Goal: Transaction & Acquisition: Purchase product/service

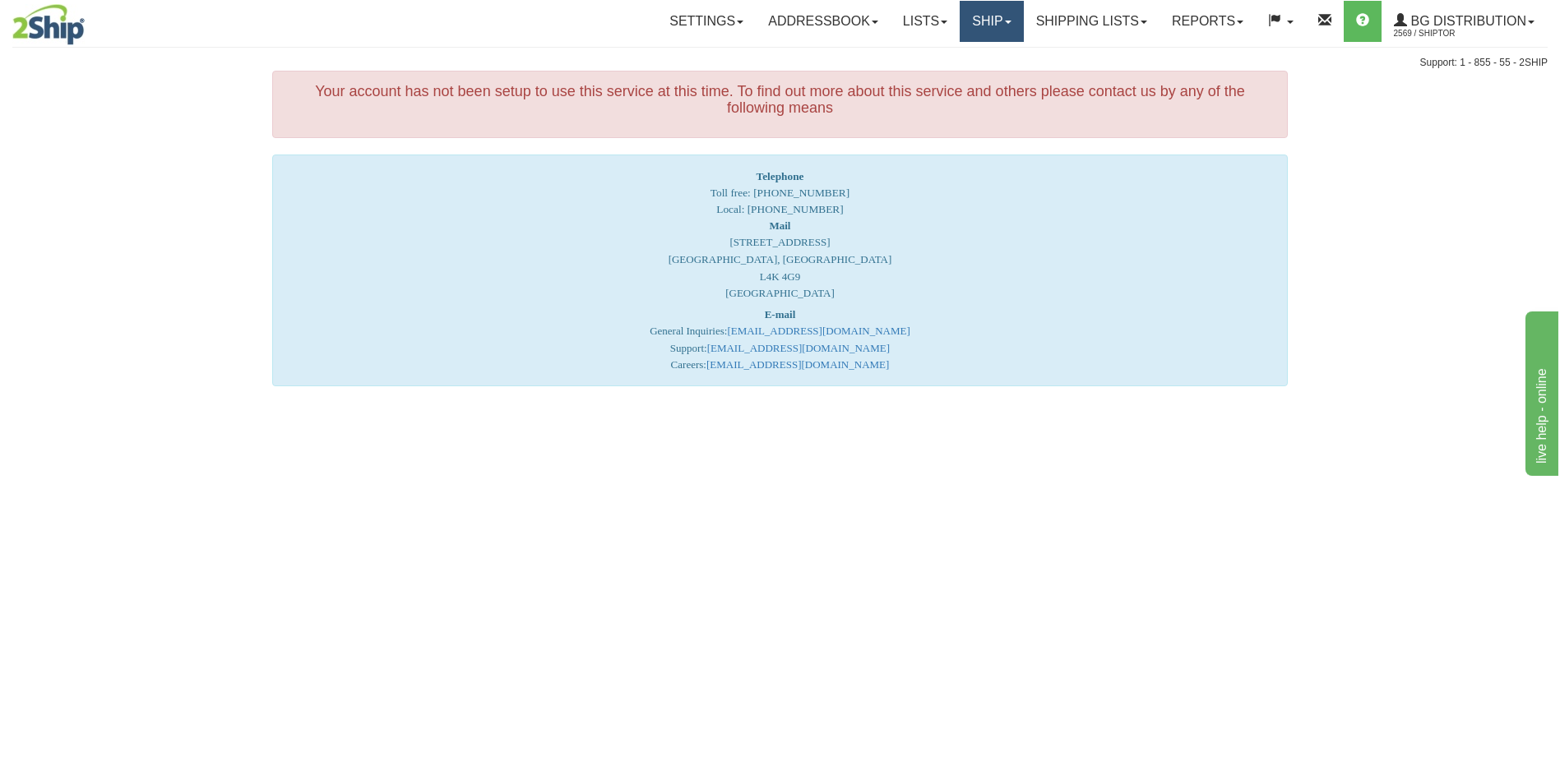
click at [978, 21] on link "Ship" at bounding box center [991, 21] width 63 height 41
click at [963, 54] on span "Ship Screen" at bounding box center [941, 58] width 62 height 13
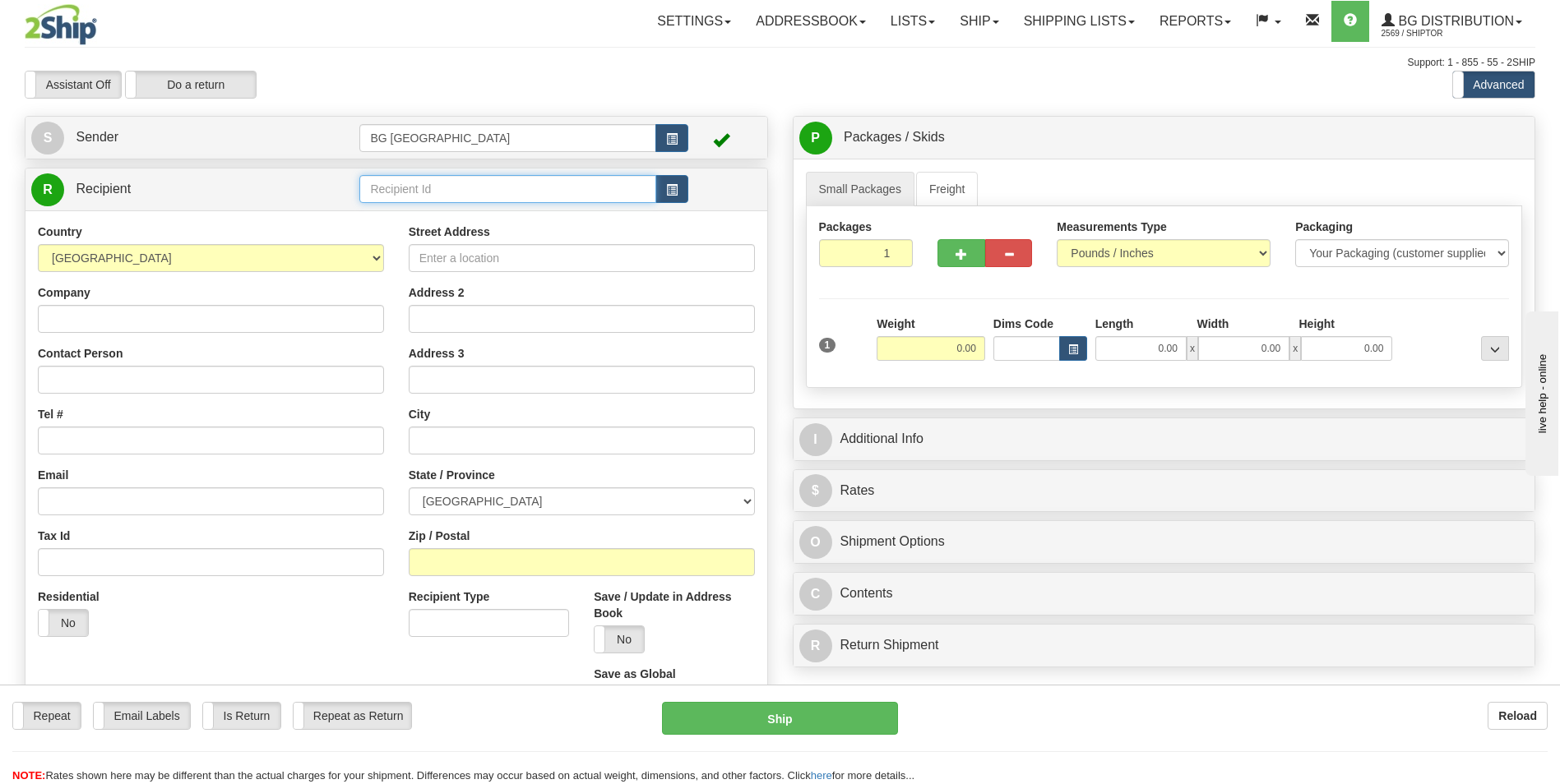
click at [375, 191] on input "text" at bounding box center [508, 188] width 296 height 28
click at [379, 213] on div "60635" at bounding box center [504, 215] width 280 height 18
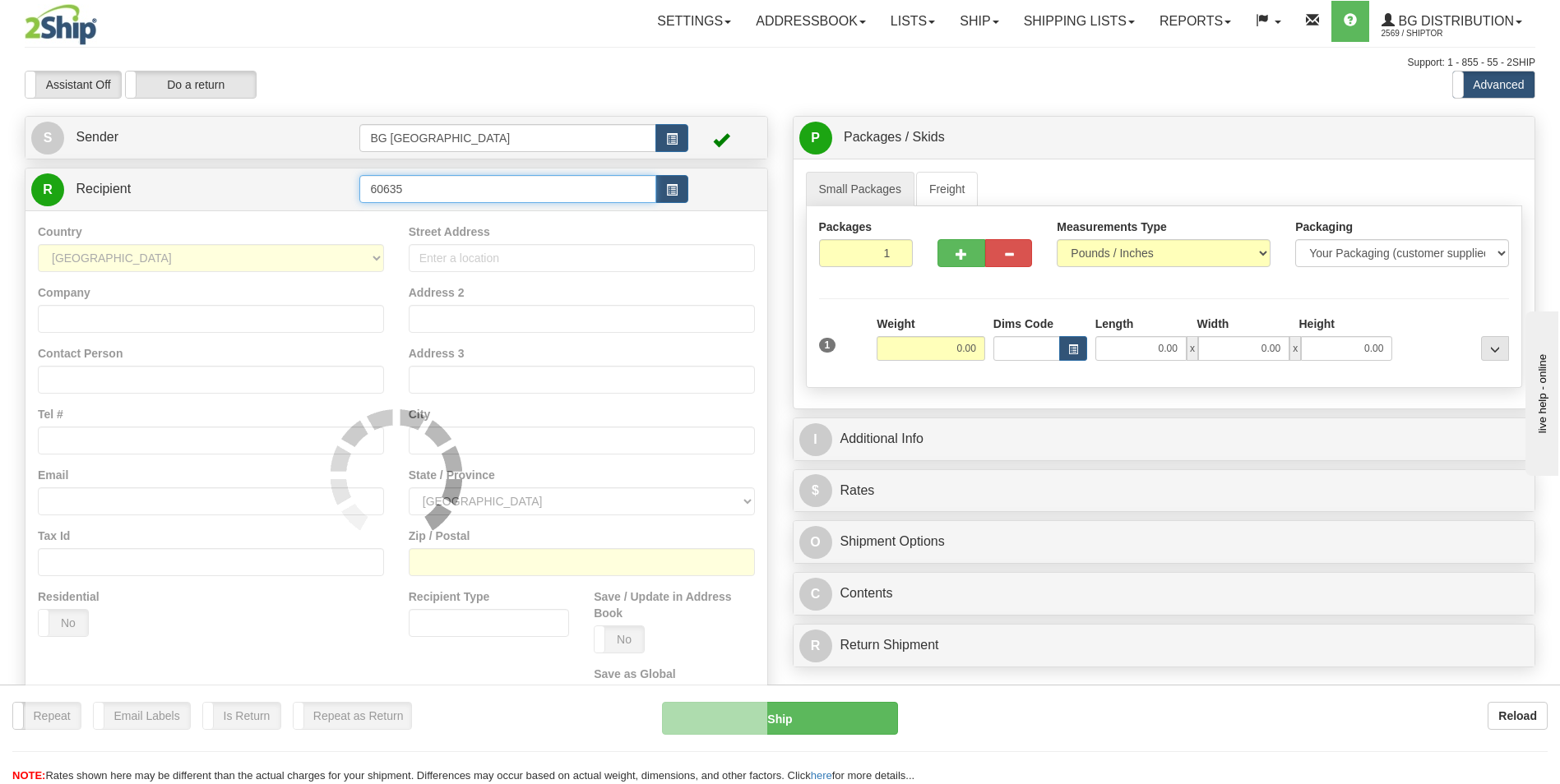
type input "60635"
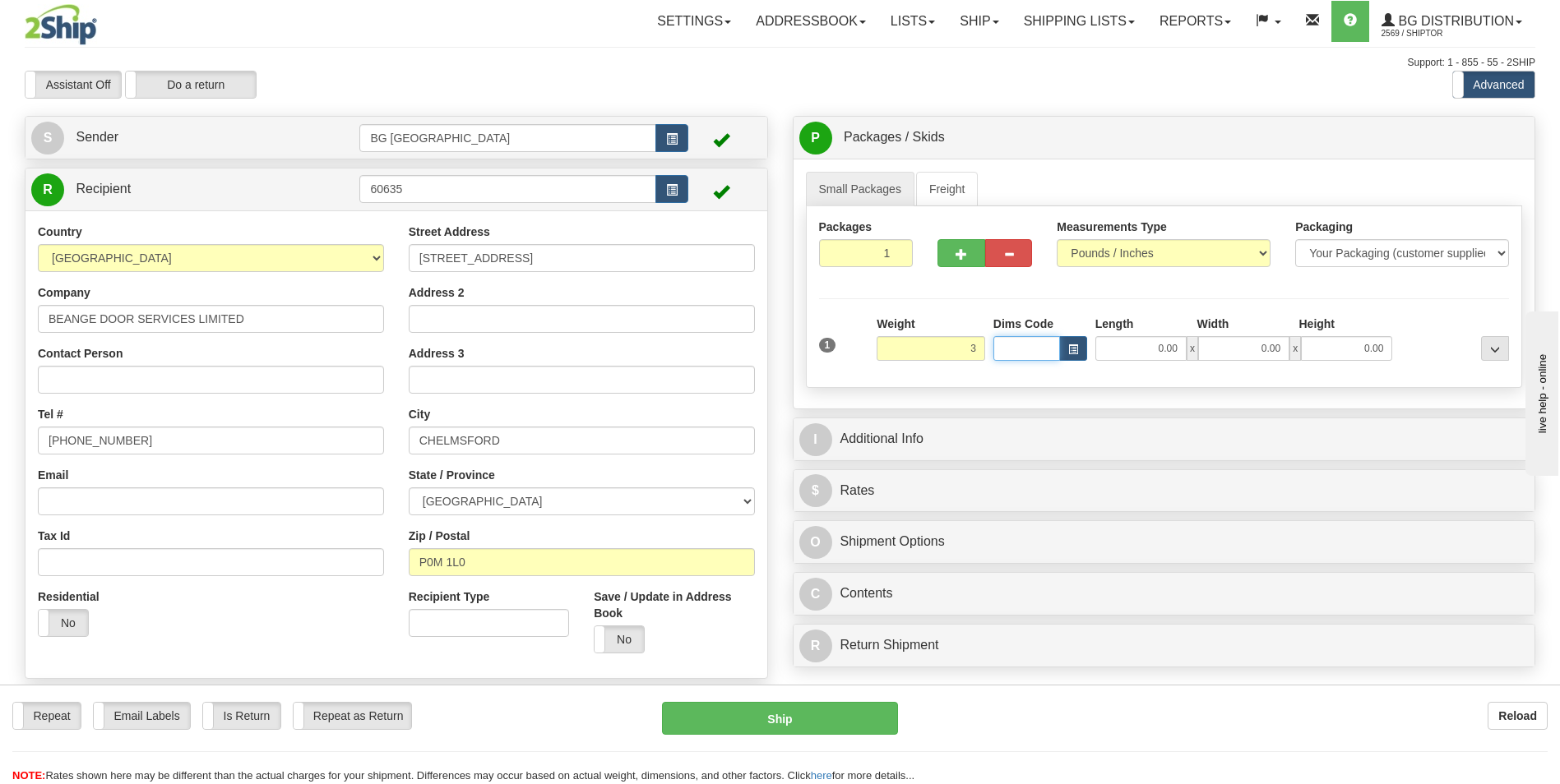
type input "3.00"
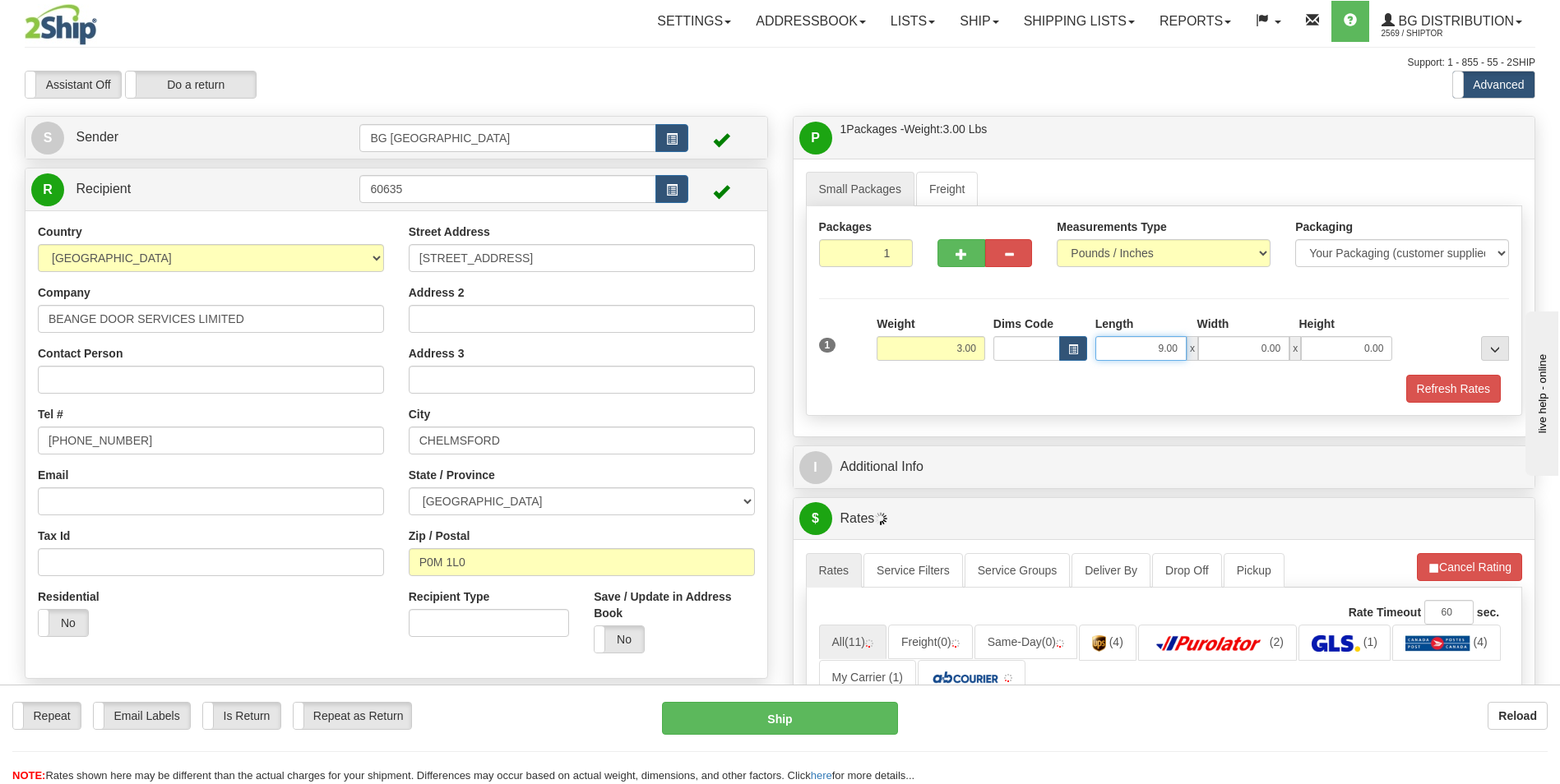
click at [1120, 340] on input "9.00" at bounding box center [1141, 349] width 91 height 25
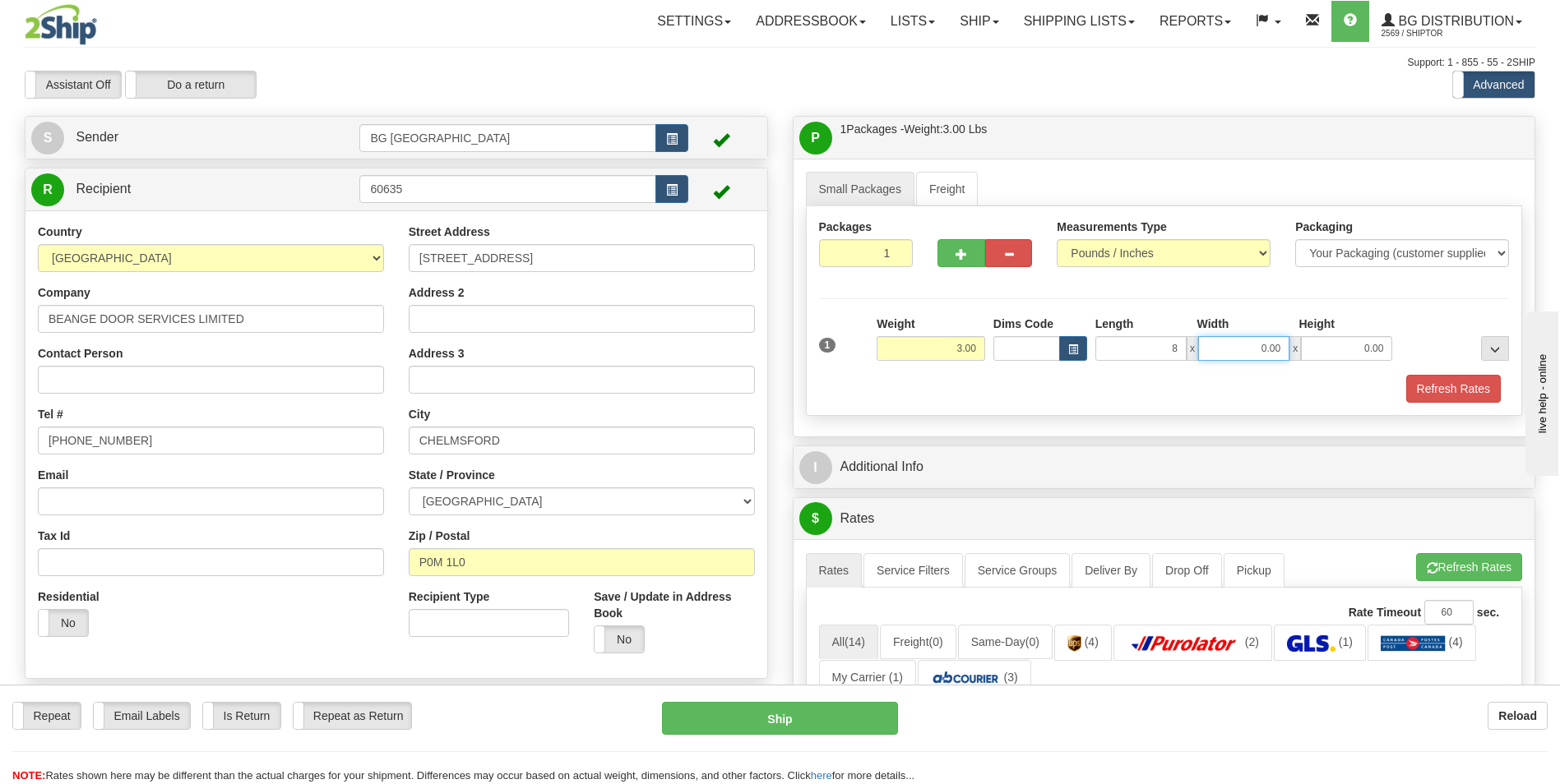
type input "8.00"
type input "6.00"
type input "5.00"
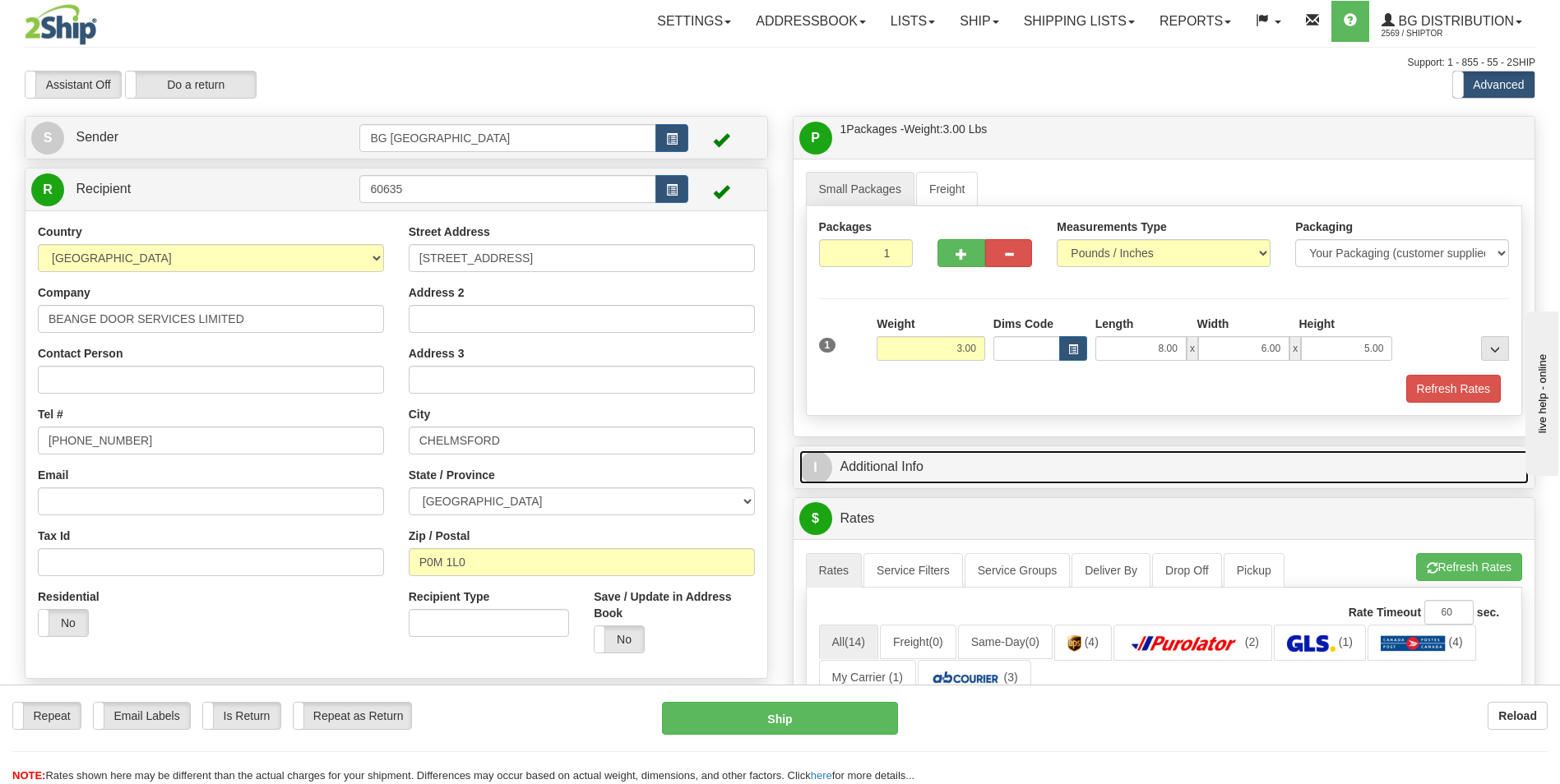
click at [973, 467] on link "I Additional Info" at bounding box center [1165, 467] width 730 height 34
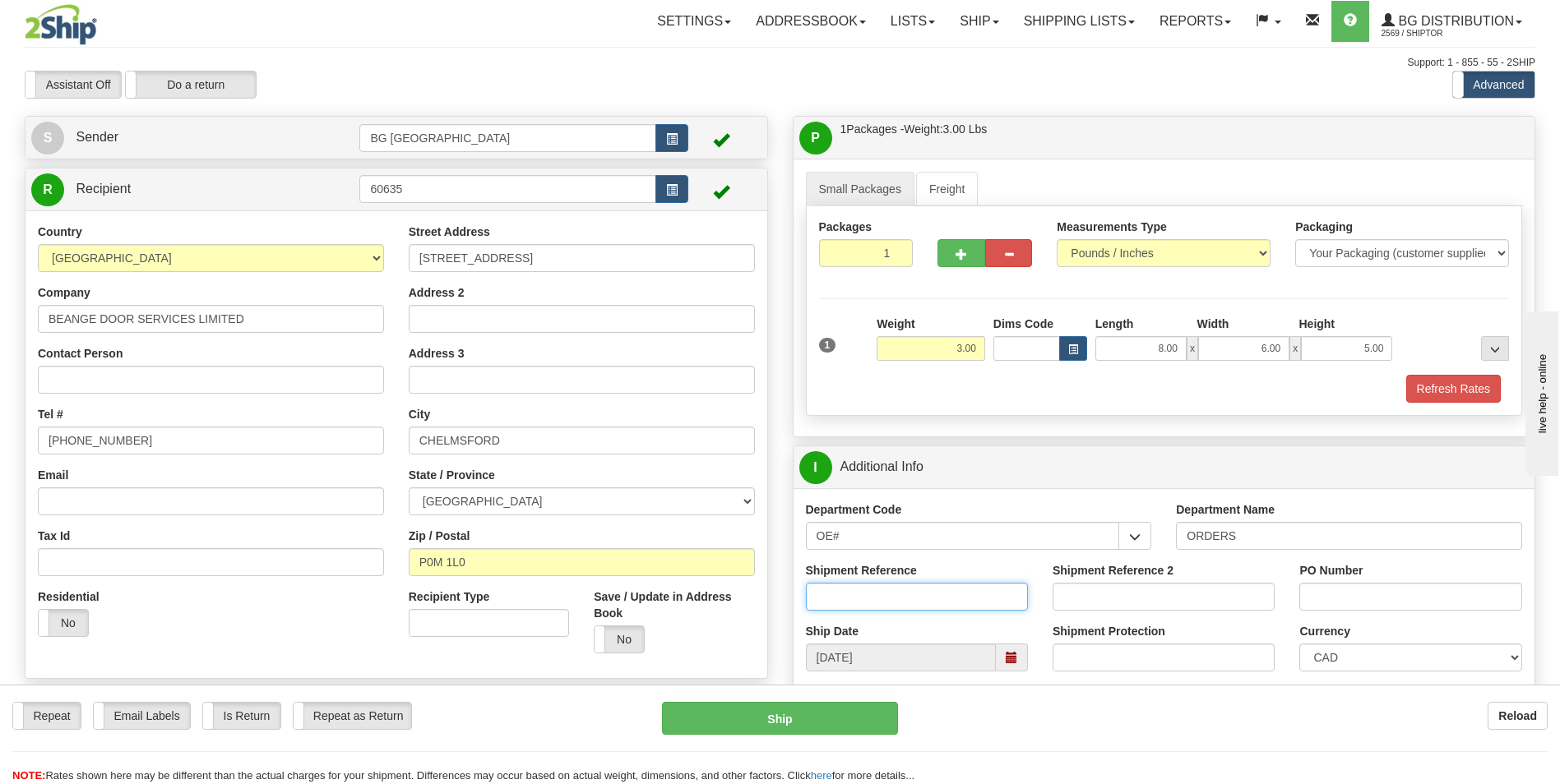
click at [909, 589] on input "Shipment Reference" at bounding box center [917, 596] width 222 height 28
type input "70184091-00"
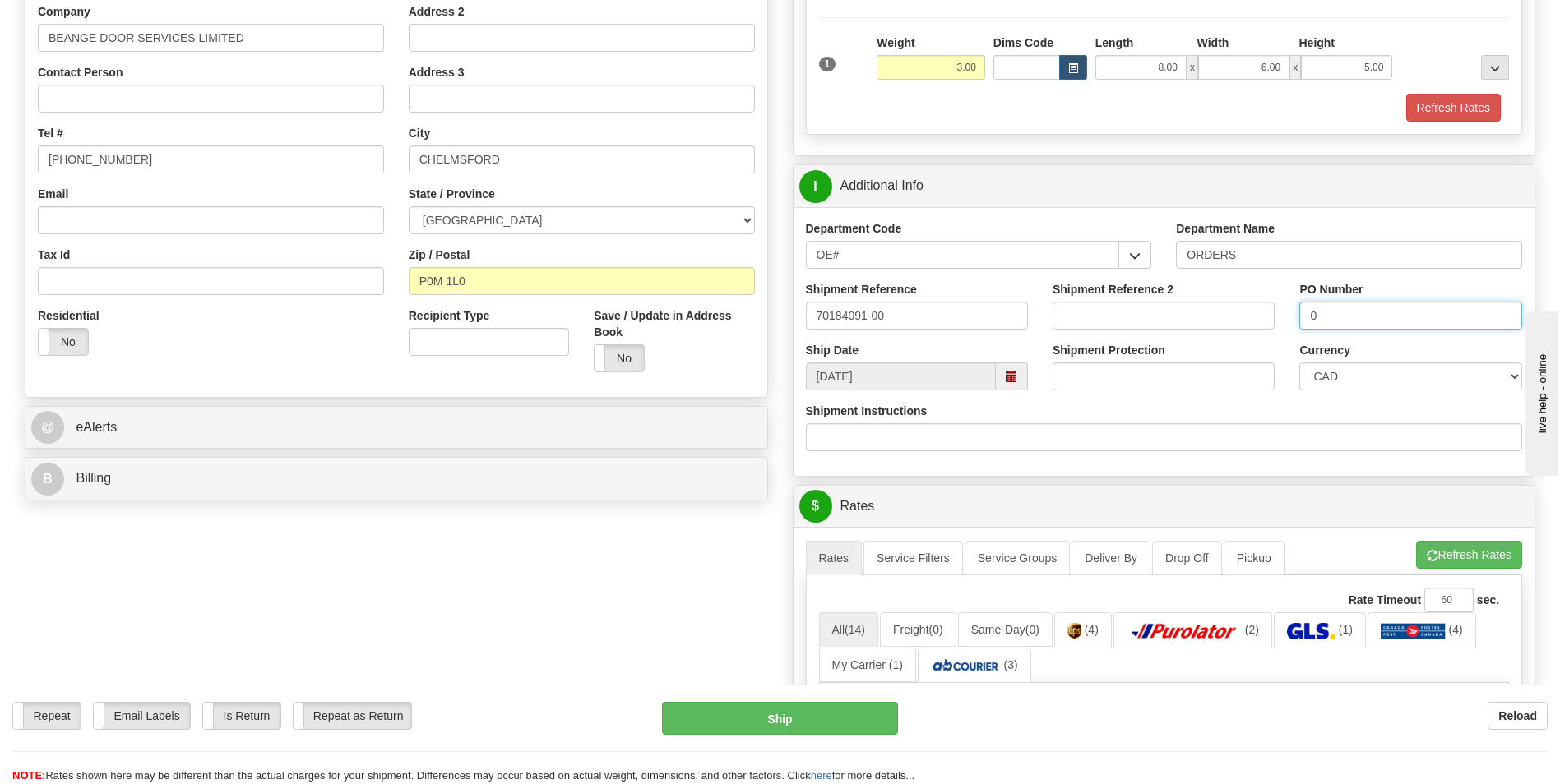
scroll to position [329, 0]
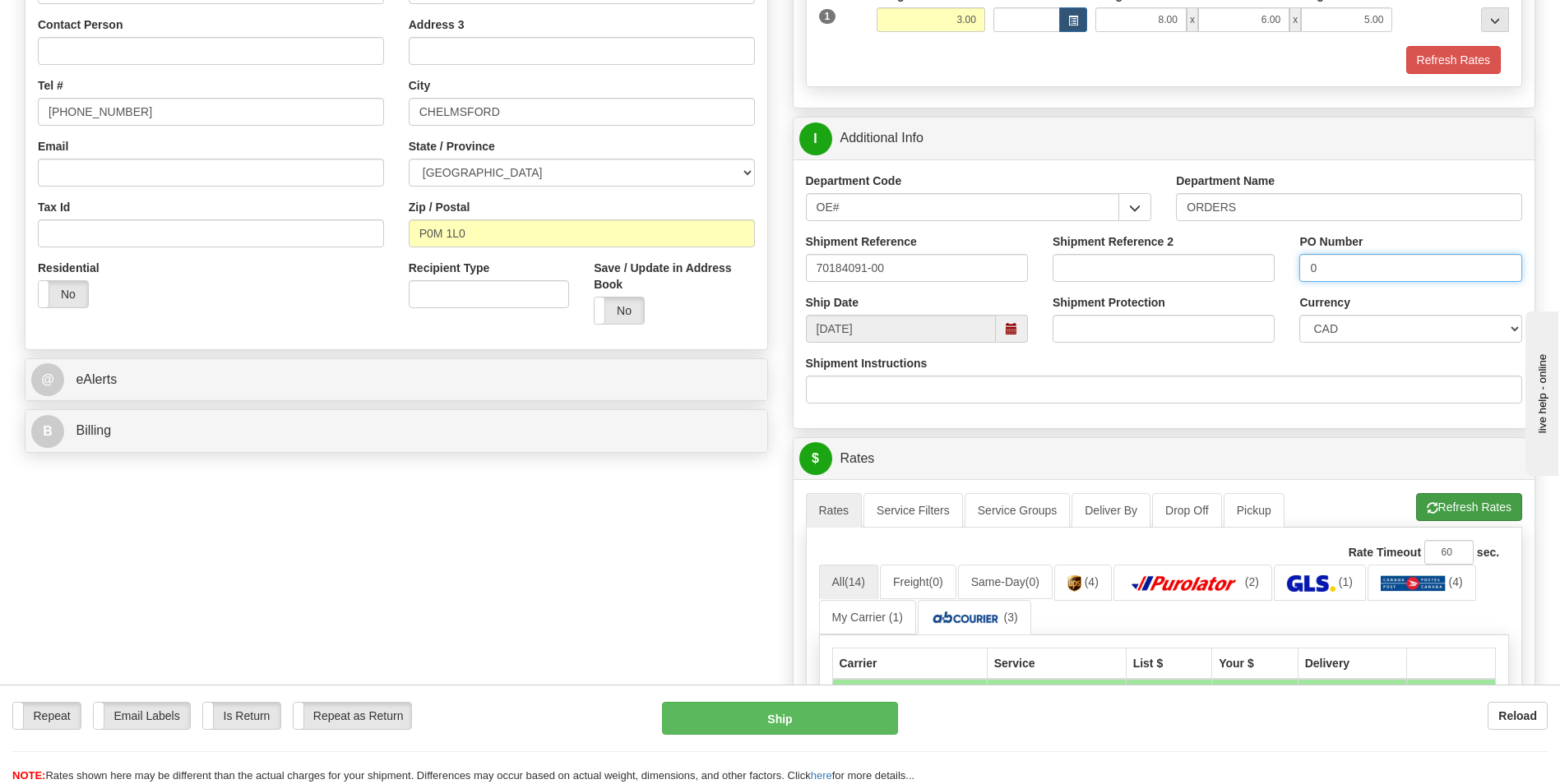
type input "0"
click at [1422, 507] on button "Refresh Rates" at bounding box center [1469, 507] width 106 height 28
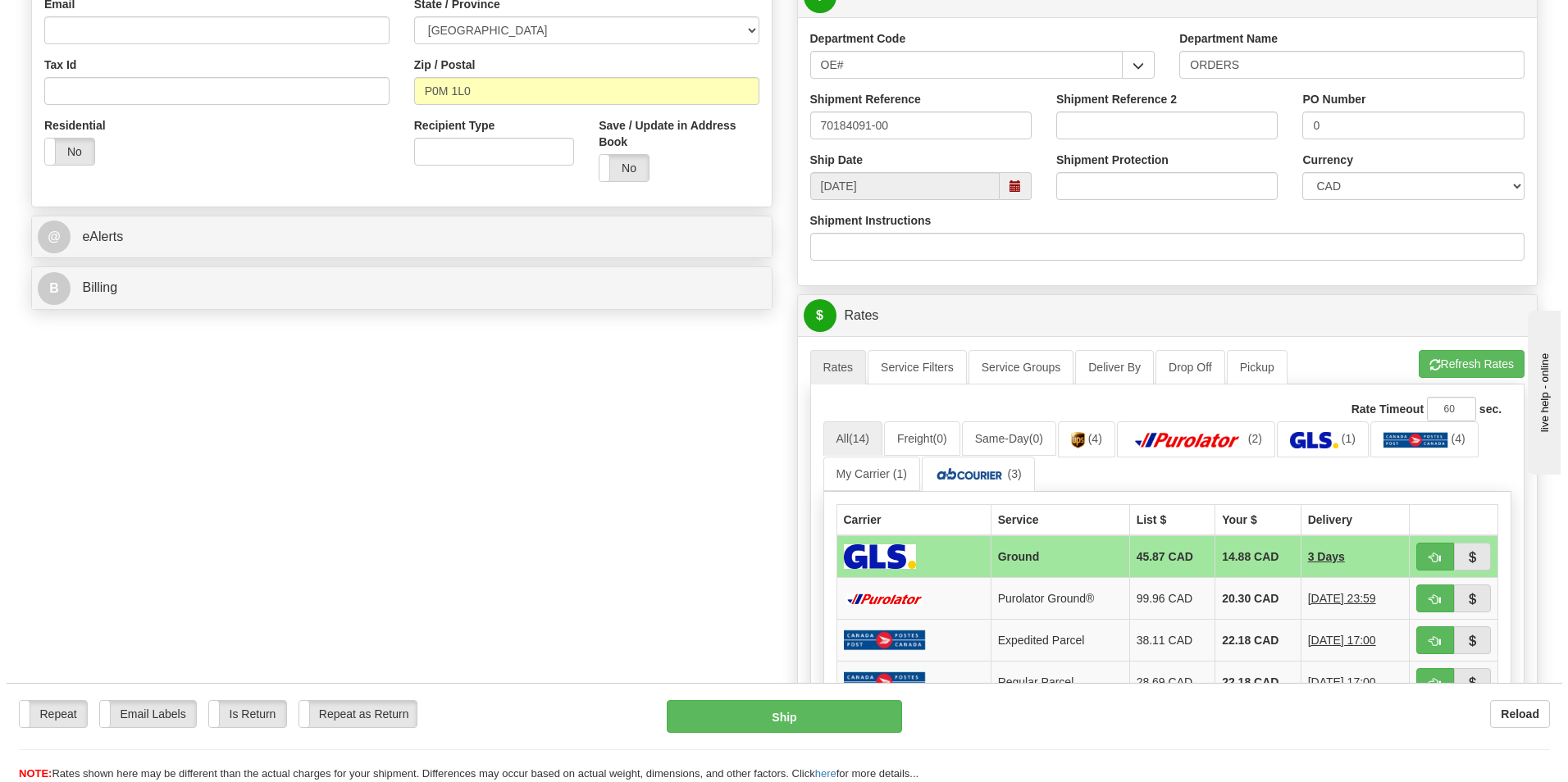
scroll to position [492, 0]
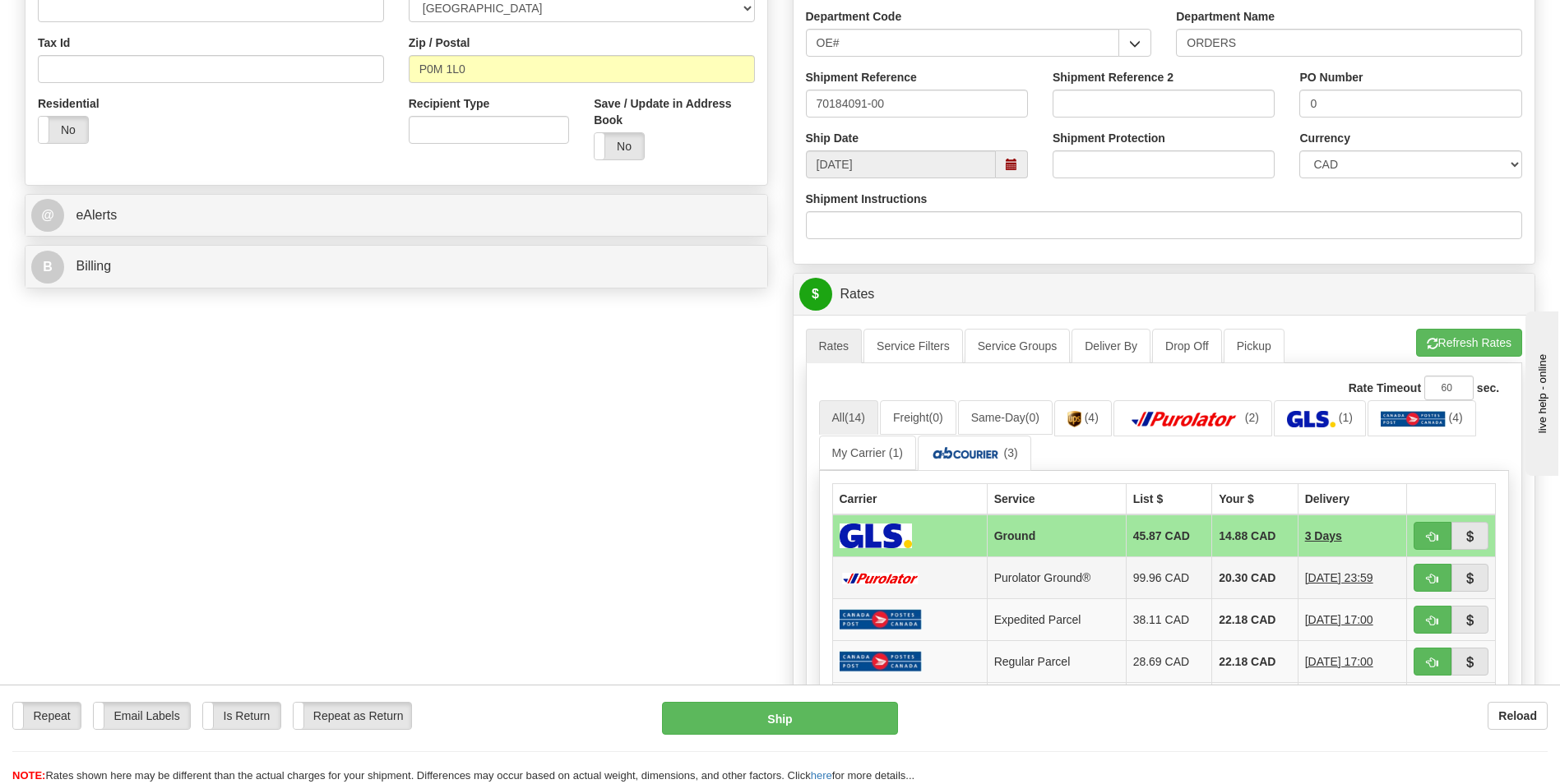
click at [1232, 580] on td "20.30 CAD" at bounding box center [1255, 578] width 86 height 42
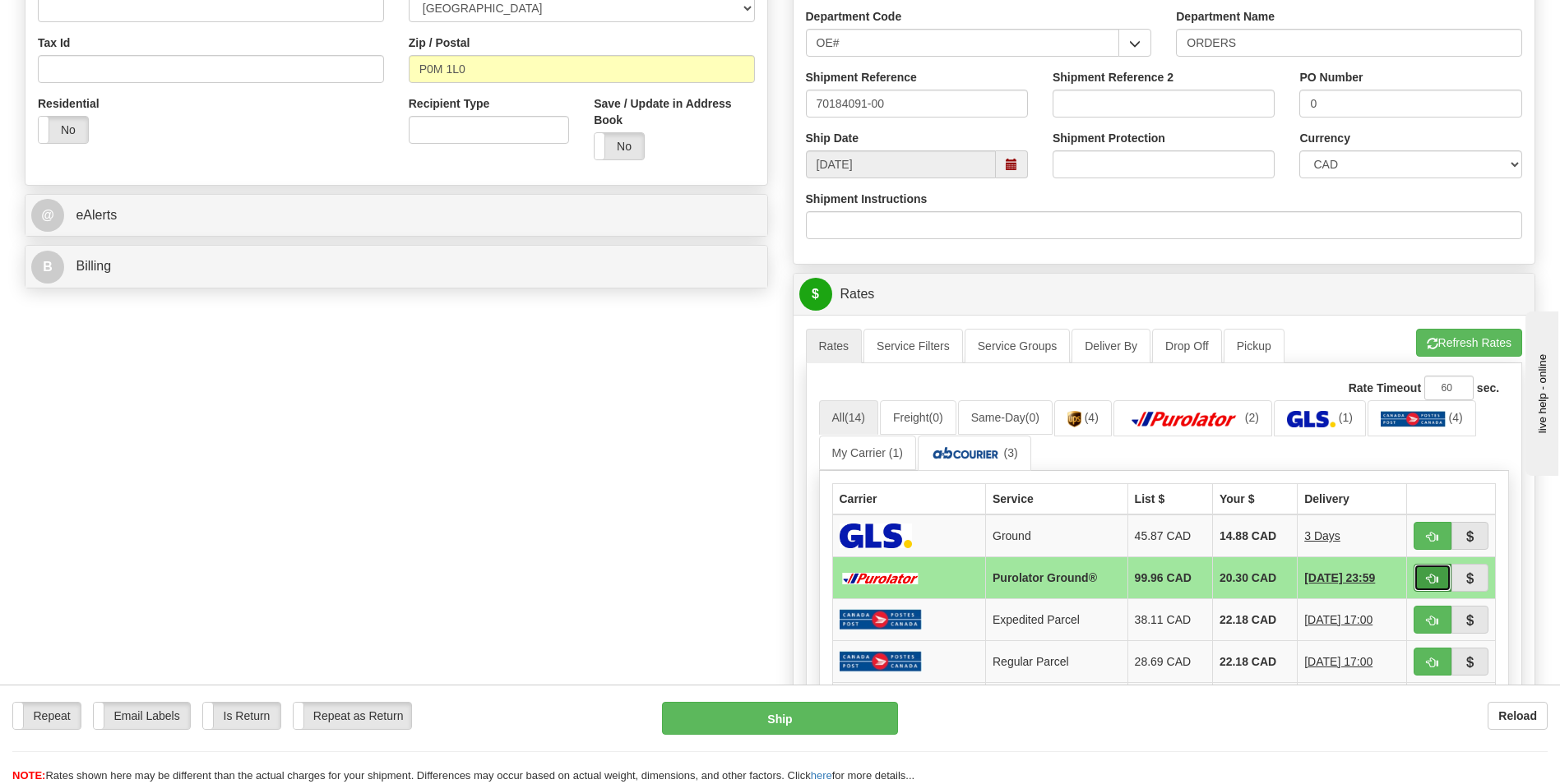
click at [1426, 581] on span "button" at bounding box center [1432, 579] width 12 height 11
type input "260"
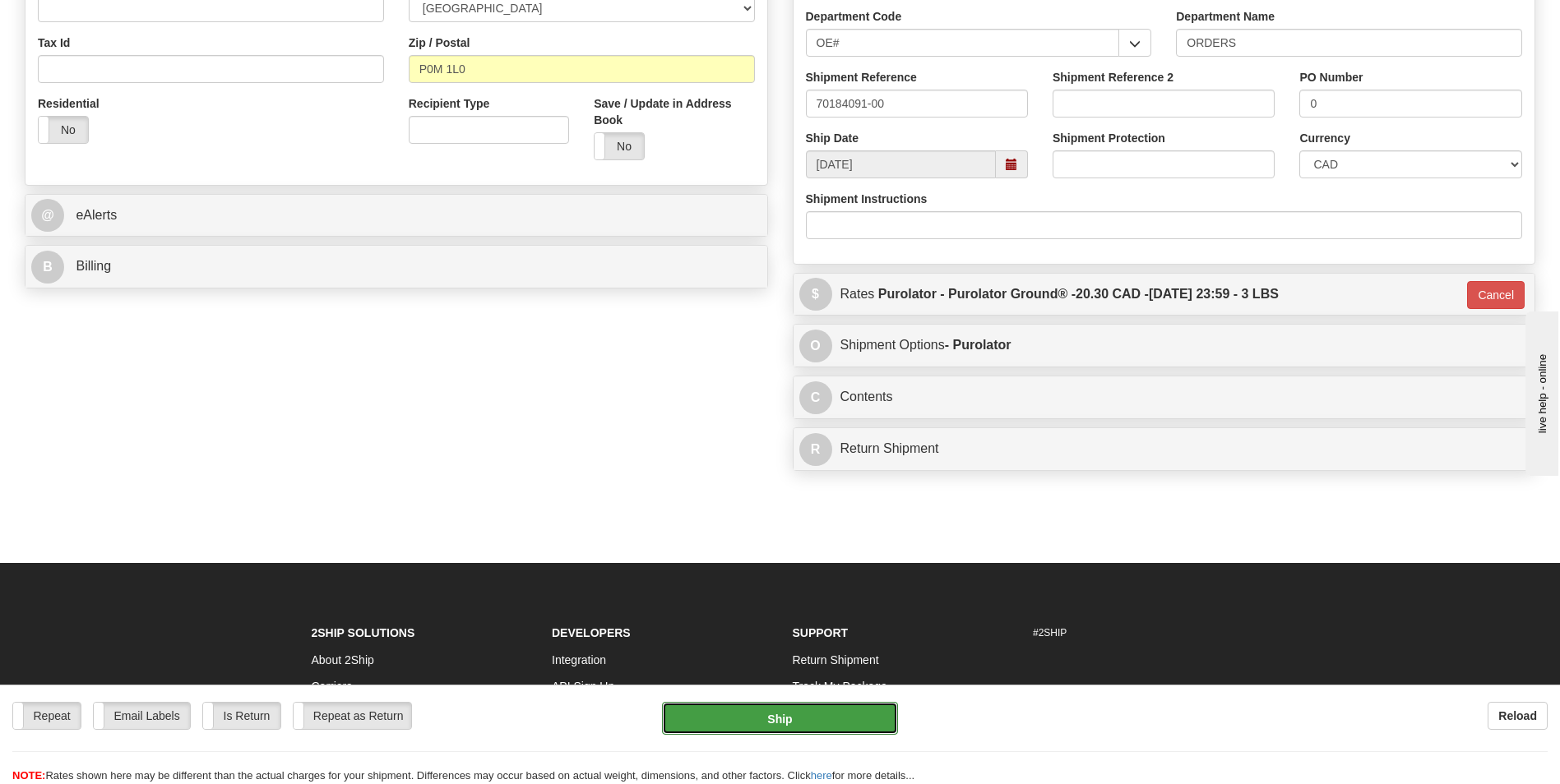
click at [868, 729] on button "Ship" at bounding box center [780, 719] width 235 height 33
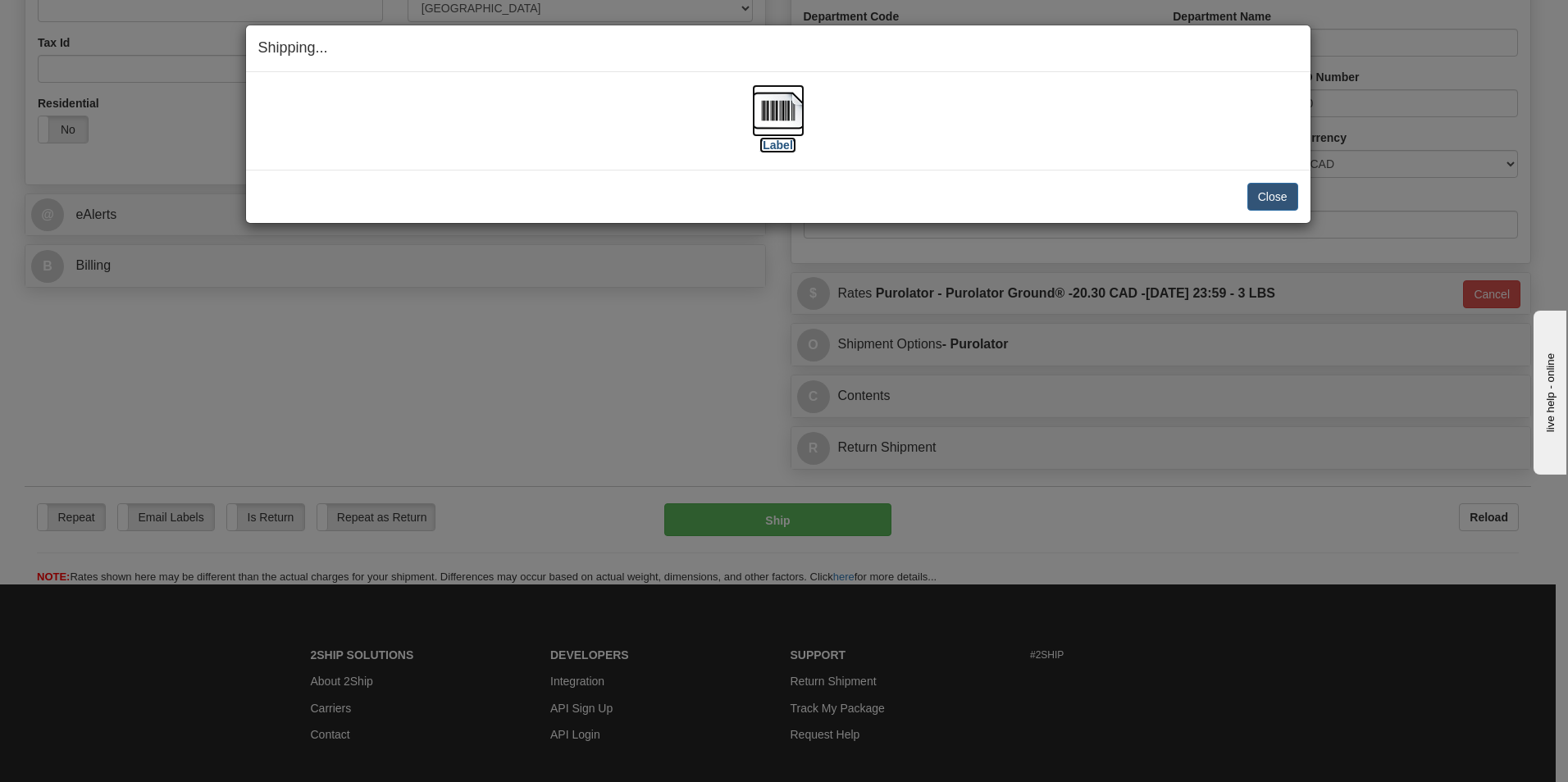
click at [783, 99] on img at bounding box center [778, 111] width 53 height 53
click at [1271, 208] on button "Close" at bounding box center [1272, 196] width 51 height 28
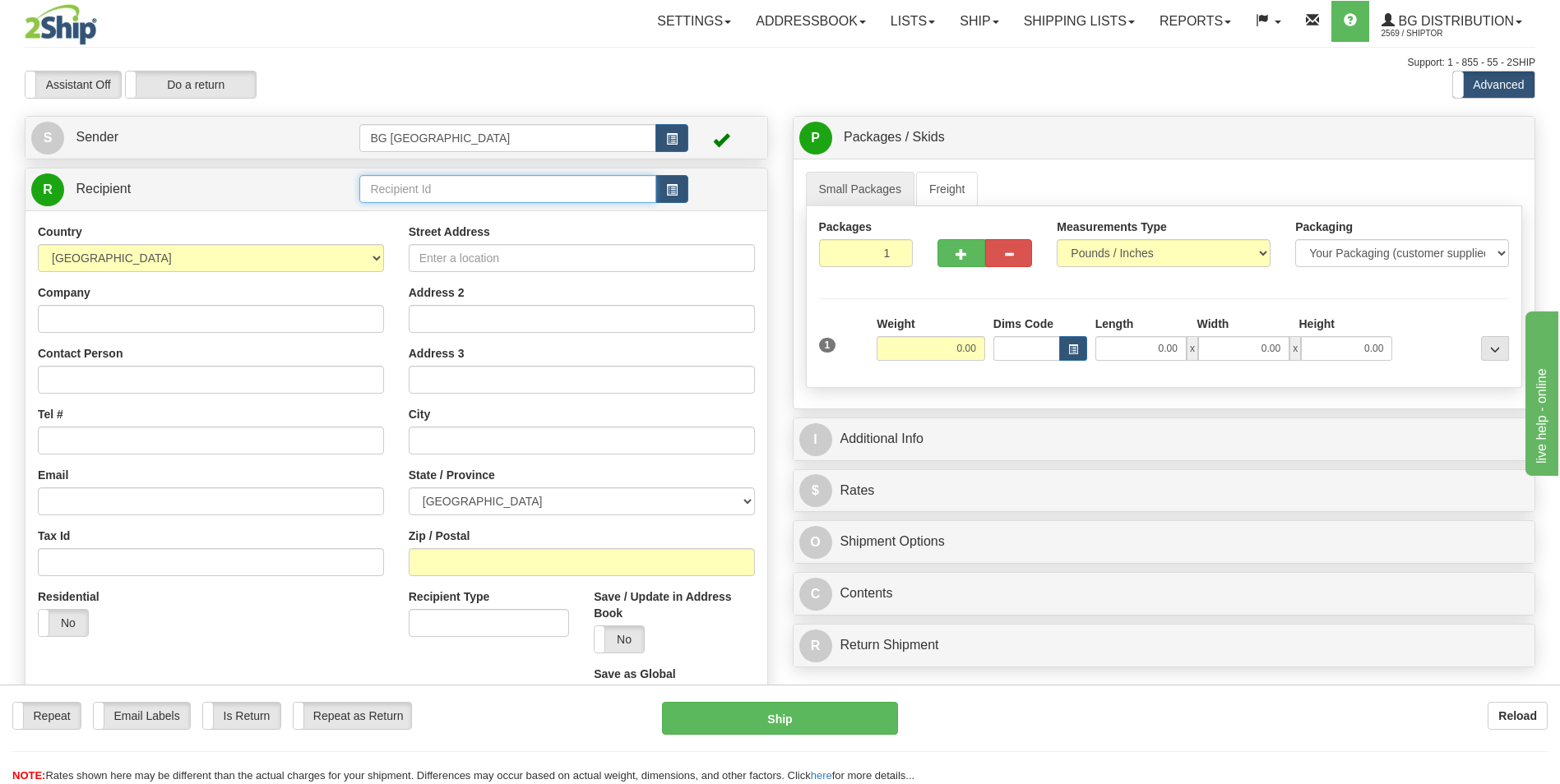
click at [443, 199] on input "text" at bounding box center [508, 188] width 296 height 28
click at [416, 210] on div "60096" at bounding box center [504, 215] width 280 height 18
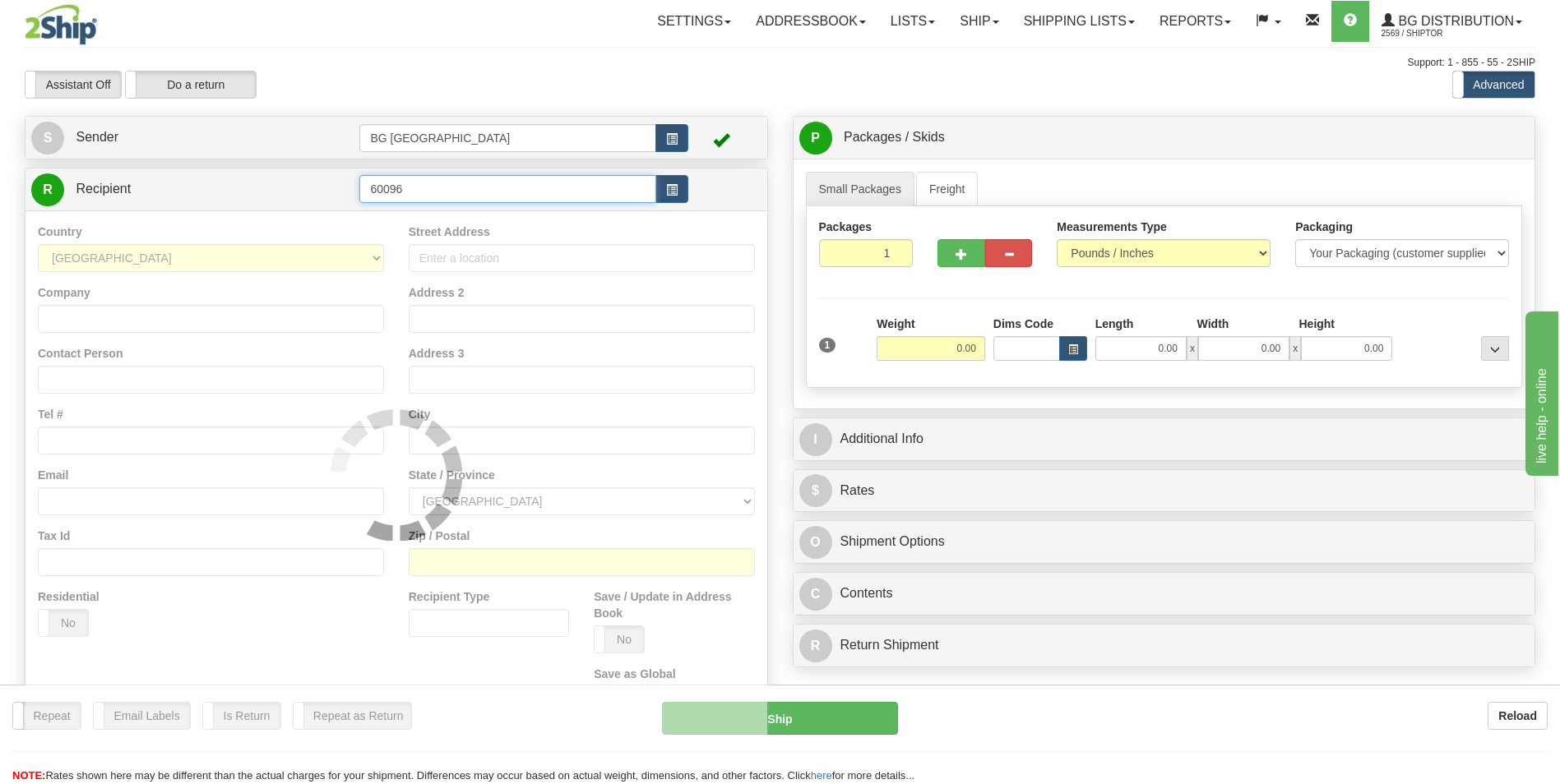
type input "60096"
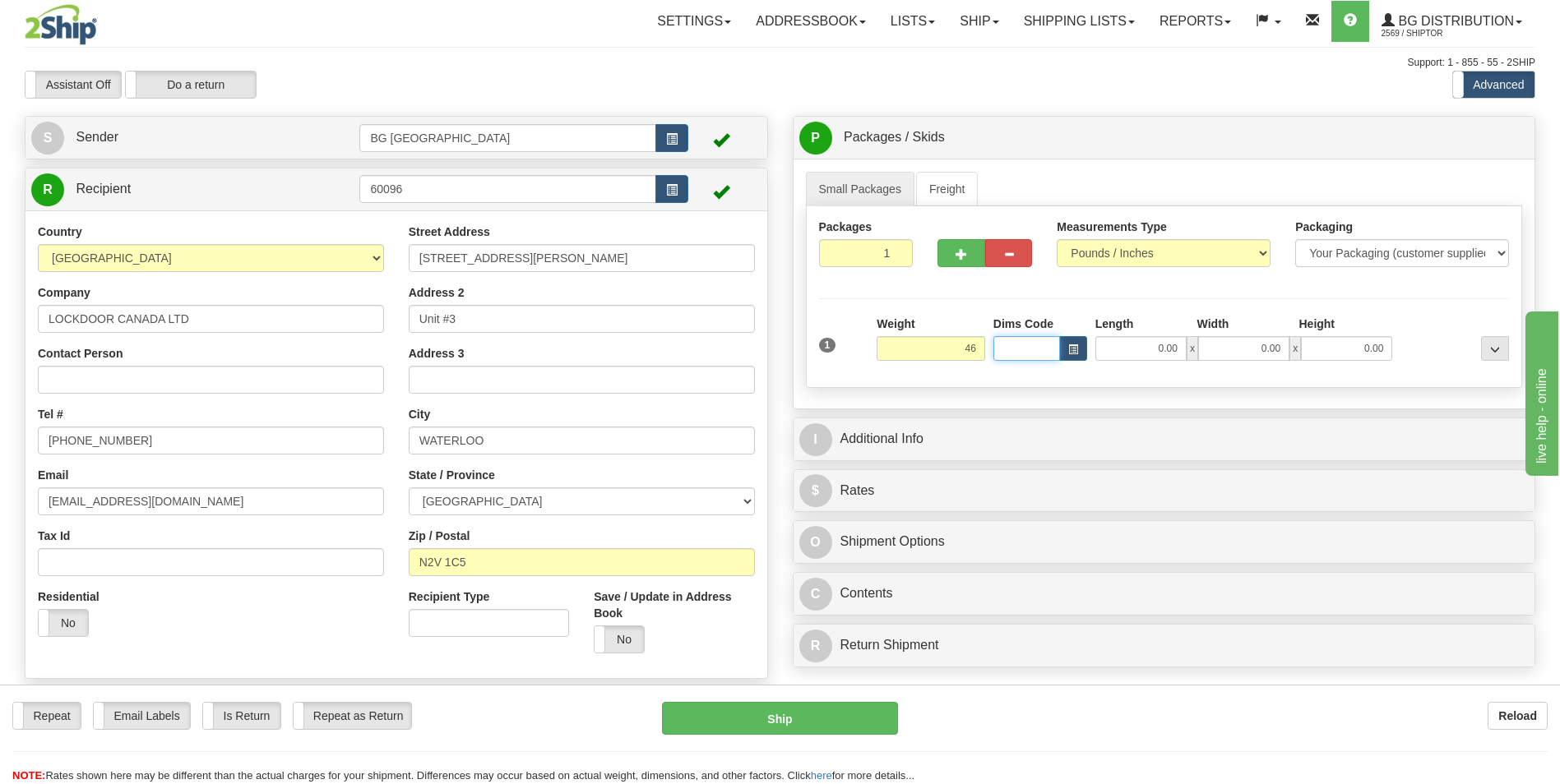
type input "46.00"
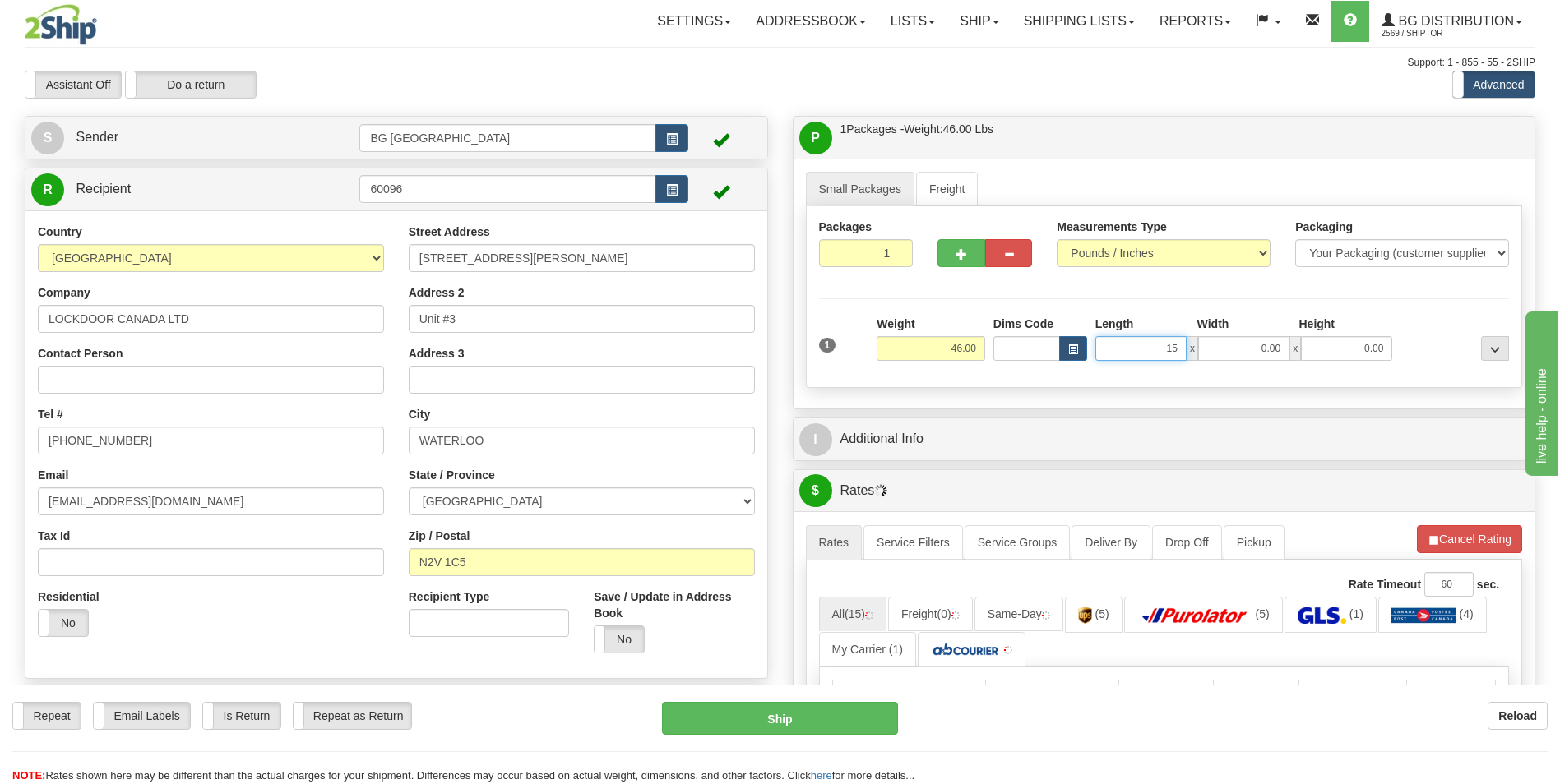
type input "15.00"
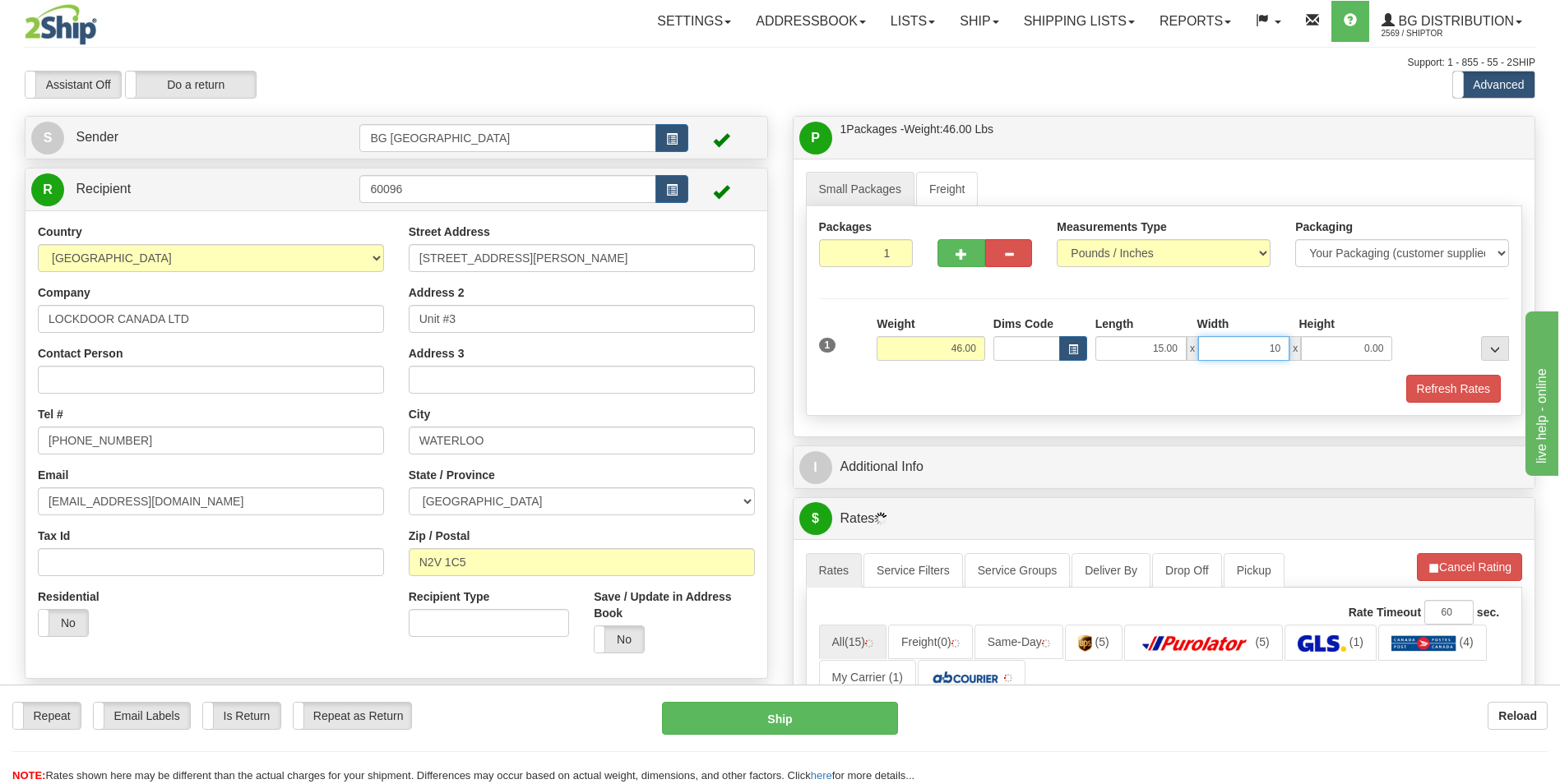
type input "10.00"
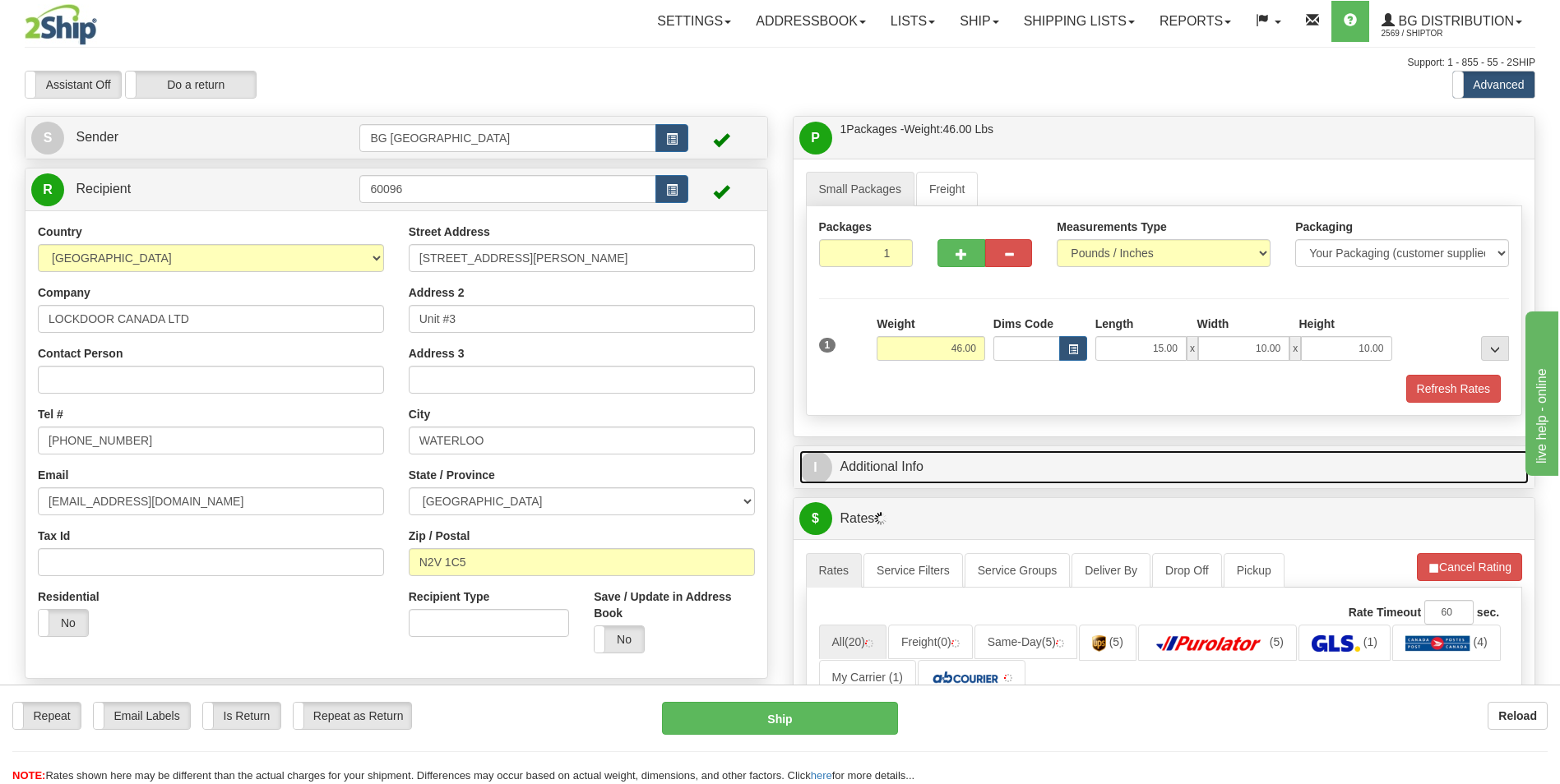
click at [911, 476] on link "I Additional Info" at bounding box center [1165, 467] width 730 height 34
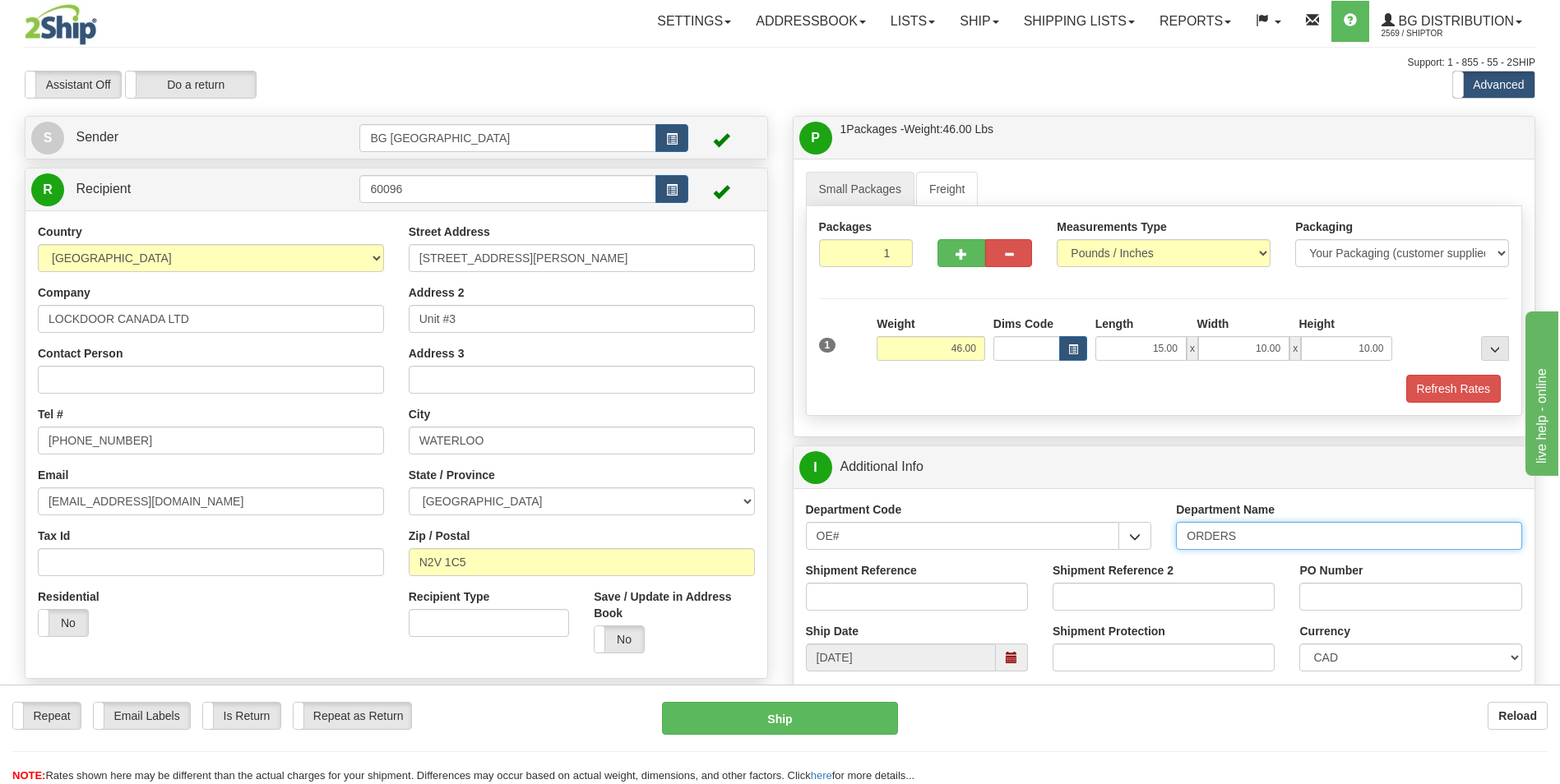
click at [1257, 545] on input "ORDERS" at bounding box center [1349, 536] width 346 height 28
type input "70184085-00"
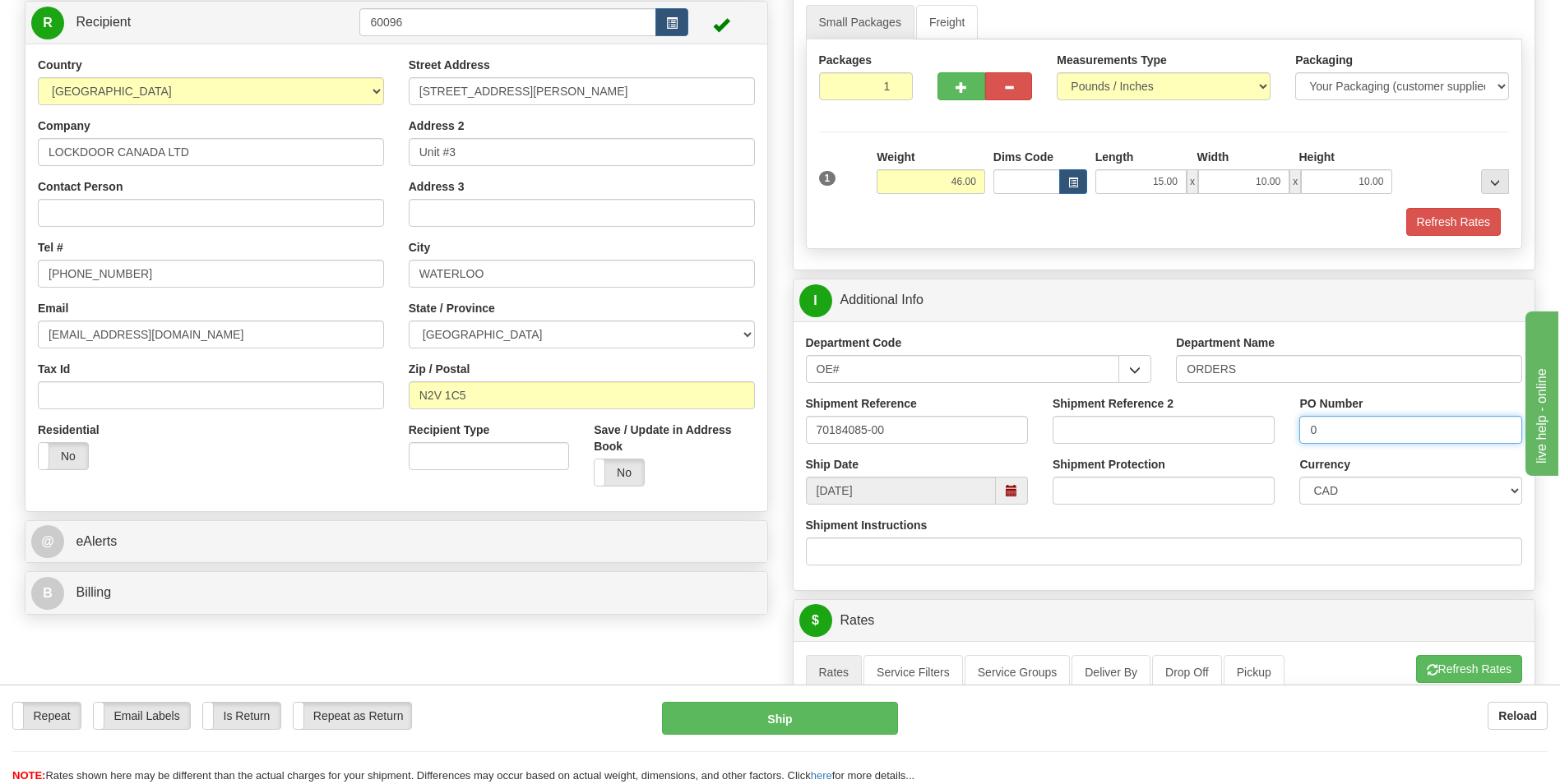
scroll to position [411, 0]
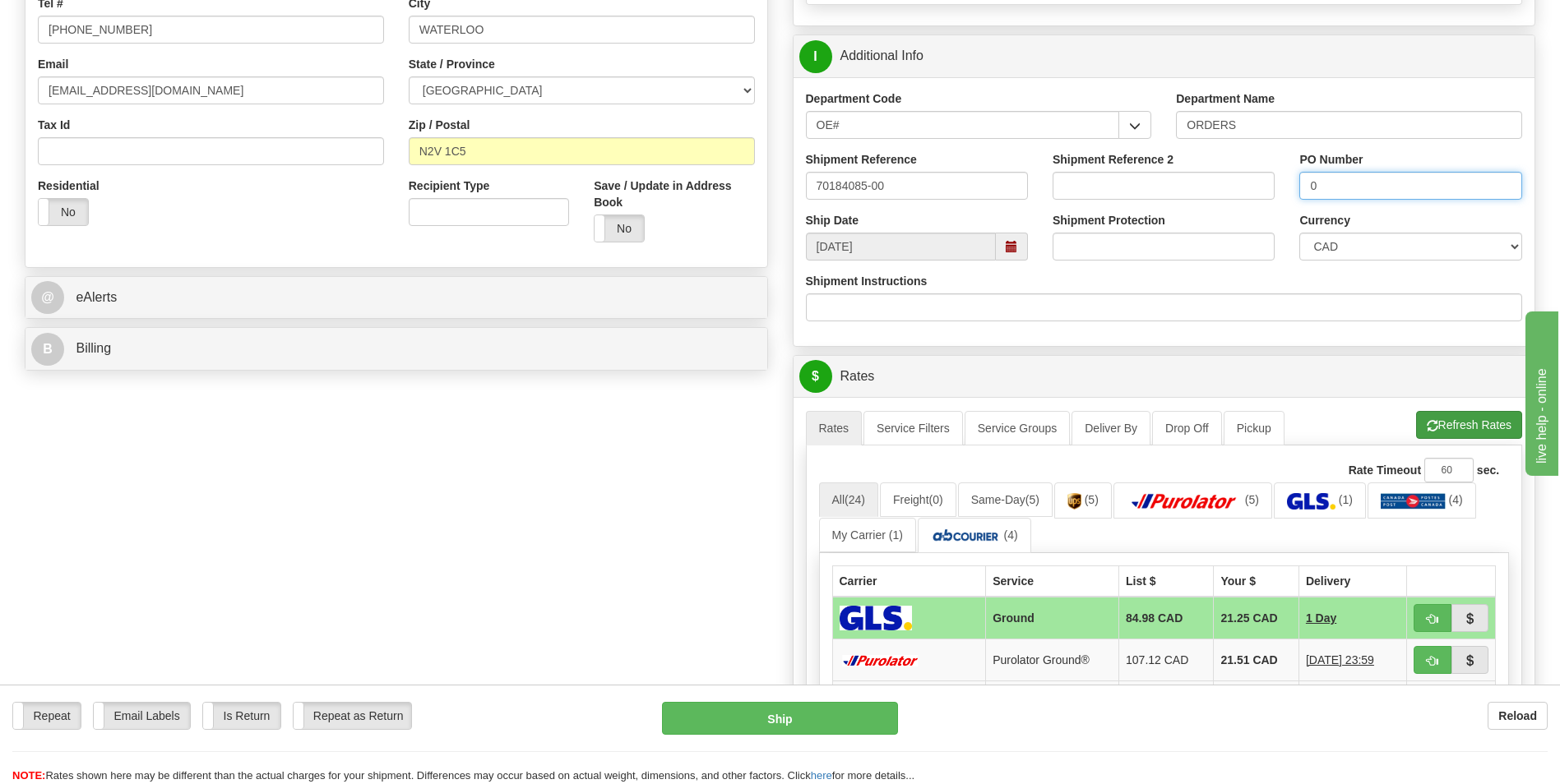
type input "0"
click at [1440, 425] on button "Refresh Rates" at bounding box center [1469, 424] width 106 height 28
click at [1217, 647] on td "21.51 CAD" at bounding box center [1256, 660] width 85 height 42
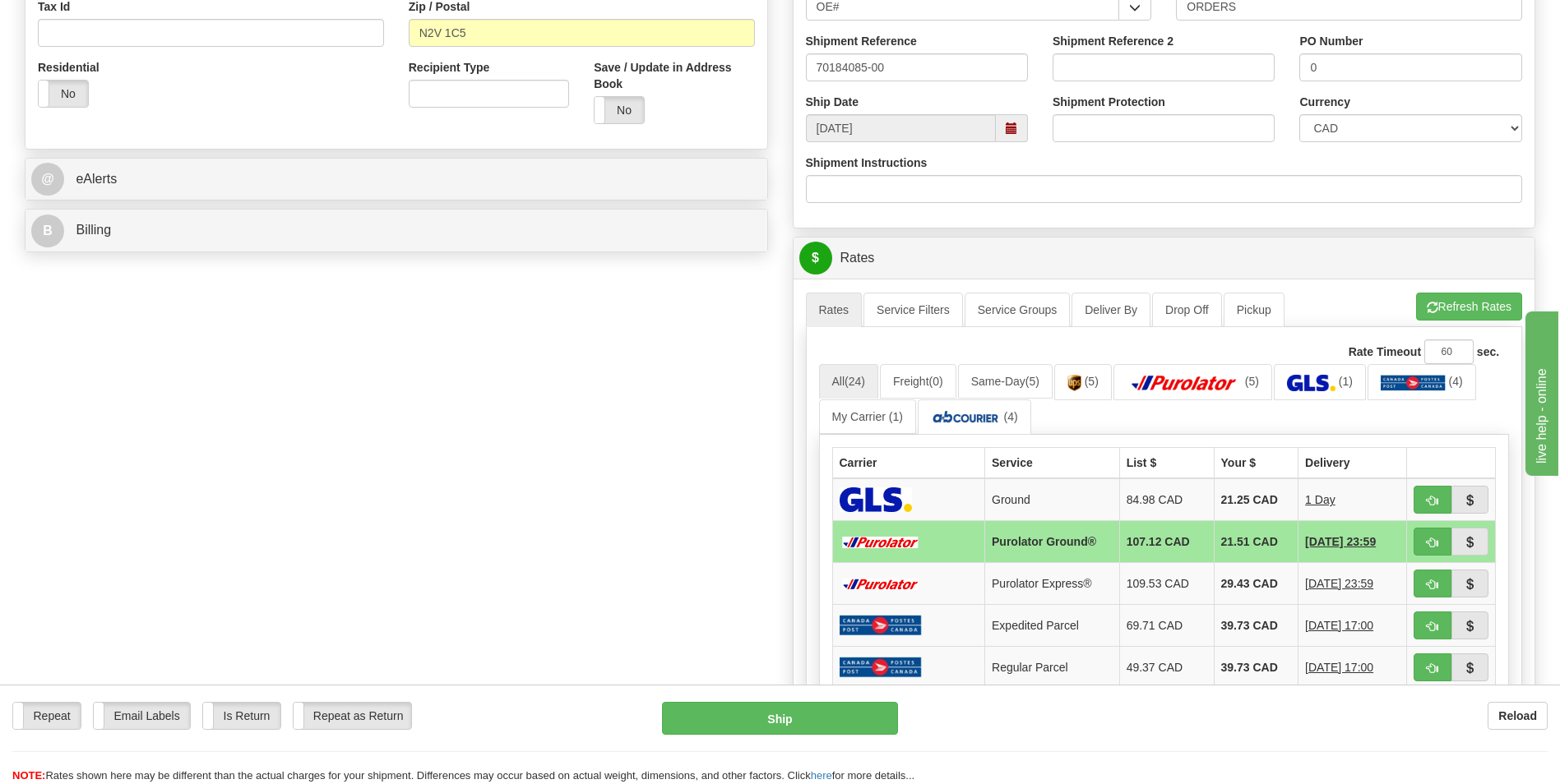
scroll to position [658, 0]
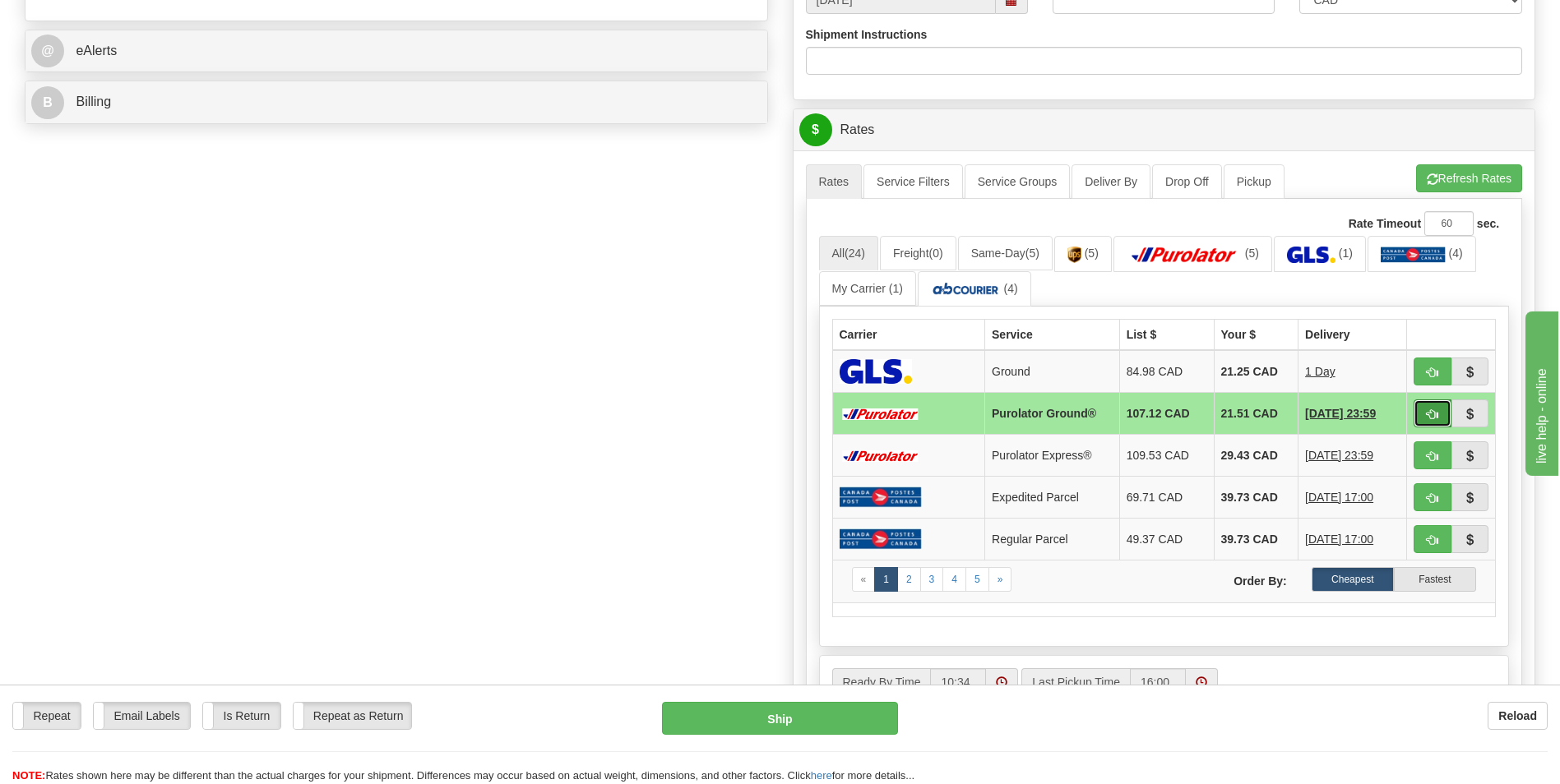
click at [1415, 413] on button "button" at bounding box center [1432, 413] width 38 height 28
type input "260"
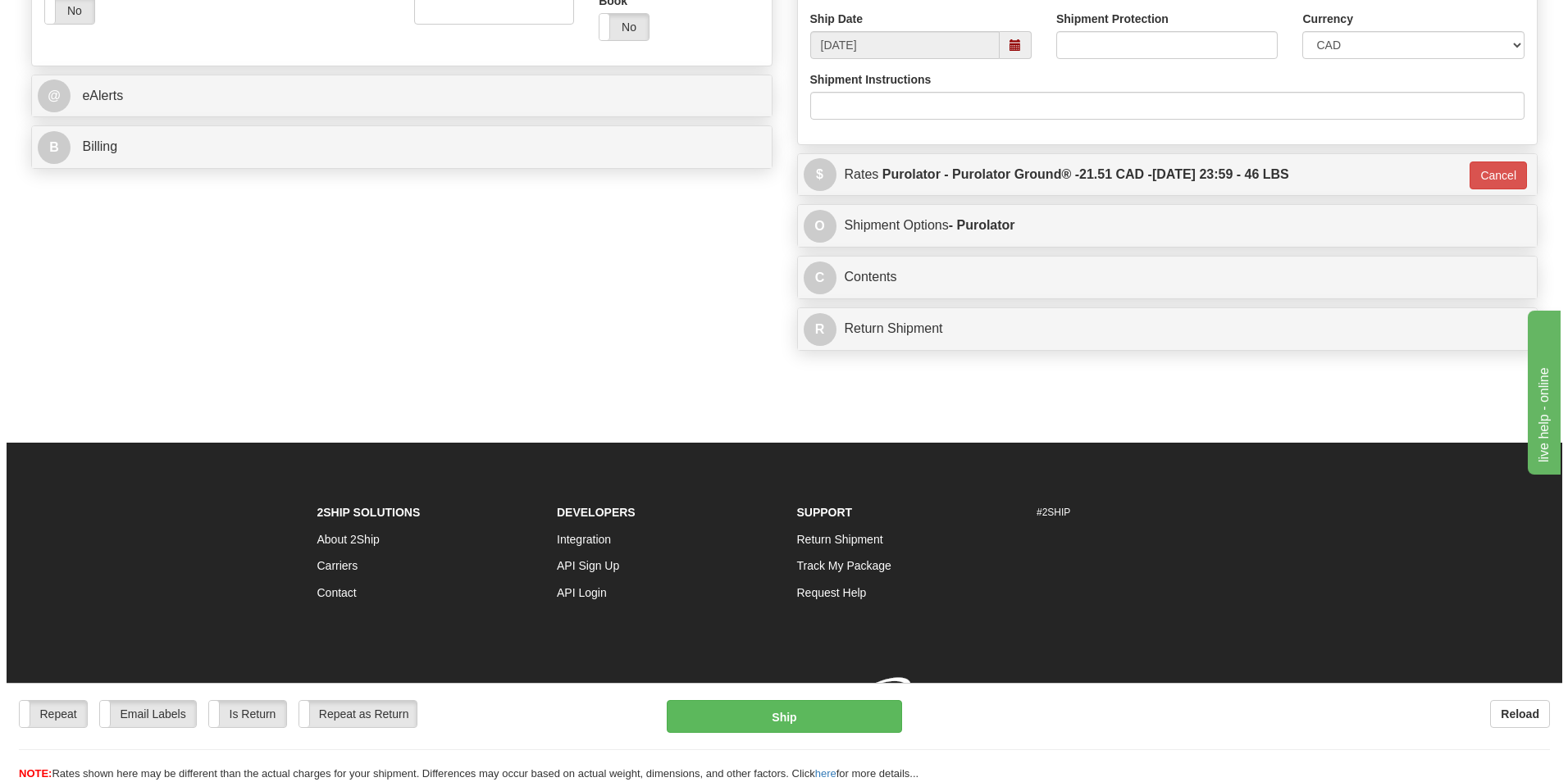
scroll to position [635, 0]
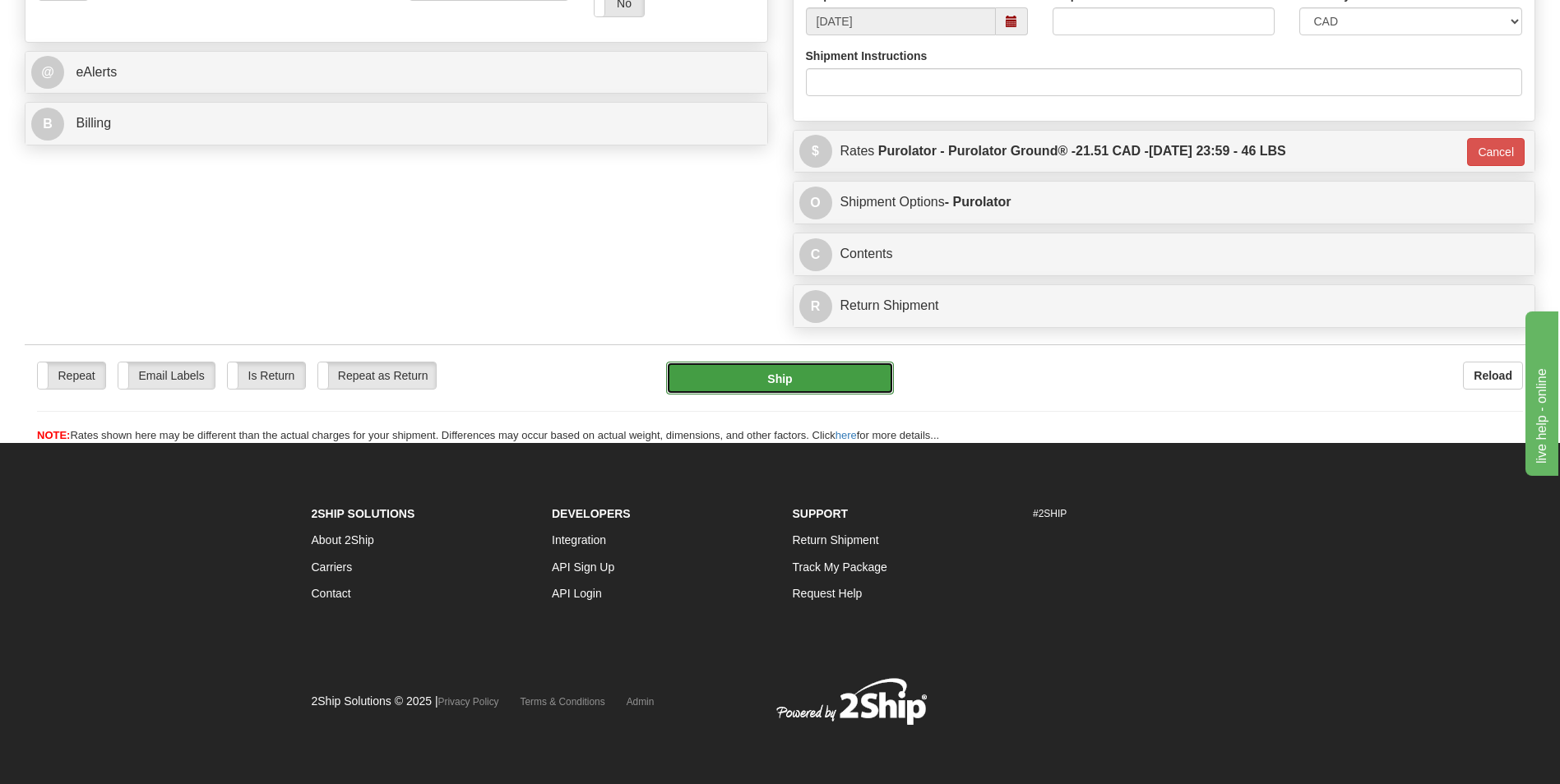
click at [773, 385] on button "Ship" at bounding box center [780, 378] width 227 height 33
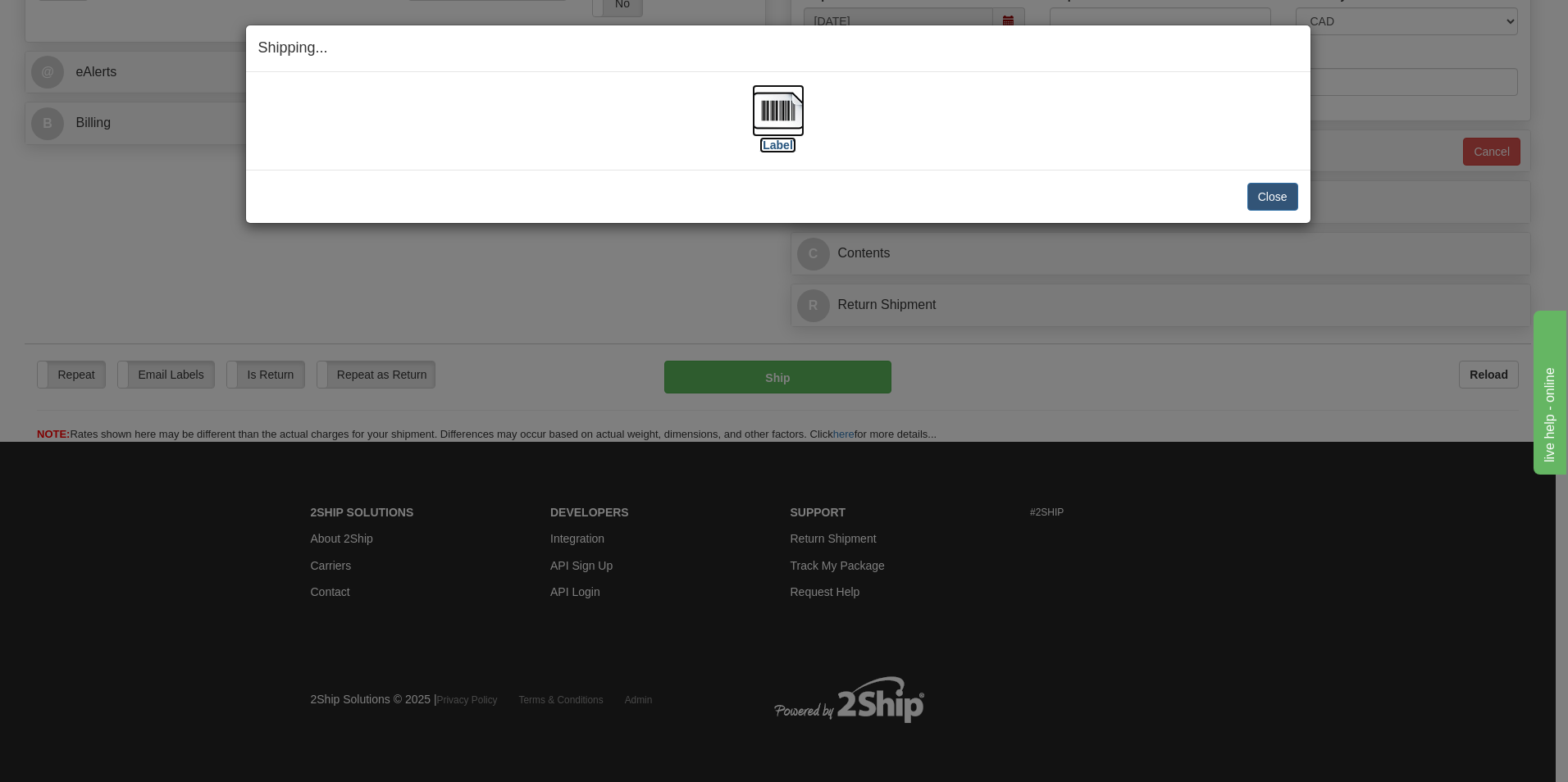
click at [776, 120] on img at bounding box center [778, 111] width 53 height 53
click at [1273, 194] on button "Close" at bounding box center [1272, 196] width 51 height 28
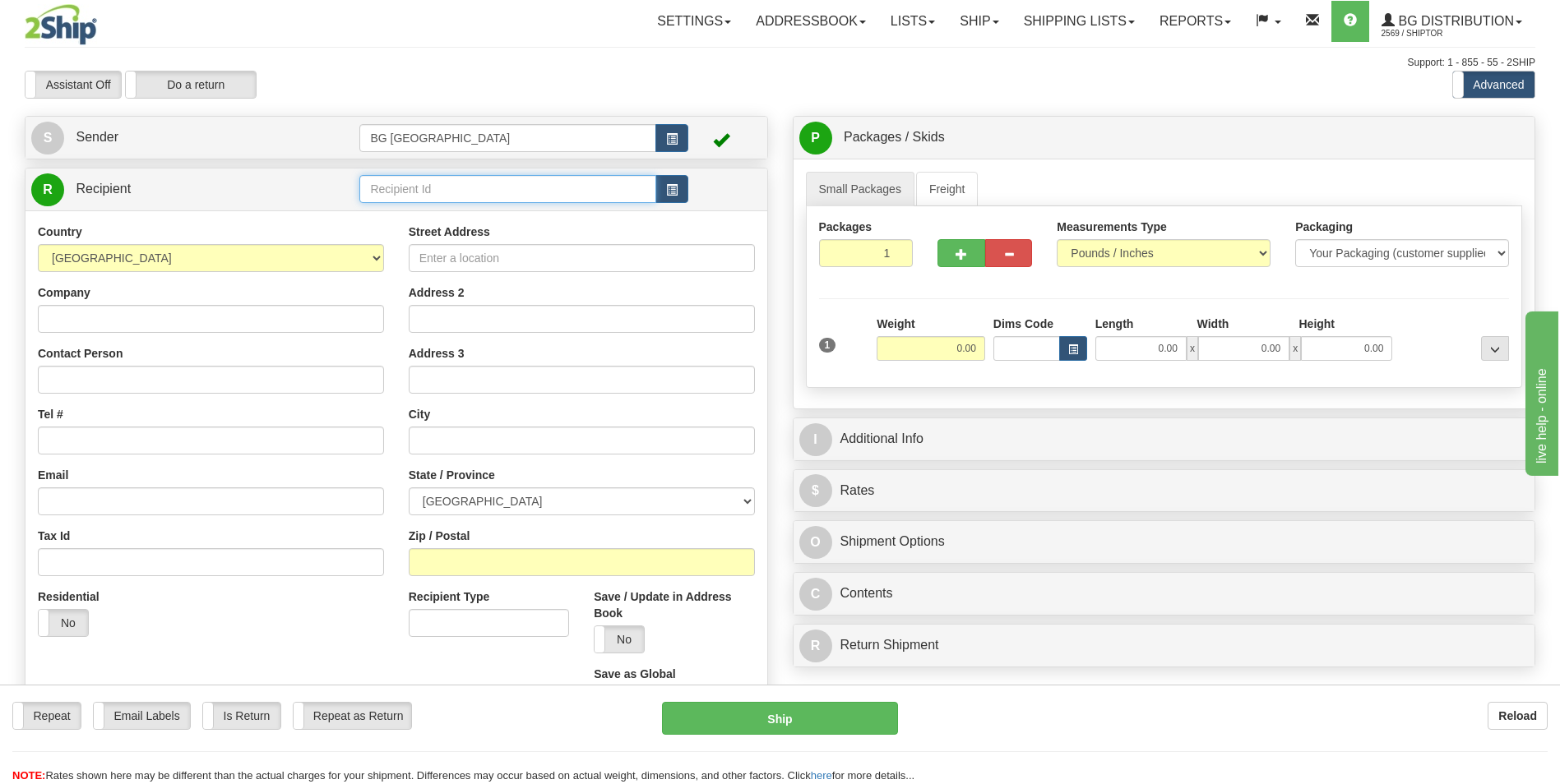
click at [501, 190] on input "text" at bounding box center [508, 188] width 296 height 28
click at [470, 213] on div "60377" at bounding box center [504, 215] width 280 height 18
type input "60377"
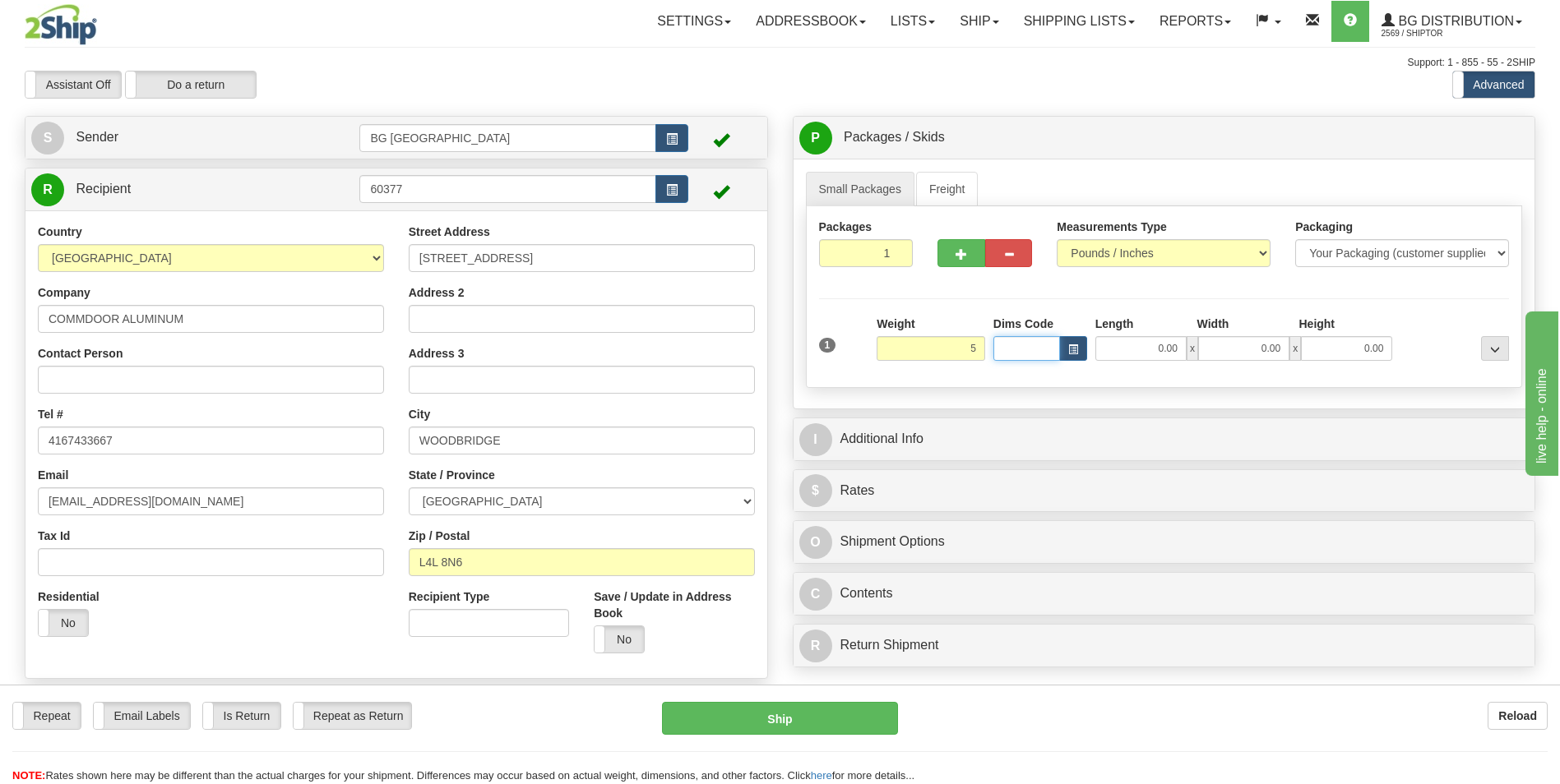
type input "5.00"
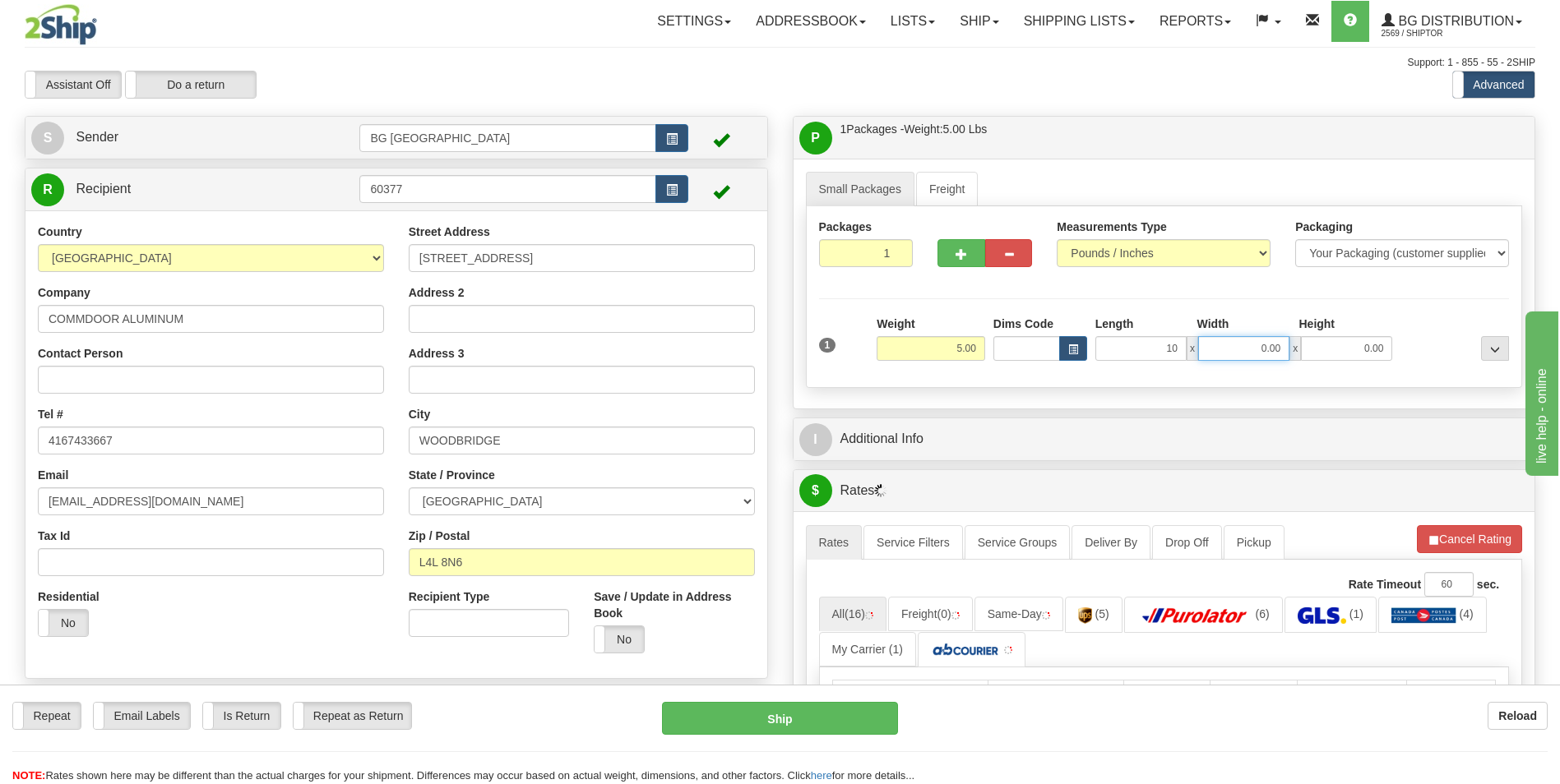
type input "10.00"
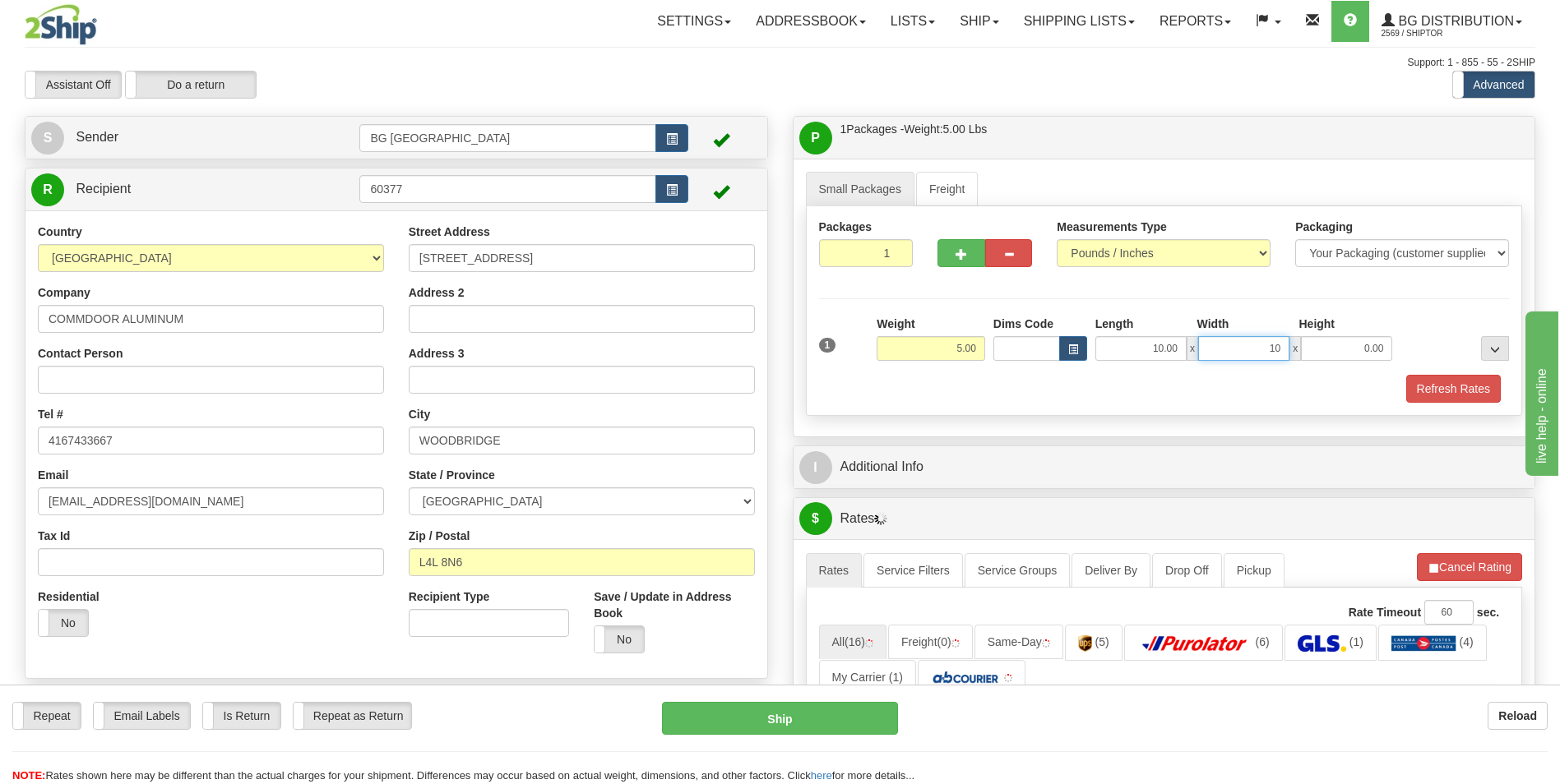
type input "10.00"
type input "5.00"
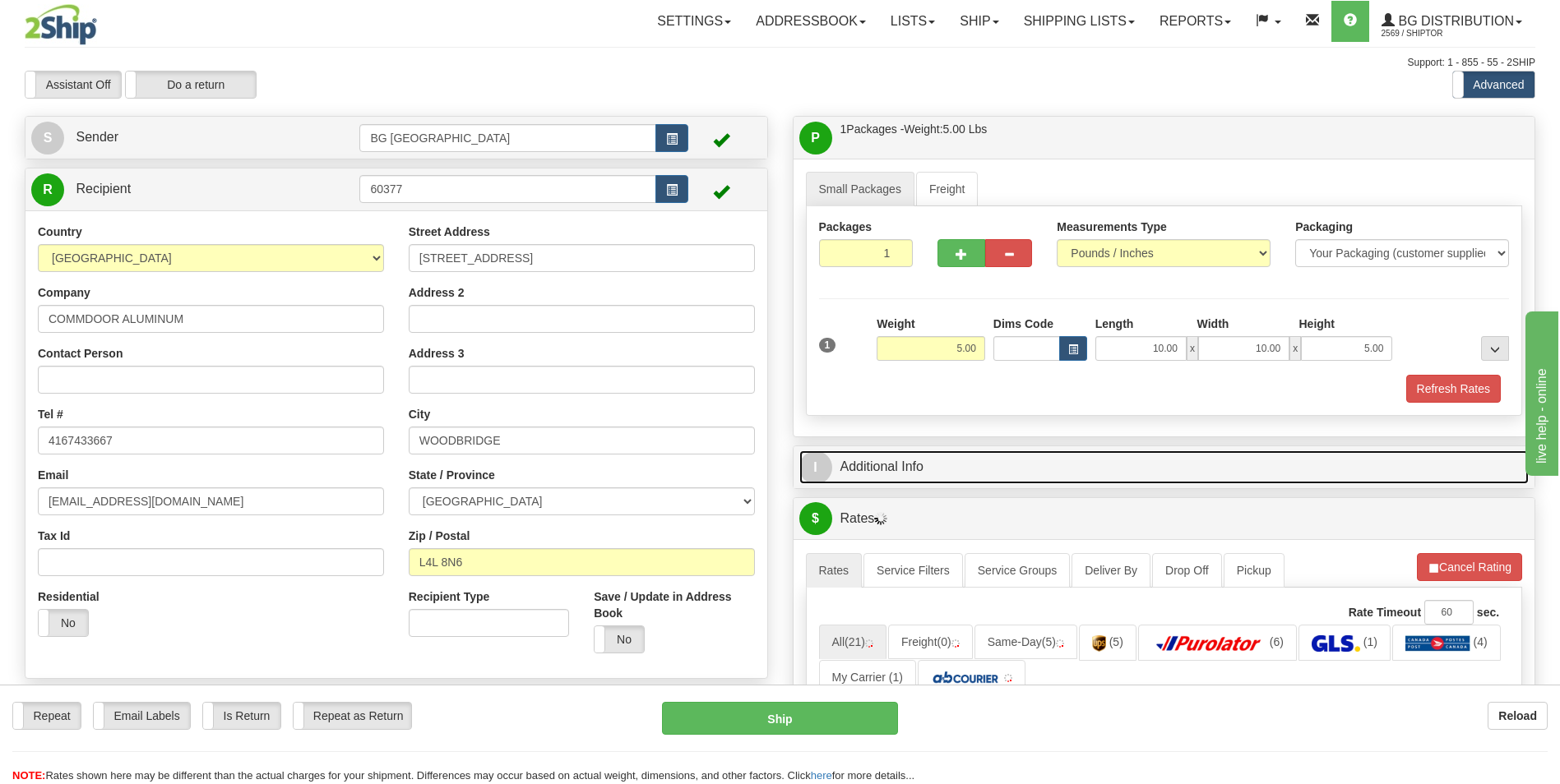
click at [898, 462] on link "I Additional Info" at bounding box center [1165, 467] width 730 height 34
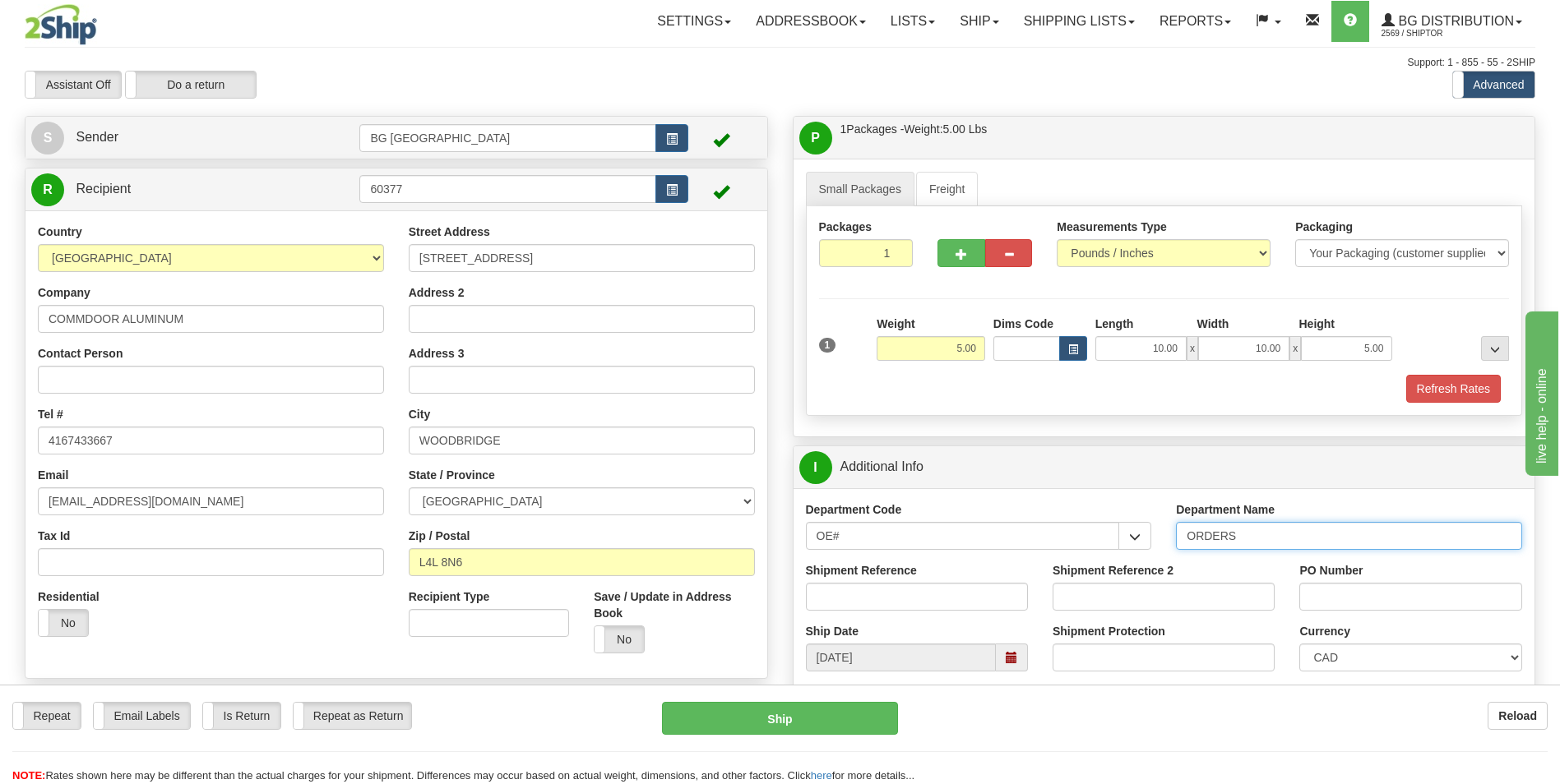
click at [1262, 540] on input "ORDERS" at bounding box center [1349, 536] width 346 height 28
type input "70183618-00"
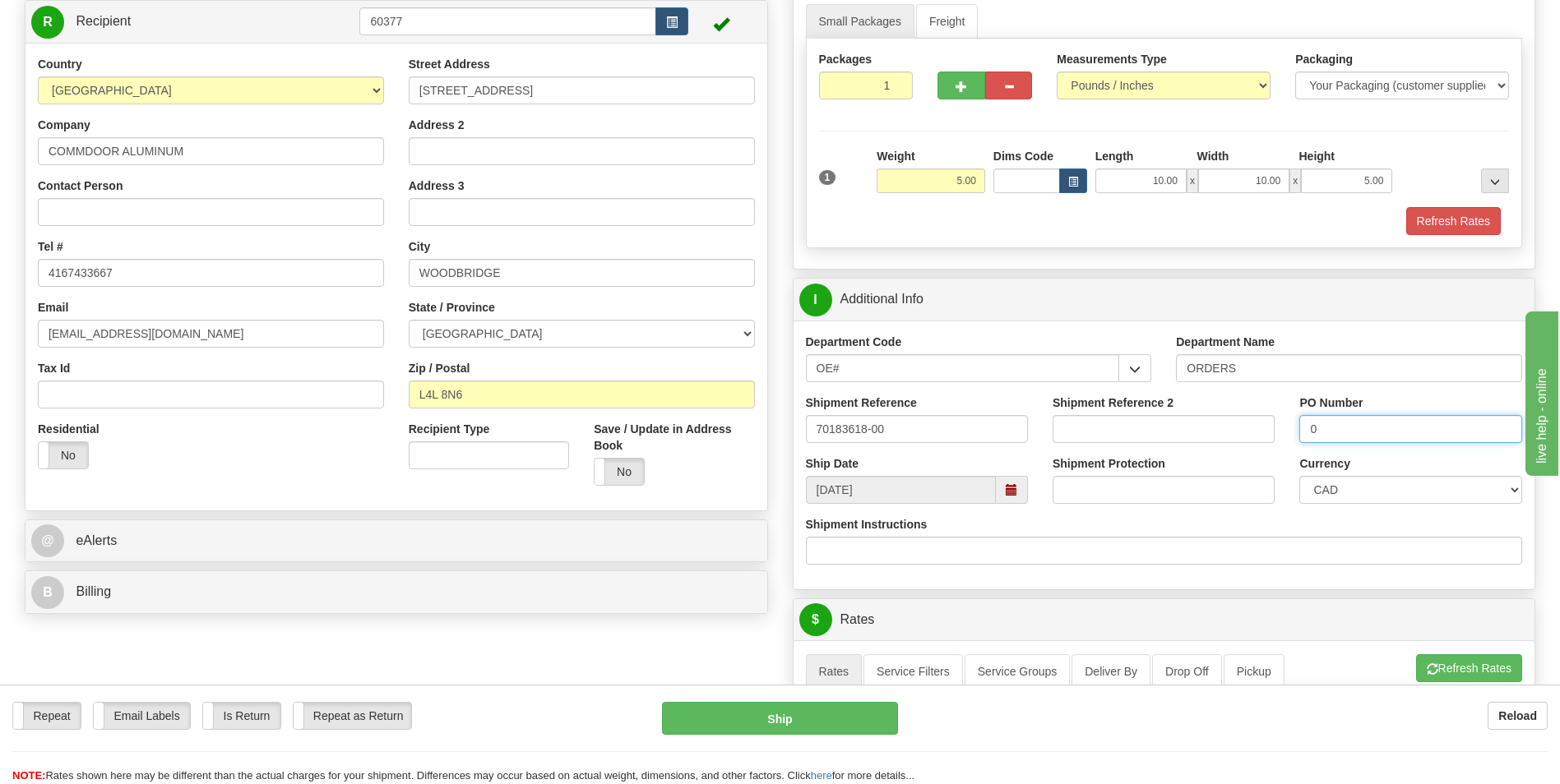
scroll to position [329, 0]
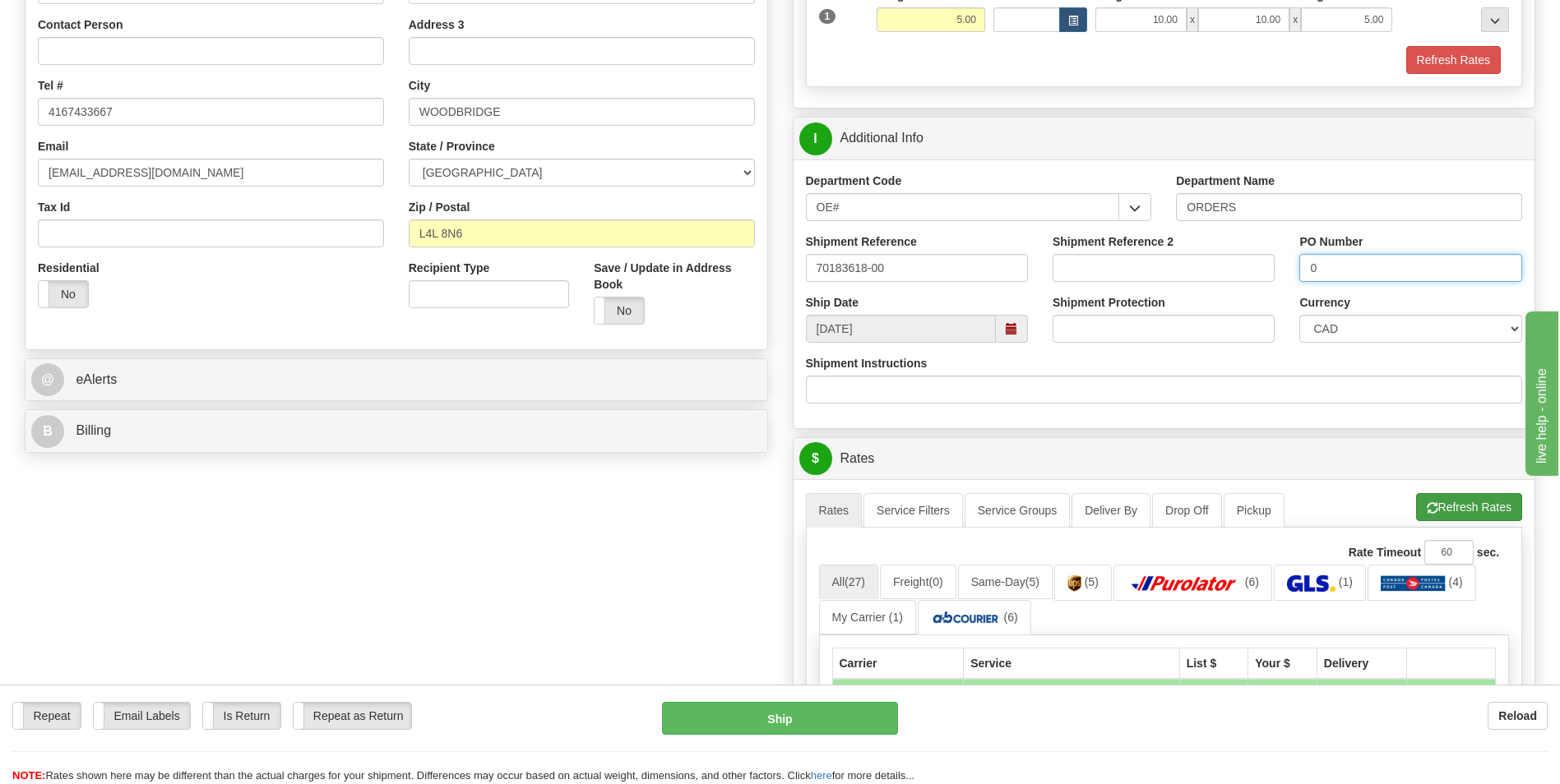
type input "0"
click at [1417, 494] on button "Refresh Rates" at bounding box center [1469, 507] width 106 height 28
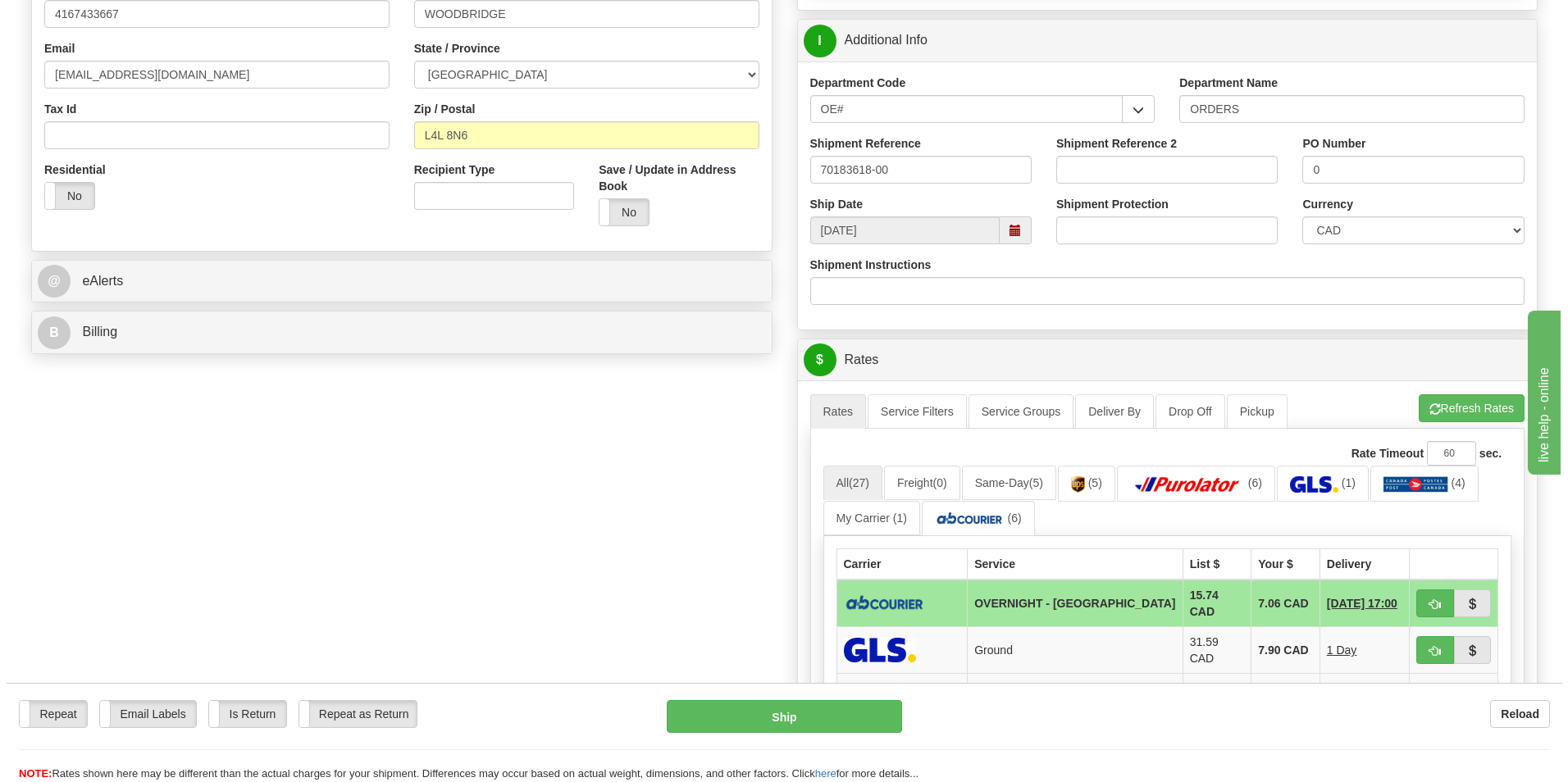
scroll to position [574, 0]
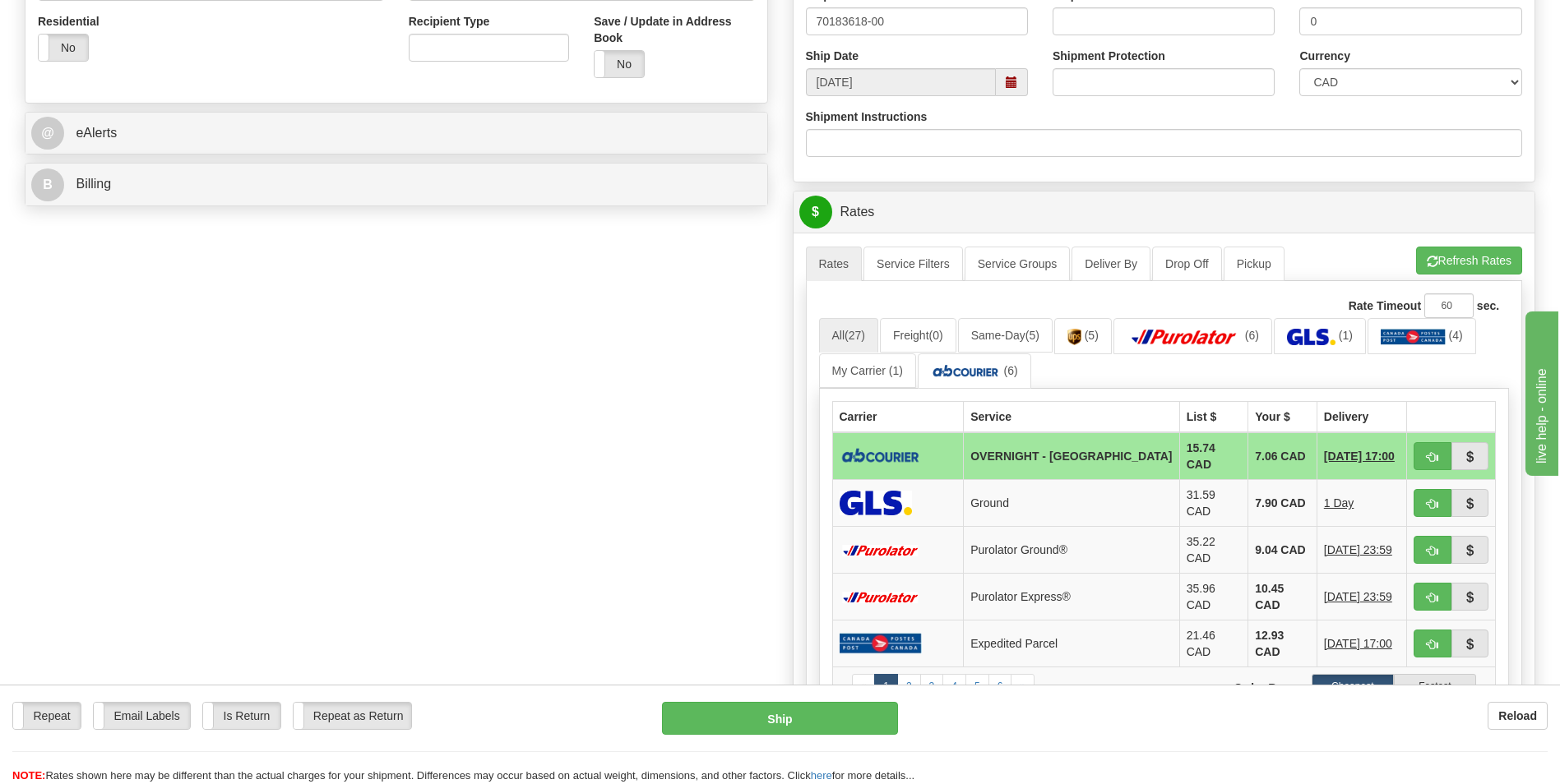
click at [1248, 453] on td "7.06 CAD" at bounding box center [1283, 456] width 70 height 48
click at [1426, 452] on span "button" at bounding box center [1432, 457] width 12 height 11
type input "4"
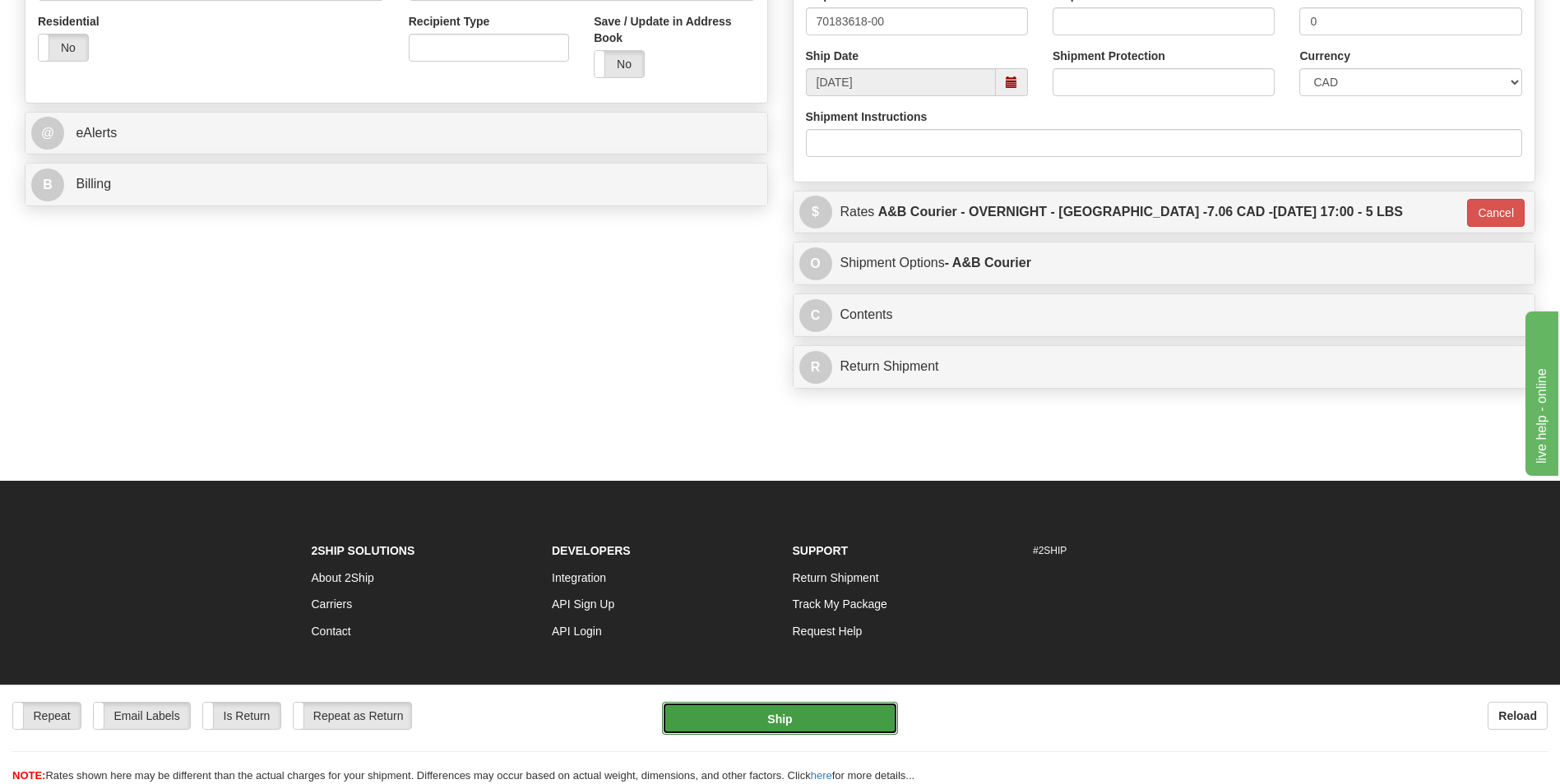
click at [806, 718] on button "Ship" at bounding box center [780, 719] width 235 height 33
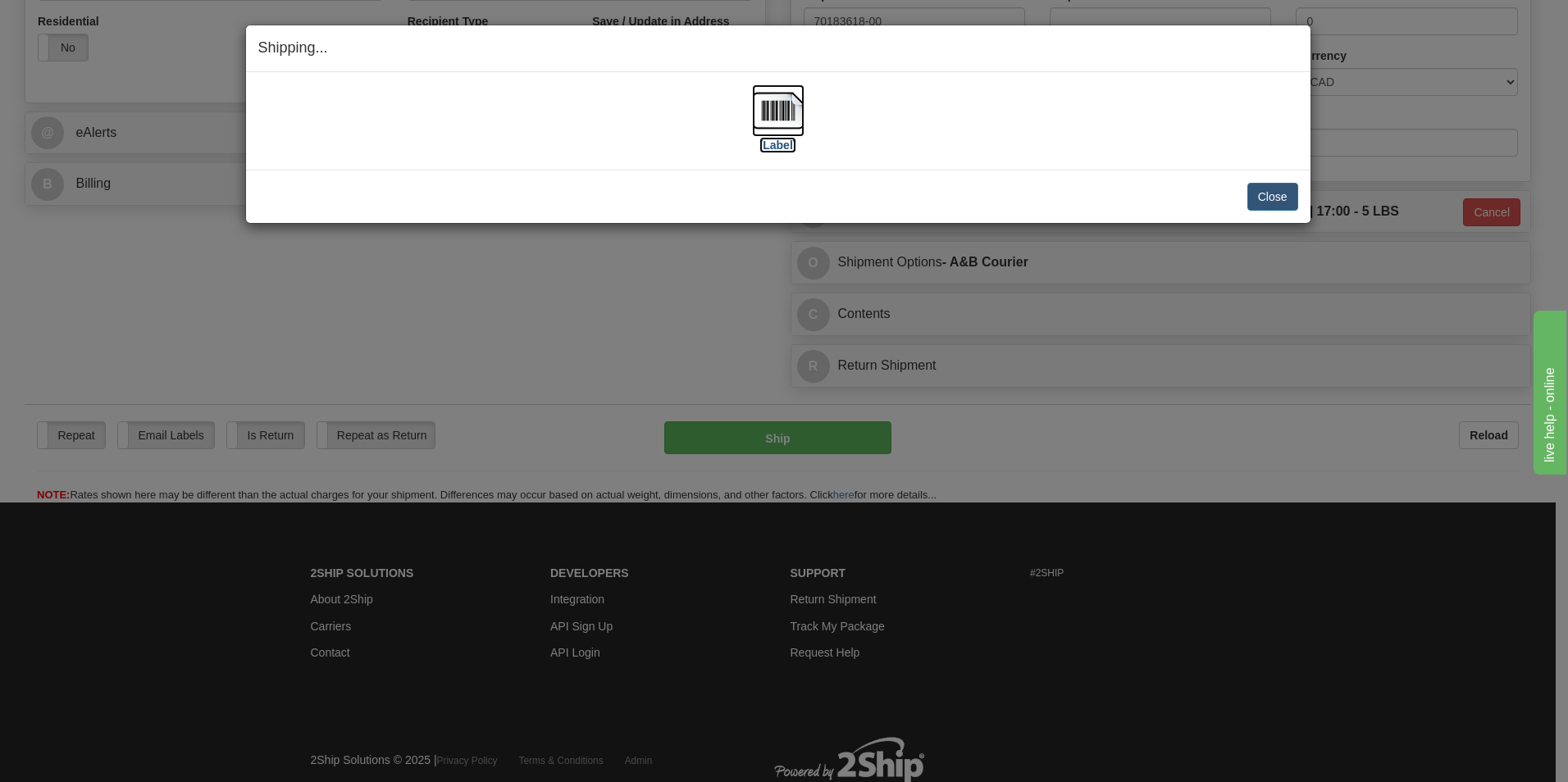
click at [780, 107] on img at bounding box center [778, 111] width 53 height 53
click at [1289, 198] on button "Close" at bounding box center [1272, 196] width 51 height 28
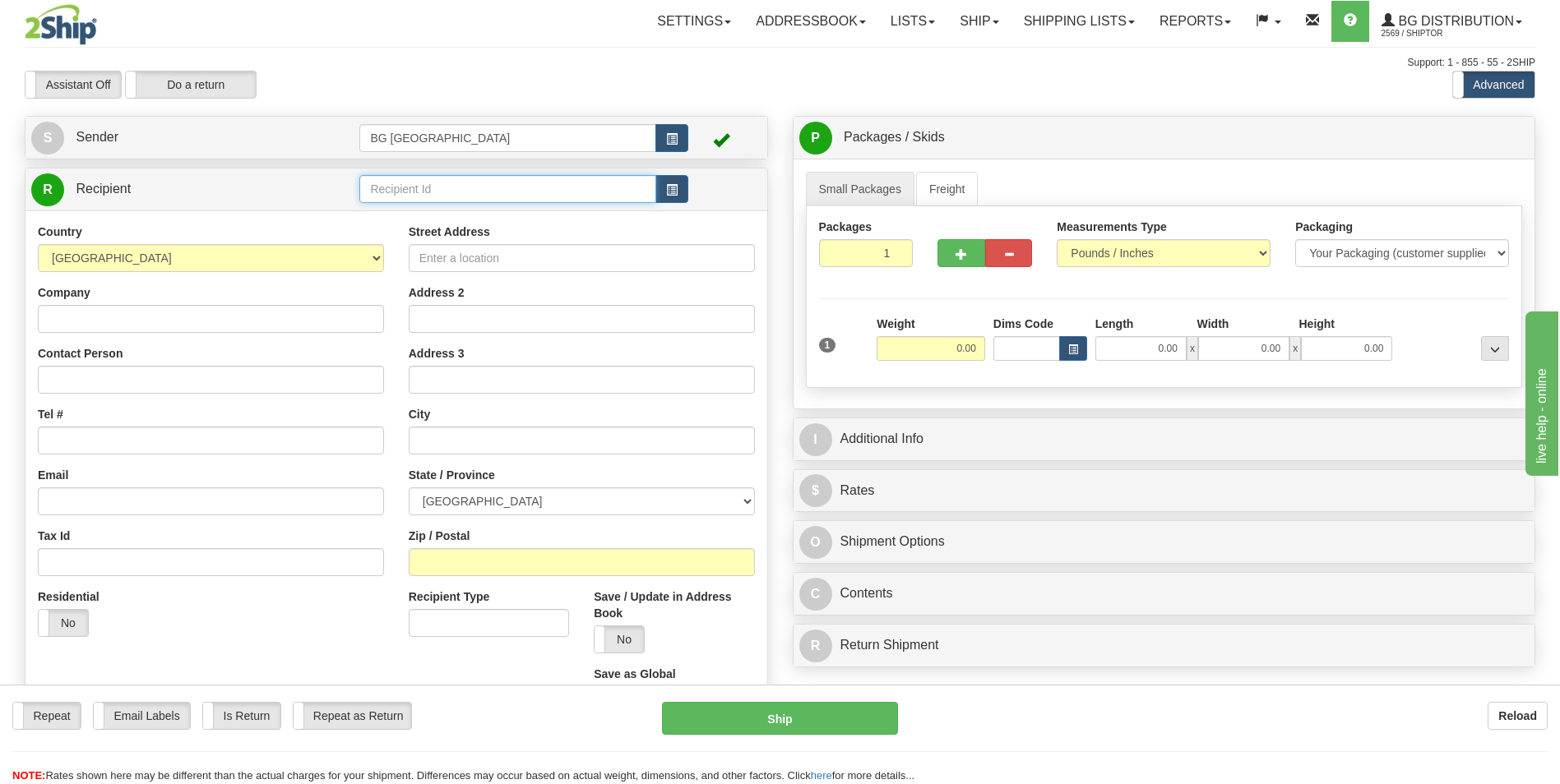
click at [415, 188] on input "text" at bounding box center [508, 188] width 296 height 28
click at [409, 208] on div "60382" at bounding box center [504, 215] width 280 height 18
type input "60382"
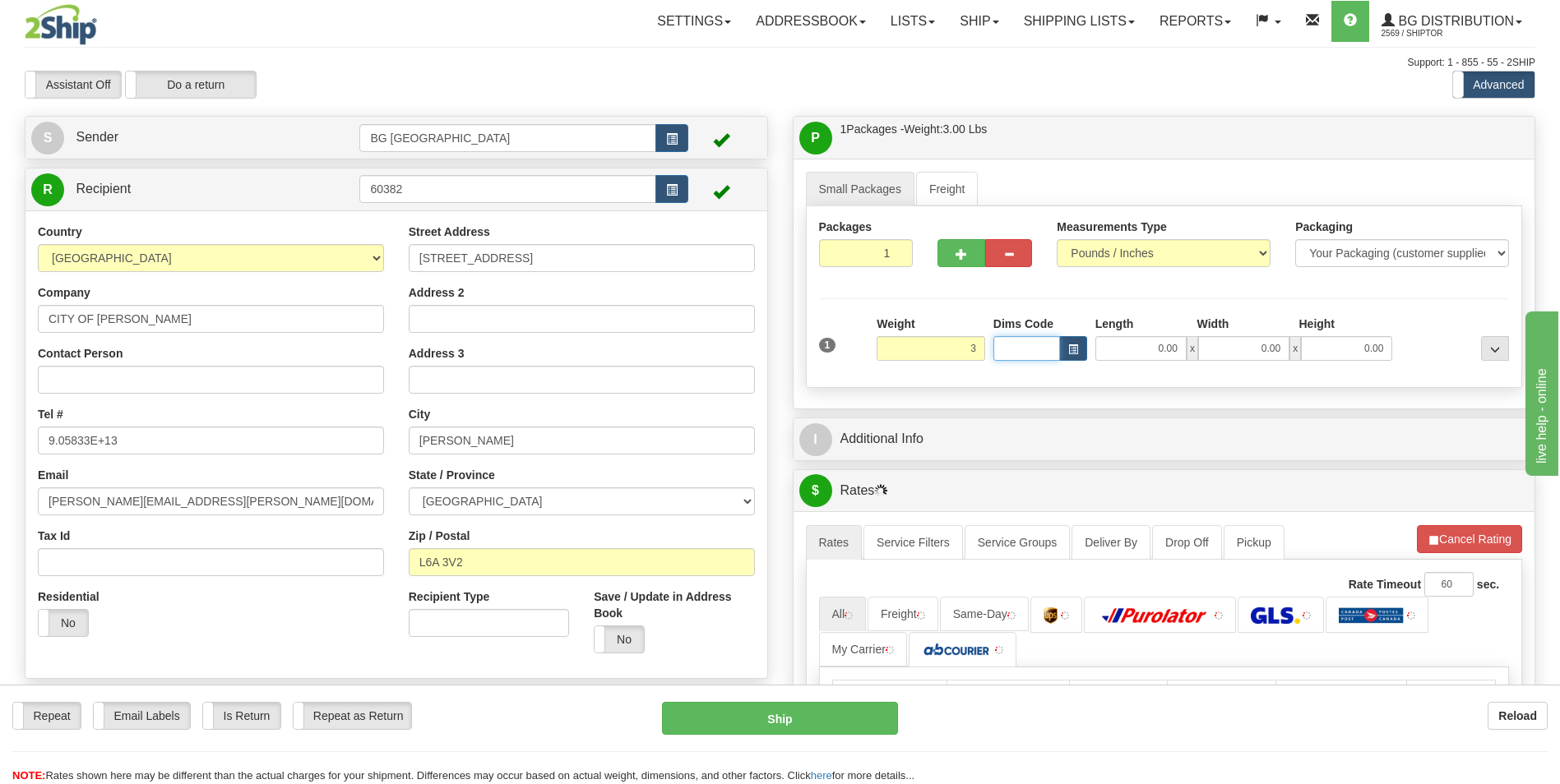
type input "3.00"
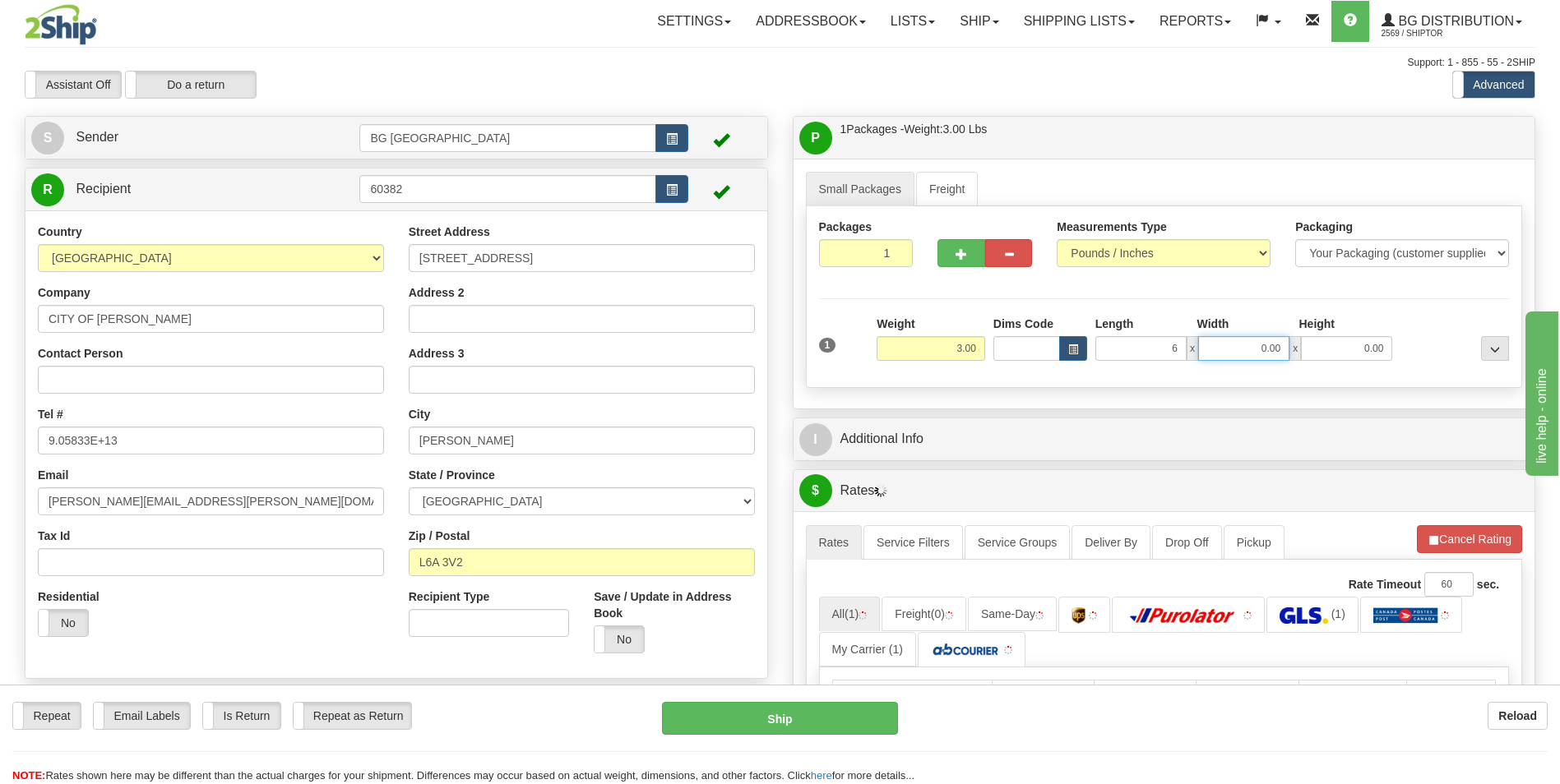
type input "6.00"
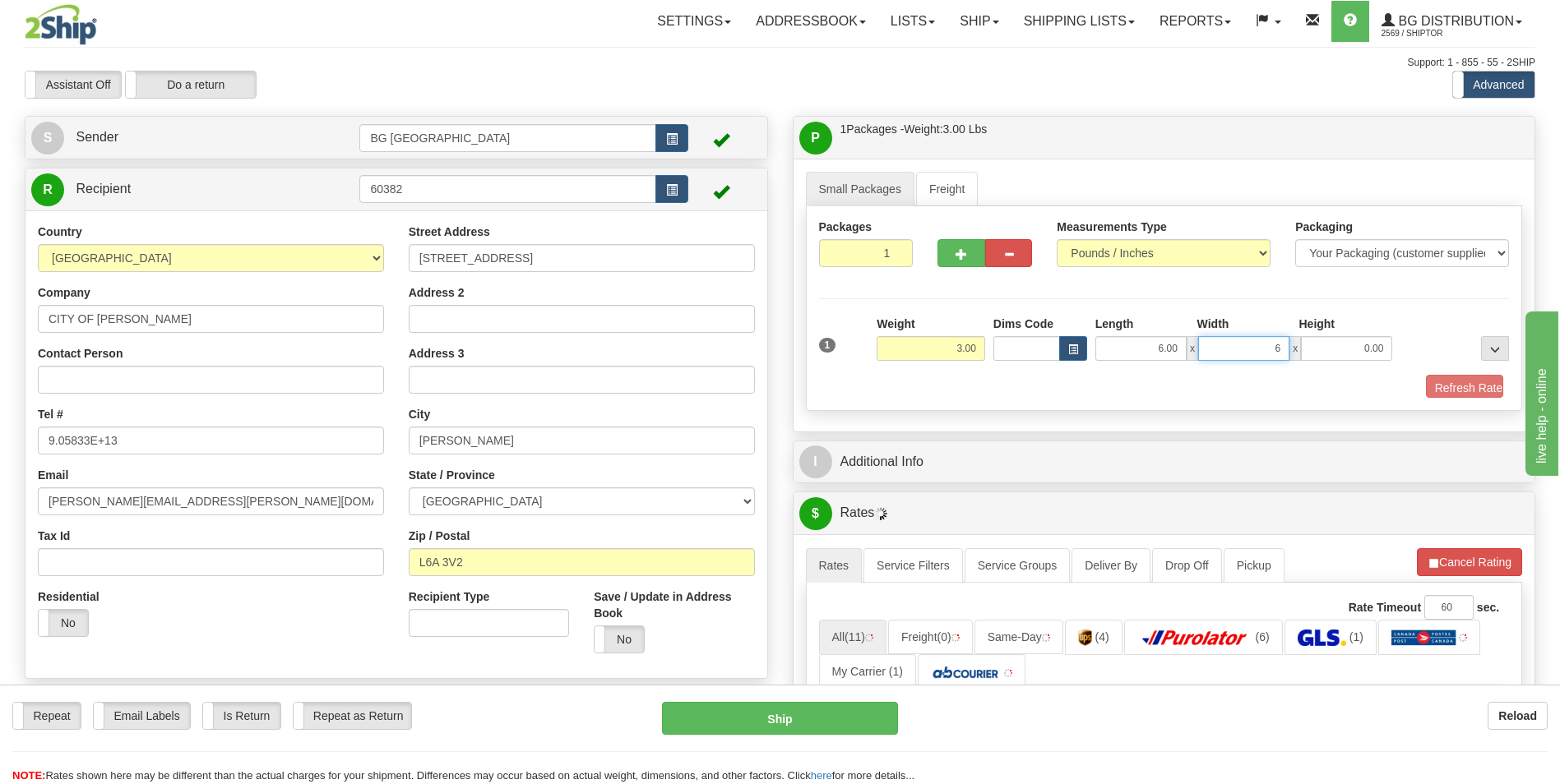
type input "6.00"
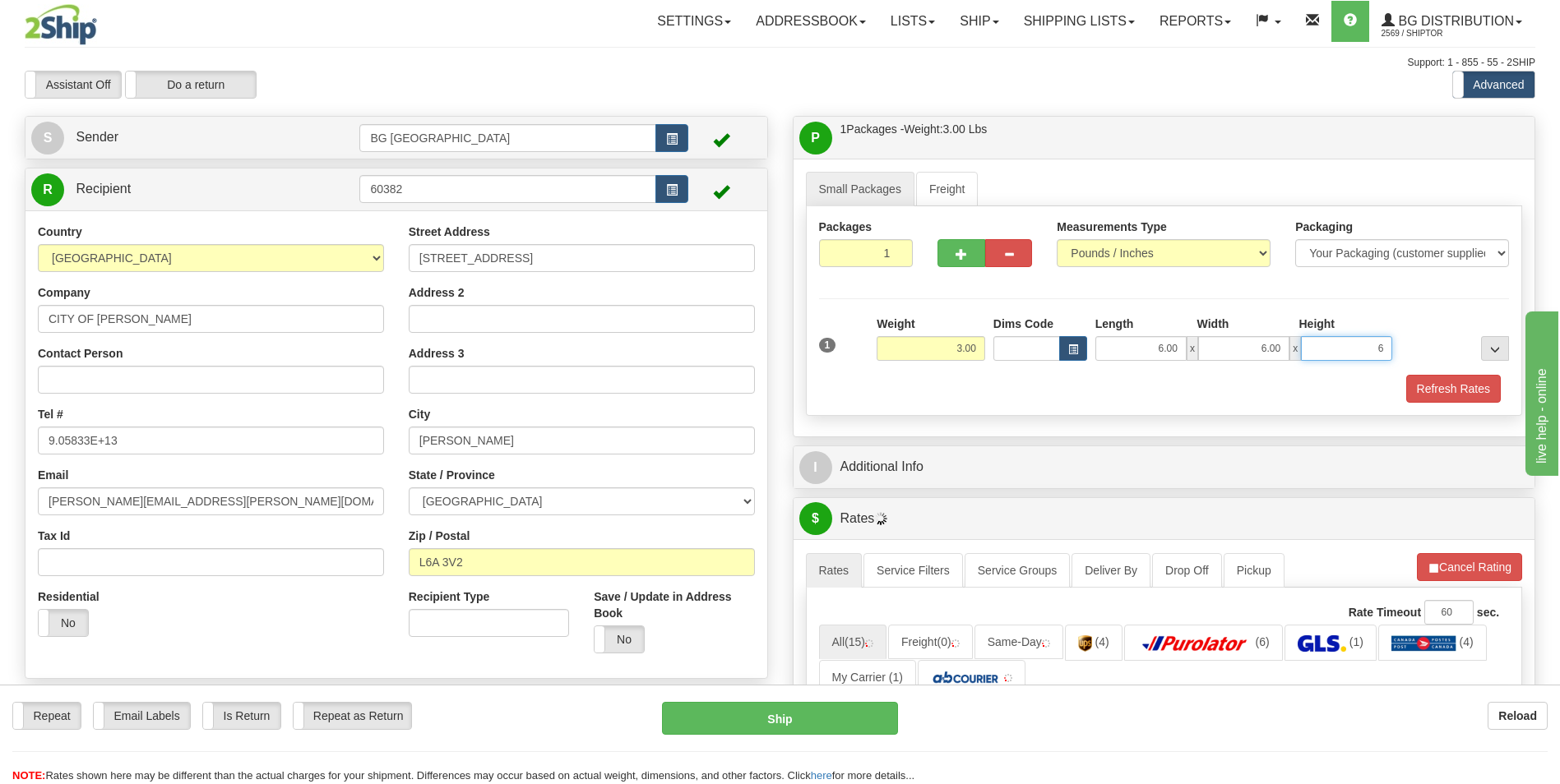
type input "6.00"
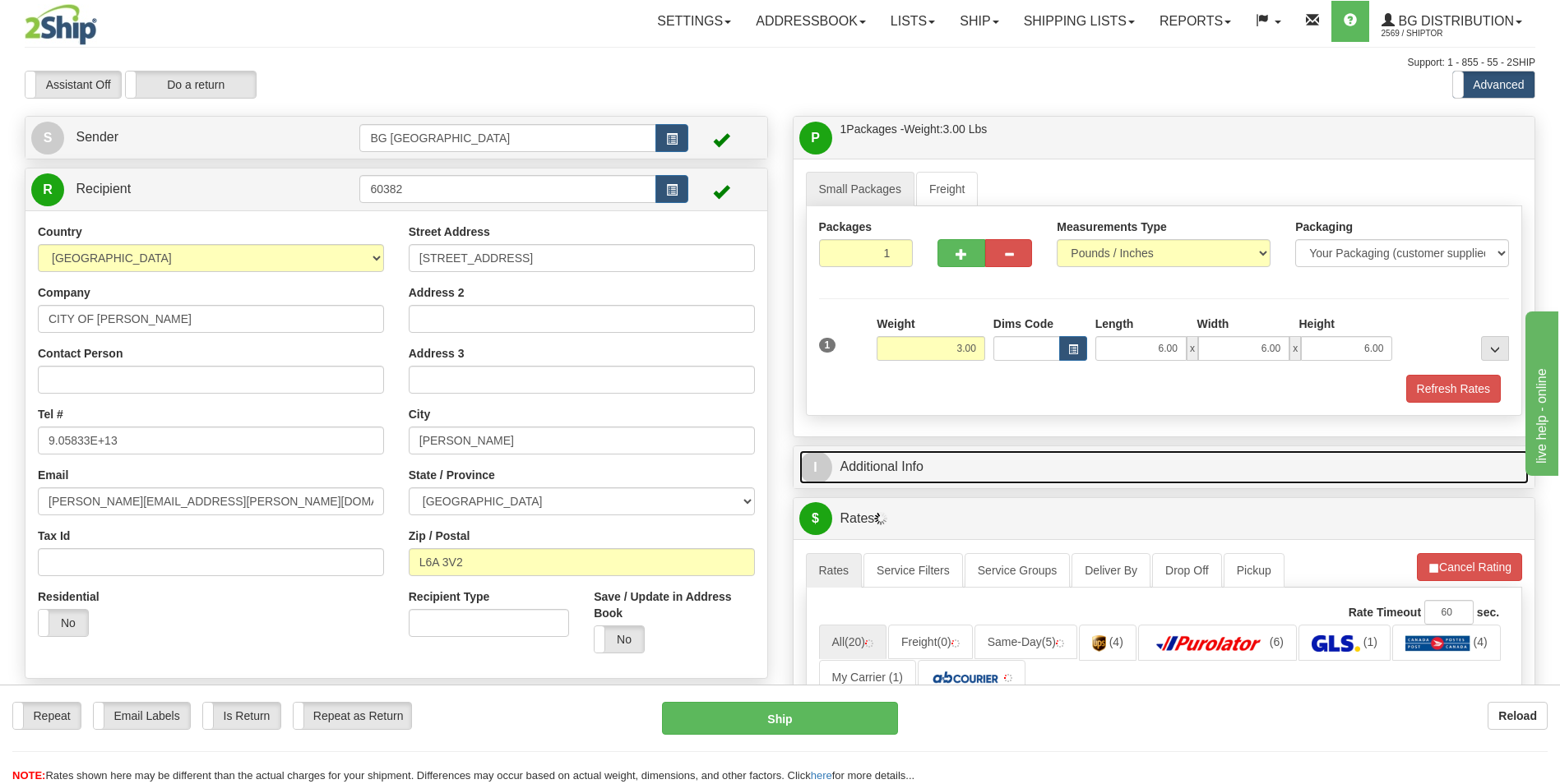
click at [908, 456] on link "I Additional Info" at bounding box center [1165, 467] width 730 height 34
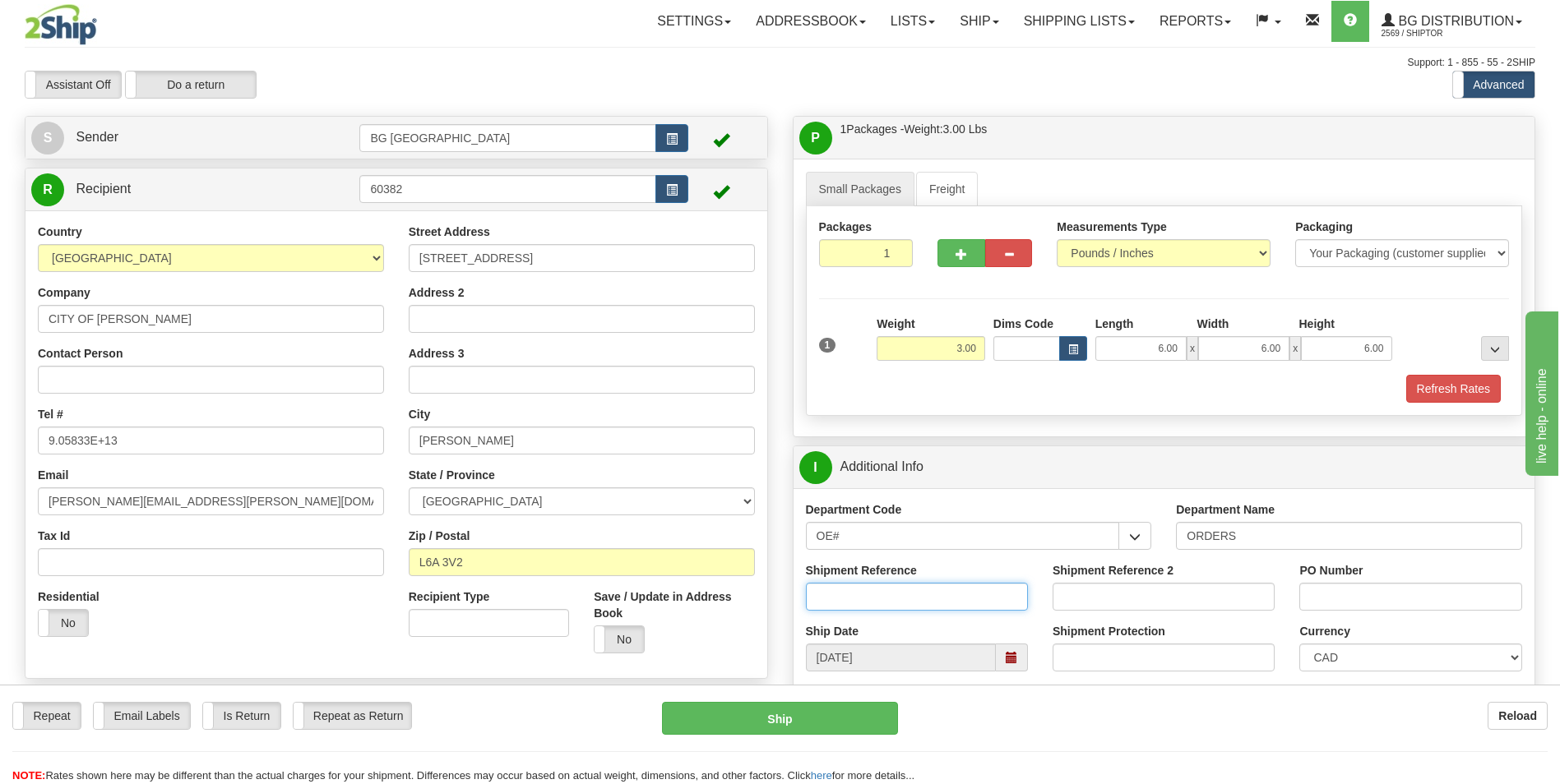
click at [879, 599] on input "Shipment Reference" at bounding box center [917, 596] width 222 height 28
type input "70183649-00"
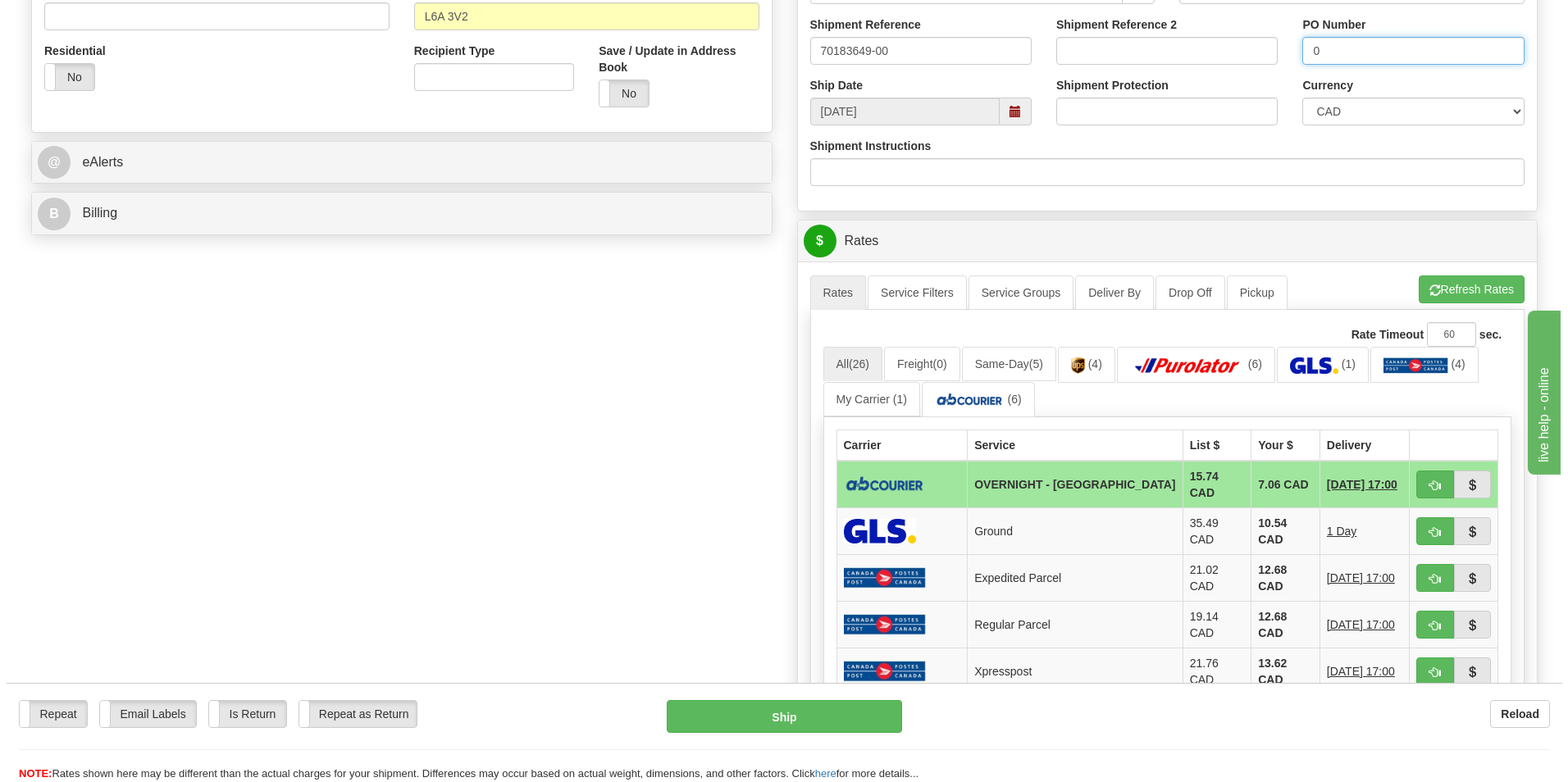
scroll to position [574, 0]
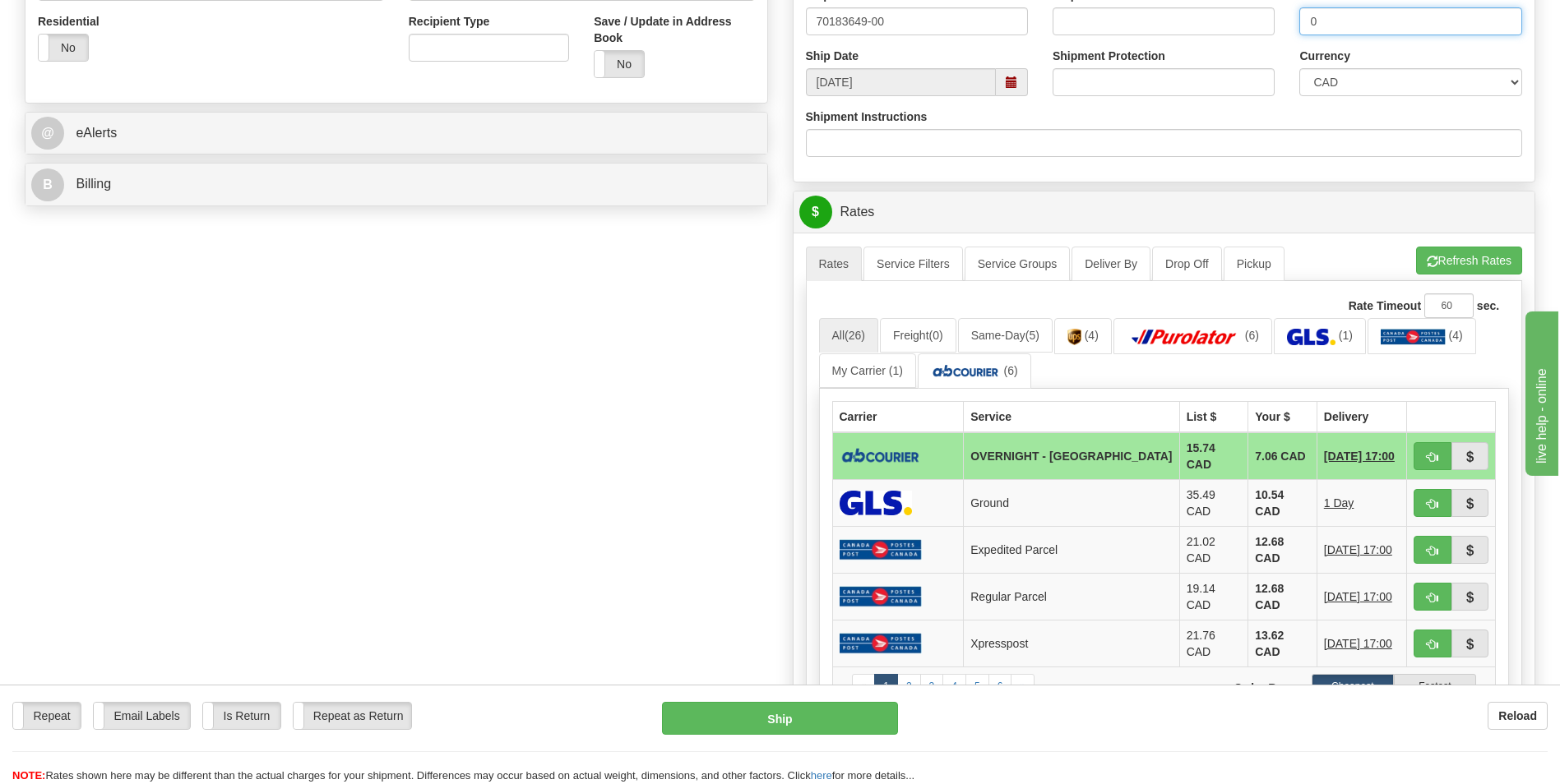
type input "0"
click at [1248, 458] on td "7.06 CAD" at bounding box center [1283, 456] width 70 height 48
click at [985, 364] on img at bounding box center [965, 371] width 70 height 16
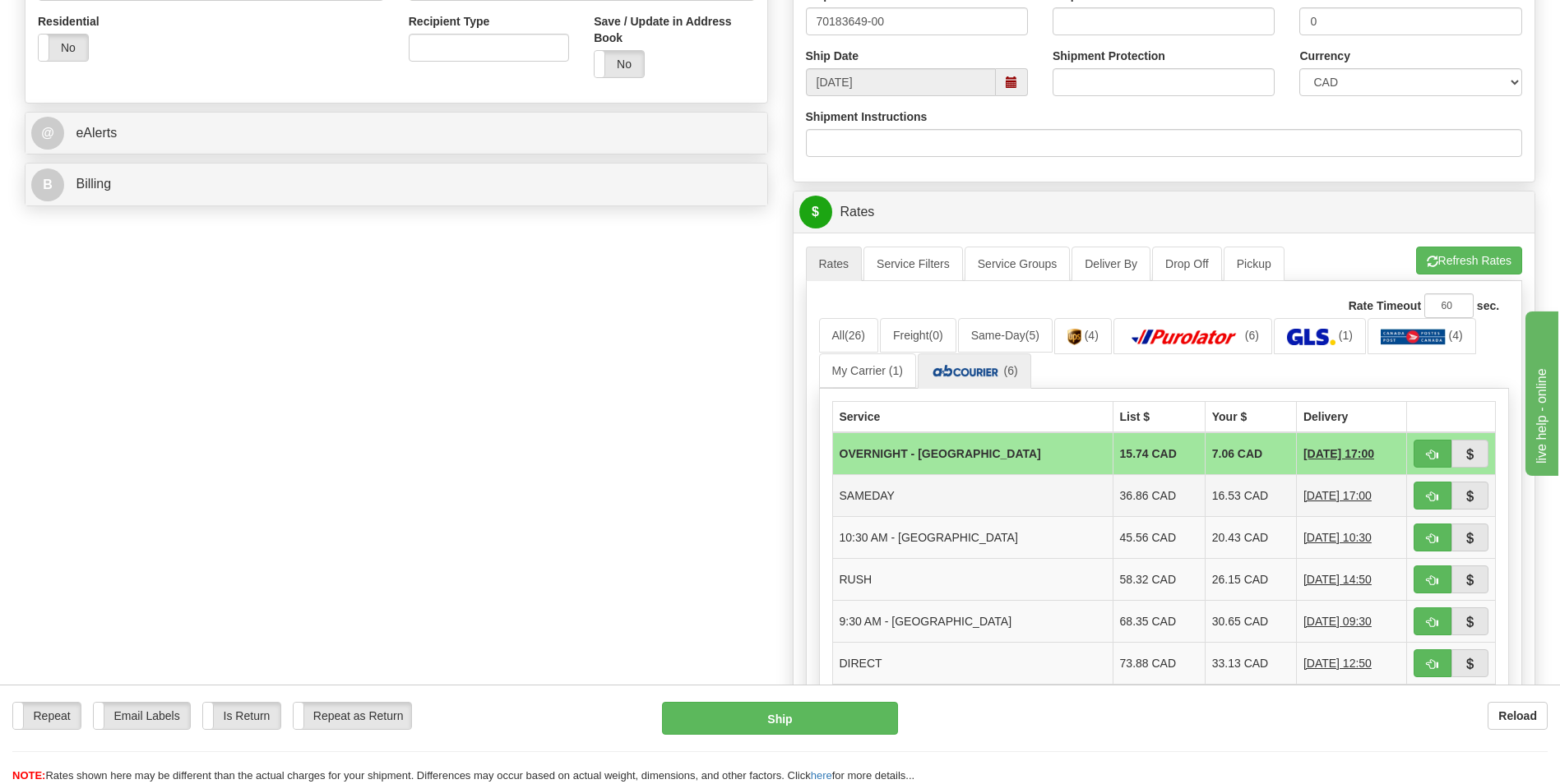
click at [1205, 493] on td "16.53 CAD" at bounding box center [1251, 497] width 91 height 42
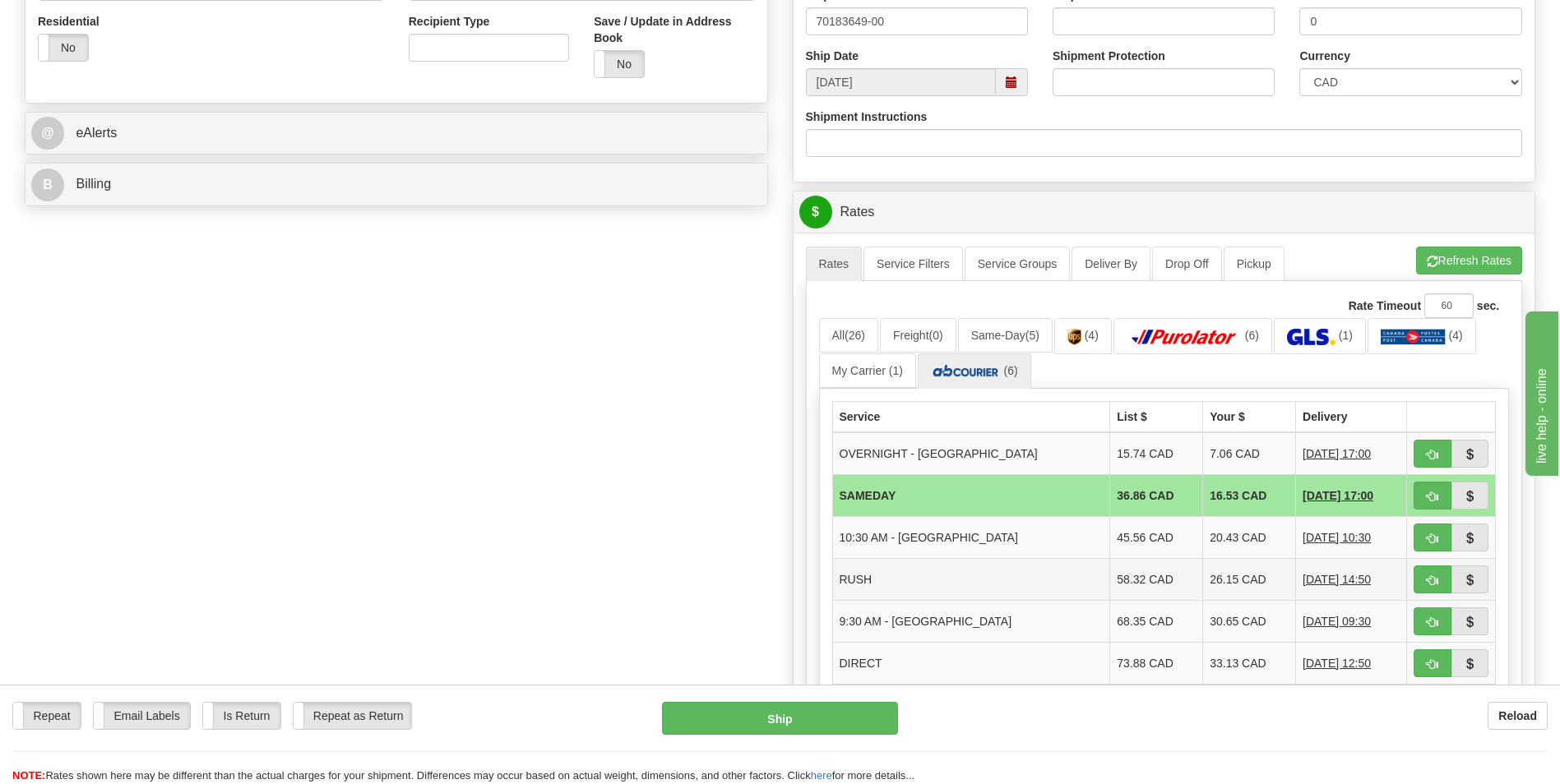
click at [1203, 584] on td "26.15 CAD" at bounding box center [1250, 580] width 93 height 42
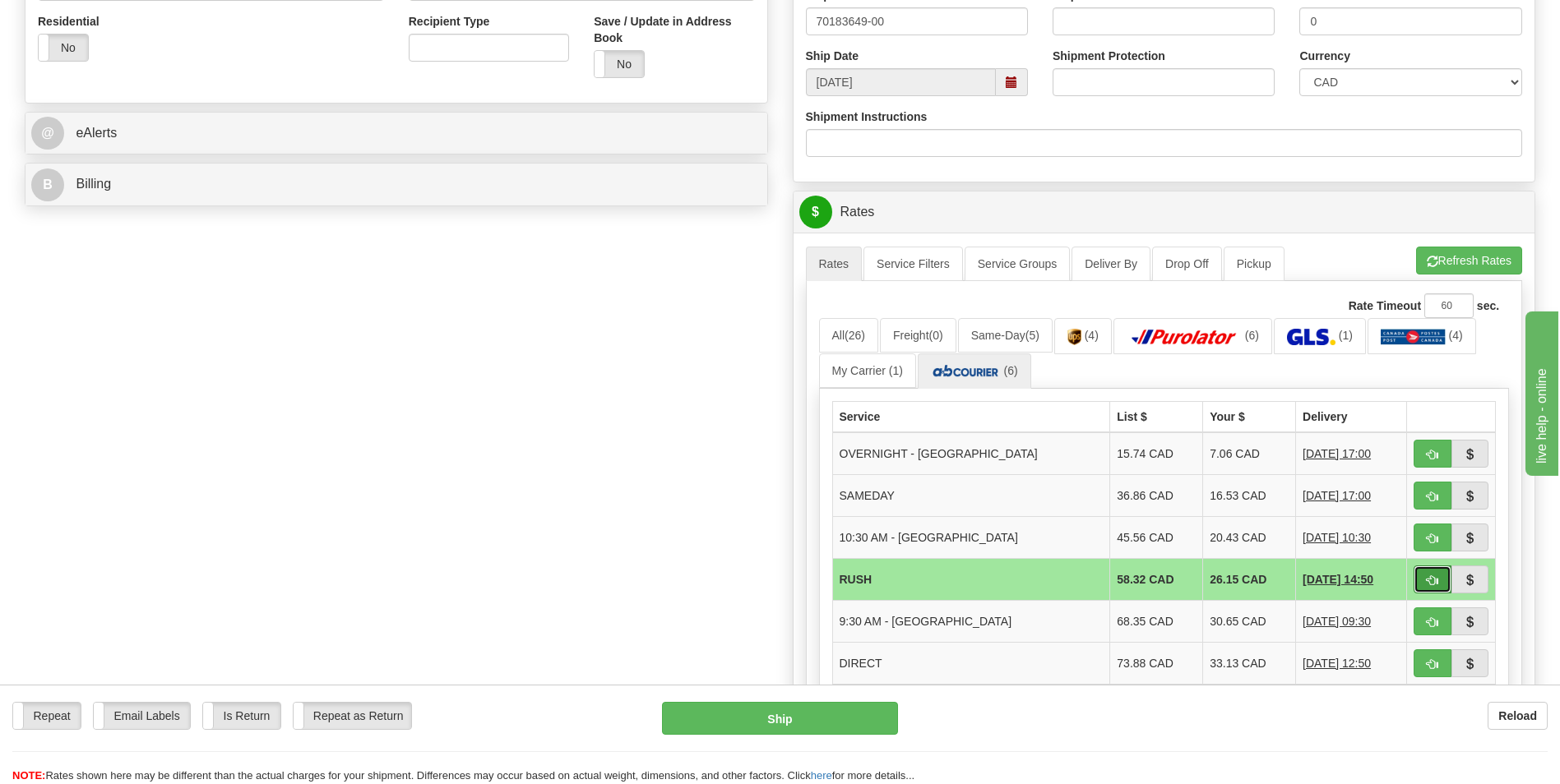
click at [1425, 579] on button "button" at bounding box center [1432, 579] width 38 height 28
type input "2"
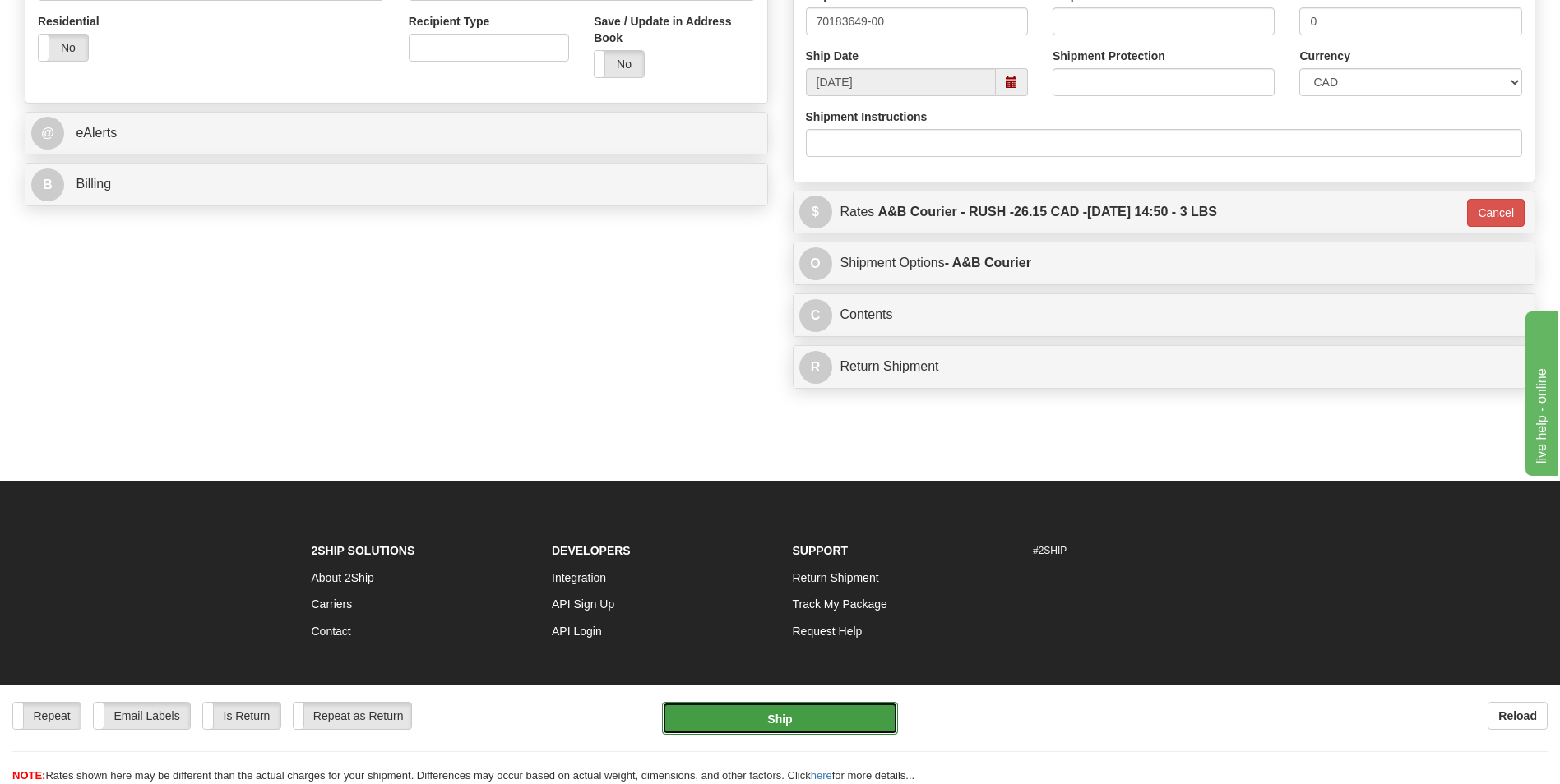
click at [799, 705] on button "Ship" at bounding box center [780, 719] width 235 height 33
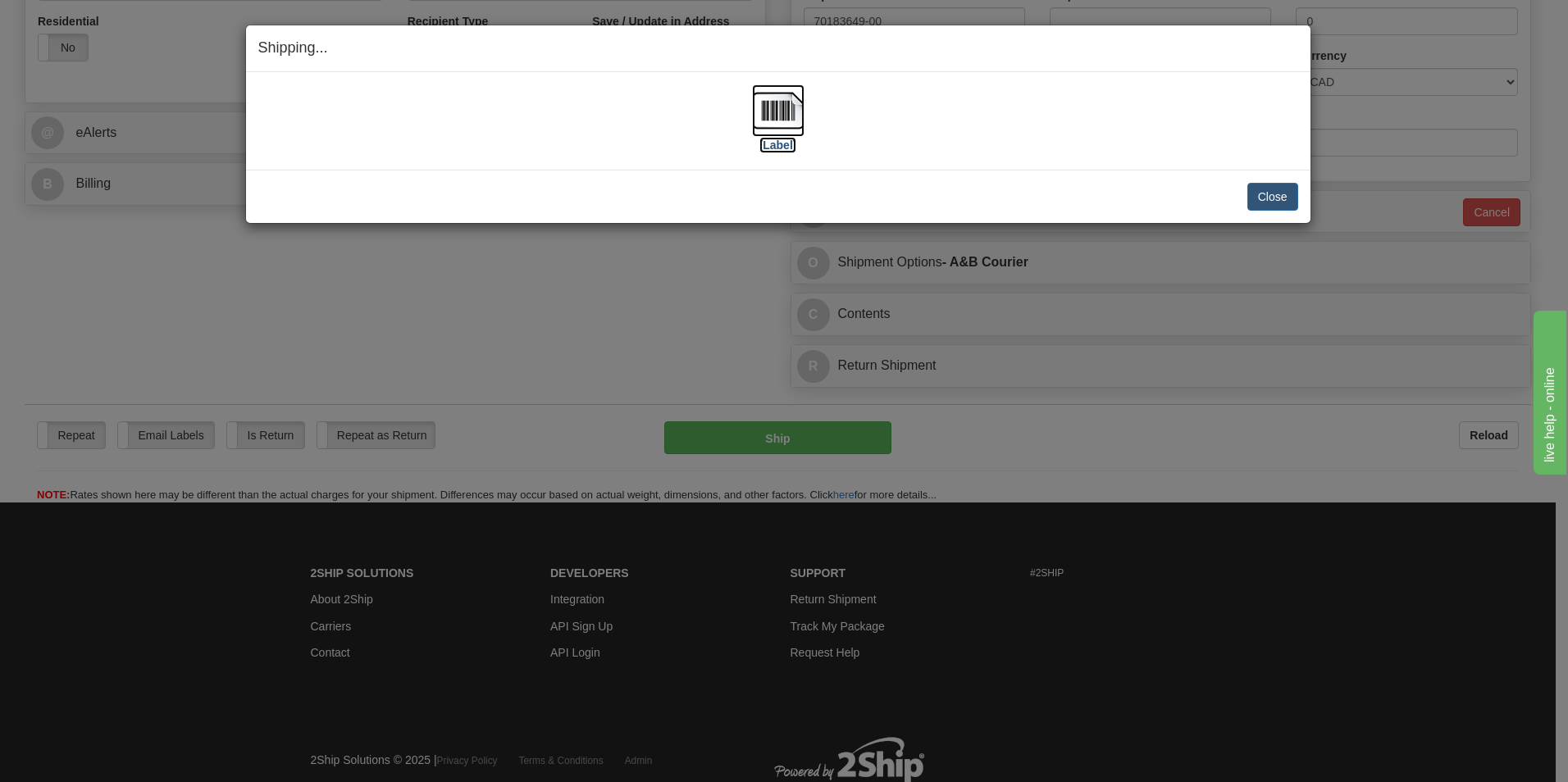
click at [765, 114] on img at bounding box center [778, 111] width 53 height 53
click at [1271, 203] on button "Close" at bounding box center [1272, 196] width 51 height 28
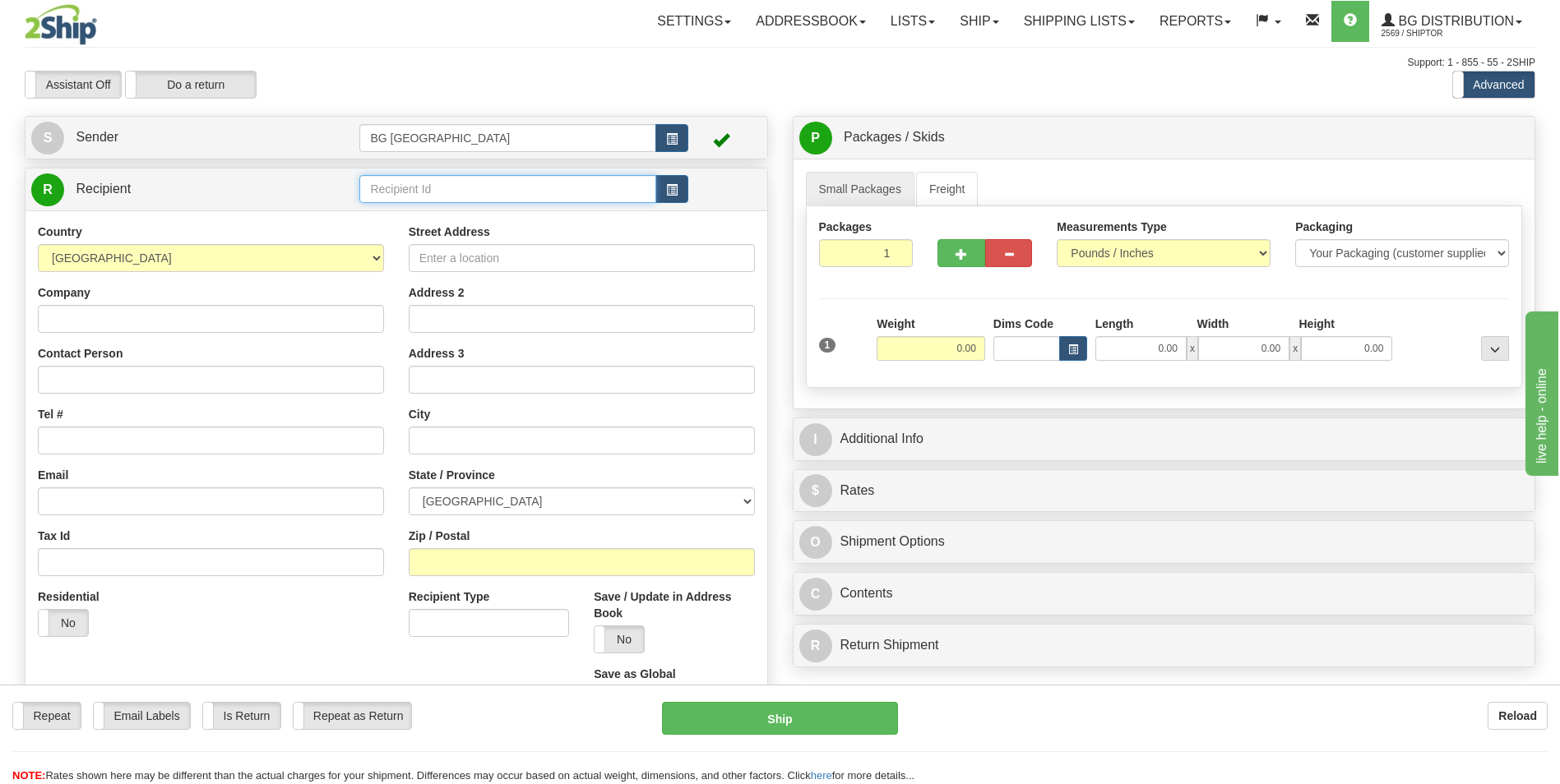
click at [491, 191] on input "text" at bounding box center [508, 188] width 296 height 28
click at [436, 209] on div "5518" at bounding box center [504, 215] width 280 height 18
type input "5518"
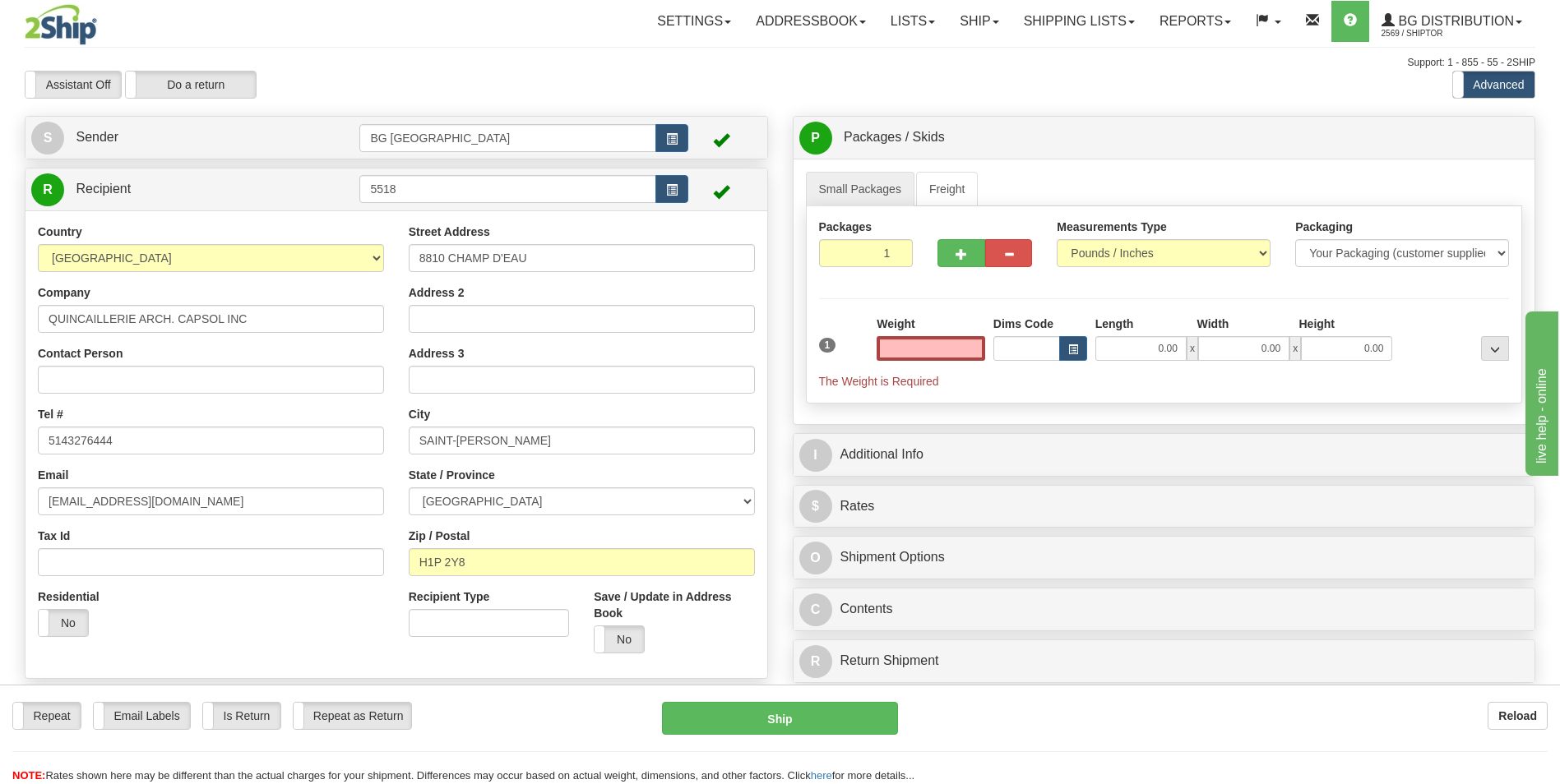
type input "0.00"
click at [264, 321] on input "QUINCAILLERIE ARCH. CAPSOL INC" at bounding box center [210, 318] width 346 height 28
click at [551, 254] on input "8810 CHAMP D'EAU" at bounding box center [582, 258] width 346 height 28
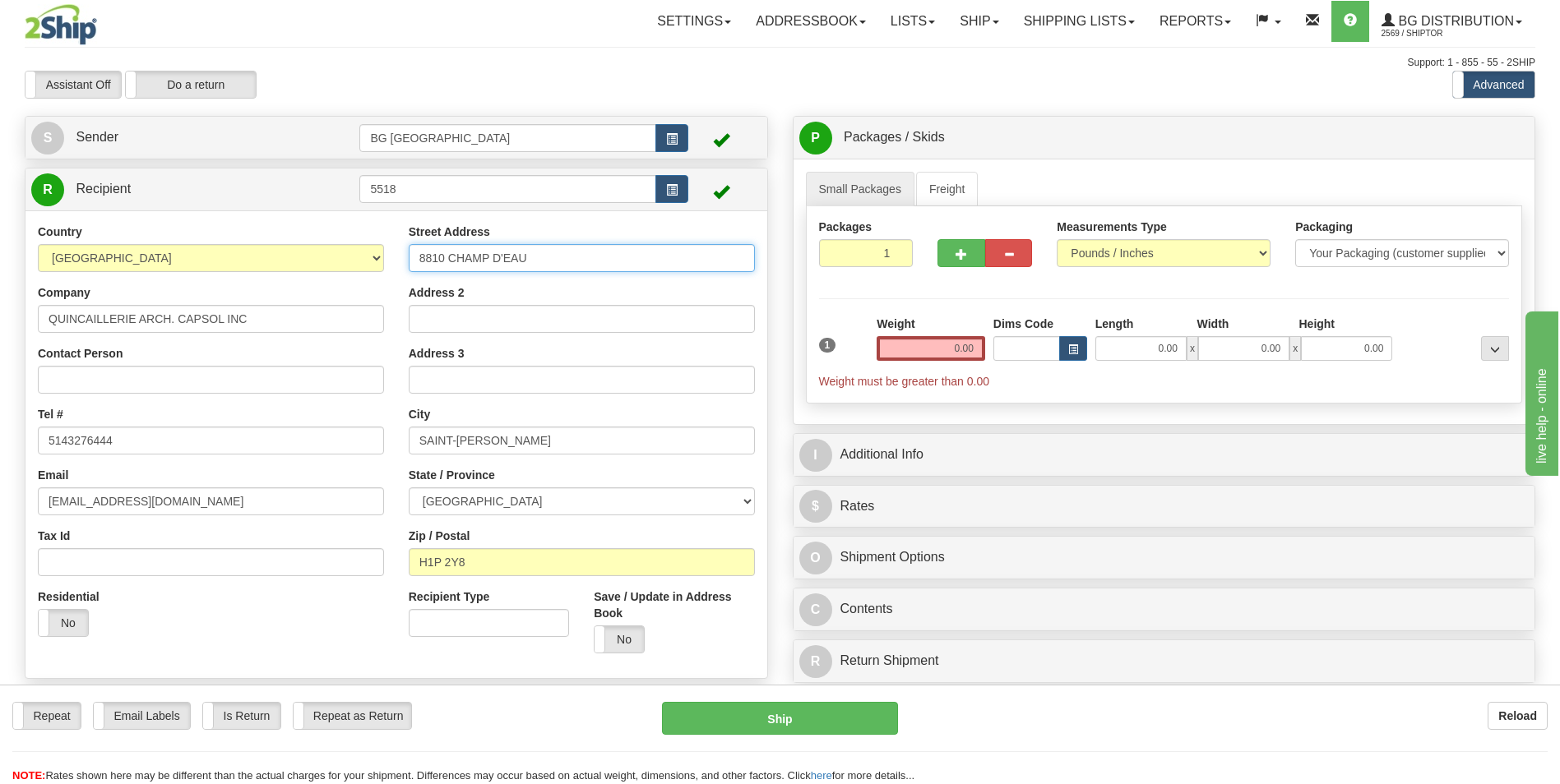
click at [551, 254] on input "8810 CHAMP D'EAU" at bounding box center [582, 258] width 346 height 28
paste input "9394 boul du golf"
type input "9394 boul du golf"
click at [510, 442] on input "SAINT-[PERSON_NAME]" at bounding box center [582, 440] width 346 height 28
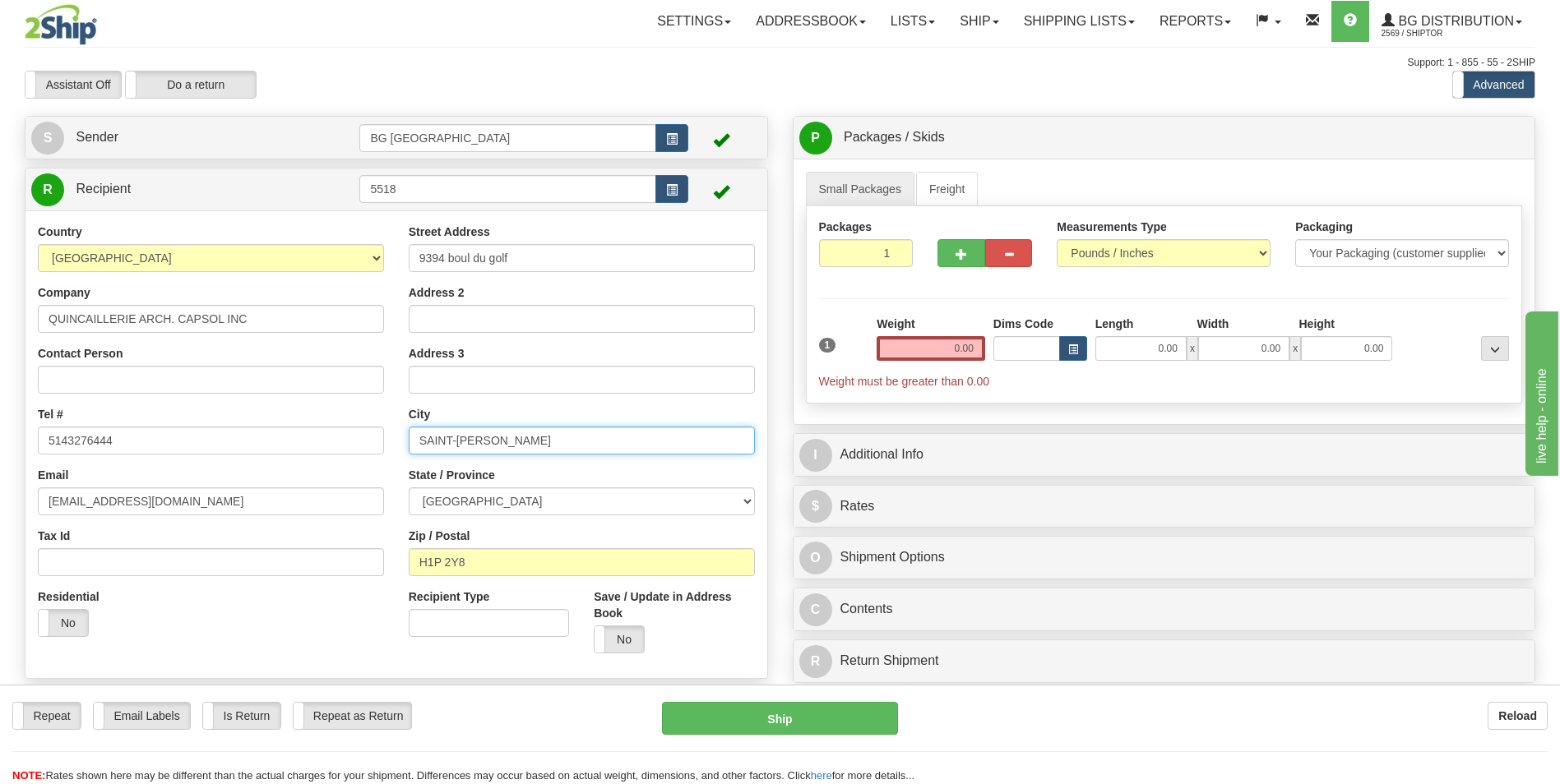
click at [510, 442] on input "SAINT-[PERSON_NAME]" at bounding box center [582, 440] width 346 height 28
paste input "anjou"
type input "anjou"
click at [472, 561] on input "H1P 2Y8" at bounding box center [582, 563] width 346 height 28
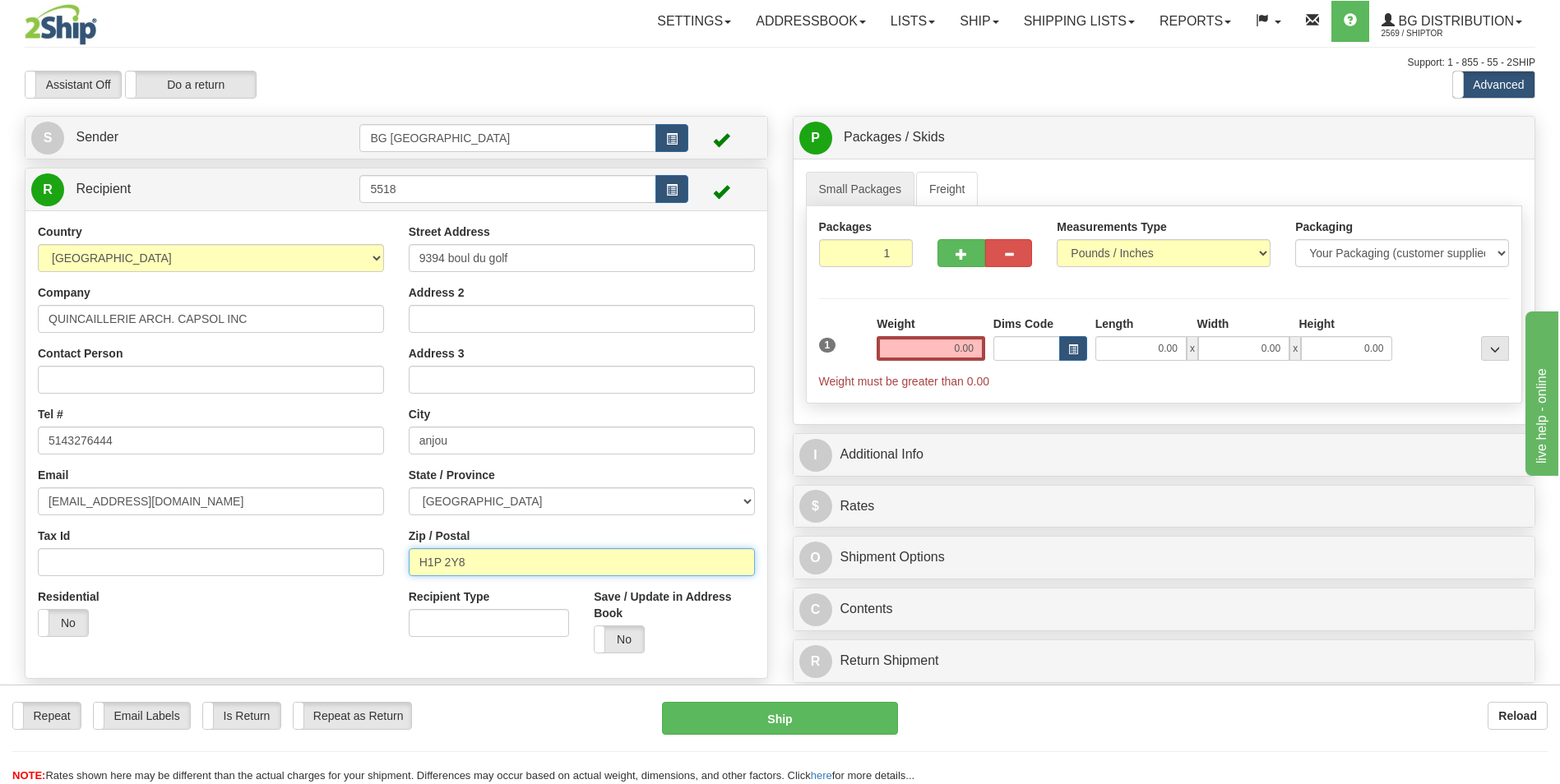
click at [472, 561] on input "H1P 2Y8" at bounding box center [582, 563] width 346 height 28
paste input "h1j 3a1"
type input "h1j 3a1"
click at [898, 353] on input "0.00" at bounding box center [931, 349] width 109 height 25
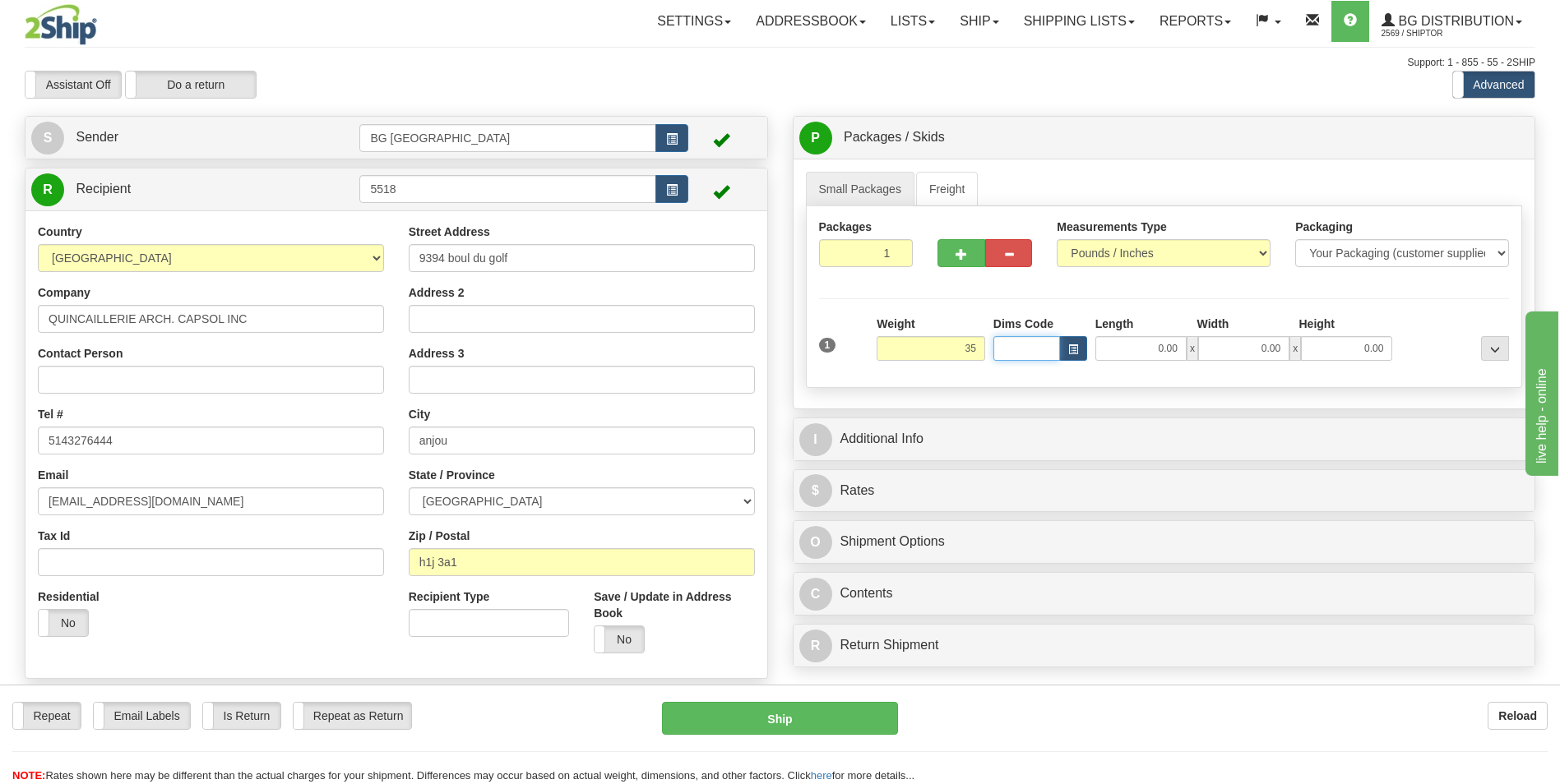
type input "35.00"
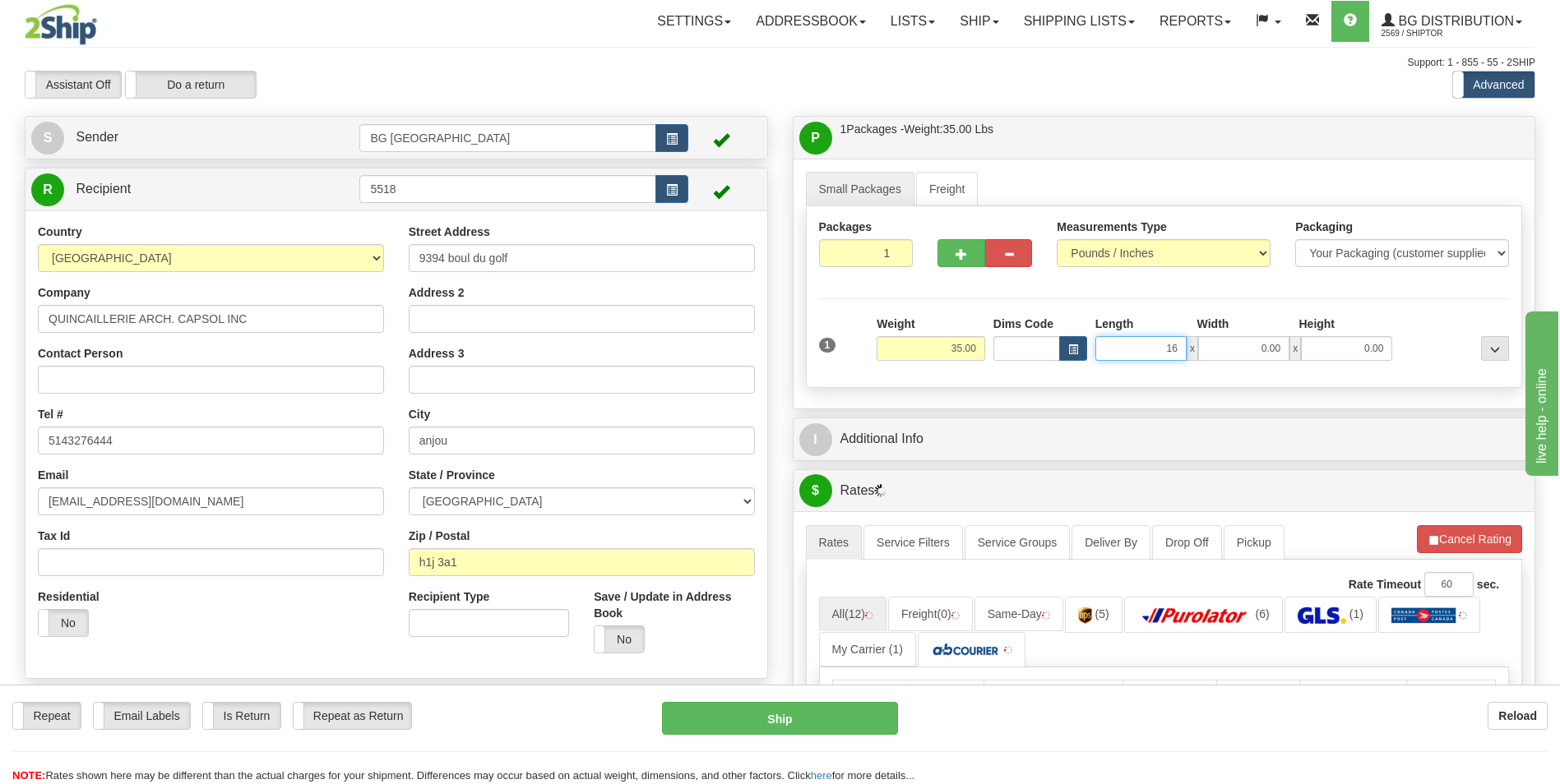
type input "16.00"
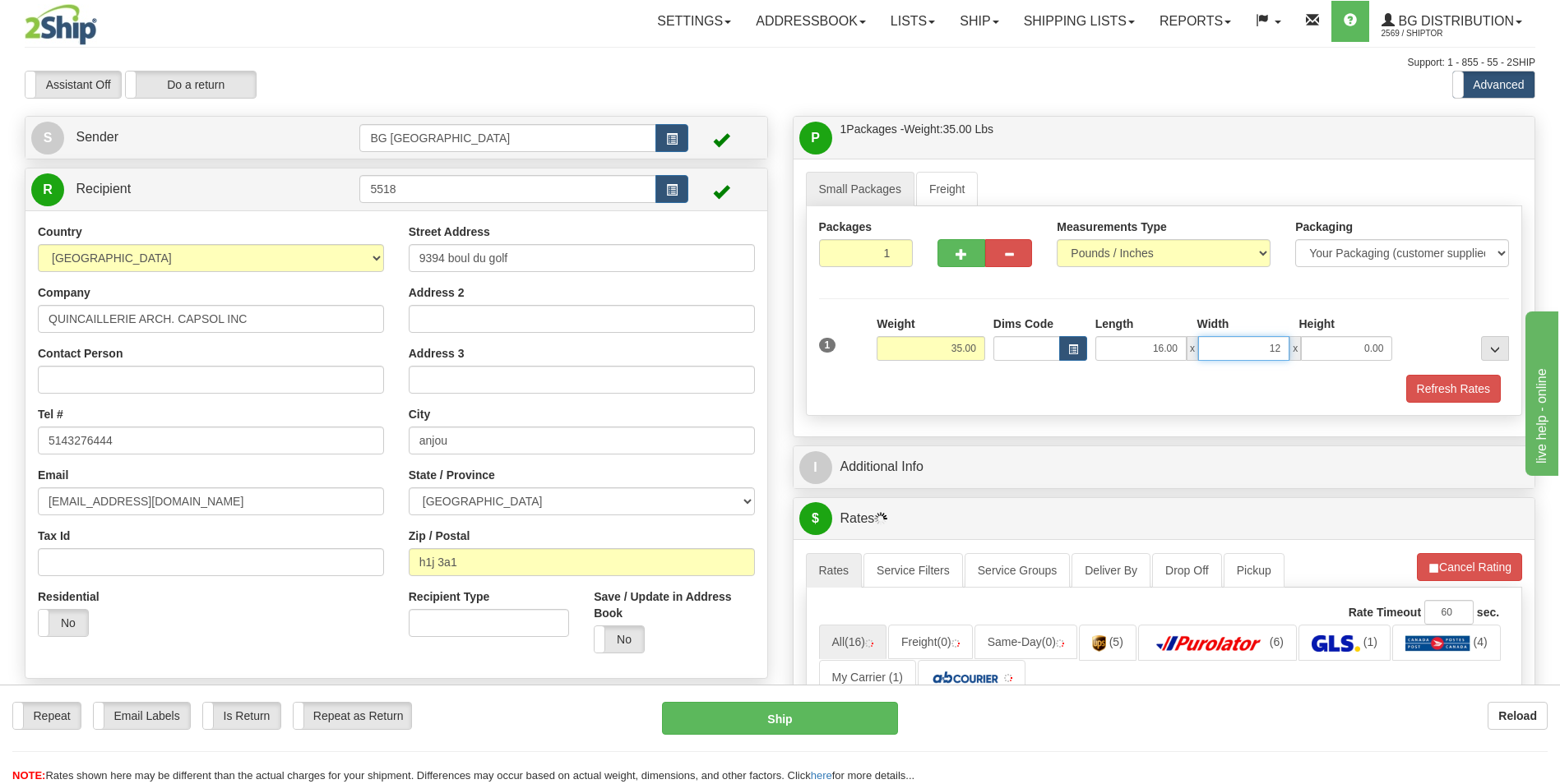
type input "12.00"
type input "9.00"
click at [949, 241] on button "button" at bounding box center [961, 253] width 47 height 28
type input "2"
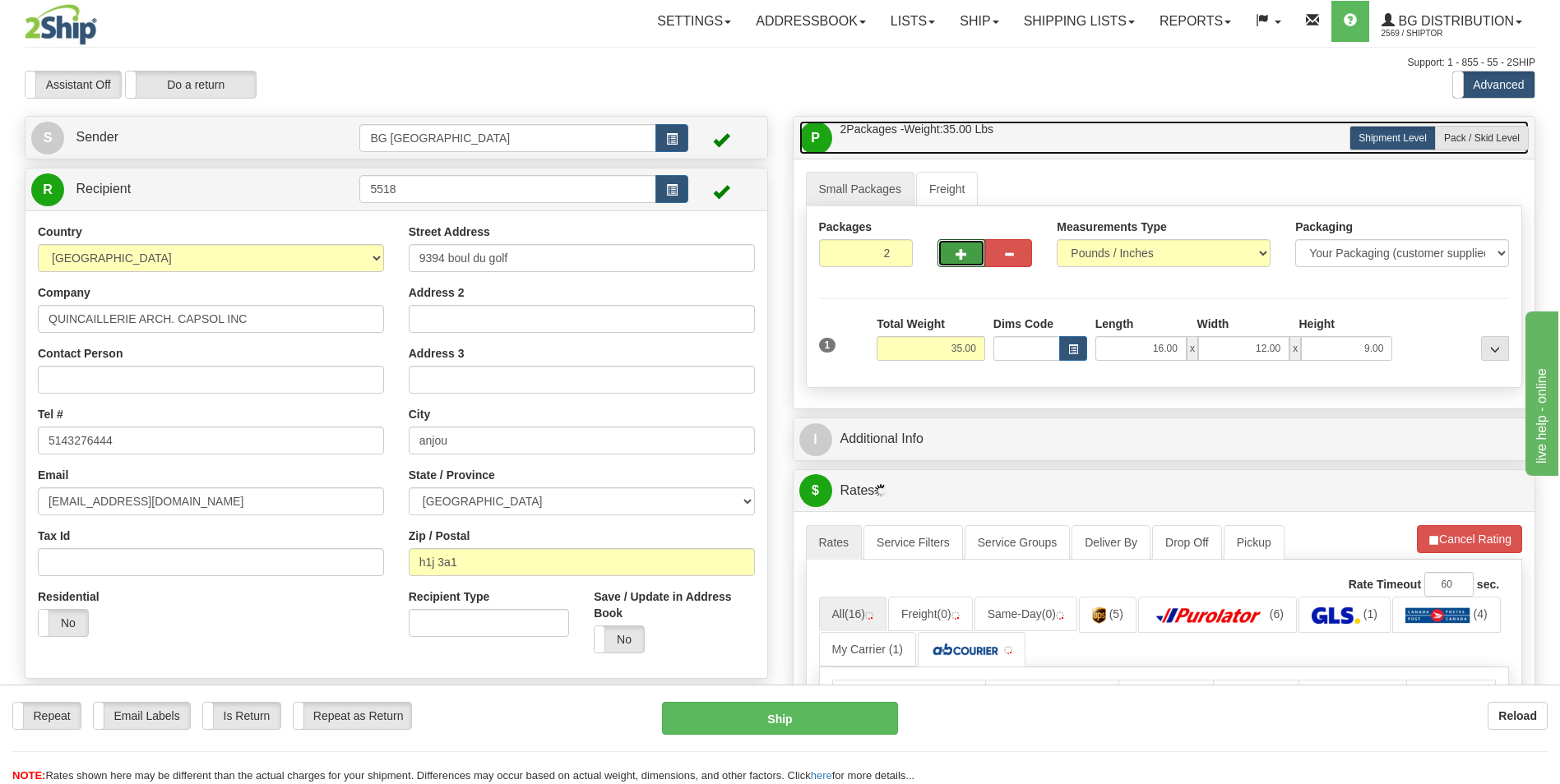
click at [1462, 154] on link "P Packages / Skids 2 Packages - Weight: 35.00 Lbs 1 Skids - Weight: NaN Lbs" at bounding box center [1165, 137] width 730 height 34
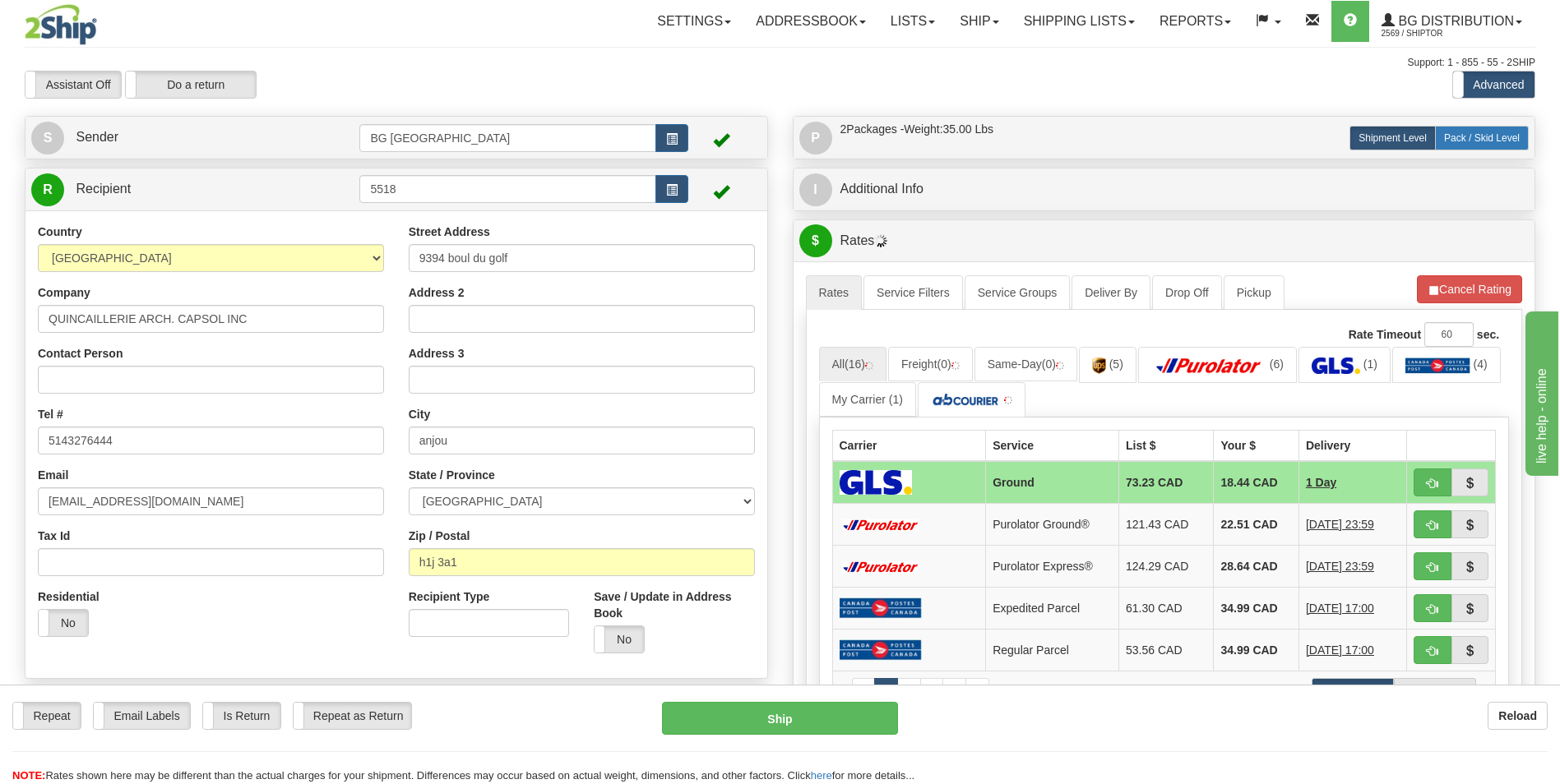
click at [1479, 144] on label "Pack / Skid Level Pack.." at bounding box center [1481, 138] width 93 height 25
radio input "true"
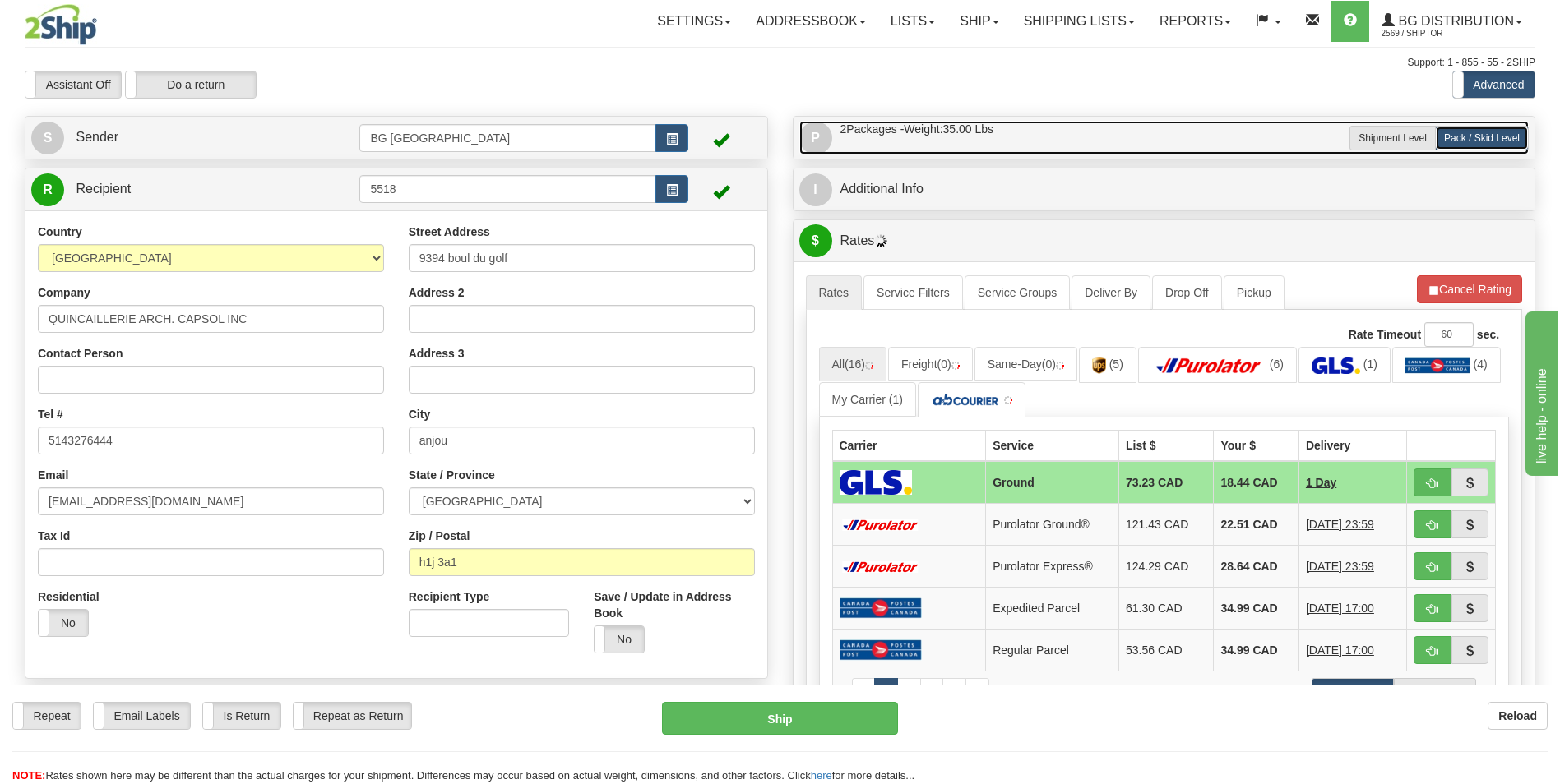
click at [1281, 145] on link "P Packages / Skids 2 Packages - Weight: 35.00 Lbs 1 Skids - Weight: NaN Lbs" at bounding box center [1165, 137] width 730 height 34
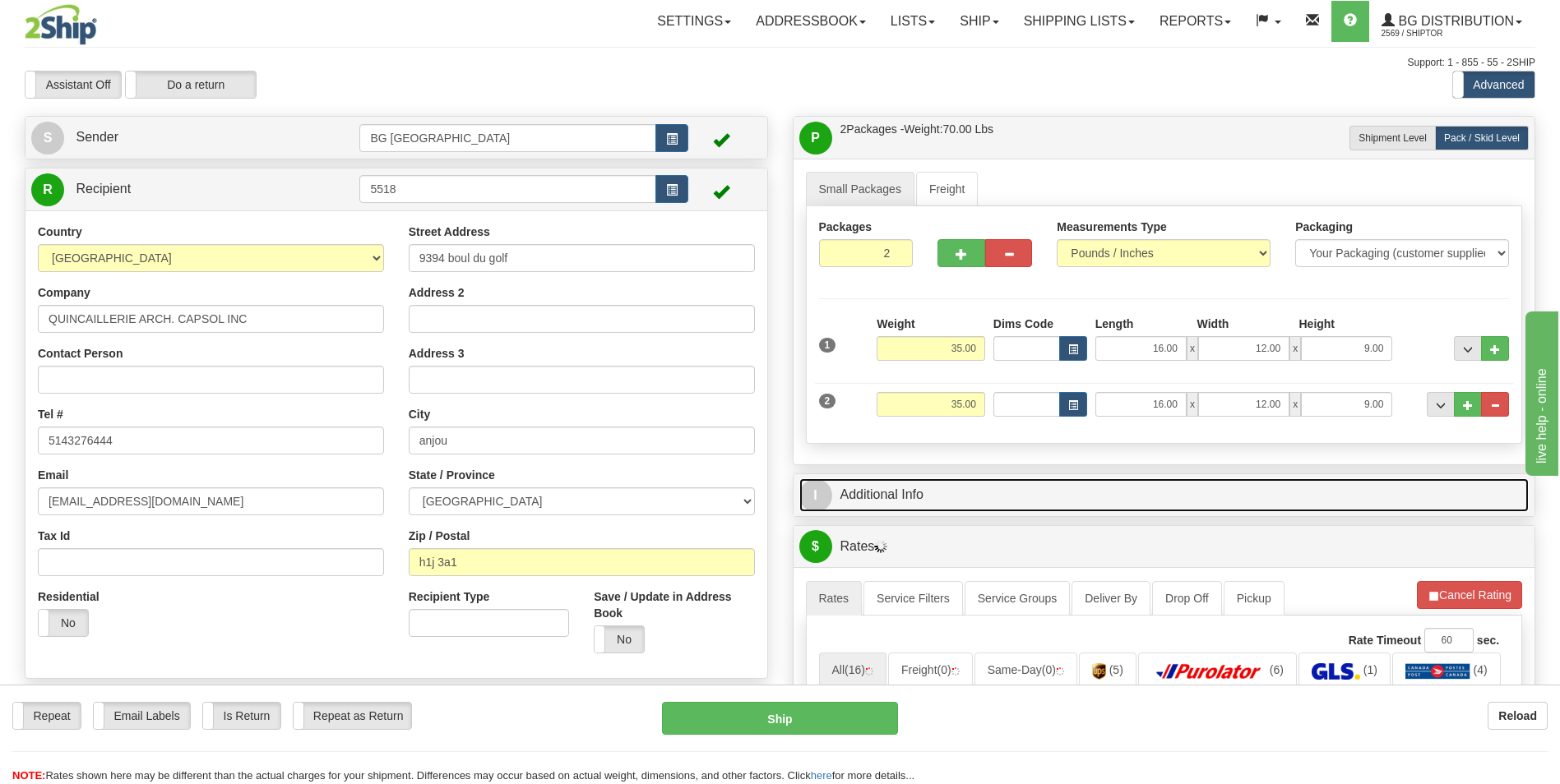
click at [866, 497] on link "I Additional Info" at bounding box center [1165, 495] width 730 height 34
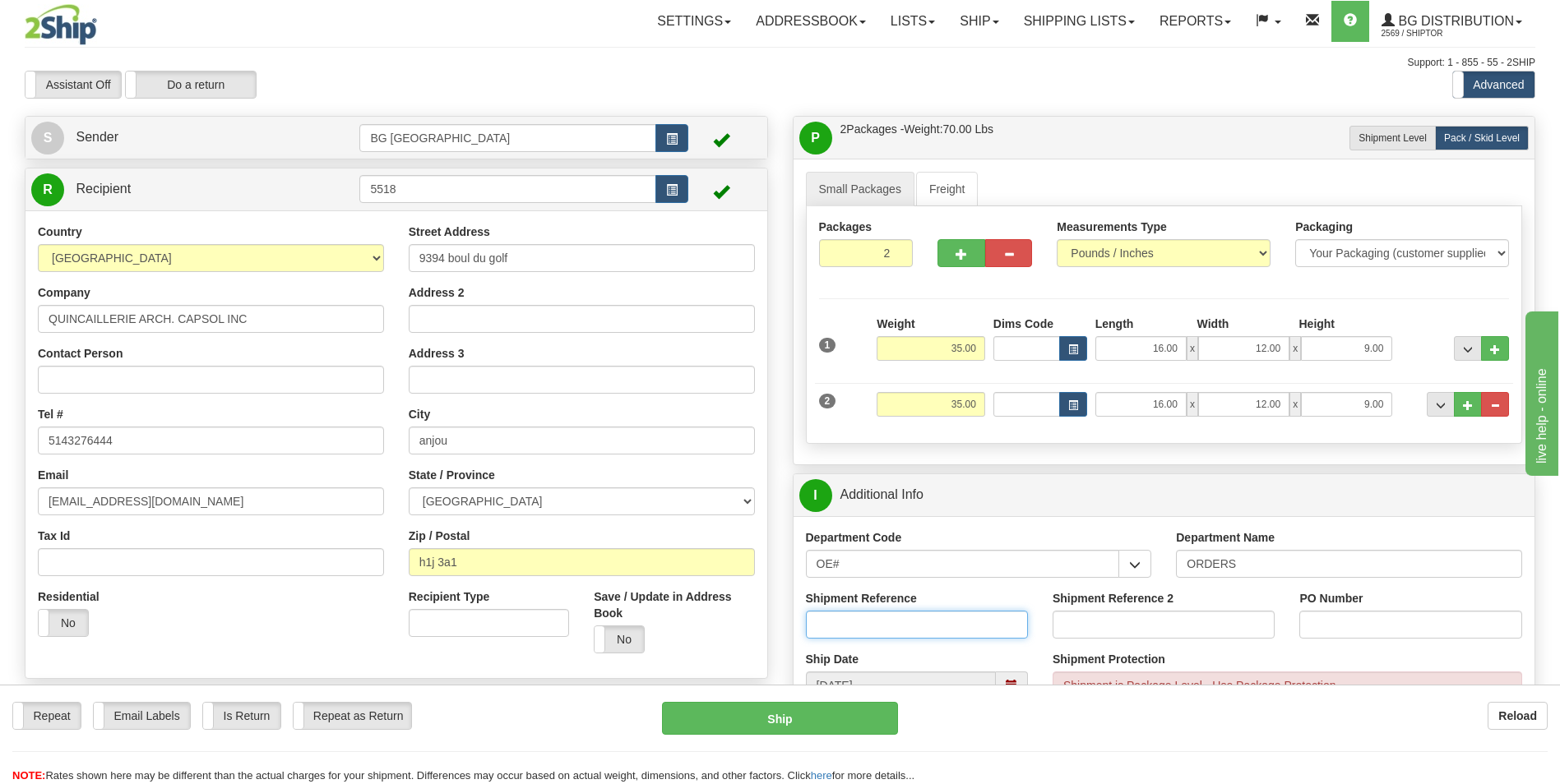
click at [850, 618] on input "Shipment Reference" at bounding box center [917, 625] width 222 height 28
type input "70184107-00"
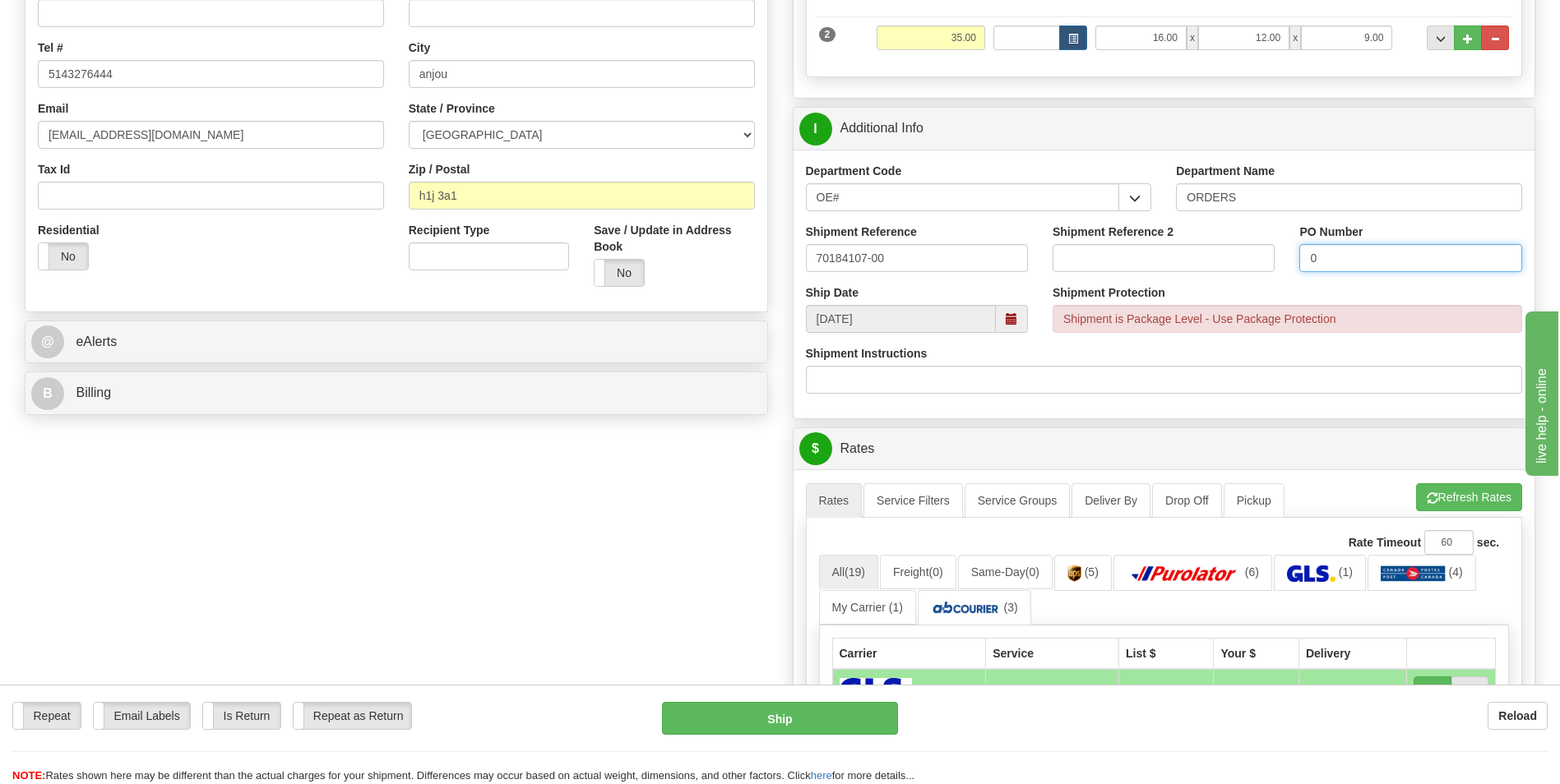
scroll to position [411, 0]
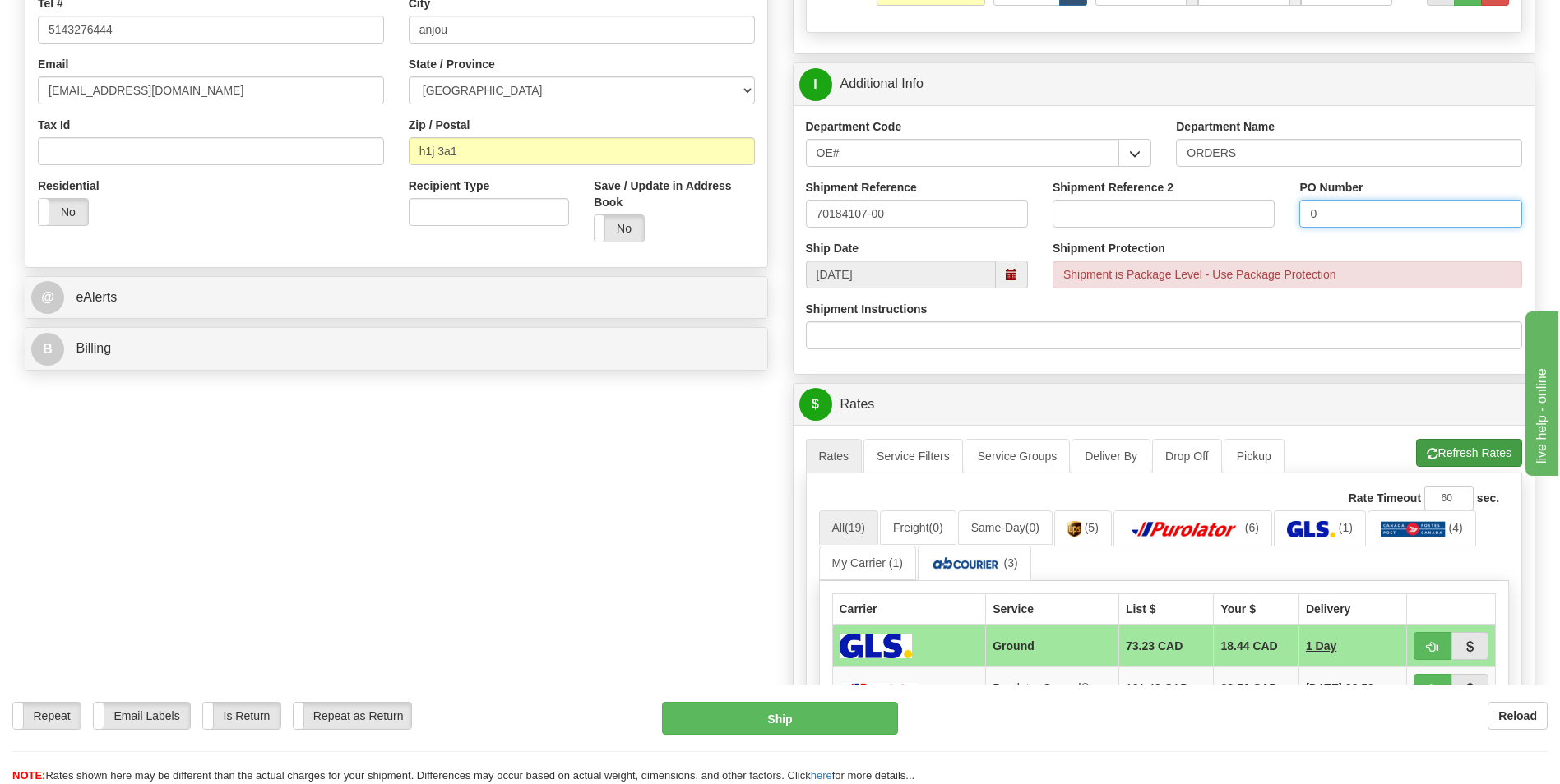
type input "0"
click at [1436, 445] on button "Refresh Rates" at bounding box center [1469, 453] width 106 height 28
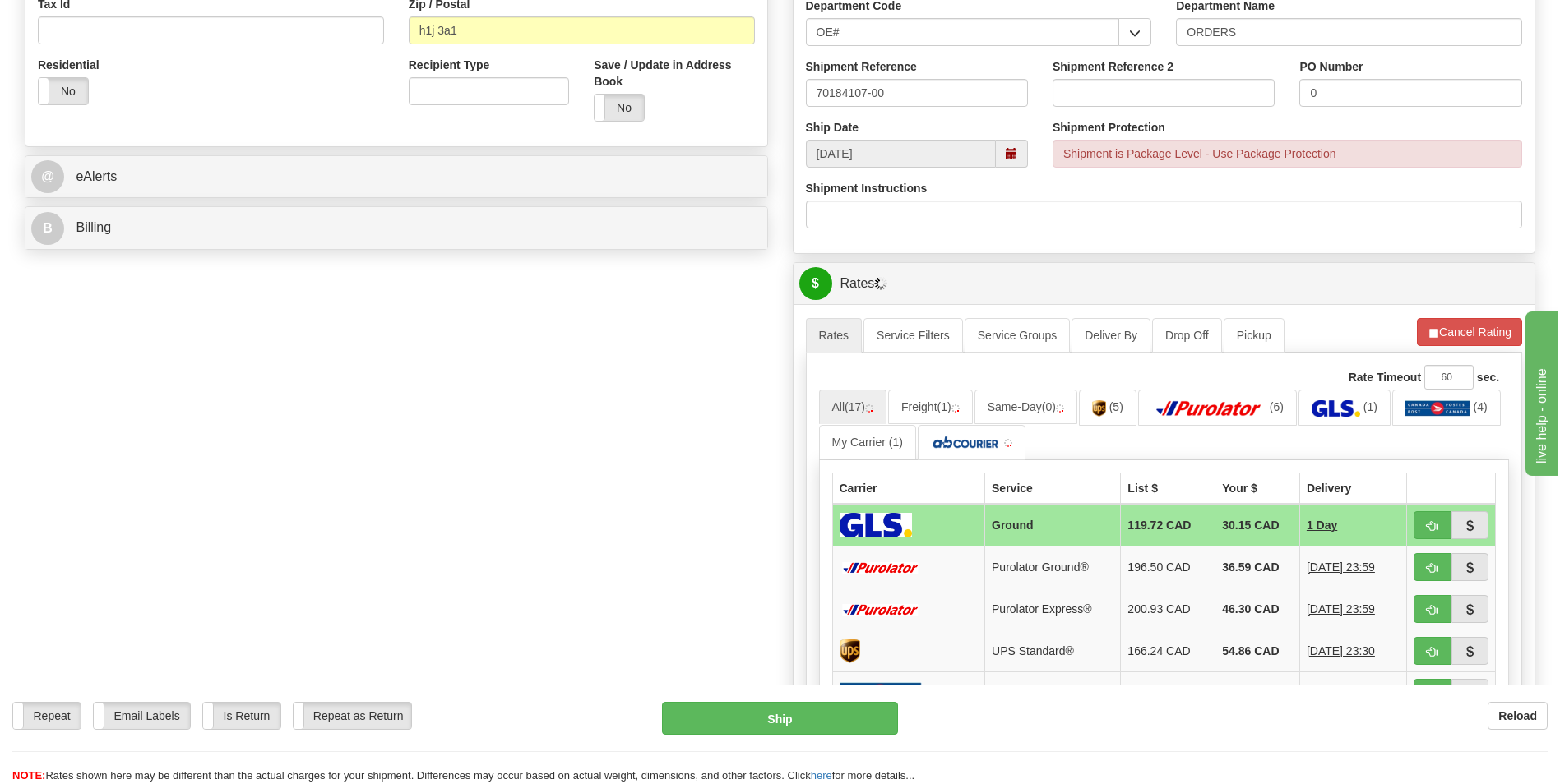
scroll to position [658, 0]
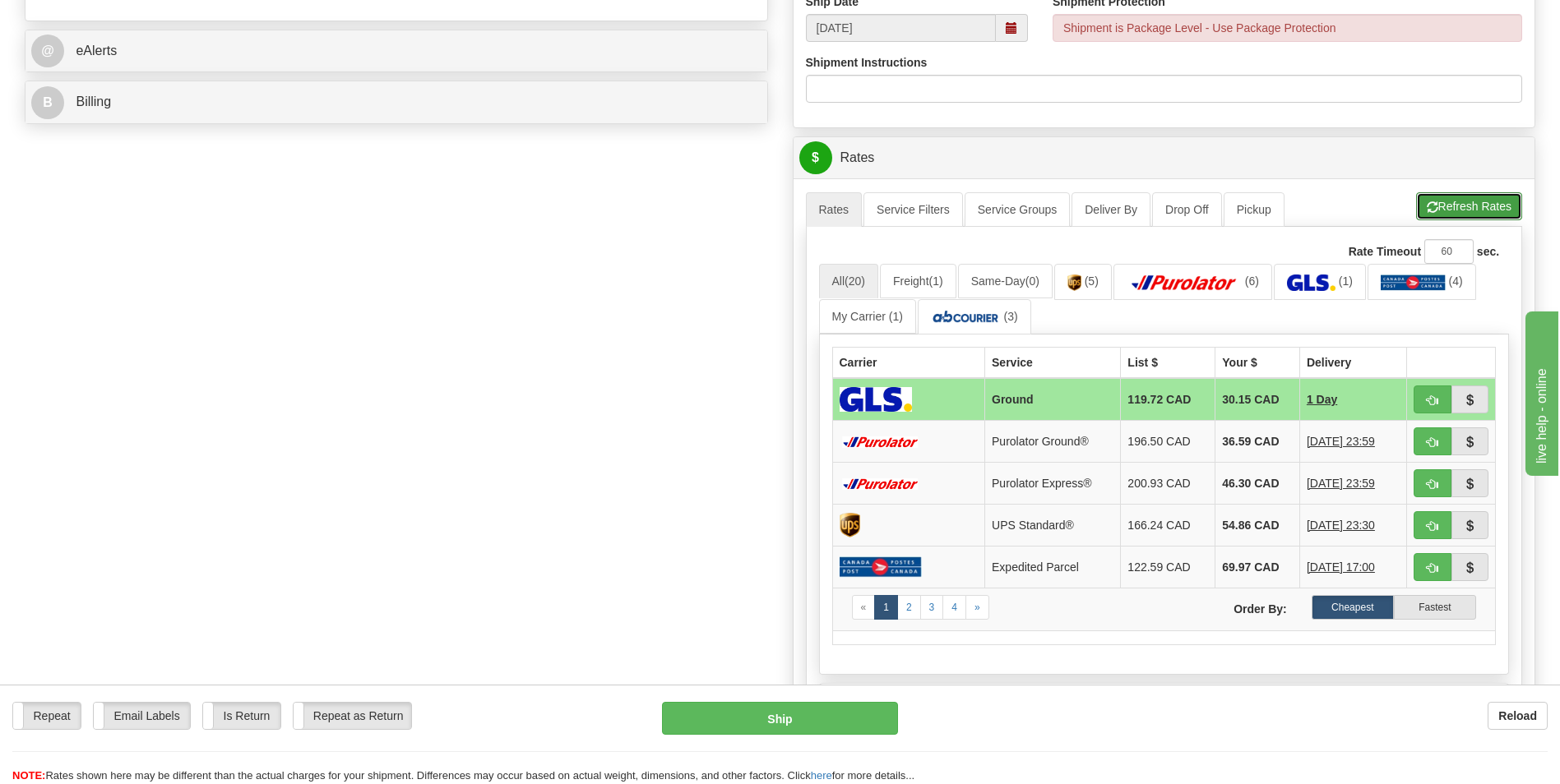
click at [1426, 207] on span "button" at bounding box center [1432, 208] width 12 height 11
click at [741, 638] on div "Create a label for the return Create Pickup Without Label S" at bounding box center [780, 200] width 1535 height 1485
click at [1215, 443] on td "36.59 CAD" at bounding box center [1257, 442] width 85 height 42
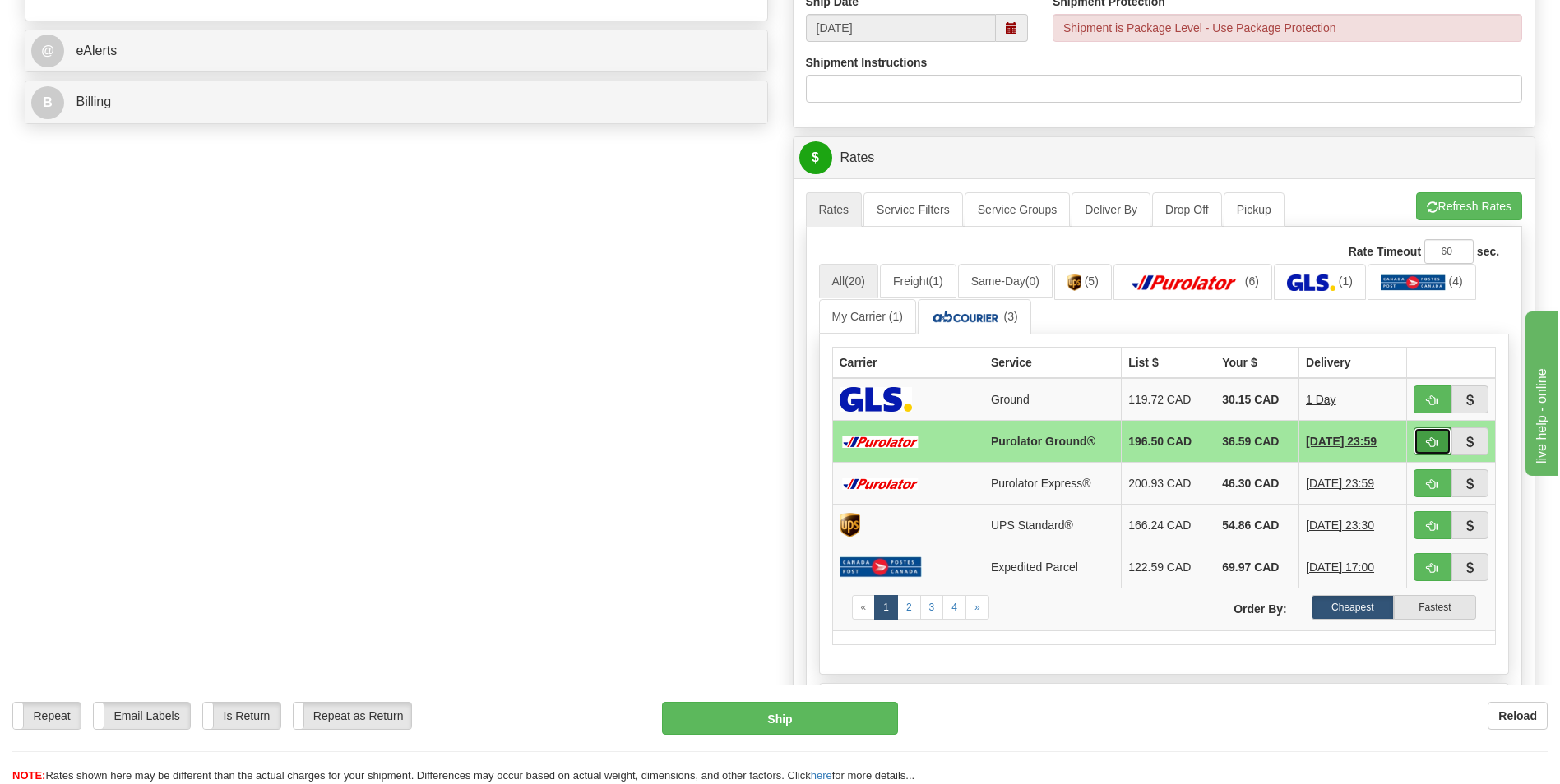
click at [1420, 433] on button "button" at bounding box center [1432, 441] width 38 height 28
type input "260"
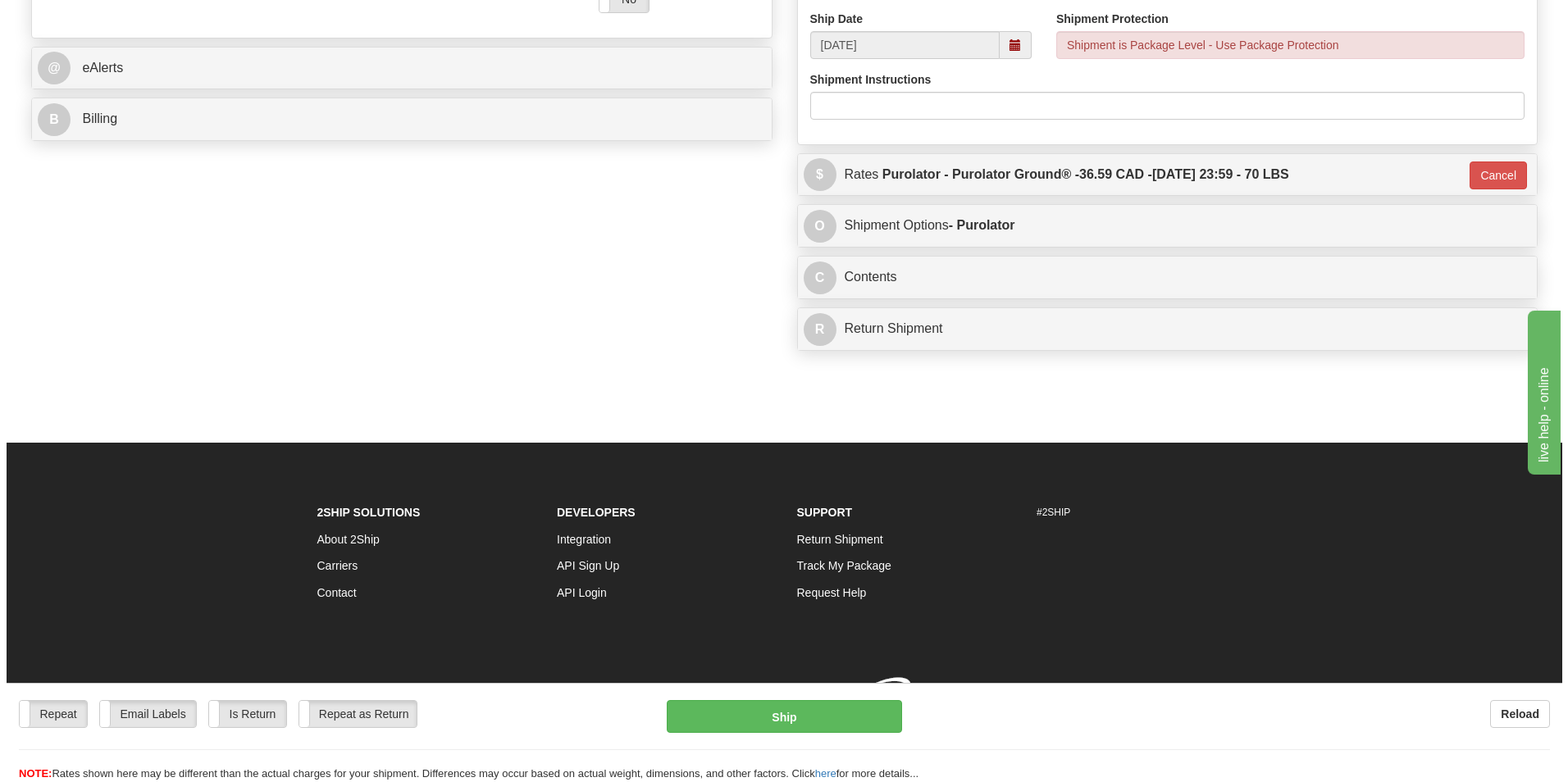
scroll to position [652, 0]
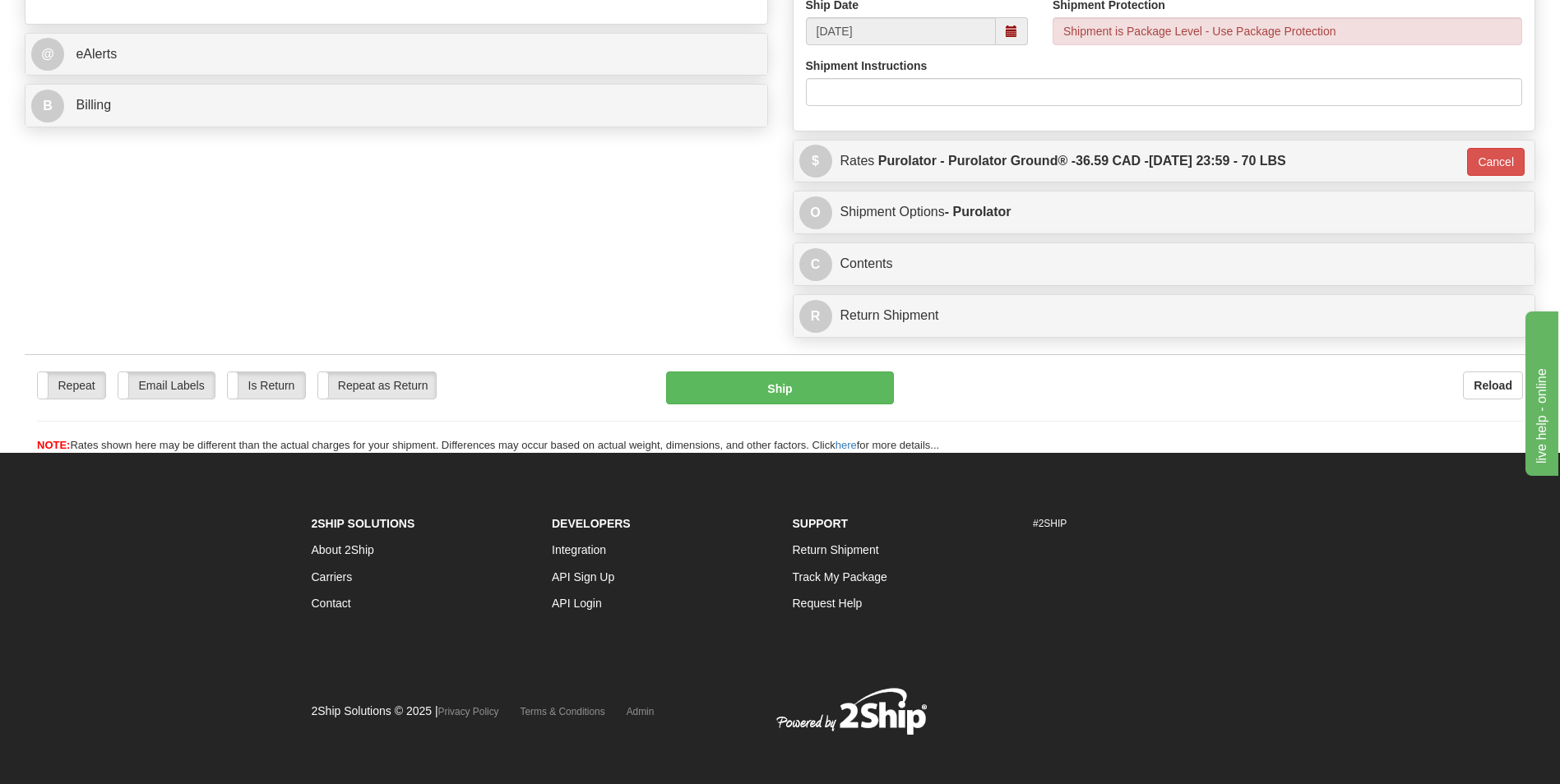
click at [778, 406] on div "Repeat Repeat Email Labels Email Labels Edit Is Return Is Return Repeat as Retu…" at bounding box center [780, 413] width 1511 height 82
click at [771, 391] on button "Ship" at bounding box center [780, 388] width 227 height 33
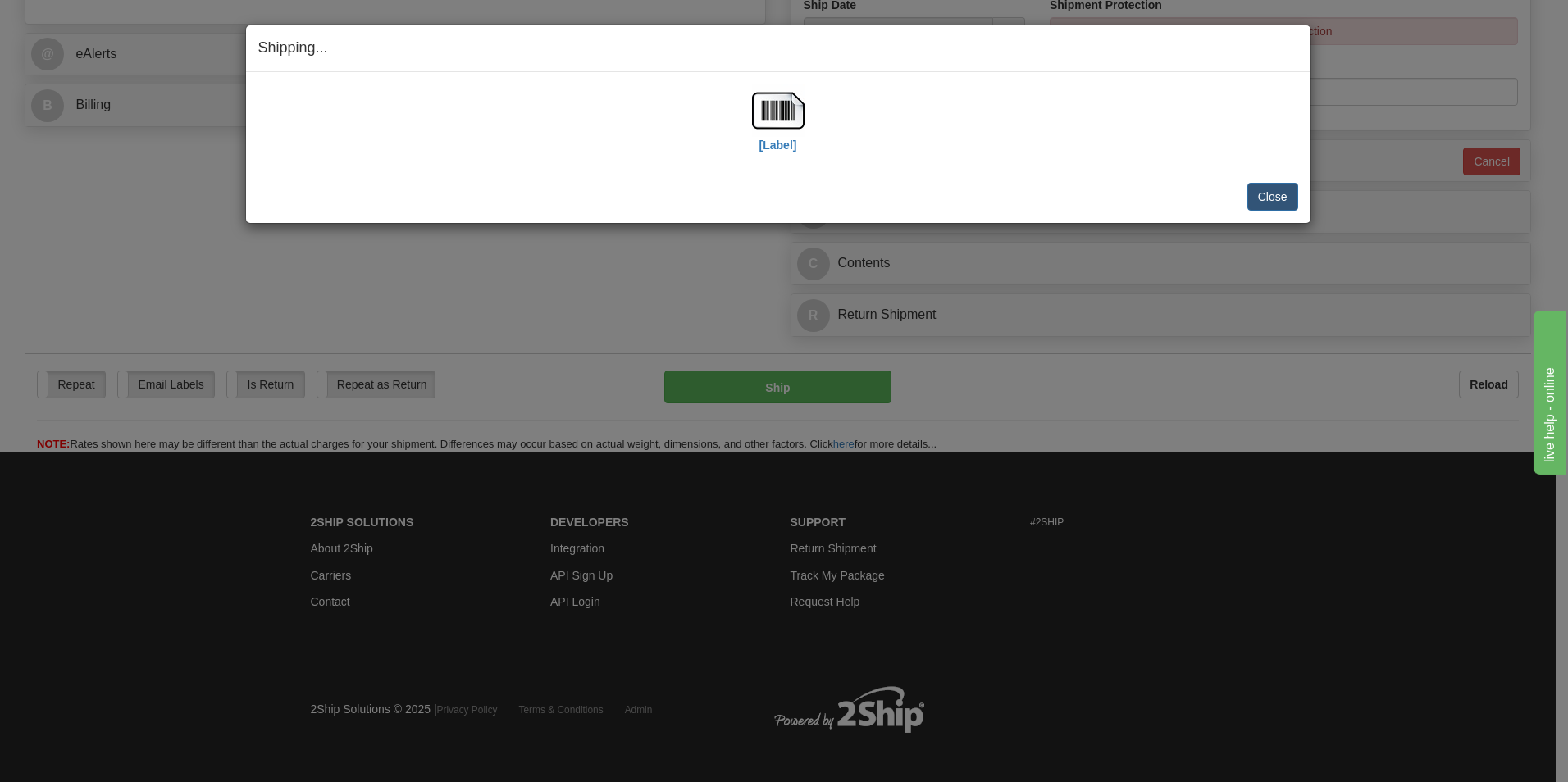
click at [265, 58] on h4 "Shipping... Your SHIPMENT will EXPIRE in" at bounding box center [778, 47] width 1040 height 21
click at [792, 99] on img at bounding box center [778, 111] width 53 height 53
click at [1251, 181] on div "Close Cancel Cancel Shipment and Quit Pickup Quit Pickup ONLY" at bounding box center [778, 196] width 1064 height 53
click at [1260, 191] on button "Close" at bounding box center [1272, 196] width 51 height 28
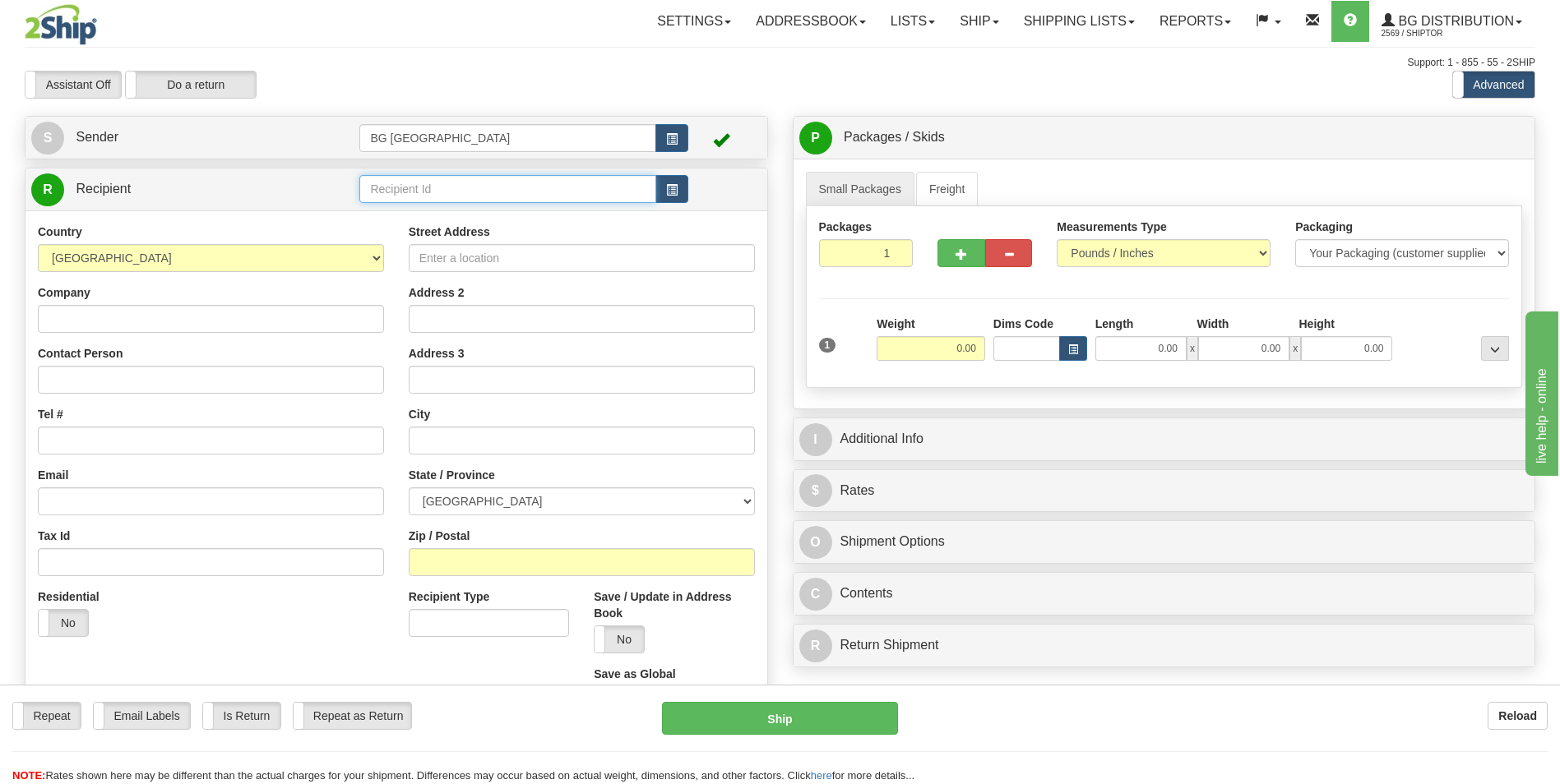
click at [452, 196] on input "text" at bounding box center [508, 188] width 296 height 28
click at [438, 204] on li "60230" at bounding box center [508, 214] width 295 height 21
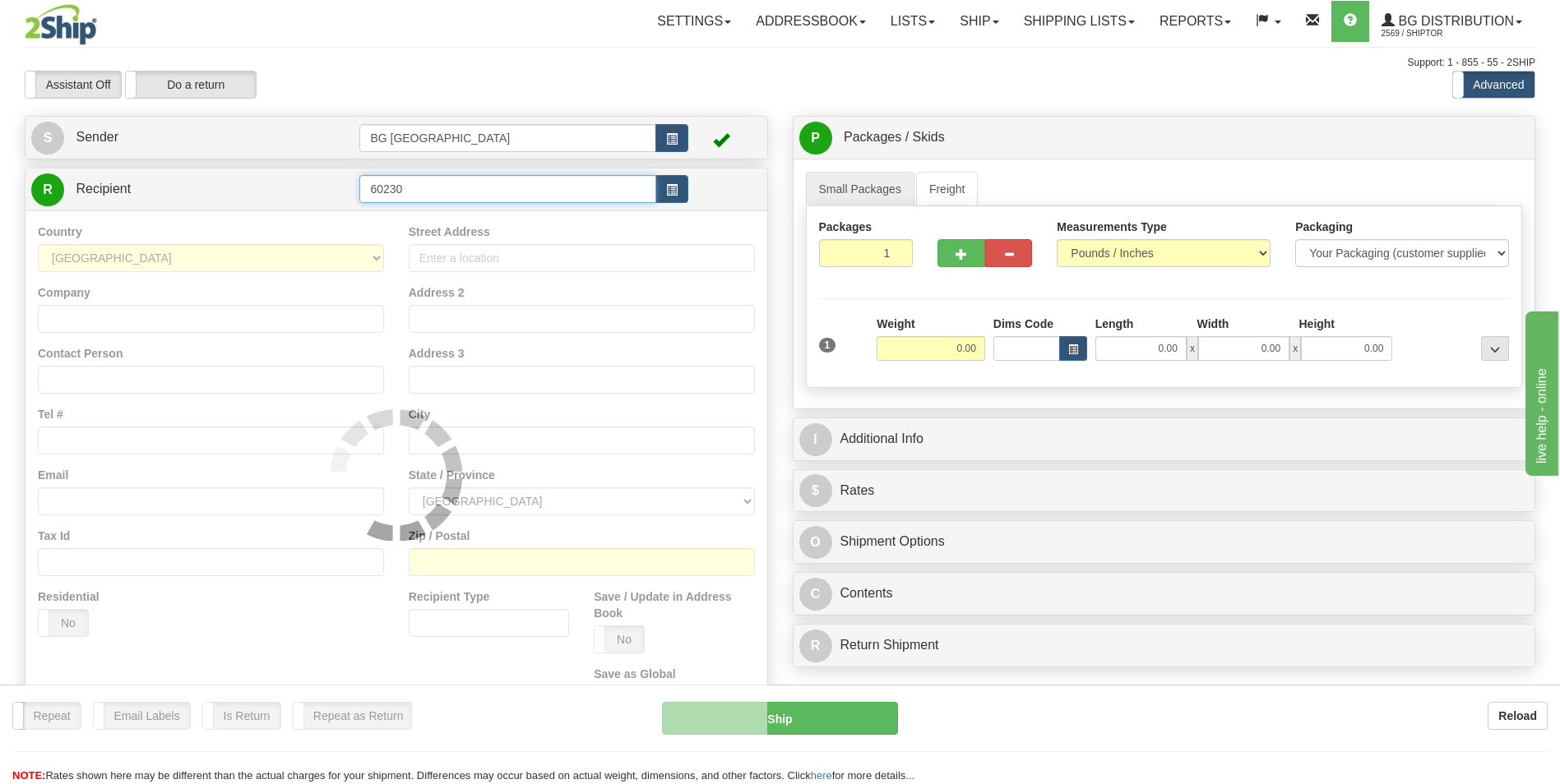
type input "60230"
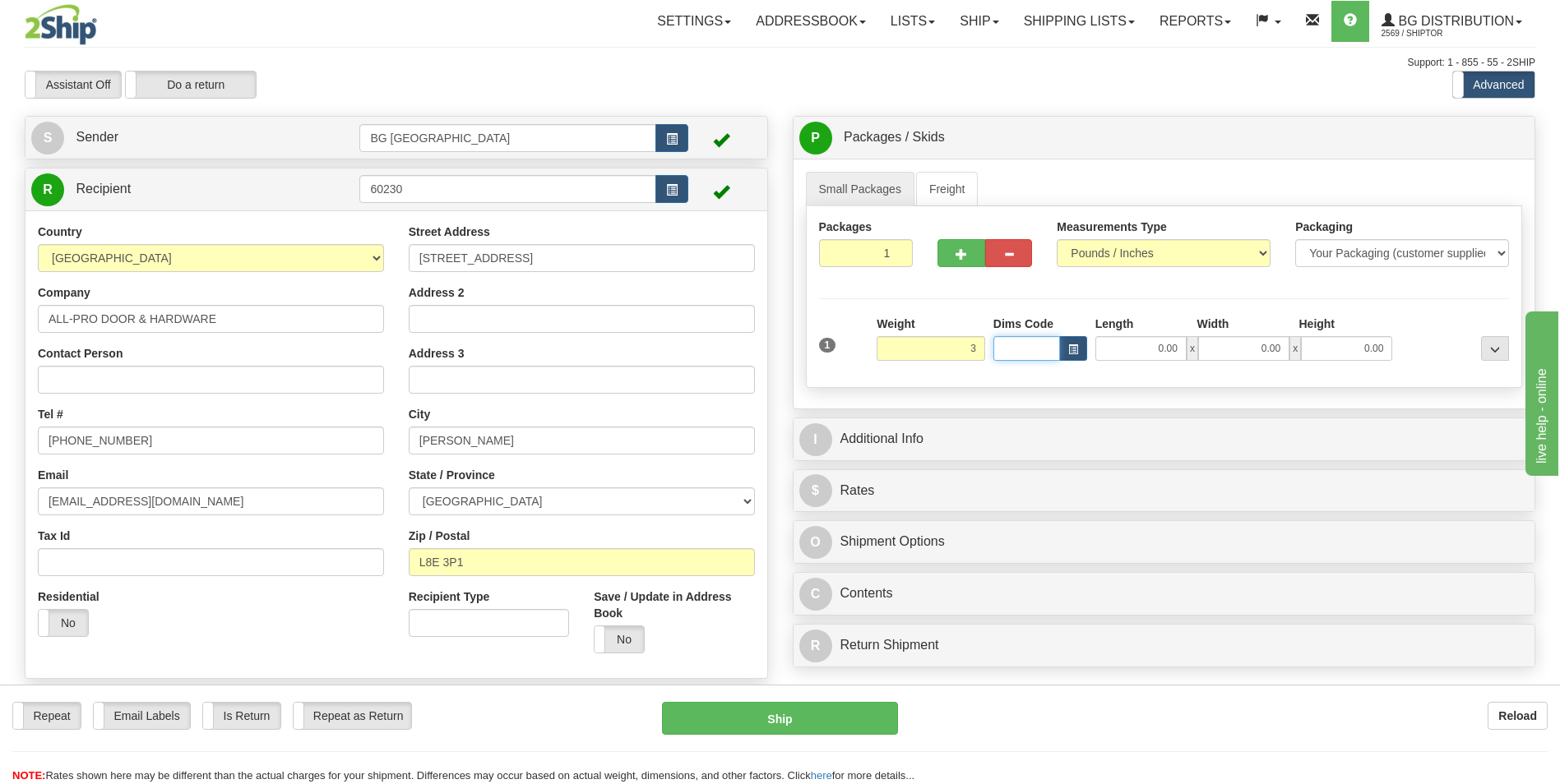
type input "3.00"
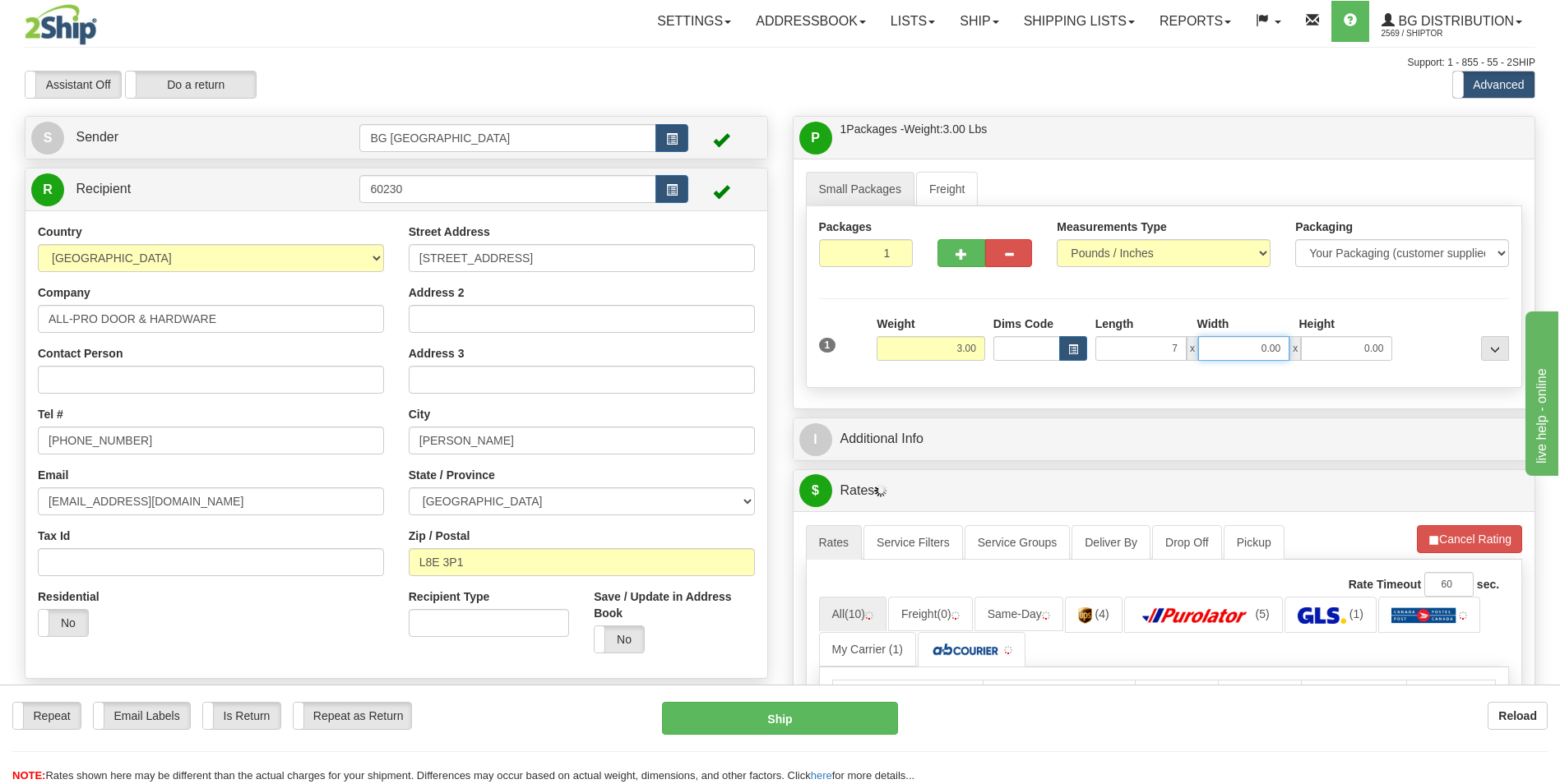
type input "7.00"
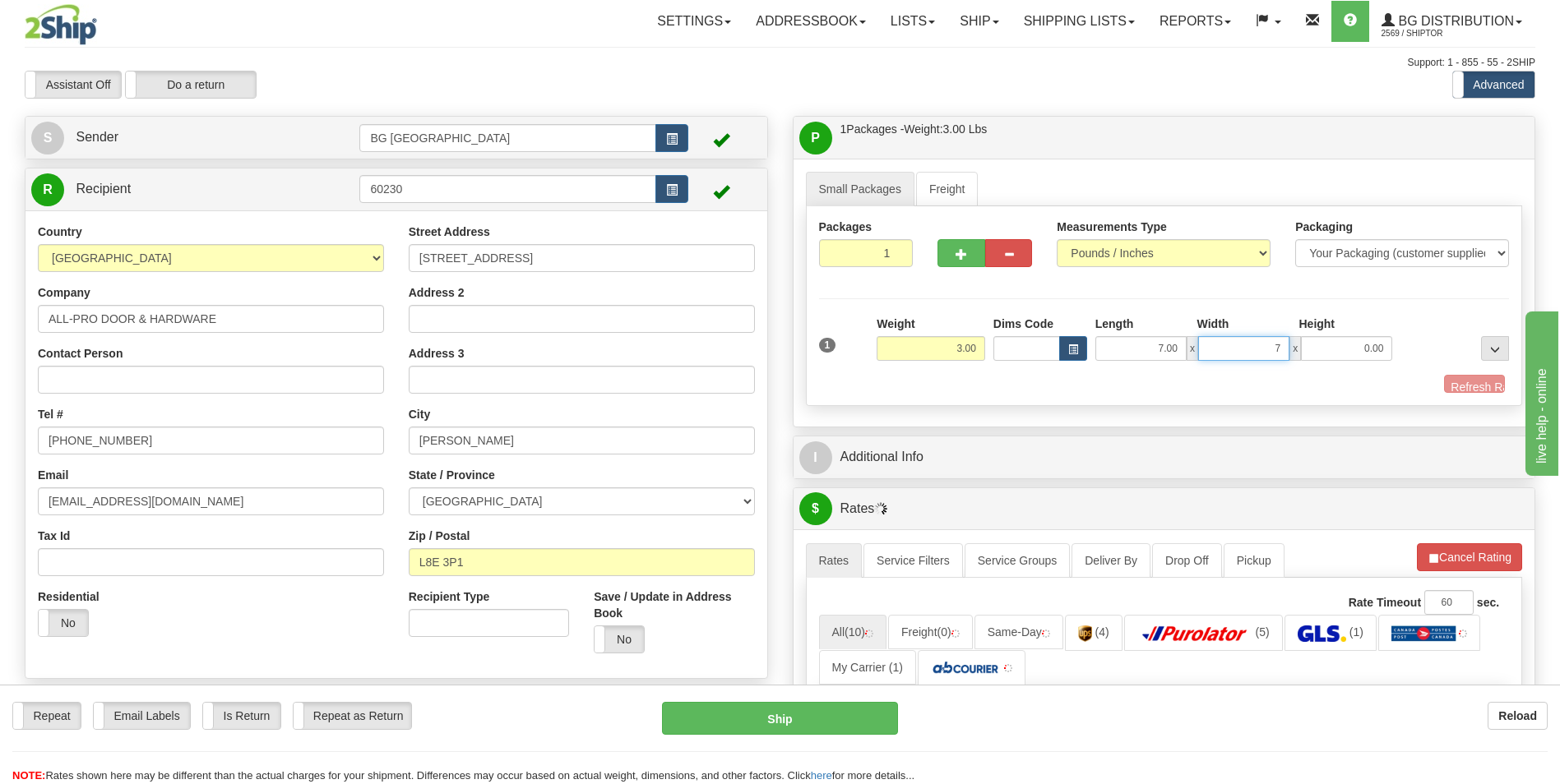
type input "7.00"
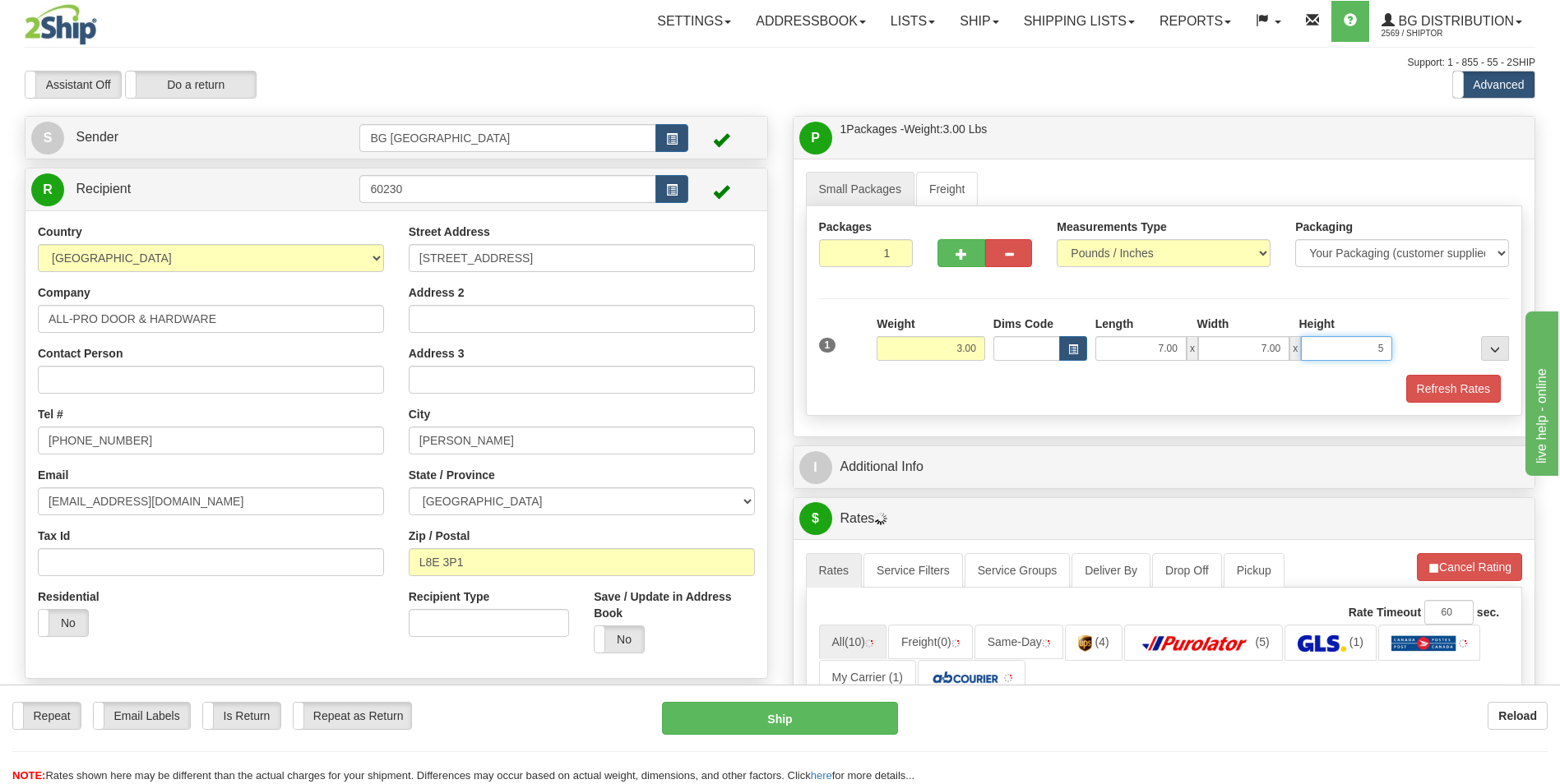
type input "5.00"
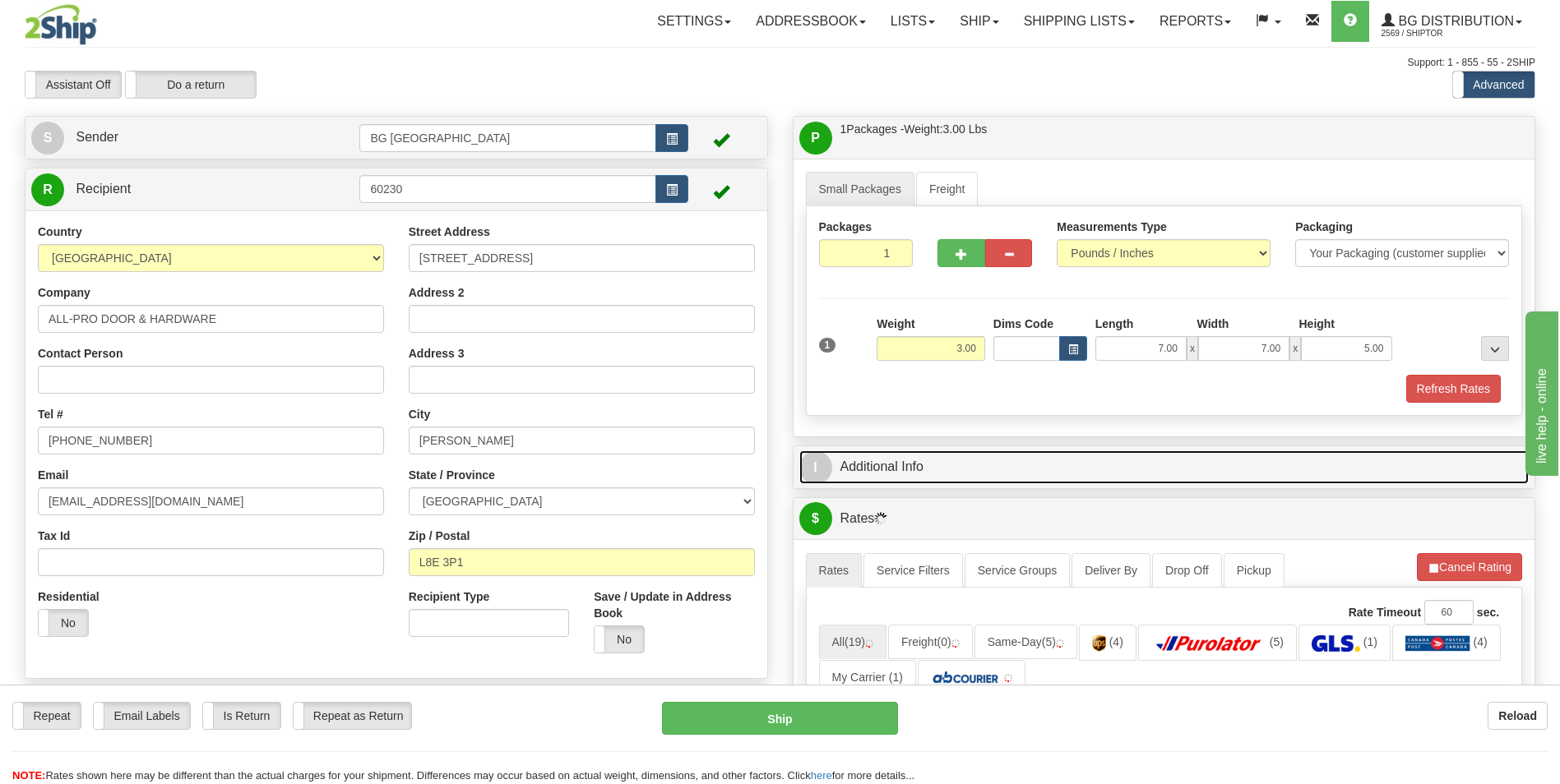
click at [898, 478] on link "I Additional Info" at bounding box center [1165, 467] width 730 height 34
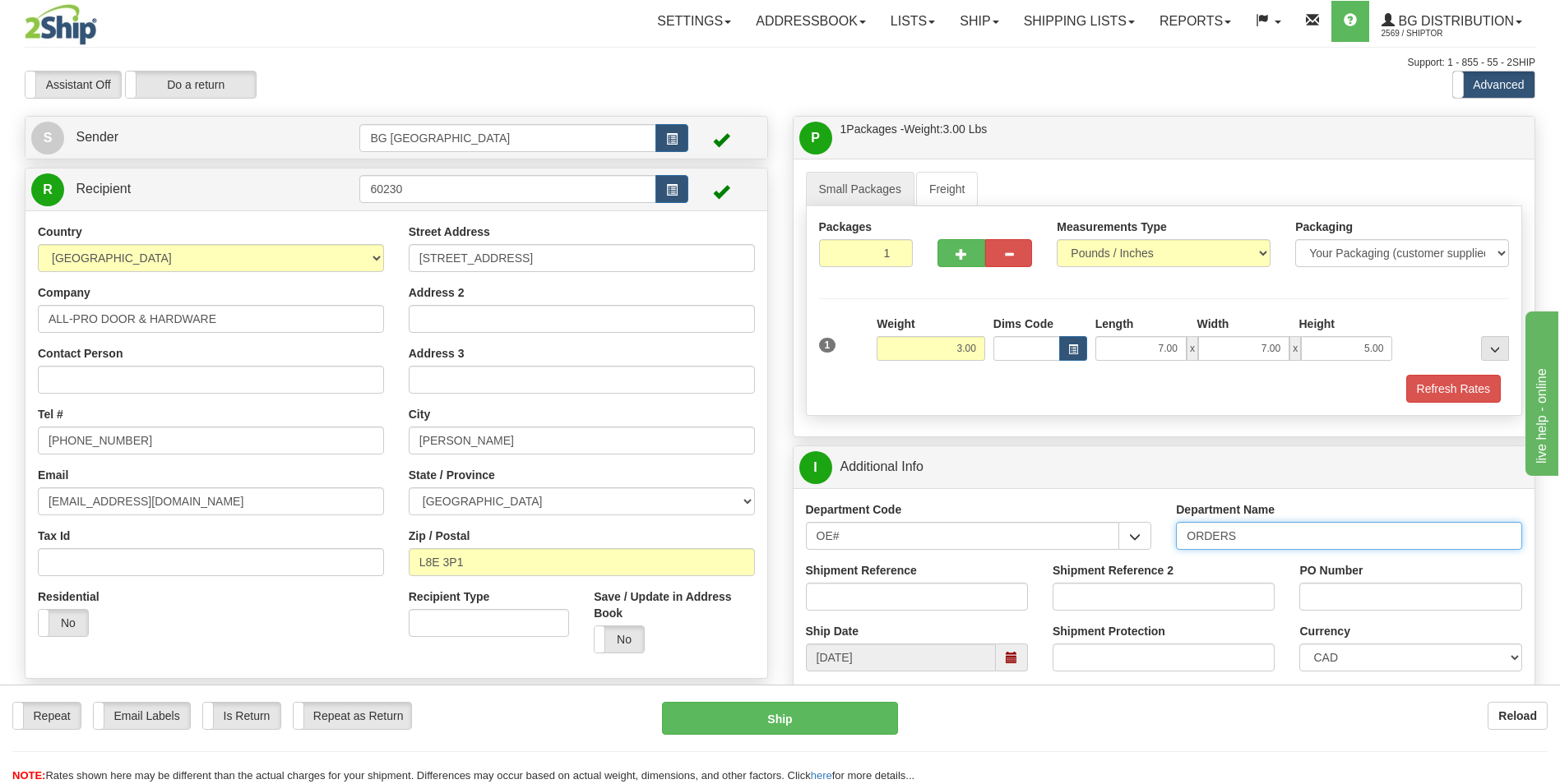
click at [1238, 532] on input "ORDERS" at bounding box center [1349, 536] width 346 height 28
type input "70183929-00"
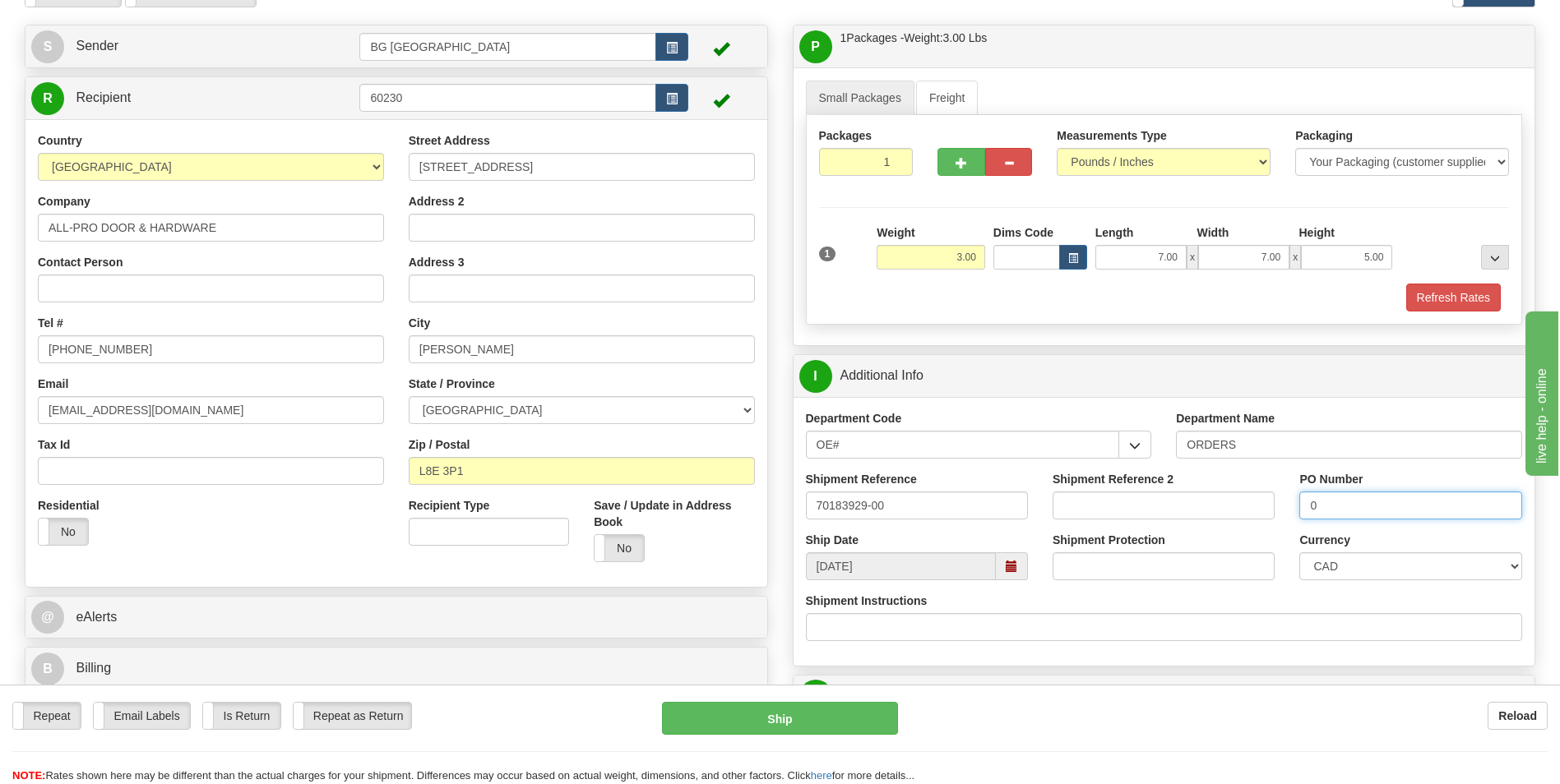
scroll to position [329, 0]
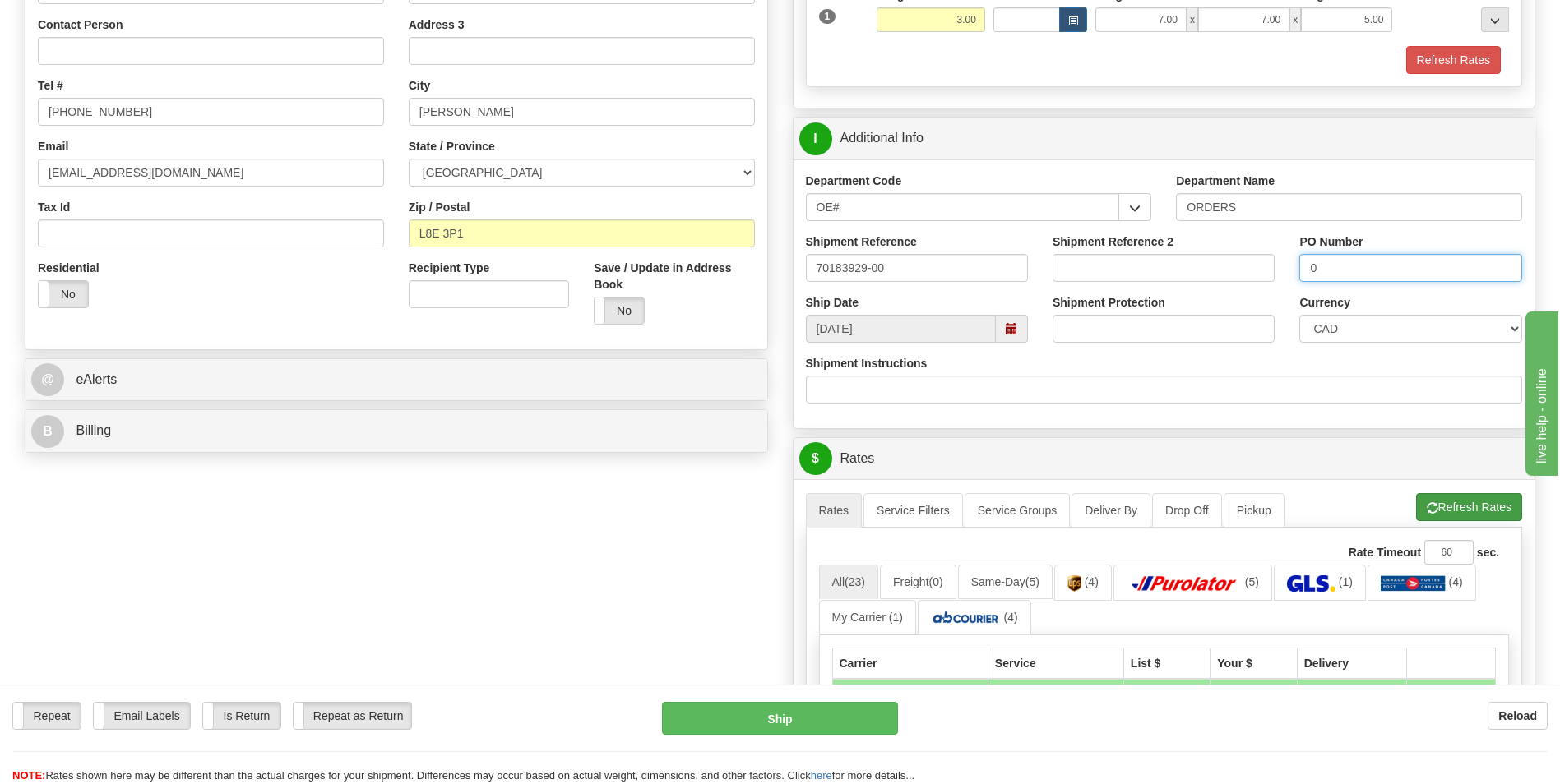
type input "0"
click at [1427, 496] on button "Refresh Rates" at bounding box center [1469, 507] width 106 height 28
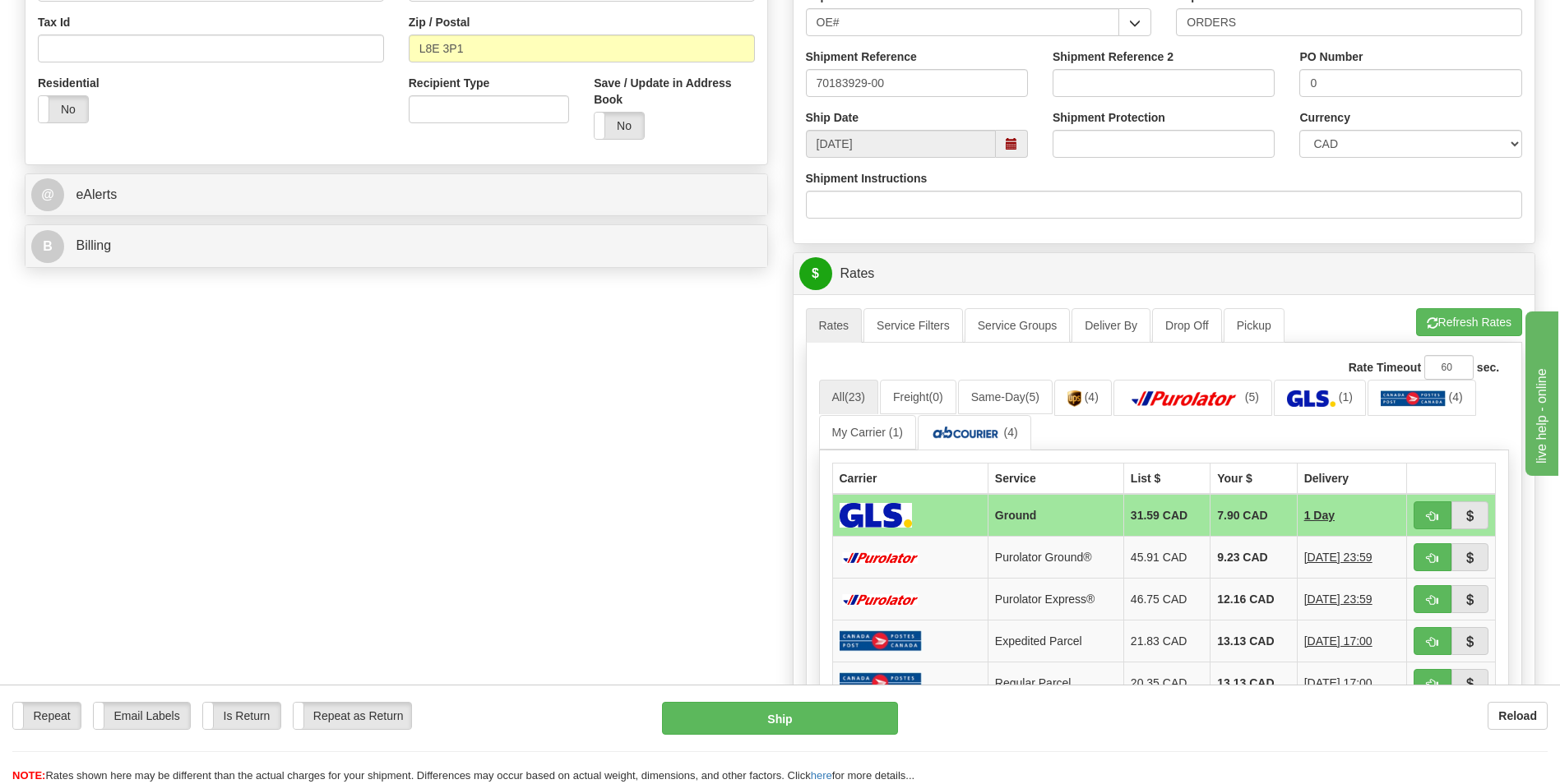
scroll to position [575, 0]
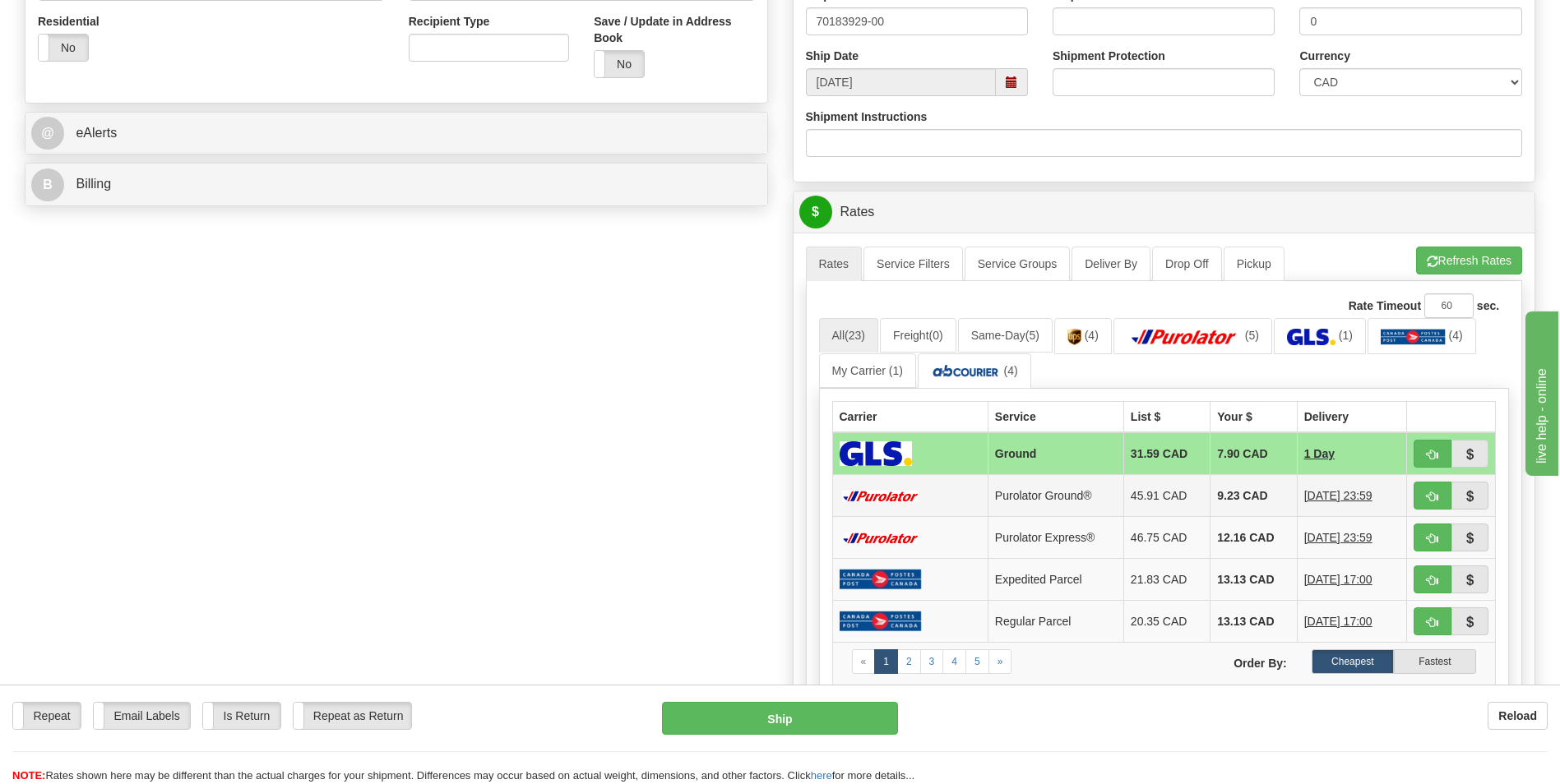
click at [1225, 503] on td "9.23 CAD" at bounding box center [1253, 497] width 86 height 42
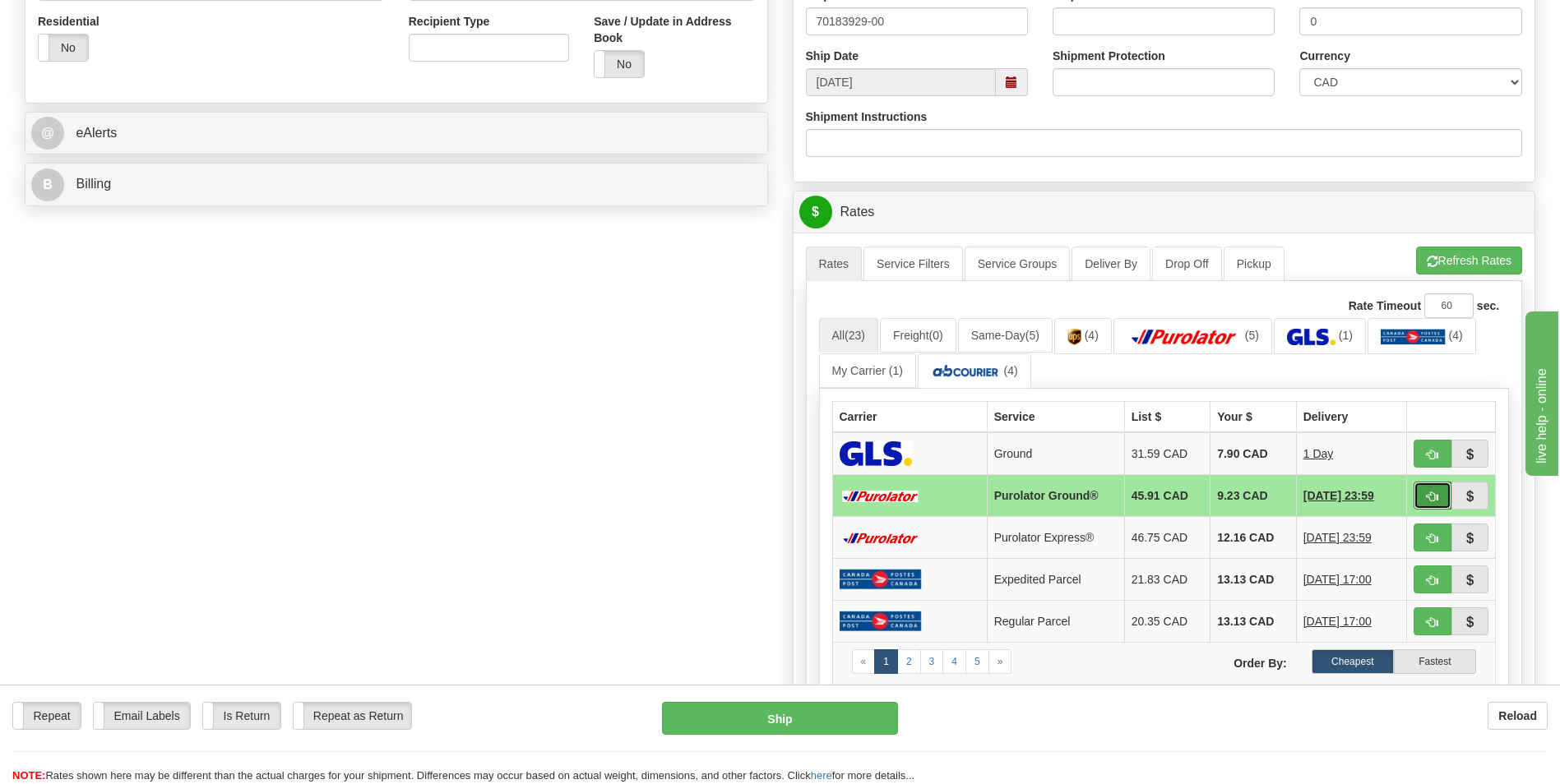
click at [1433, 503] on button "button" at bounding box center [1432, 496] width 38 height 28
type input "260"
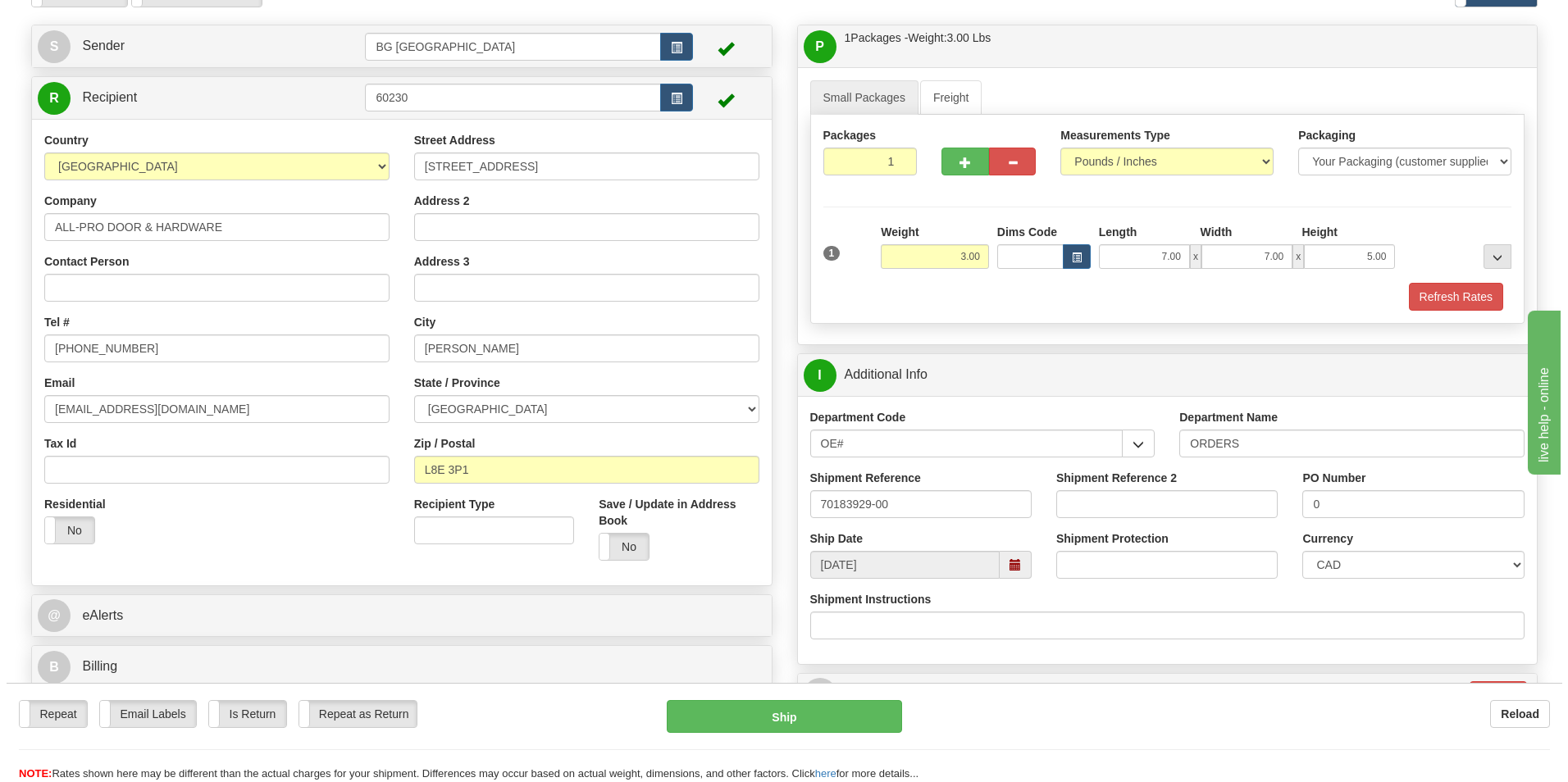
scroll to position [82, 0]
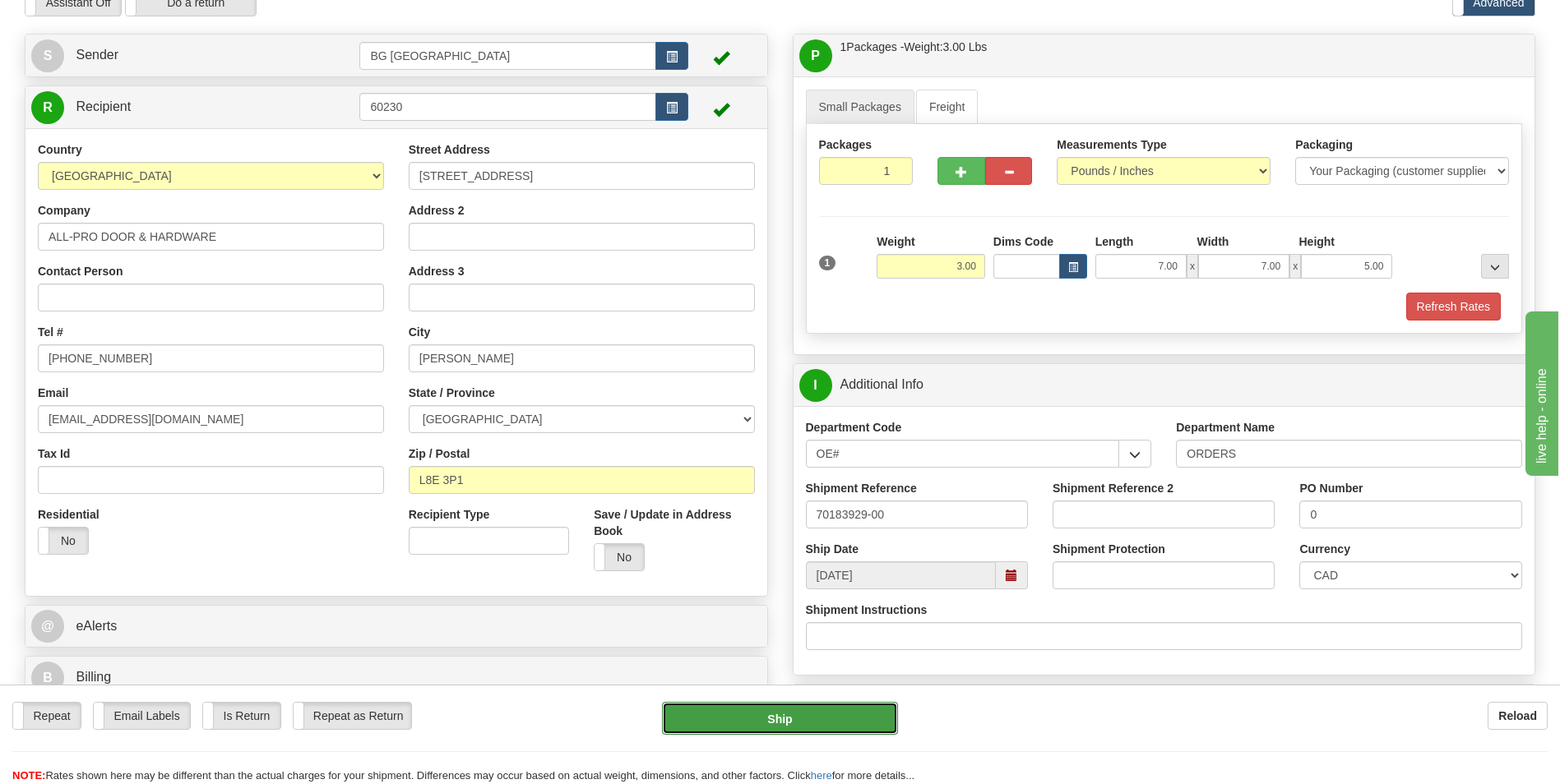
click at [755, 712] on button "Ship" at bounding box center [780, 719] width 235 height 33
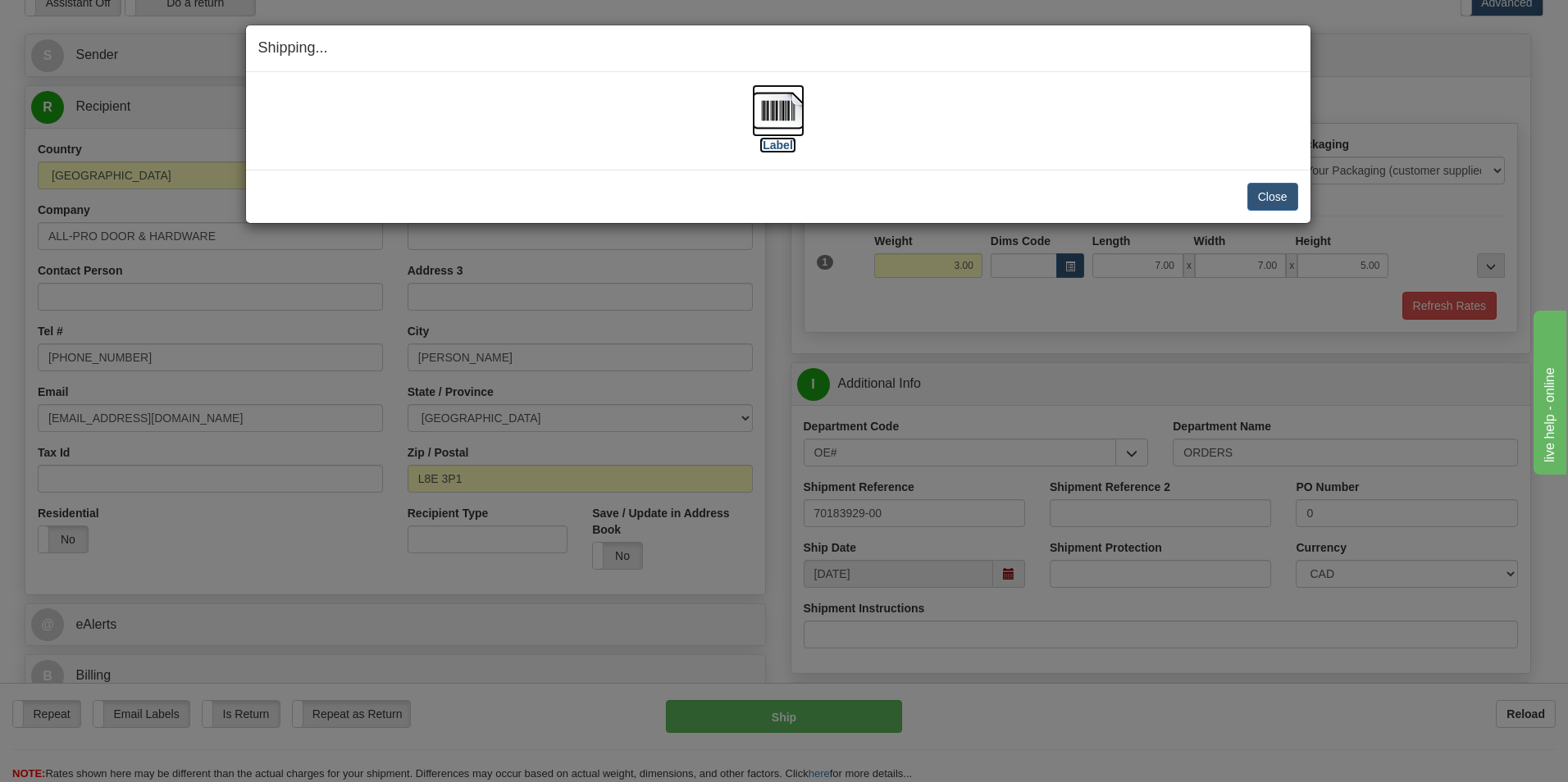
click at [791, 115] on img at bounding box center [778, 111] width 53 height 53
click at [1262, 198] on button "Close" at bounding box center [1272, 196] width 51 height 28
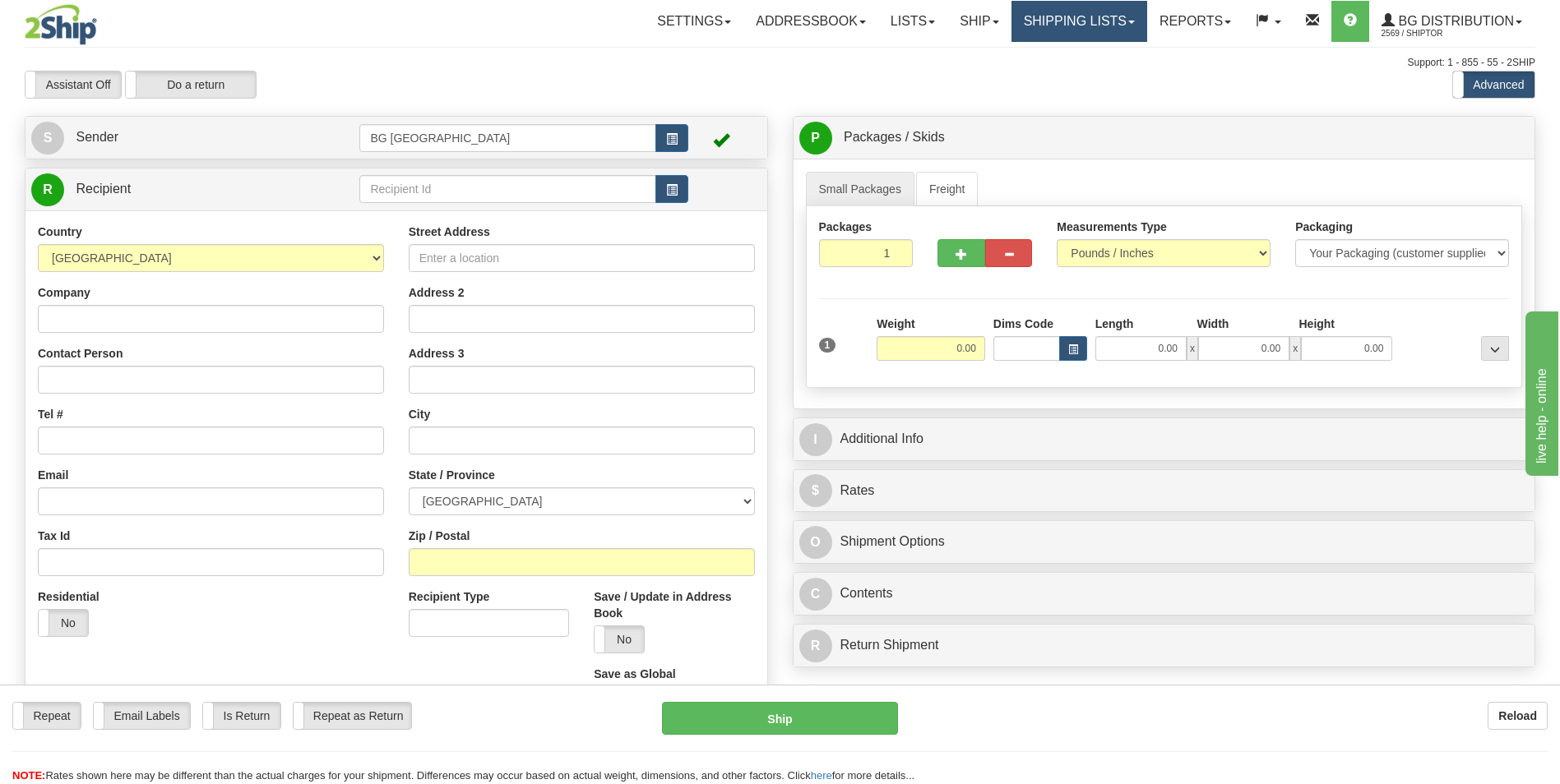
click at [1029, 23] on link "Shipping lists" at bounding box center [1080, 21] width 135 height 41
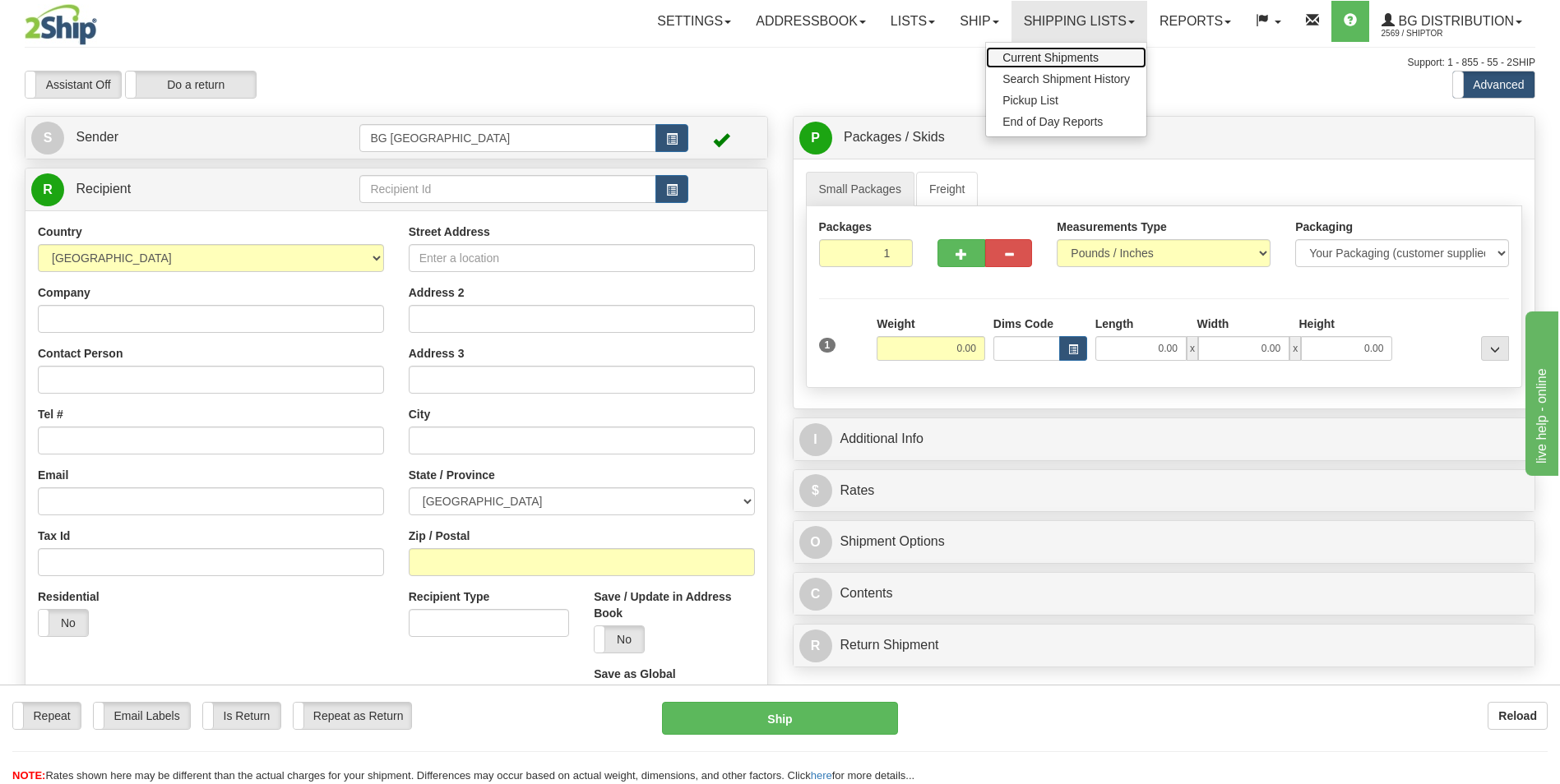
click at [1027, 53] on span "Current Shipments" at bounding box center [1050, 58] width 96 height 13
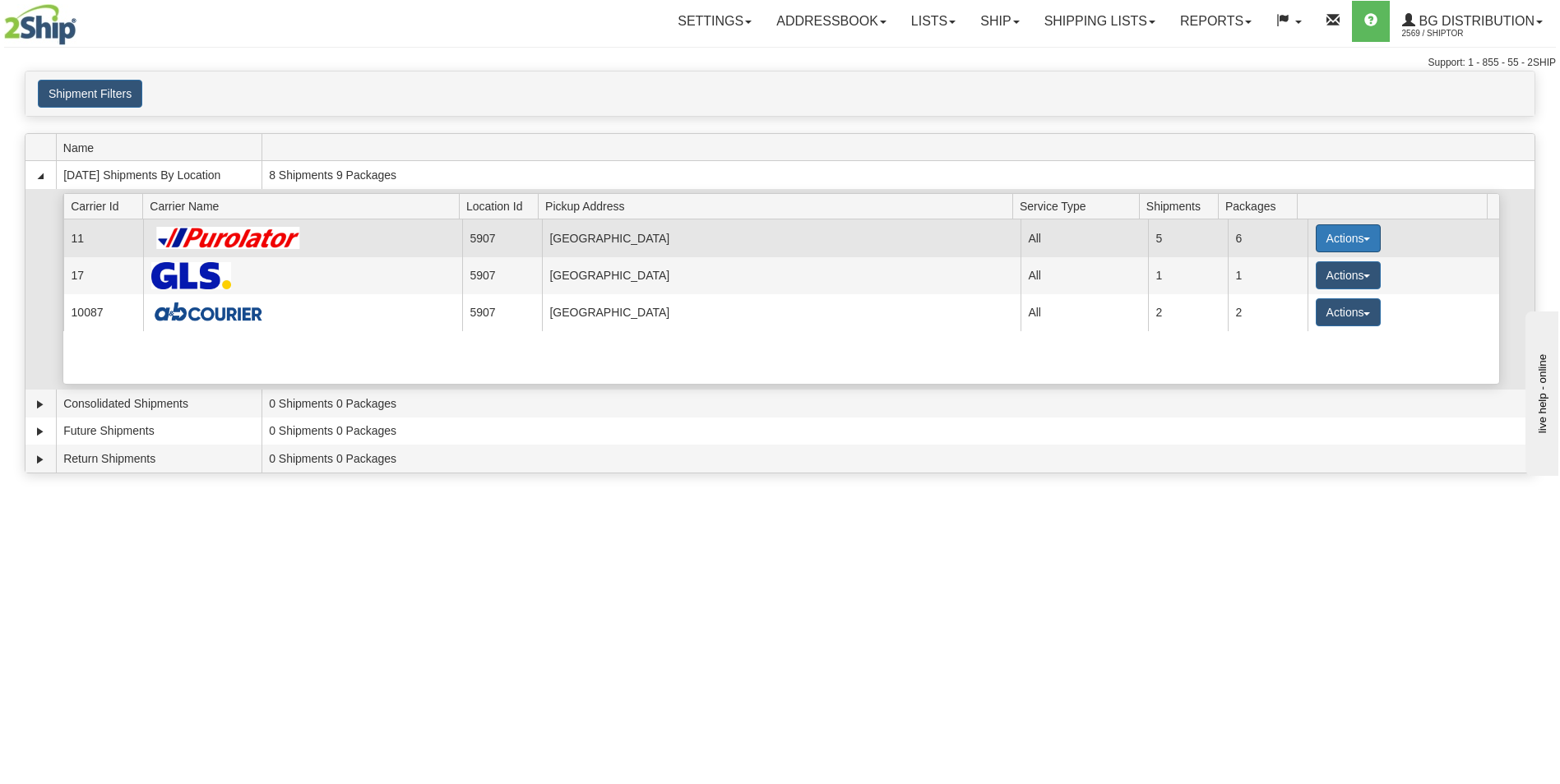
click at [1321, 230] on button "Actions" at bounding box center [1349, 238] width 66 height 28
click at [1281, 274] on span "Details" at bounding box center [1286, 269] width 45 height 12
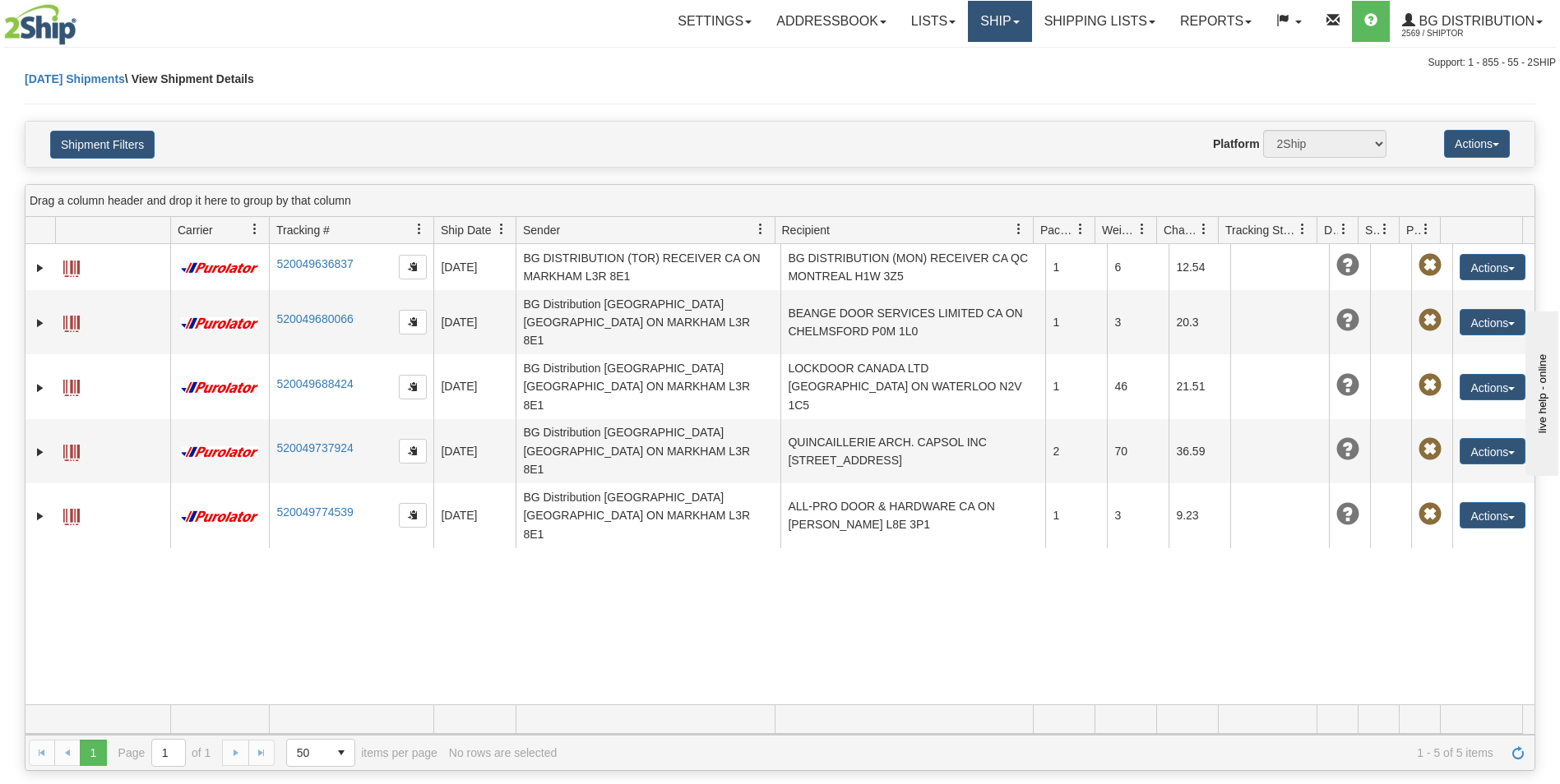
click at [980, 26] on link "Ship" at bounding box center [999, 21] width 63 height 41
click at [977, 50] on link "Ship Screen" at bounding box center [966, 57] width 130 height 21
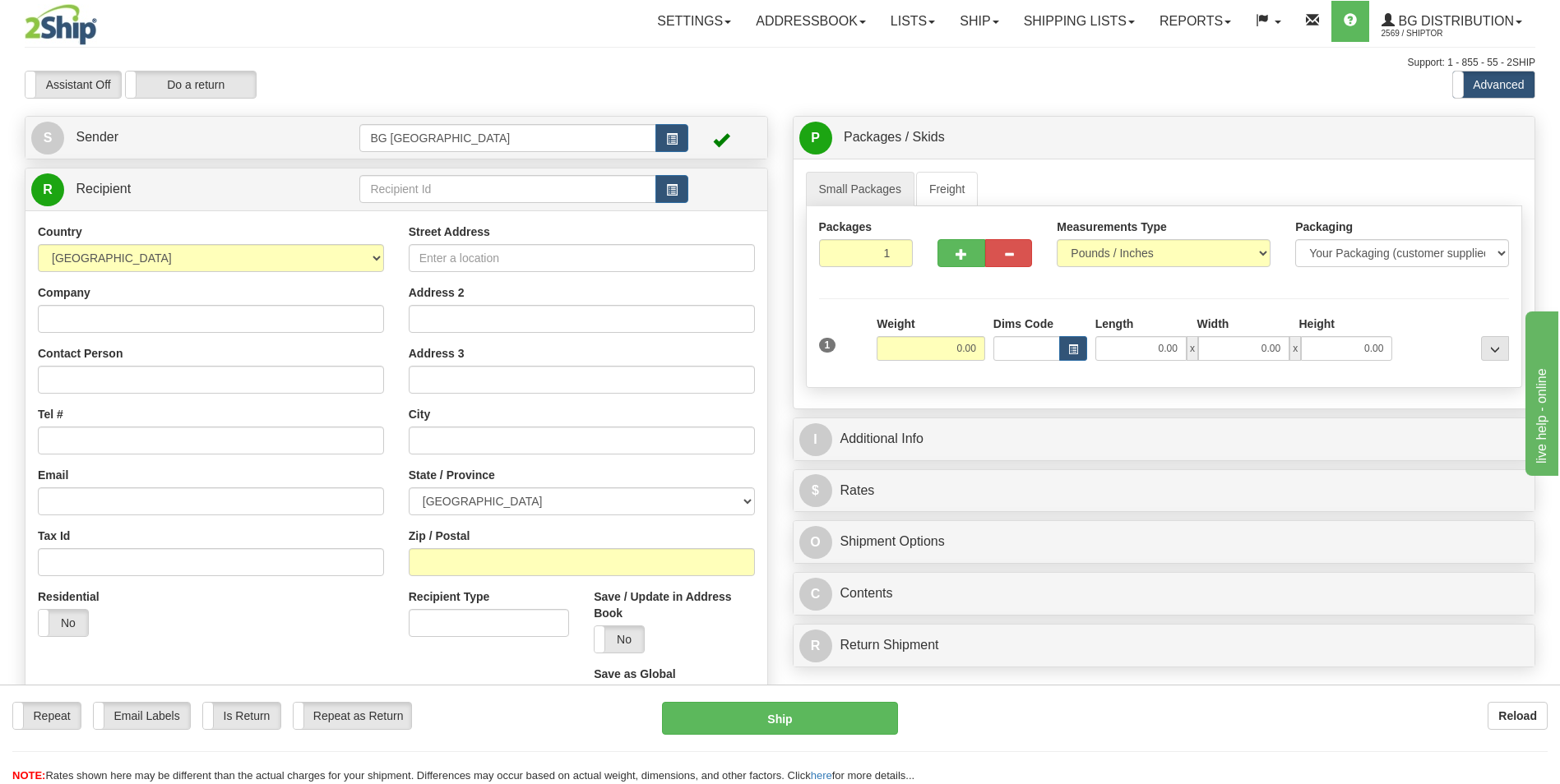
click at [388, 173] on td at bounding box center [523, 189] width 328 height 34
click at [392, 189] on input "text" at bounding box center [508, 188] width 296 height 28
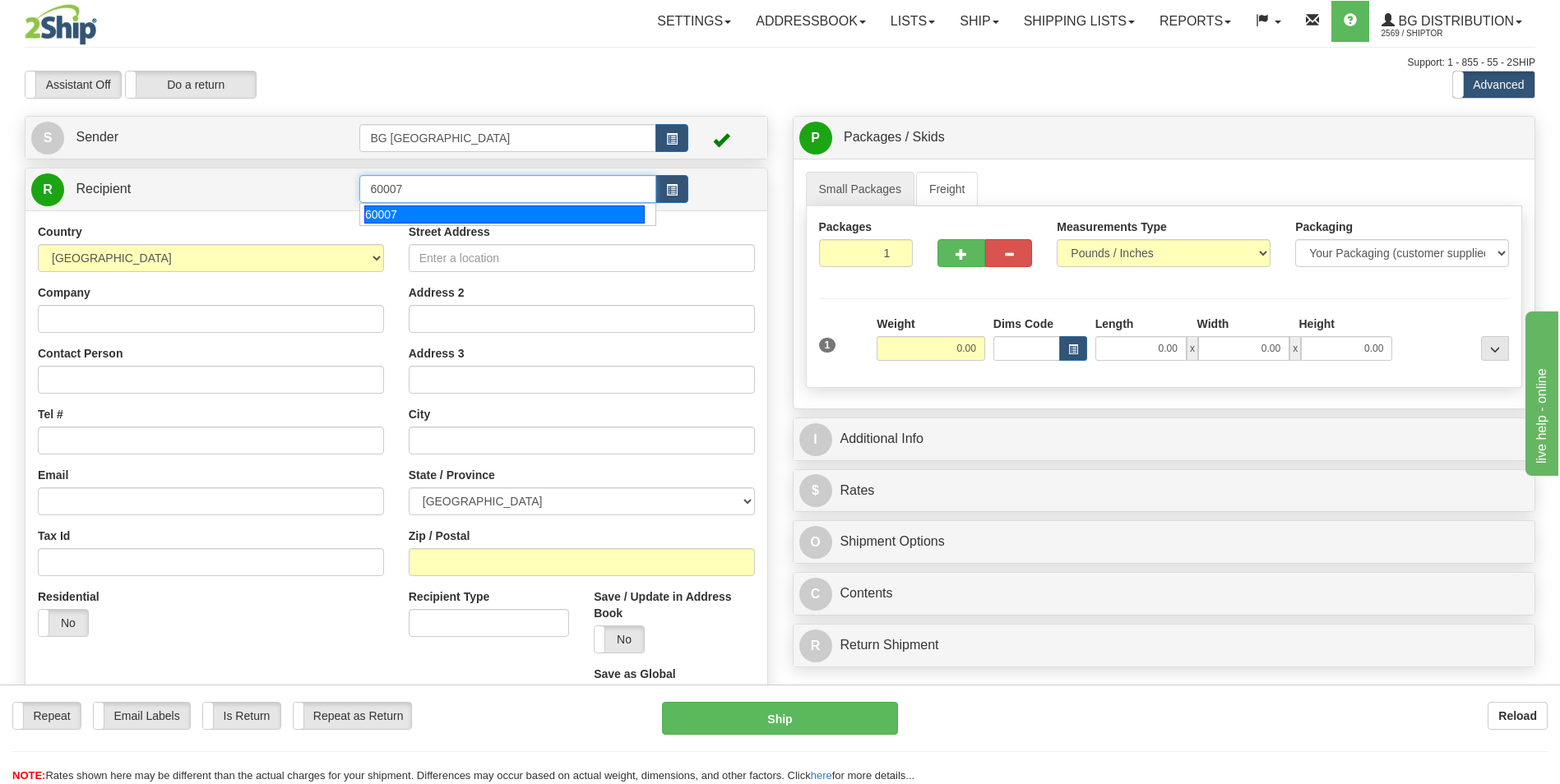
click at [393, 210] on div "60007" at bounding box center [504, 215] width 280 height 18
type input "60007"
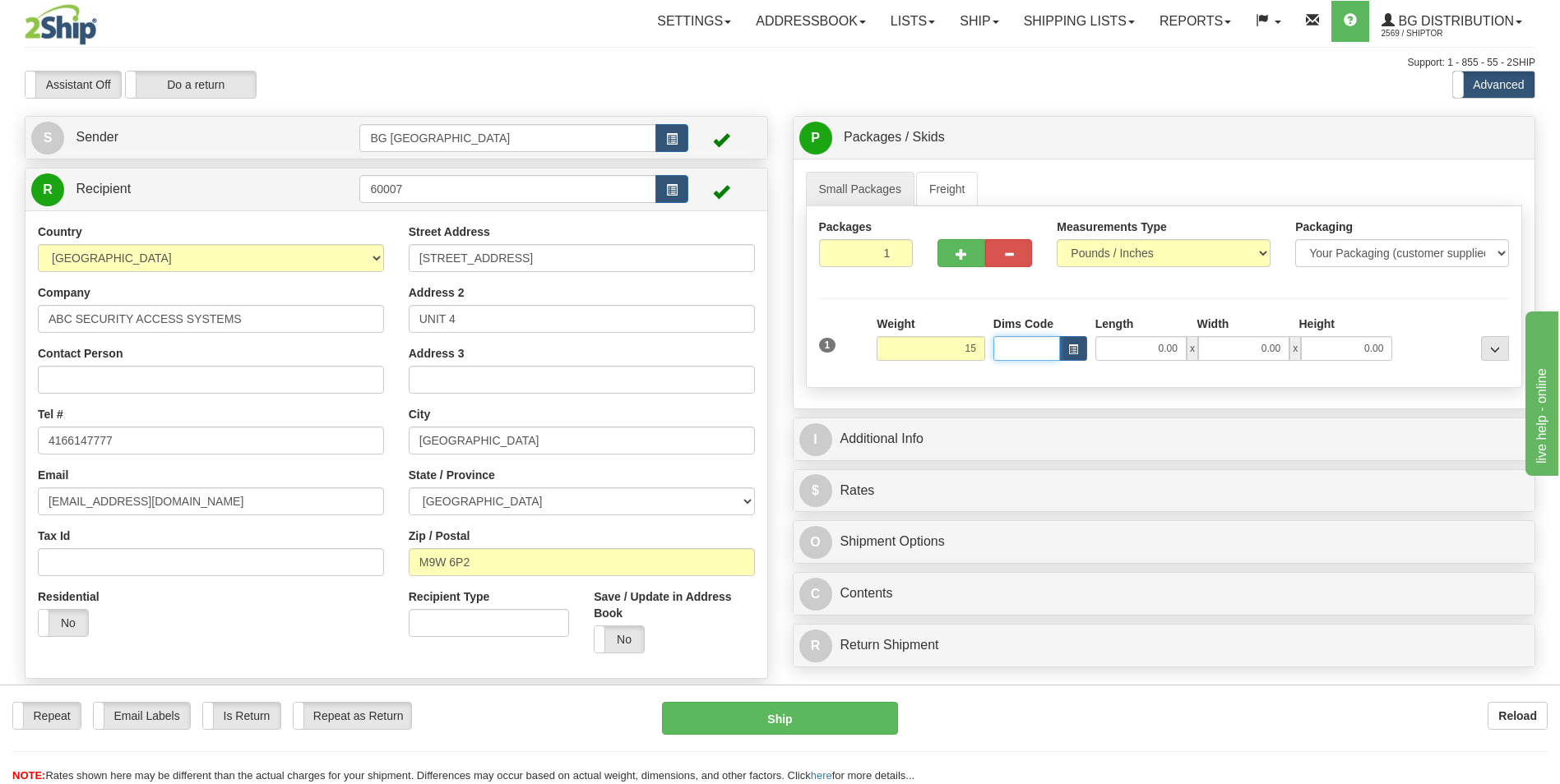
type input "15.00"
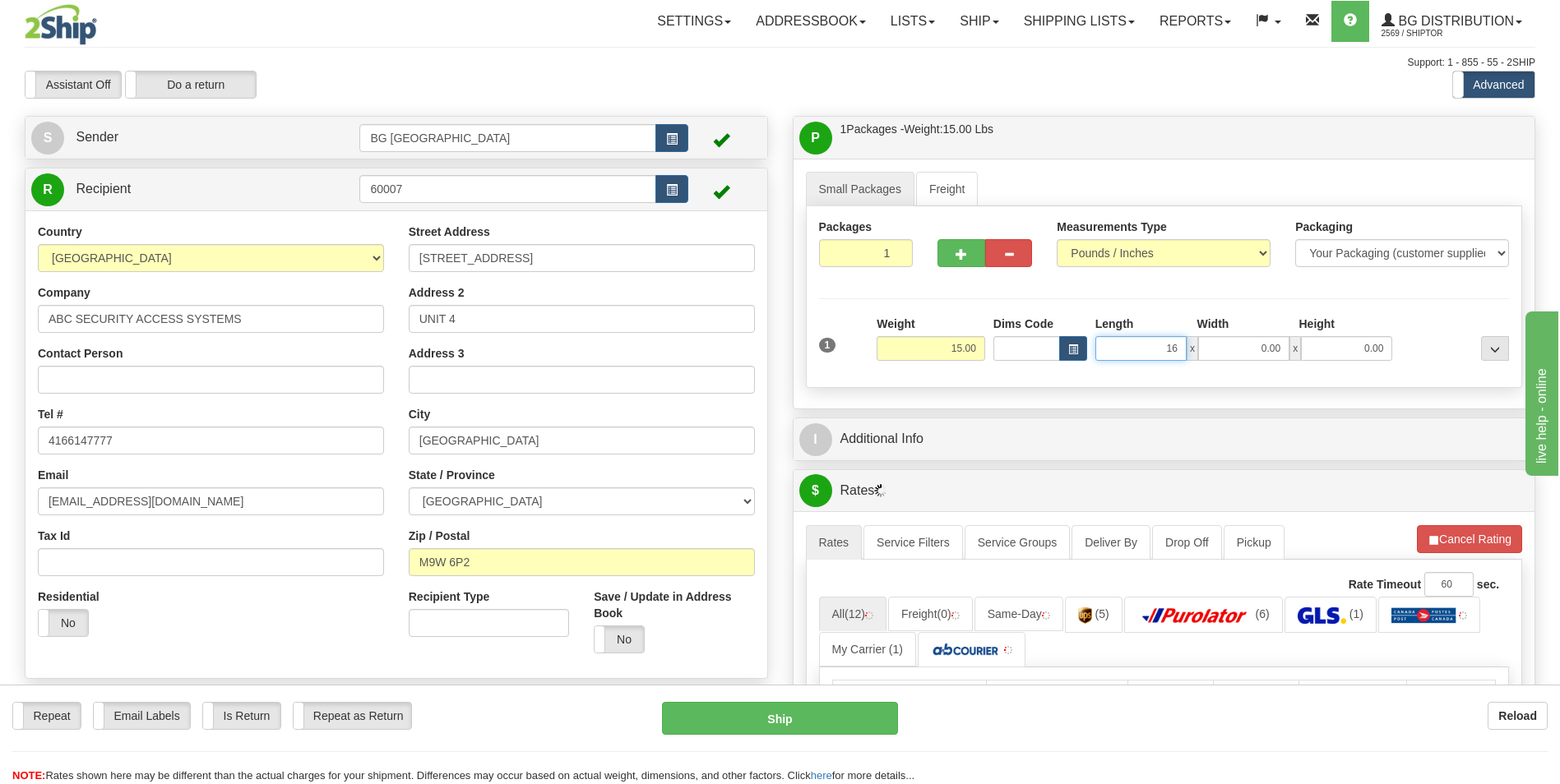
type input "16.00"
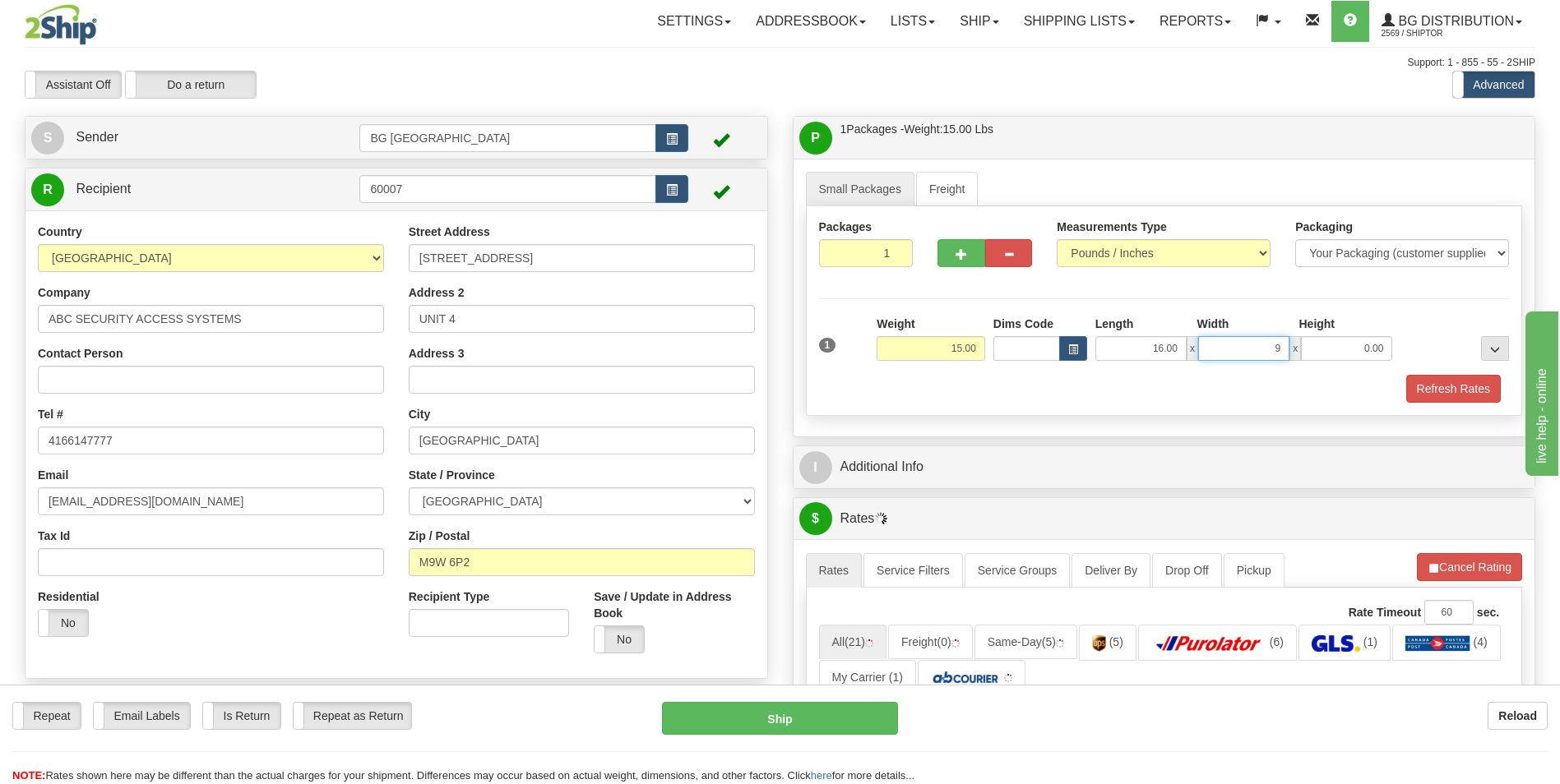
type input "9.00"
type input "6.00"
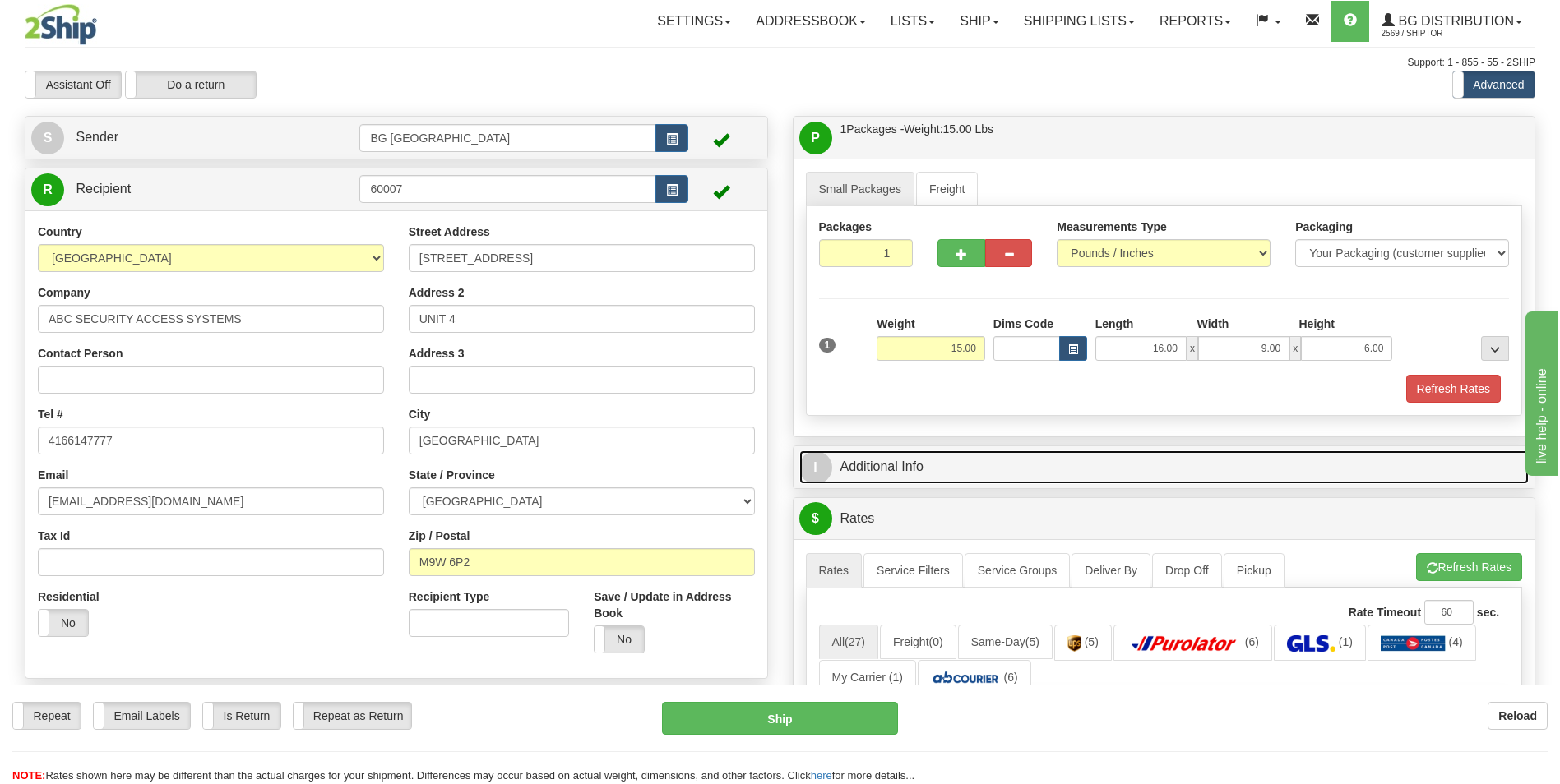
click at [907, 457] on link "I Additional Info" at bounding box center [1165, 467] width 730 height 34
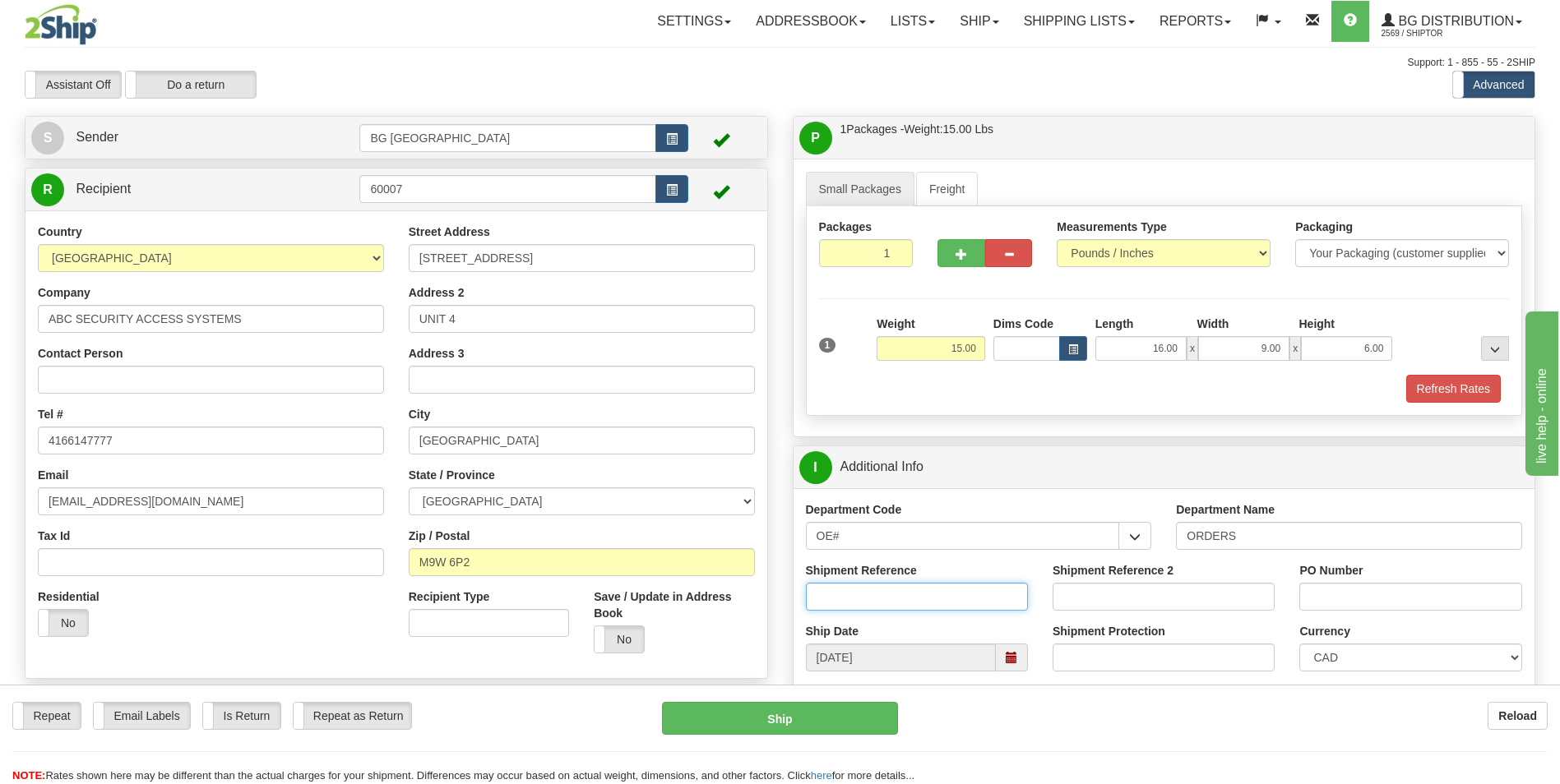
click at [914, 585] on input "Shipment Reference" at bounding box center [917, 596] width 222 height 28
type input "70184084-0"
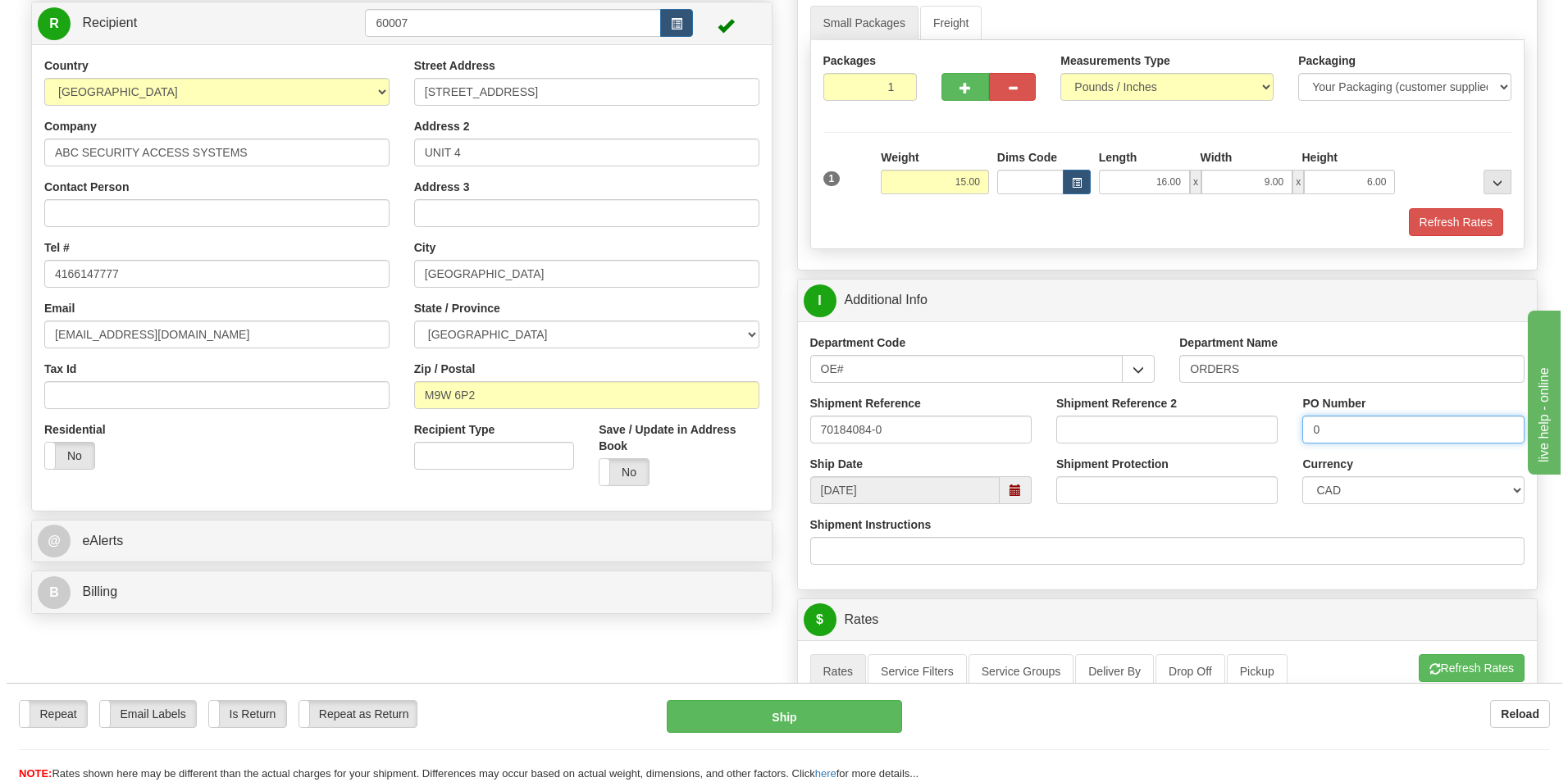
scroll to position [410, 0]
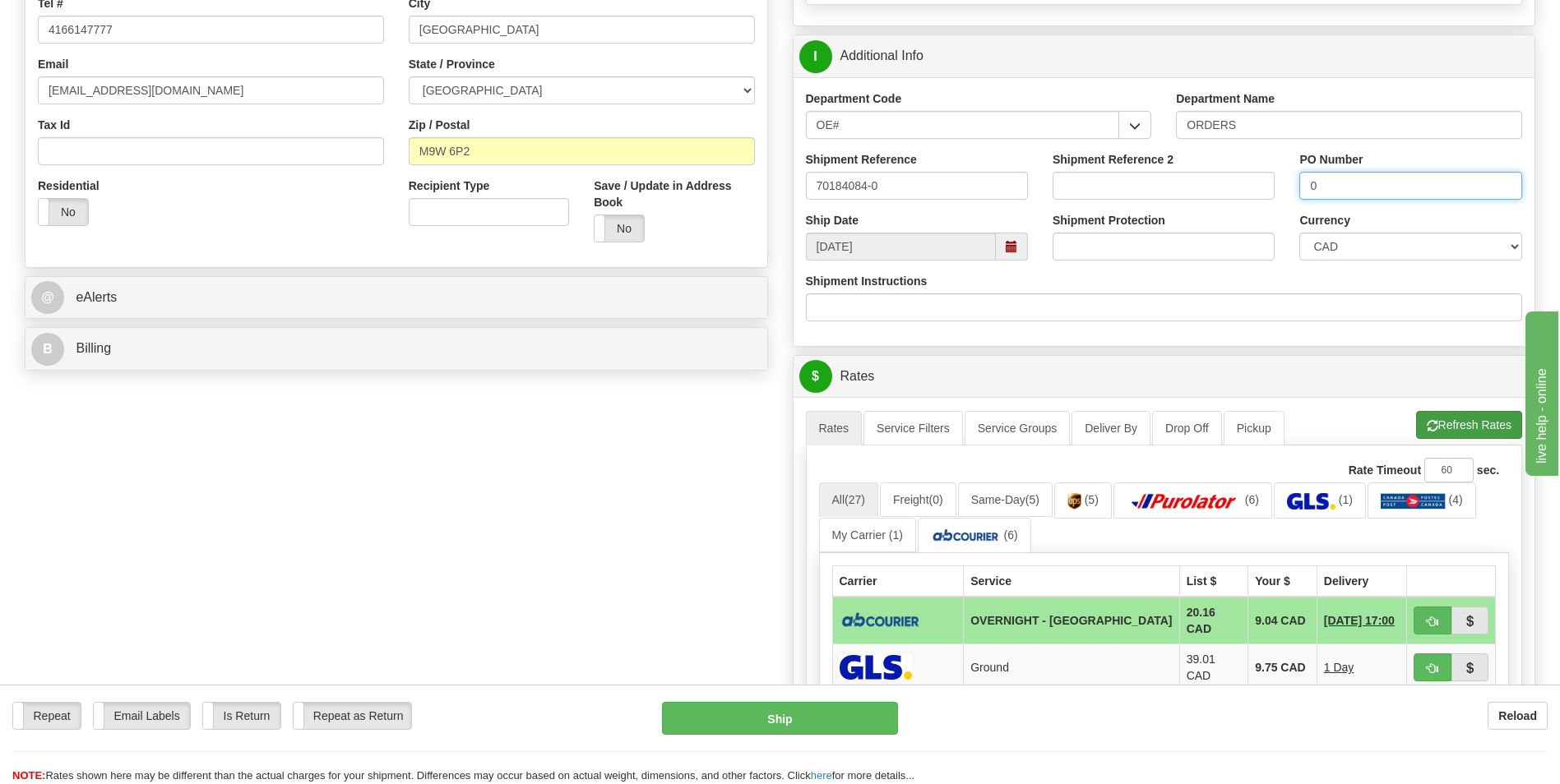
type input "0"
click at [1441, 425] on button "Refresh Rates" at bounding box center [1469, 424] width 106 height 28
click at [1255, 607] on td "9.04 CAD" at bounding box center [1283, 621] width 70 height 48
click at [1415, 608] on button "button" at bounding box center [1432, 620] width 38 height 28
type input "4"
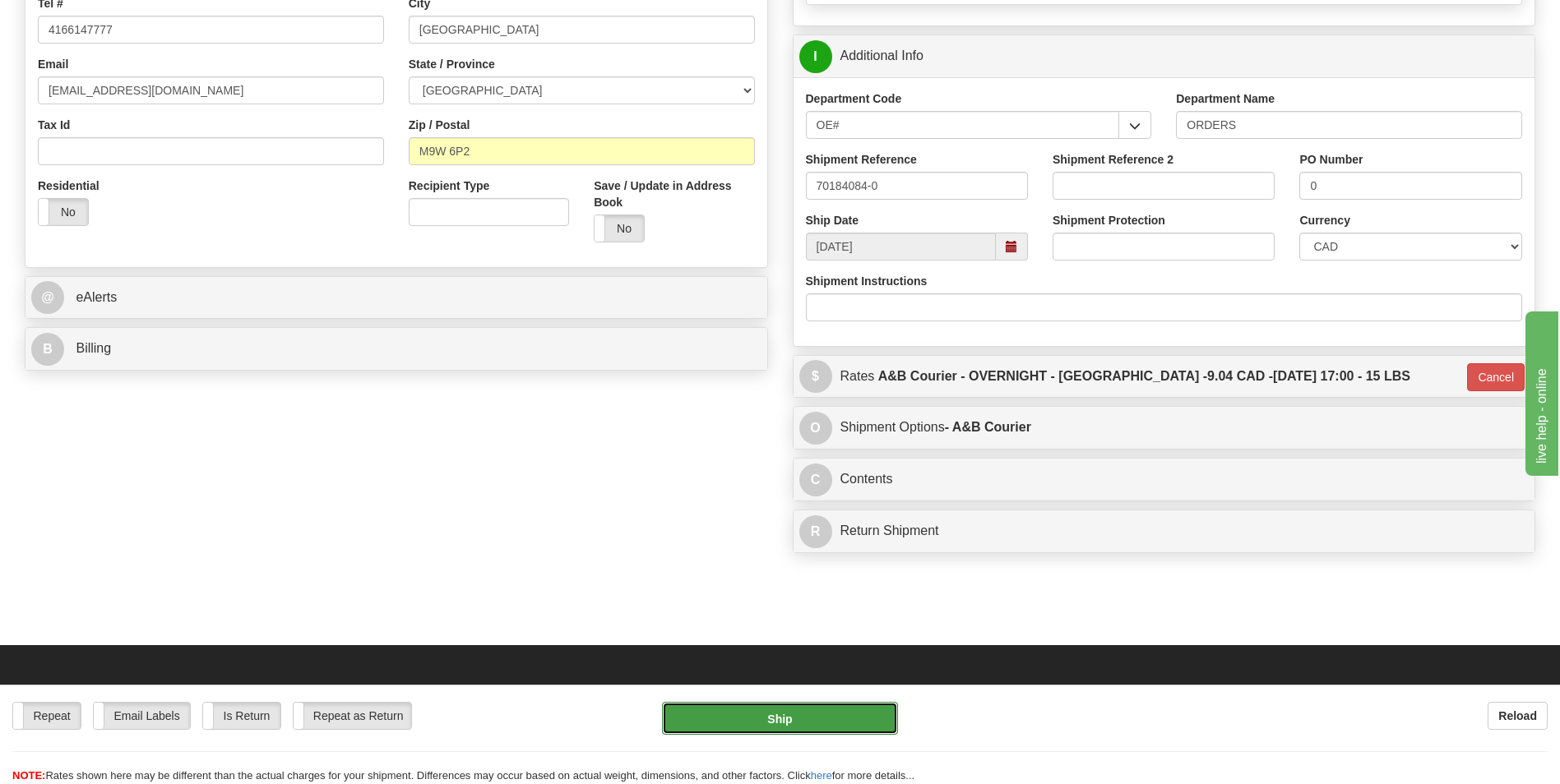
click at [784, 731] on button "Ship" at bounding box center [780, 719] width 235 height 33
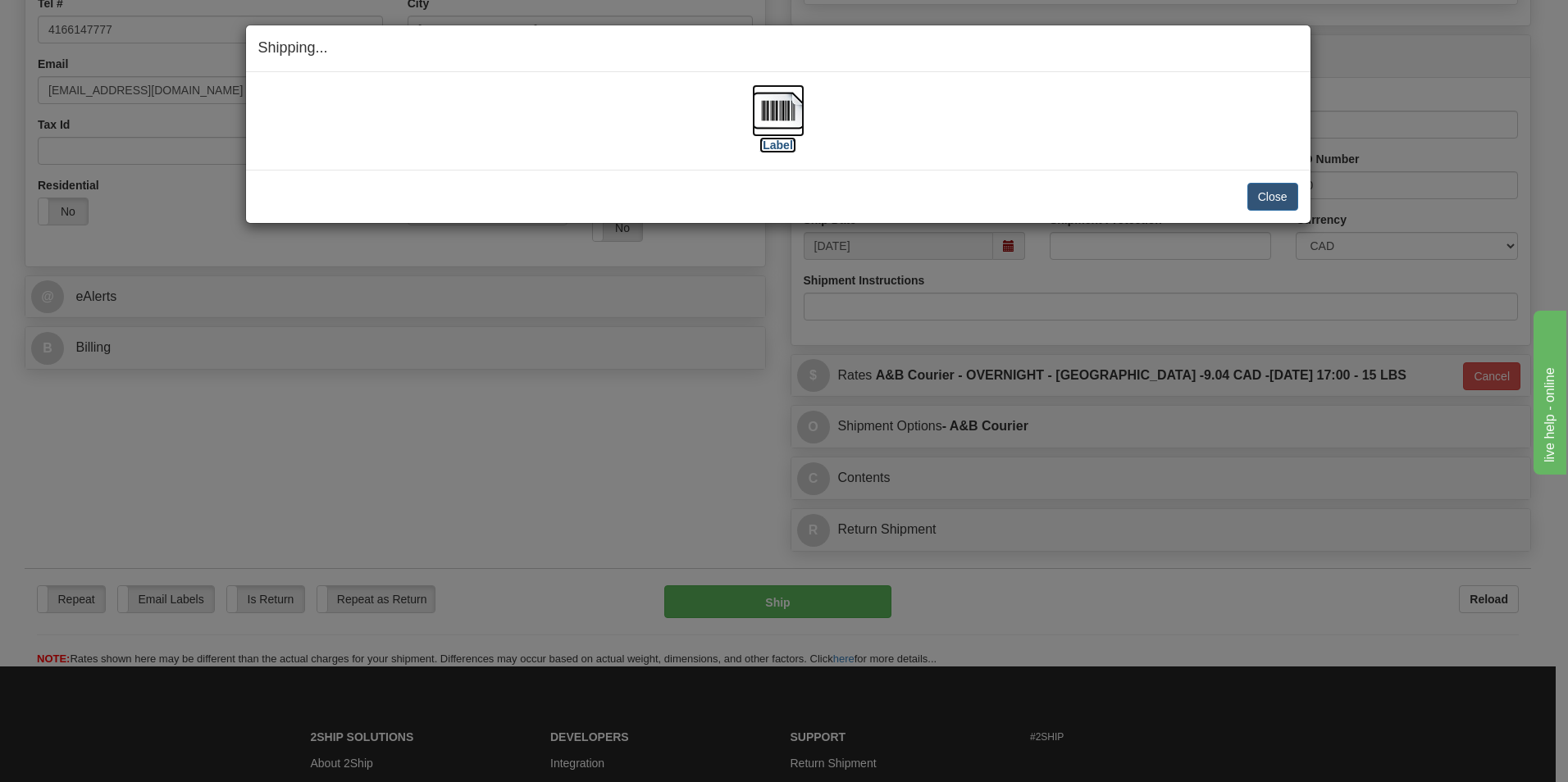
click at [767, 121] on img at bounding box center [778, 111] width 53 height 53
click at [1281, 199] on button "Close" at bounding box center [1272, 196] width 51 height 28
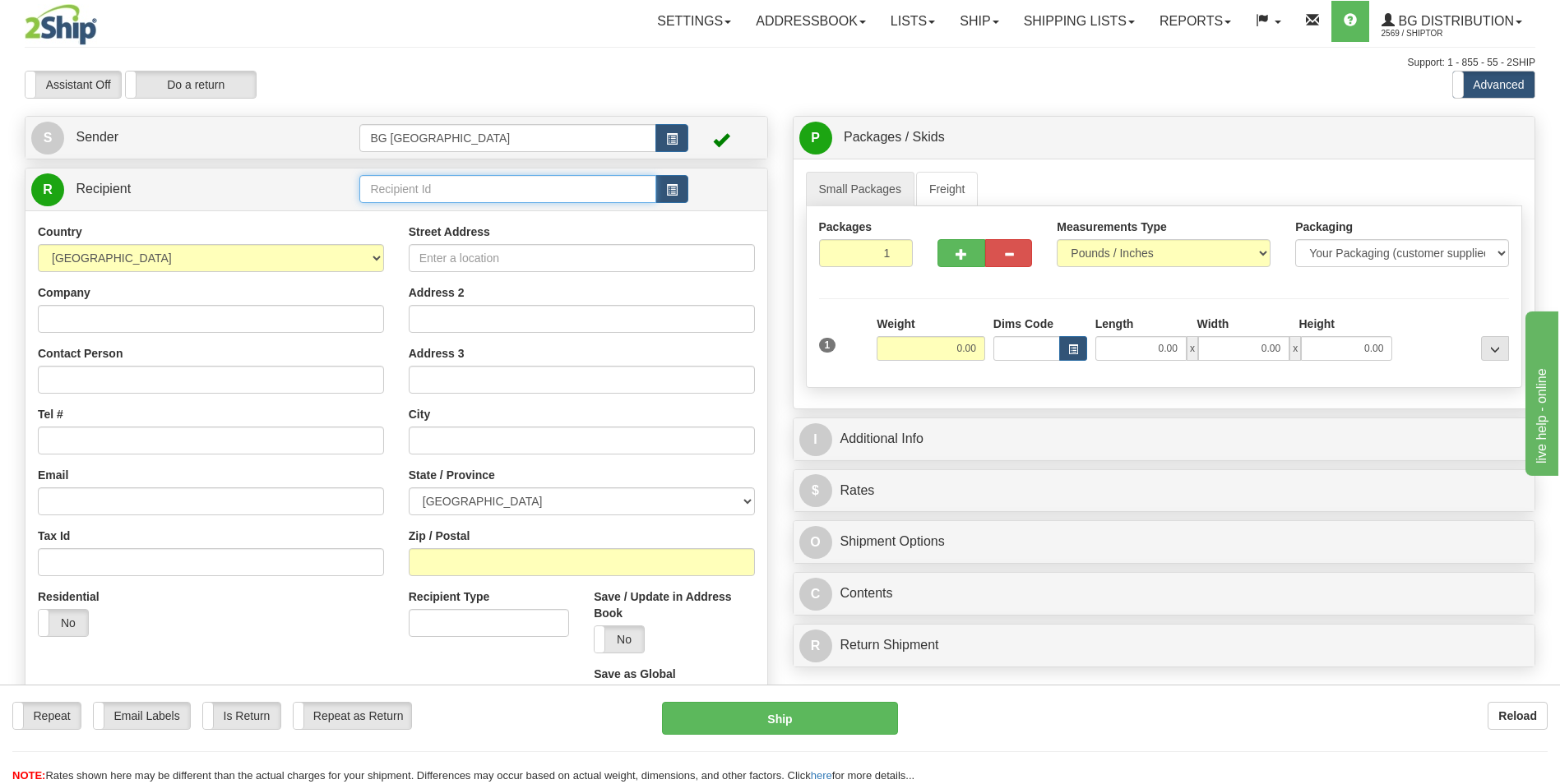
click at [427, 186] on input "text" at bounding box center [508, 188] width 296 height 28
click at [419, 208] on div "60353" at bounding box center [504, 215] width 280 height 18
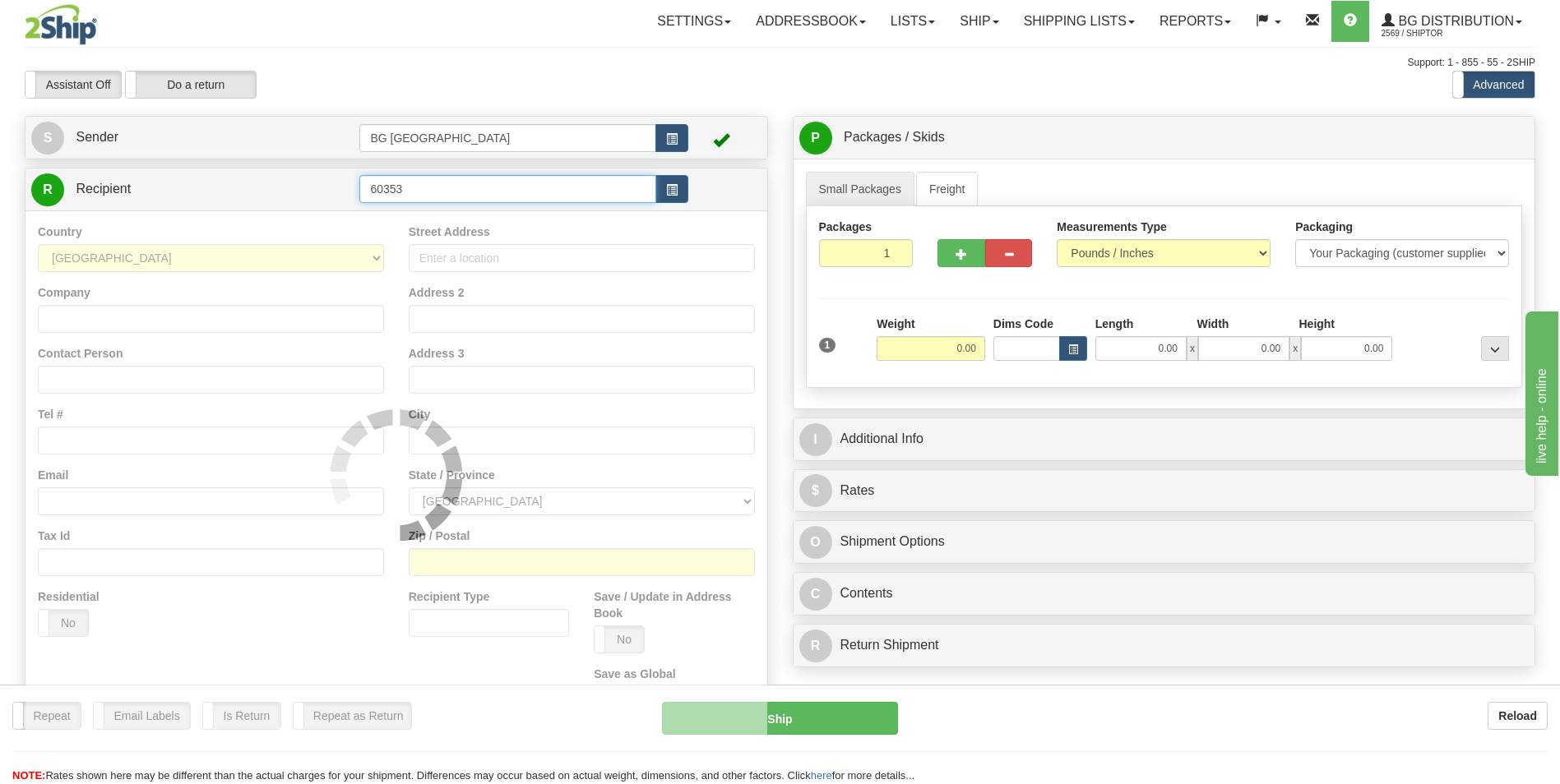
type input "60353"
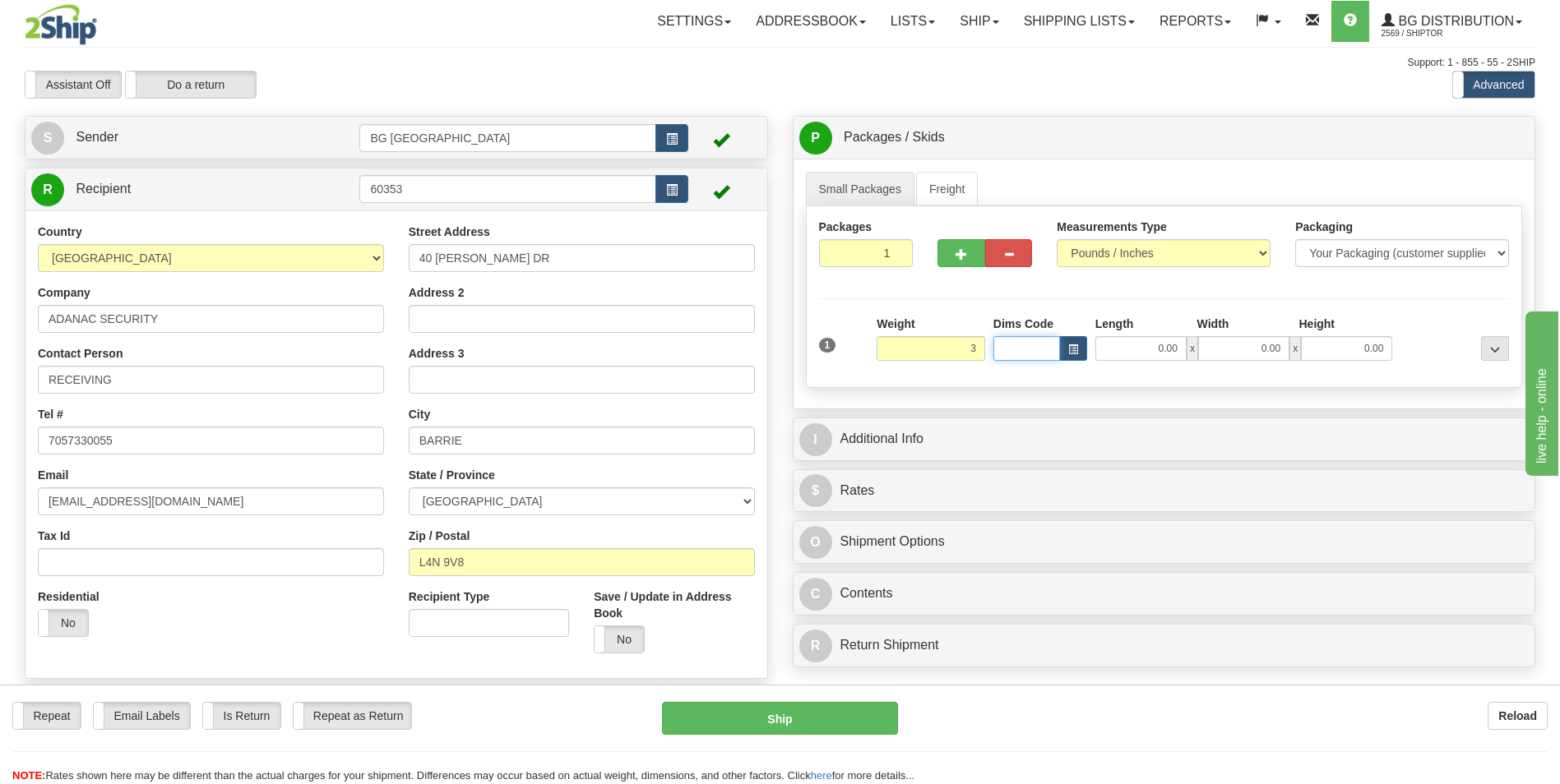
type input "3.00"
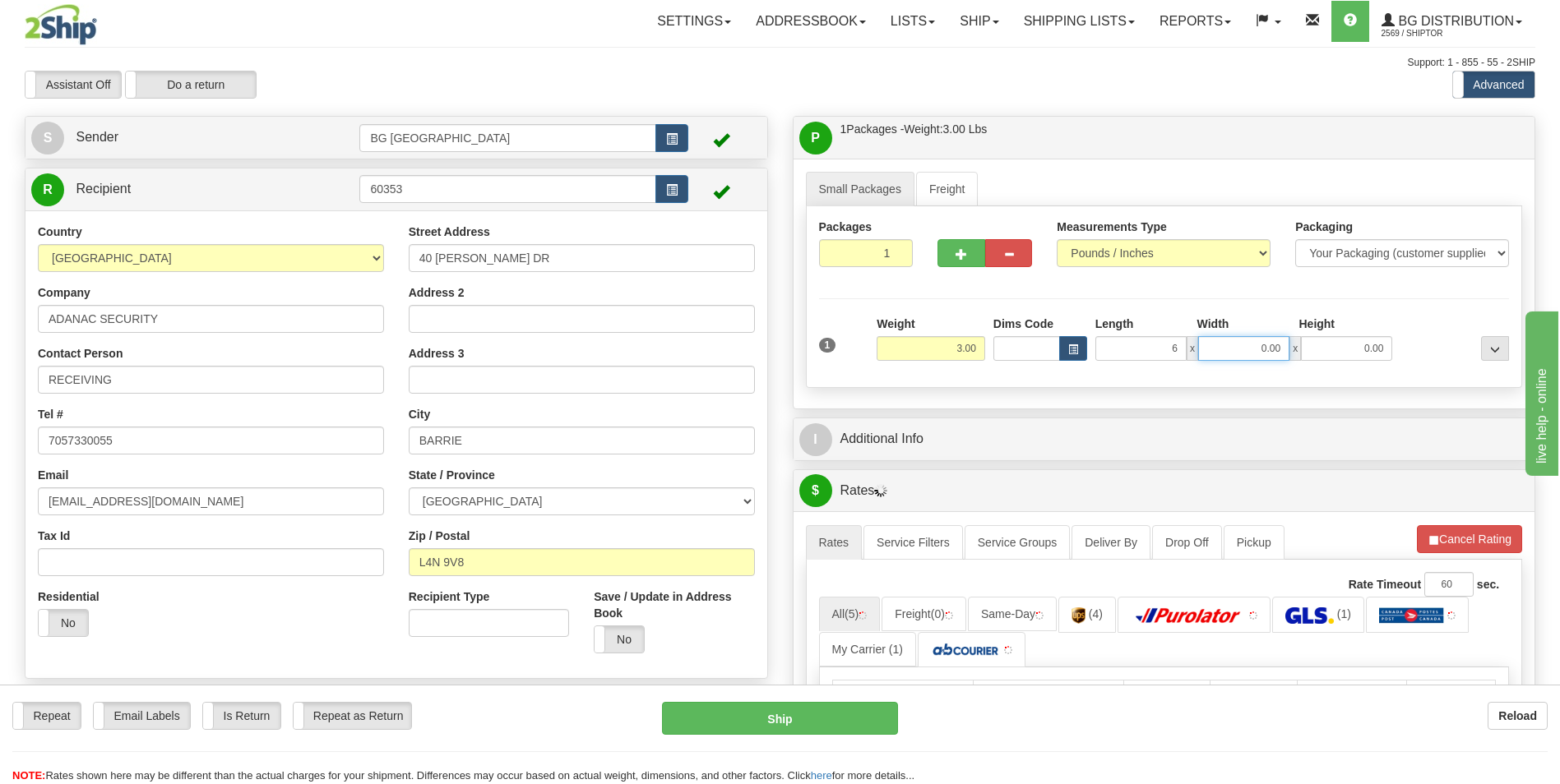
type input "6.00"
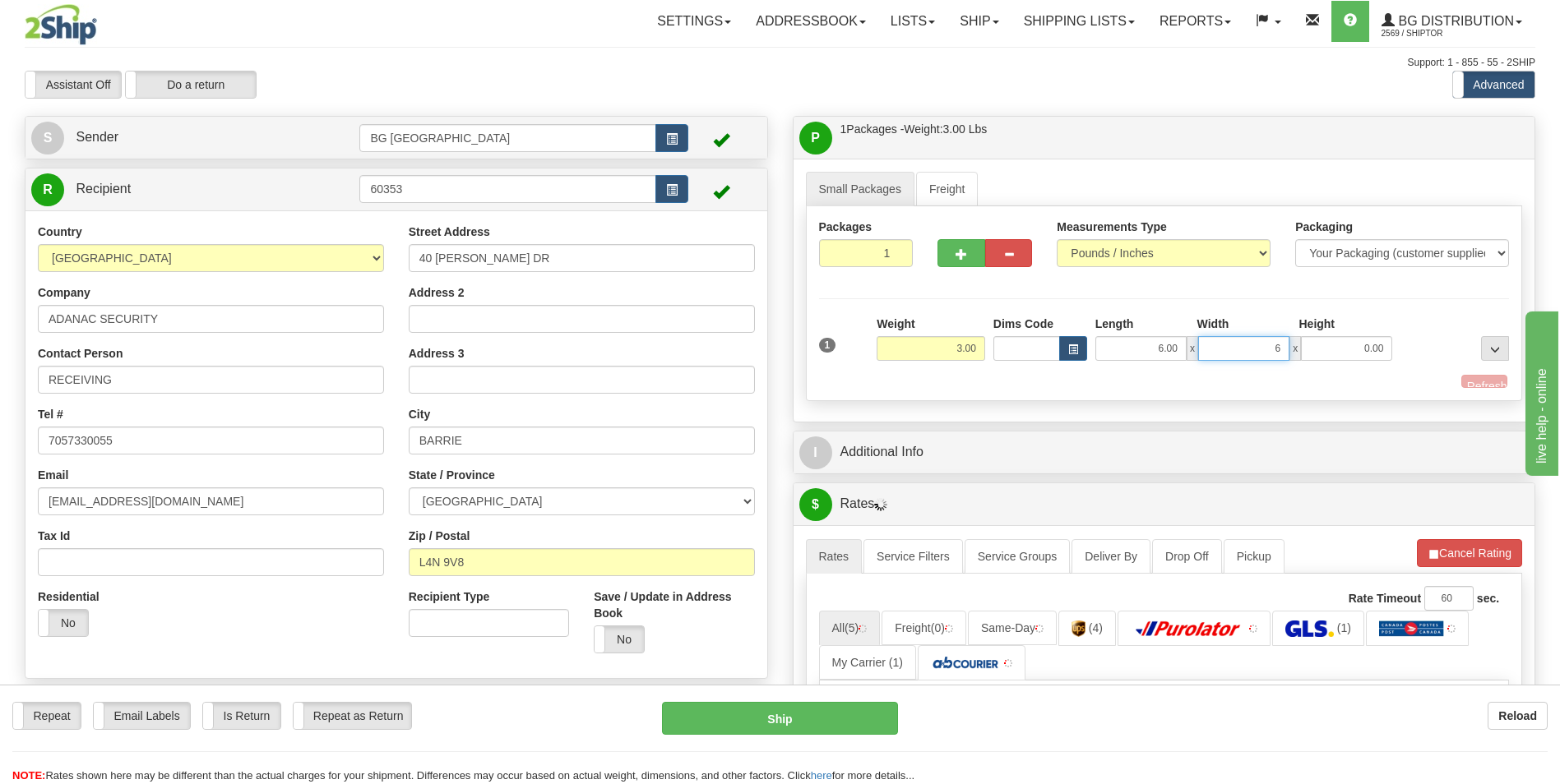
type input "6.00"
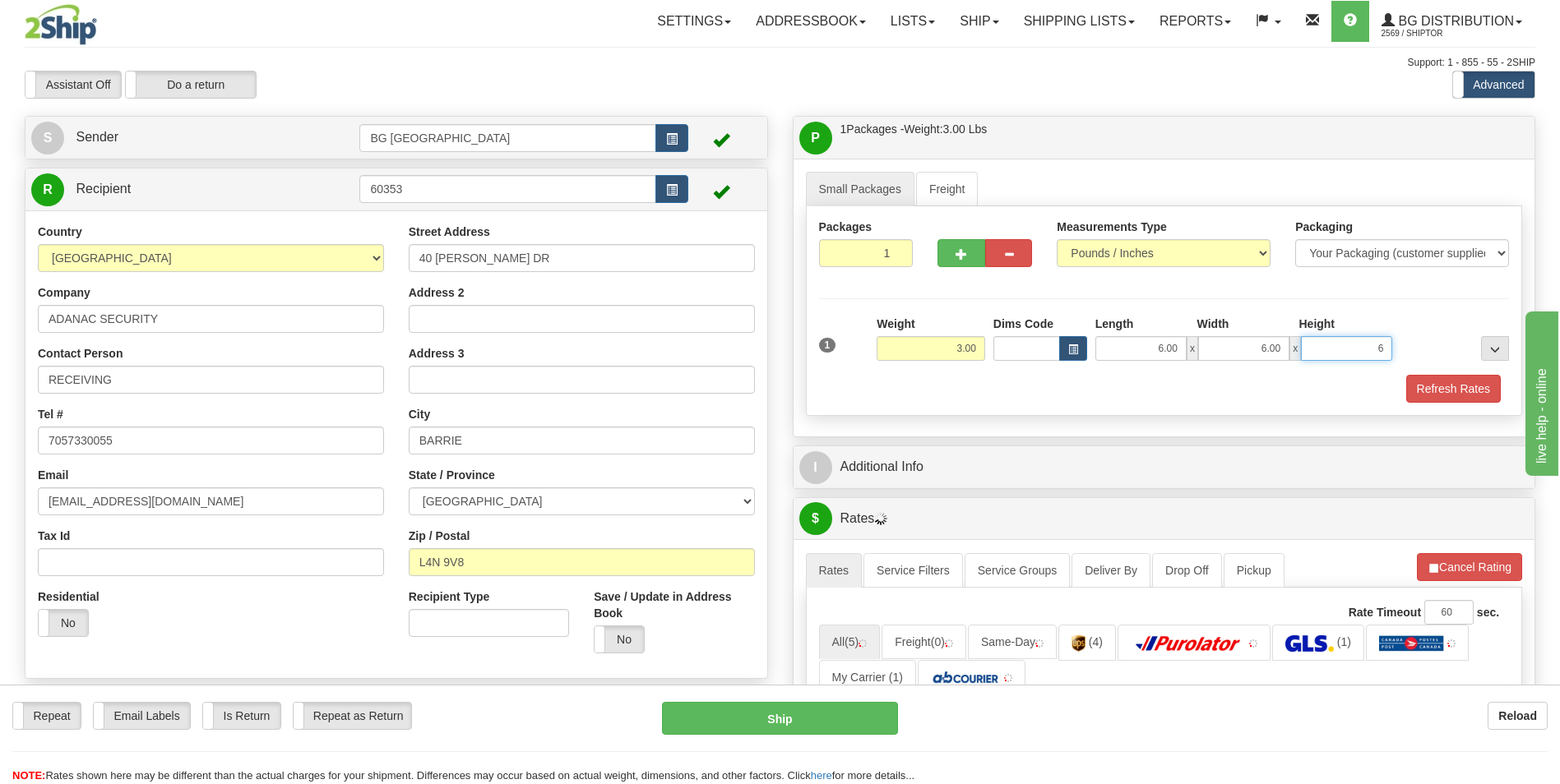
type input "6.00"
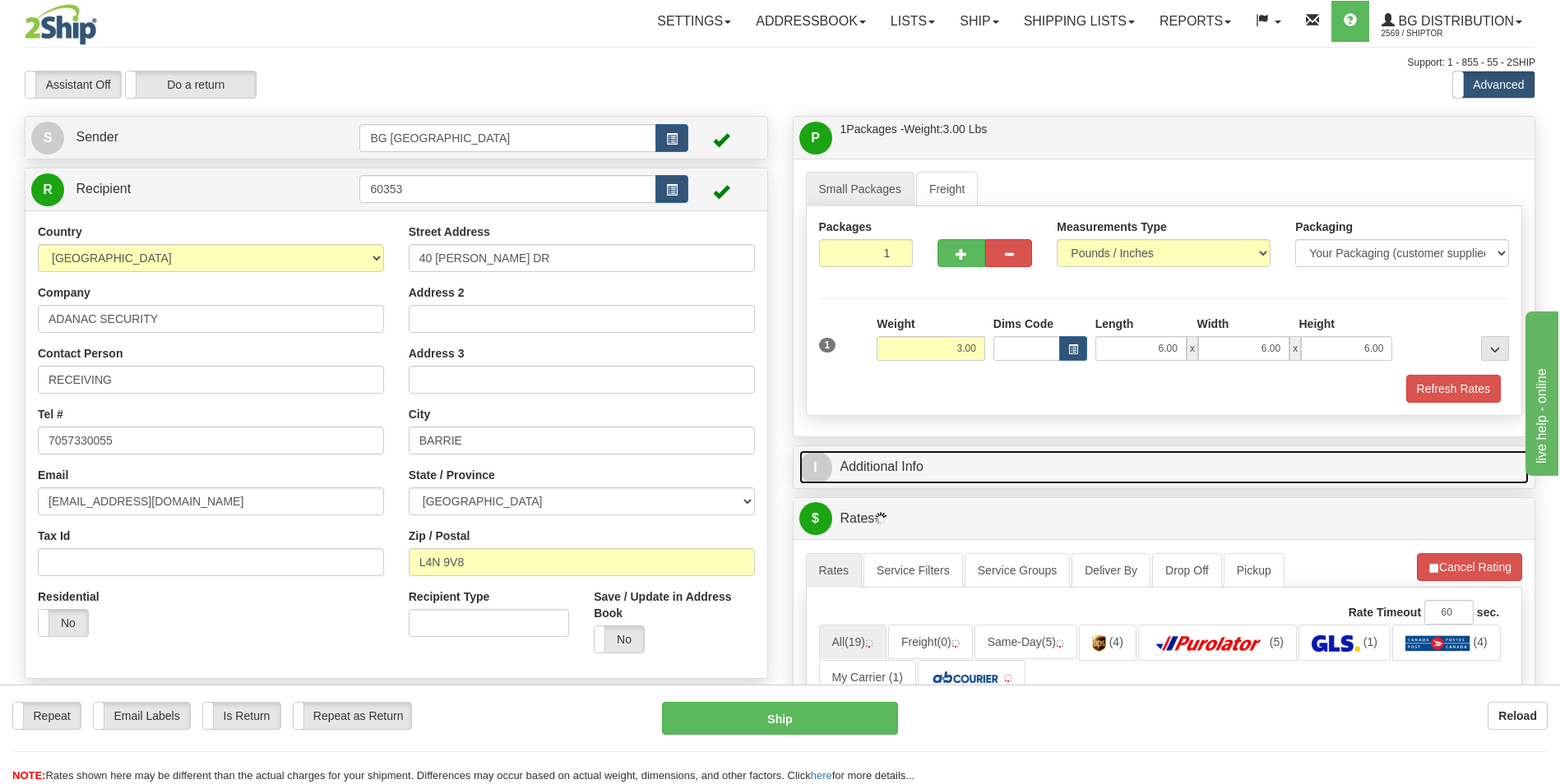
click at [910, 482] on link "I Additional Info" at bounding box center [1165, 467] width 730 height 34
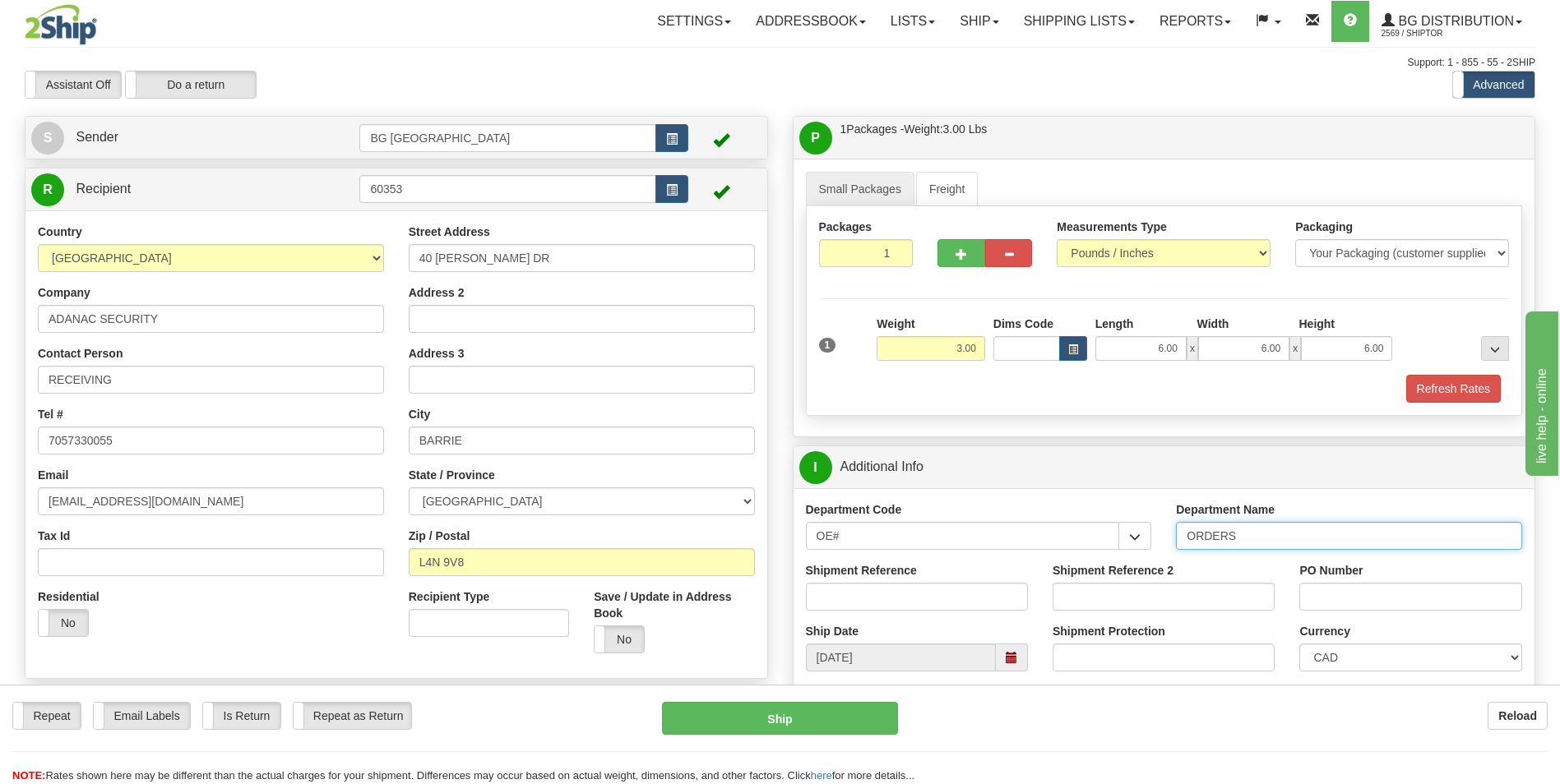
click at [1266, 542] on input "ORDERS" at bounding box center [1349, 536] width 346 height 28
type input "70184086-00"
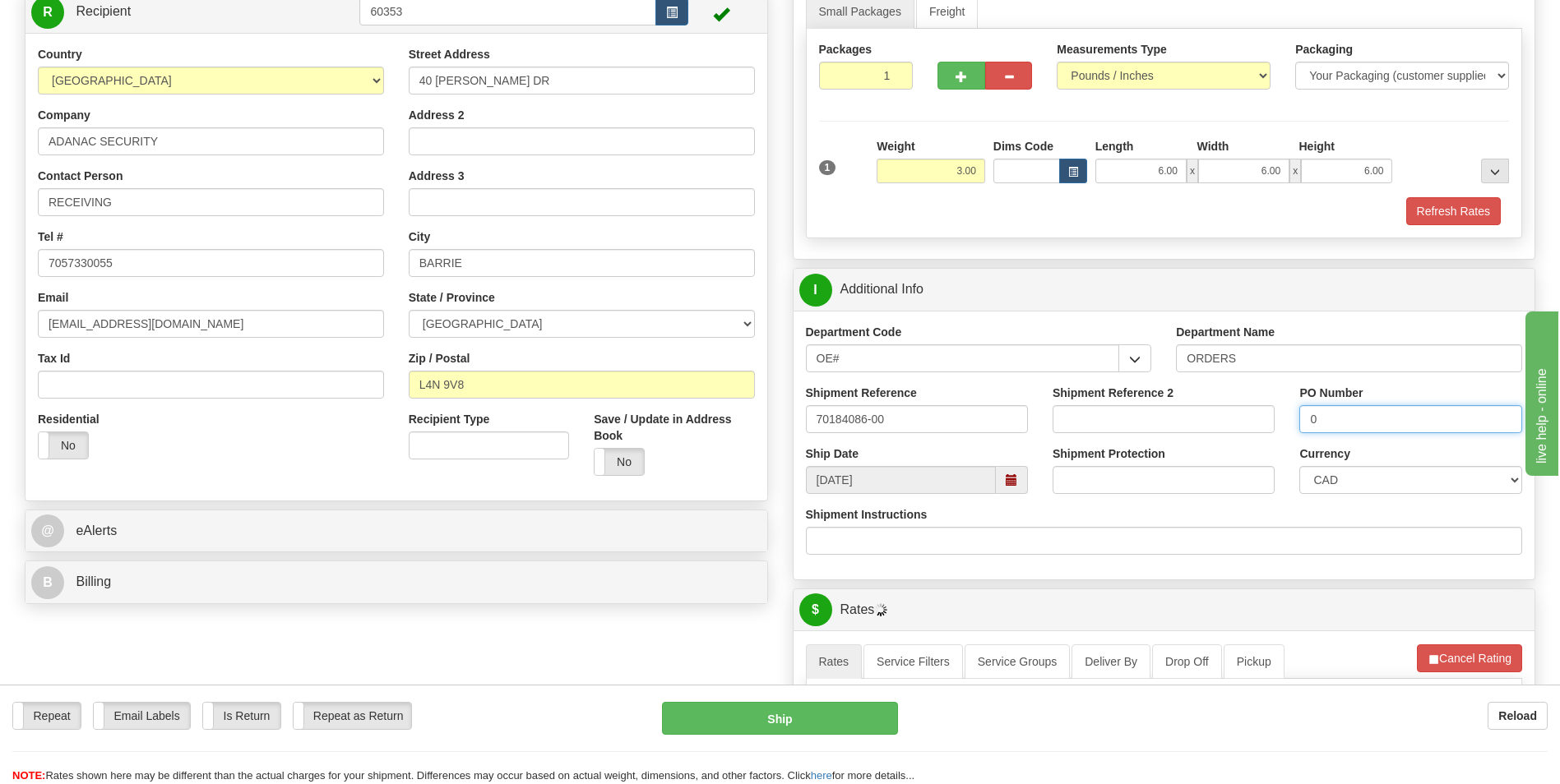
scroll to position [329, 0]
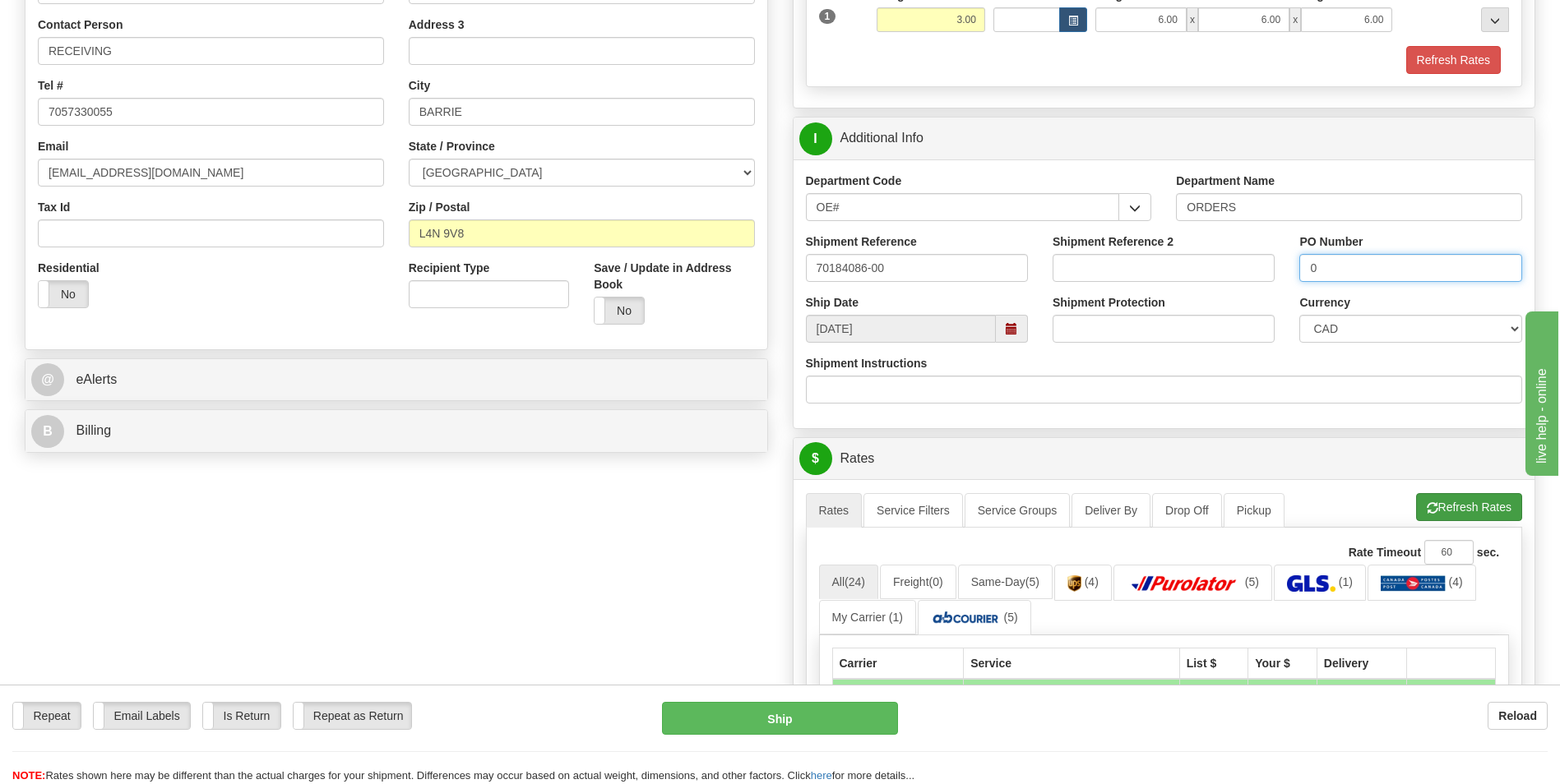
type input "0"
click at [1434, 514] on span "button" at bounding box center [1432, 509] width 12 height 11
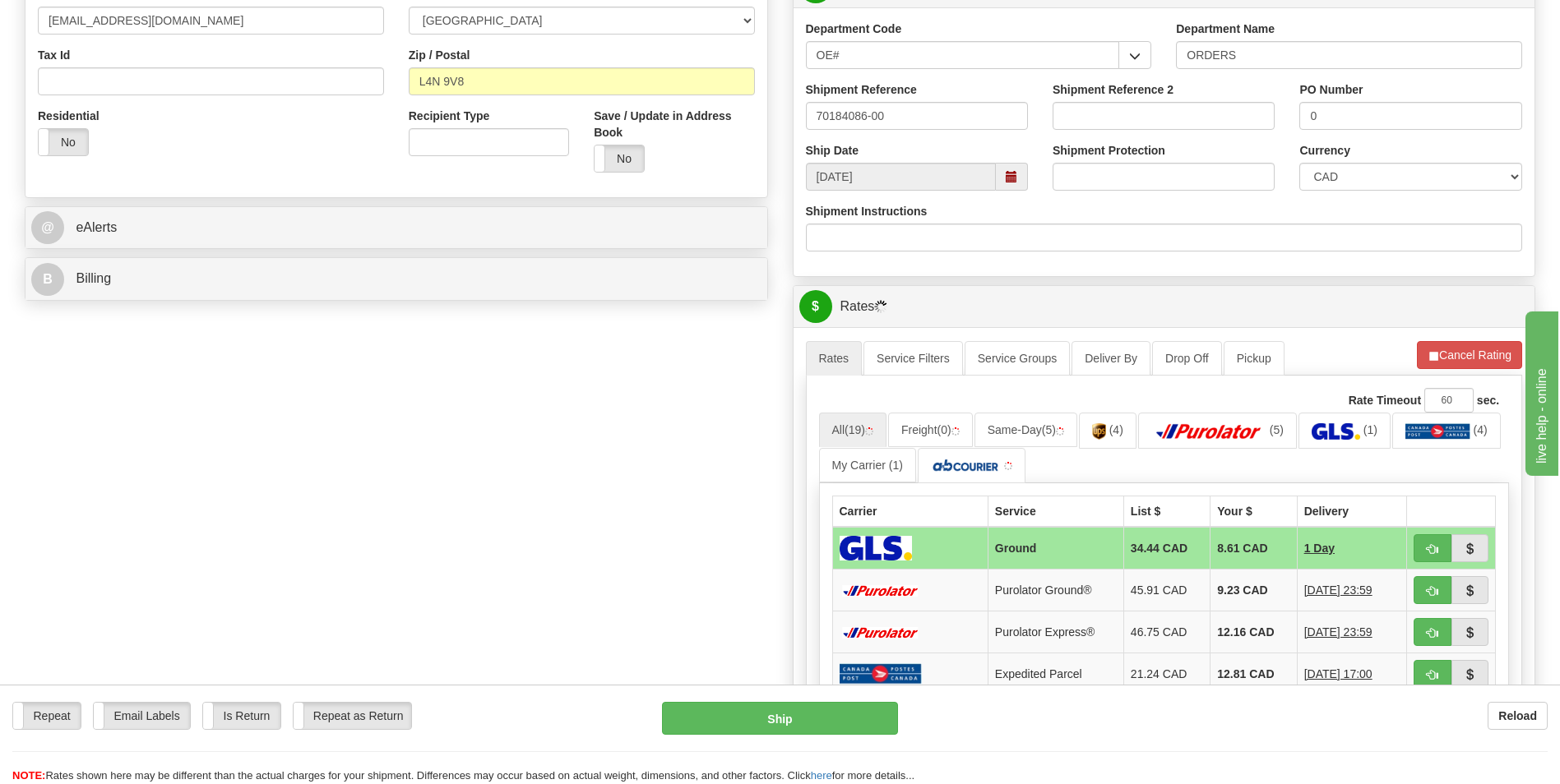
scroll to position [740, 0]
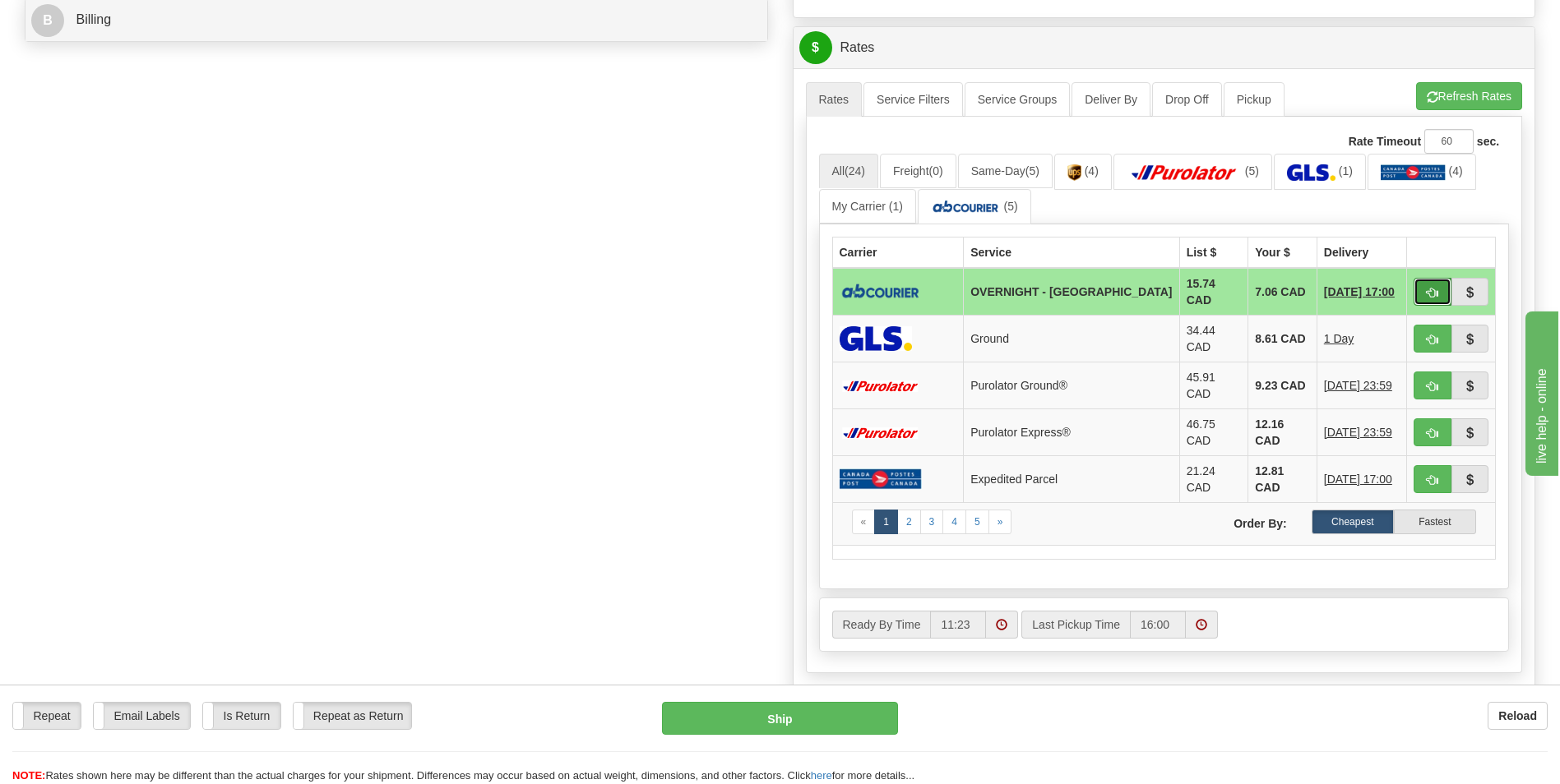
click at [1447, 287] on button "button" at bounding box center [1432, 292] width 38 height 28
type input "4"
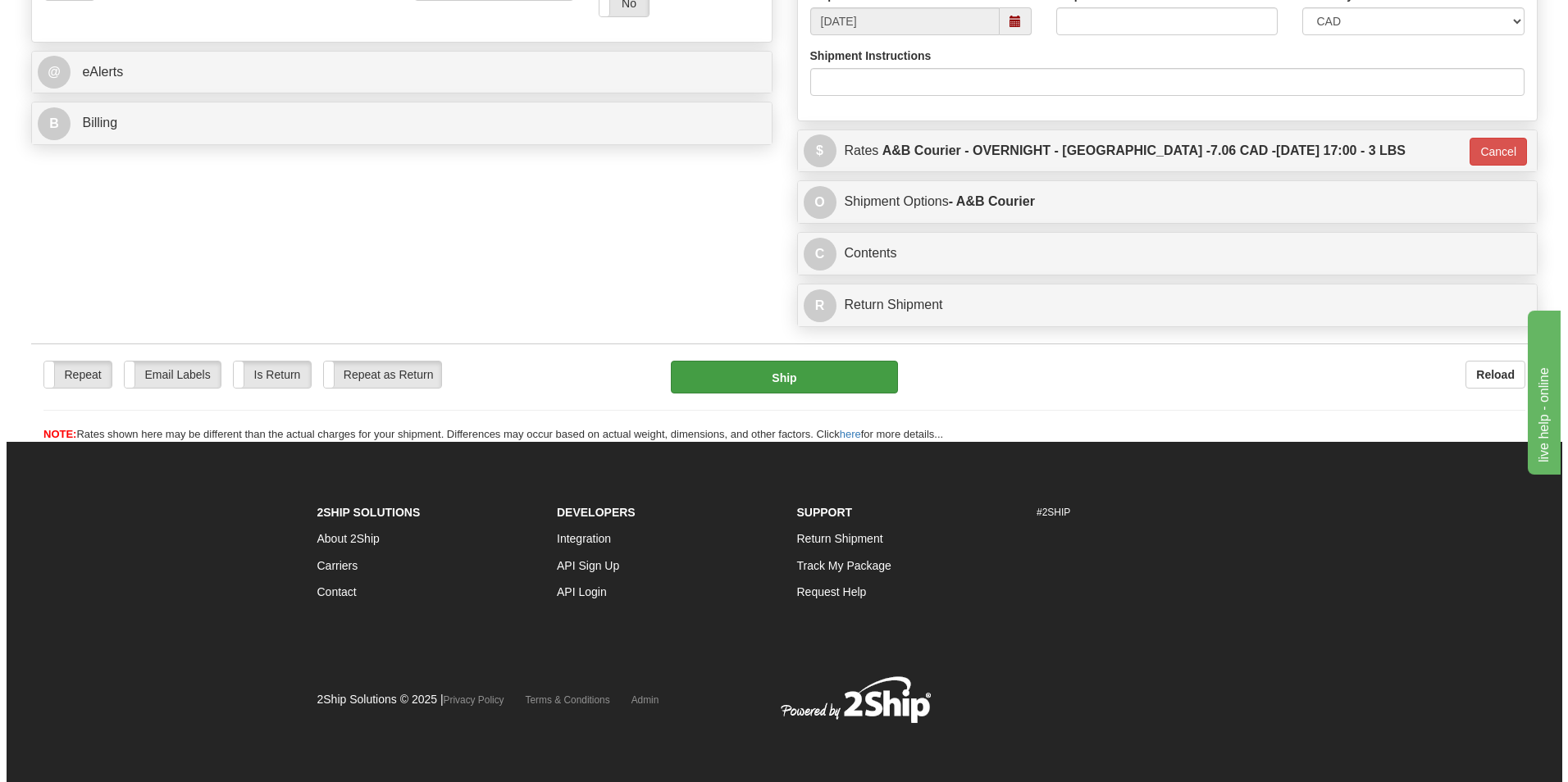
scroll to position [635, 0]
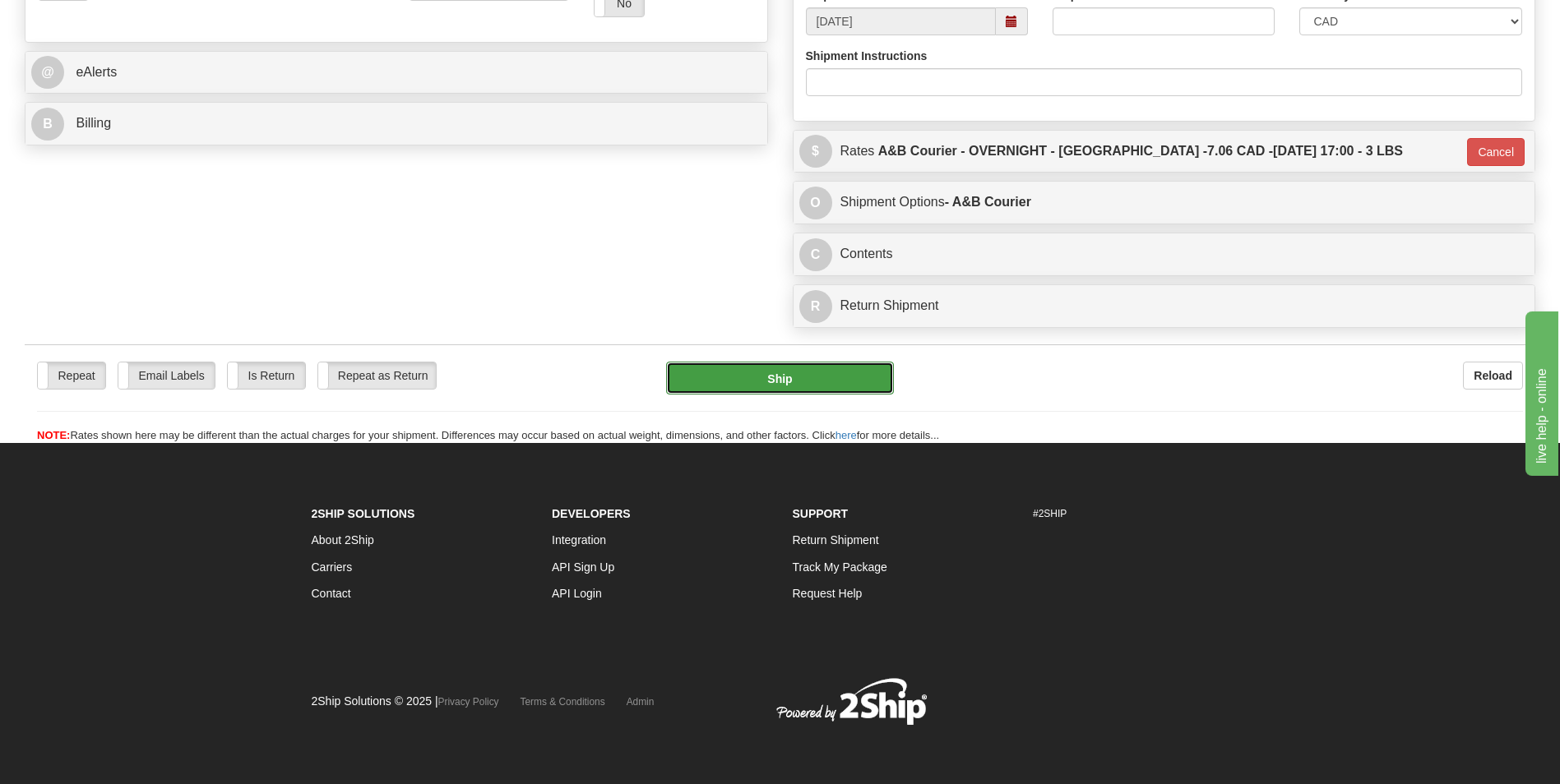
click at [834, 375] on button "Ship" at bounding box center [780, 378] width 227 height 33
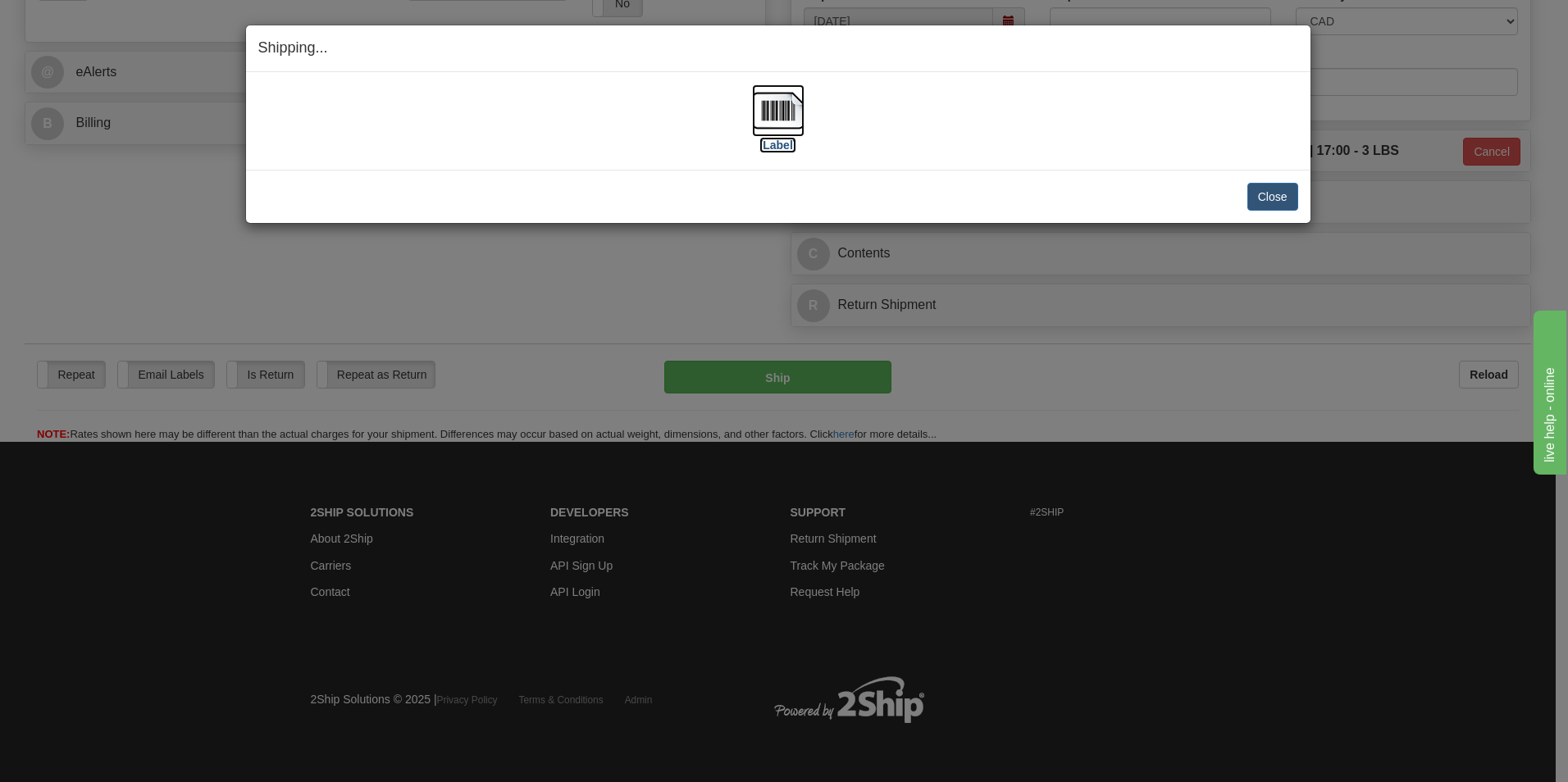
click at [761, 114] on img at bounding box center [778, 111] width 53 height 53
click at [1260, 191] on button "Close" at bounding box center [1272, 196] width 51 height 28
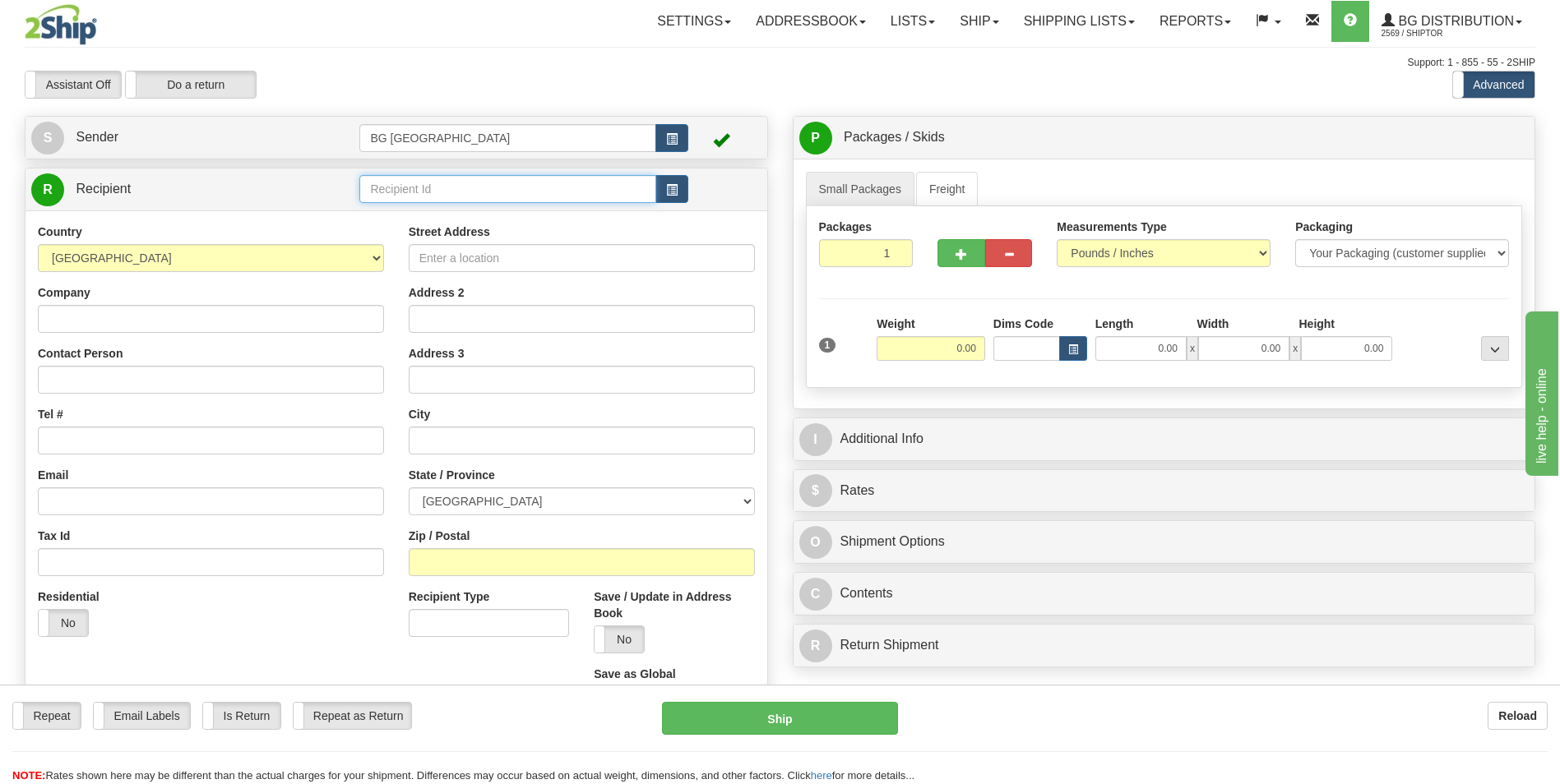
click at [460, 184] on input "text" at bounding box center [508, 188] width 296 height 28
type input "60839"
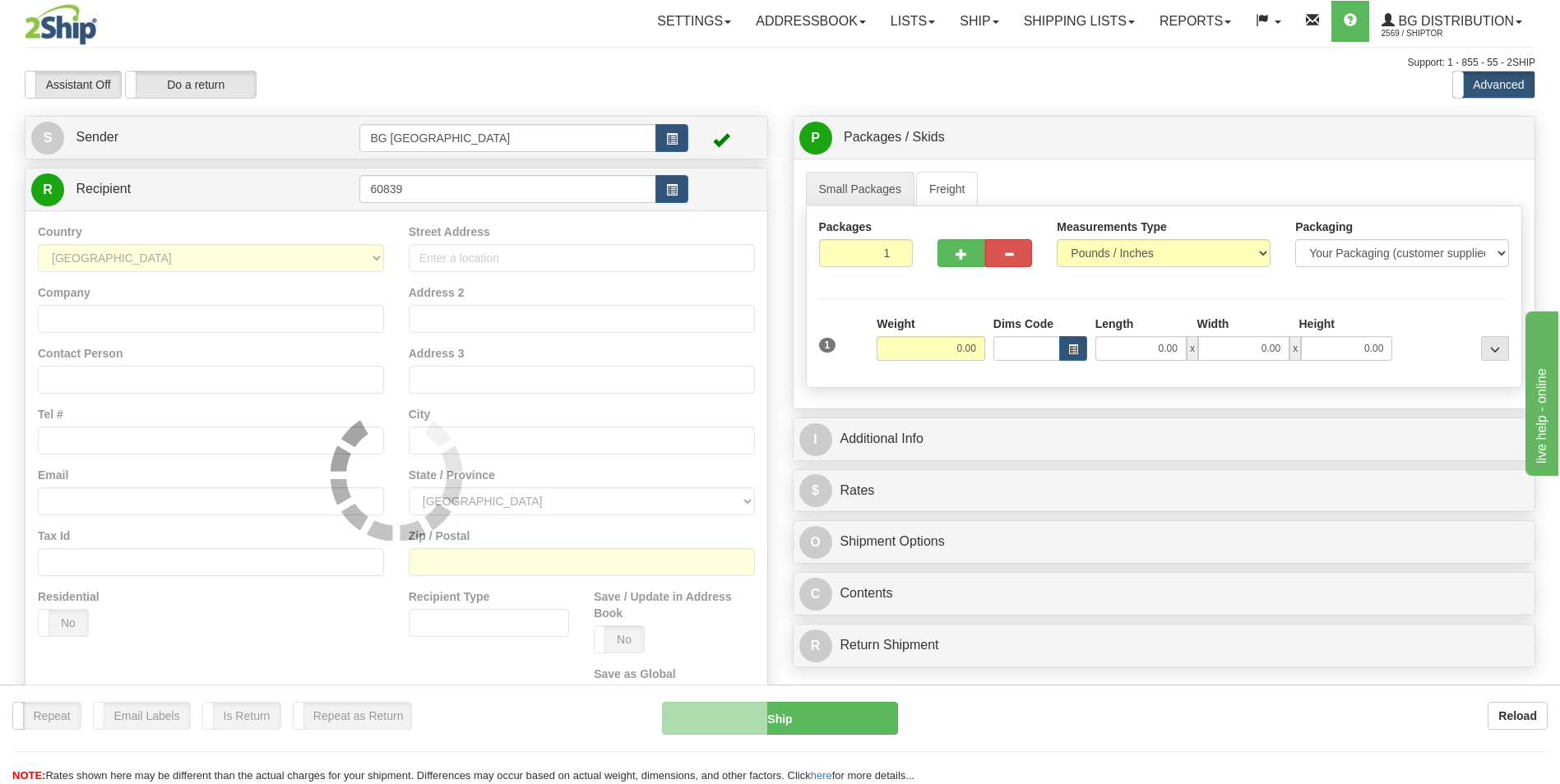
click at [391, 215] on div "Country [GEOGRAPHIC_DATA] [GEOGRAPHIC_DATA] [GEOGRAPHIC_DATA] [GEOGRAPHIC_DATA]…" at bounding box center [396, 475] width 742 height 529
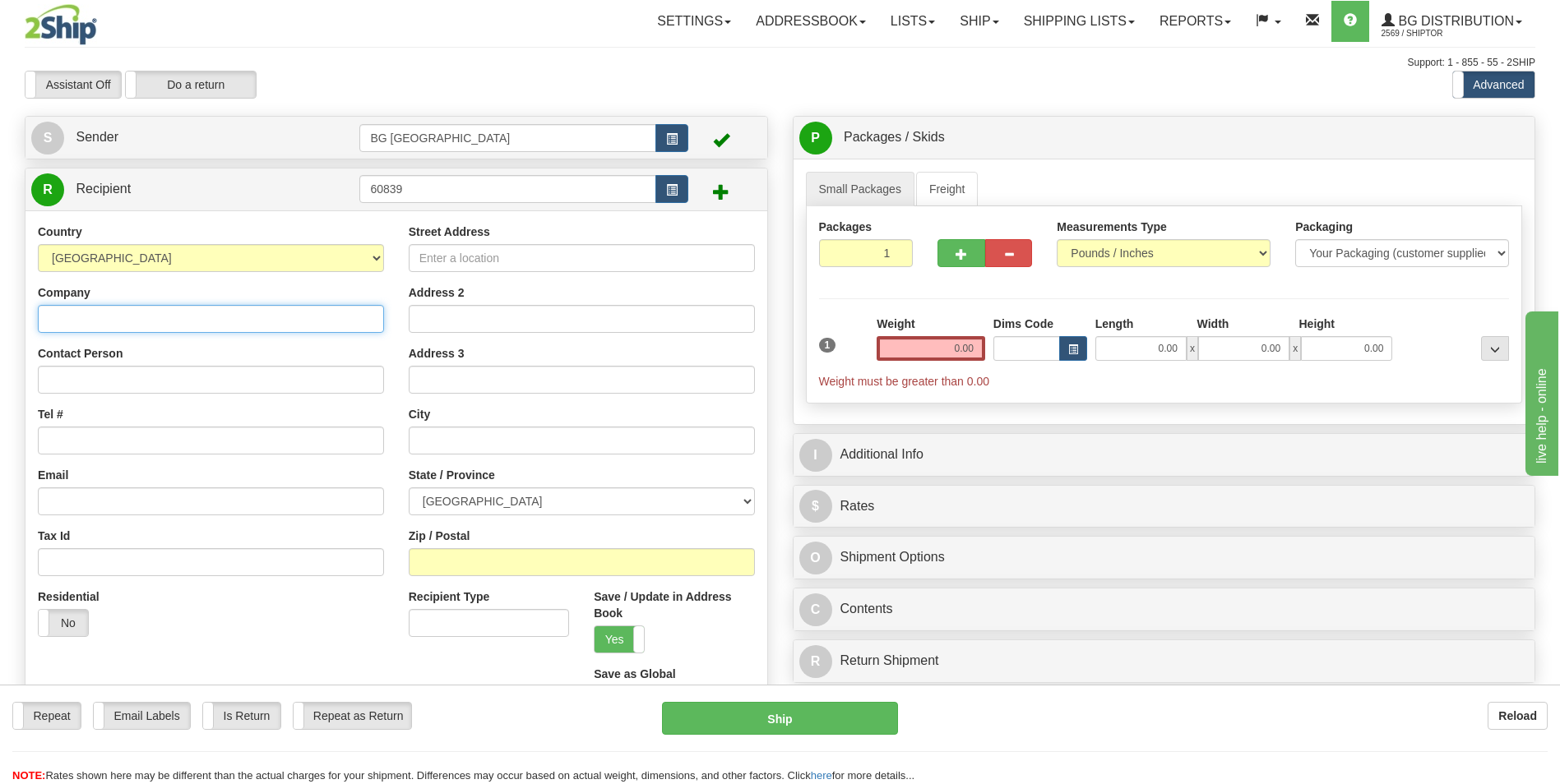
click at [155, 323] on input "Company" at bounding box center [210, 318] width 346 height 28
paste input "100046309 ONTARIO INC, ACS"
type input "100046309 ONTARIO INC, ACS"
click at [484, 266] on input "Street Address" at bounding box center [582, 258] width 346 height 28
paste input "[STREET_ADDRESS]"
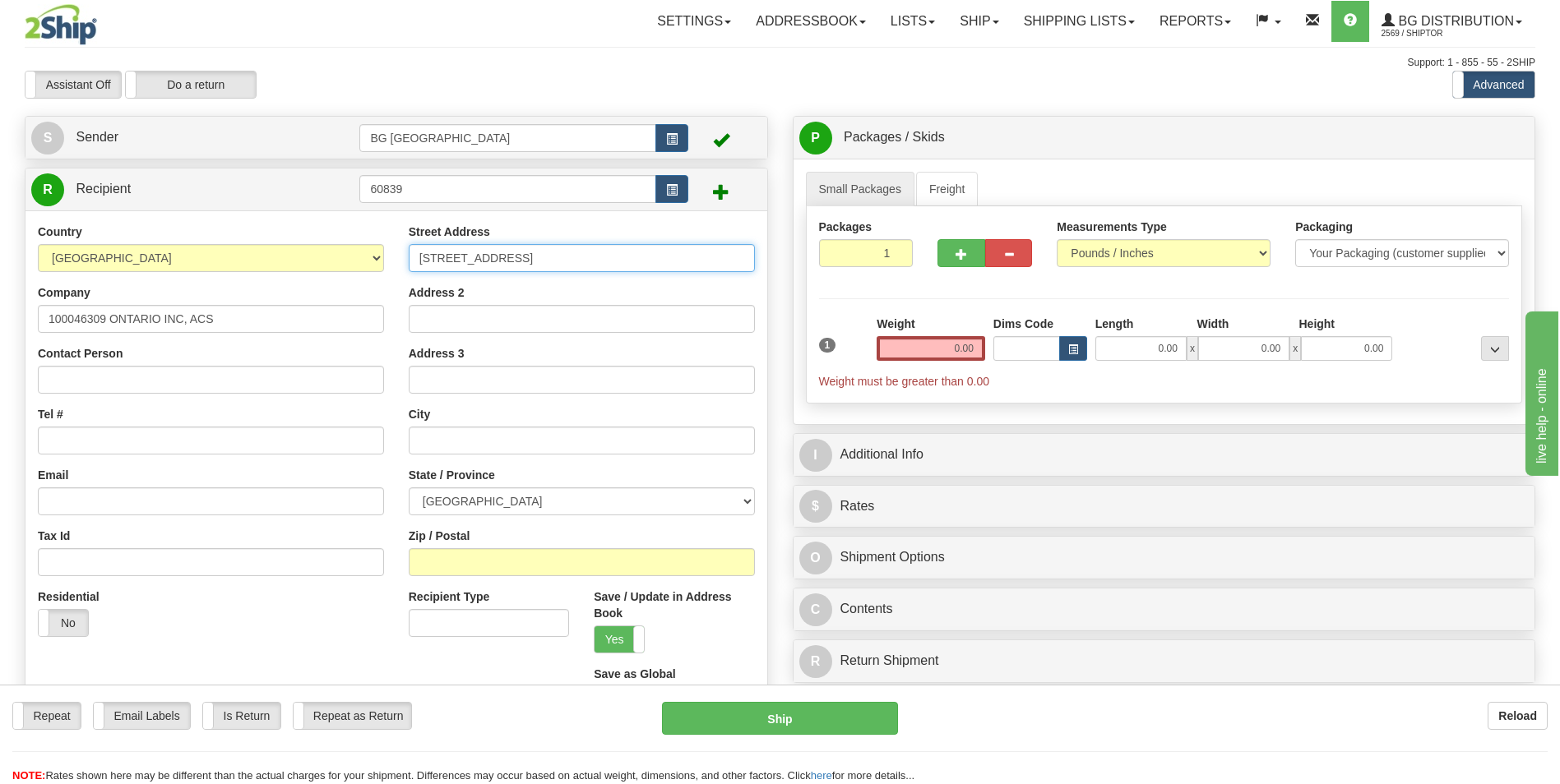
click at [495, 263] on input "[STREET_ADDRESS]" at bounding box center [582, 258] width 346 height 28
type input "[STREET_ADDRESS]"
click at [457, 434] on input "text" at bounding box center [582, 440] width 346 height 28
paste input "[GEOGRAPHIC_DATA]"
type input "EDMONTON"
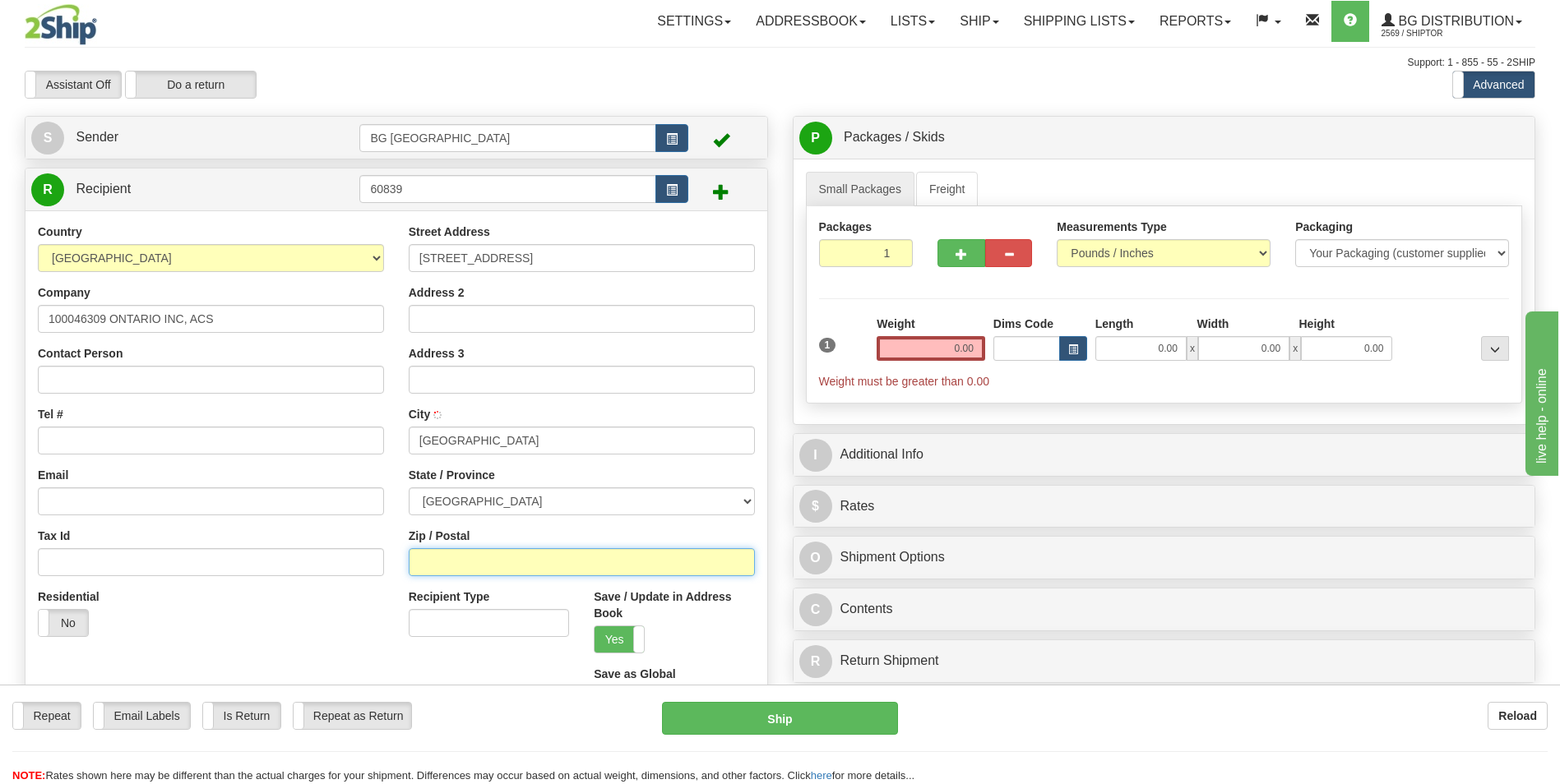
click at [461, 557] on input "Zip / Postal" at bounding box center [582, 563] width 346 height 28
paste input "T5E 5H1"
type input "T5E 5H1"
click at [142, 444] on input "Tel #" at bounding box center [210, 440] width 346 height 28
type input "0"
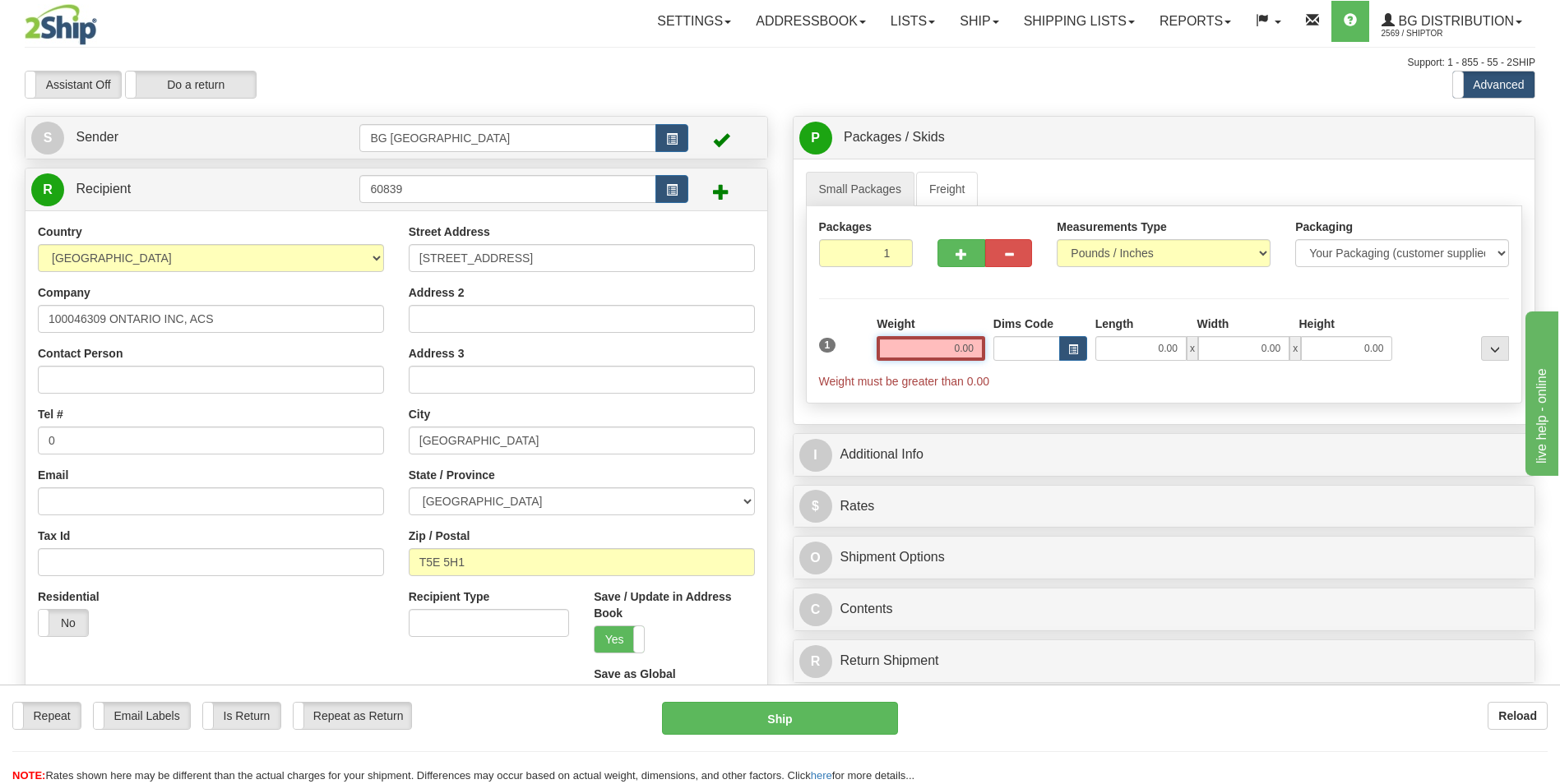
click at [921, 356] on input "0.00" at bounding box center [931, 349] width 109 height 25
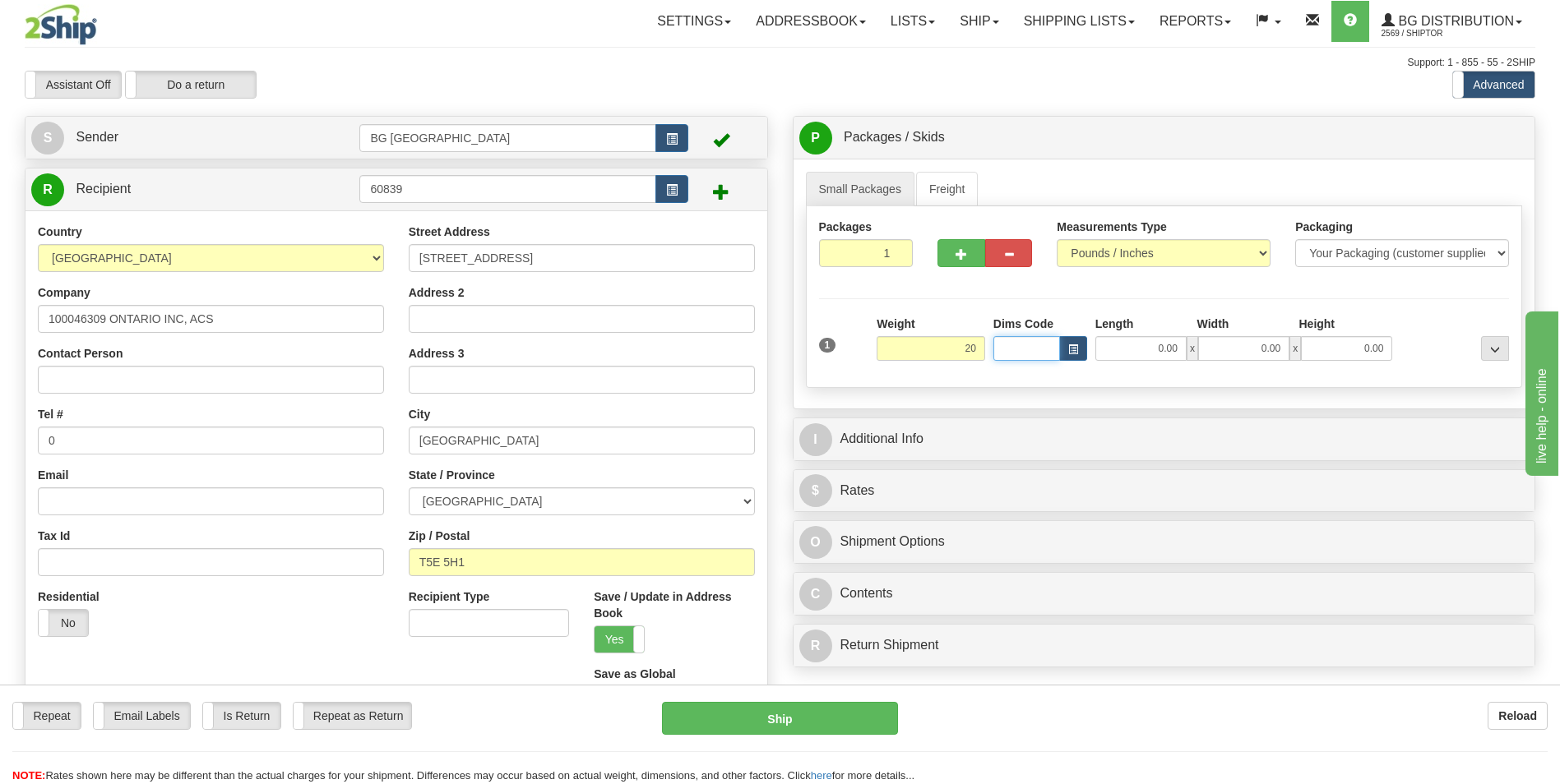
type input "20.00"
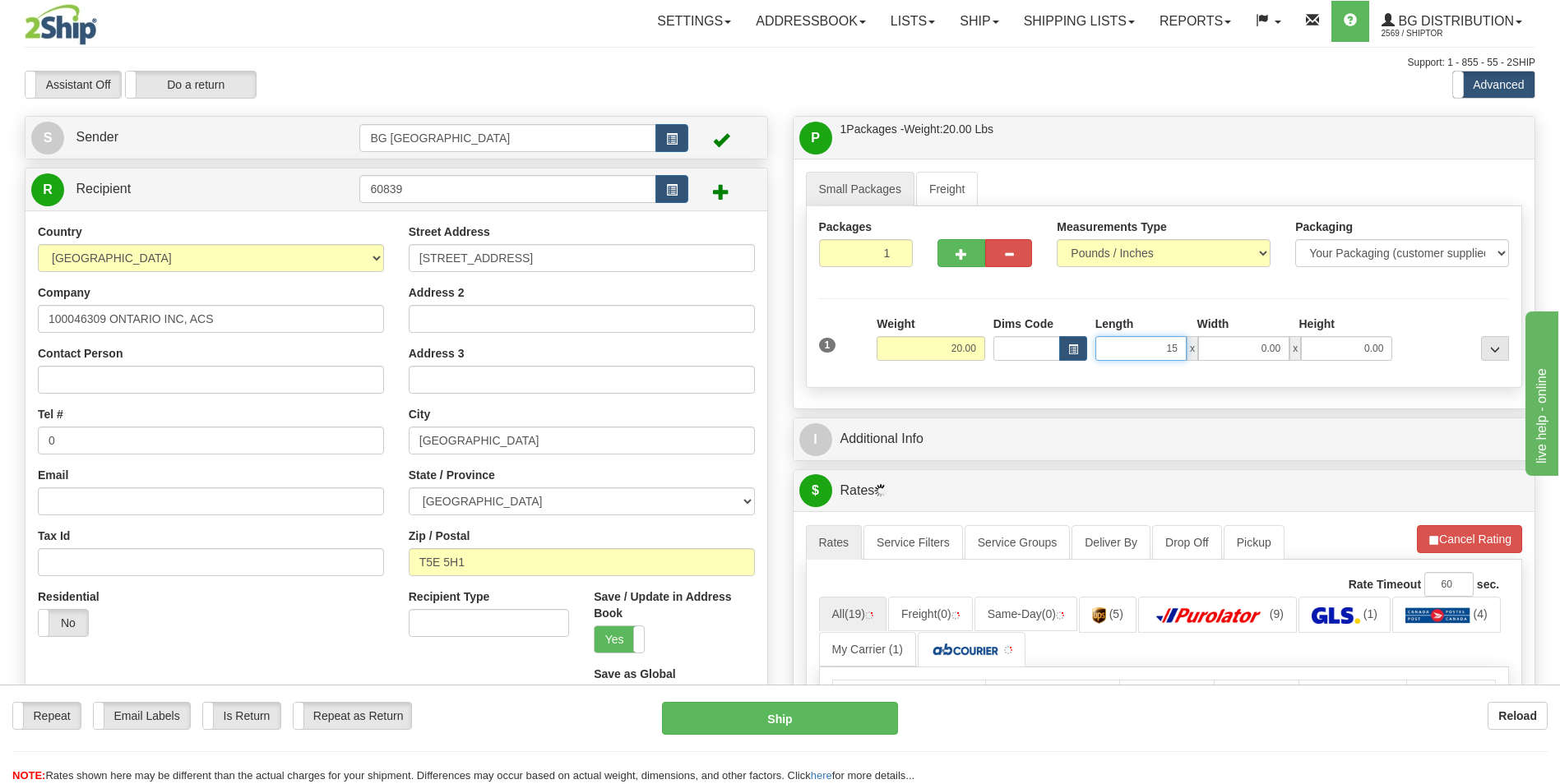
type input "15.00"
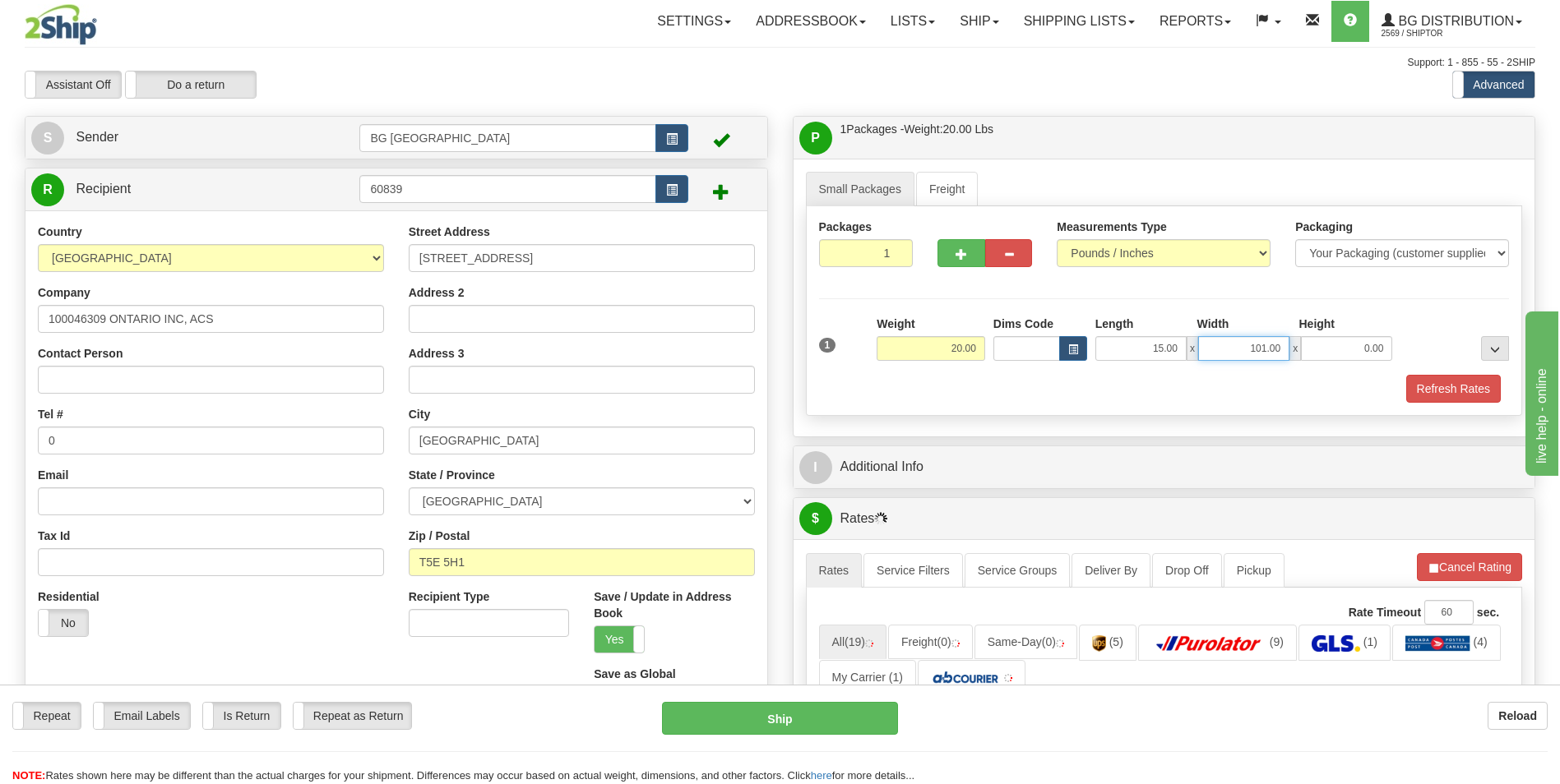
click at [1216, 349] on input "101.00" at bounding box center [1244, 349] width 91 height 25
type input "10.00"
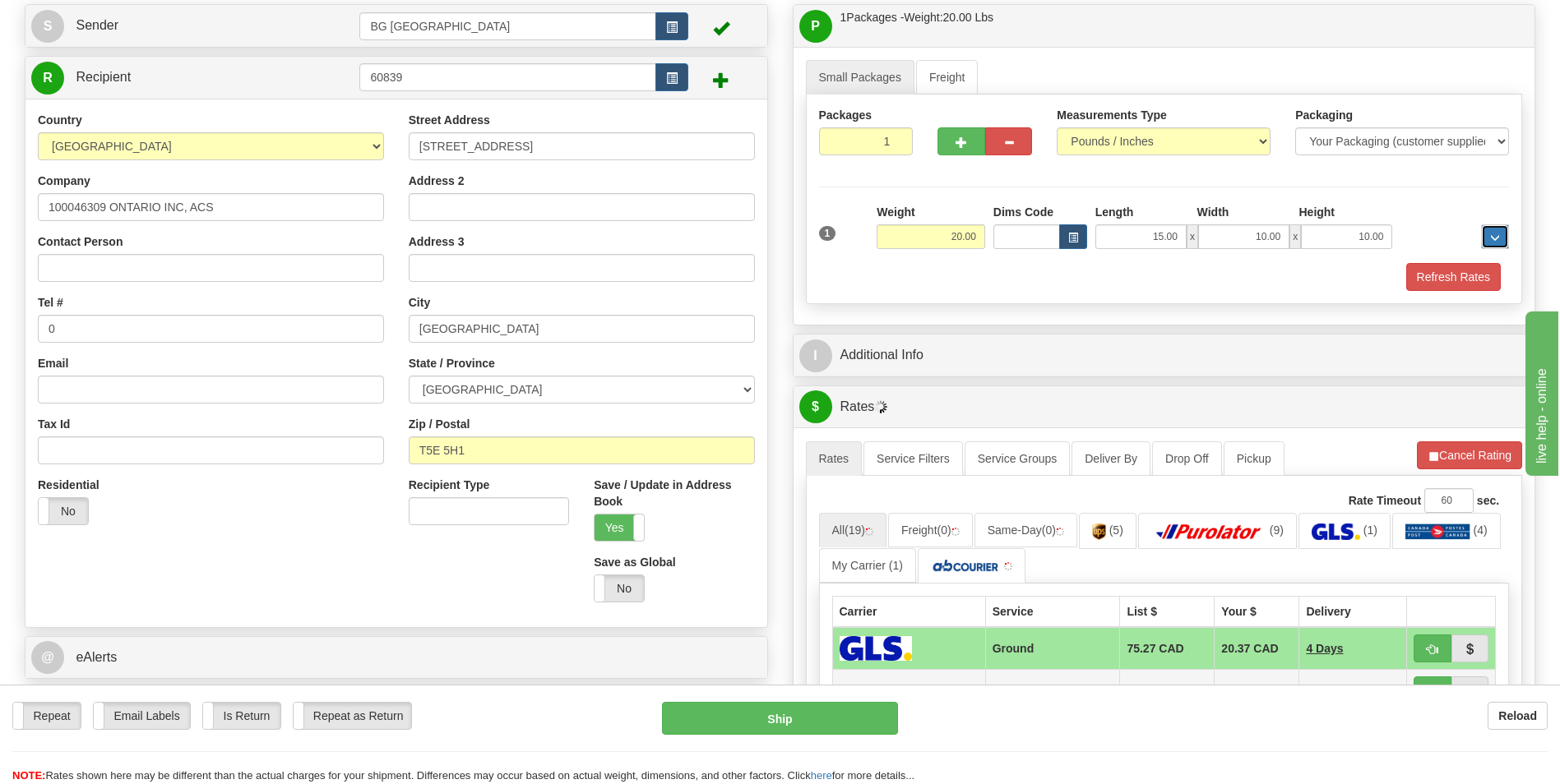
scroll to position [329, 0]
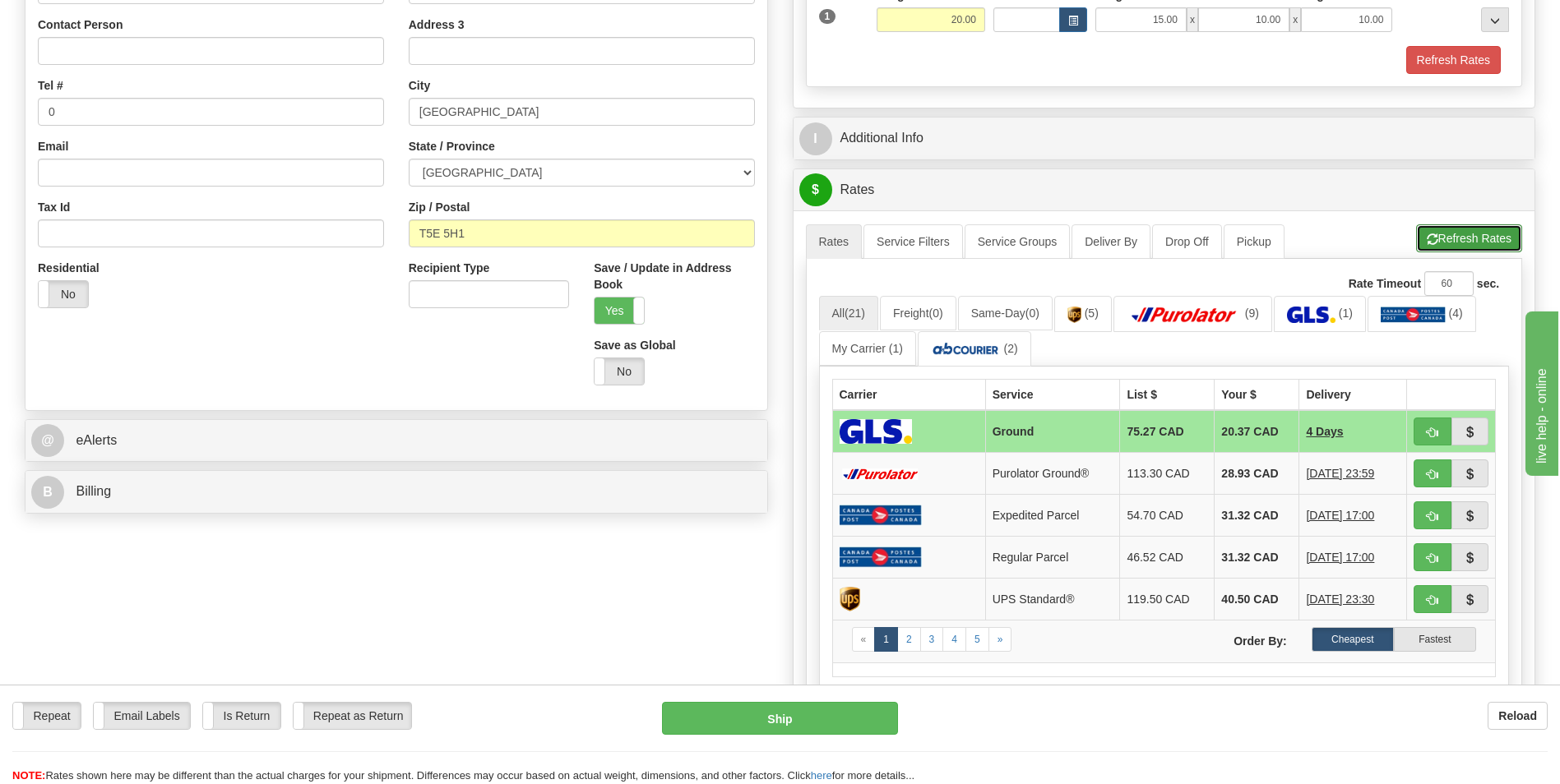
click at [1479, 235] on button "Refresh Rates" at bounding box center [1469, 238] width 106 height 28
click at [1216, 316] on img at bounding box center [1184, 315] width 115 height 16
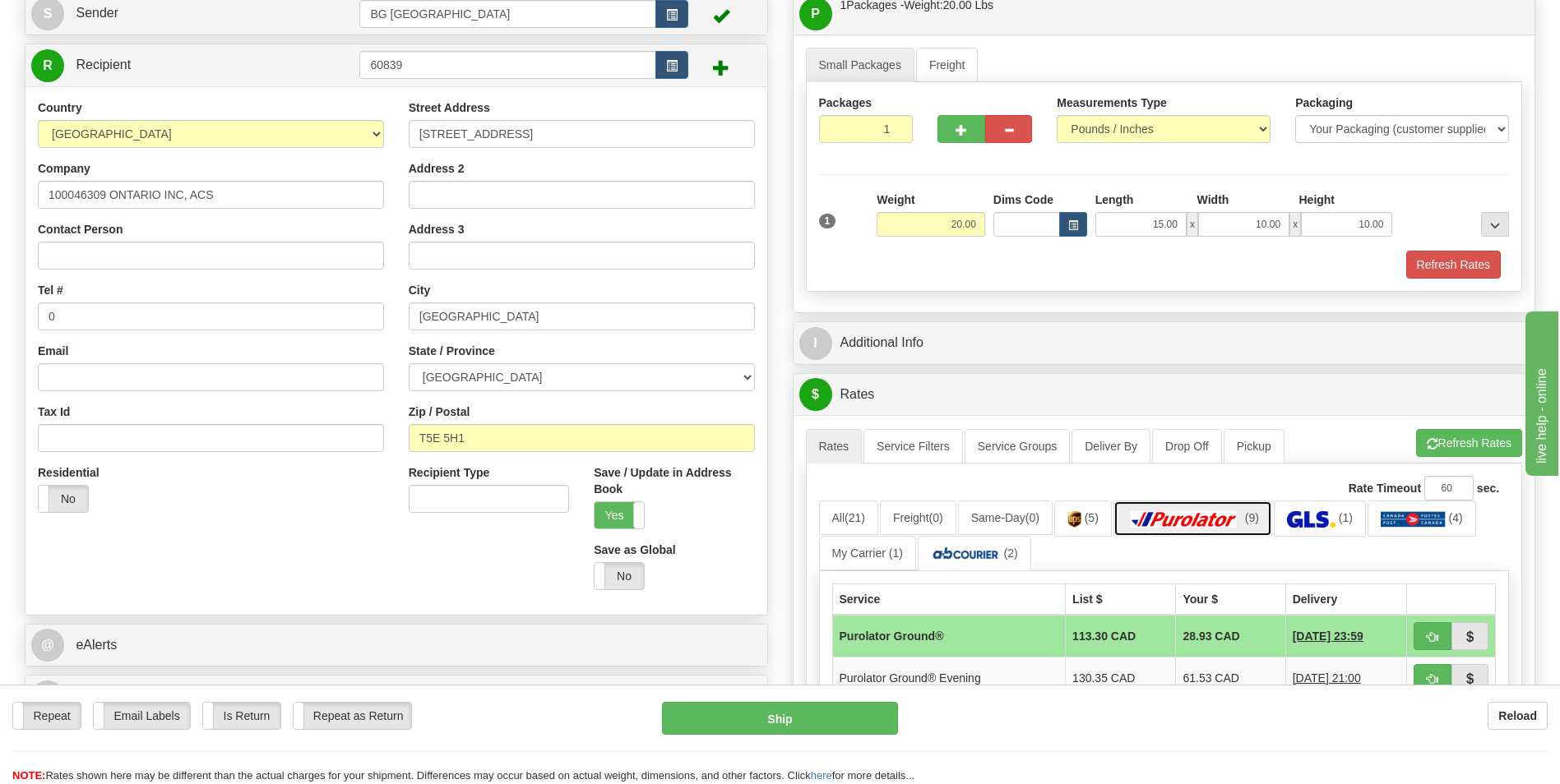
scroll to position [0, 0]
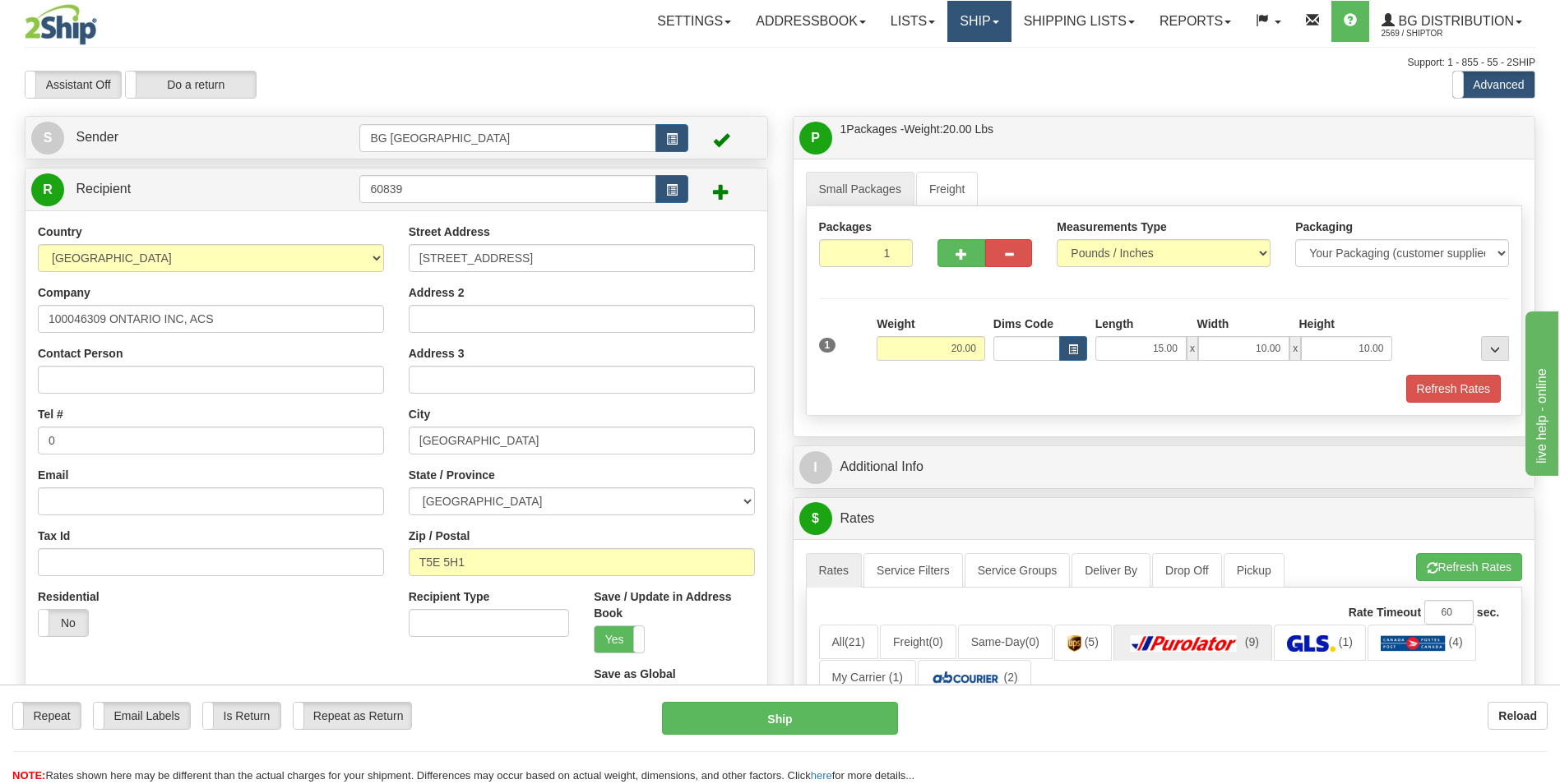
click at [970, 27] on link "Ship" at bounding box center [978, 21] width 63 height 41
click at [947, 63] on span "Ship Screen" at bounding box center [929, 58] width 62 height 13
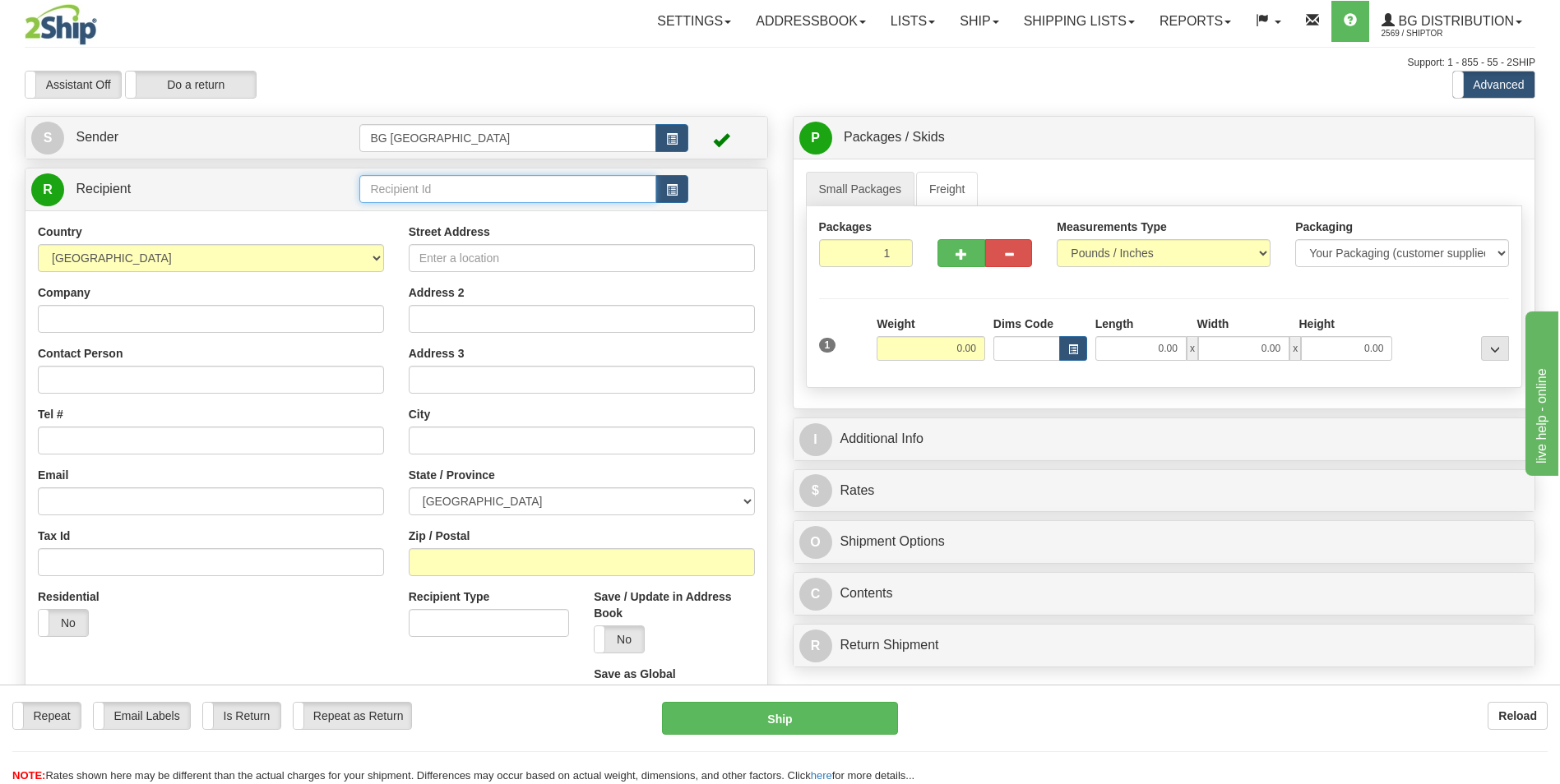
click at [416, 193] on input "text" at bounding box center [508, 188] width 296 height 28
click at [391, 218] on div "60007" at bounding box center [504, 215] width 280 height 18
type input "60007"
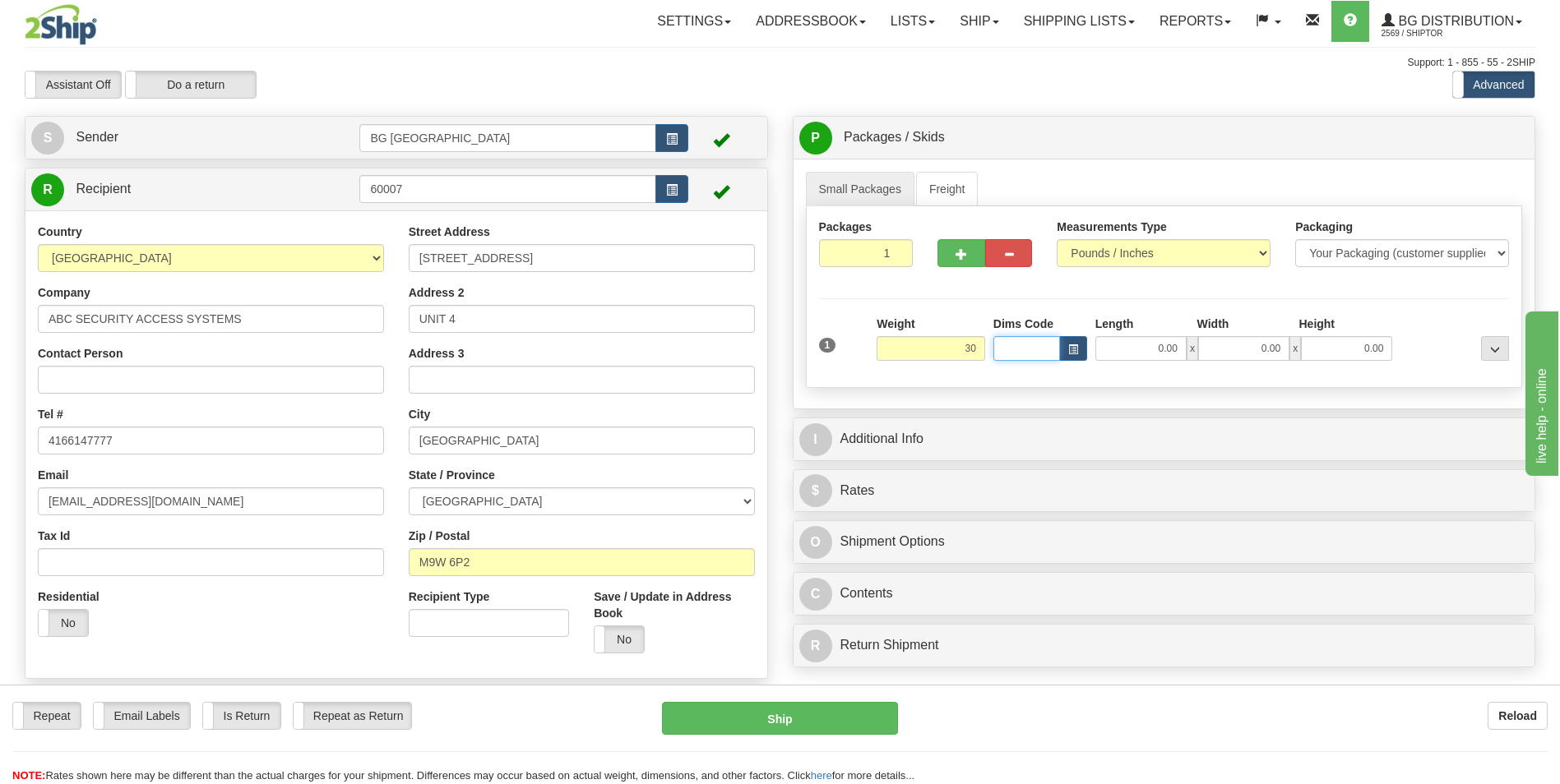
type input "30.00"
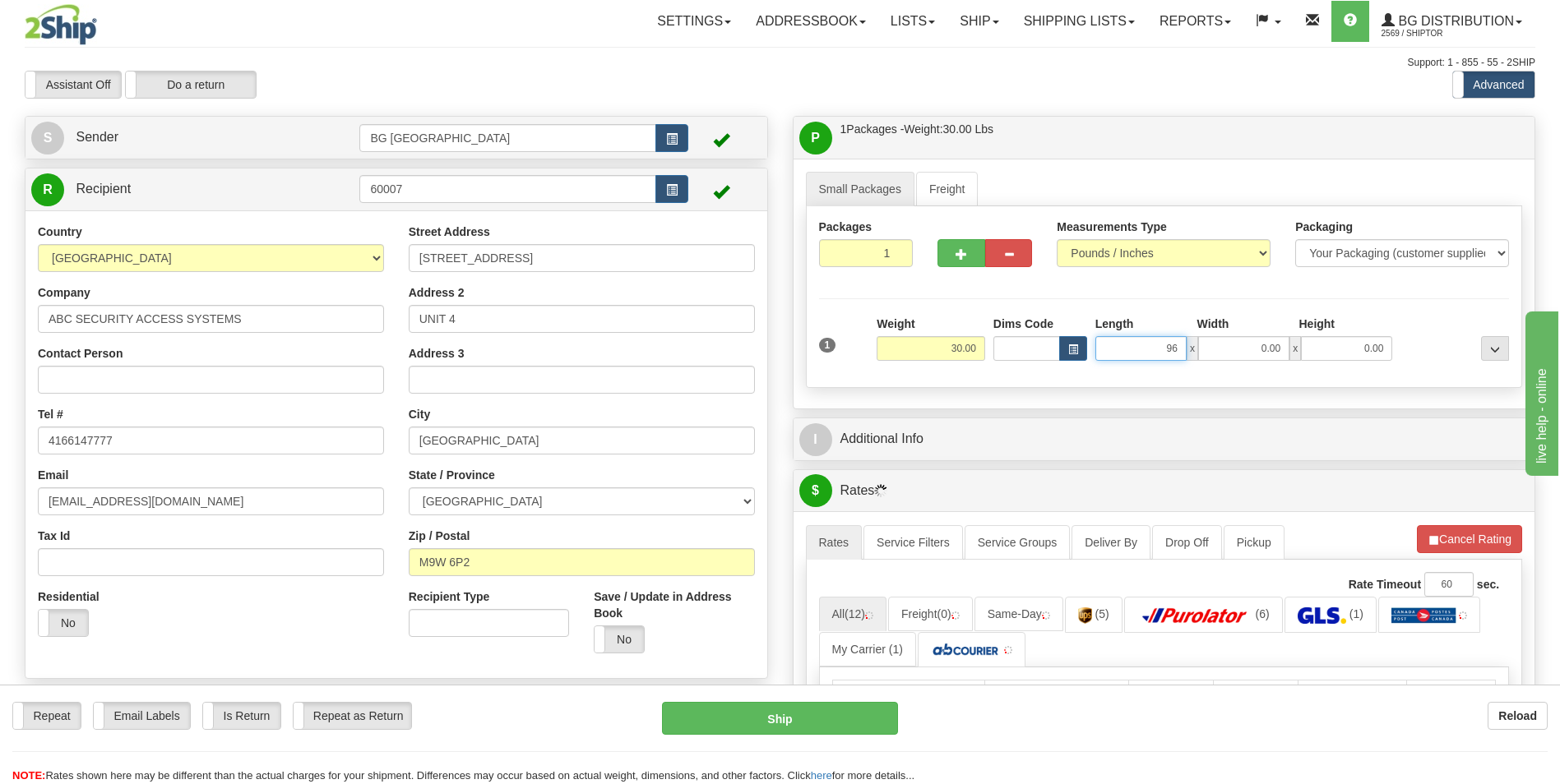
type input "96.00"
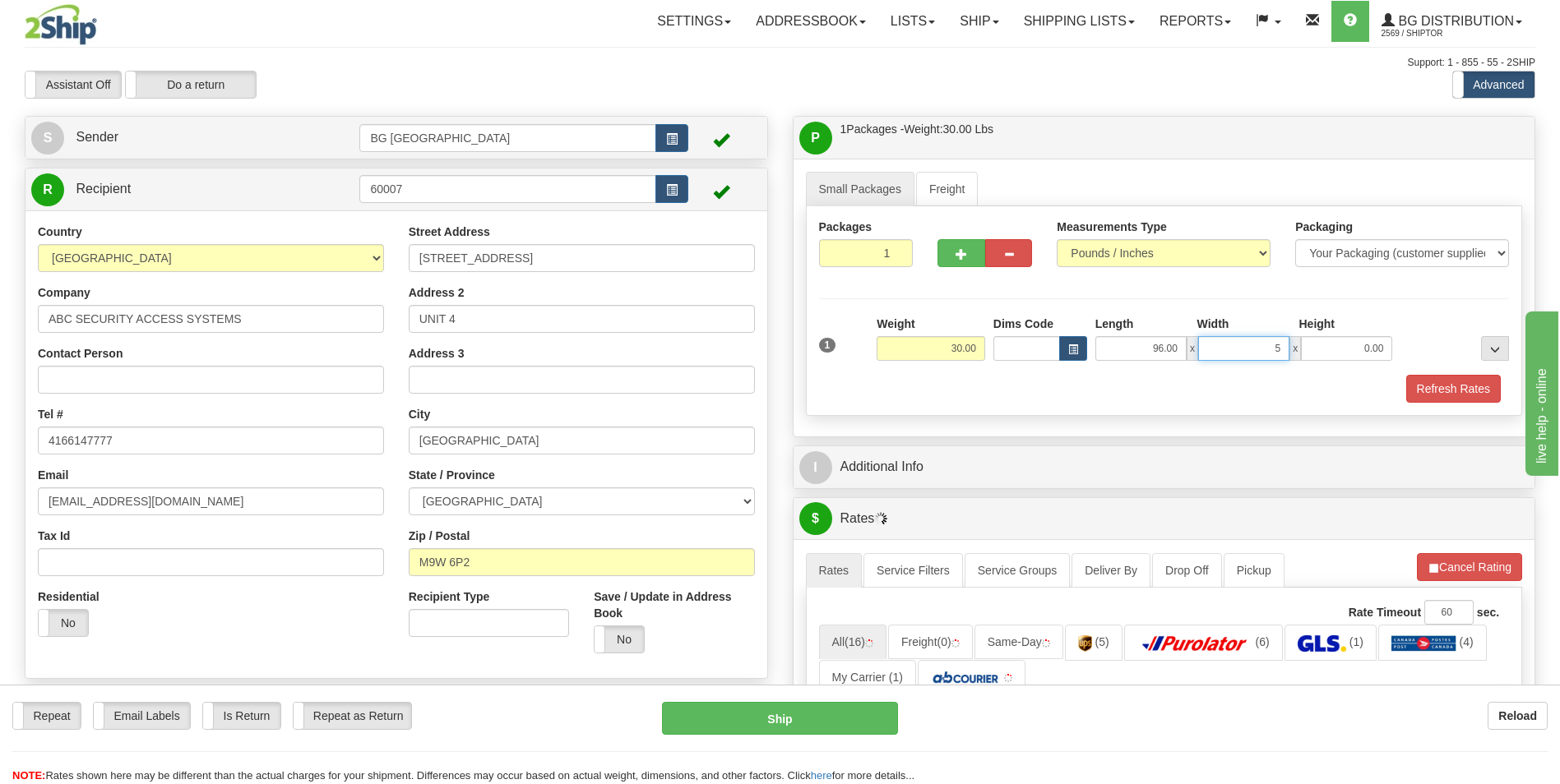
type input "5.00"
type input "4.00"
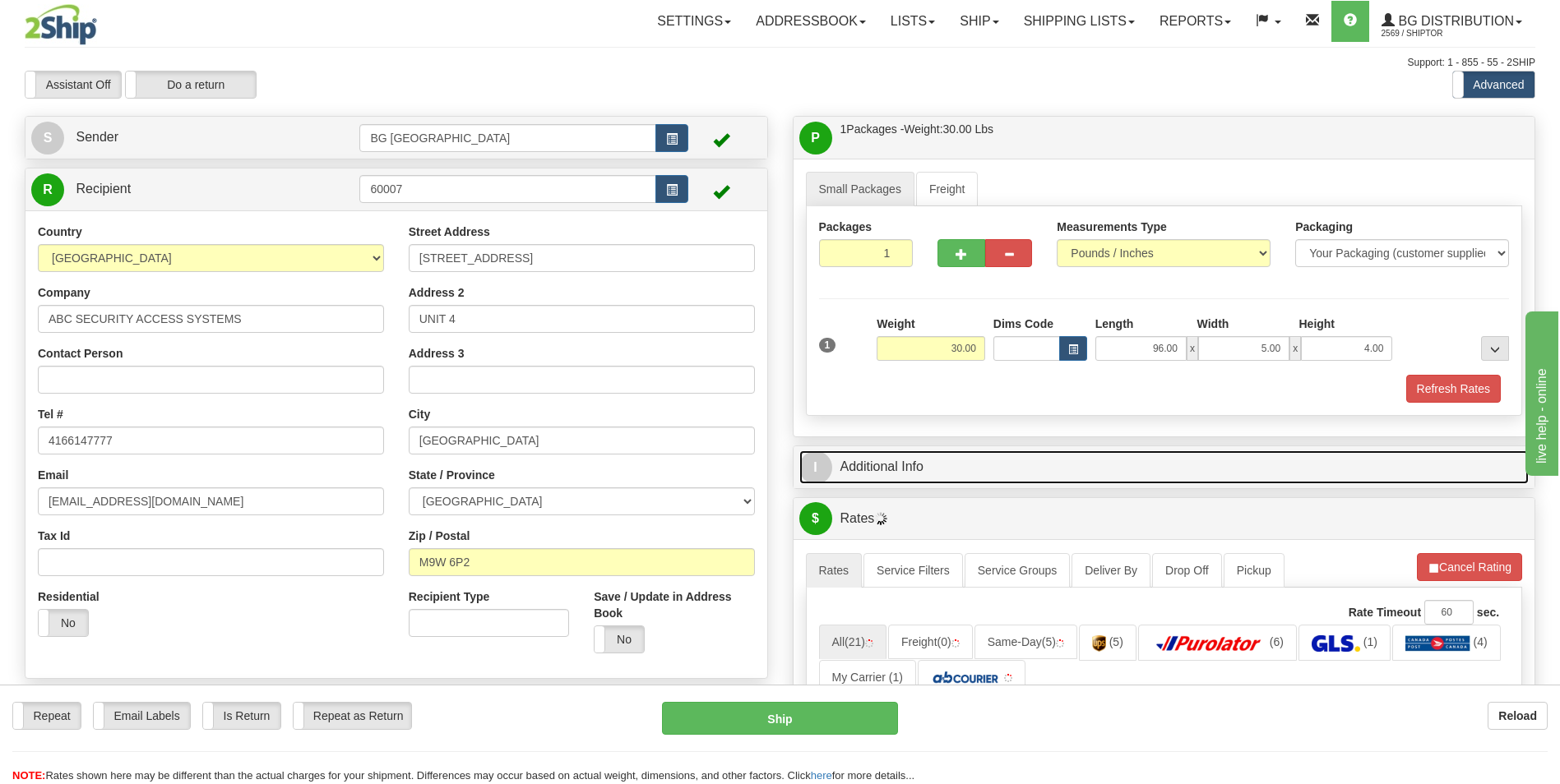
click at [895, 461] on link "I Additional Info" at bounding box center [1165, 467] width 730 height 34
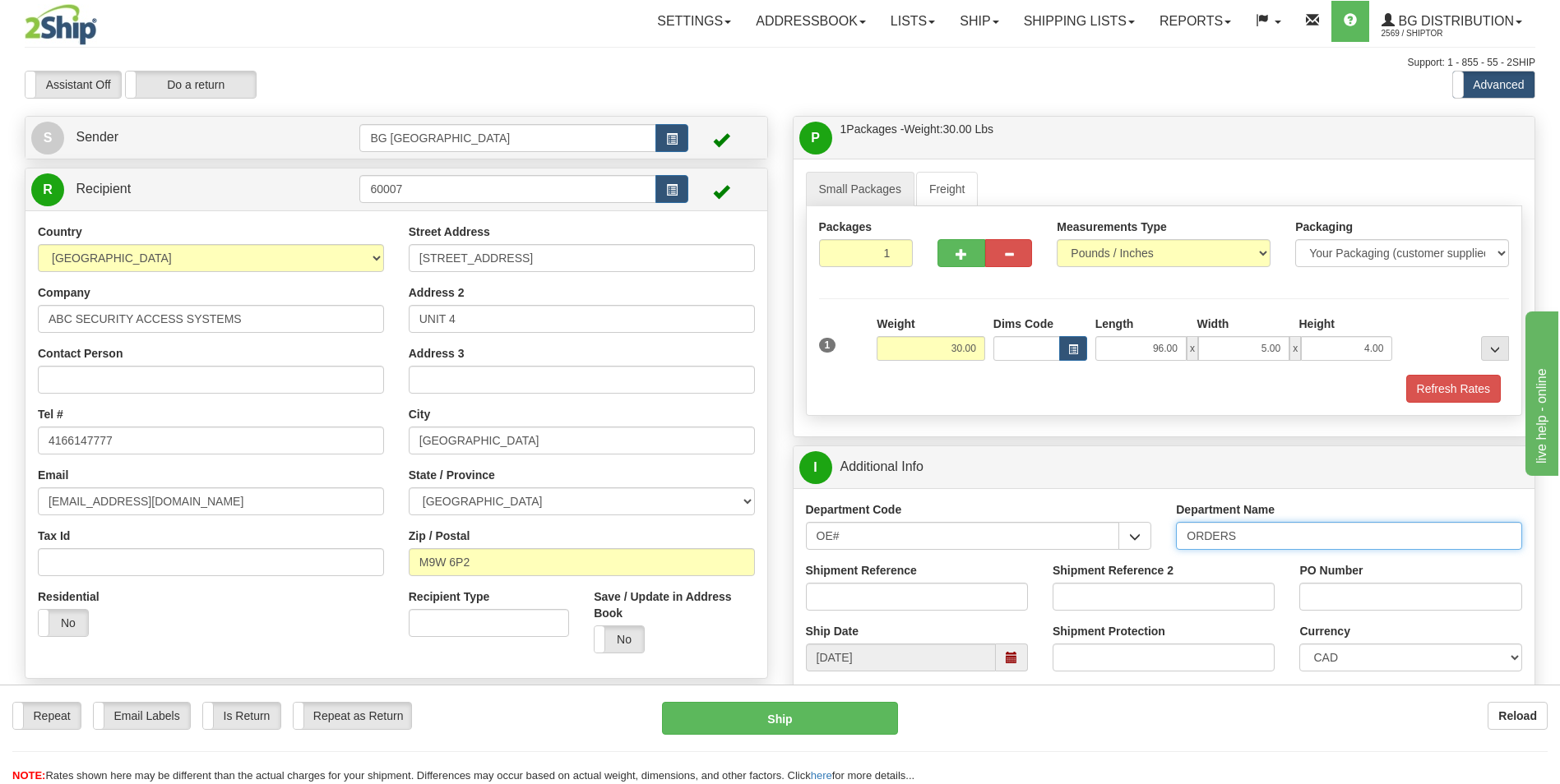
click at [1280, 542] on input "ORDERS" at bounding box center [1349, 536] width 346 height 28
type input "70182837-00"
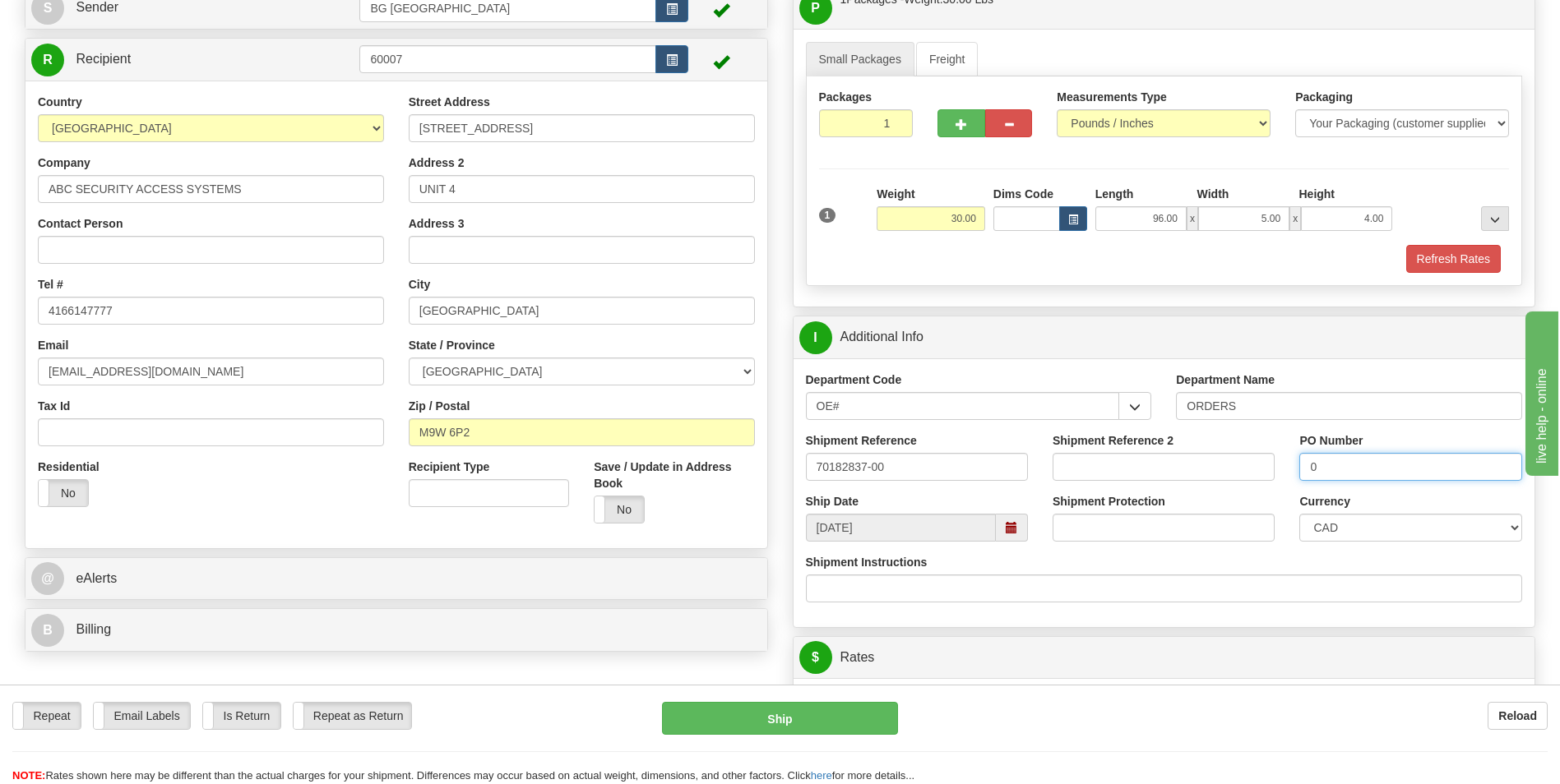
scroll to position [247, 0]
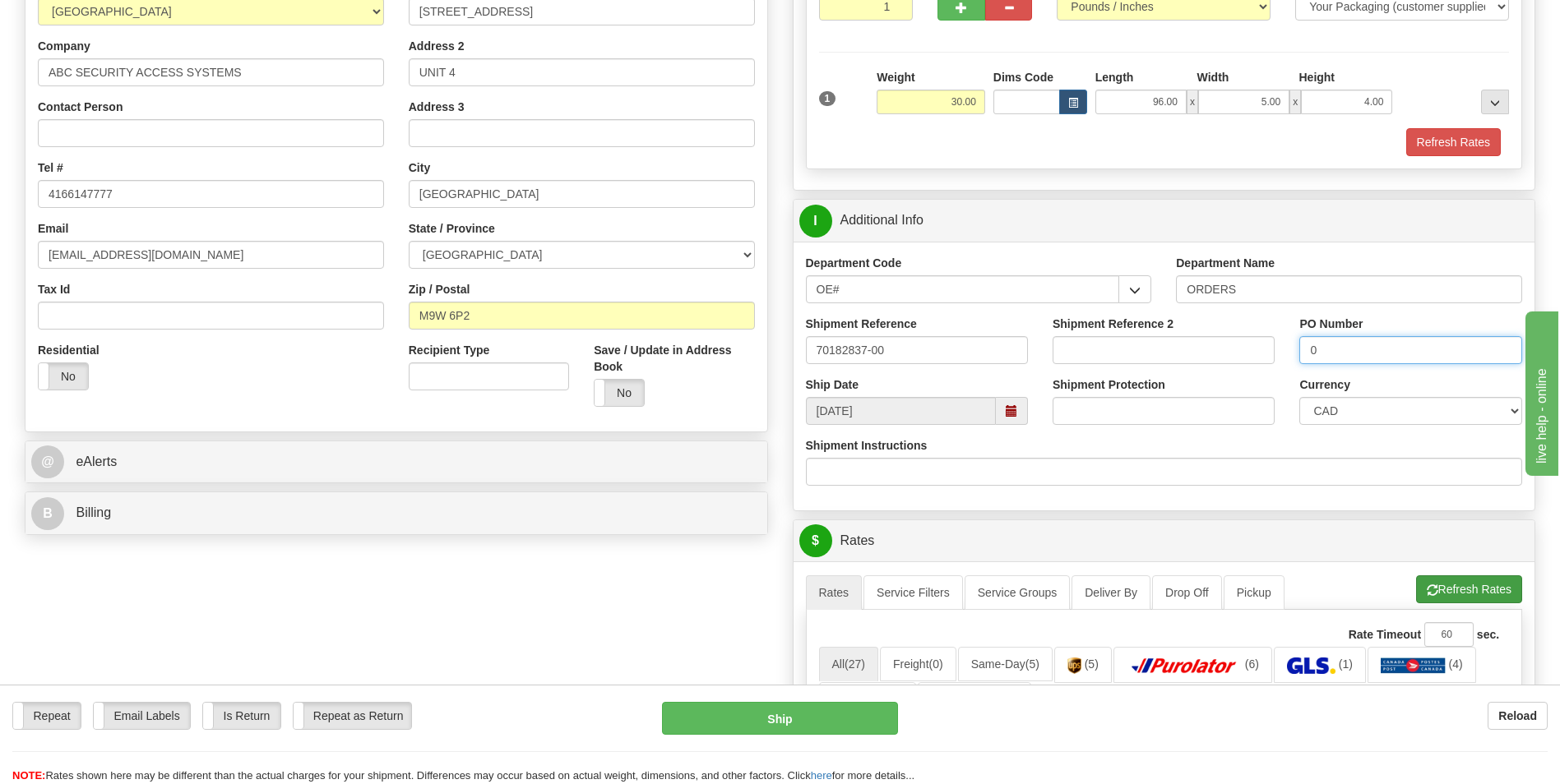
type input "0"
click at [1426, 581] on button "Refresh Rates" at bounding box center [1469, 589] width 106 height 28
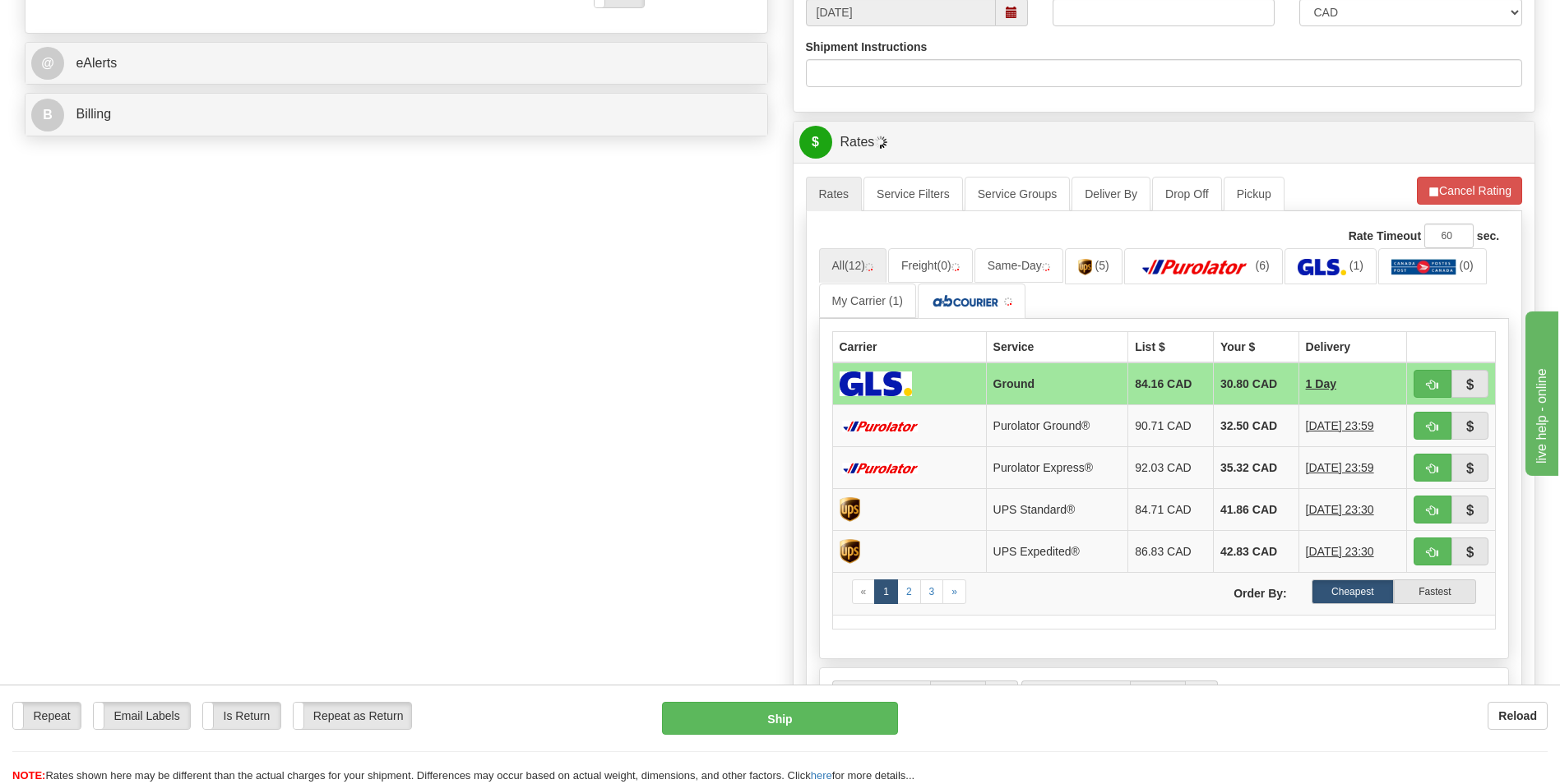
scroll to position [658, 0]
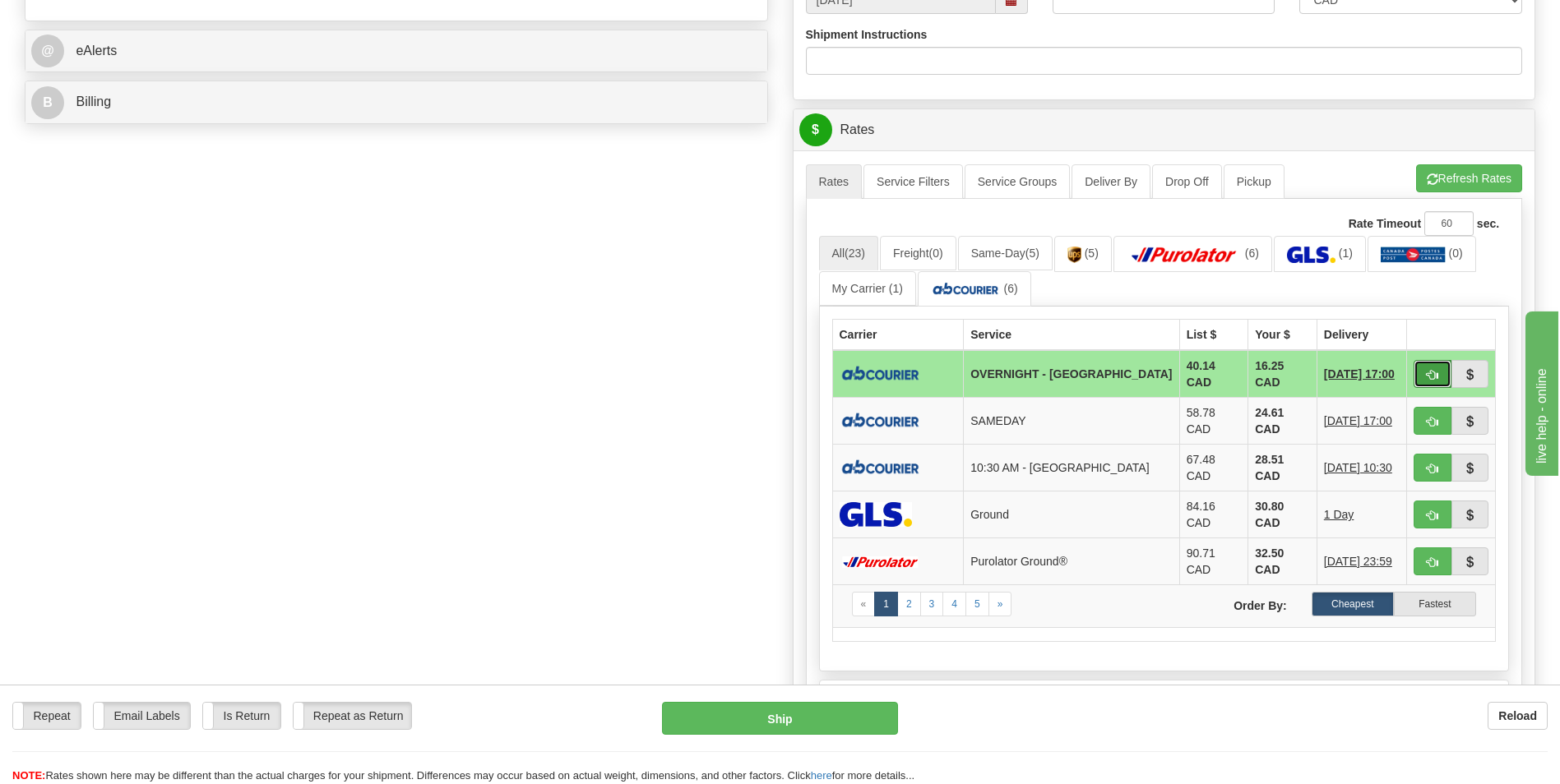
click at [1424, 362] on button "button" at bounding box center [1432, 374] width 38 height 28
type input "4"
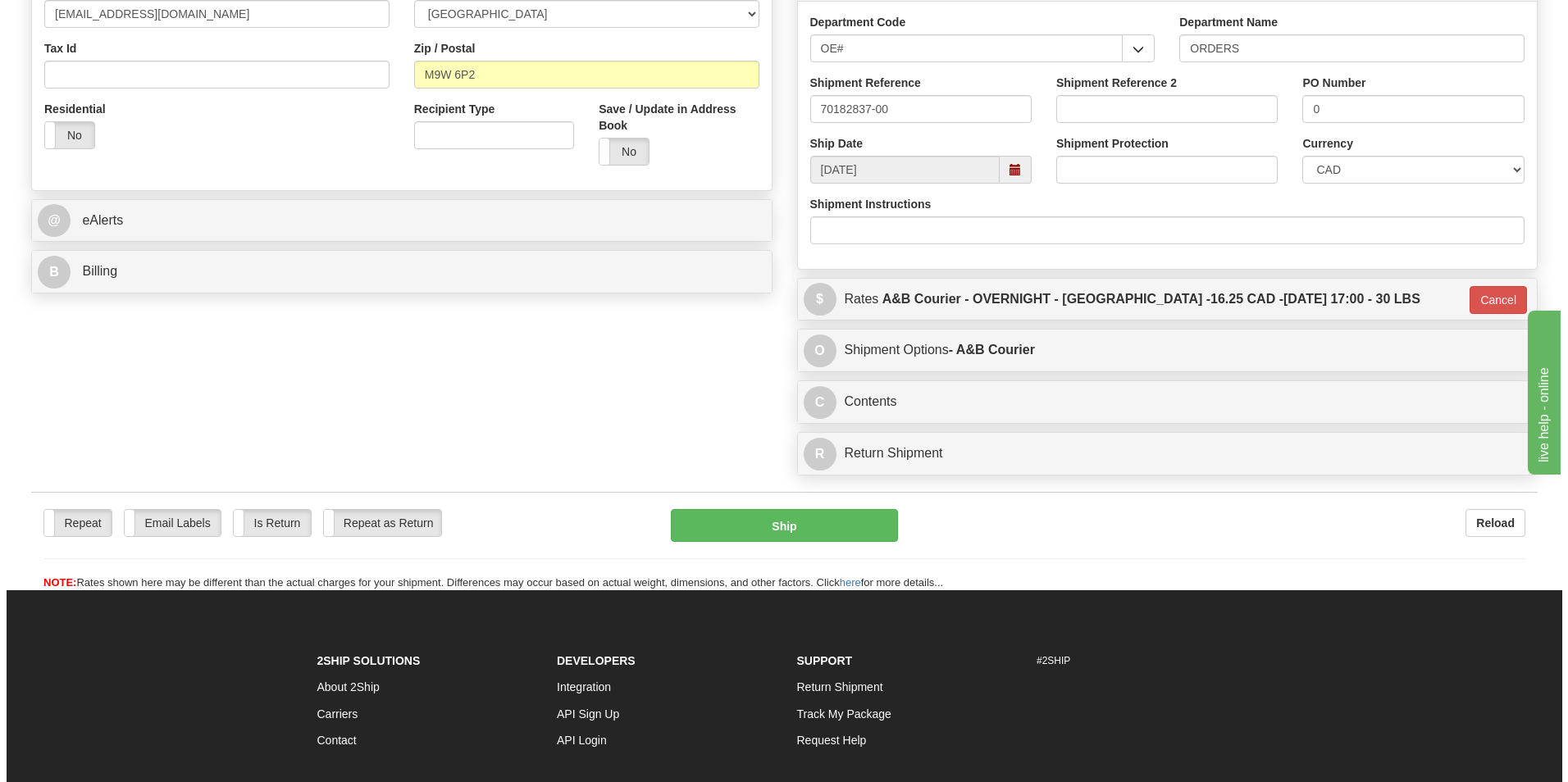
scroll to position [635, 0]
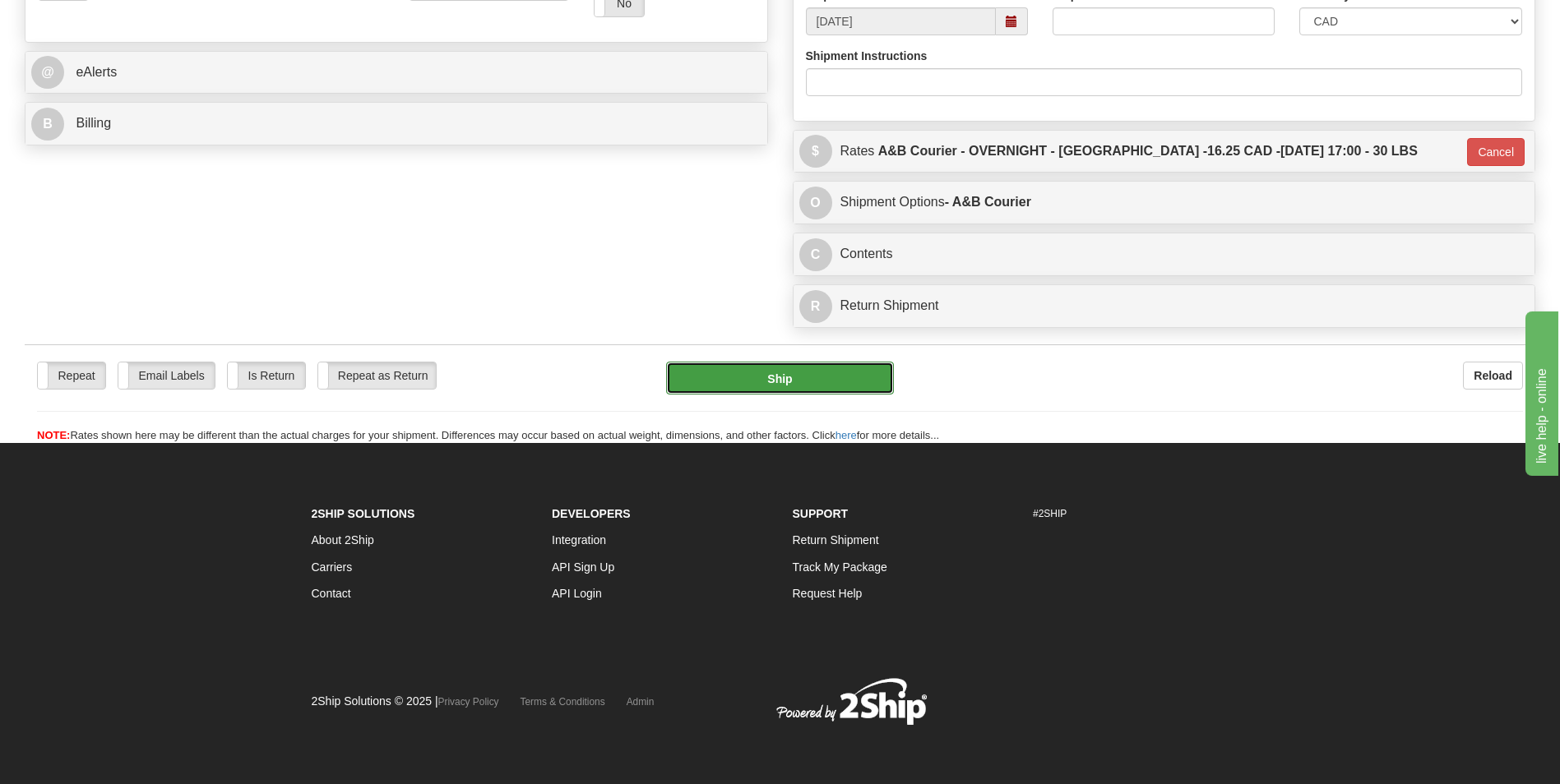
click at [873, 390] on button "Ship" at bounding box center [780, 378] width 227 height 33
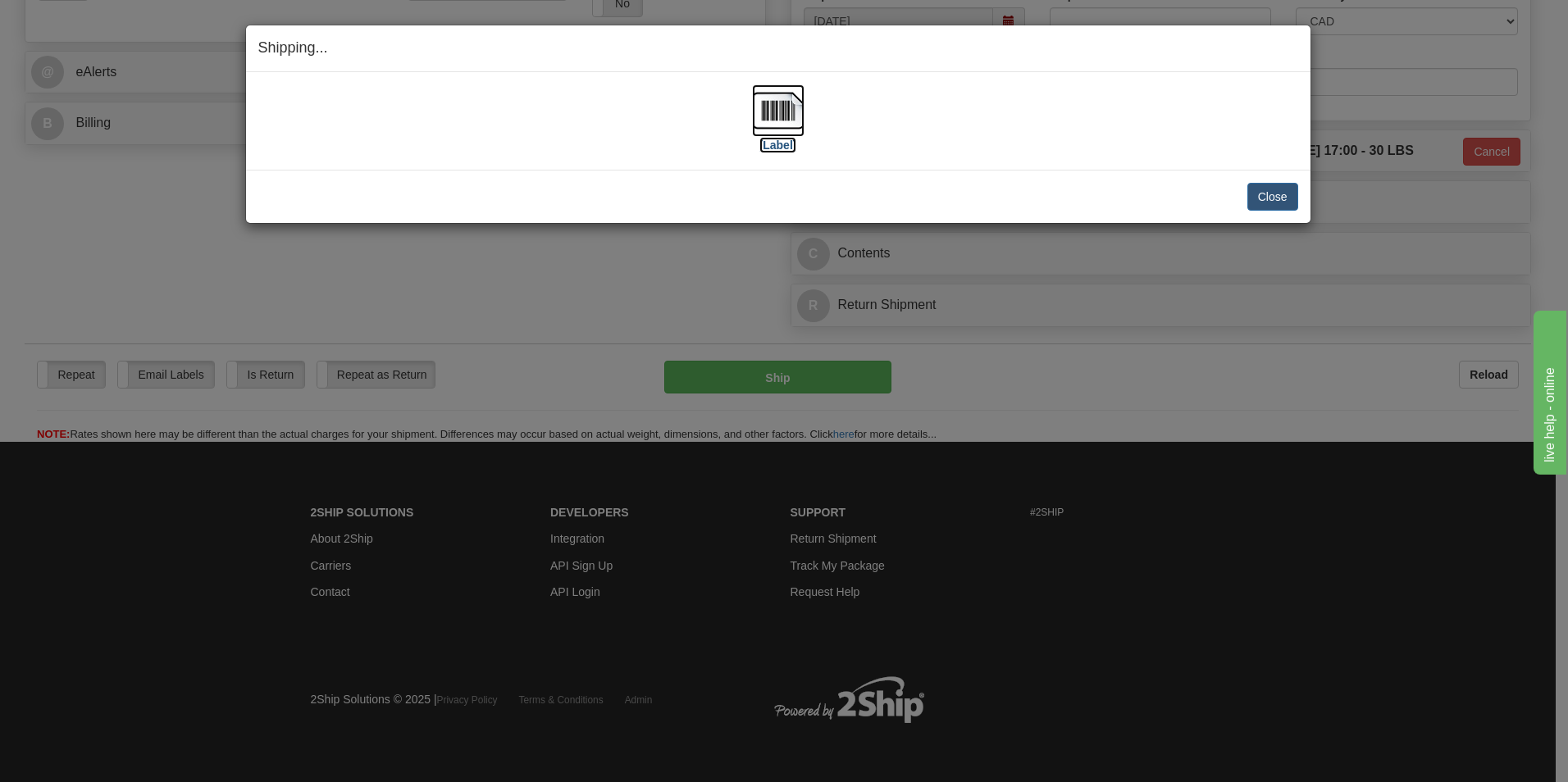
click at [767, 120] on img at bounding box center [778, 111] width 53 height 53
click at [1262, 191] on button "Close" at bounding box center [1272, 196] width 51 height 28
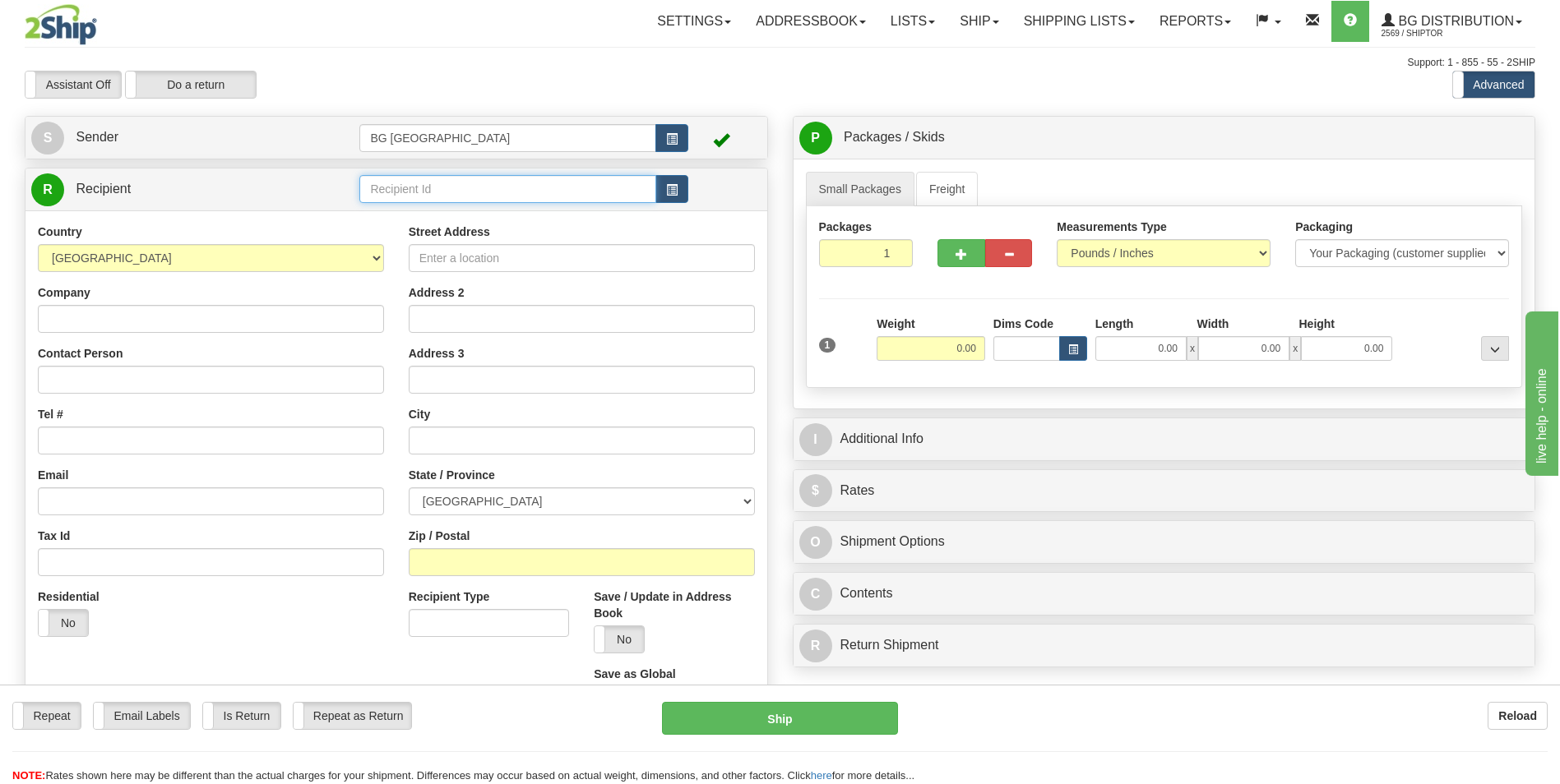
click at [394, 195] on input "text" at bounding box center [508, 188] width 296 height 28
click at [394, 214] on div "60164" at bounding box center [504, 215] width 280 height 18
type input "60164"
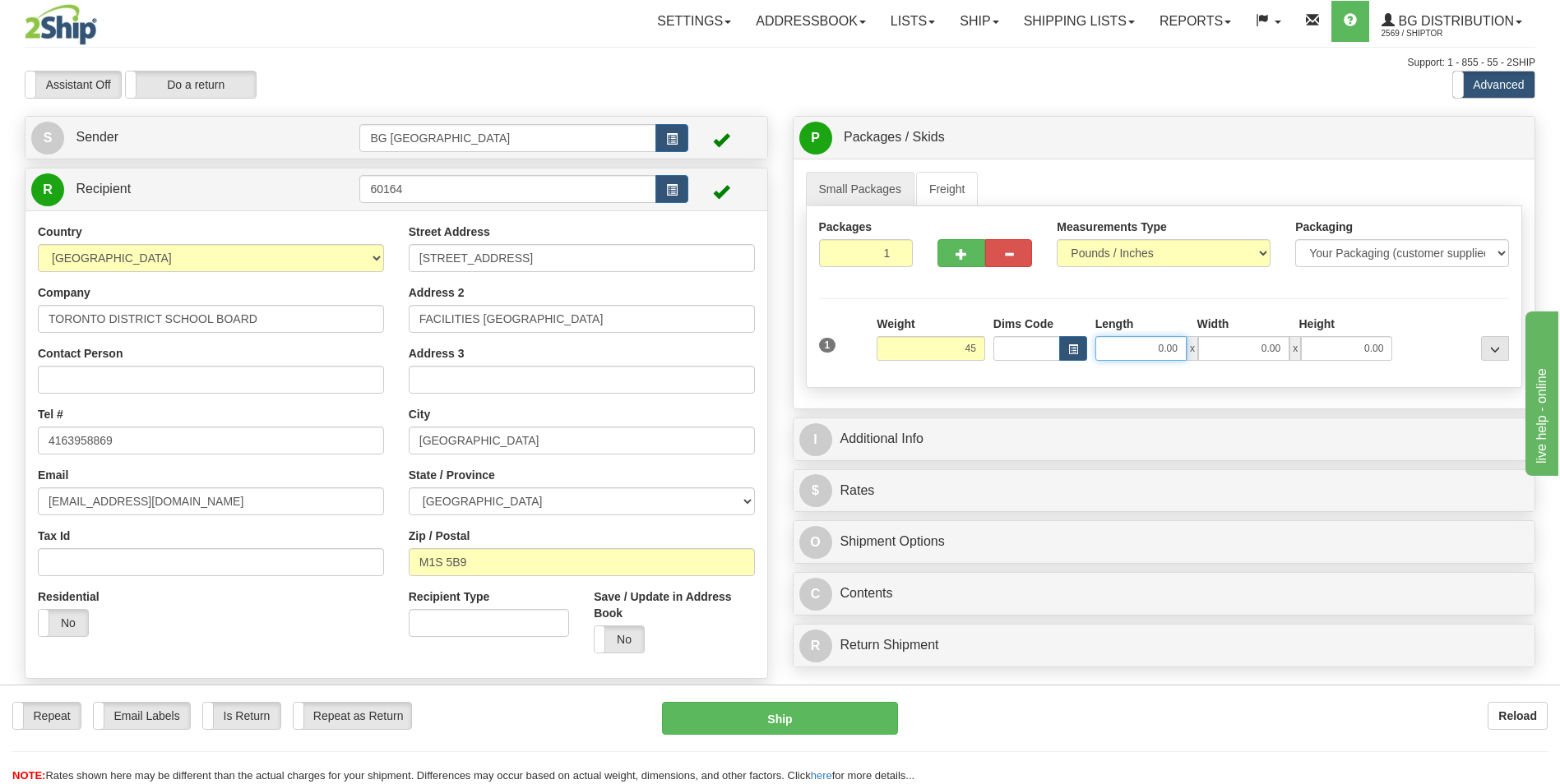
type input "45.00"
click at [1117, 346] on input "0.00" at bounding box center [1141, 349] width 91 height 25
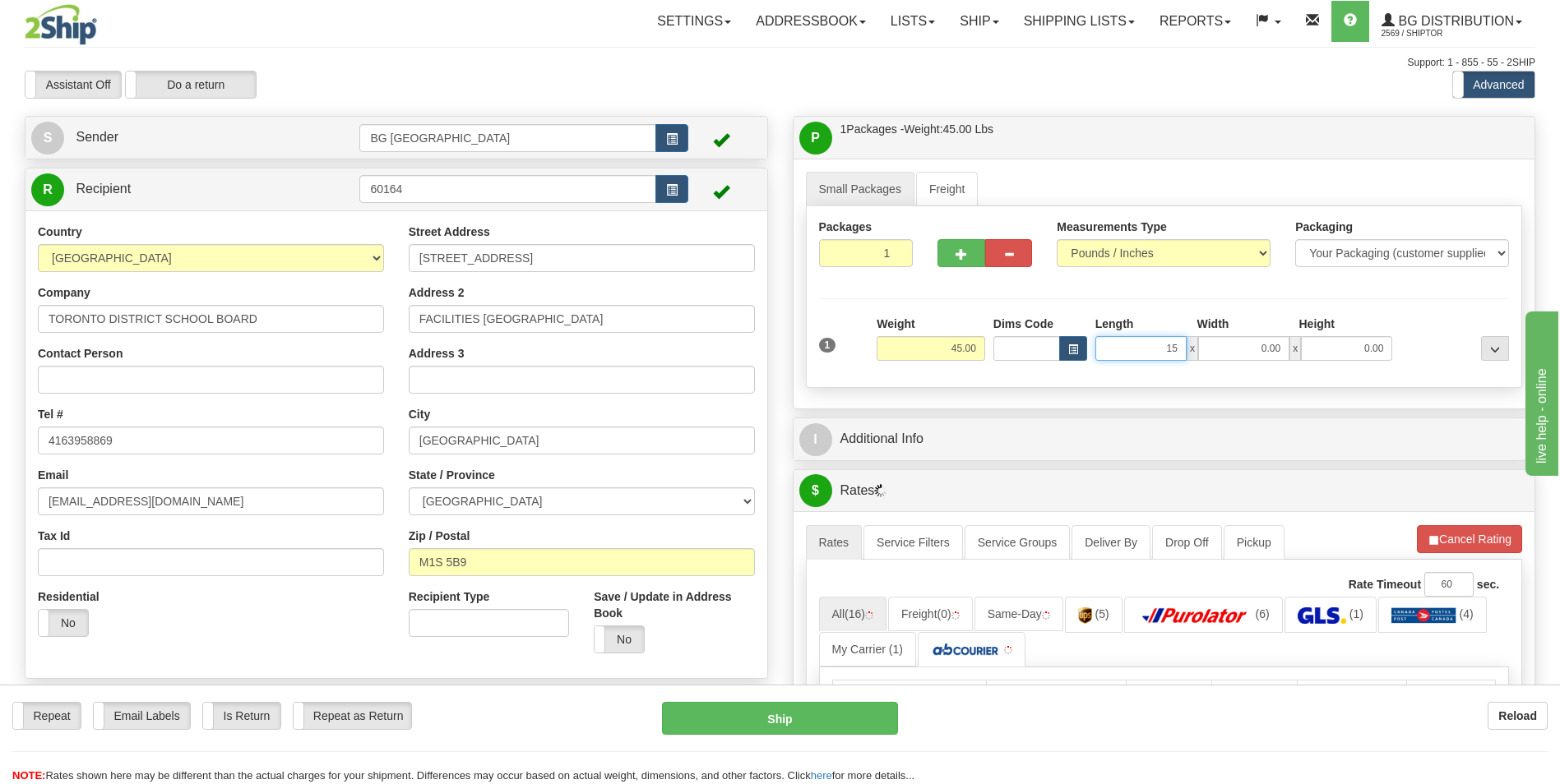
type input "15.00"
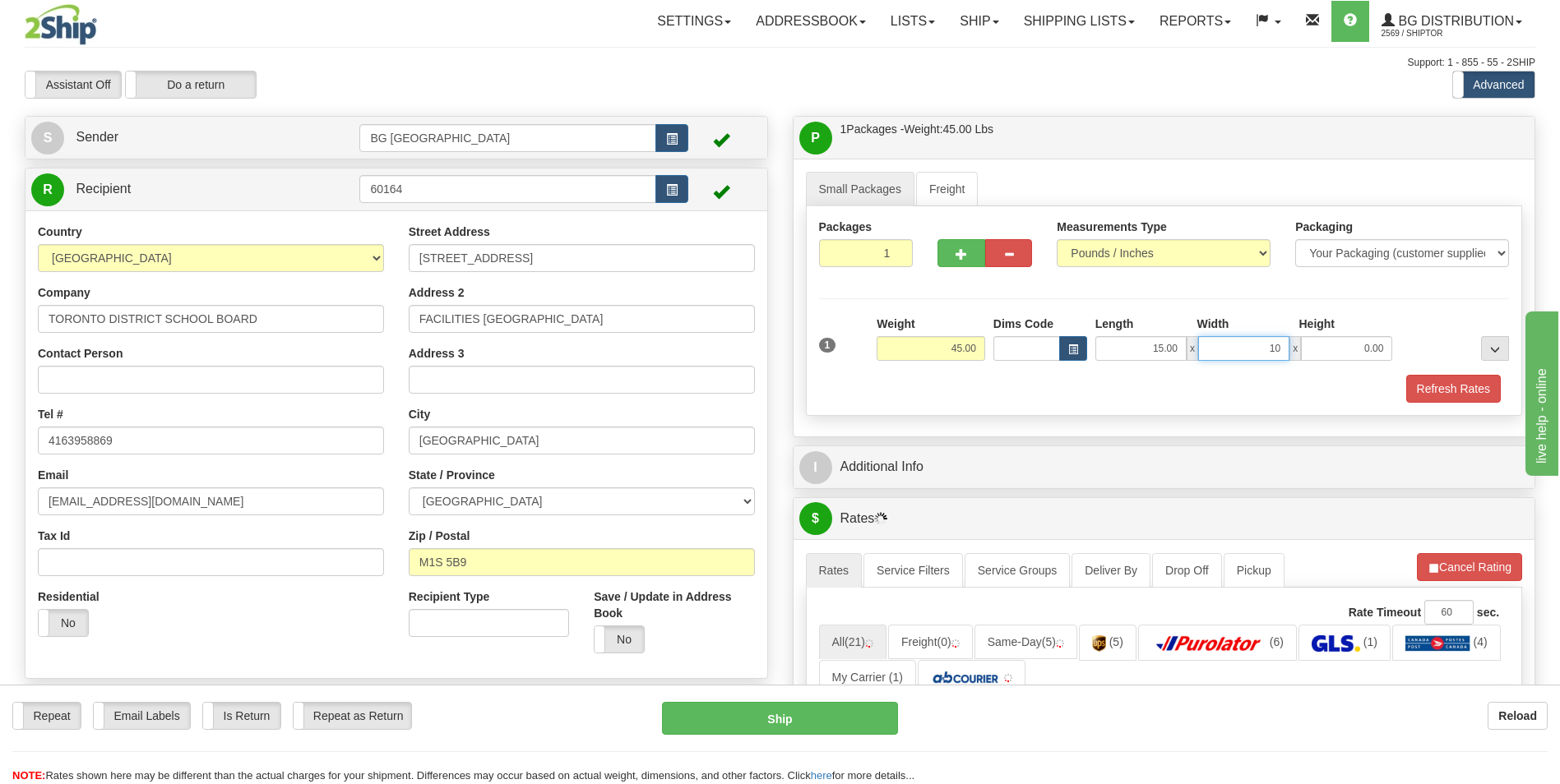
type input "10.00"
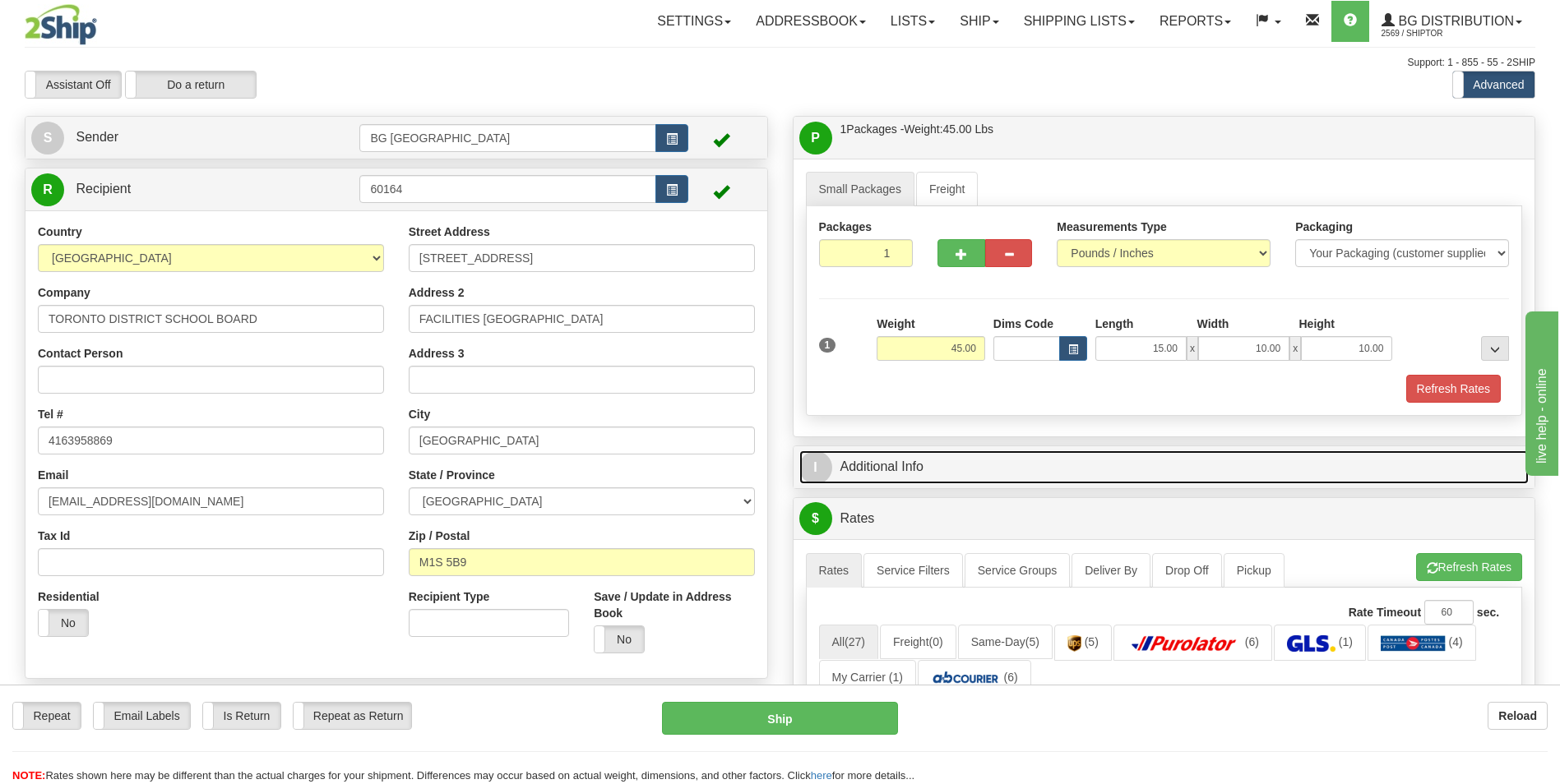
click at [995, 456] on link "I Additional Info" at bounding box center [1165, 467] width 730 height 34
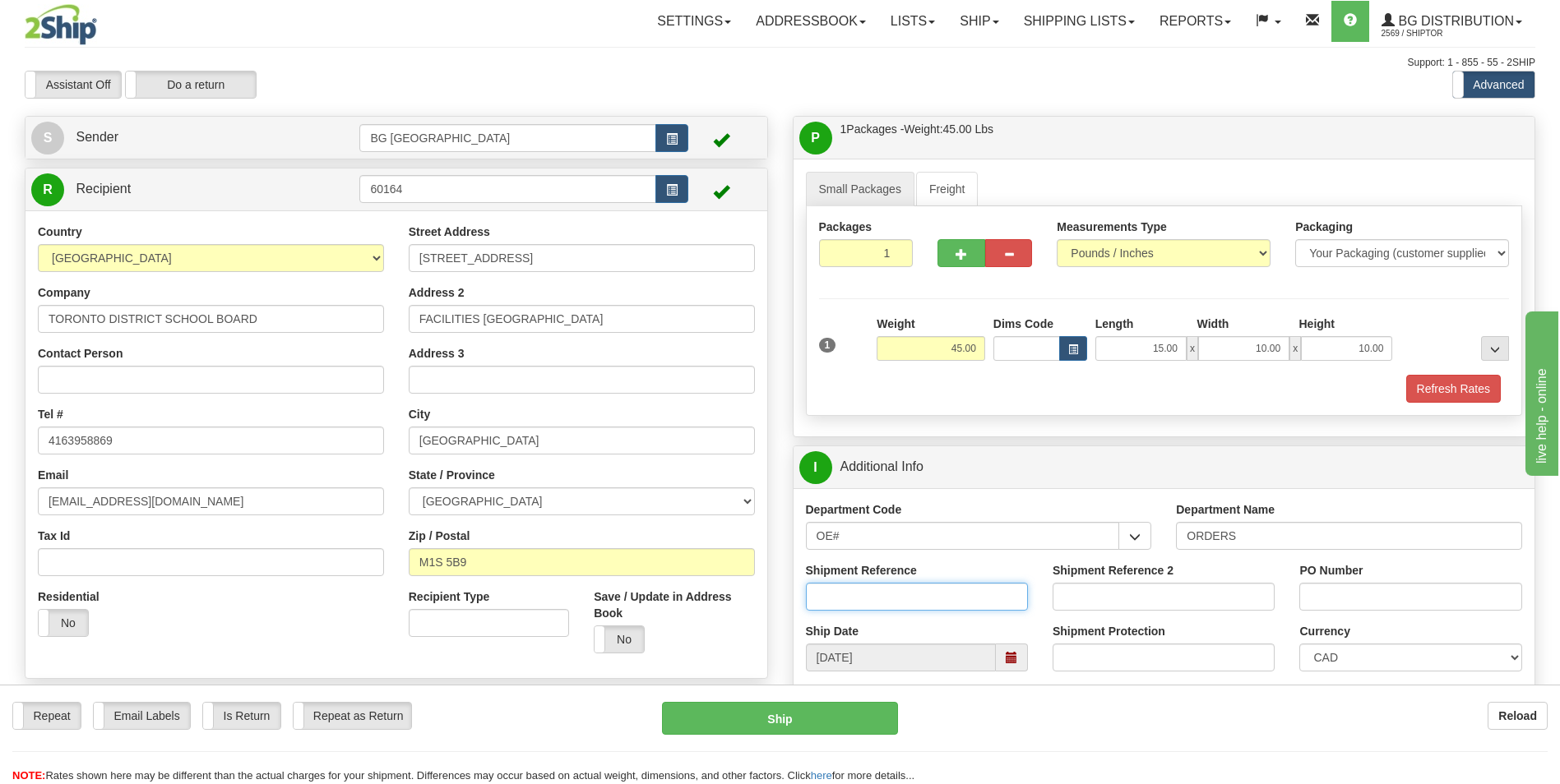
click at [850, 594] on input "Shipment Reference" at bounding box center [917, 596] width 222 height 28
type input "70184134-00"
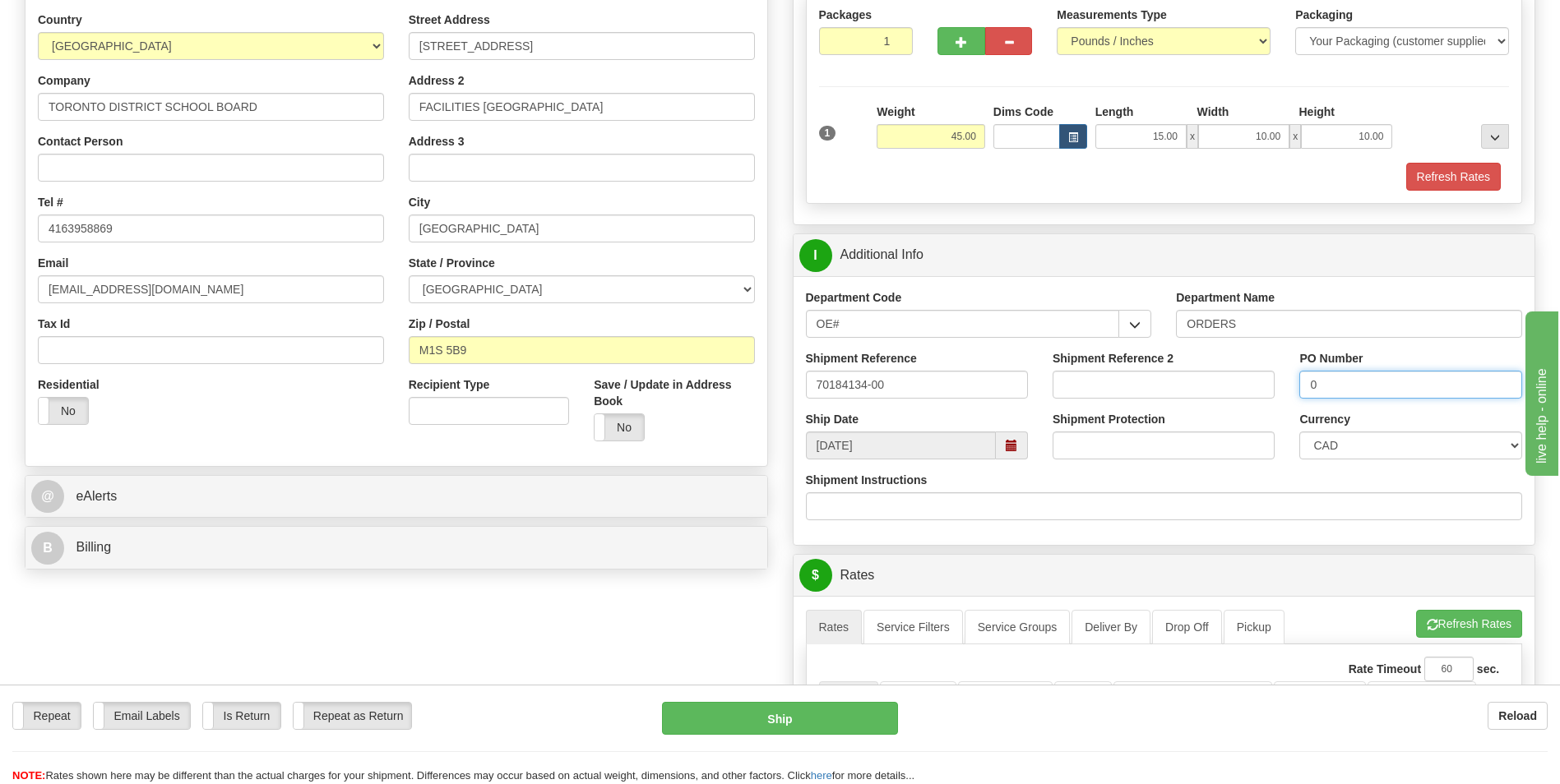
scroll to position [493, 0]
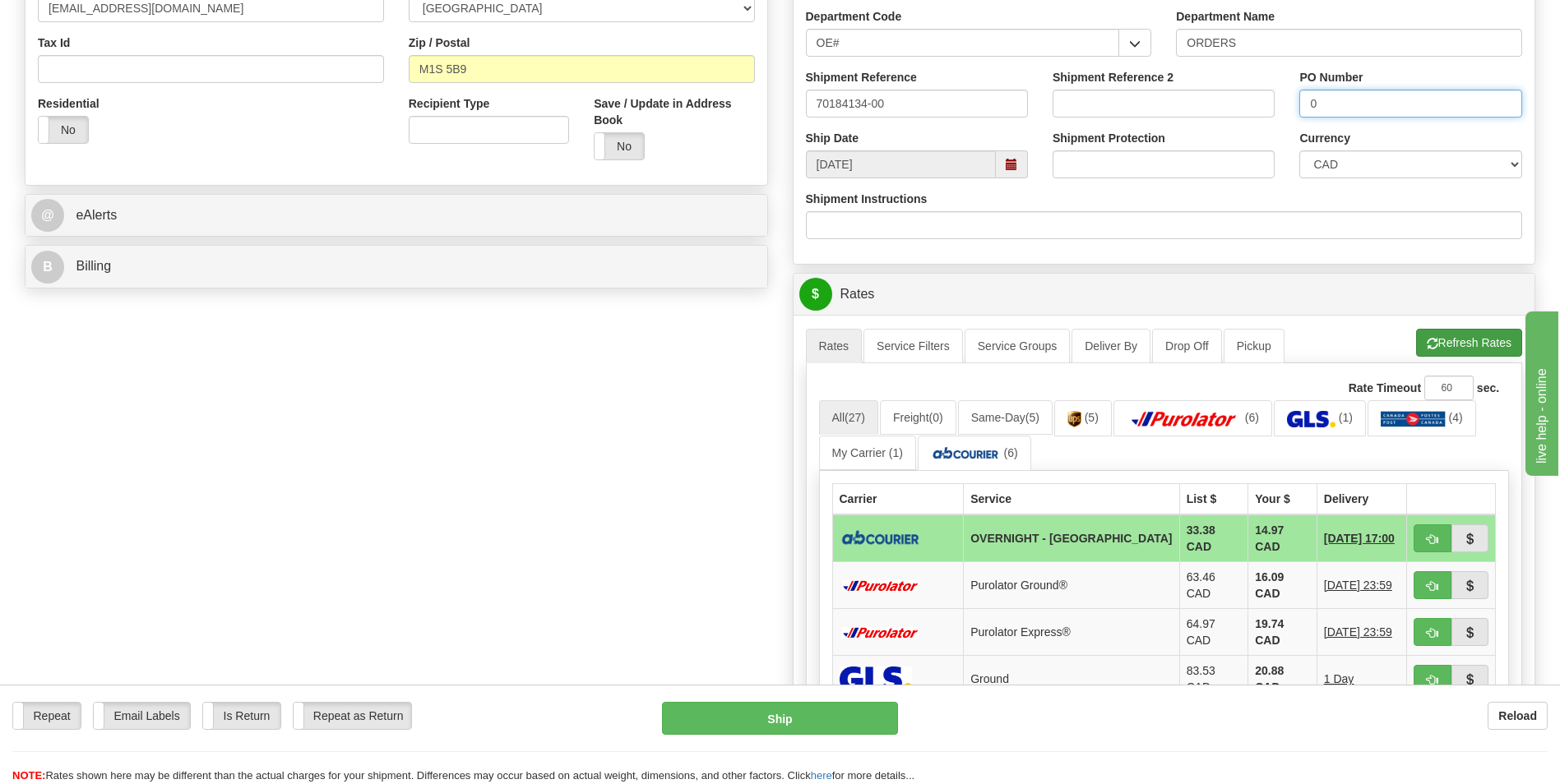
type input "0"
click at [1451, 341] on button "Refresh Rates" at bounding box center [1469, 343] width 106 height 28
click at [1003, 467] on link "(6)" at bounding box center [974, 453] width 113 height 36
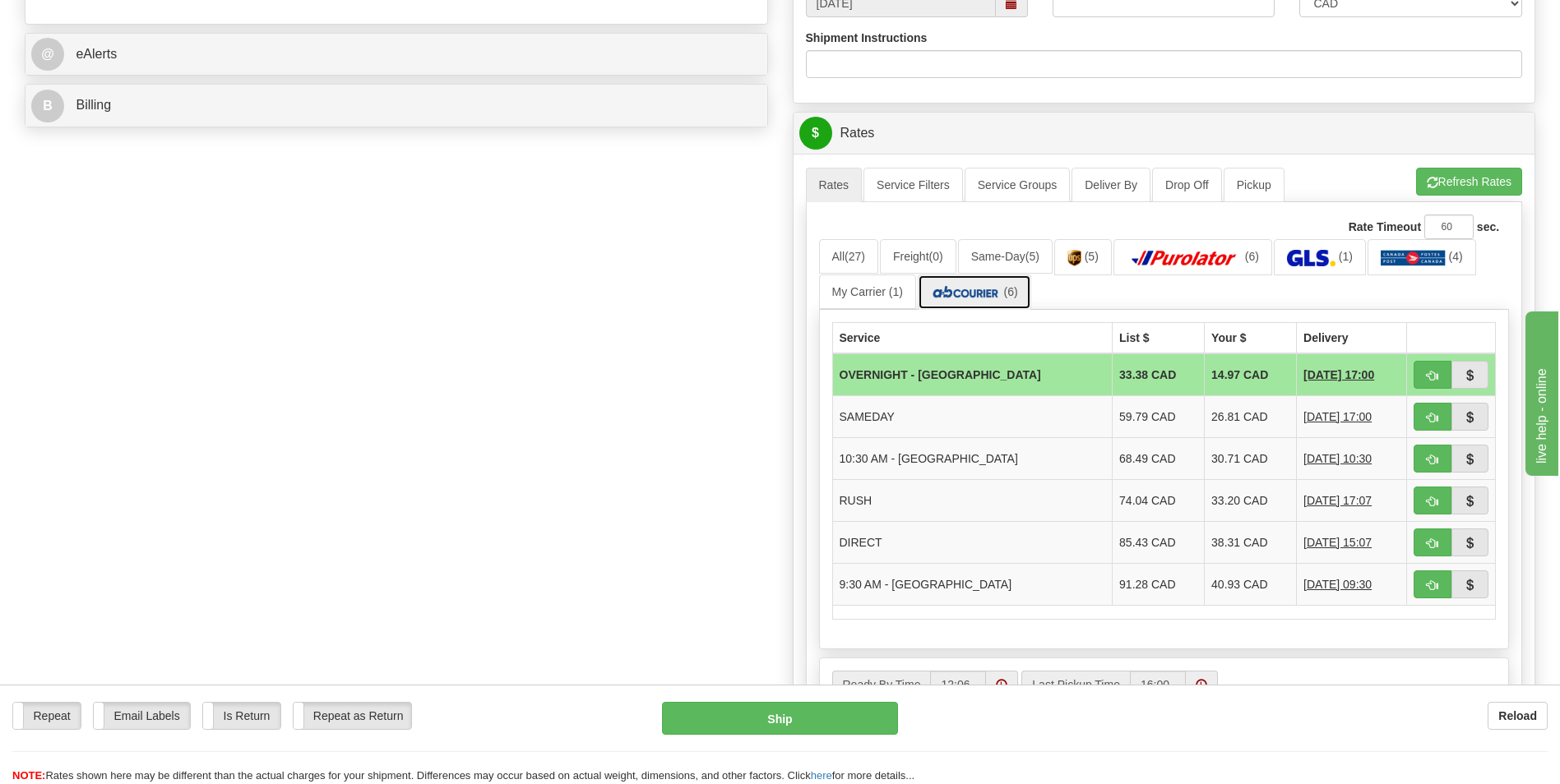
scroll to position [658, 0]
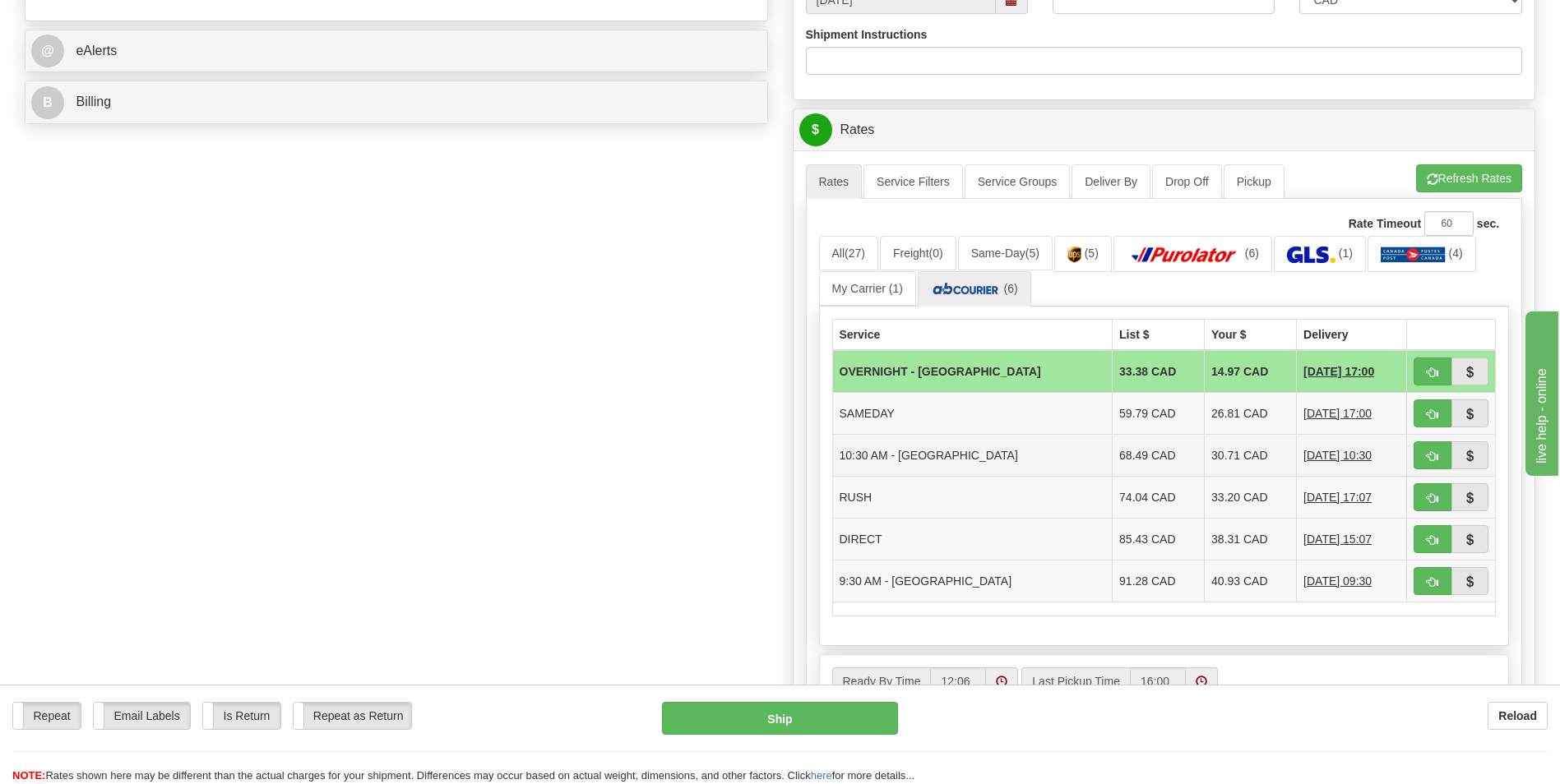
click at [1205, 462] on td "30.71 CAD" at bounding box center [1251, 456] width 92 height 42
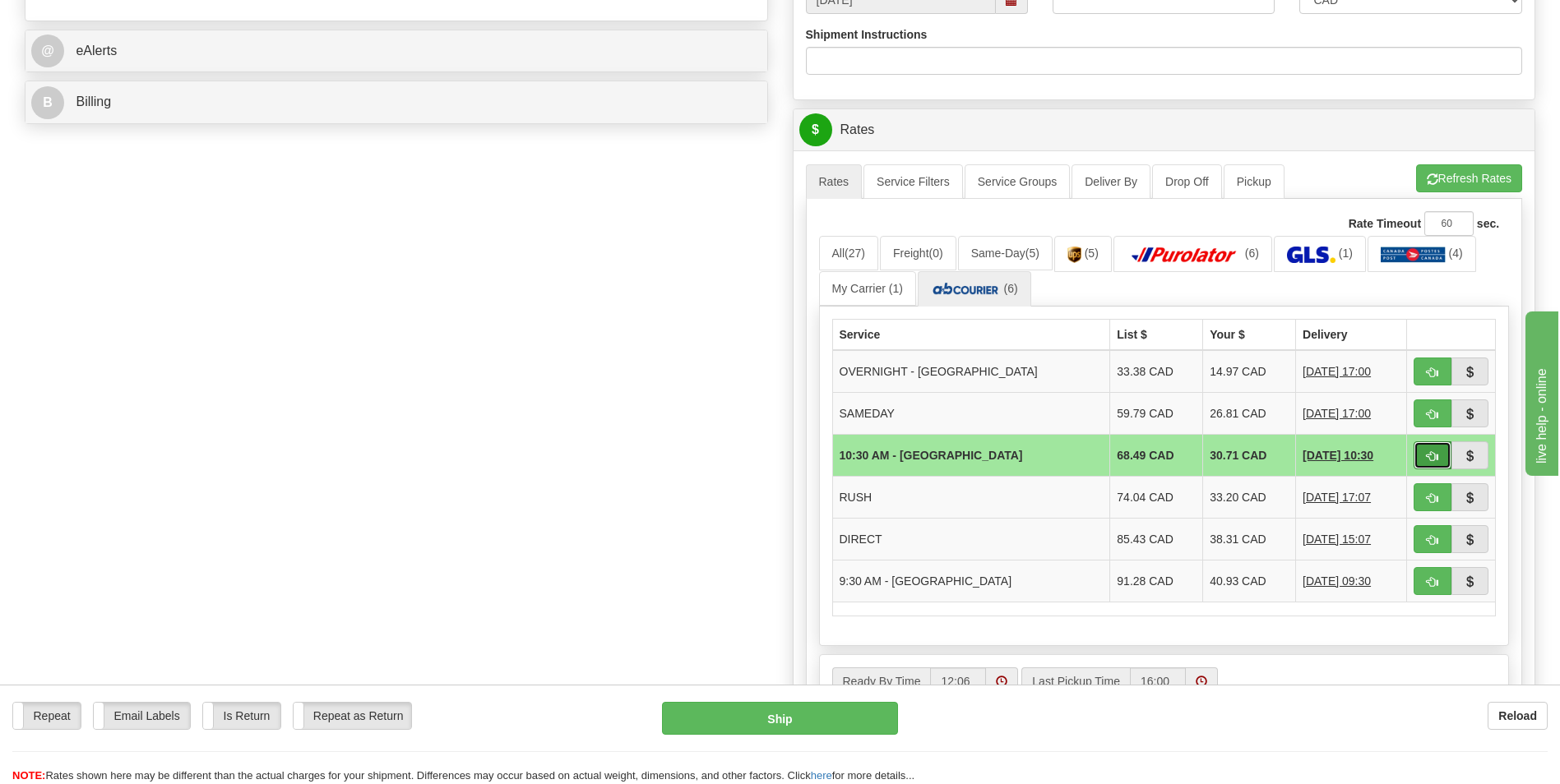
click at [1432, 454] on span "button" at bounding box center [1432, 456] width 12 height 11
type input "6"
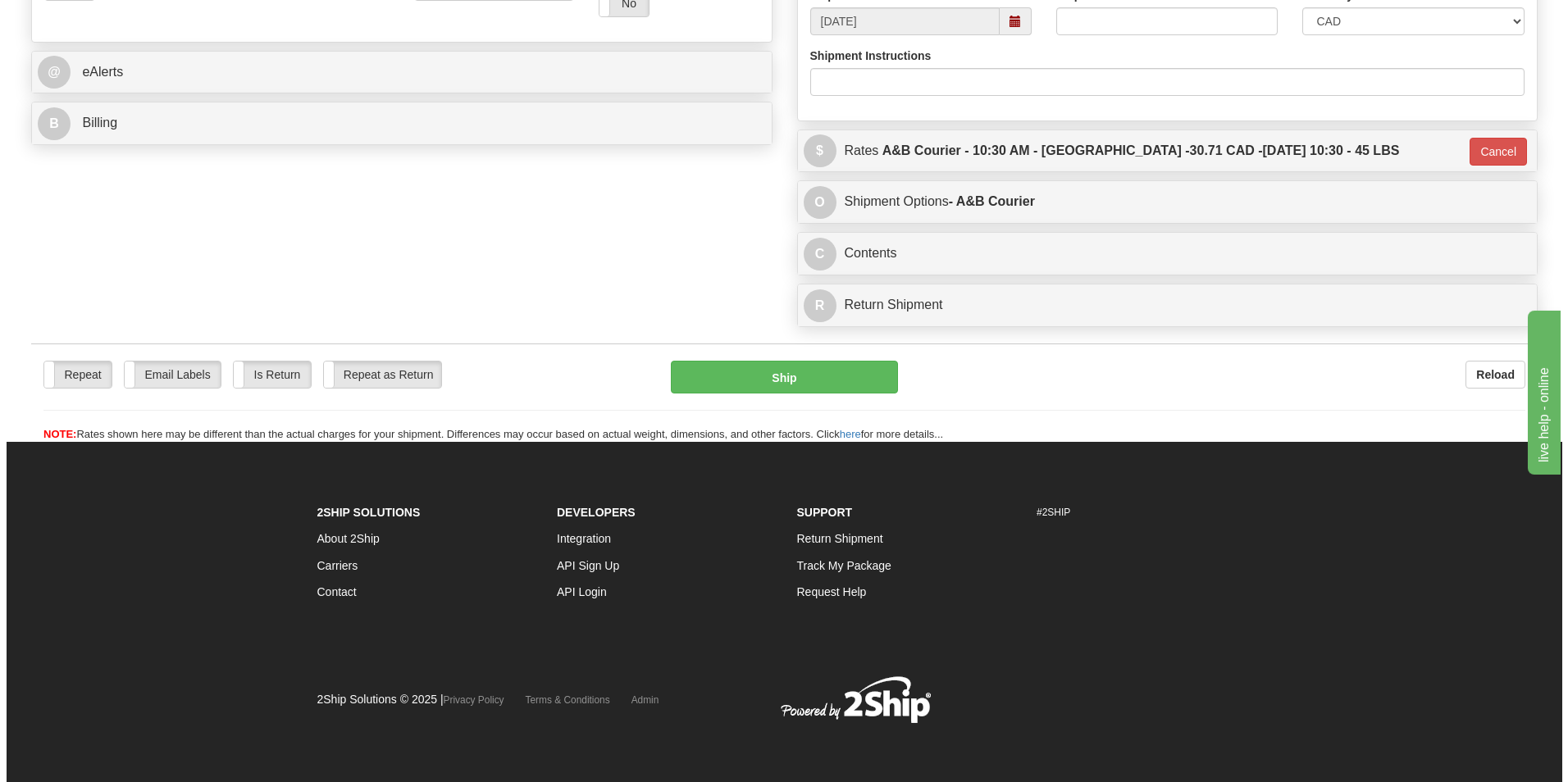
scroll to position [635, 0]
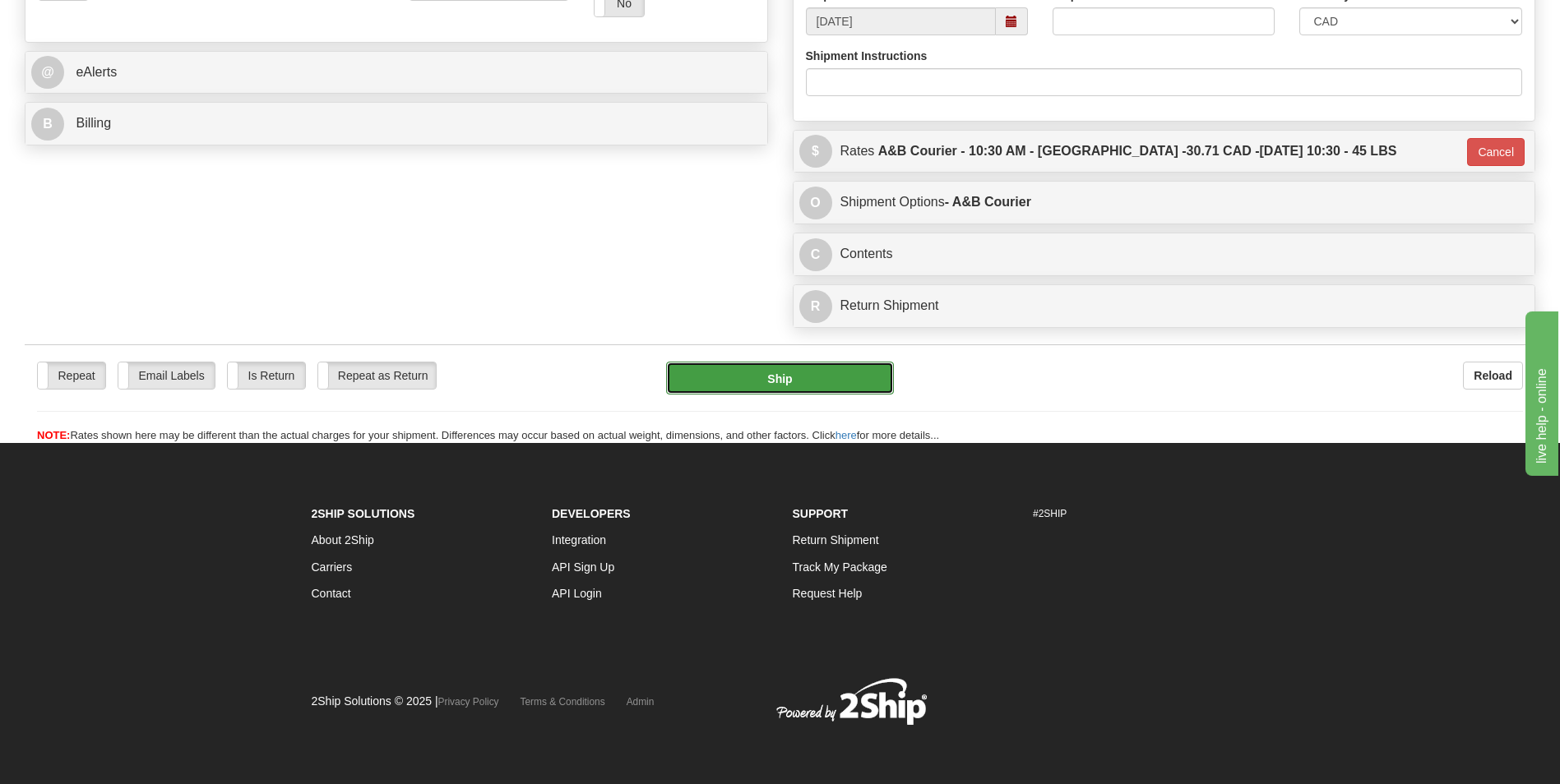
click at [806, 378] on button "Ship" at bounding box center [780, 378] width 227 height 33
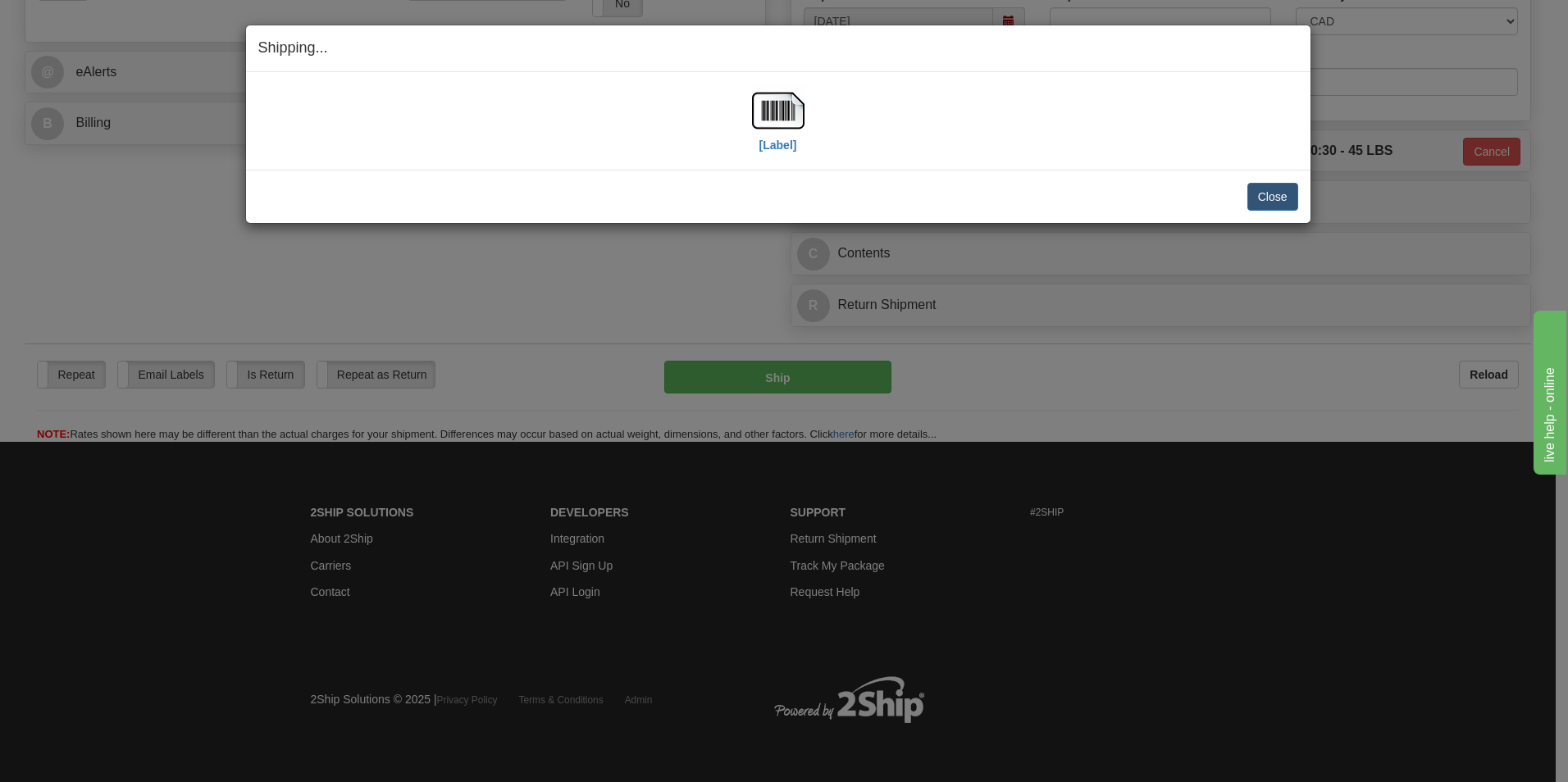
click at [806, 110] on div "[Label]" at bounding box center [778, 121] width 1040 height 73
click at [801, 112] on img at bounding box center [778, 111] width 53 height 53
click at [1282, 199] on button "Close" at bounding box center [1272, 196] width 51 height 28
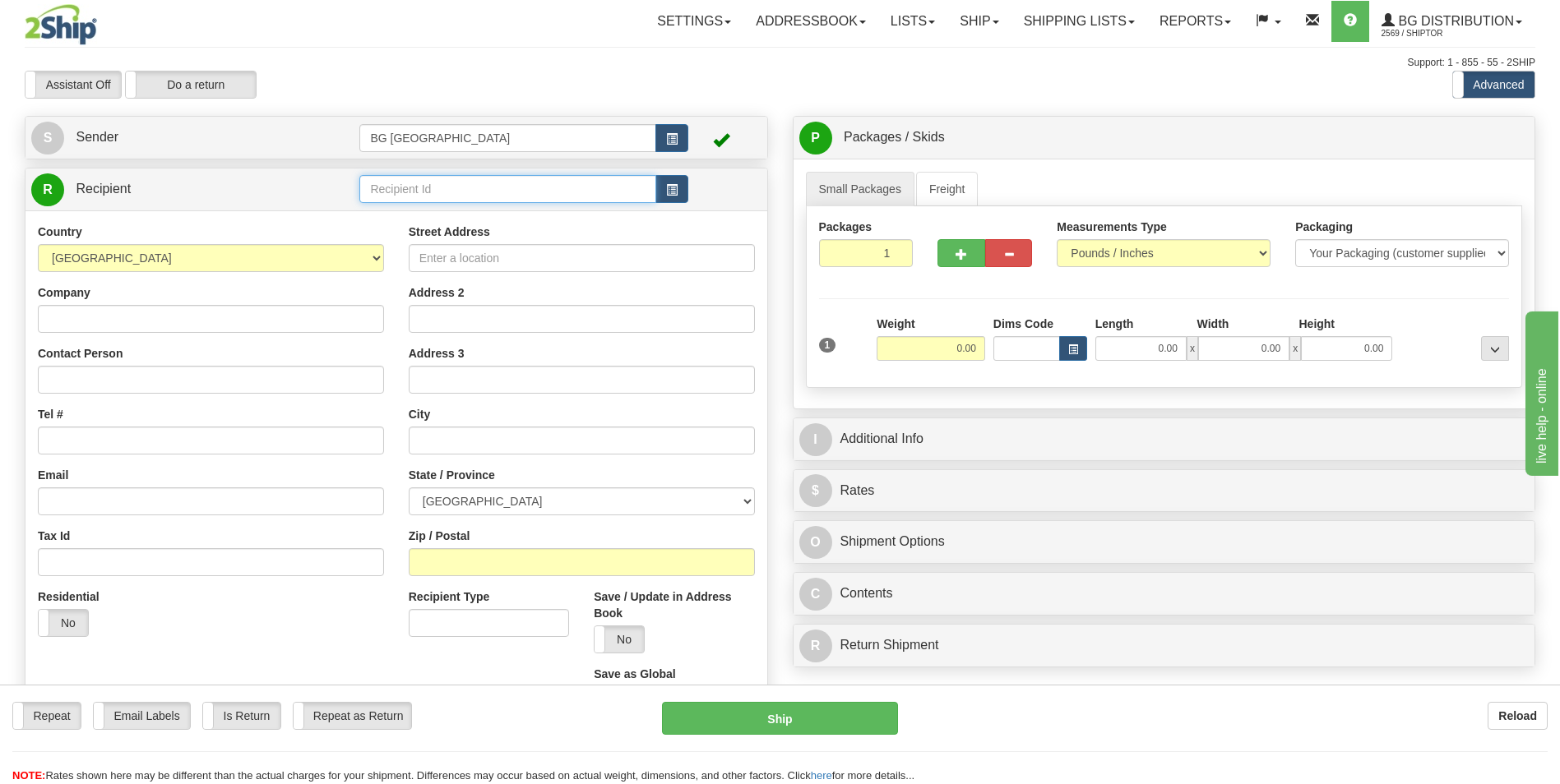
click at [435, 191] on input "text" at bounding box center [508, 188] width 296 height 28
click at [415, 210] on div "60128" at bounding box center [504, 215] width 280 height 18
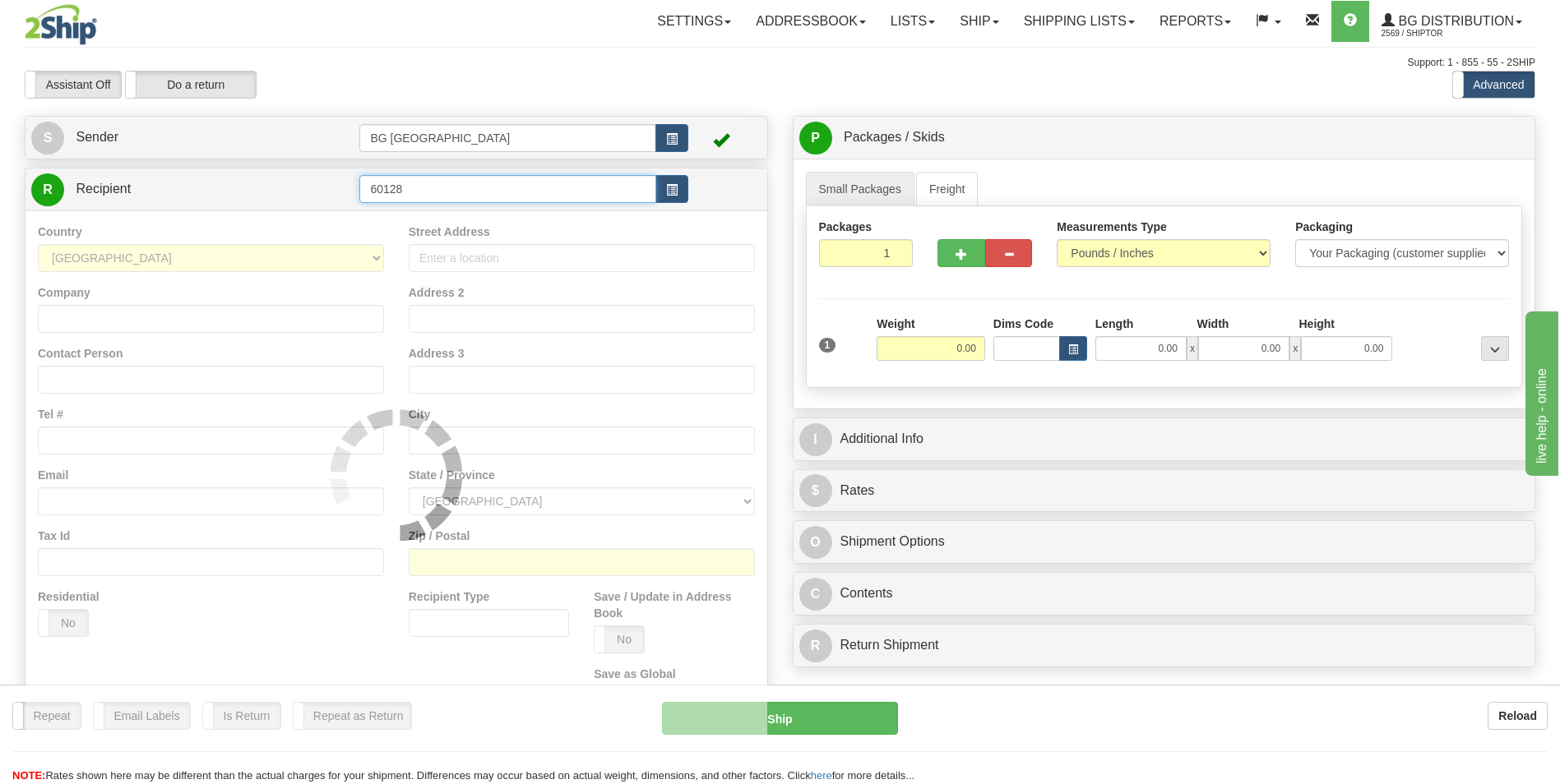
type input "60128"
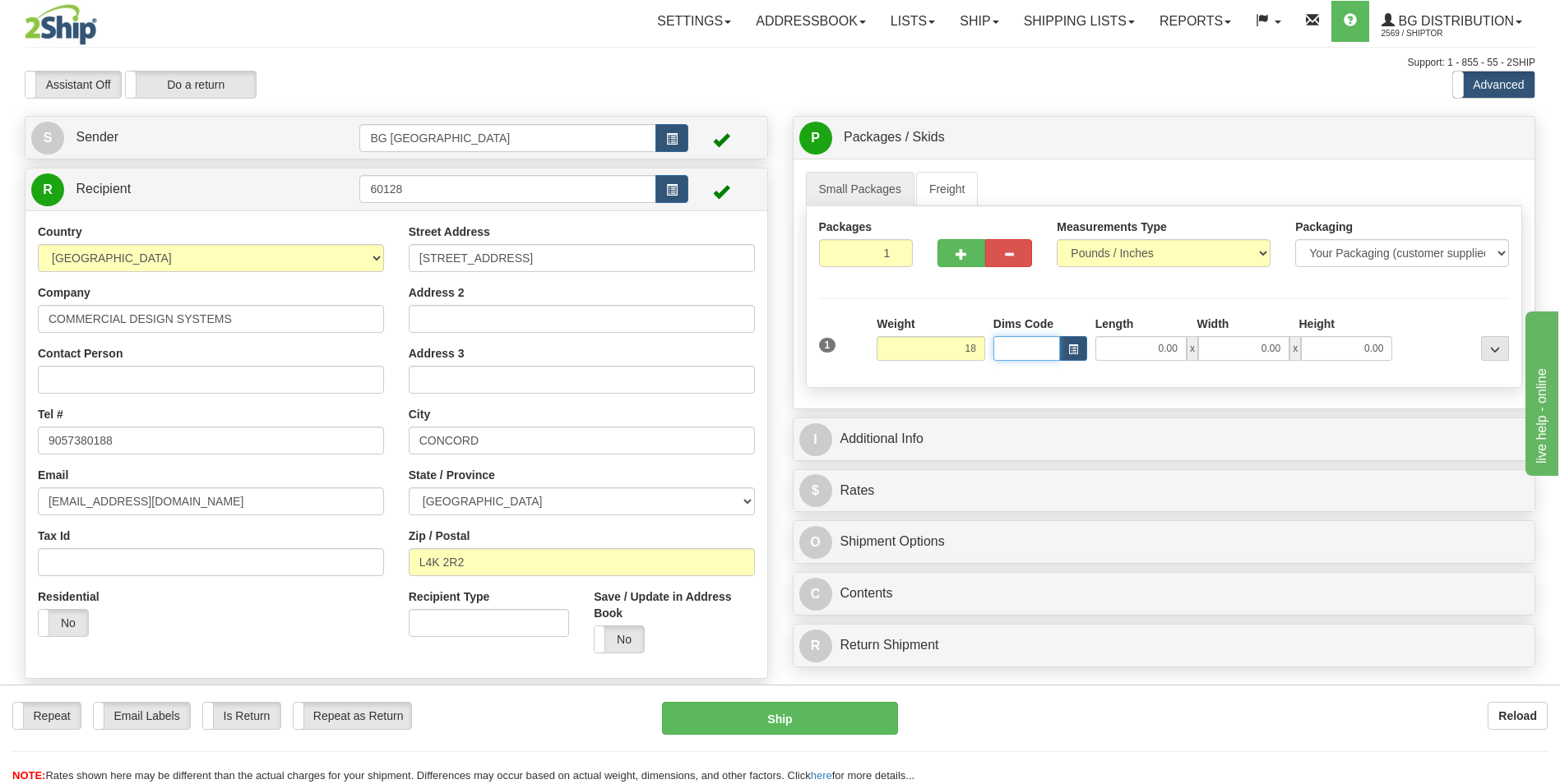
type input "18.00"
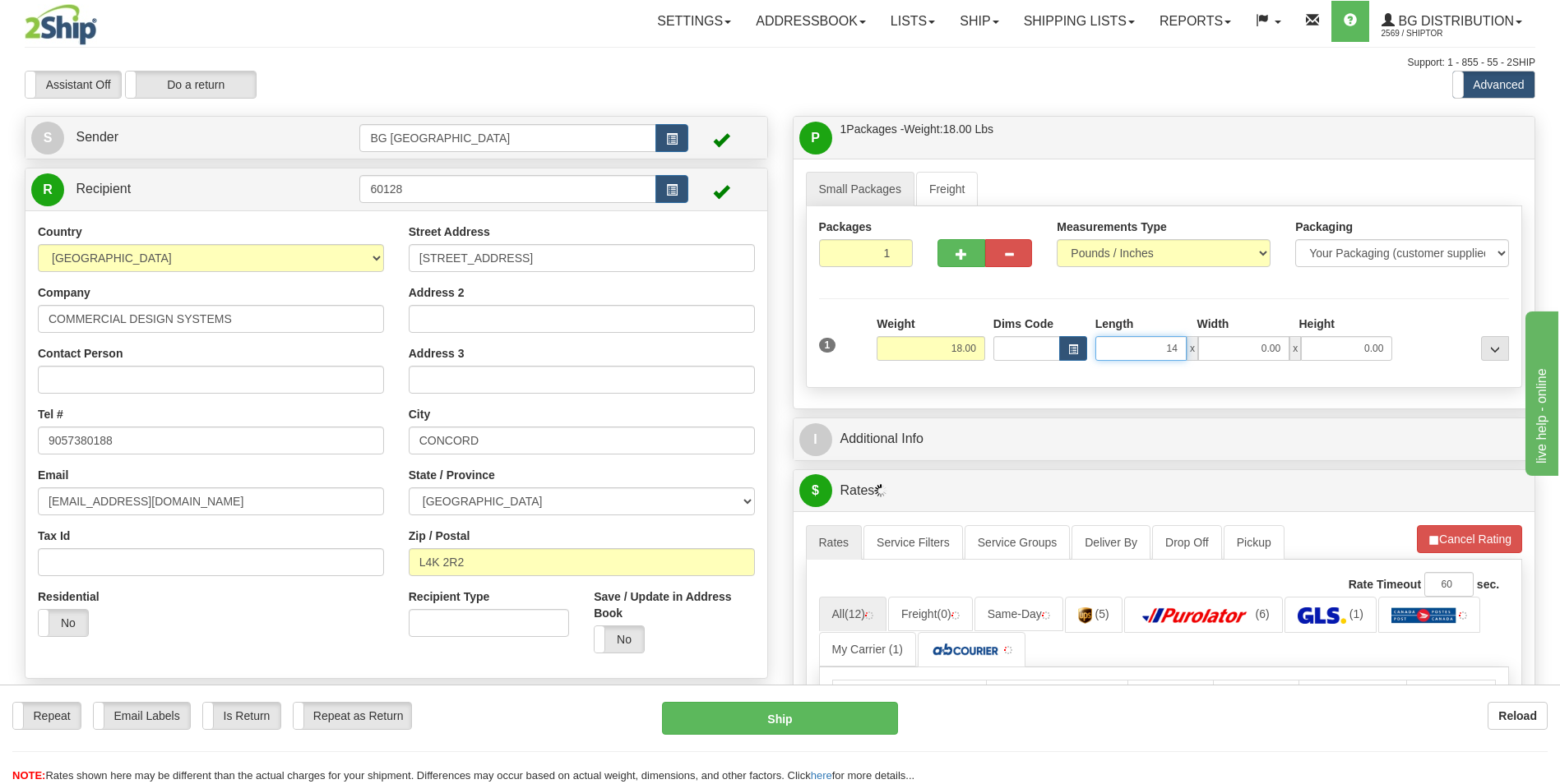
type input "14.00"
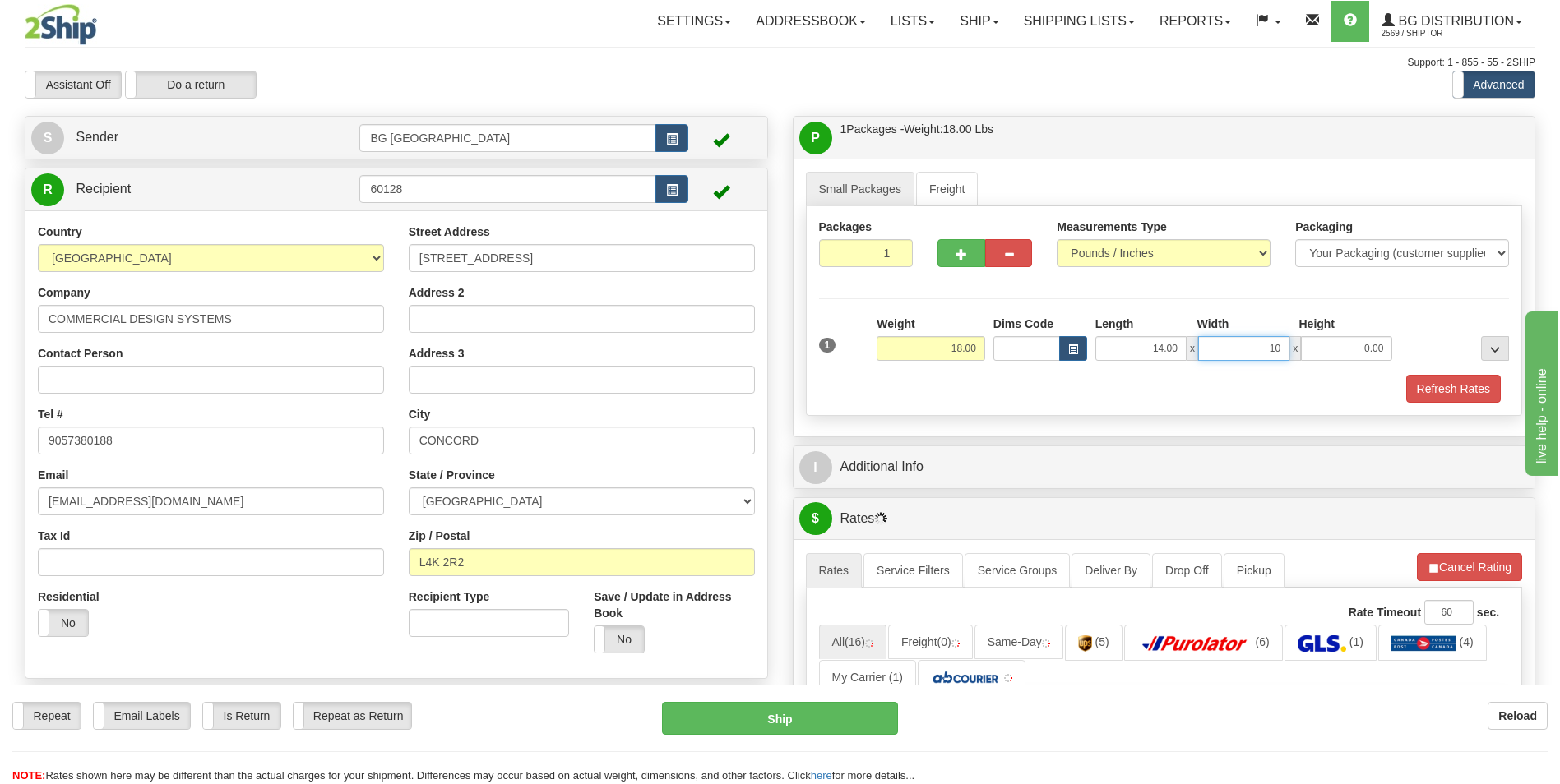
type input "10.00"
type input "8.00"
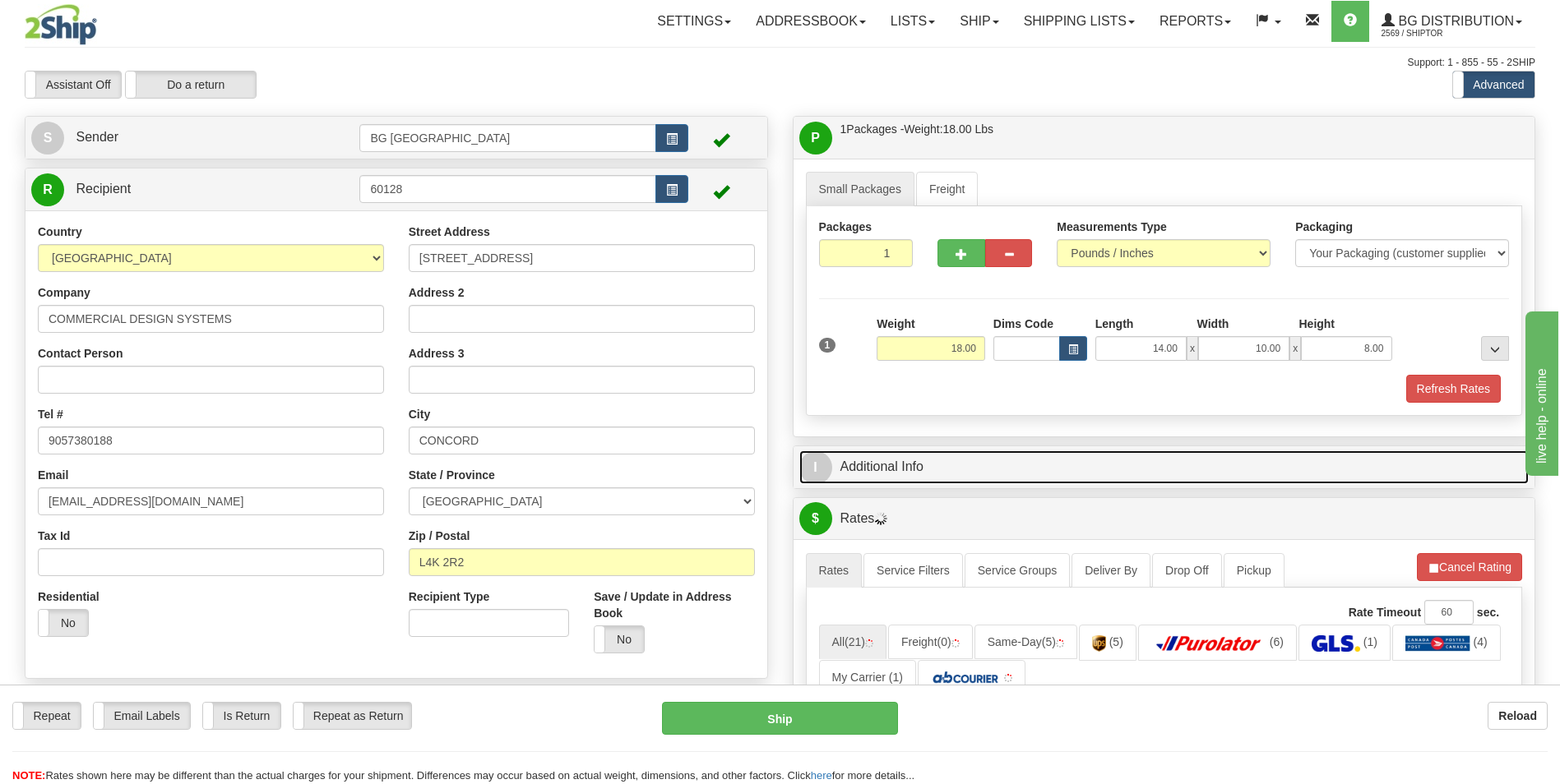
click at [921, 456] on link "I Additional Info" at bounding box center [1165, 467] width 730 height 34
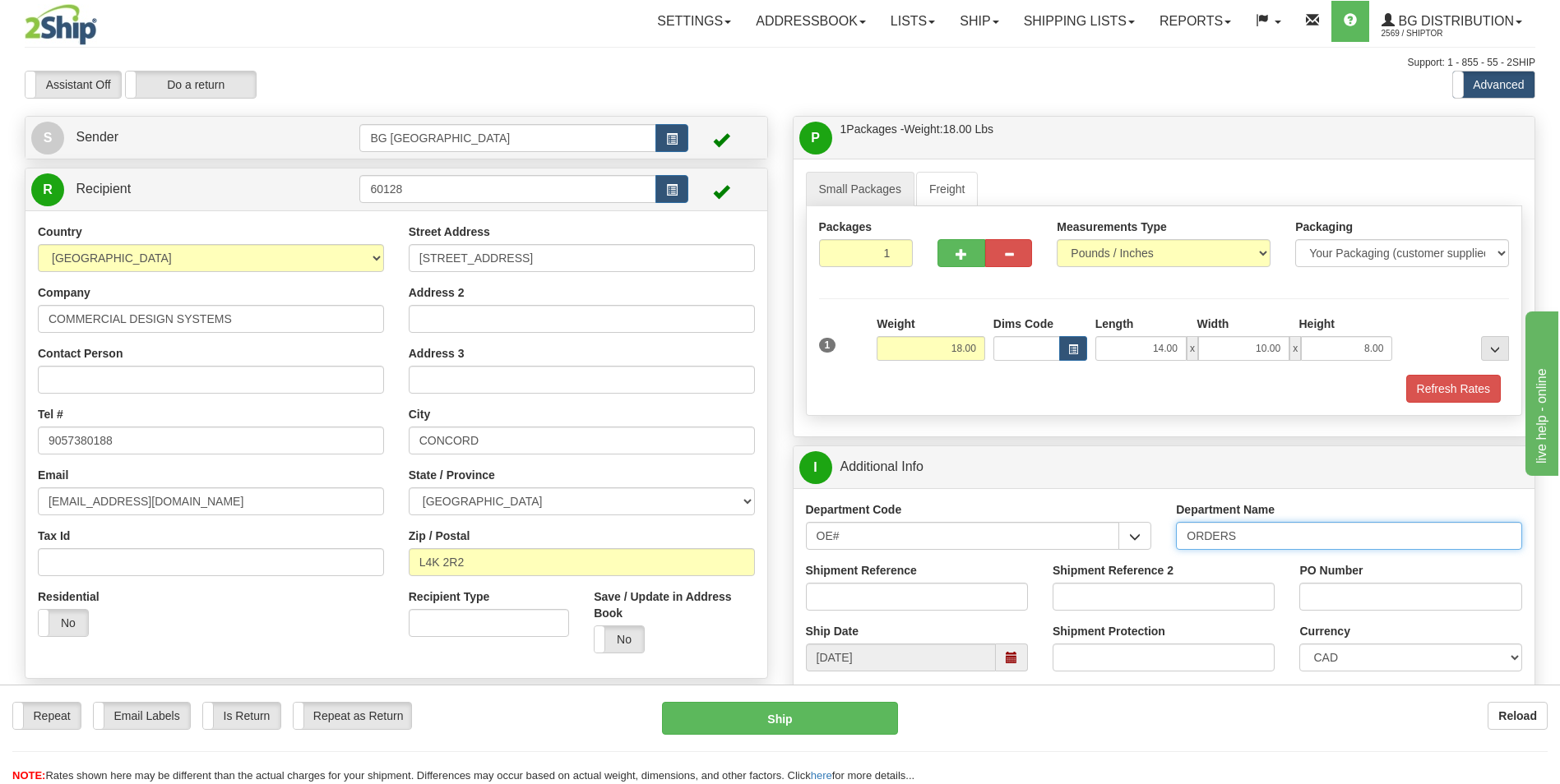
click at [1241, 533] on input "ORDERS" at bounding box center [1349, 536] width 346 height 28
type input "70181595-04"
click at [1431, 595] on input "PO Number" at bounding box center [1410, 596] width 222 height 28
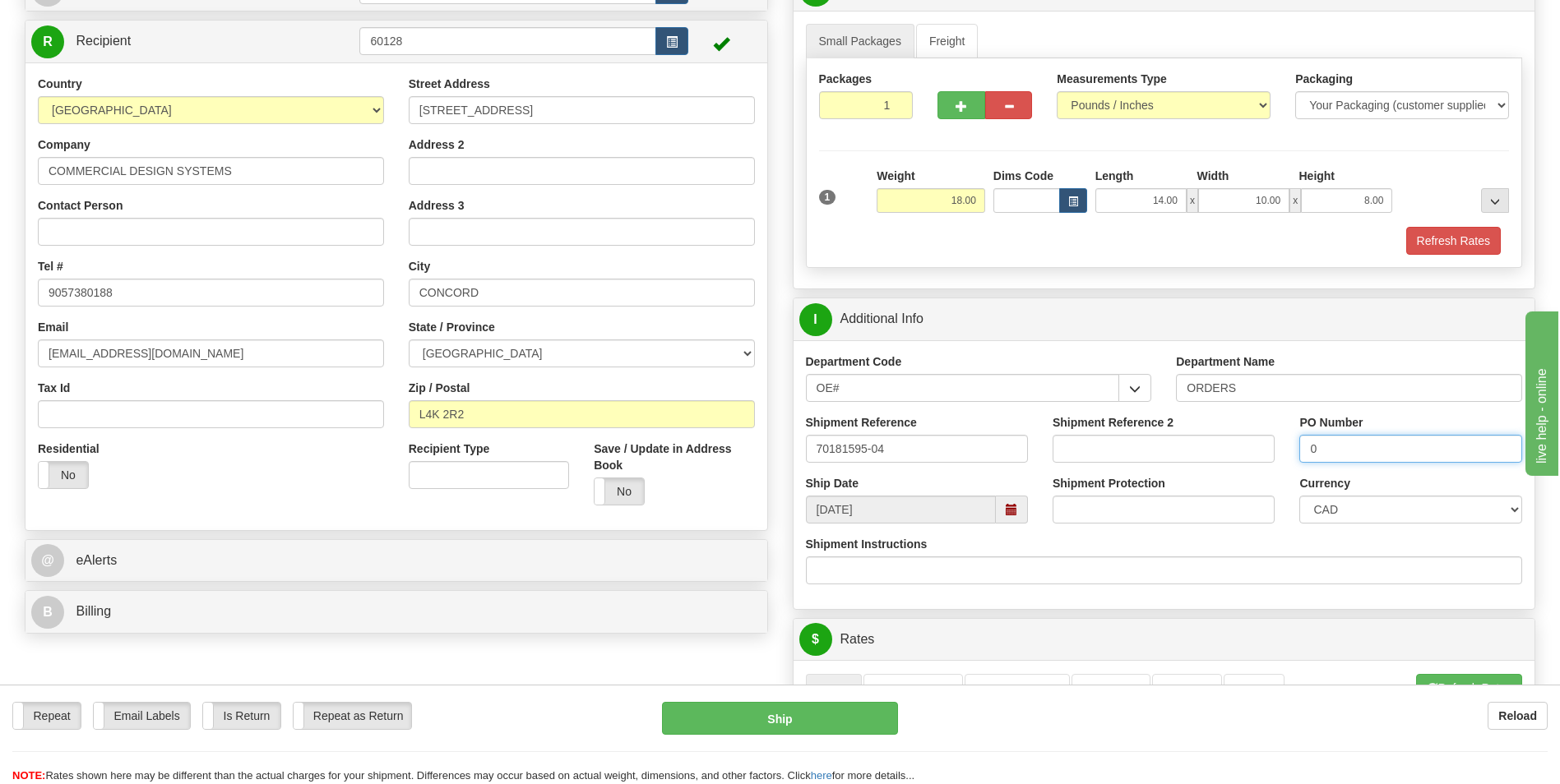
scroll to position [329, 0]
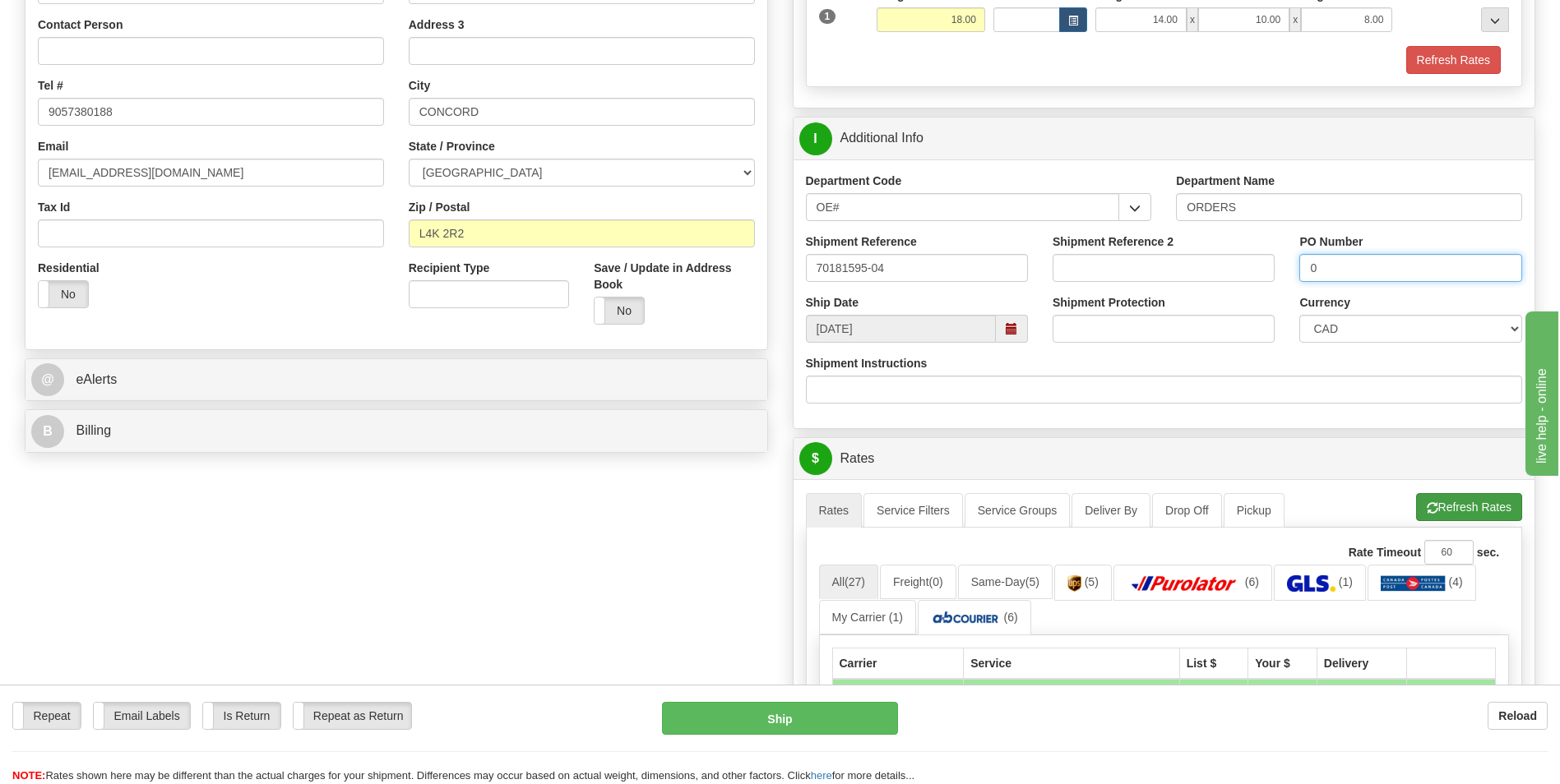
type input "0"
click at [1466, 496] on button "Refresh Rates" at bounding box center [1469, 507] width 106 height 28
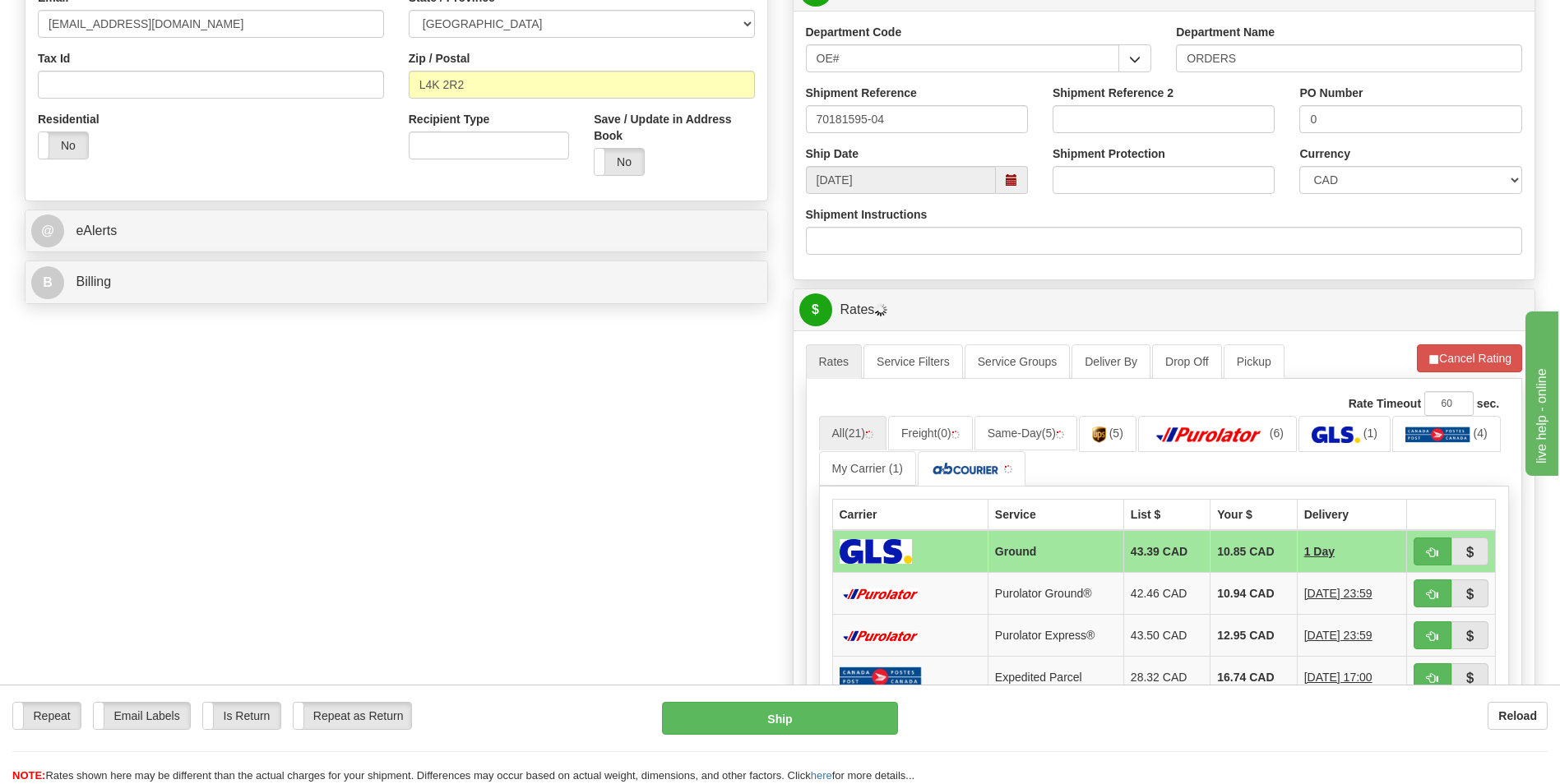
scroll to position [740, 0]
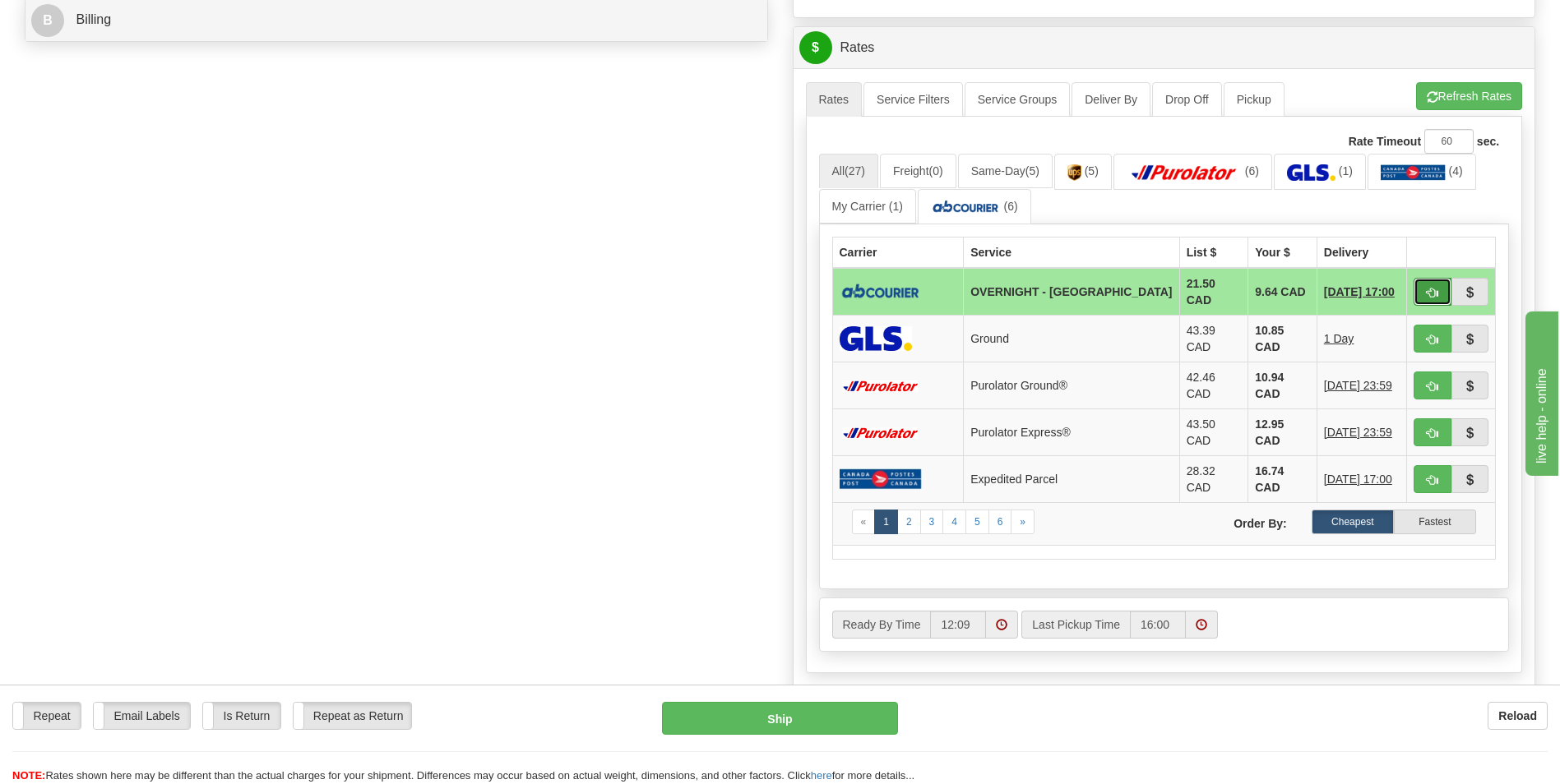
click at [1417, 287] on button "button" at bounding box center [1432, 292] width 38 height 28
type input "4"
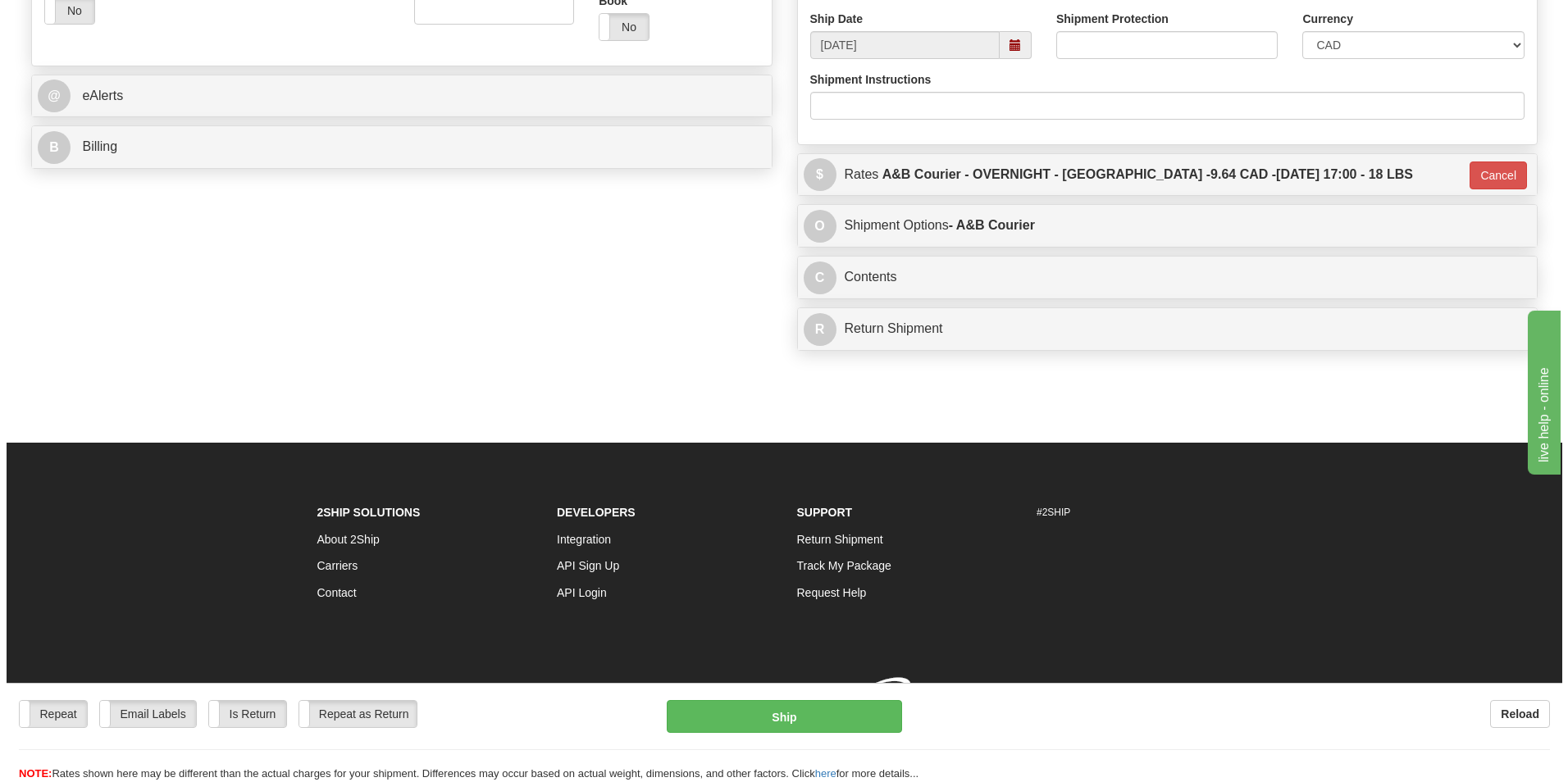
scroll to position [635, 0]
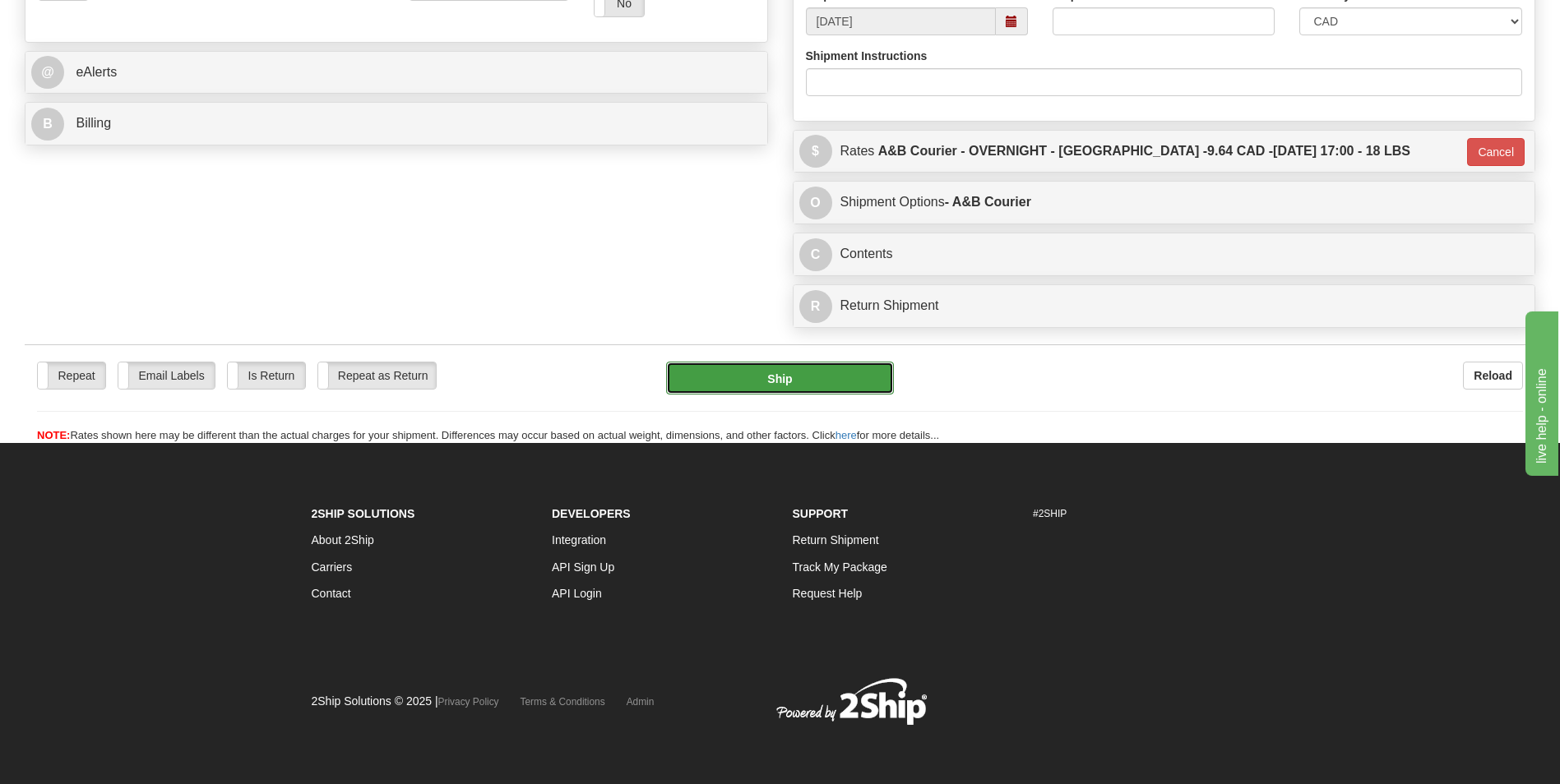
click at [867, 377] on button "Ship" at bounding box center [780, 378] width 227 height 33
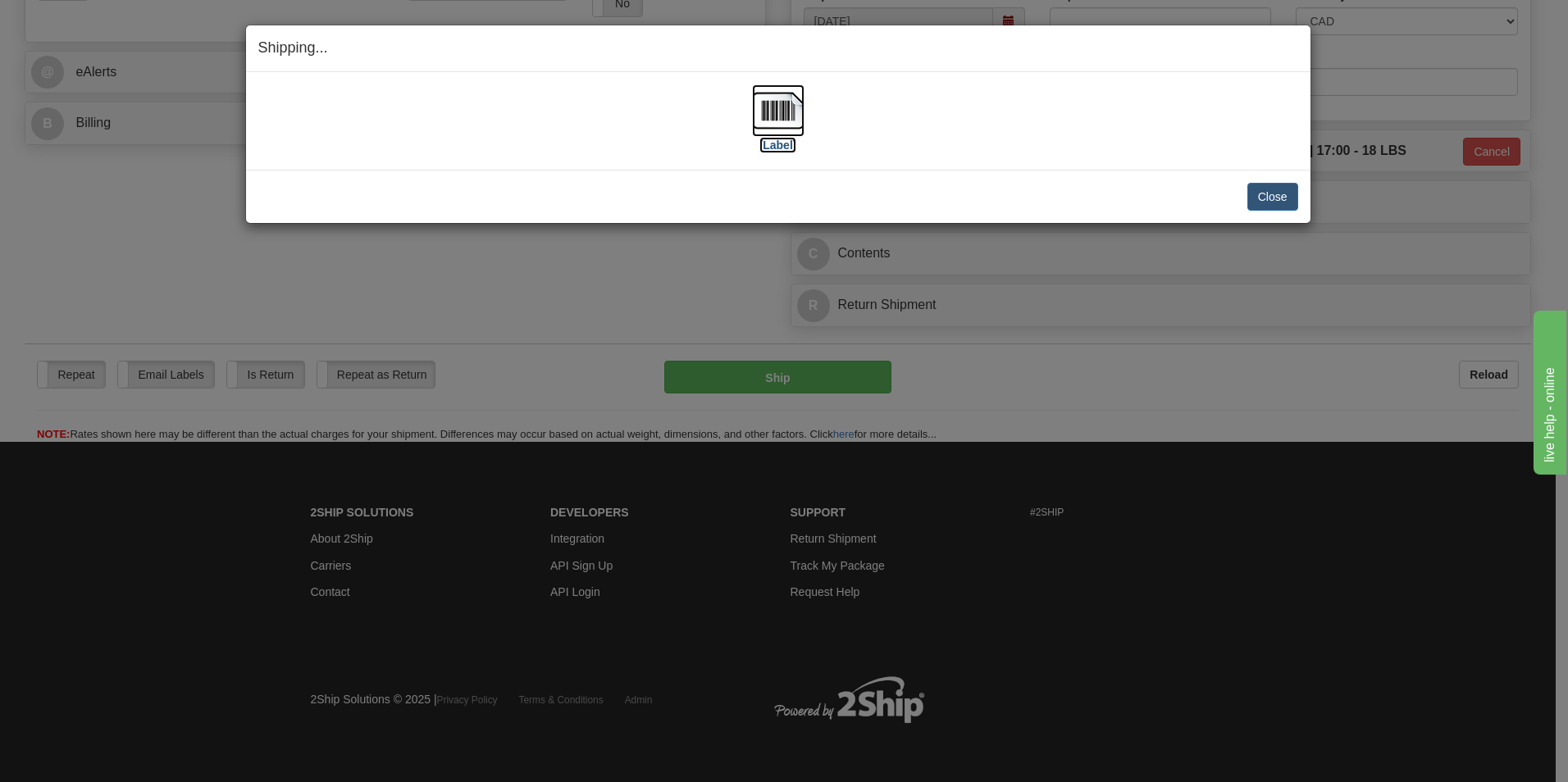
click at [785, 104] on img at bounding box center [778, 111] width 53 height 53
click at [1279, 199] on button "Close" at bounding box center [1272, 196] width 51 height 28
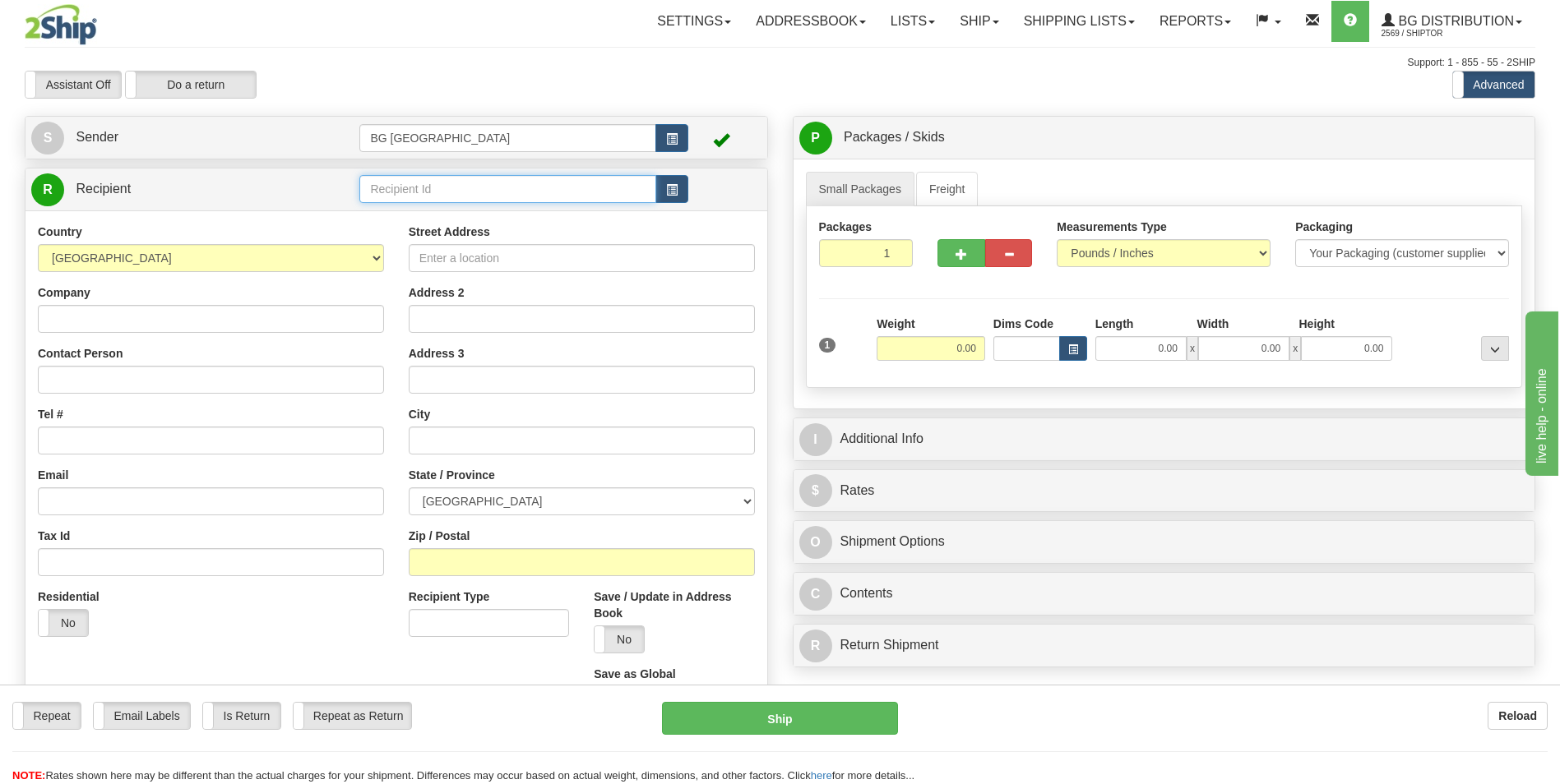
click at [474, 192] on input "text" at bounding box center [508, 188] width 296 height 28
click at [430, 207] on div "910618" at bounding box center [504, 215] width 280 height 18
type input "910618"
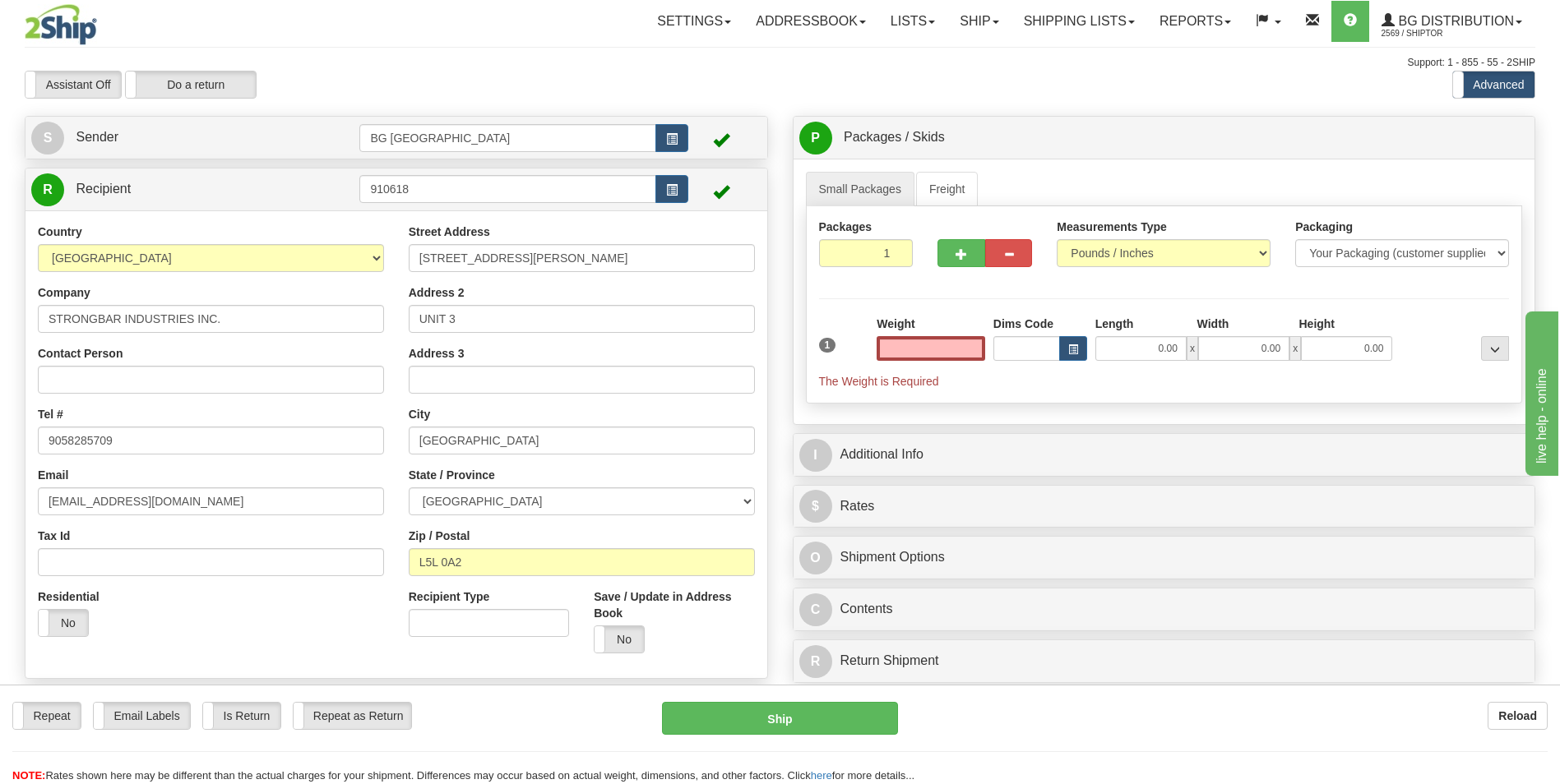
type input "0.00"
click at [907, 339] on input "0.00" at bounding box center [931, 349] width 109 height 25
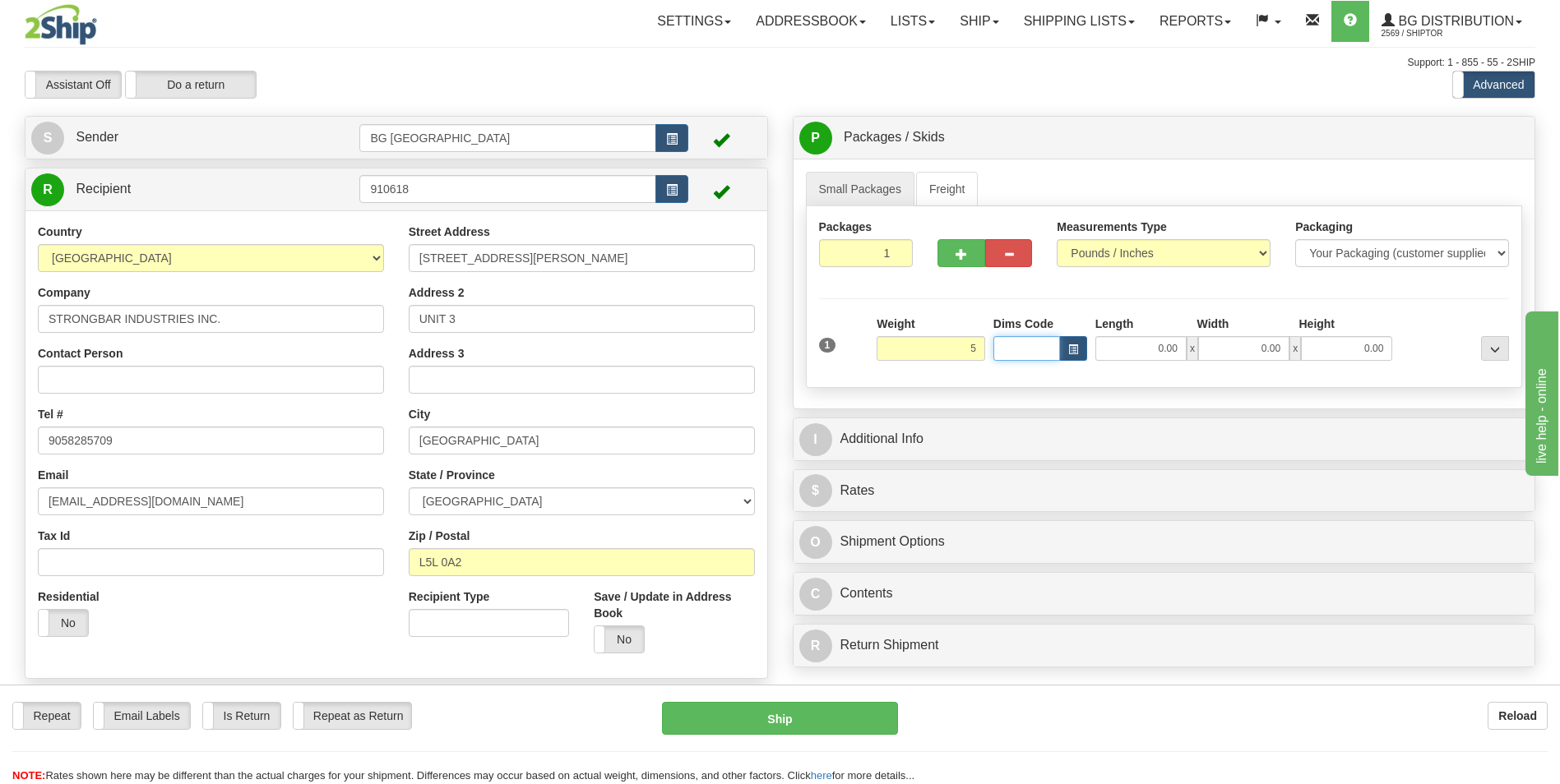
type input "5.00"
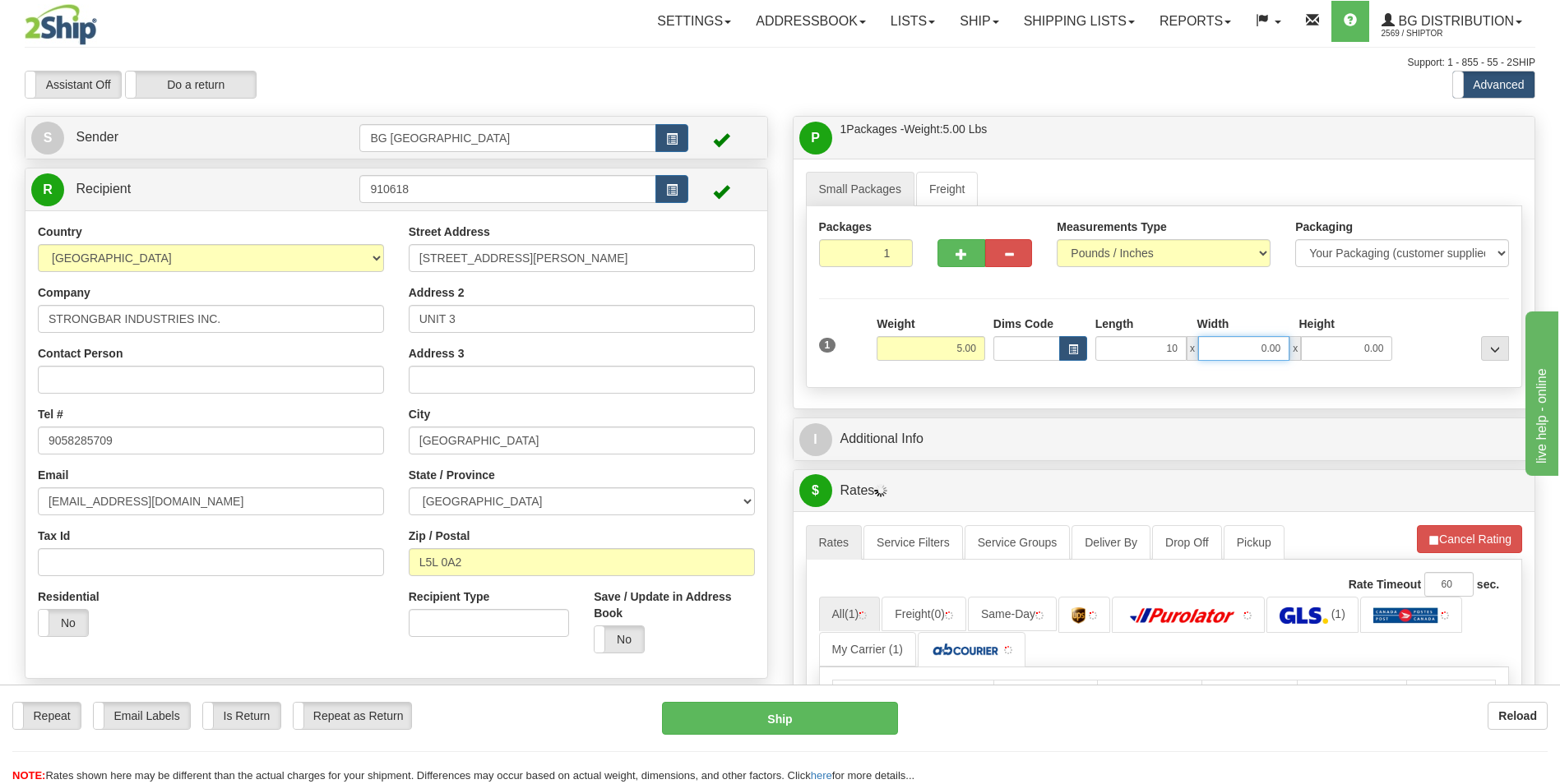
type input "10.00"
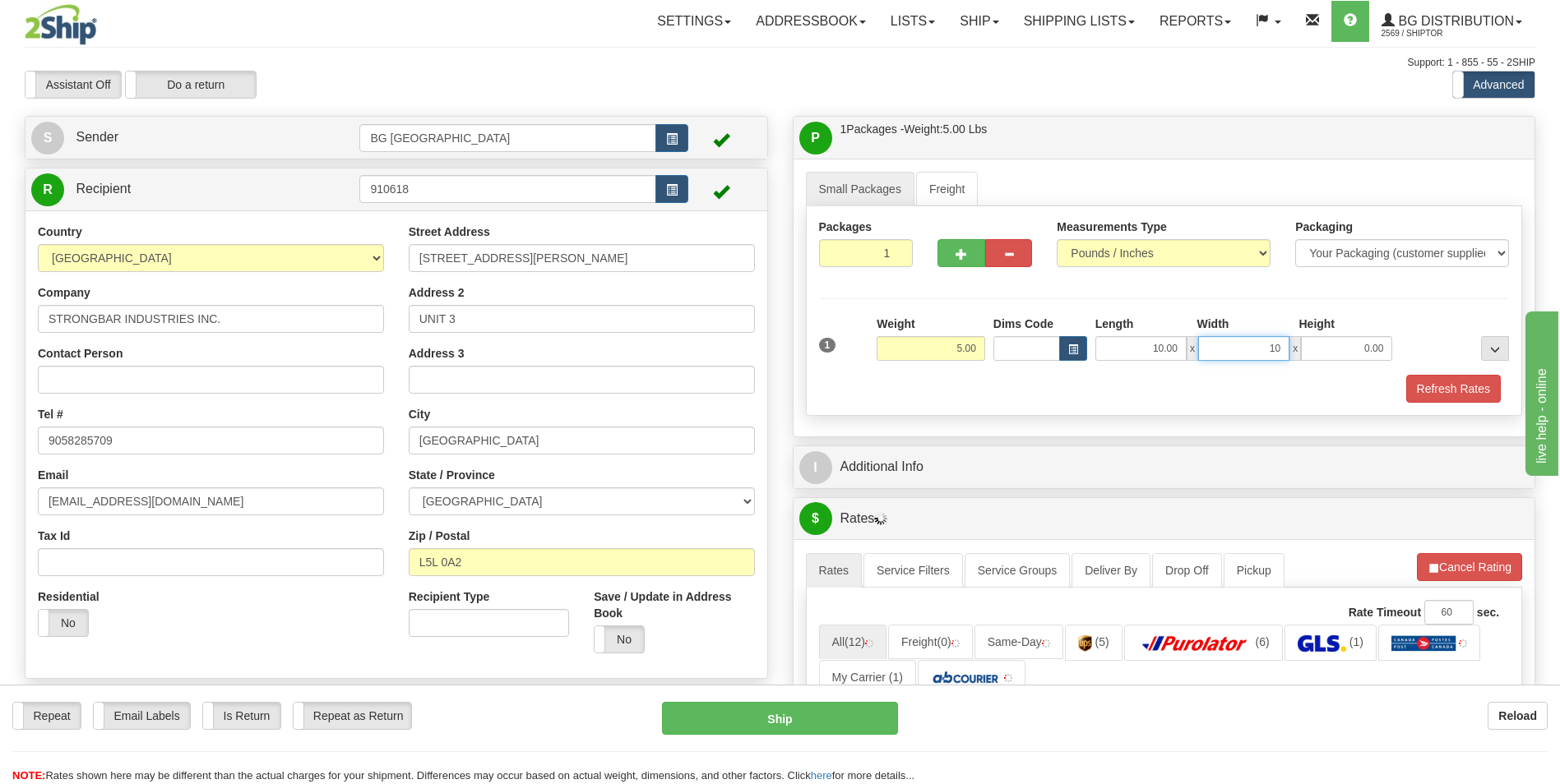
type input "10.00"
type input "5.00"
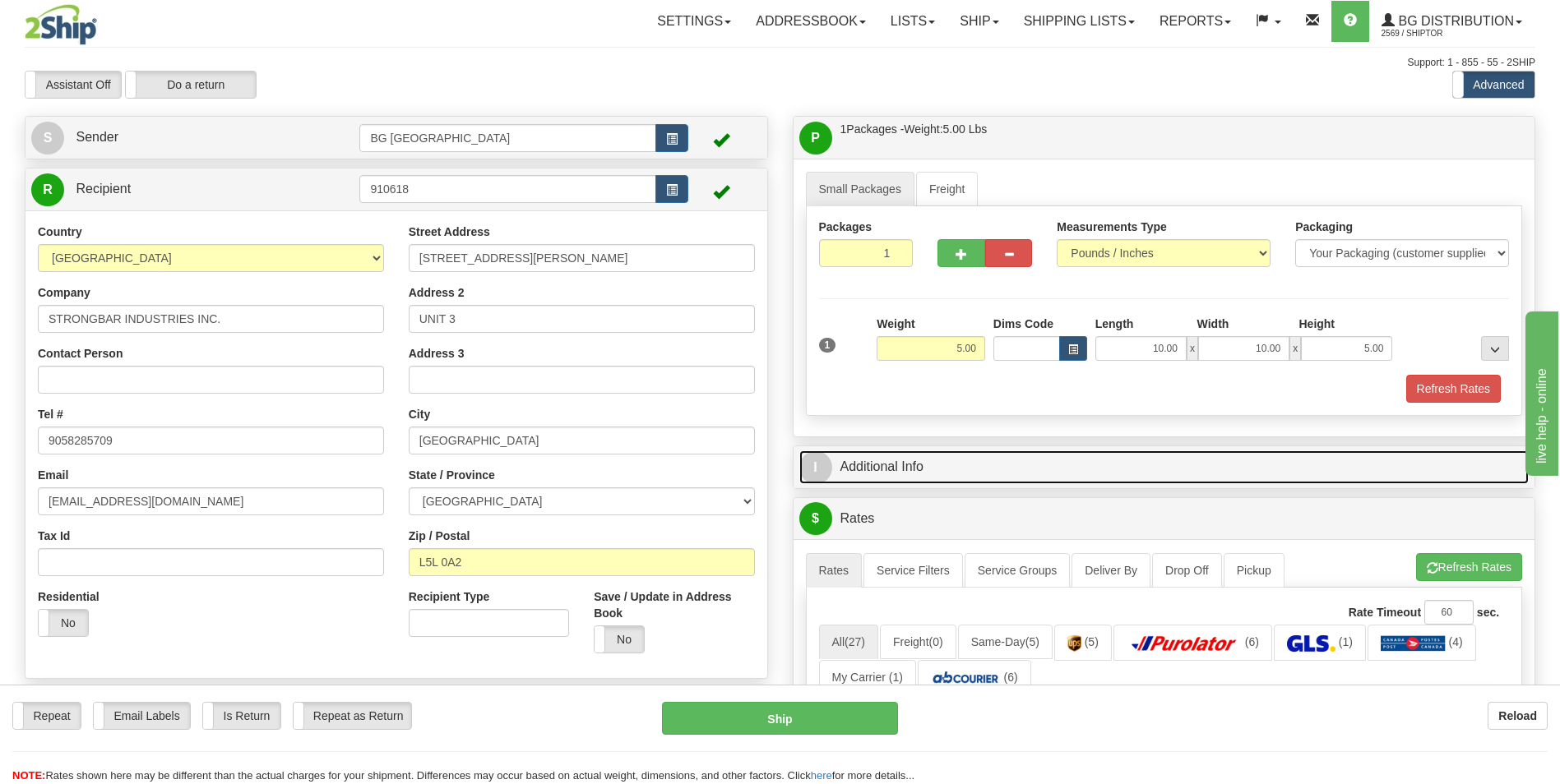
click at [914, 476] on link "I Additional Info" at bounding box center [1165, 467] width 730 height 34
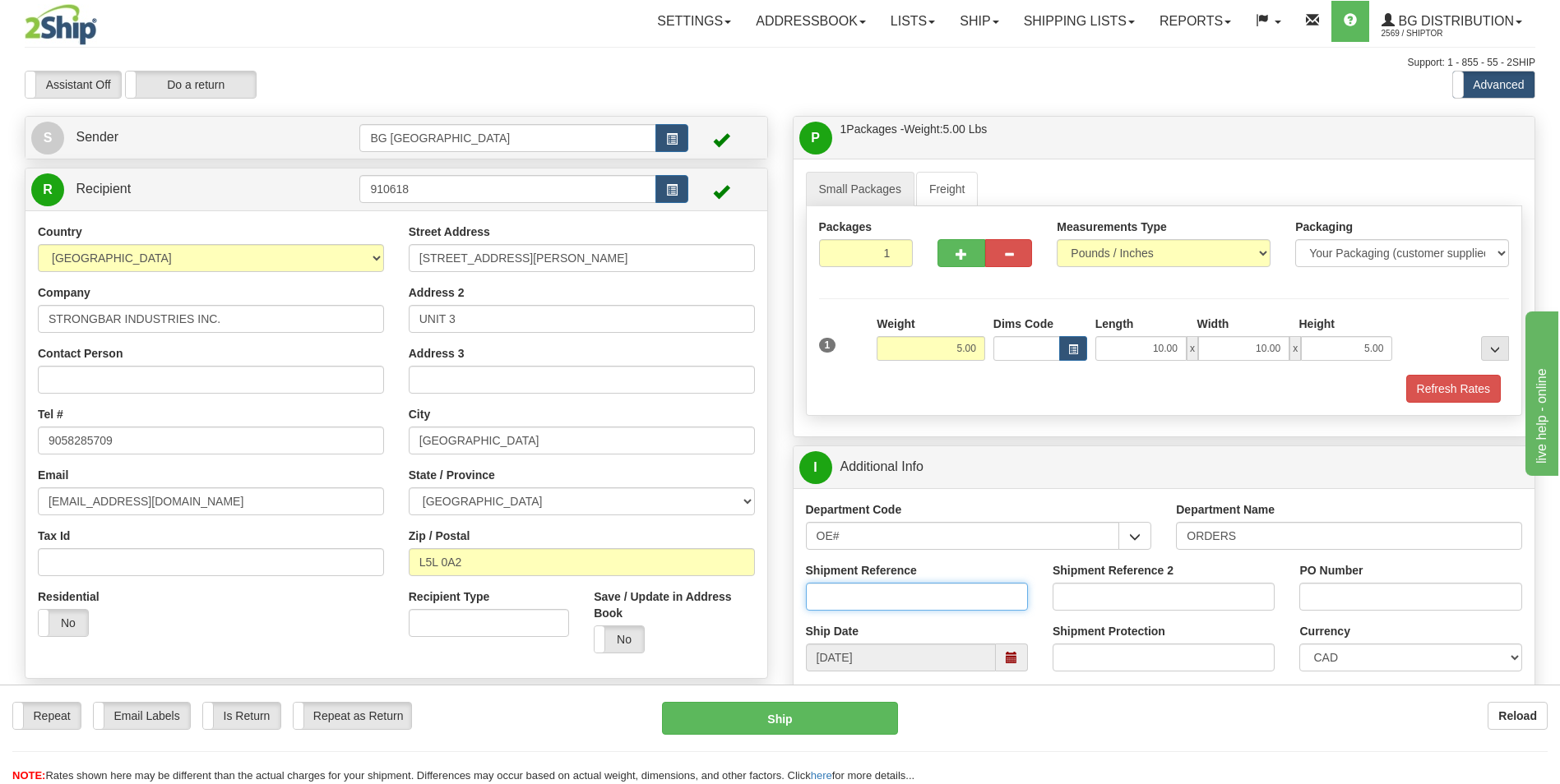
click at [891, 589] on input "Shipment Reference" at bounding box center [917, 596] width 222 height 28
type input "70180078-00"
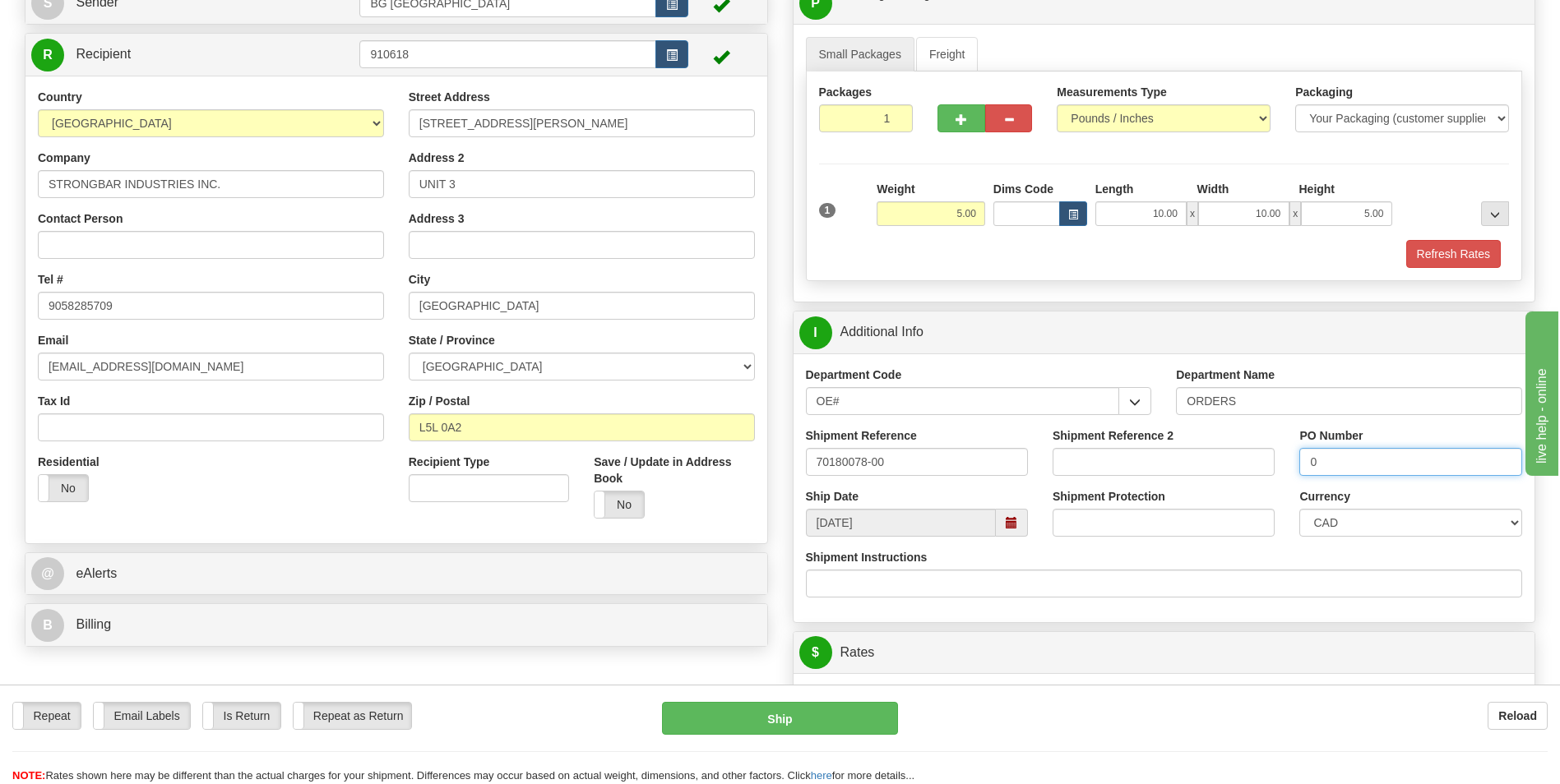
scroll to position [329, 0]
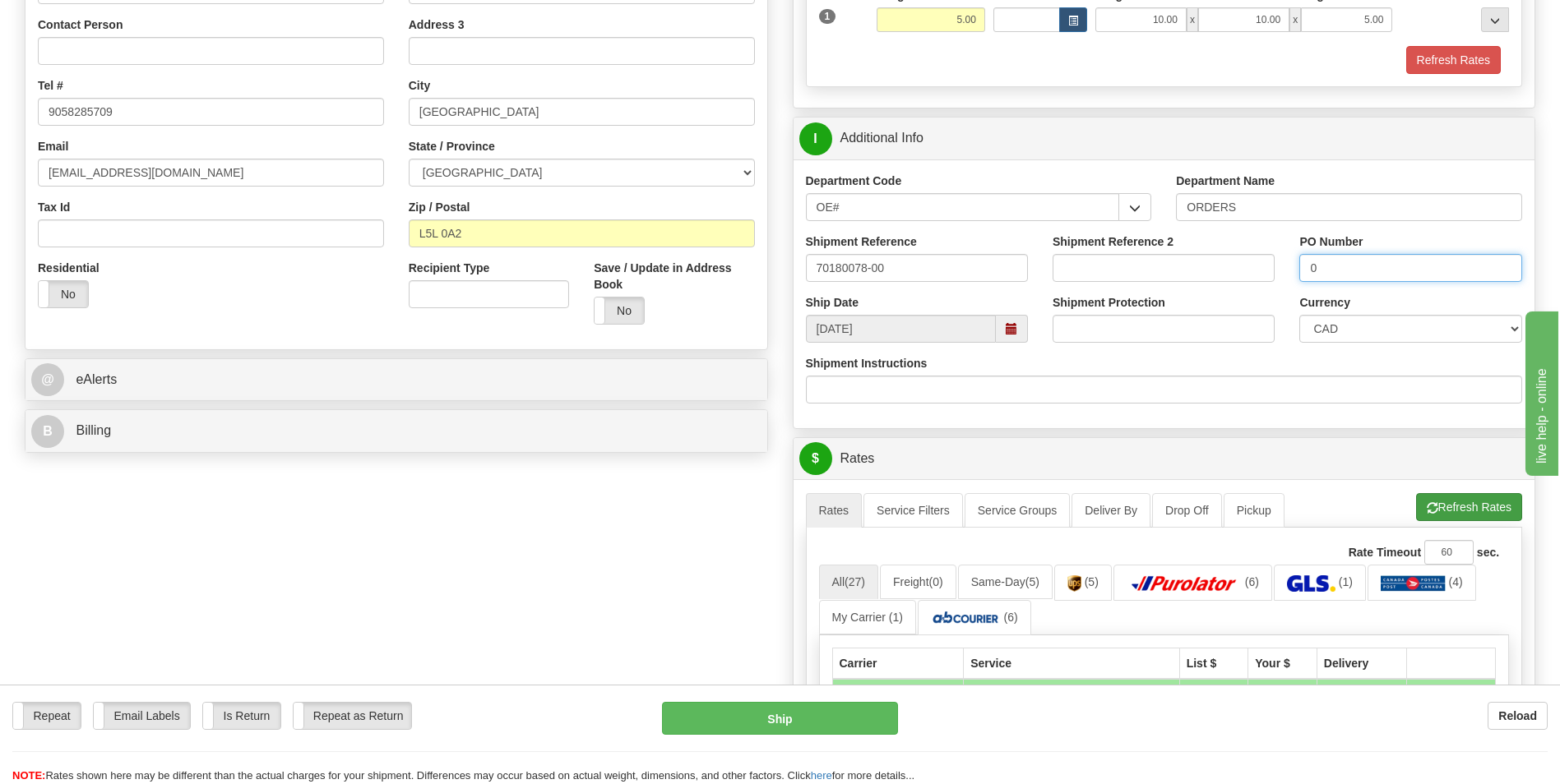
type input "0"
click at [1427, 516] on button "Refresh Rates" at bounding box center [1469, 507] width 106 height 28
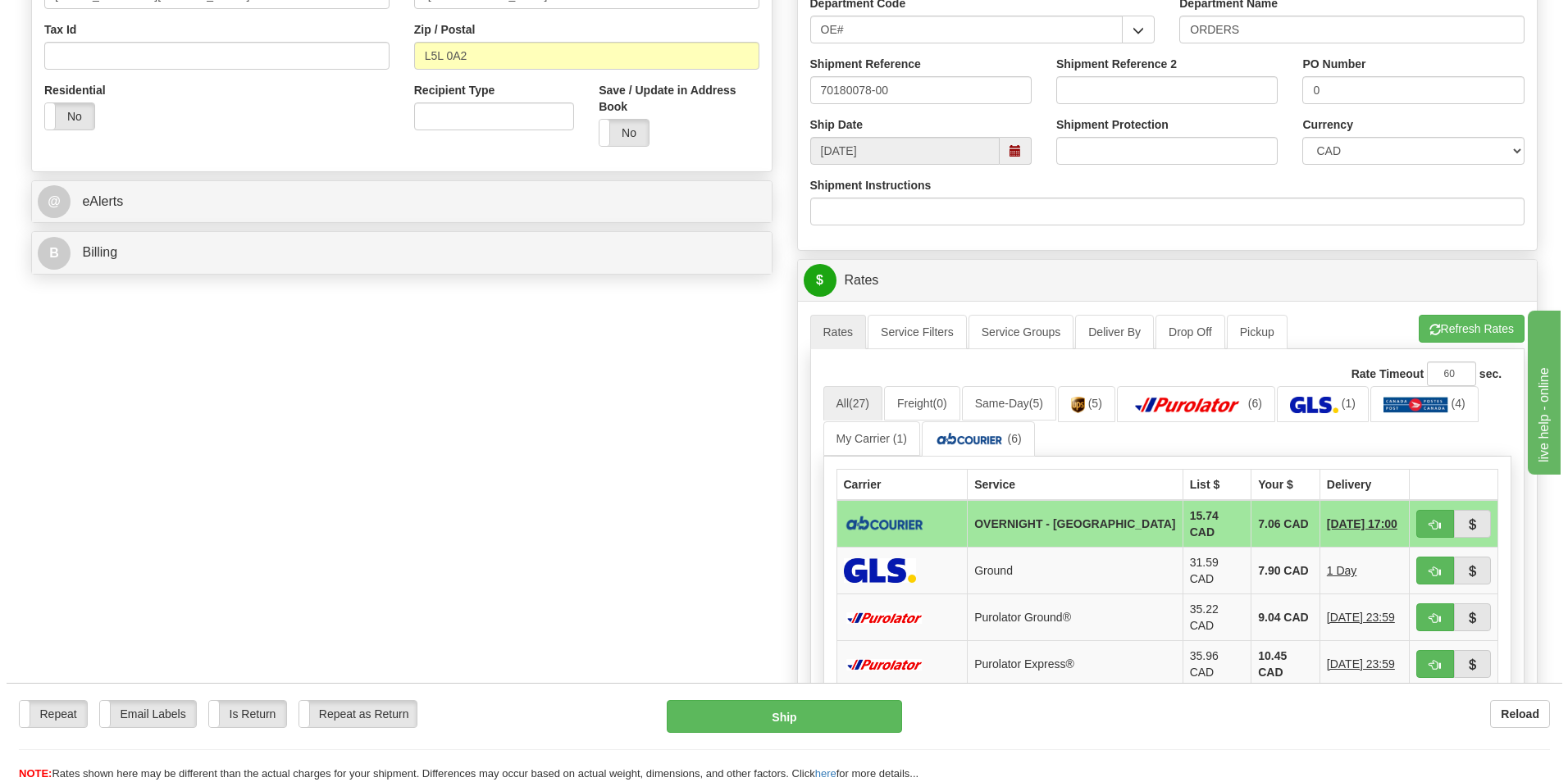
scroll to position [574, 0]
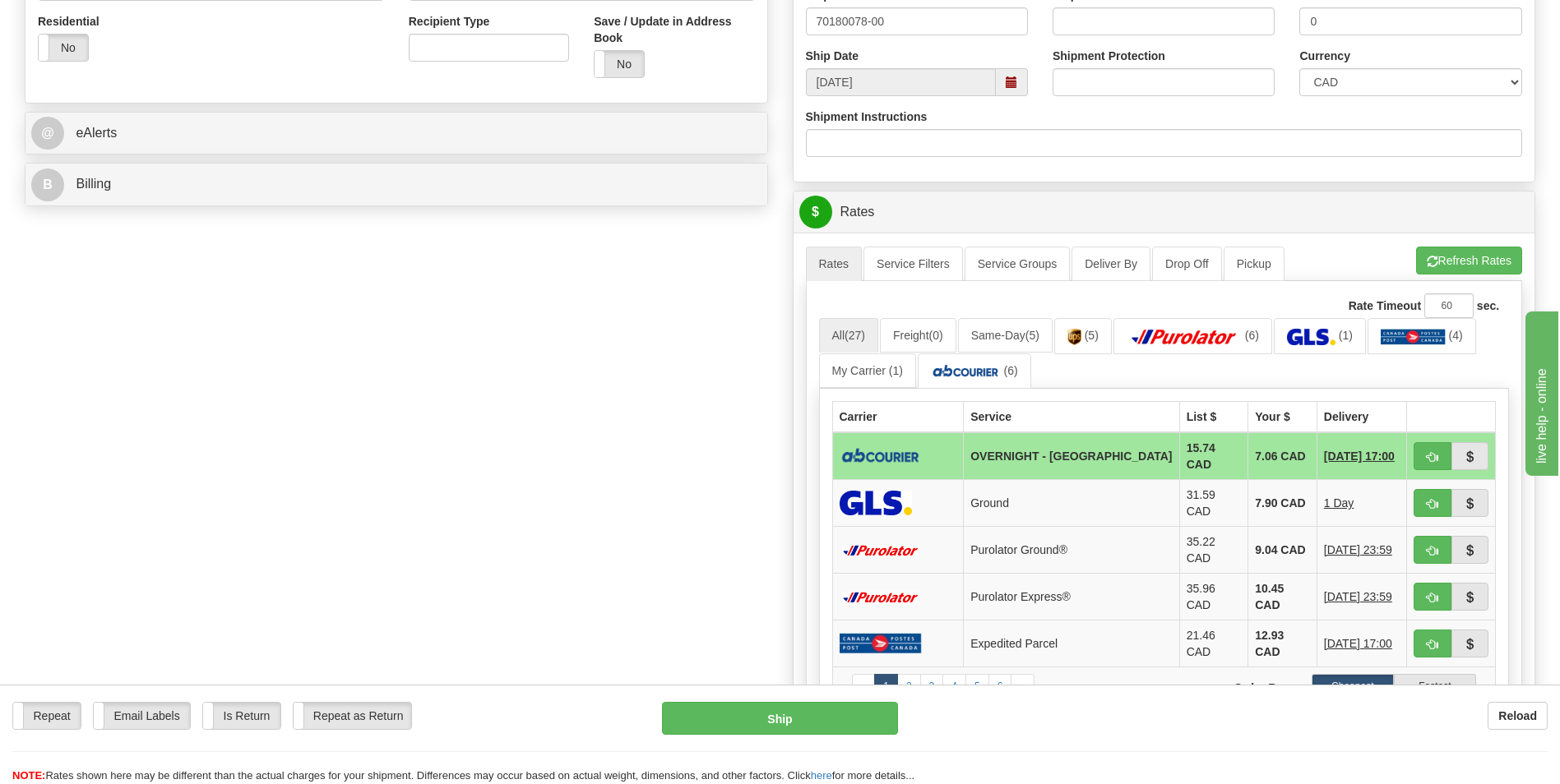
click at [1248, 453] on td "7.06 CAD" at bounding box center [1283, 456] width 70 height 48
click at [1435, 459] on span "button" at bounding box center [1432, 457] width 12 height 11
type input "4"
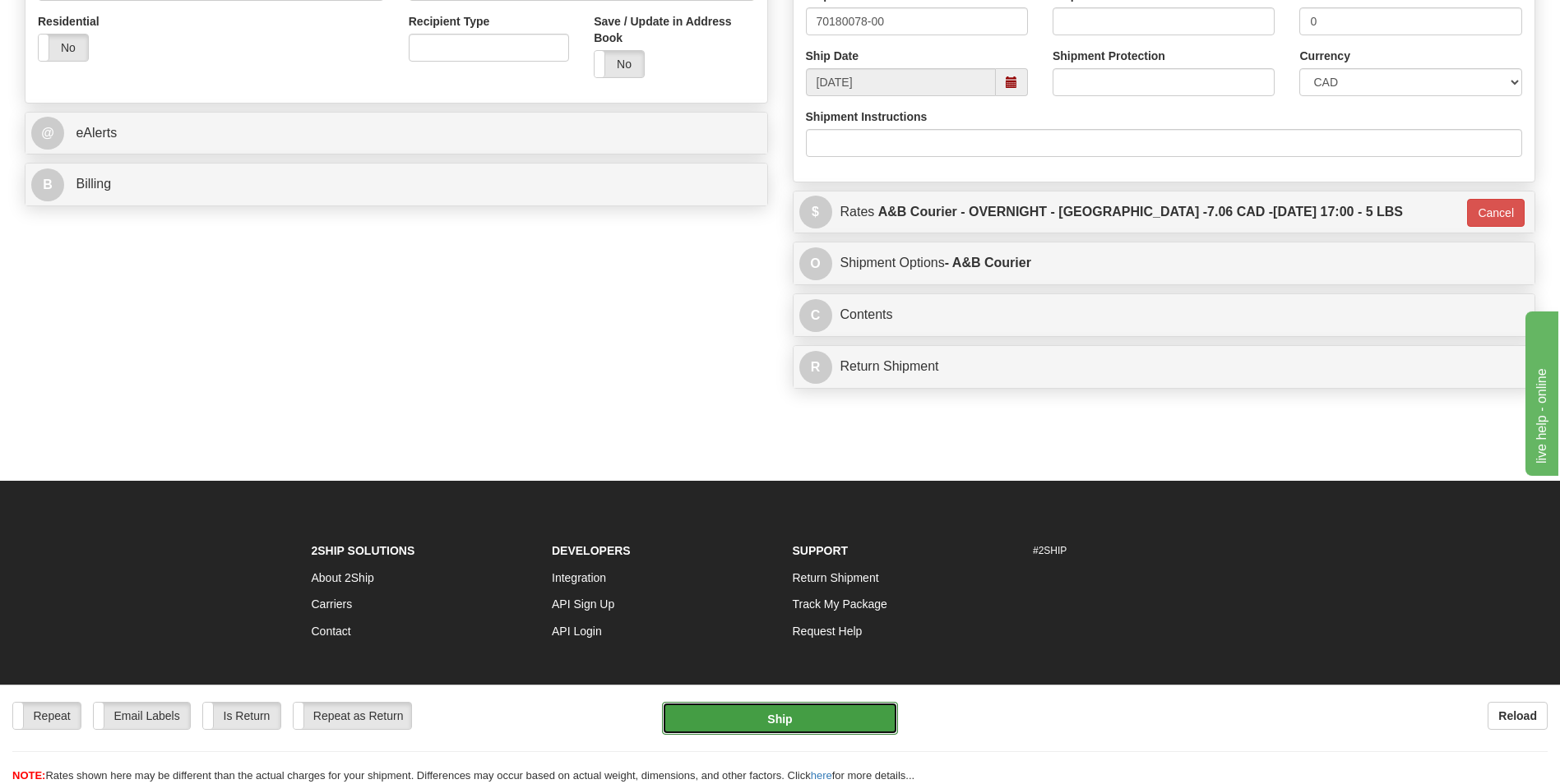
click at [859, 710] on button "Ship" at bounding box center [780, 719] width 235 height 33
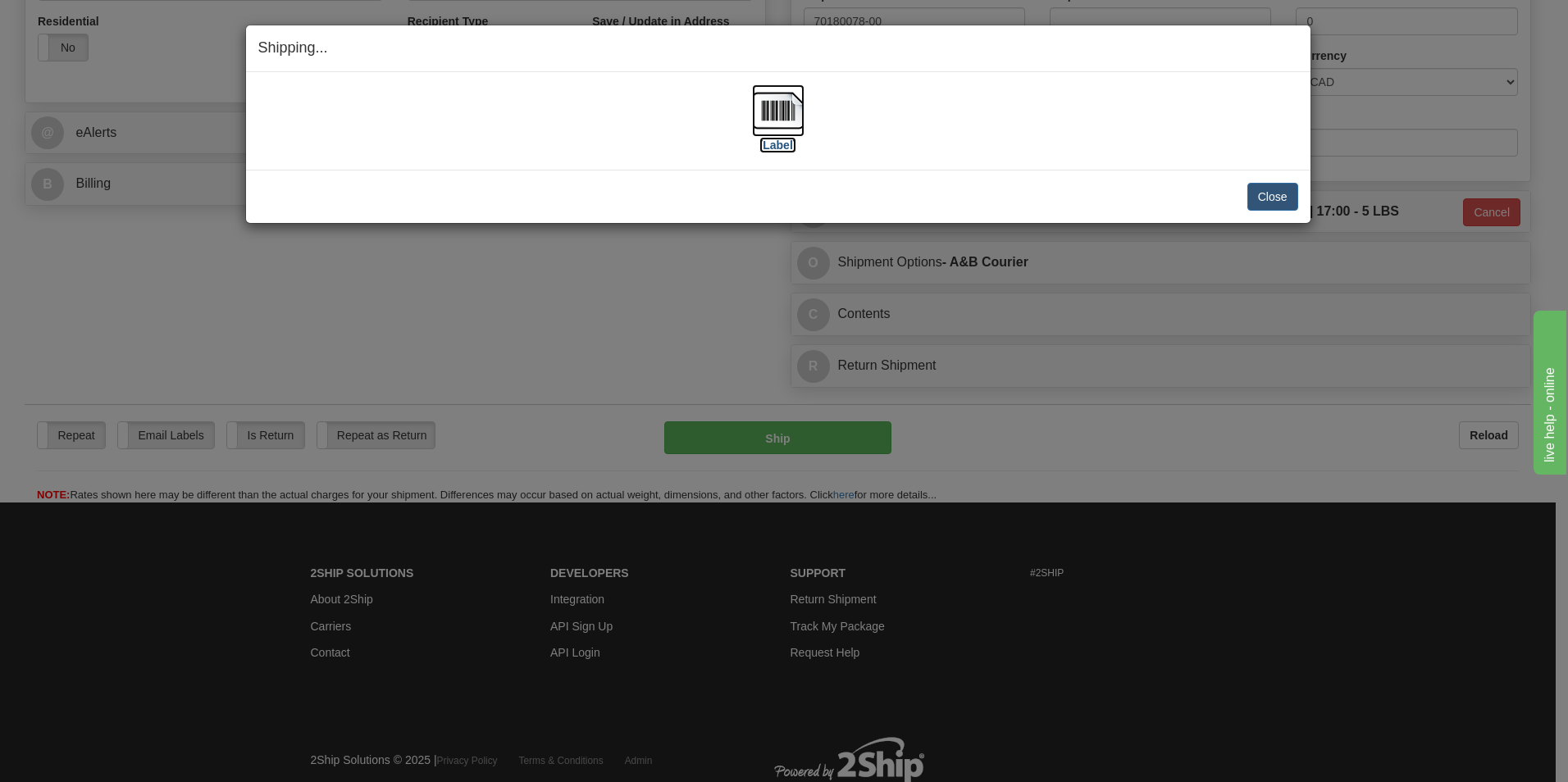
click at [779, 111] on img at bounding box center [778, 111] width 53 height 53
click at [1255, 192] on button "Close" at bounding box center [1272, 196] width 51 height 28
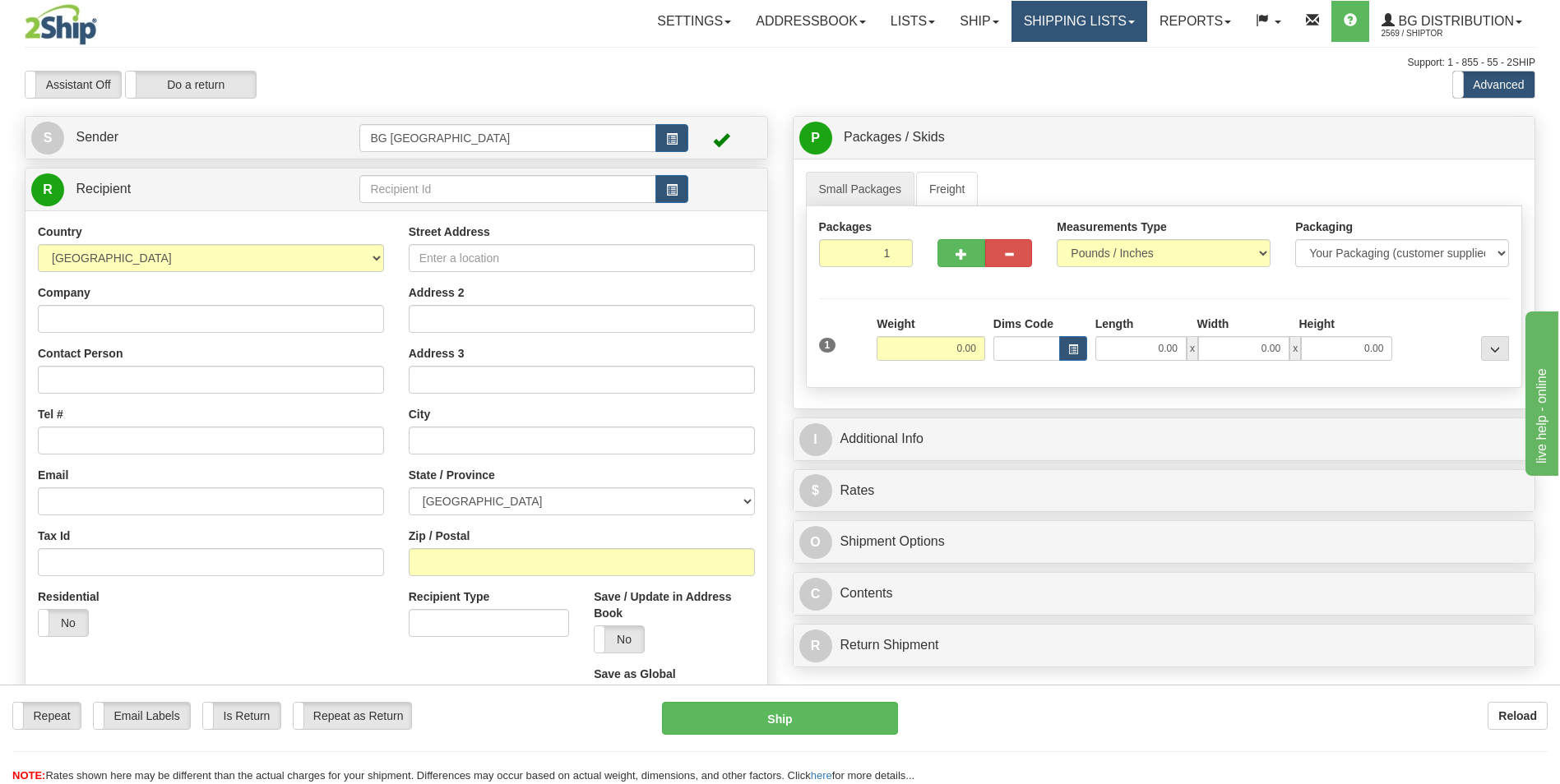
click at [1100, 16] on link "Shipping lists" at bounding box center [1080, 21] width 135 height 41
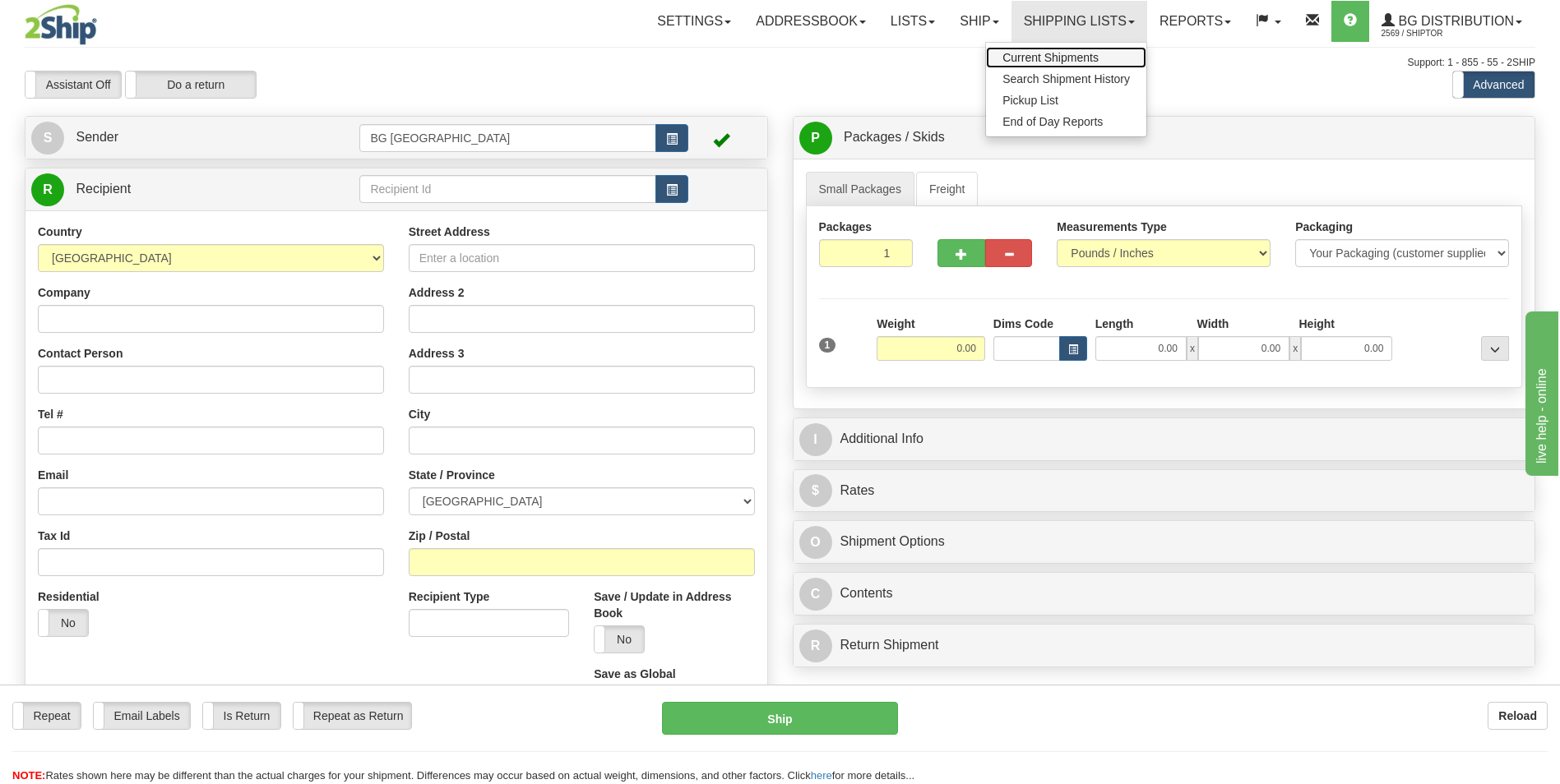
click at [1083, 64] on link "Current Shipments" at bounding box center [1066, 57] width 160 height 21
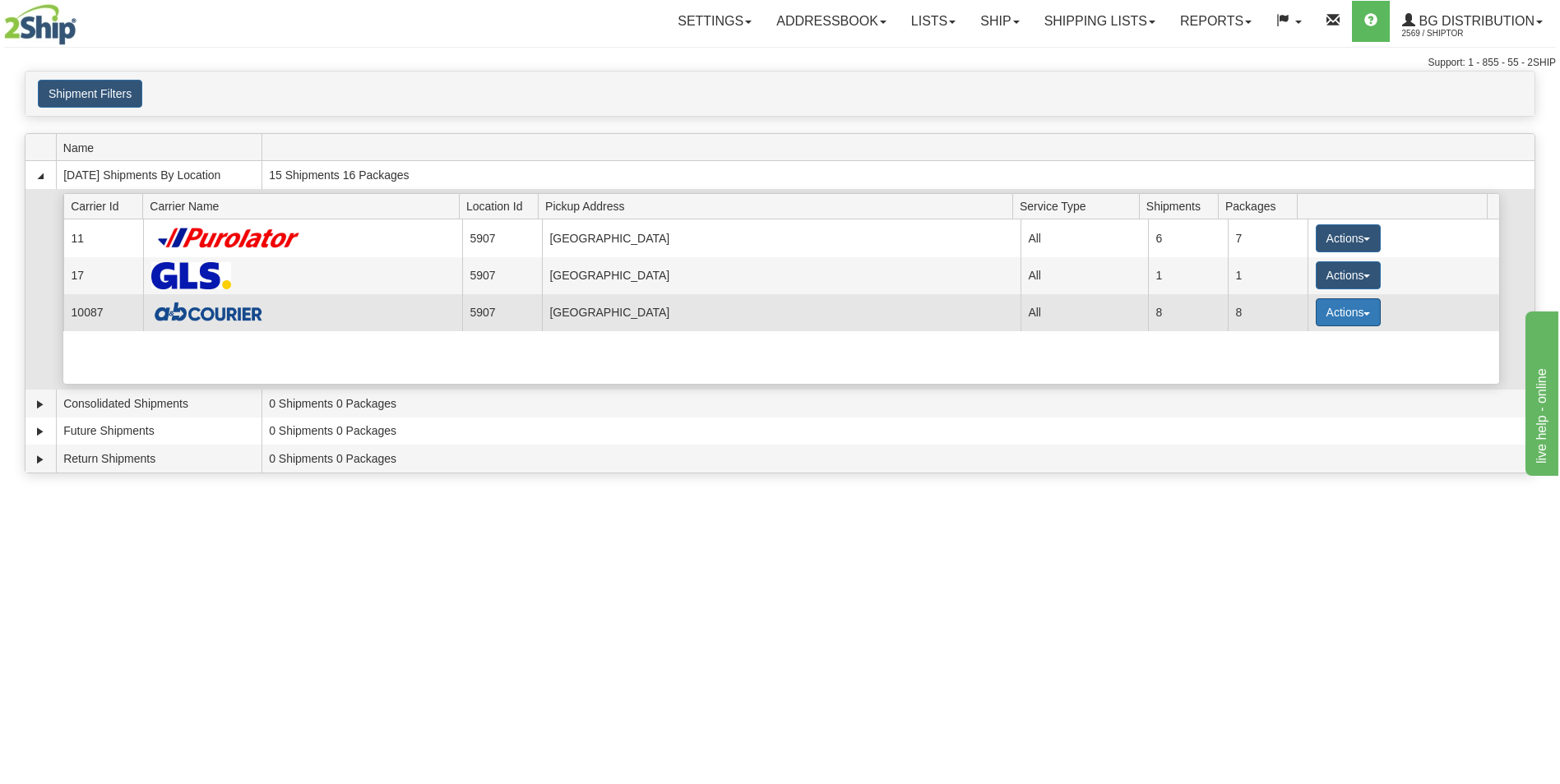
click at [1336, 309] on button "Actions" at bounding box center [1349, 312] width 66 height 28
click at [1296, 341] on span "Details" at bounding box center [1286, 343] width 45 height 12
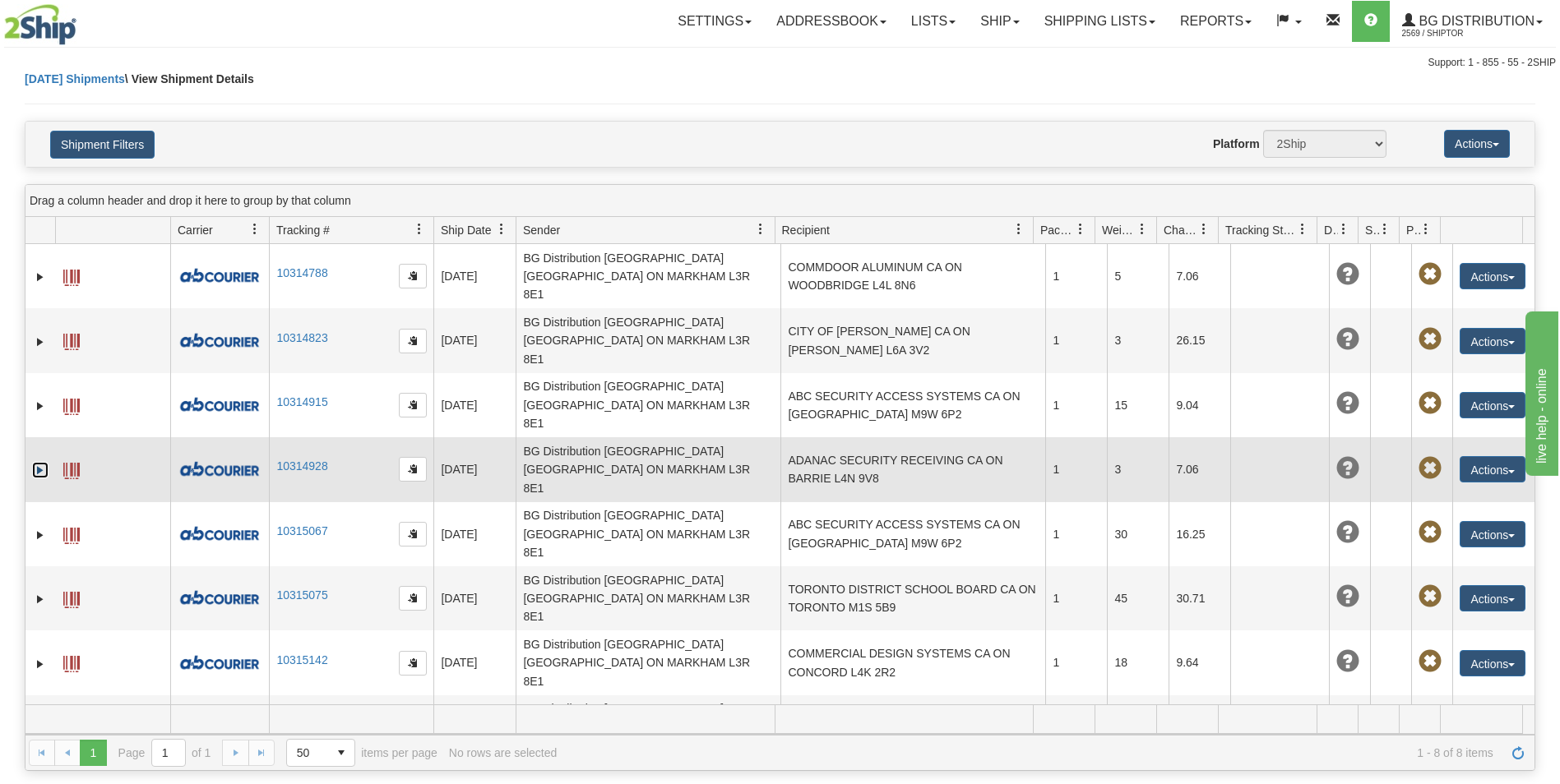
click at [37, 462] on link "Expand" at bounding box center [40, 470] width 16 height 16
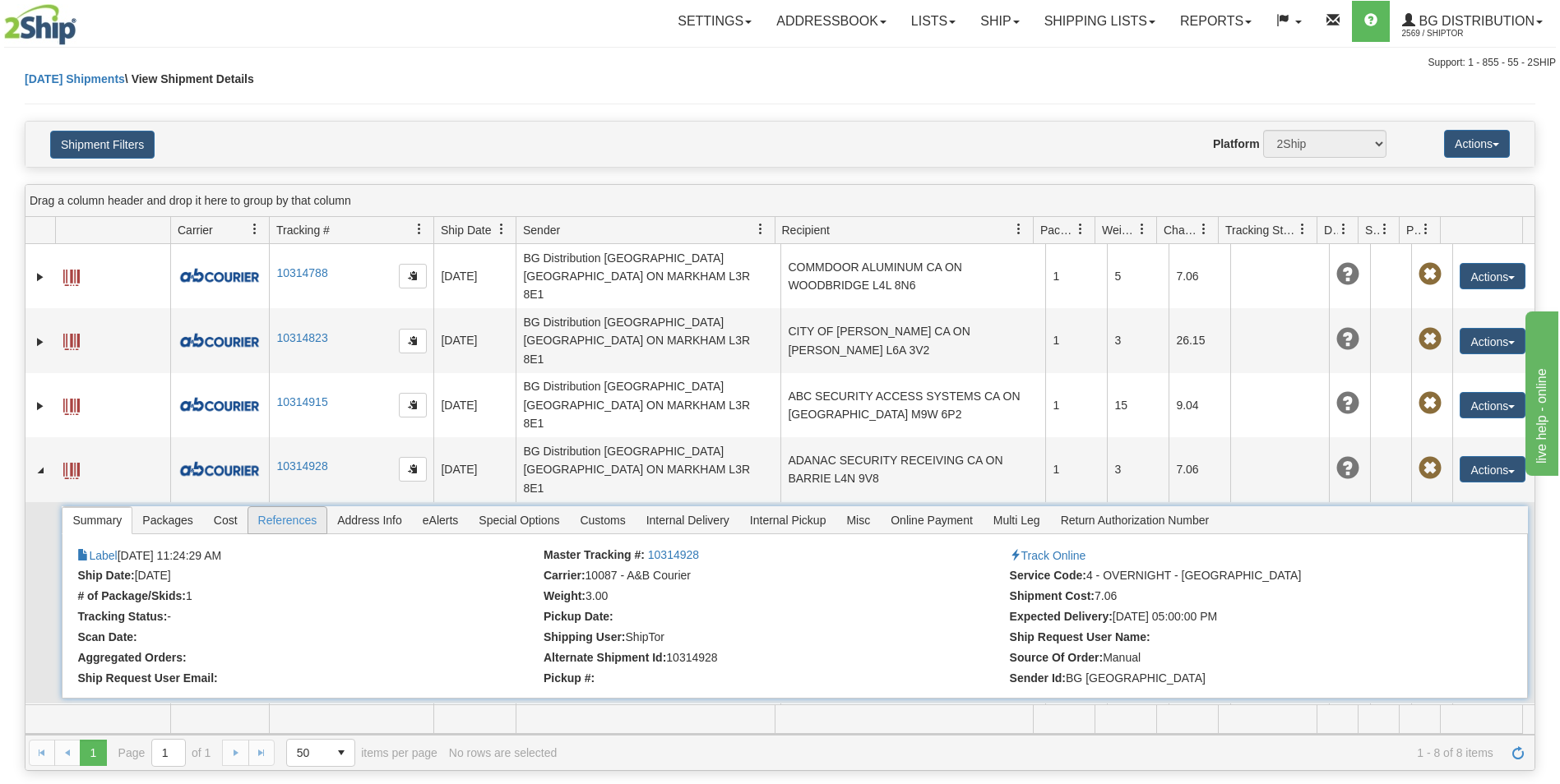
click at [276, 508] on span "References" at bounding box center [287, 521] width 79 height 27
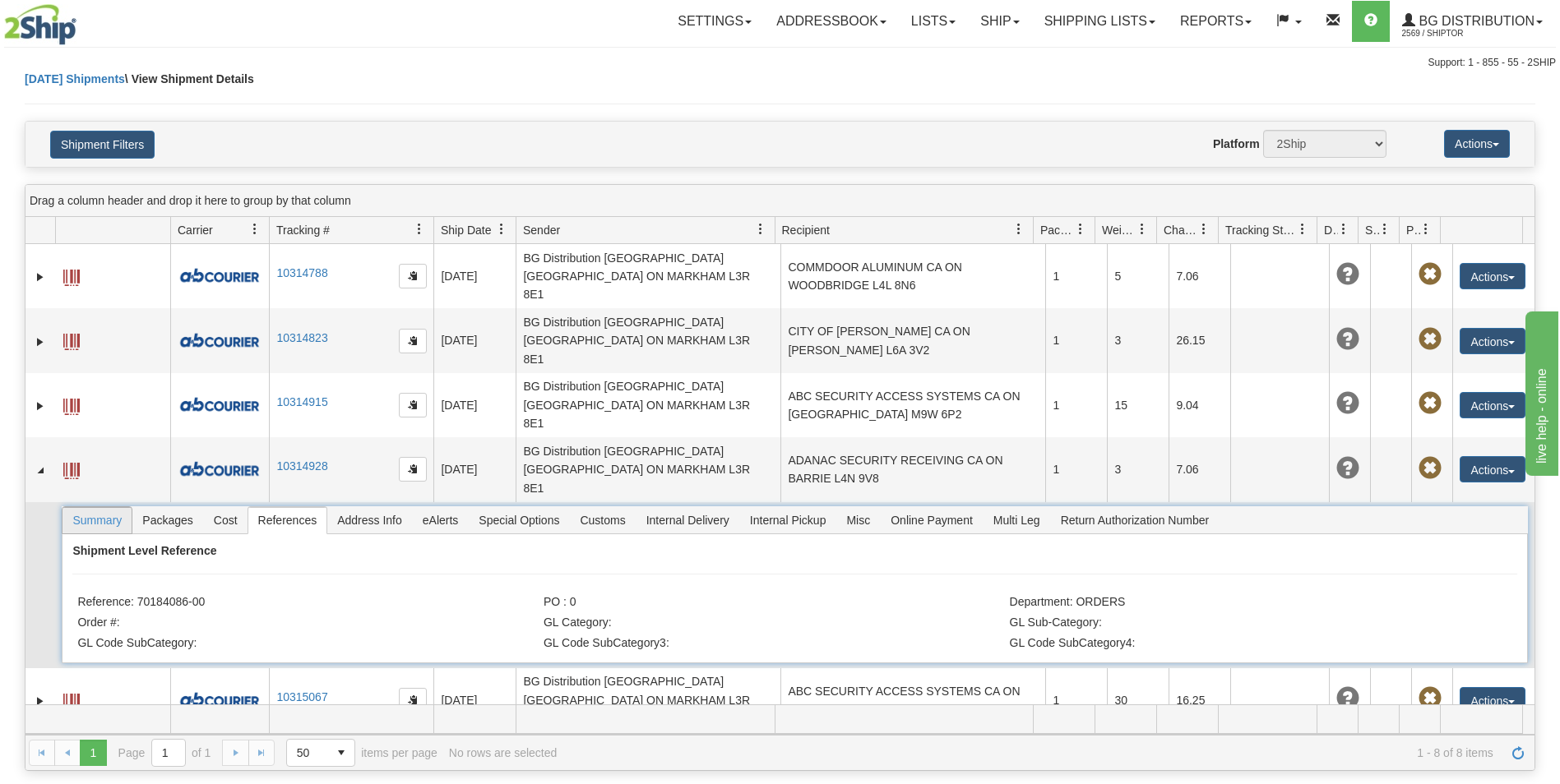
click at [116, 508] on span "Summary" at bounding box center [97, 521] width 70 height 27
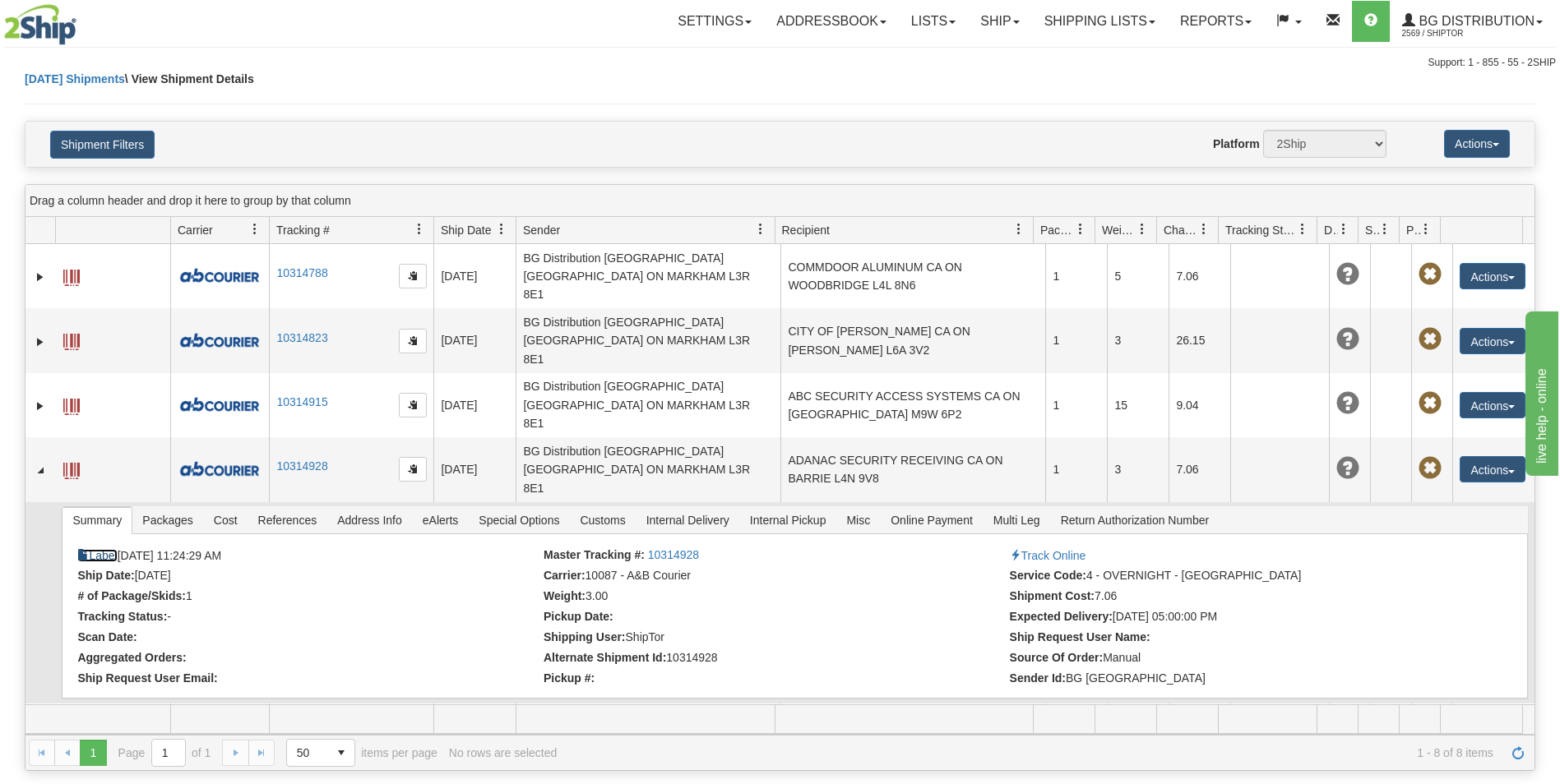
click at [114, 549] on link "Label" at bounding box center [96, 555] width 39 height 13
click at [986, 17] on link "Ship" at bounding box center [999, 21] width 63 height 41
click at [970, 52] on span "Ship Screen" at bounding box center [949, 58] width 62 height 13
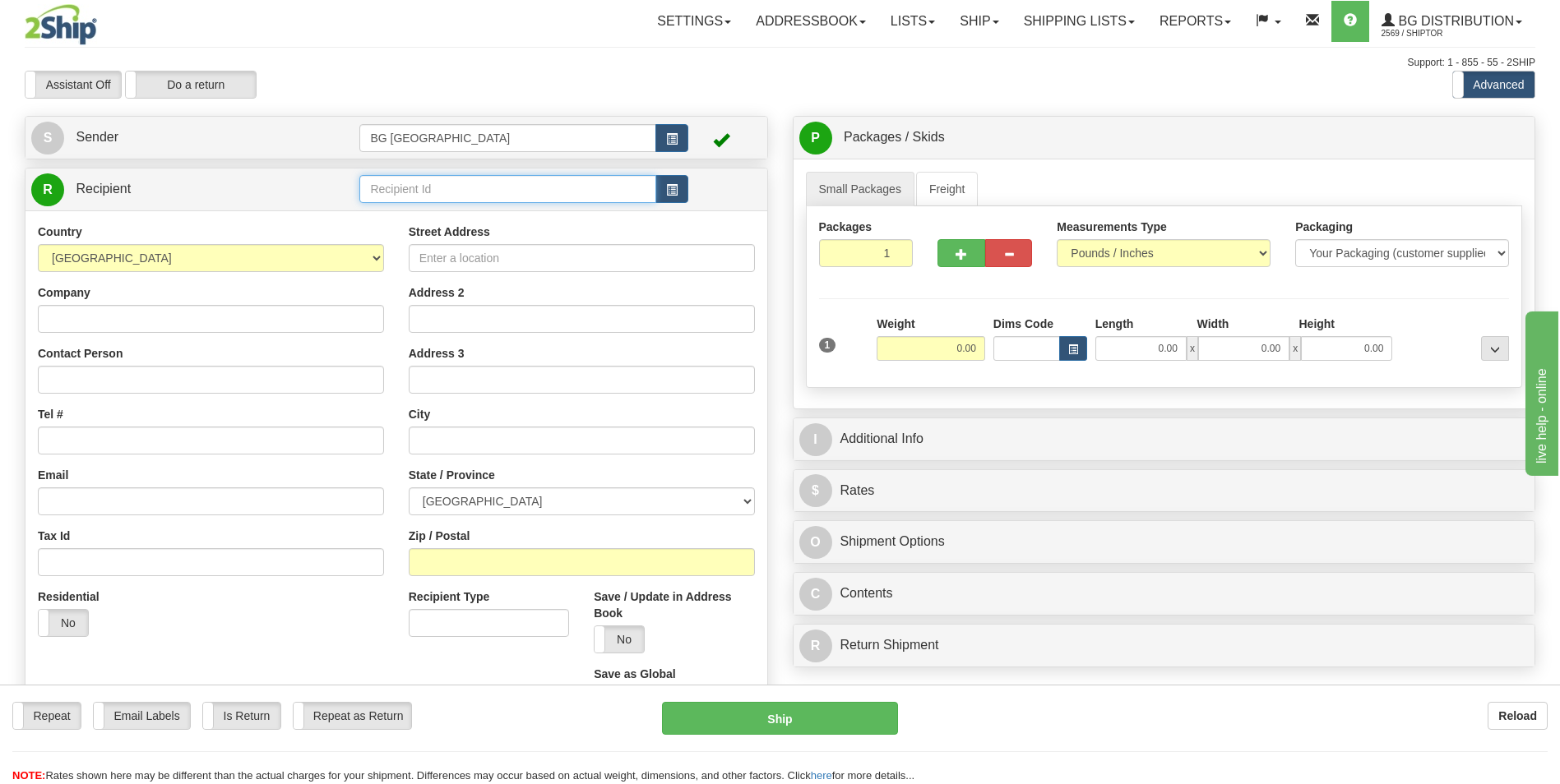
click at [514, 199] on input "text" at bounding box center [508, 188] width 296 height 28
click at [468, 208] on div "60027" at bounding box center [504, 215] width 280 height 18
type input "60027"
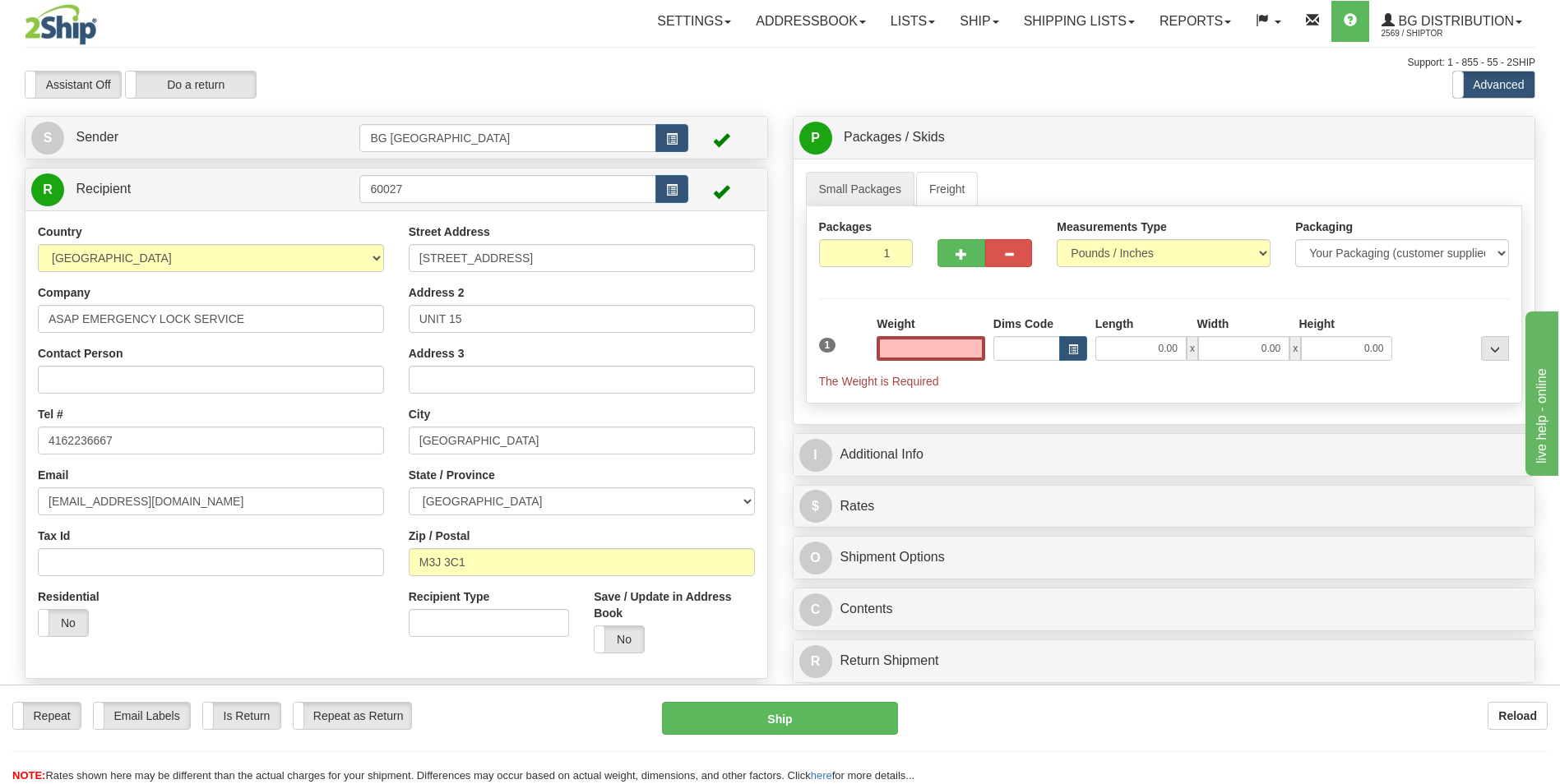
type input "0.00"
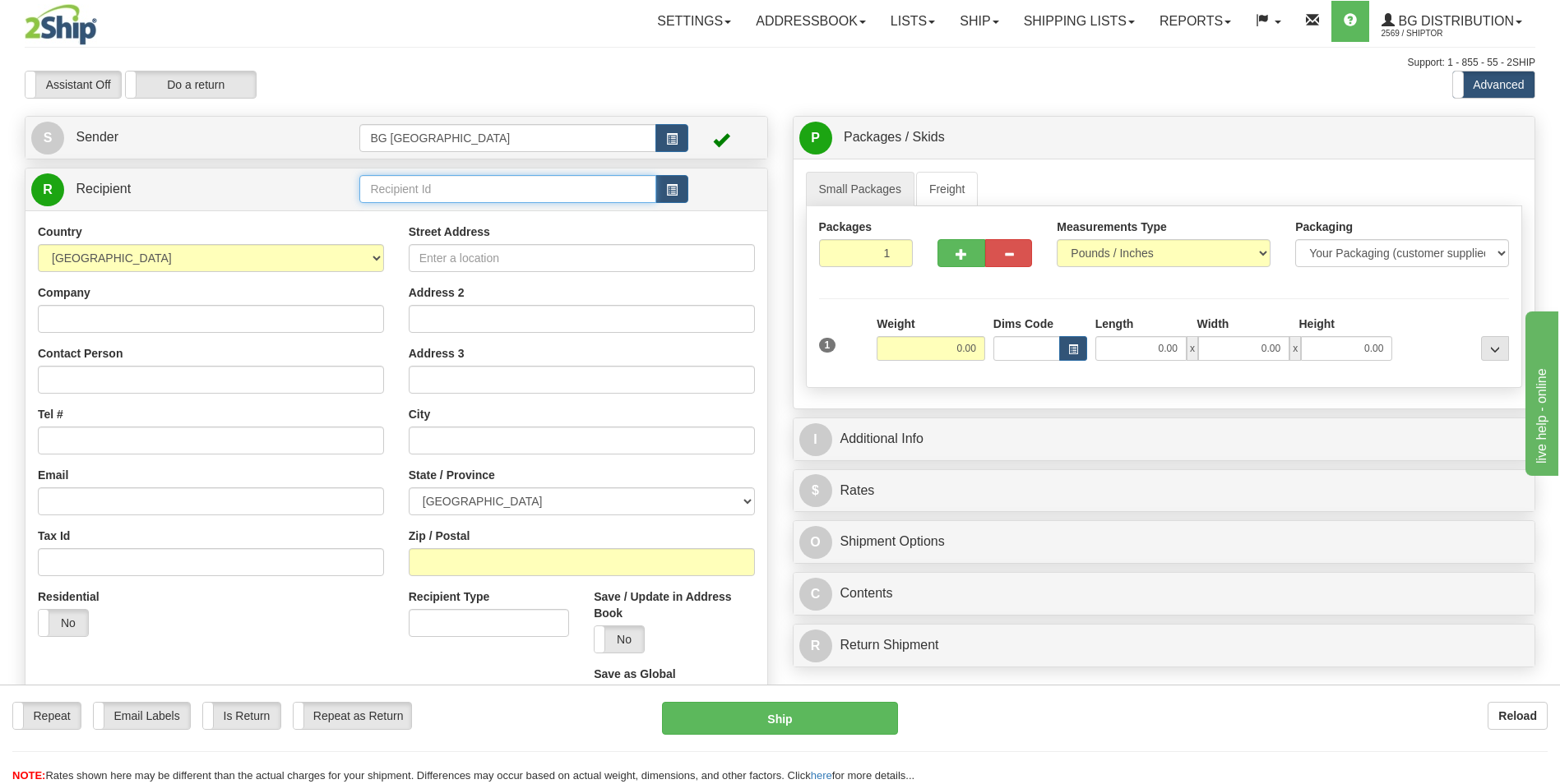
click at [403, 182] on input "text" at bounding box center [508, 188] width 296 height 28
click at [403, 210] on div "60151" at bounding box center [504, 215] width 280 height 18
type input "60151"
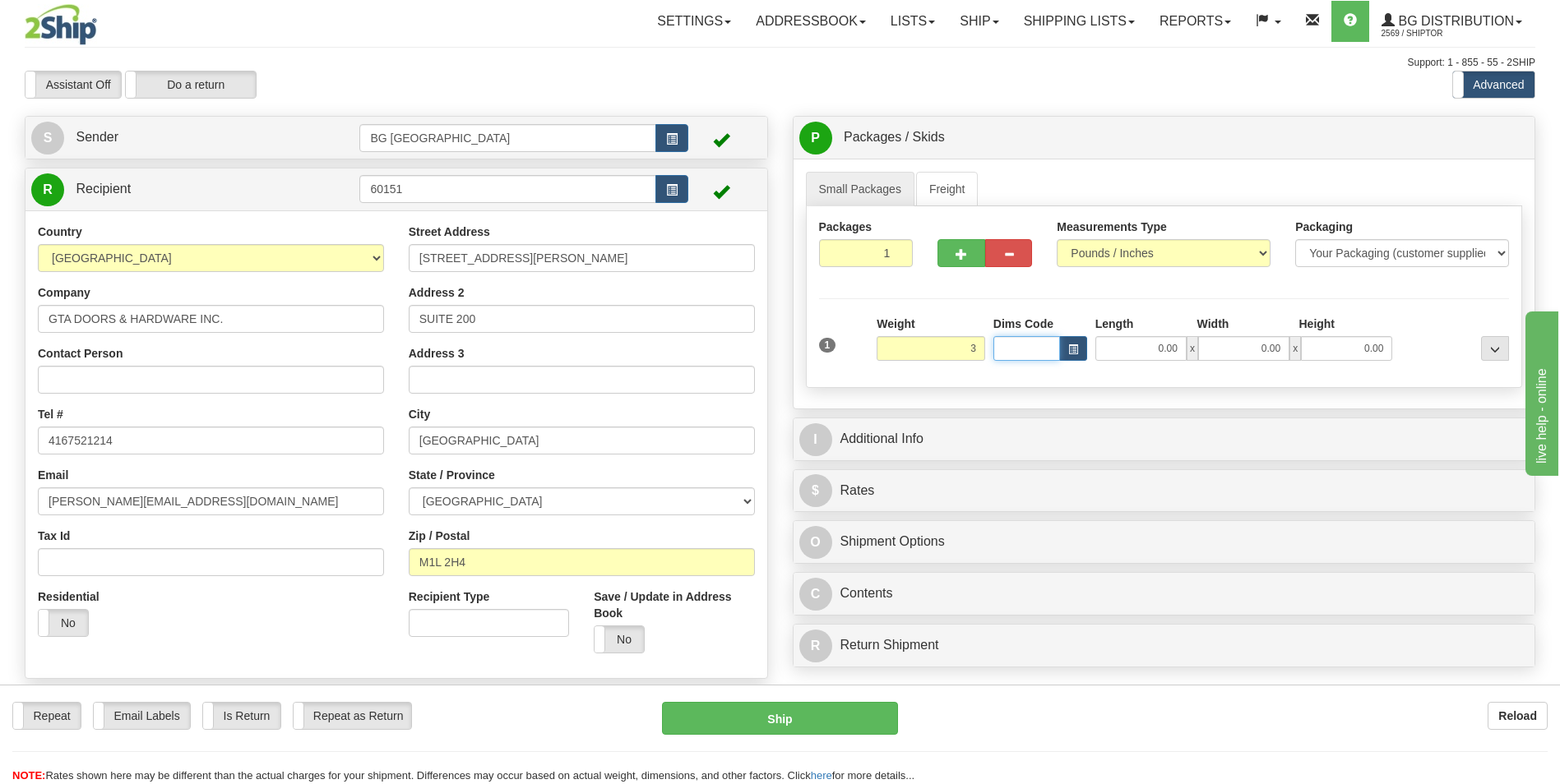
type input "3.00"
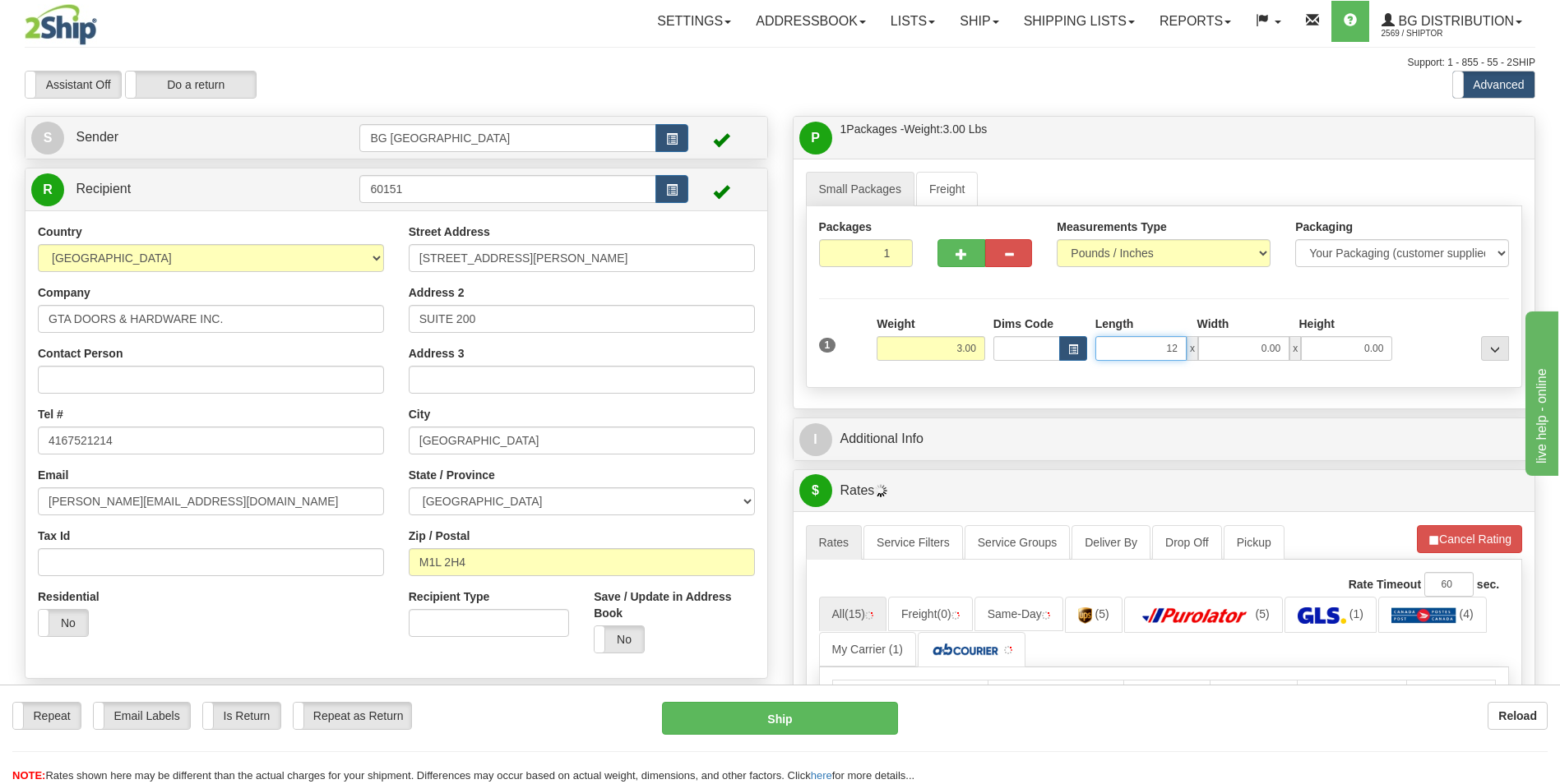
type input "12.00"
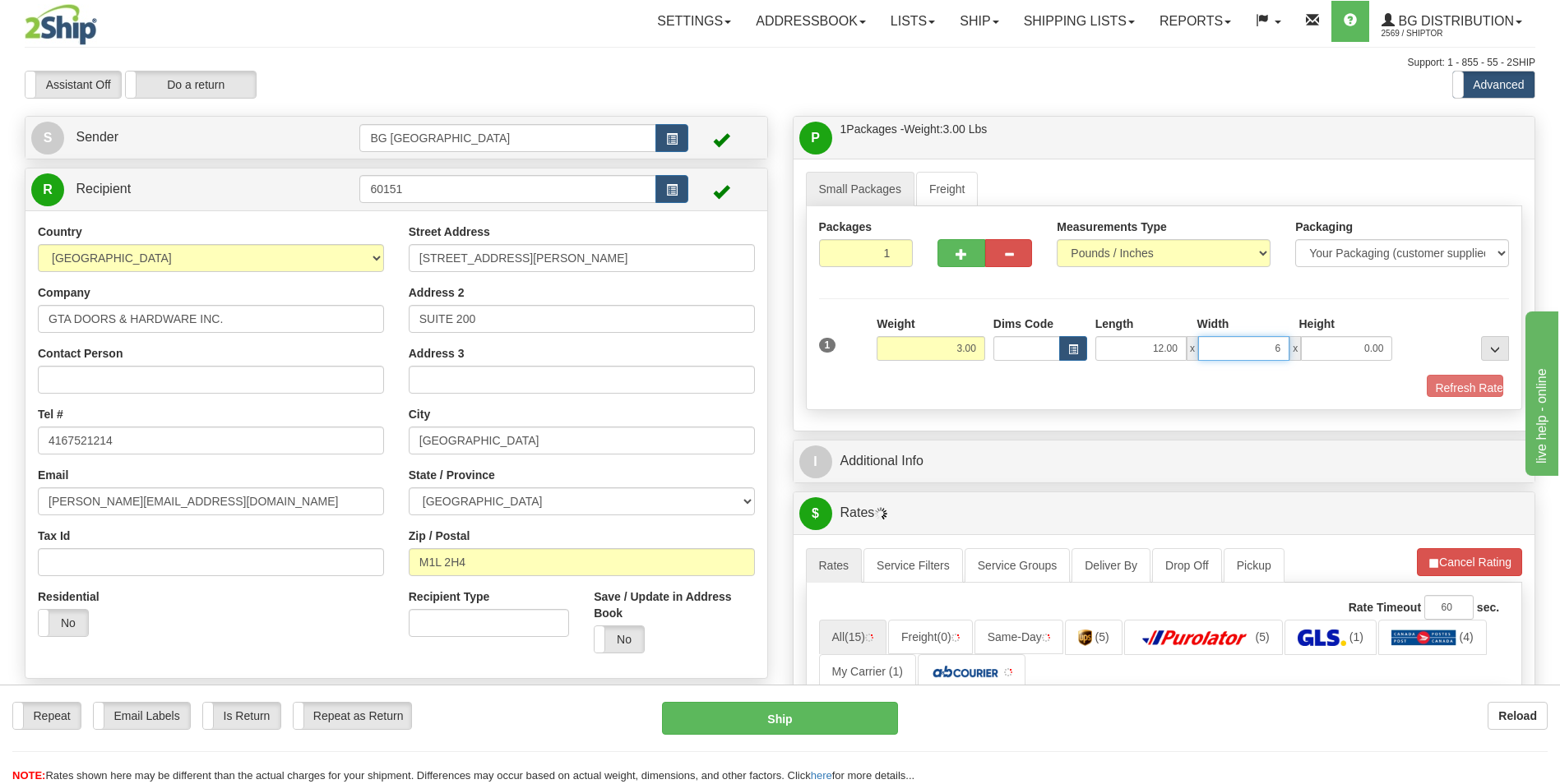
type input "6.00"
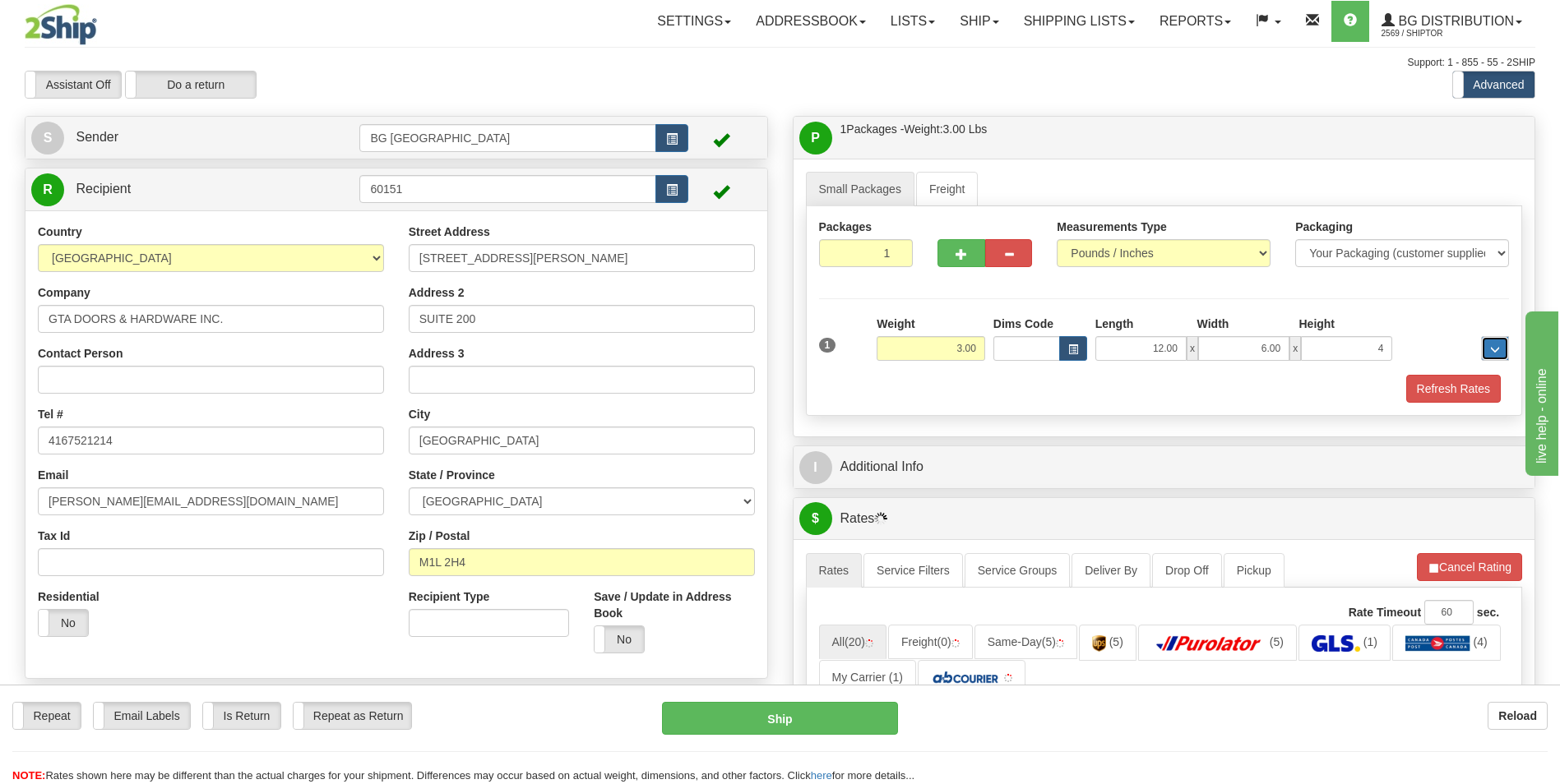
type input "4.00"
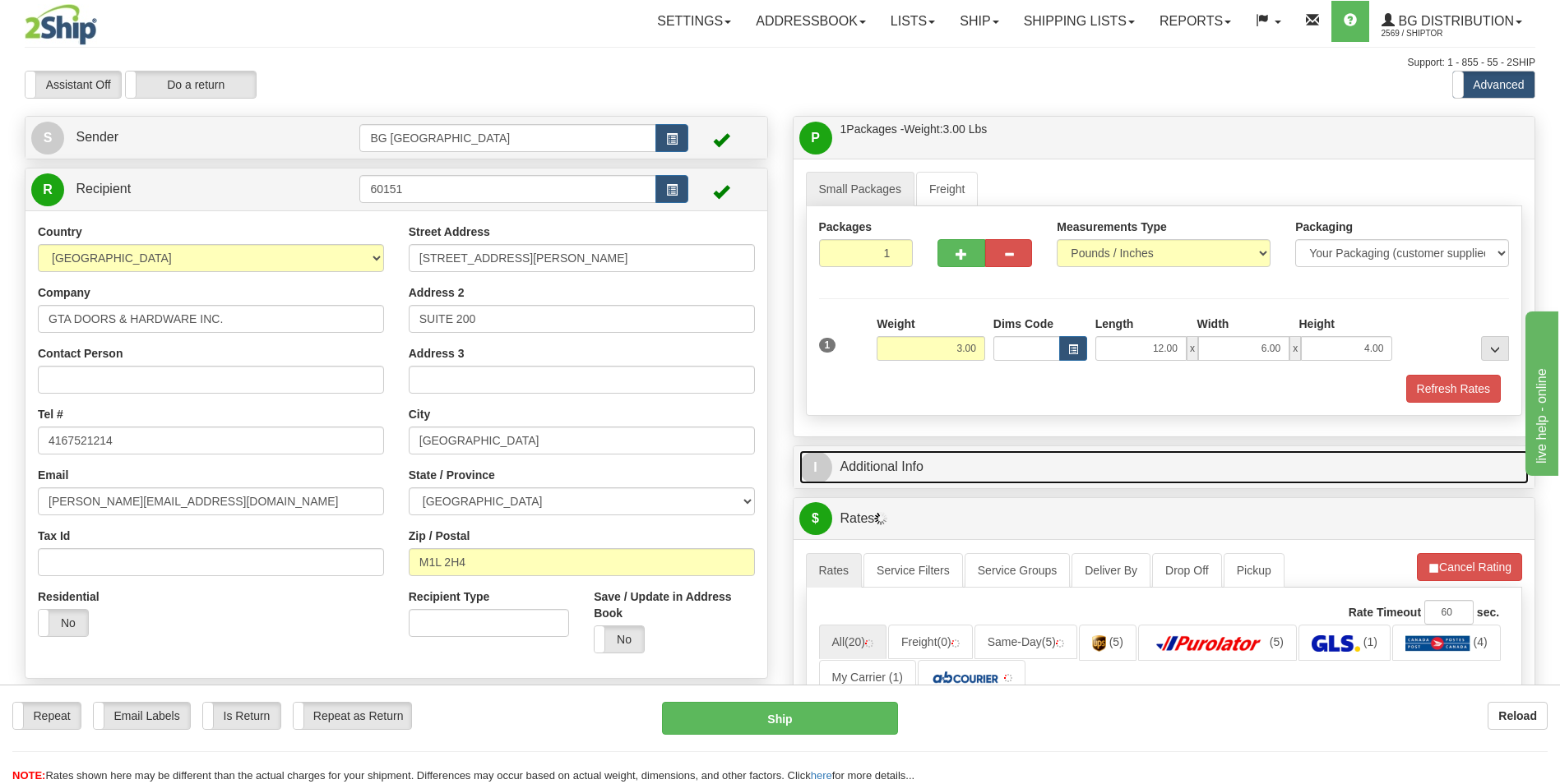
click at [957, 458] on link "I Additional Info" at bounding box center [1165, 467] width 730 height 34
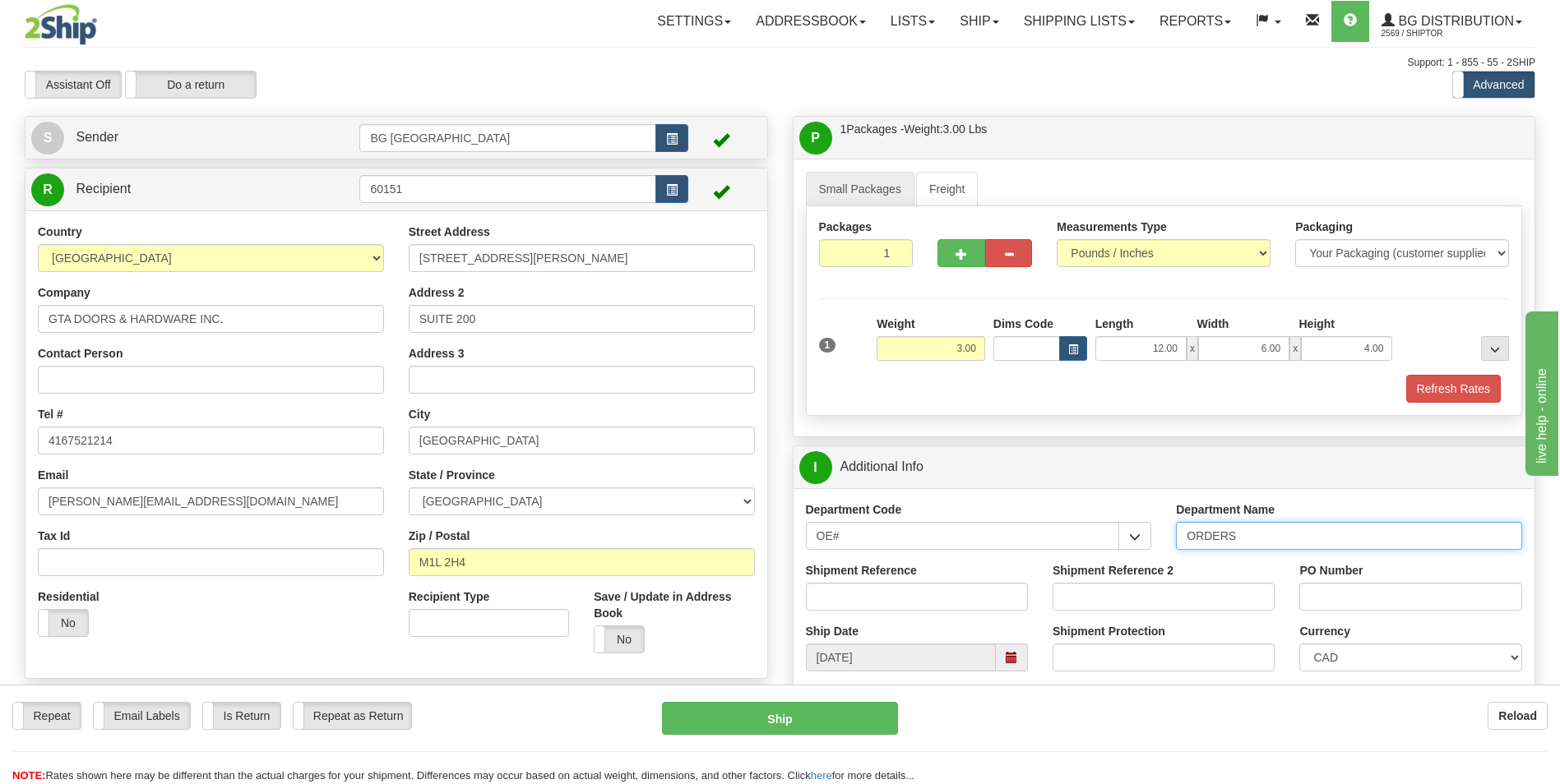
click at [1264, 538] on input "ORDERS" at bounding box center [1349, 536] width 346 height 28
type input "70184081-000"
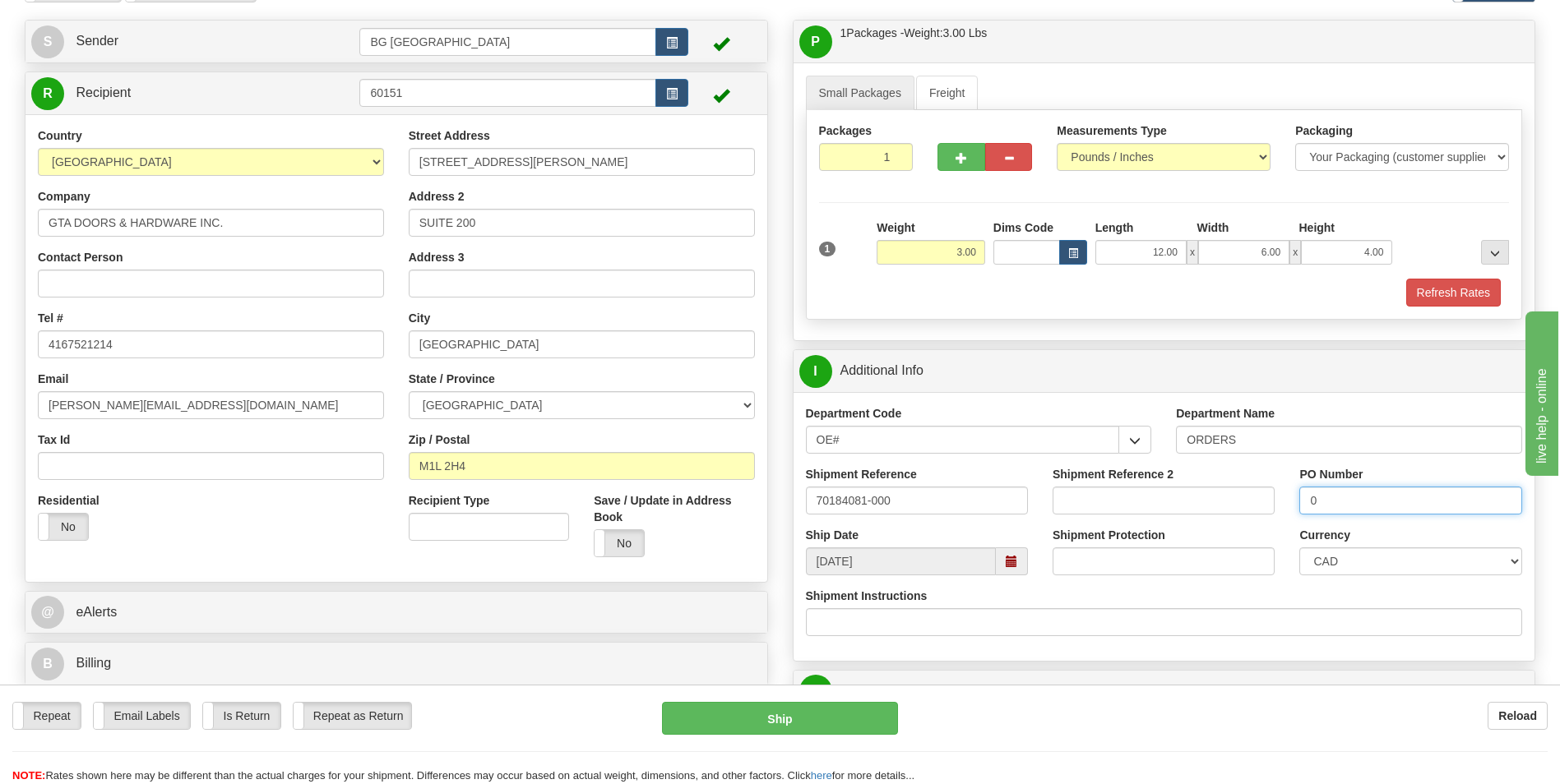
scroll to position [329, 0]
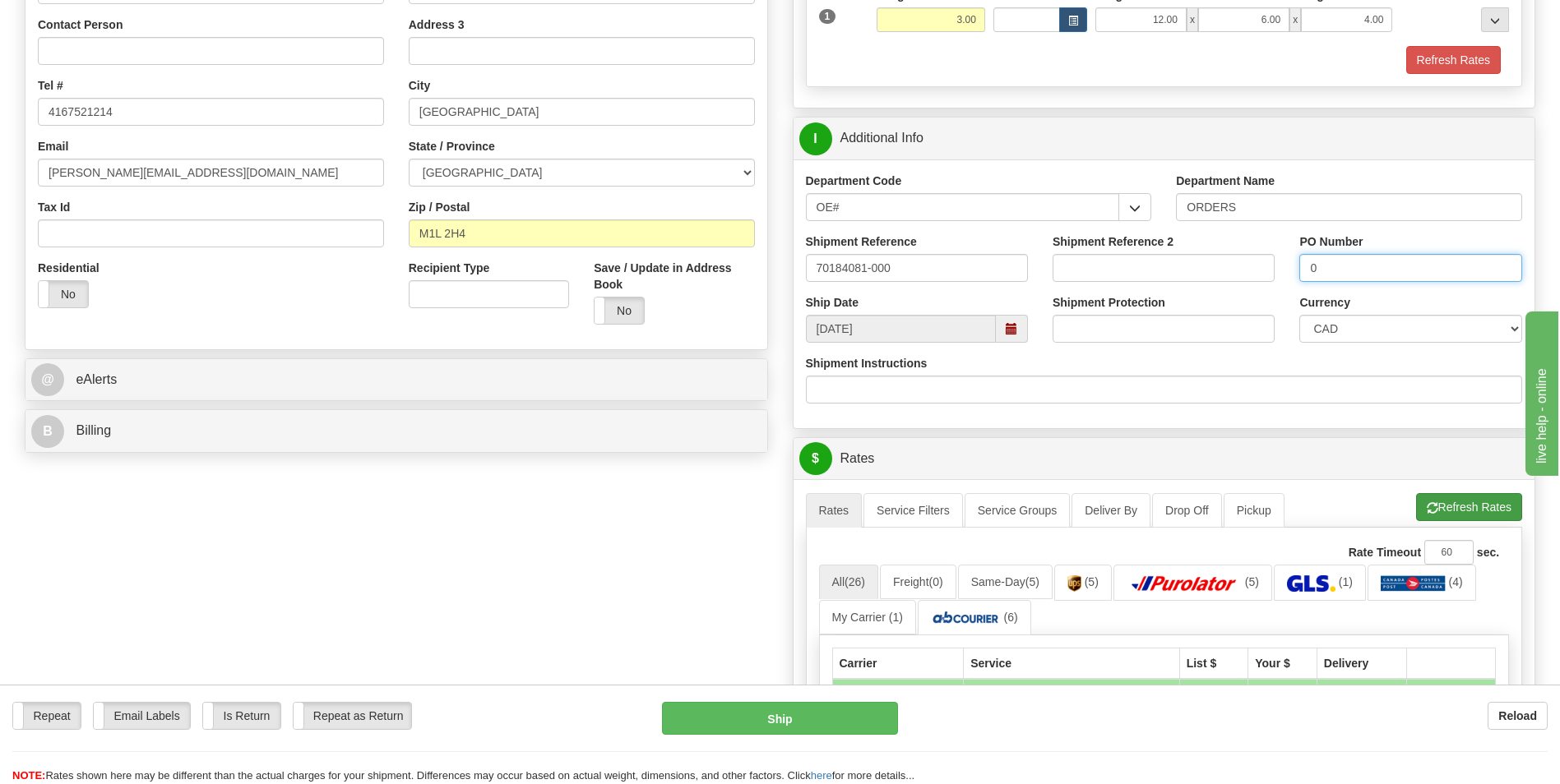
type input "0"
click at [1459, 501] on button "Refresh Rates" at bounding box center [1469, 507] width 106 height 28
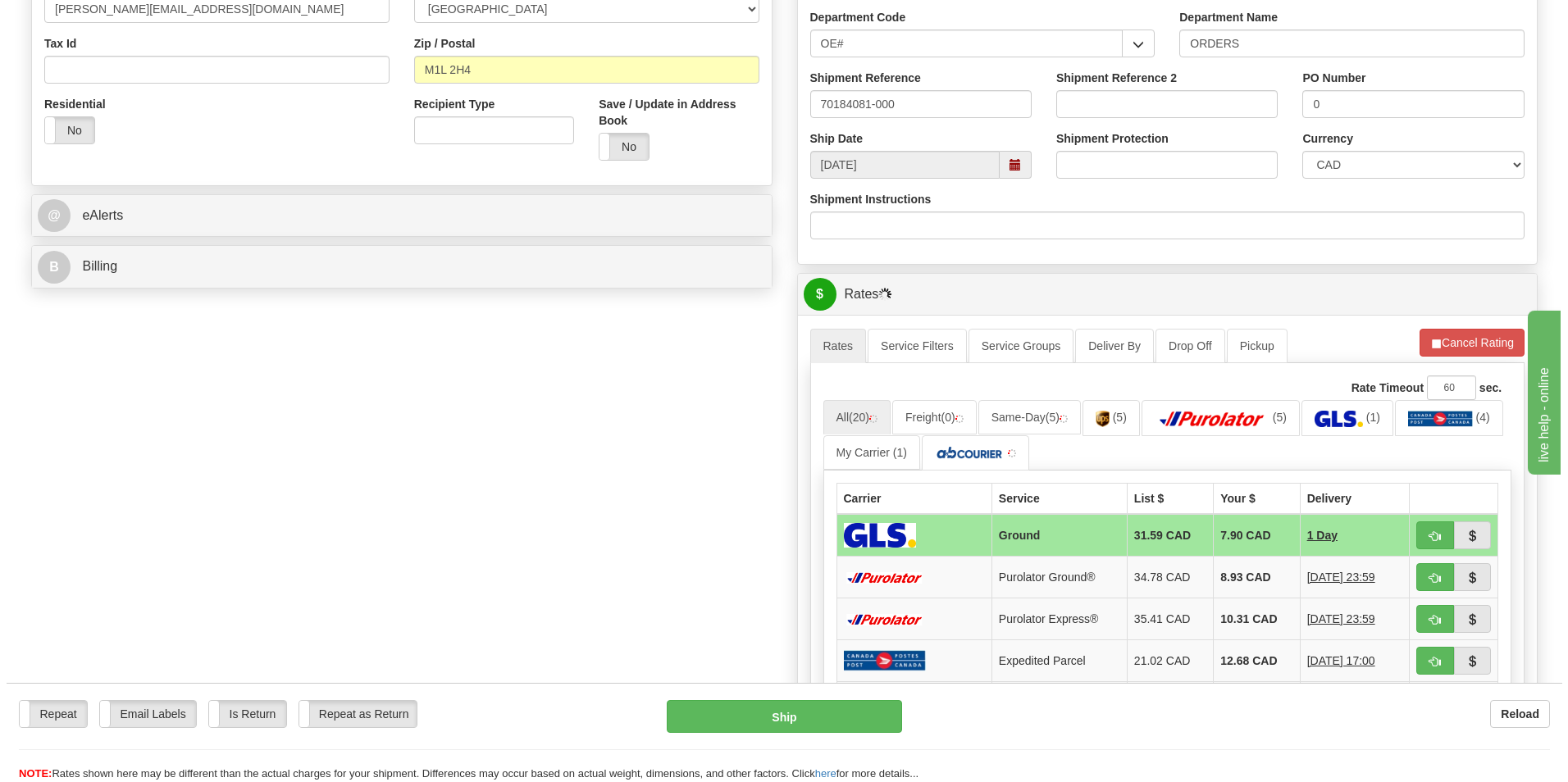
scroll to position [492, 0]
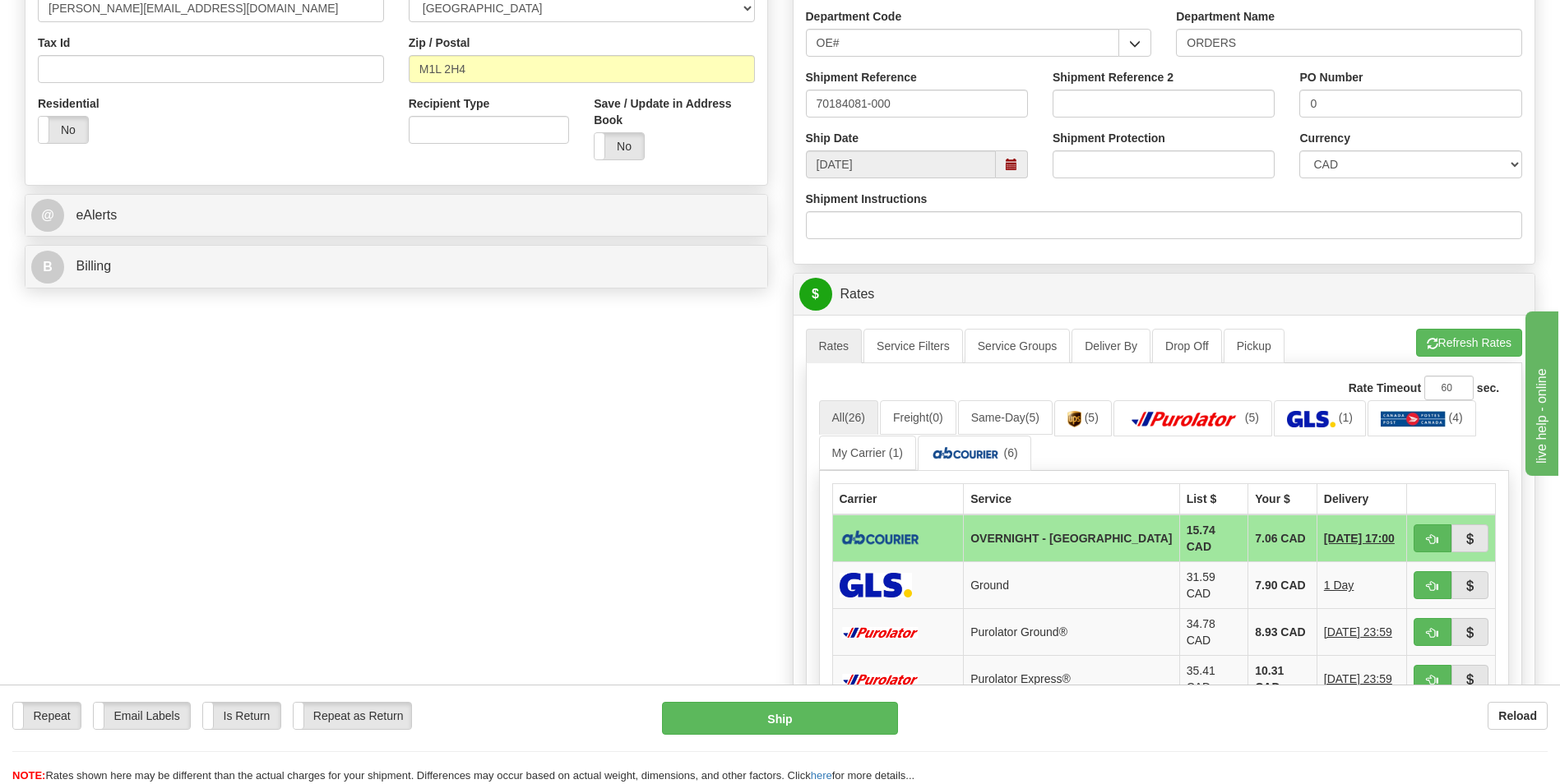
click at [1248, 532] on td "7.06 CAD" at bounding box center [1283, 539] width 70 height 48
click at [1434, 529] on button "button" at bounding box center [1432, 538] width 38 height 28
type input "4"
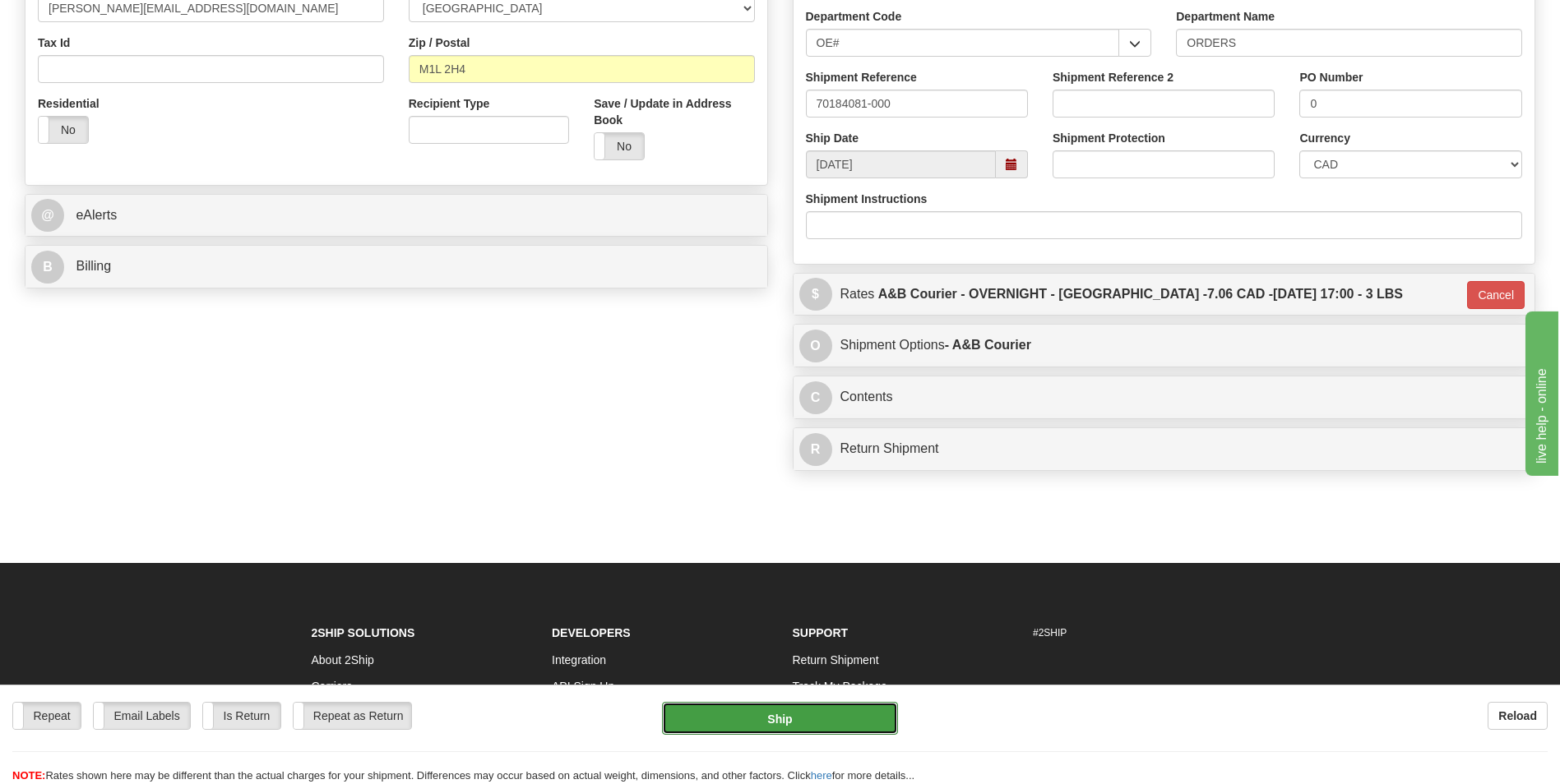
click at [830, 712] on button "Ship" at bounding box center [780, 719] width 235 height 33
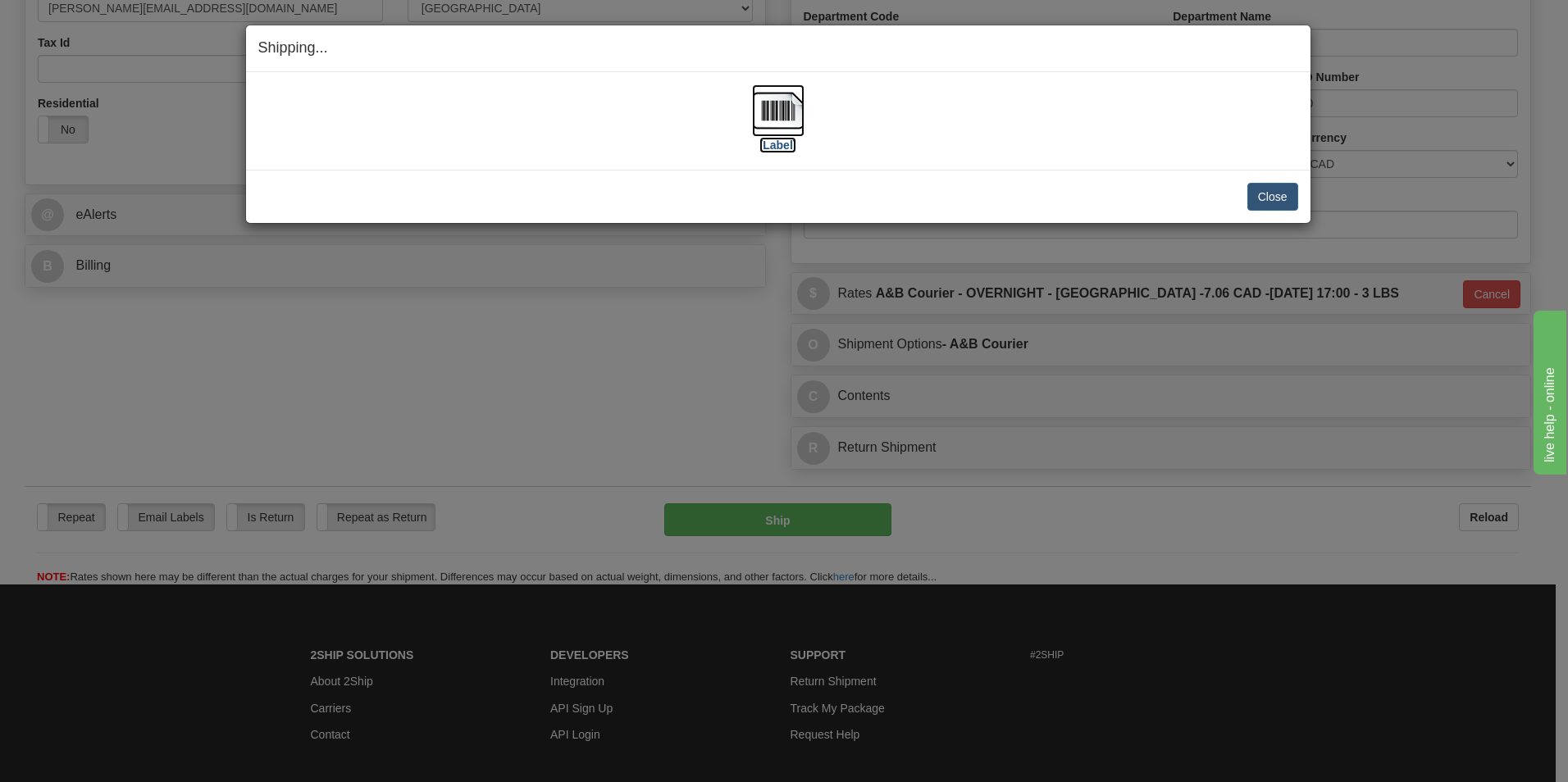
click at [766, 105] on img at bounding box center [778, 111] width 53 height 53
click at [1282, 192] on button "Close" at bounding box center [1272, 196] width 51 height 28
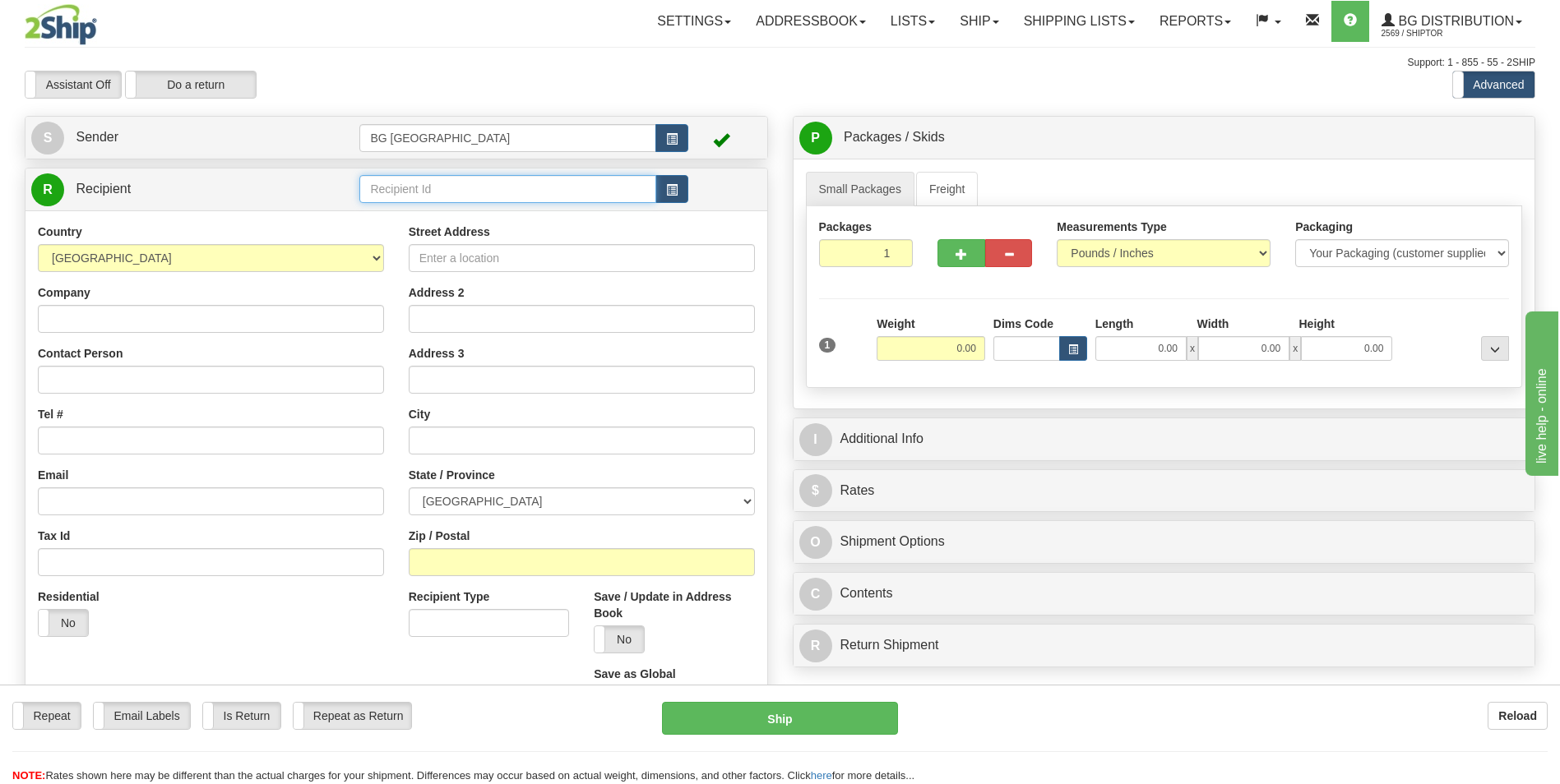
click at [450, 188] on input "text" at bounding box center [508, 188] width 296 height 28
click at [403, 211] on div "60464" at bounding box center [504, 215] width 280 height 18
type input "60464"
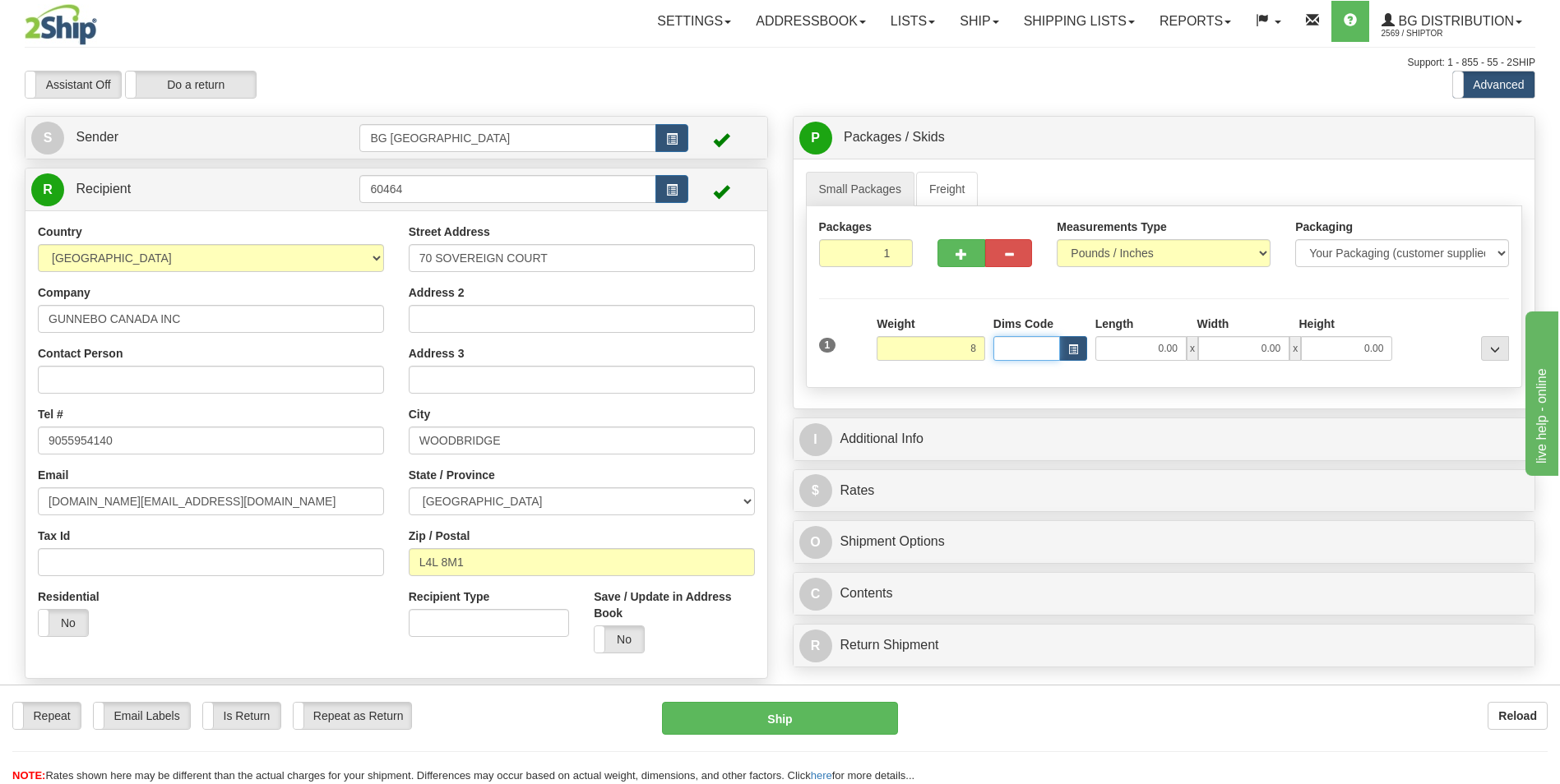
type input "8.00"
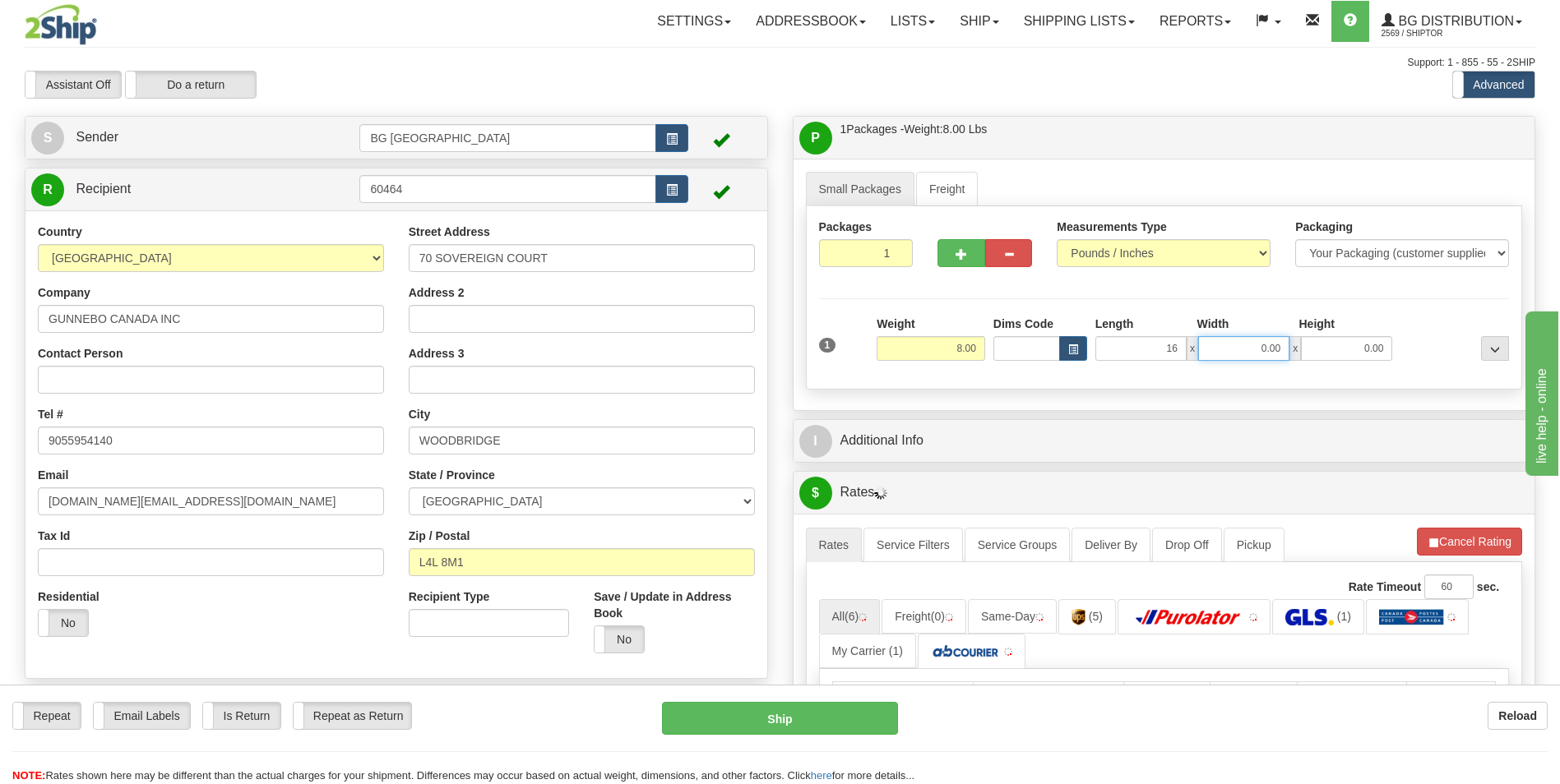
type input "16.00"
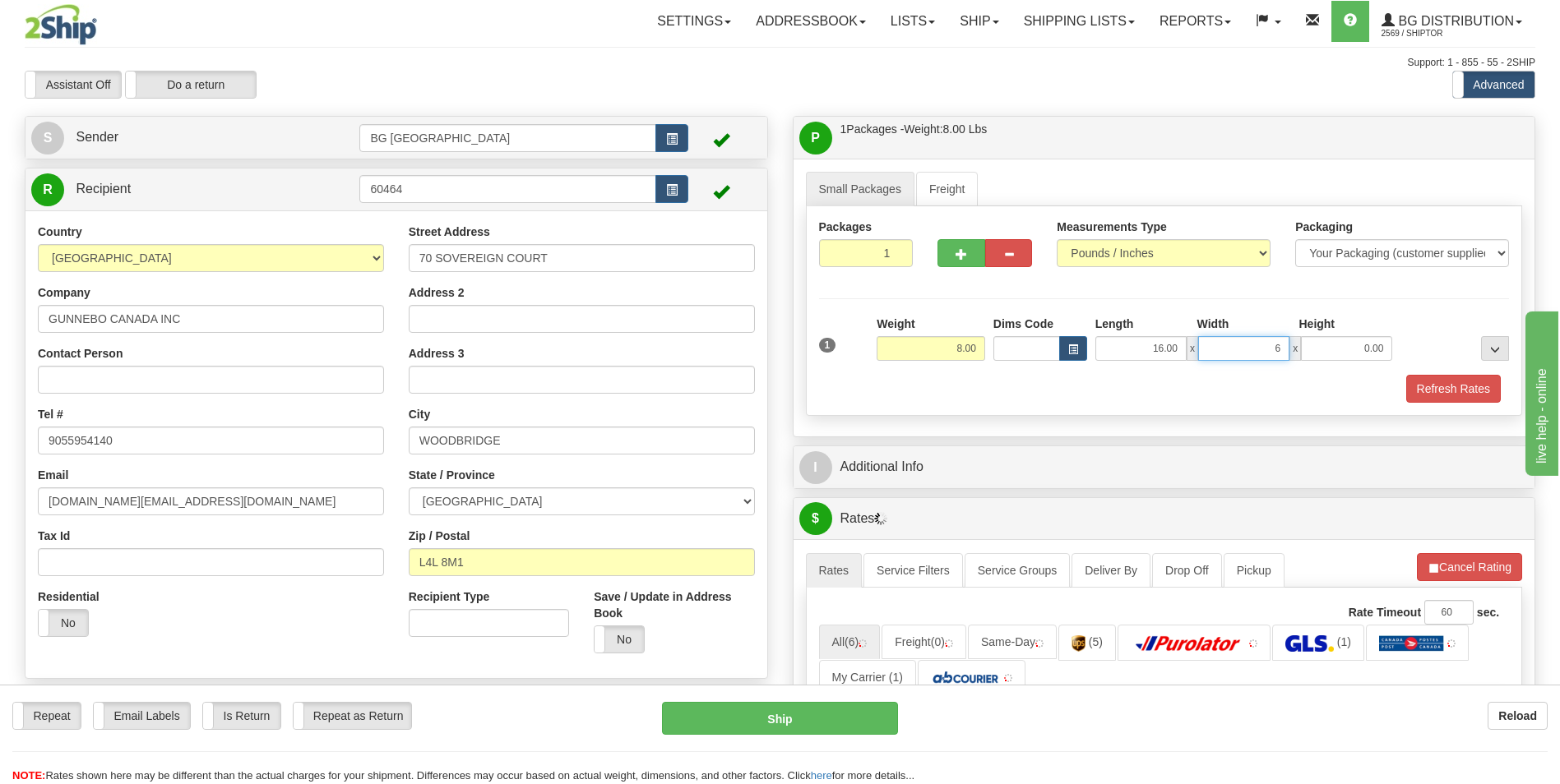
type input "6.00"
type input "4.00"
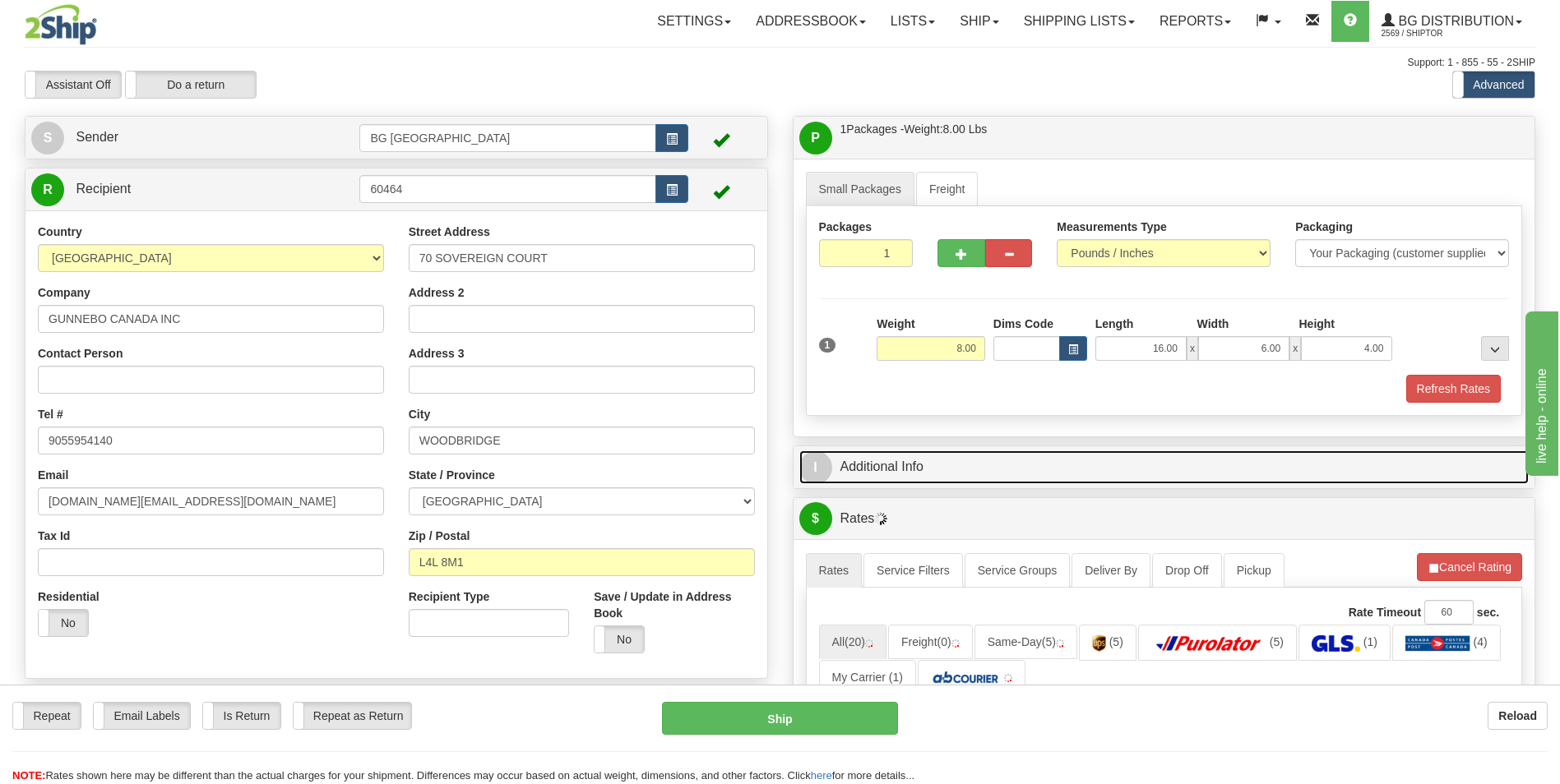
click at [922, 467] on link "I Additional Info" at bounding box center [1165, 467] width 730 height 34
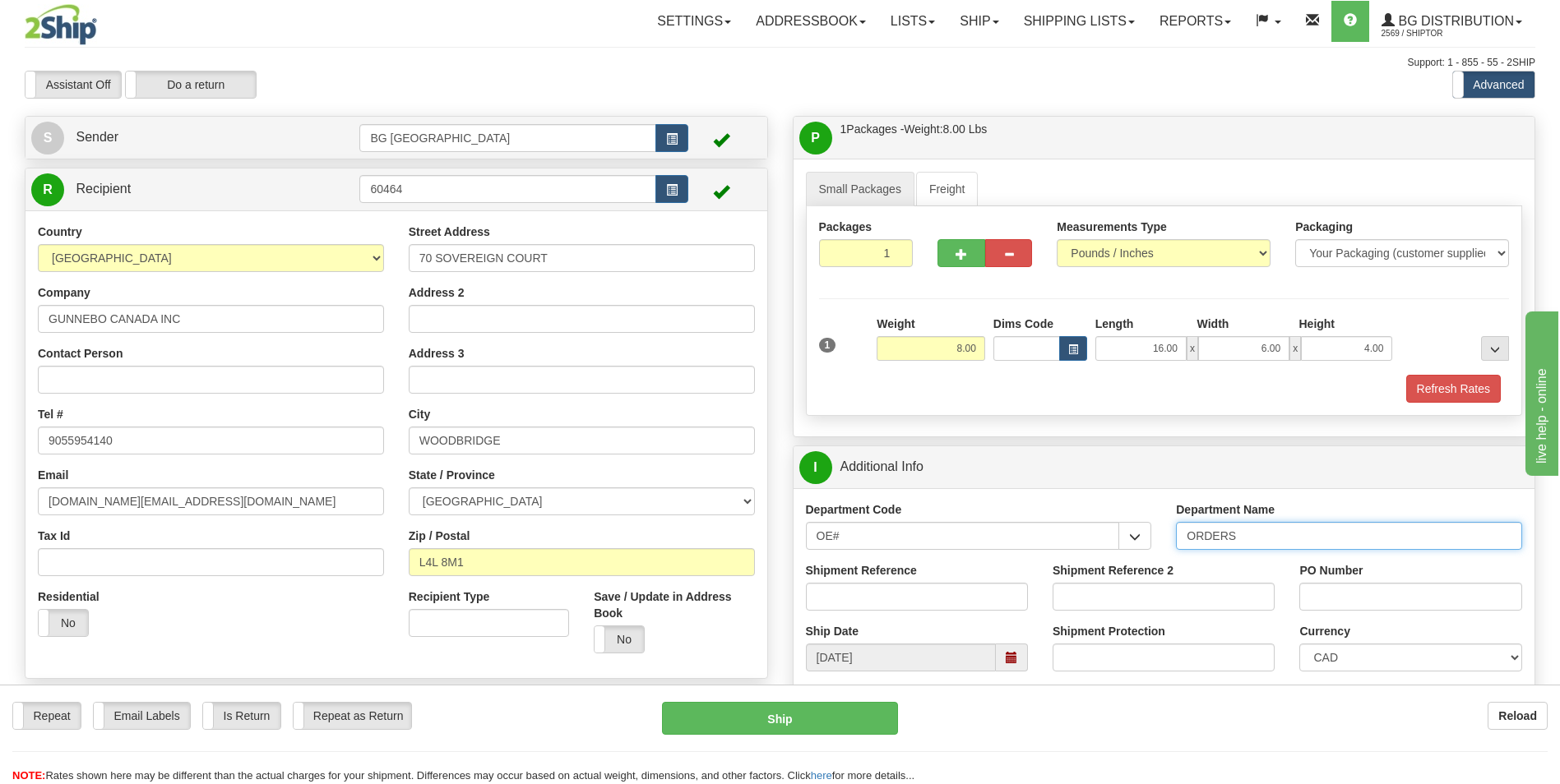
click at [1286, 536] on input "ORDERS" at bounding box center [1349, 536] width 346 height 28
type input "70183815-00"
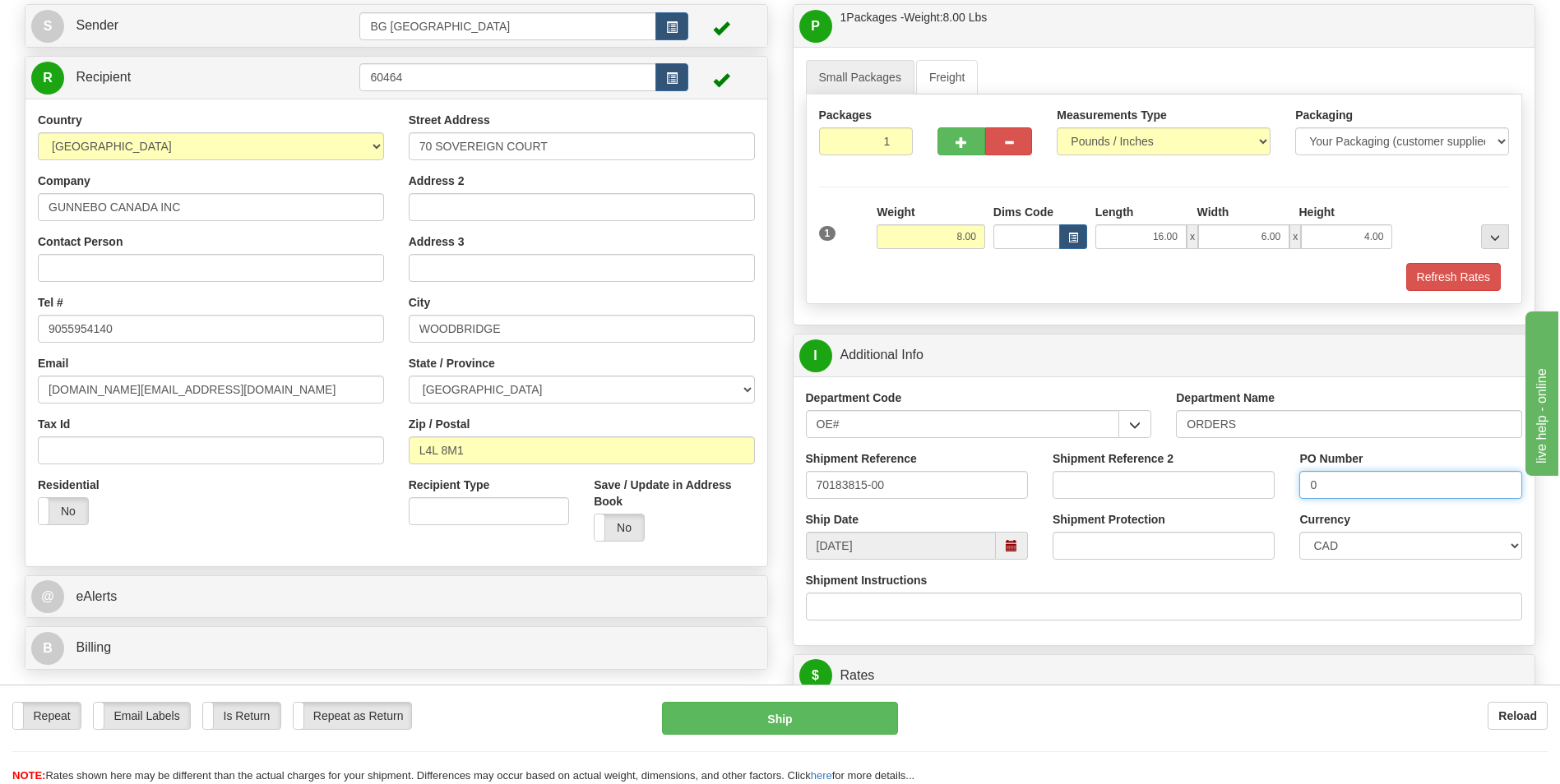
scroll to position [329, 0]
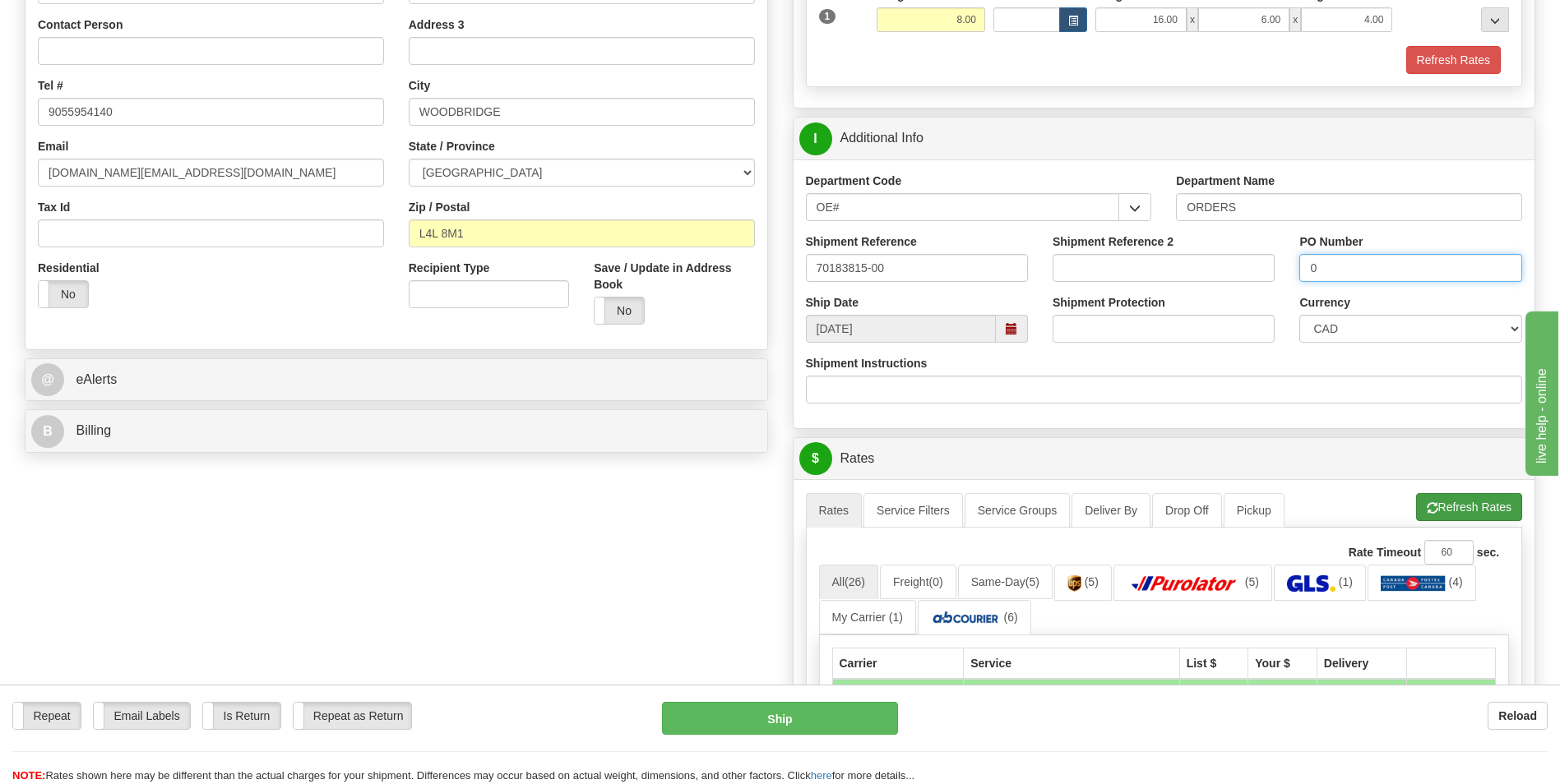
type input "0"
click at [1458, 503] on button "Refresh Rates" at bounding box center [1469, 507] width 106 height 28
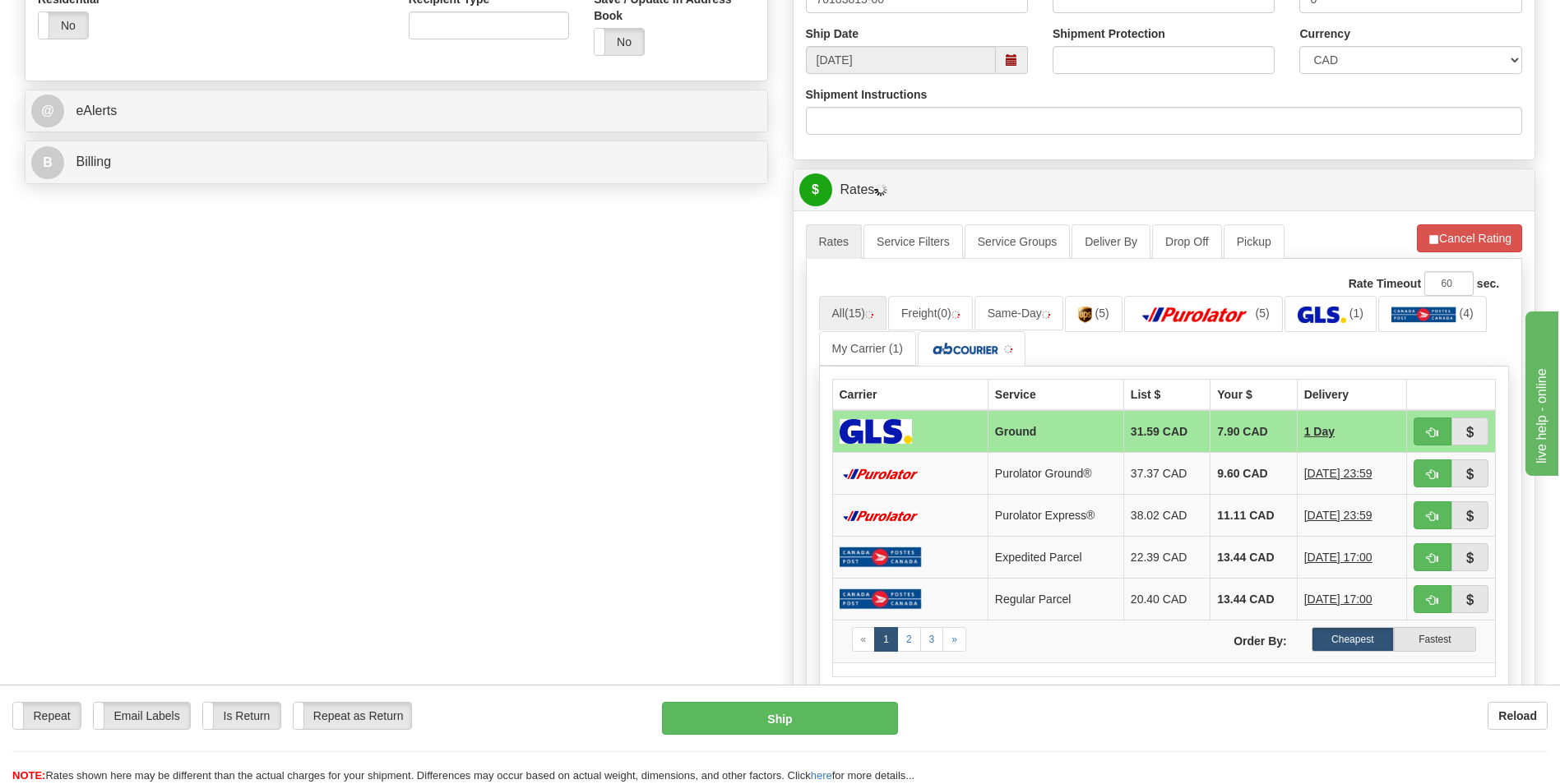
scroll to position [658, 0]
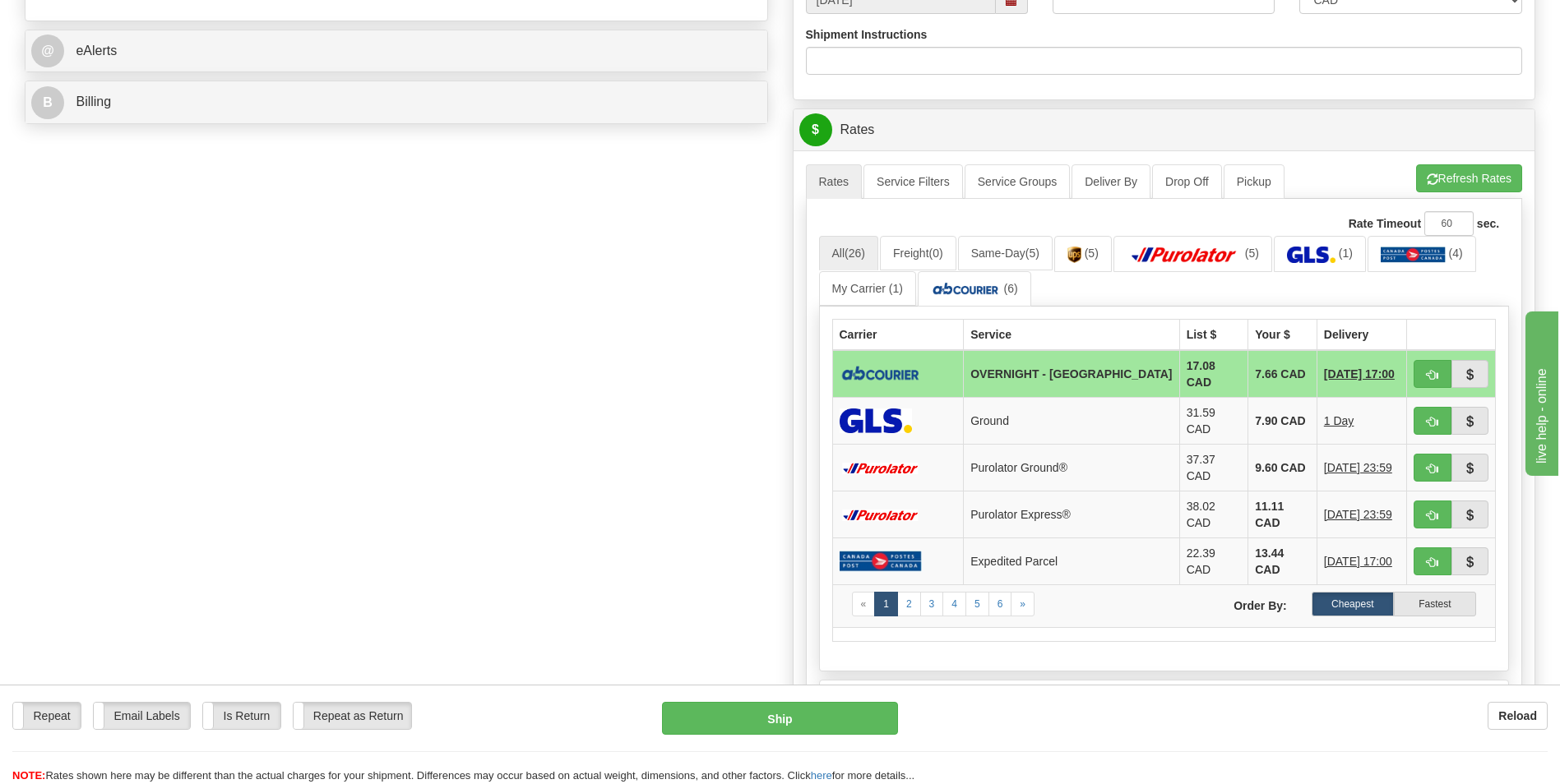
click at [1248, 361] on td "7.66 CAD" at bounding box center [1283, 374] width 70 height 48
click at [1424, 360] on button "button" at bounding box center [1432, 374] width 38 height 28
type input "4"
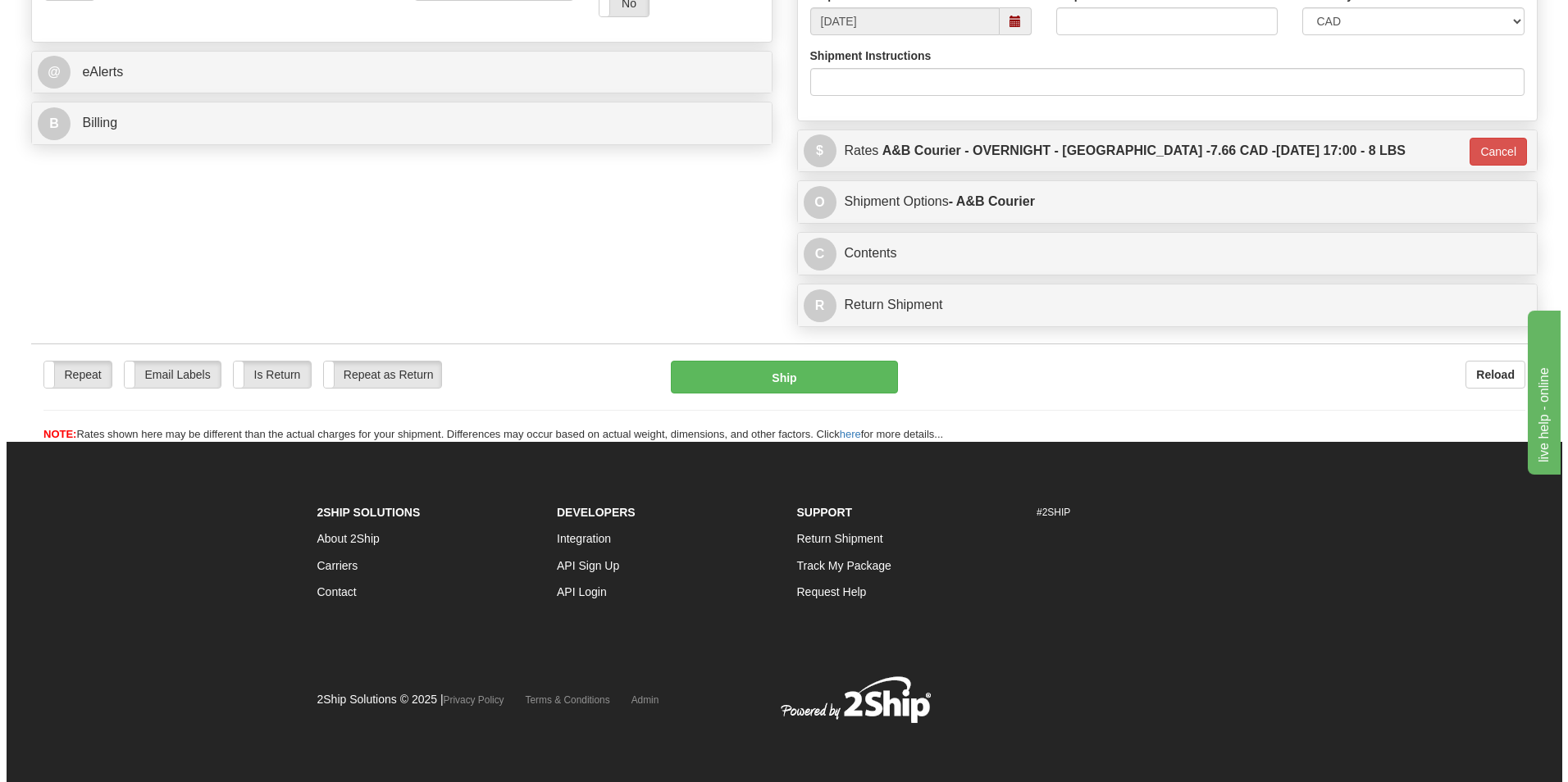
scroll to position [635, 0]
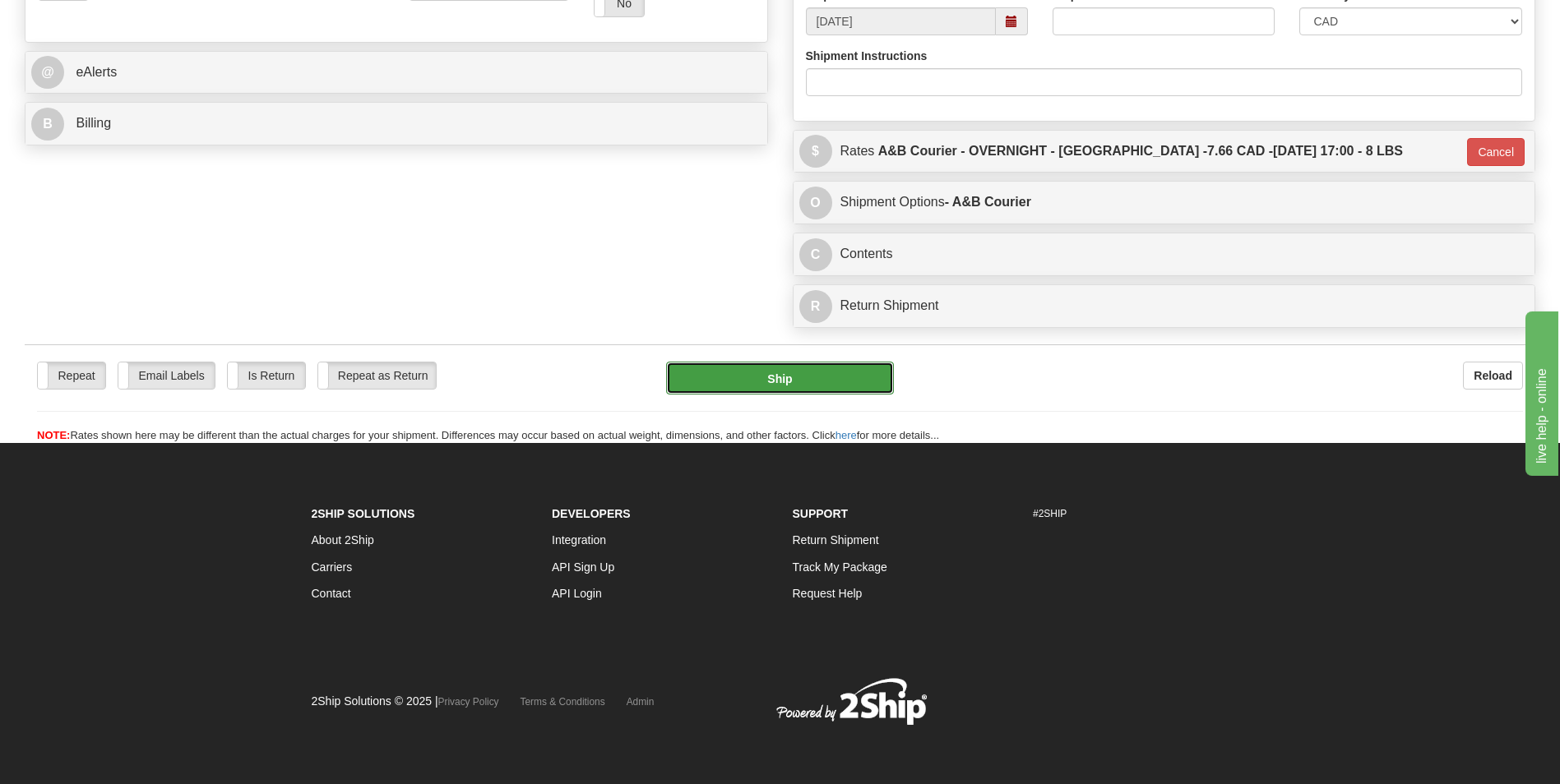
click at [834, 381] on button "Ship" at bounding box center [780, 378] width 227 height 33
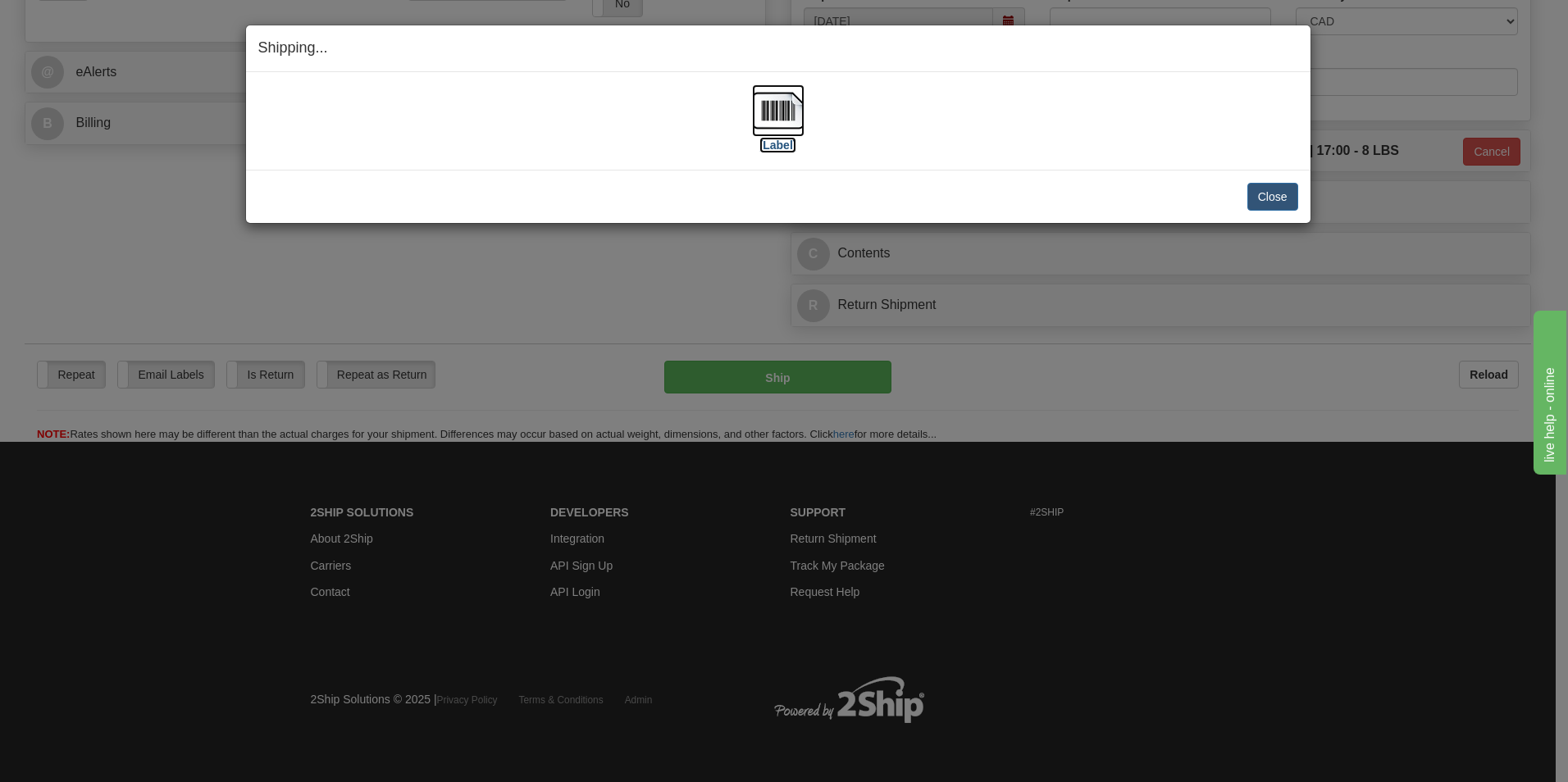
click at [782, 119] on img at bounding box center [778, 111] width 53 height 53
click at [1266, 192] on button "Close" at bounding box center [1272, 196] width 51 height 28
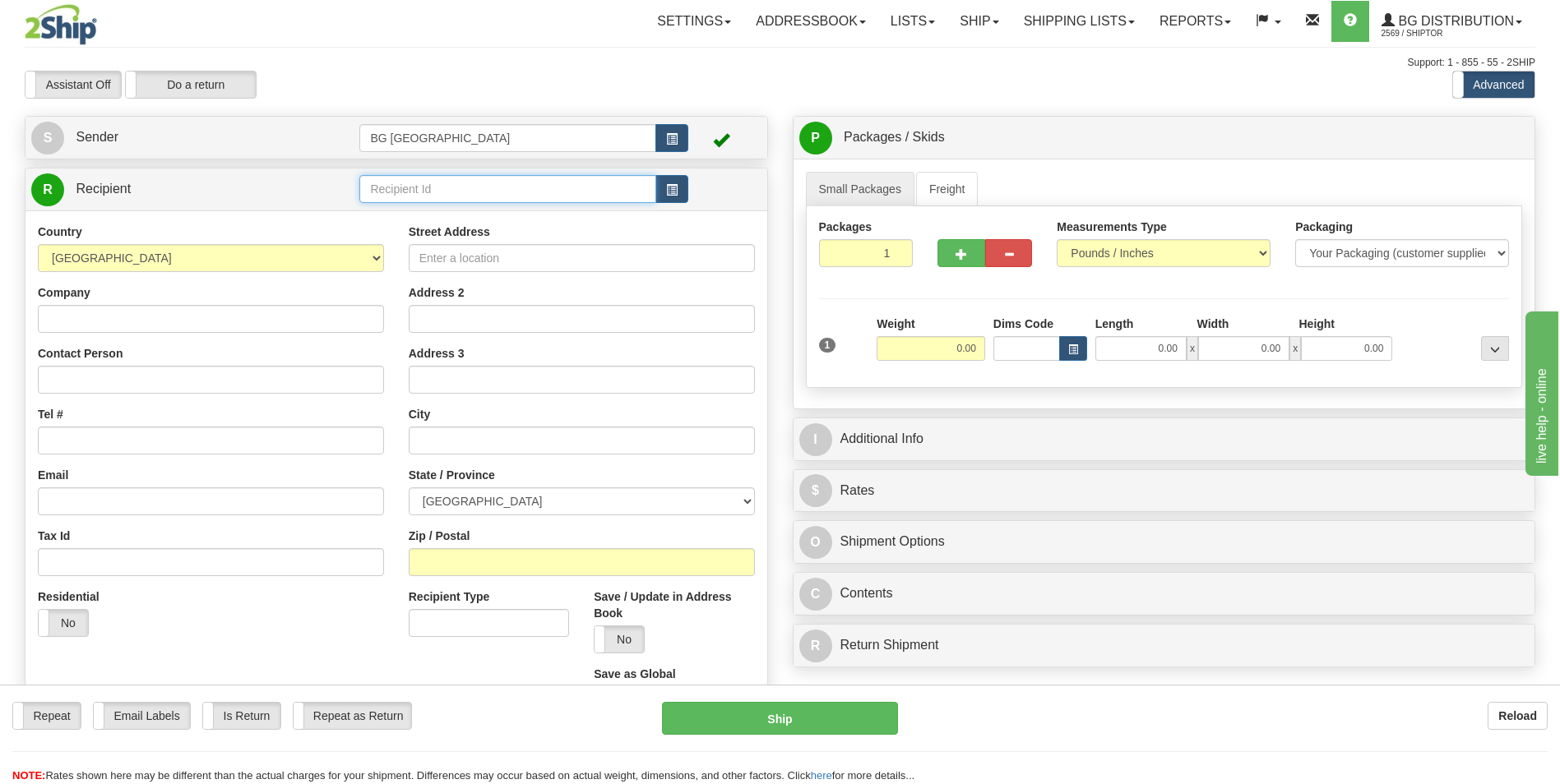
click at [376, 189] on input "text" at bounding box center [508, 188] width 296 height 28
click at [382, 224] on li "60385" at bounding box center [508, 214] width 295 height 21
type input "60385"
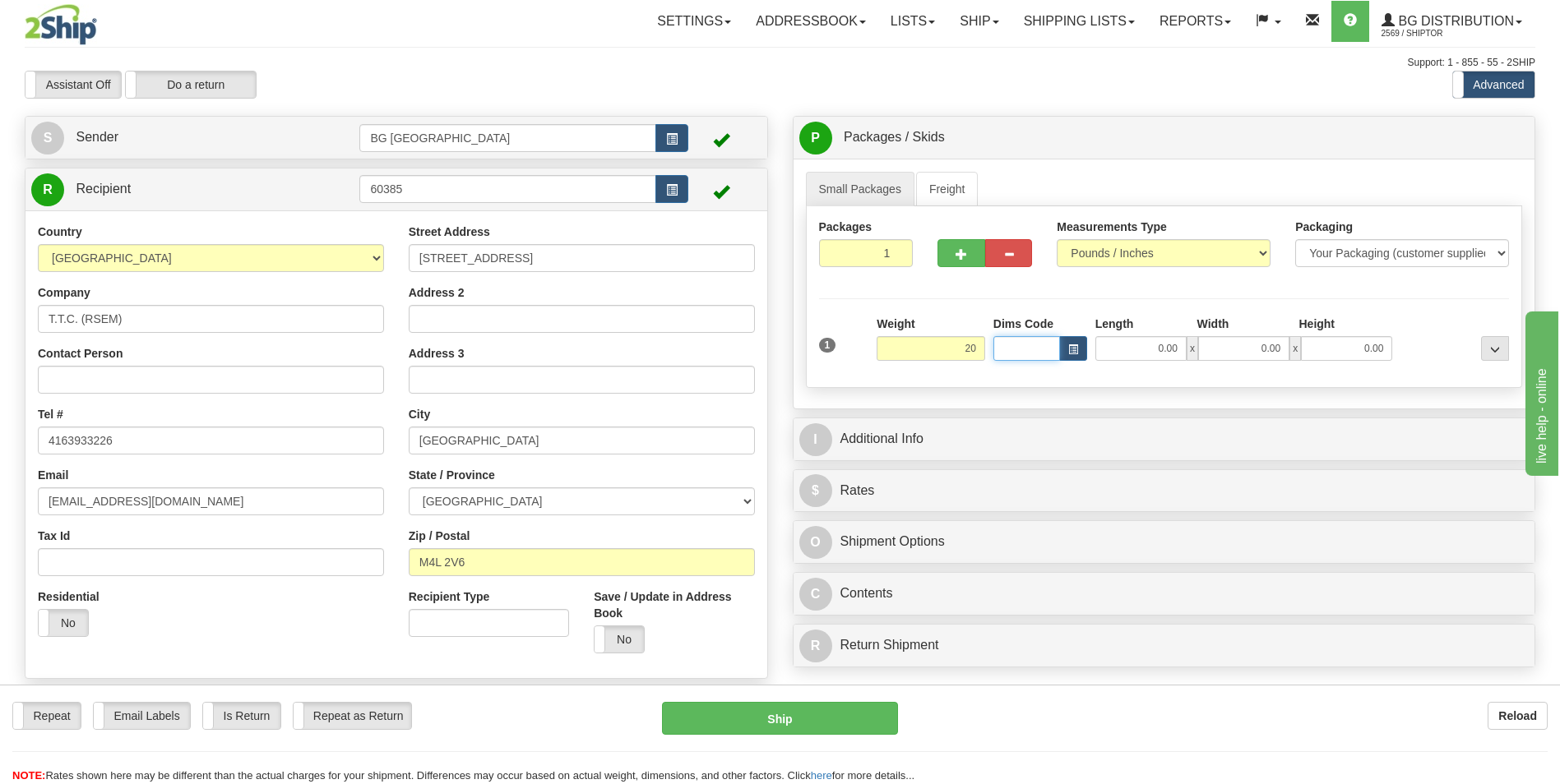
type input "20.00"
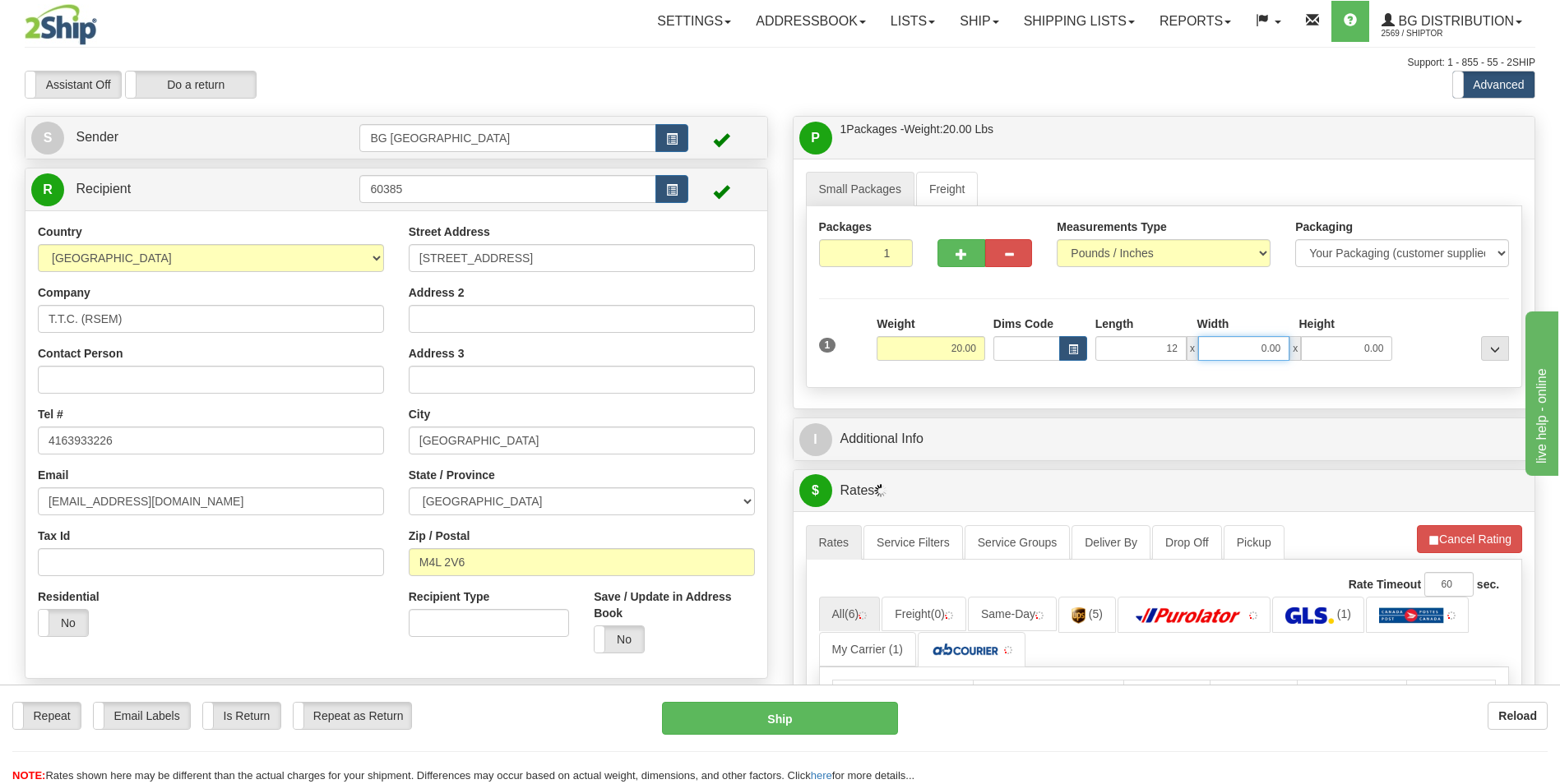
type input "12.00"
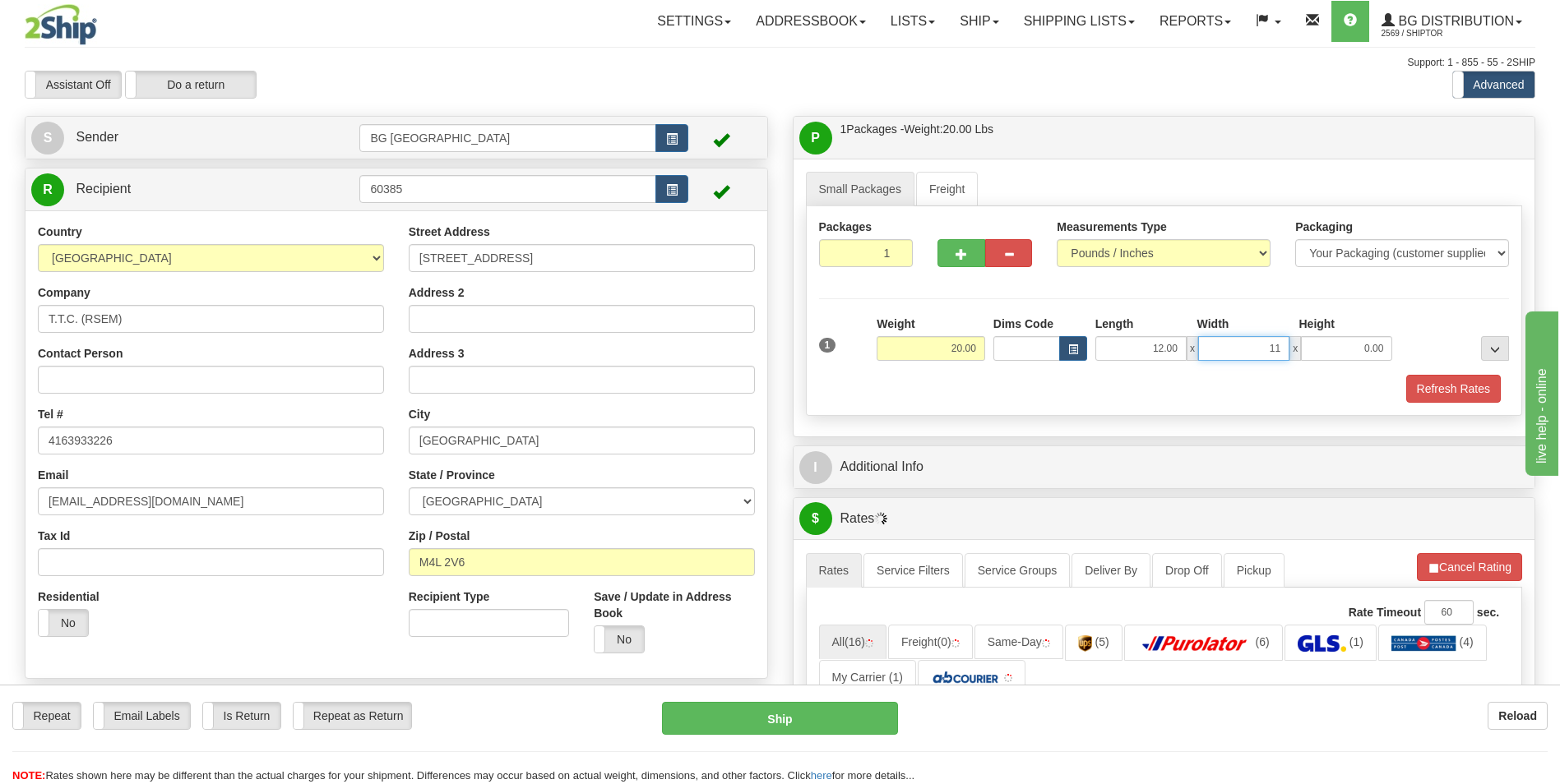
type input "11.00"
type input "5.00"
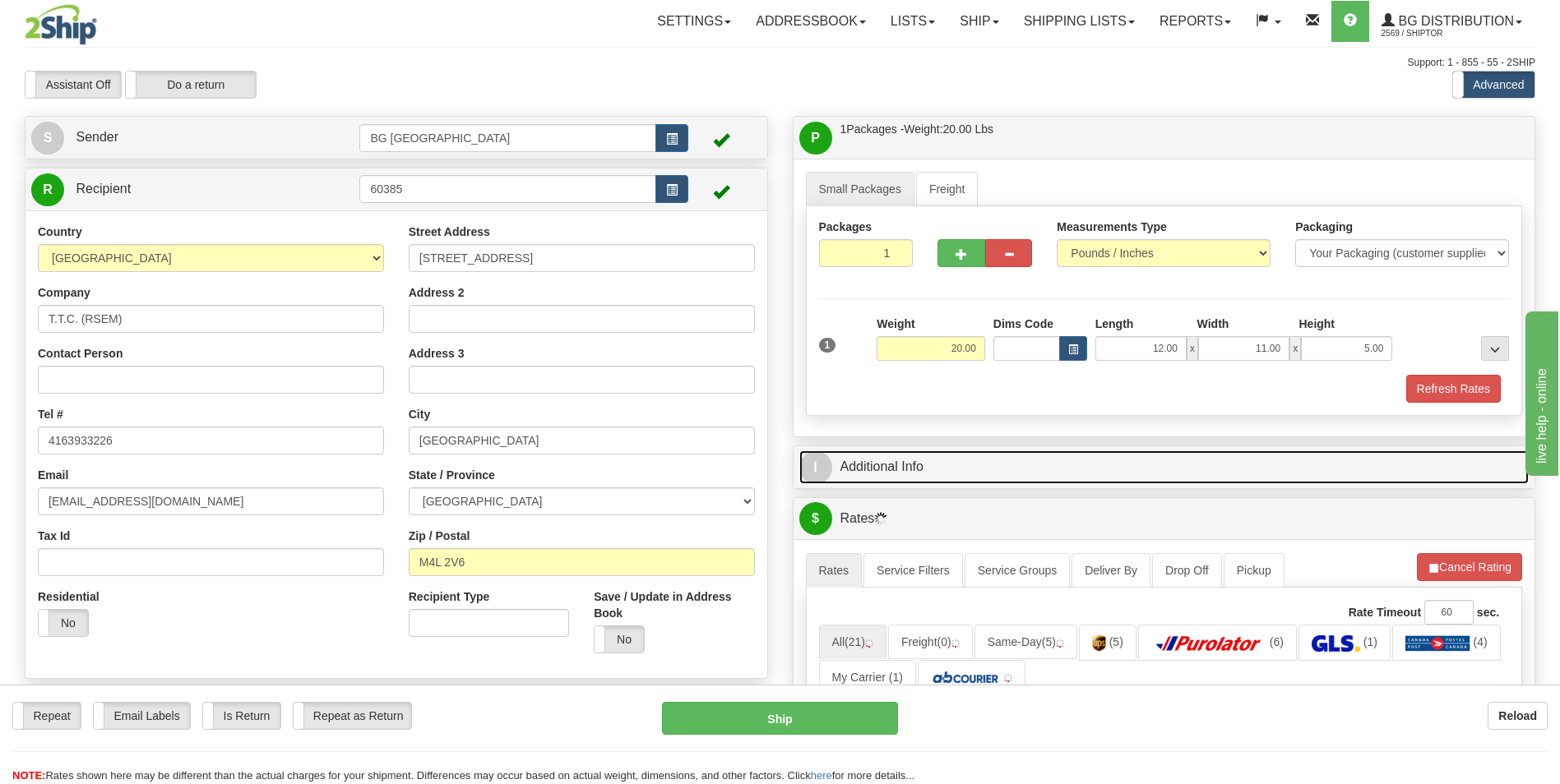
click at [891, 467] on link "I Additional Info" at bounding box center [1165, 467] width 730 height 34
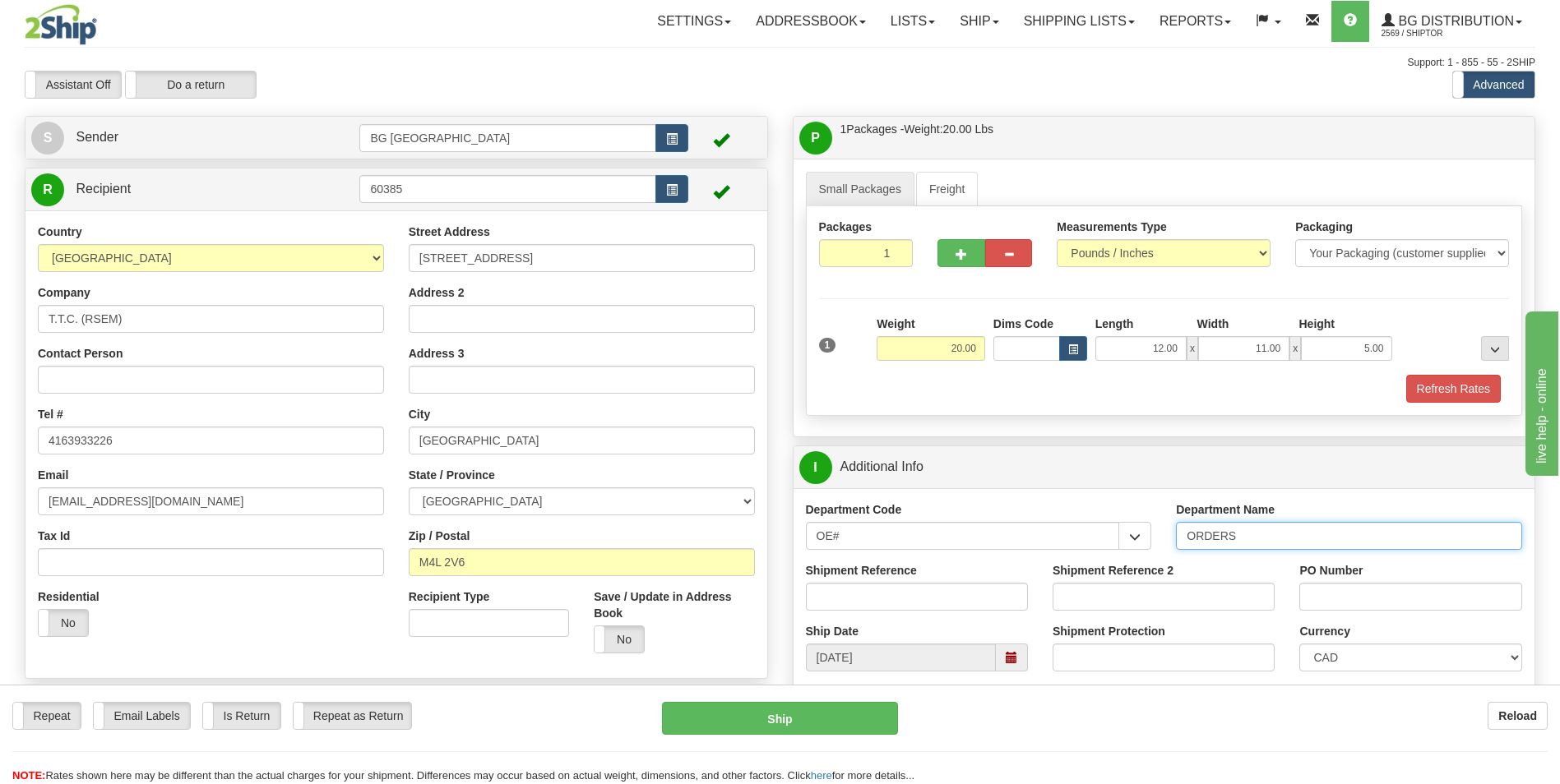
click at [1272, 525] on input "ORDERS" at bounding box center [1349, 536] width 346 height 28
type input "70180455-00"
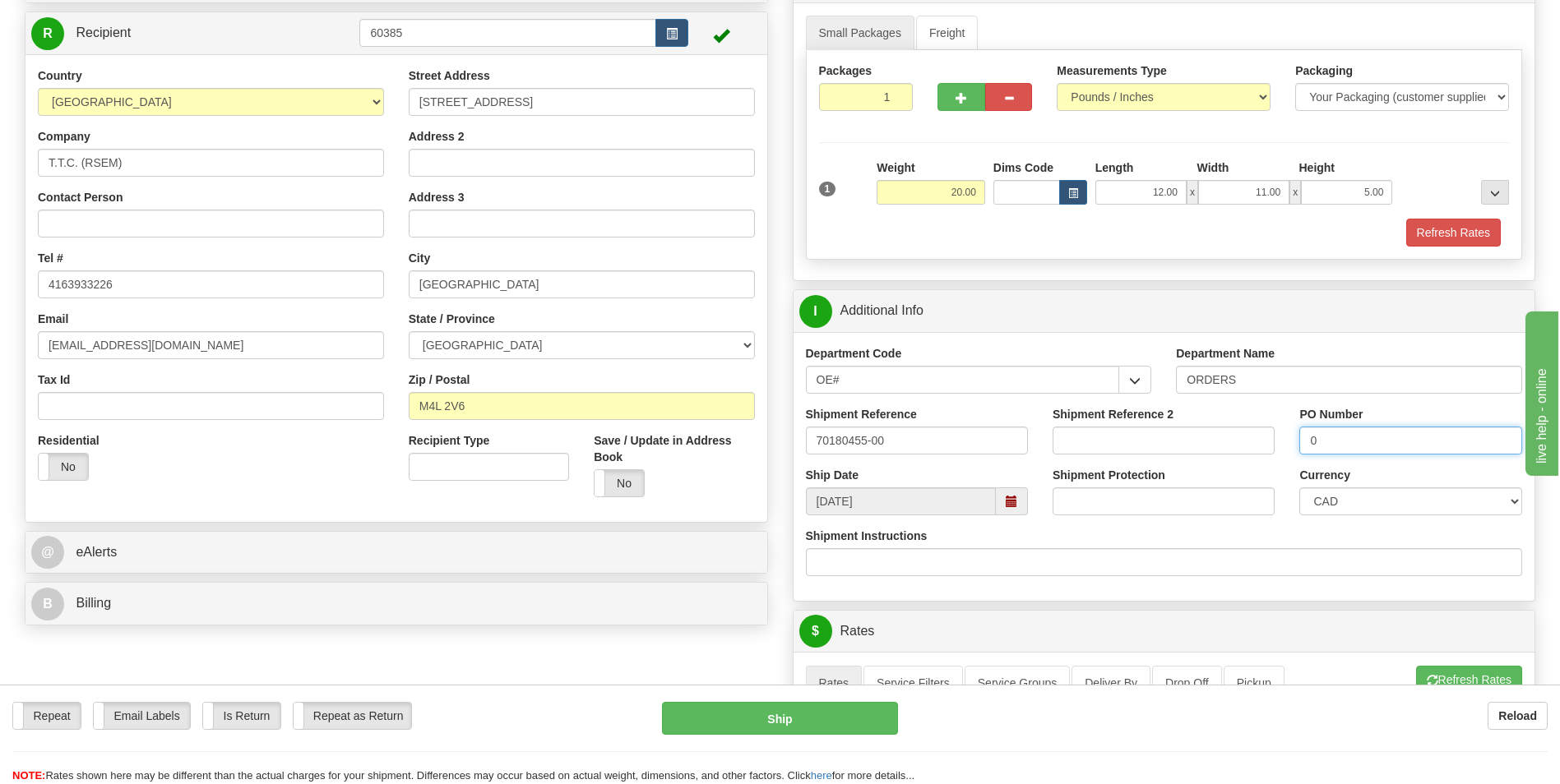
scroll to position [411, 0]
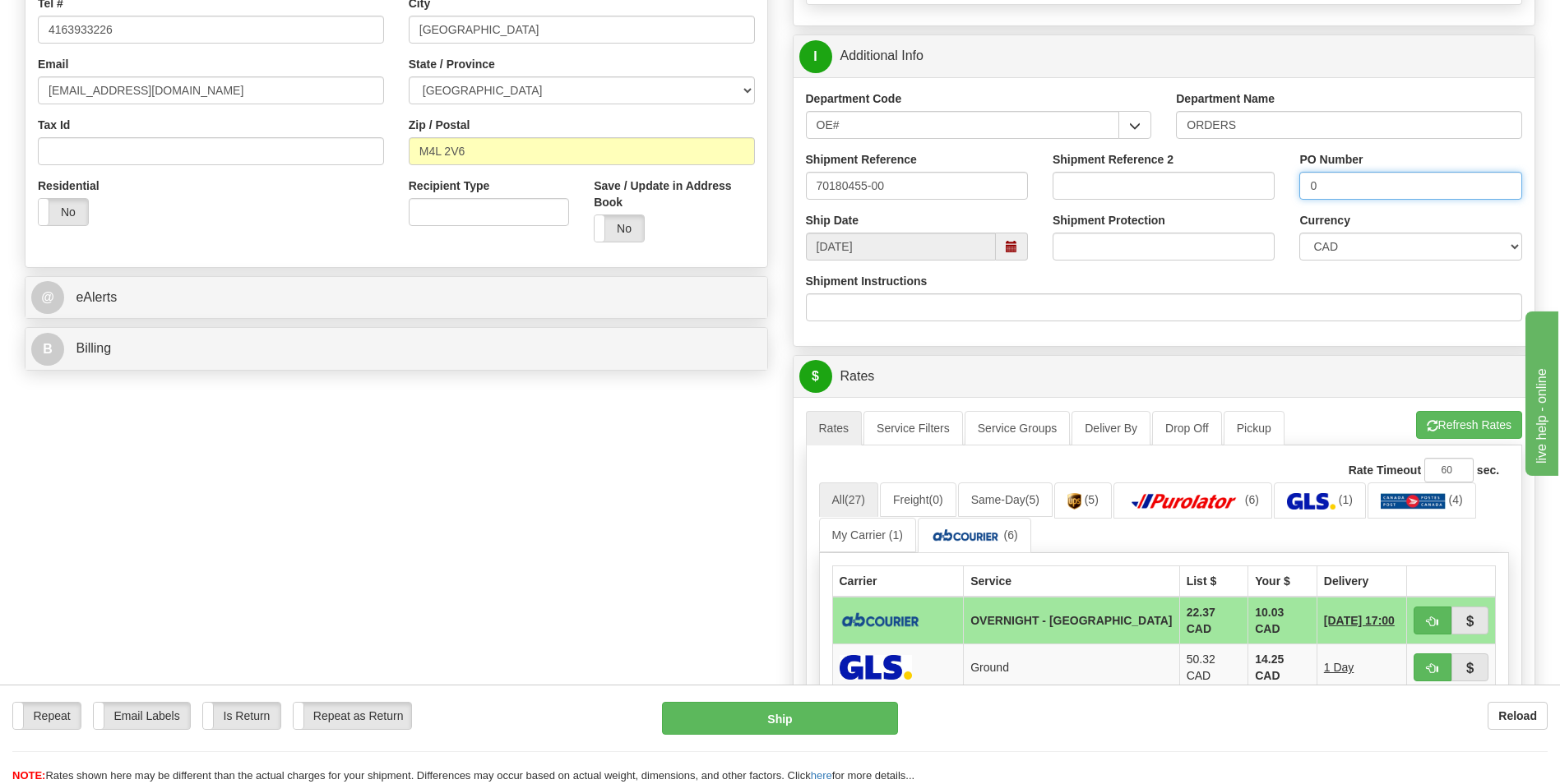
type input "0"
click at [1450, 411] on div "A change has been made which could impact your rate estimate. To ensure the est…" at bounding box center [1165, 411] width 717 height 1
click at [1447, 420] on button "Refresh Rates" at bounding box center [1469, 424] width 106 height 28
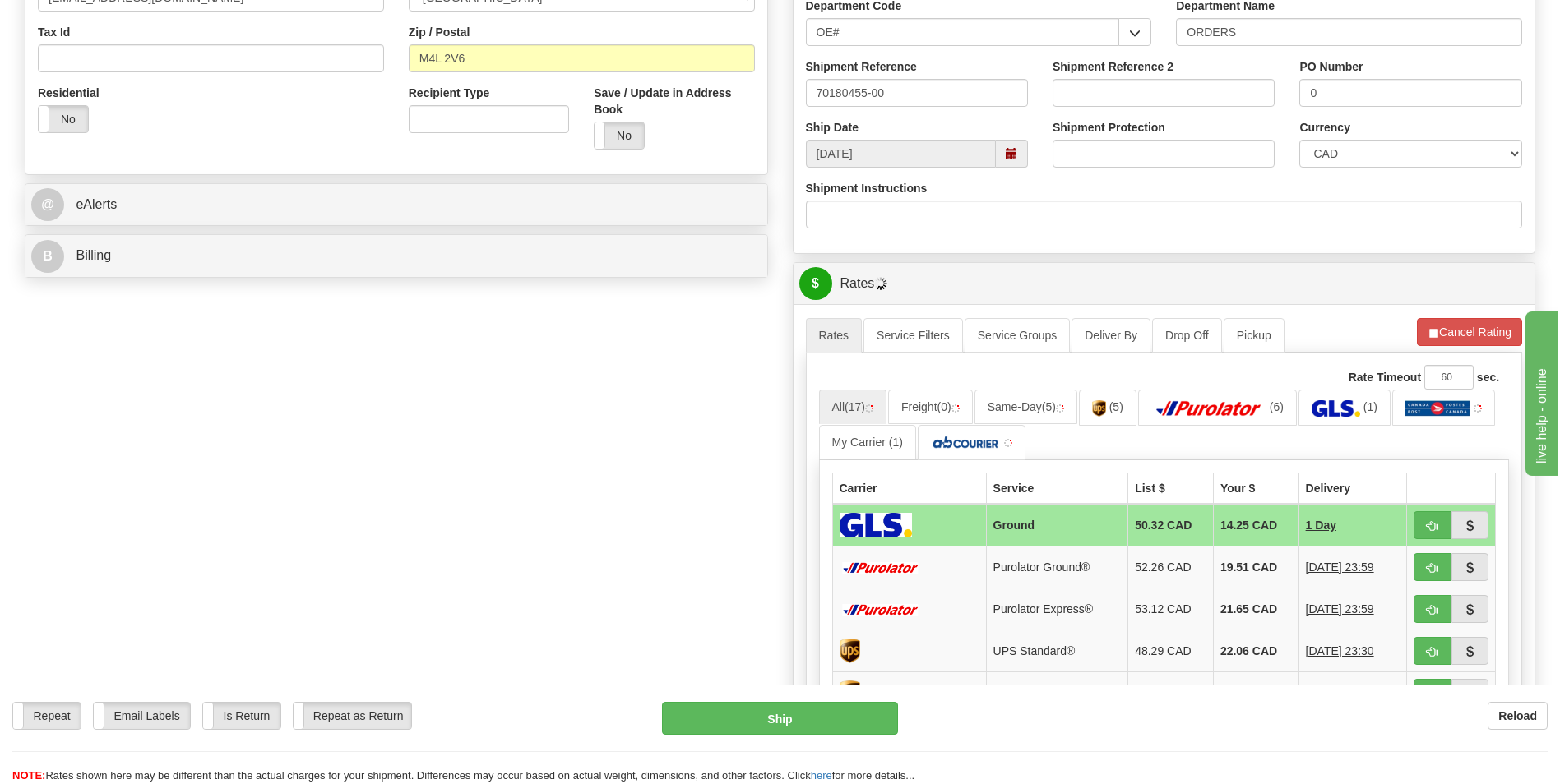
scroll to position [658, 0]
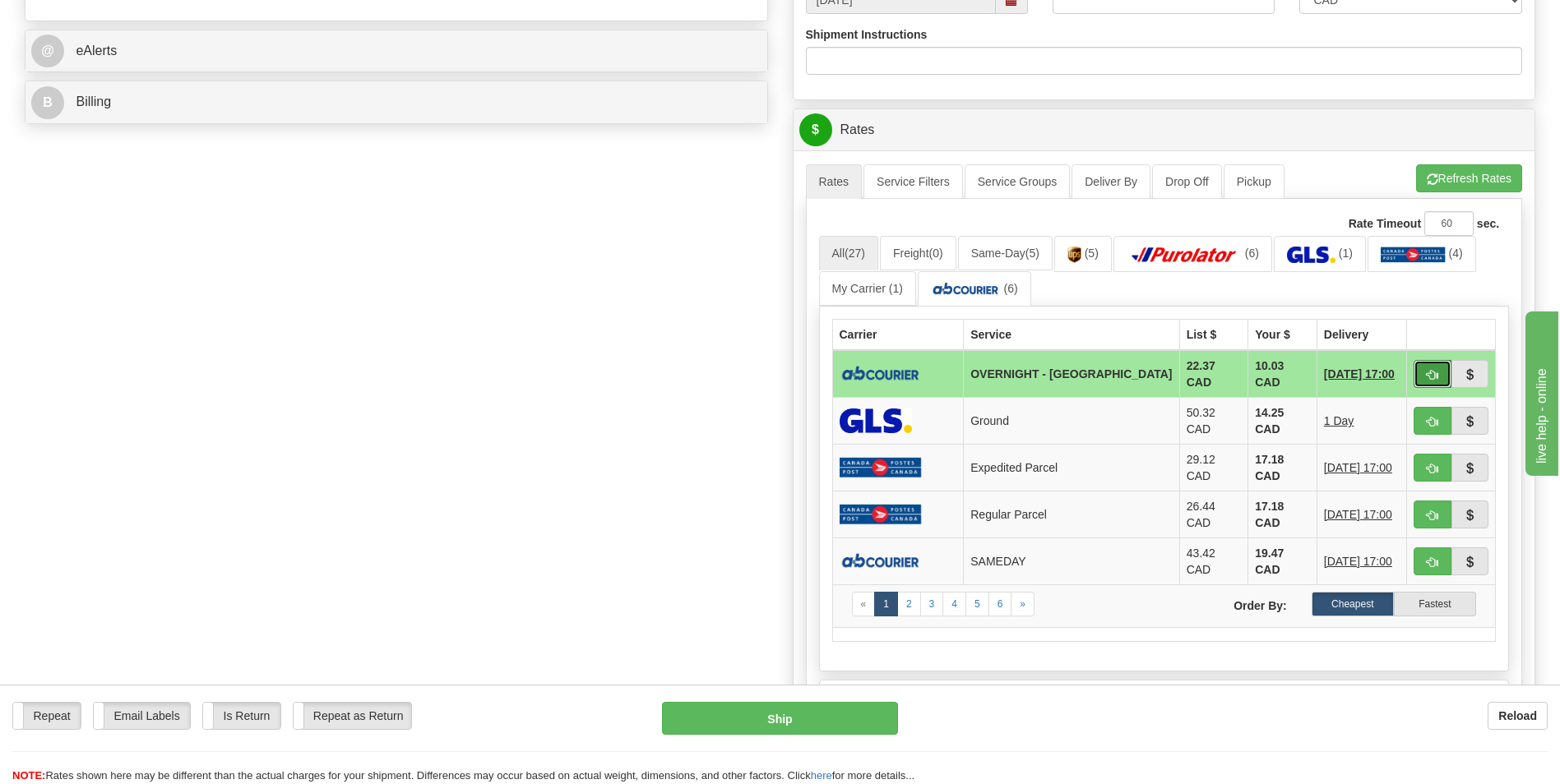
click at [1422, 363] on button "button" at bounding box center [1432, 374] width 38 height 28
type input "4"
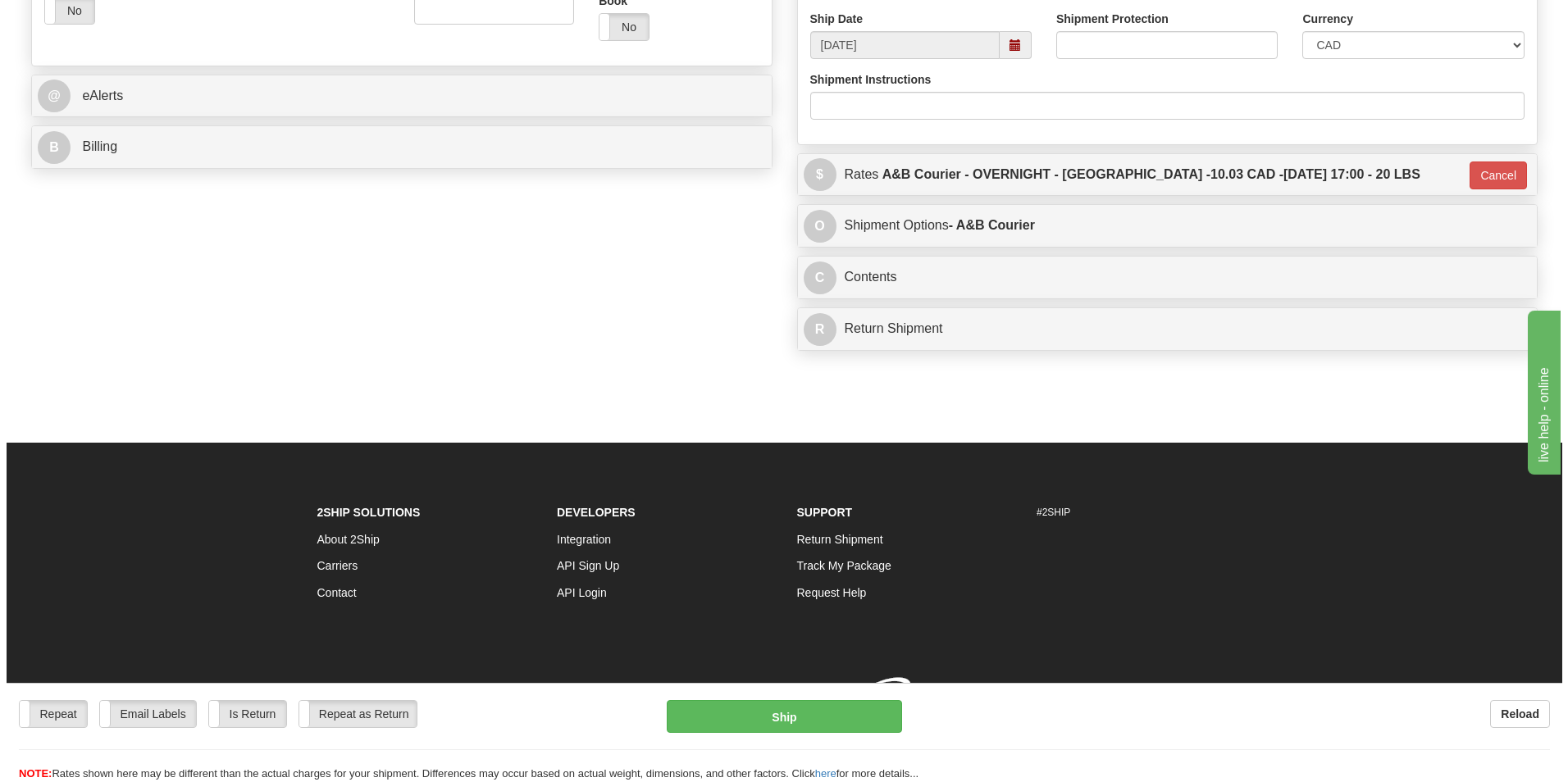
scroll to position [635, 0]
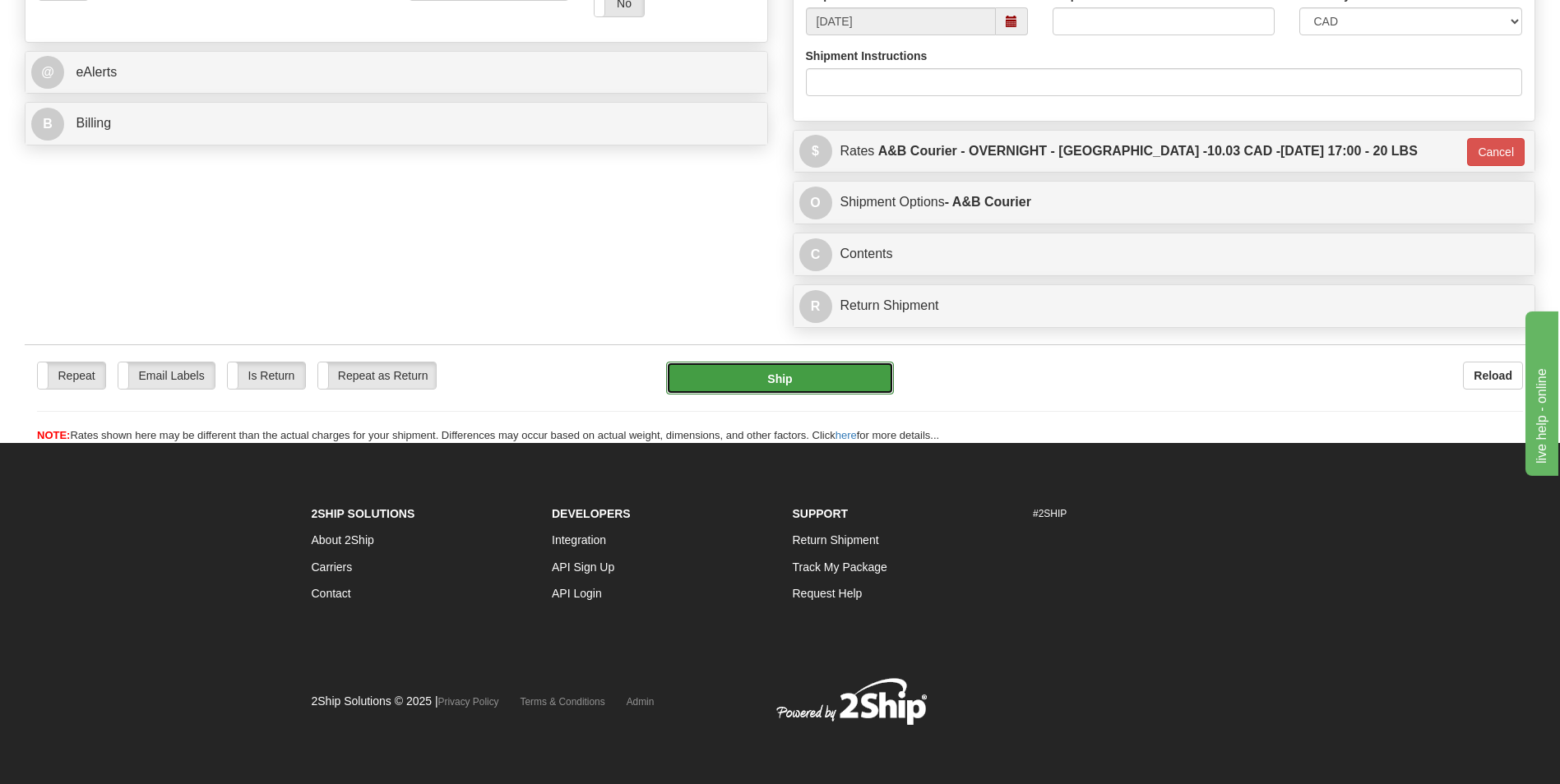
click at [784, 369] on button "Ship" at bounding box center [780, 378] width 227 height 33
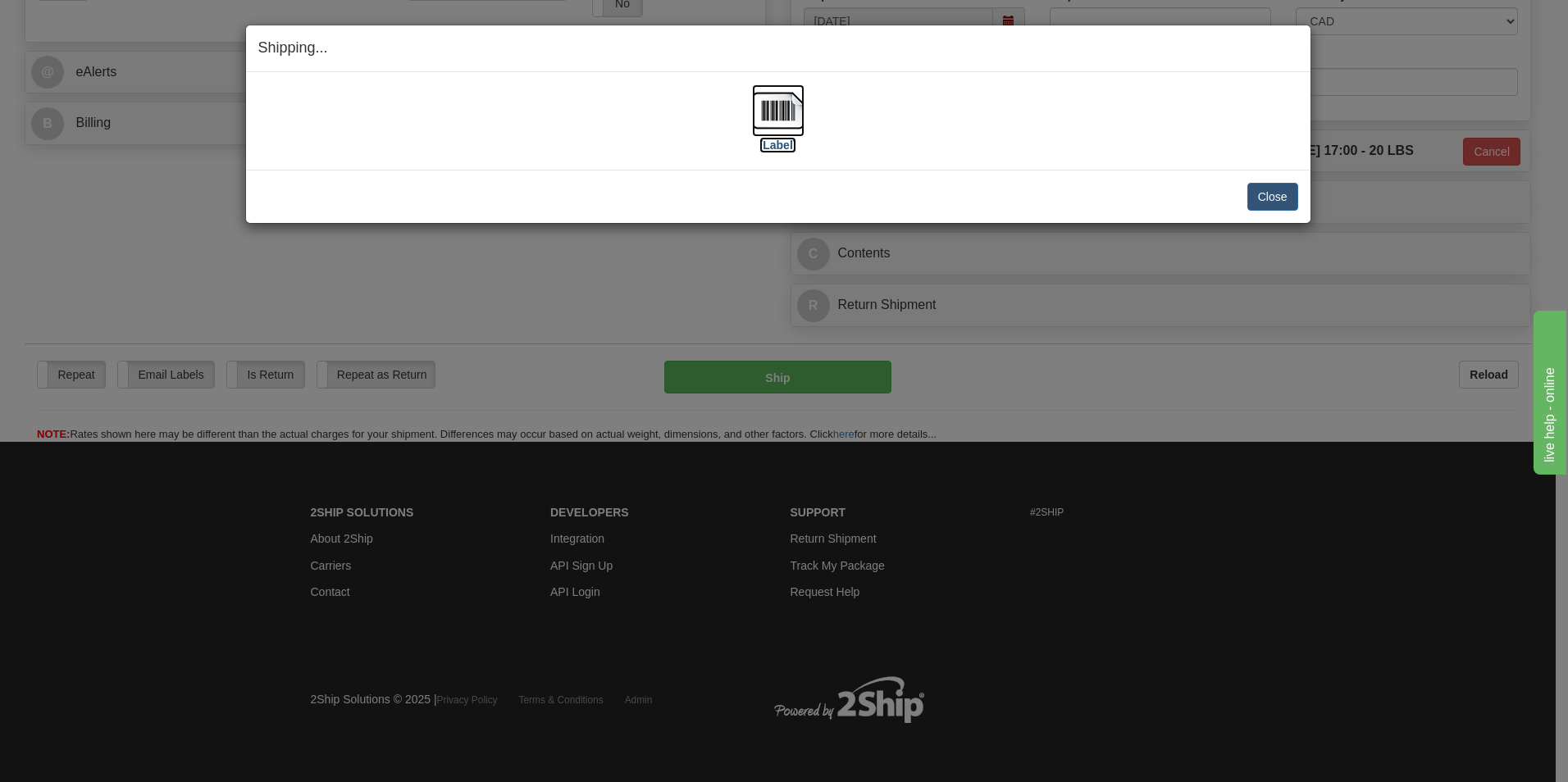
click at [780, 104] on img at bounding box center [778, 111] width 53 height 53
click at [1257, 191] on button "Close" at bounding box center [1272, 196] width 51 height 28
